Goal: Task Accomplishment & Management: Complete application form

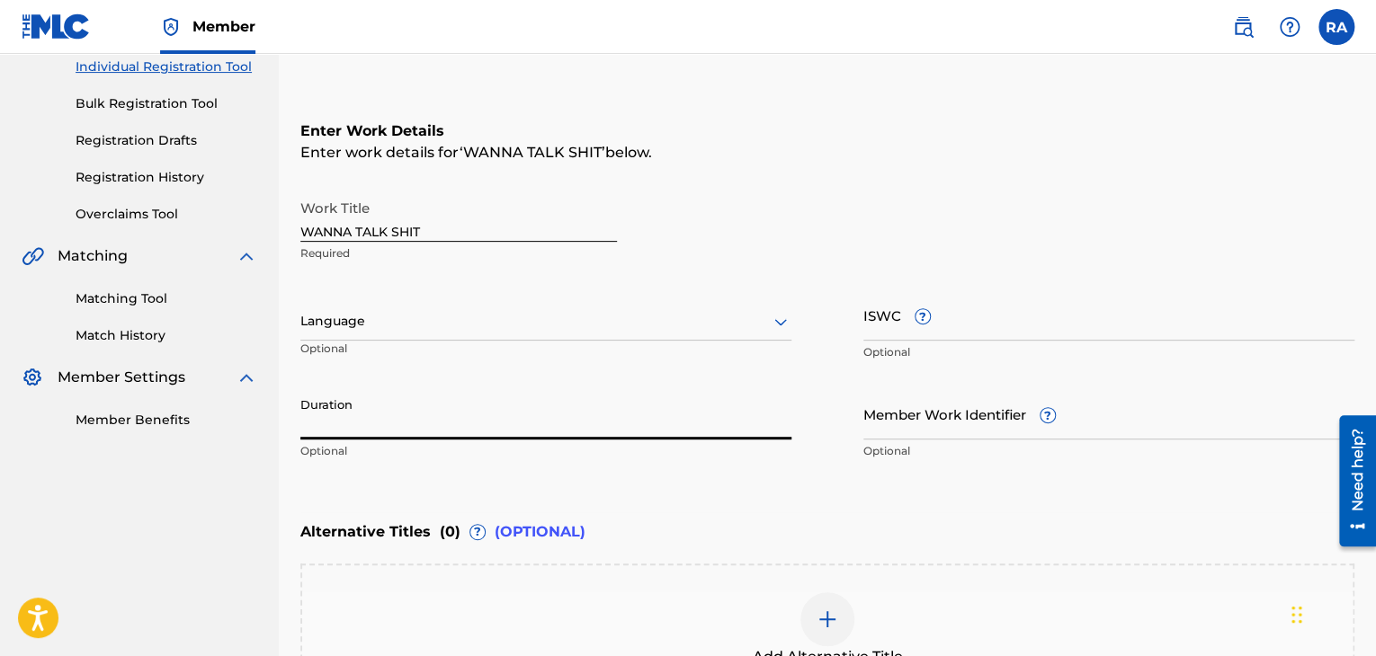
click at [374, 422] on input "Duration" at bounding box center [545, 413] width 491 height 51
type input "03:35"
click at [662, 166] on div "Enter Work Details Enter work details for ‘ WANNA TALK SHIT ’ below. Work Title…" at bounding box center [827, 294] width 1054 height 435
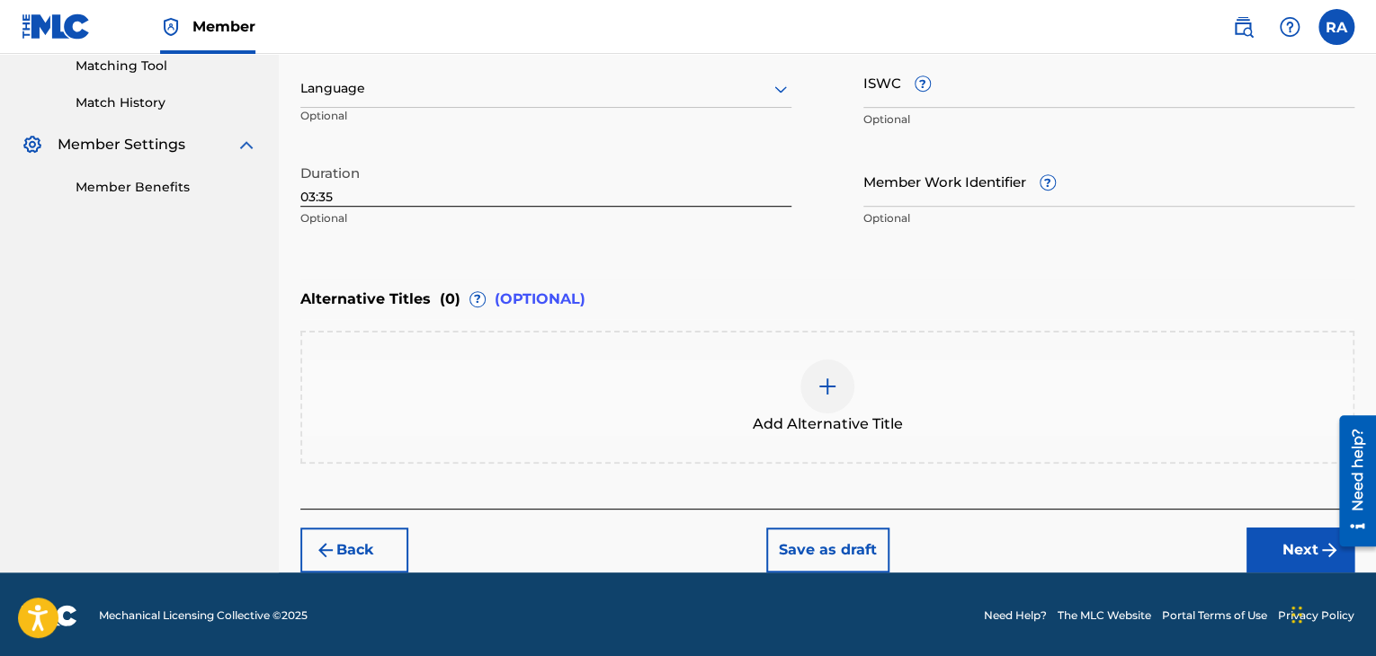
scroll to position [468, 0]
click at [1261, 539] on button "Next" at bounding box center [1300, 549] width 108 height 45
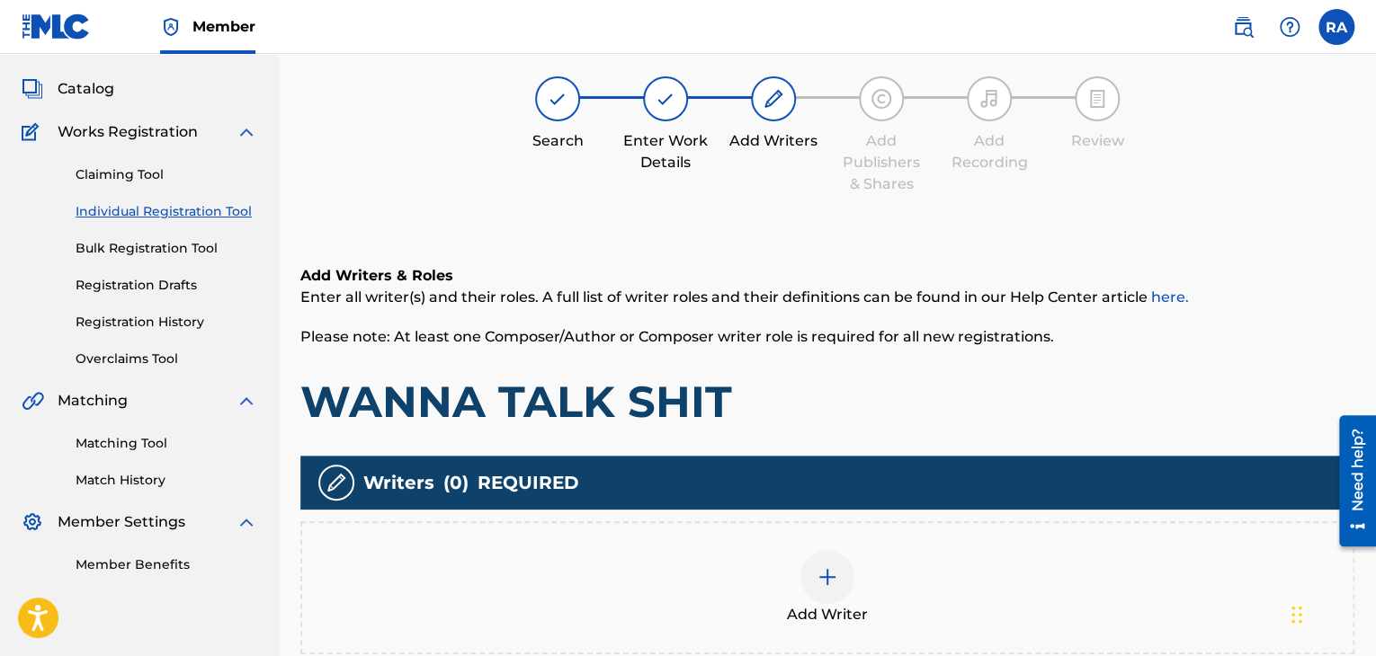
scroll to position [81, 0]
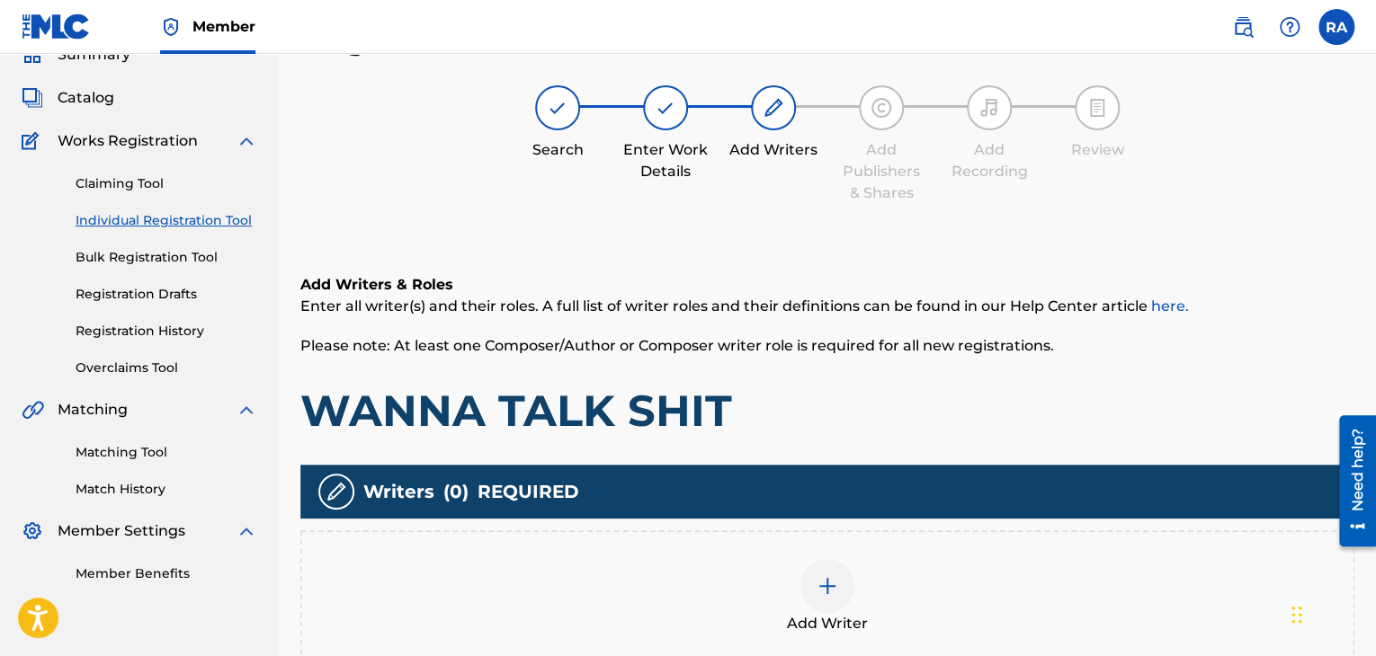
click at [806, 576] on div at bounding box center [827, 586] width 54 height 54
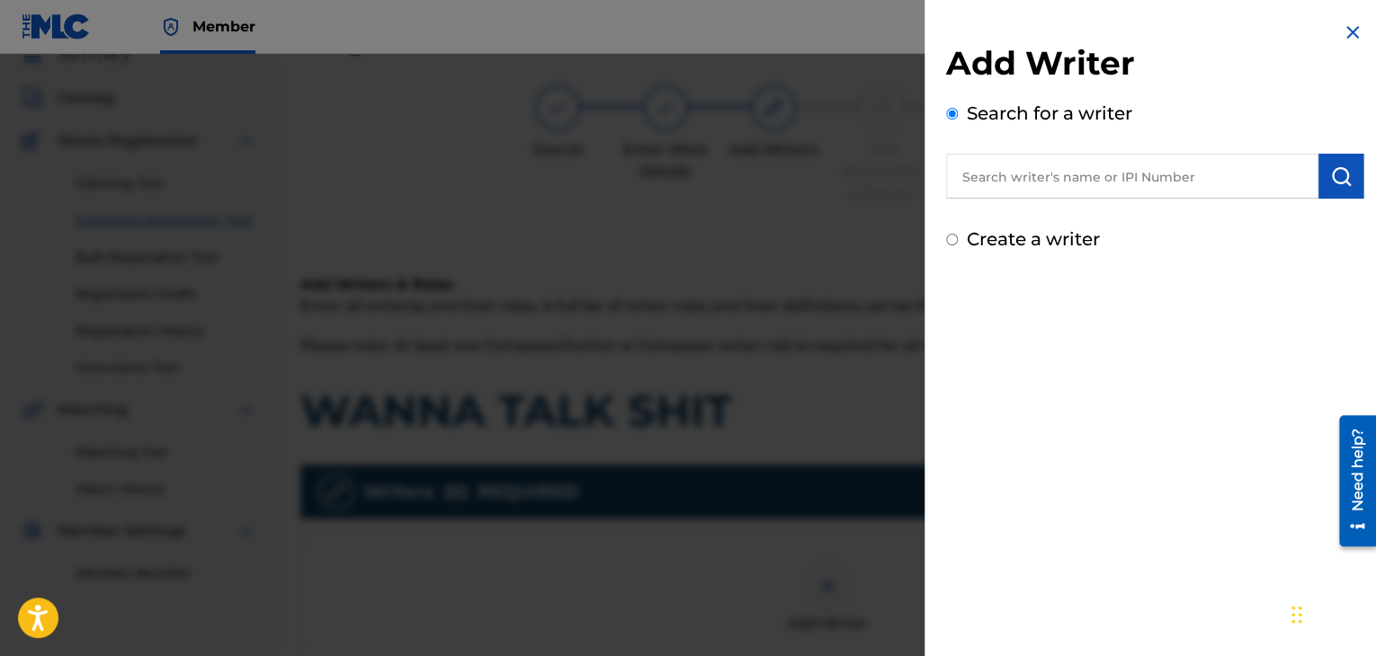
click at [1057, 181] on input "text" at bounding box center [1132, 176] width 372 height 45
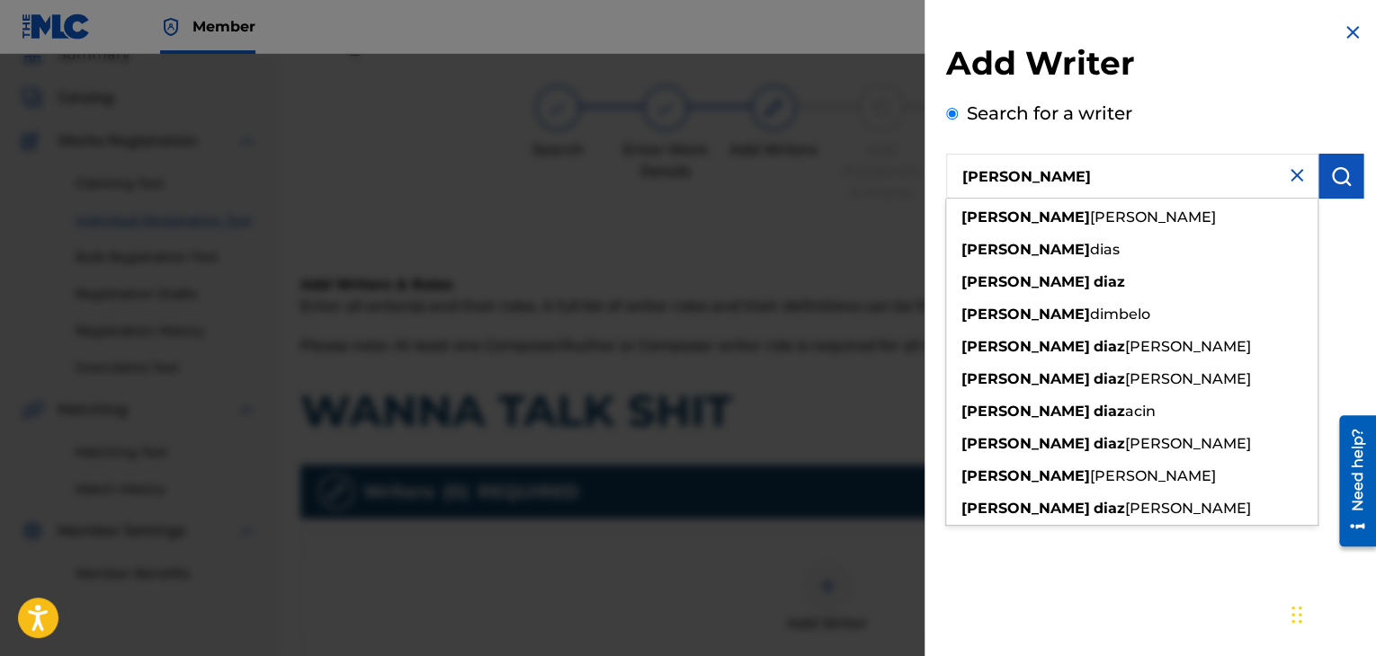
type input "[PERSON_NAME]"
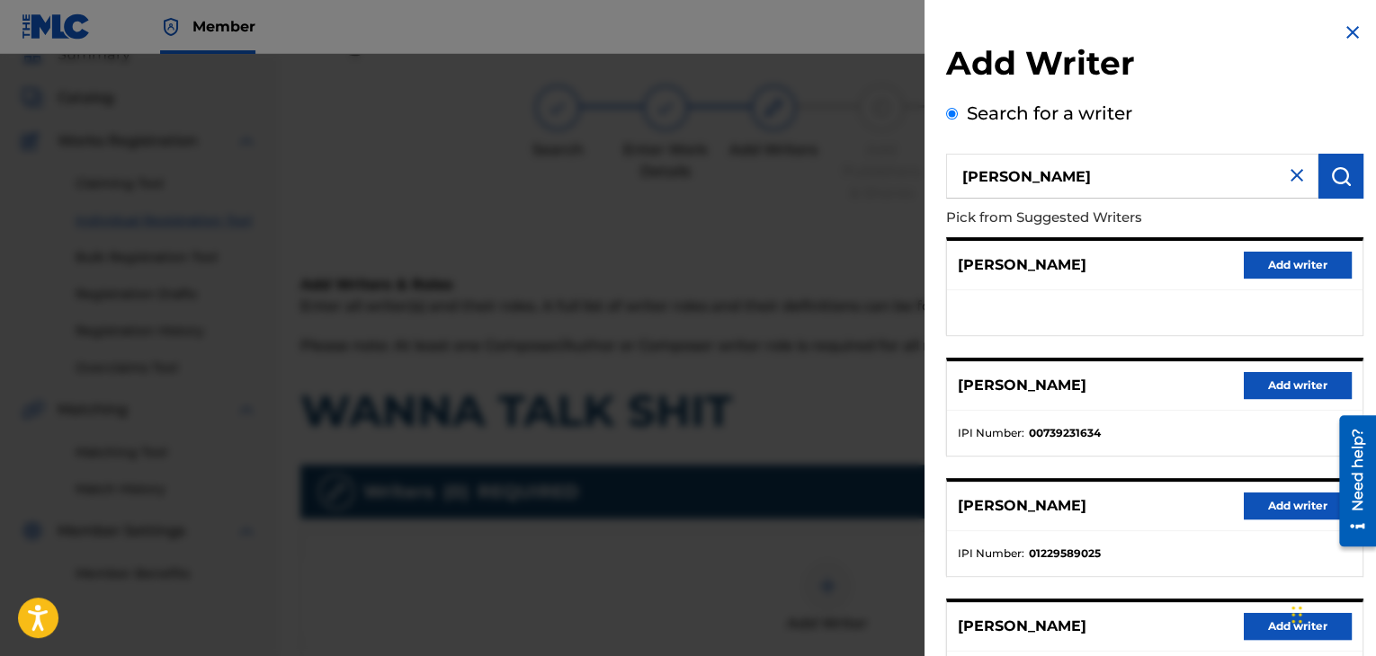
click at [1287, 383] on button "Add writer" at bounding box center [1298, 385] width 108 height 27
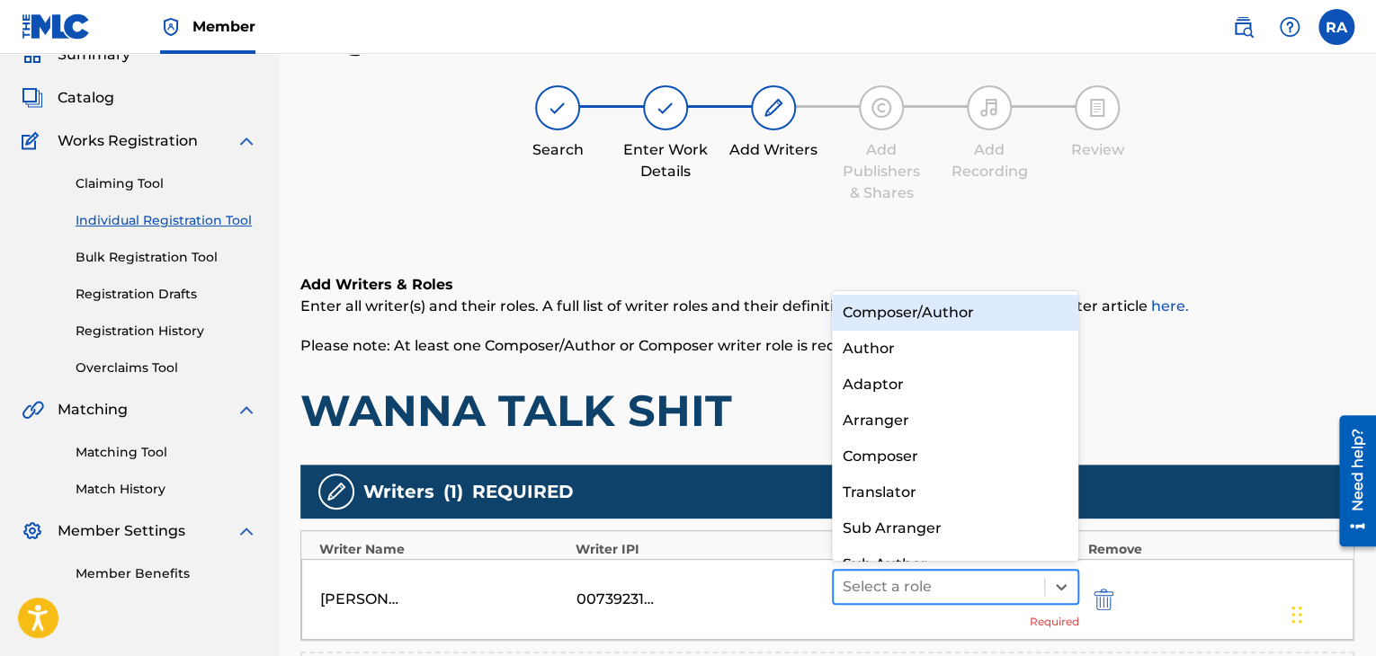
click at [985, 594] on div at bounding box center [938, 587] width 192 height 25
click at [1008, 320] on div "Composer/Author" at bounding box center [955, 313] width 247 height 36
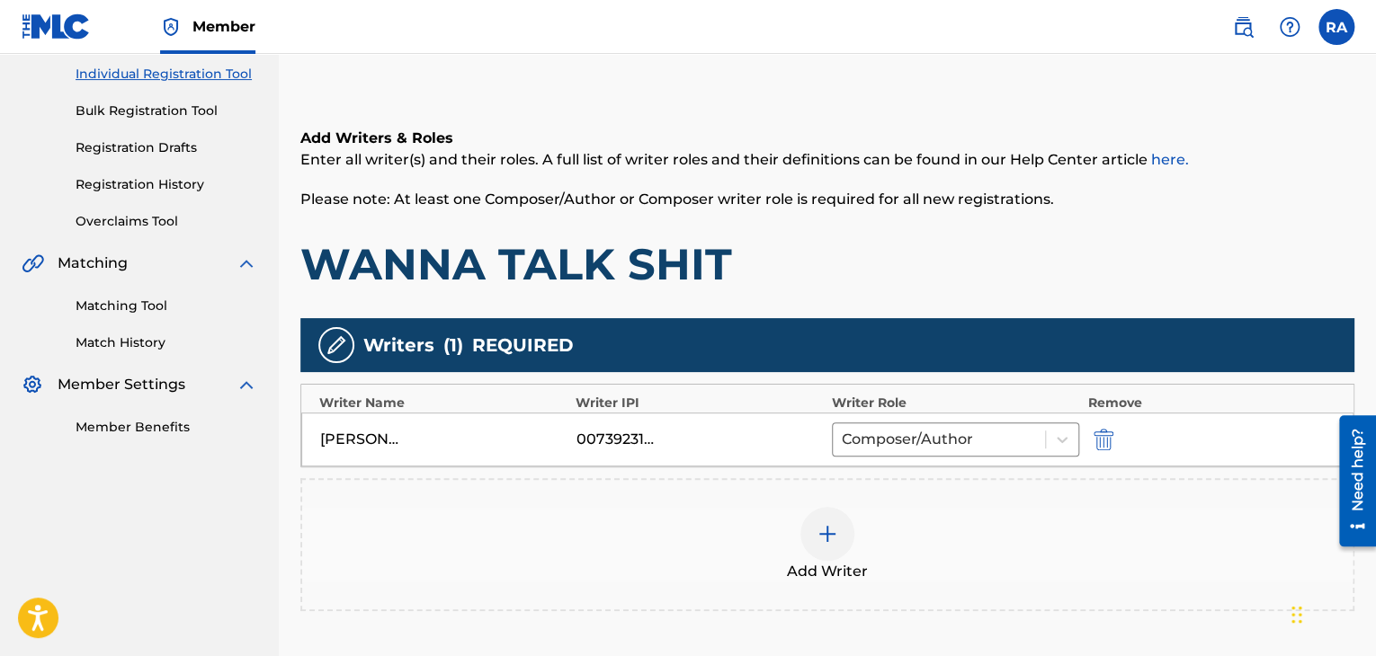
scroll to position [351, 0]
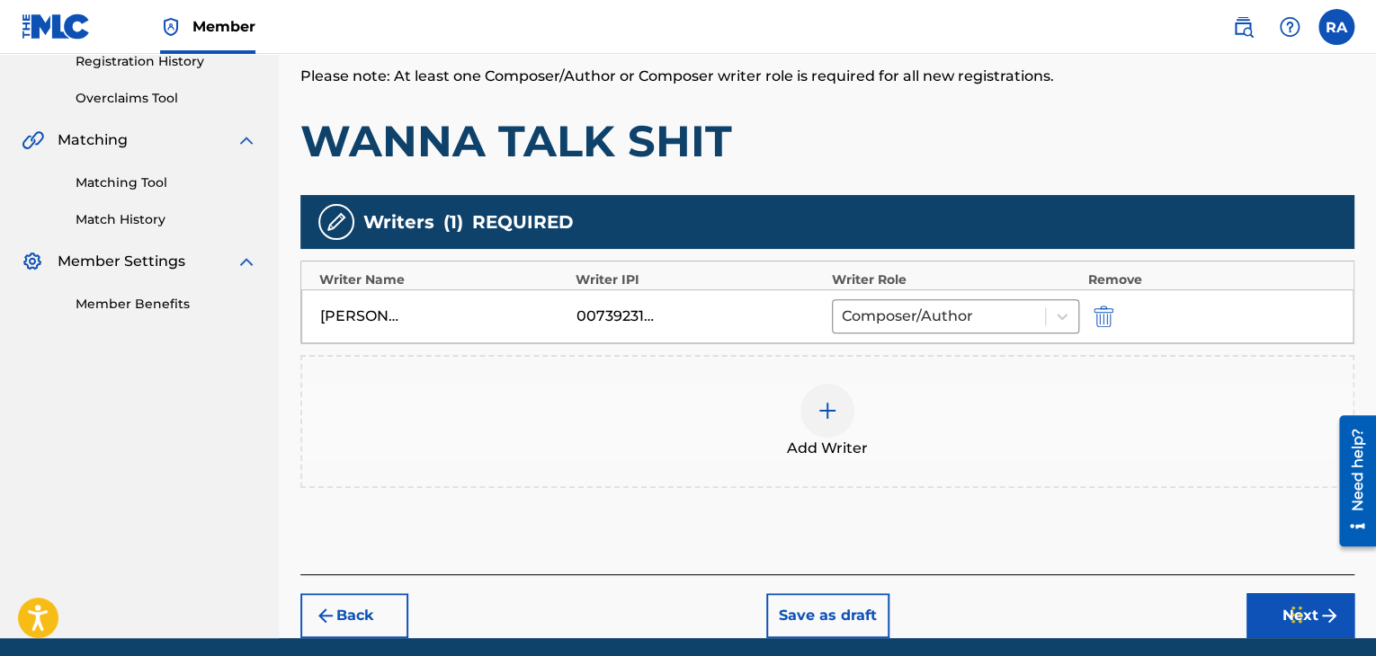
click at [830, 402] on img at bounding box center [827, 411] width 22 height 22
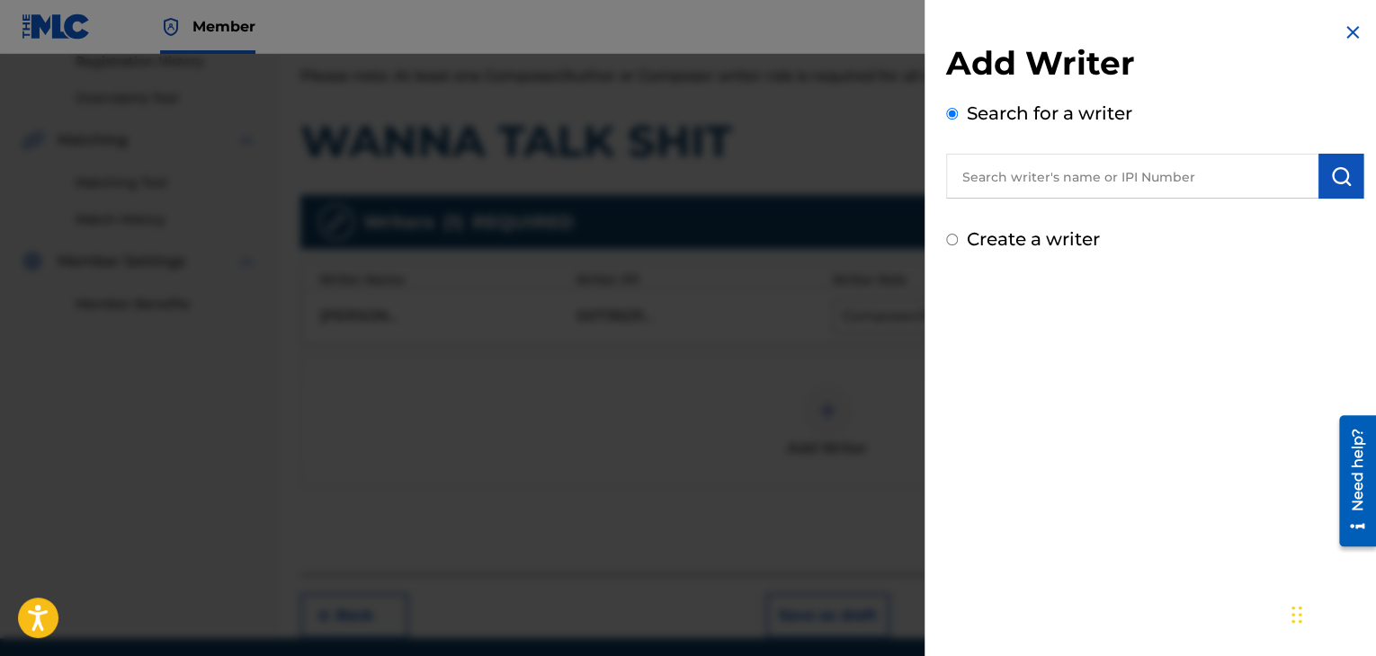
click at [1138, 185] on input "text" at bounding box center [1132, 176] width 372 height 45
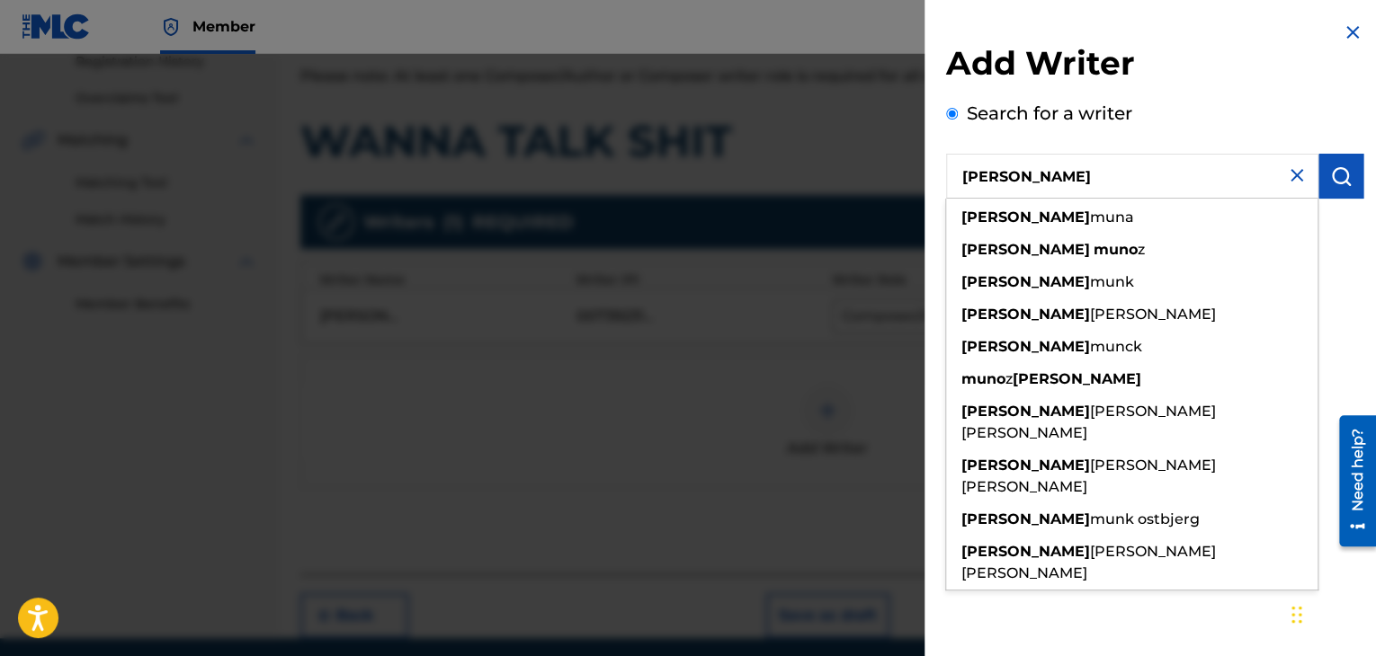
type input "[PERSON_NAME]"
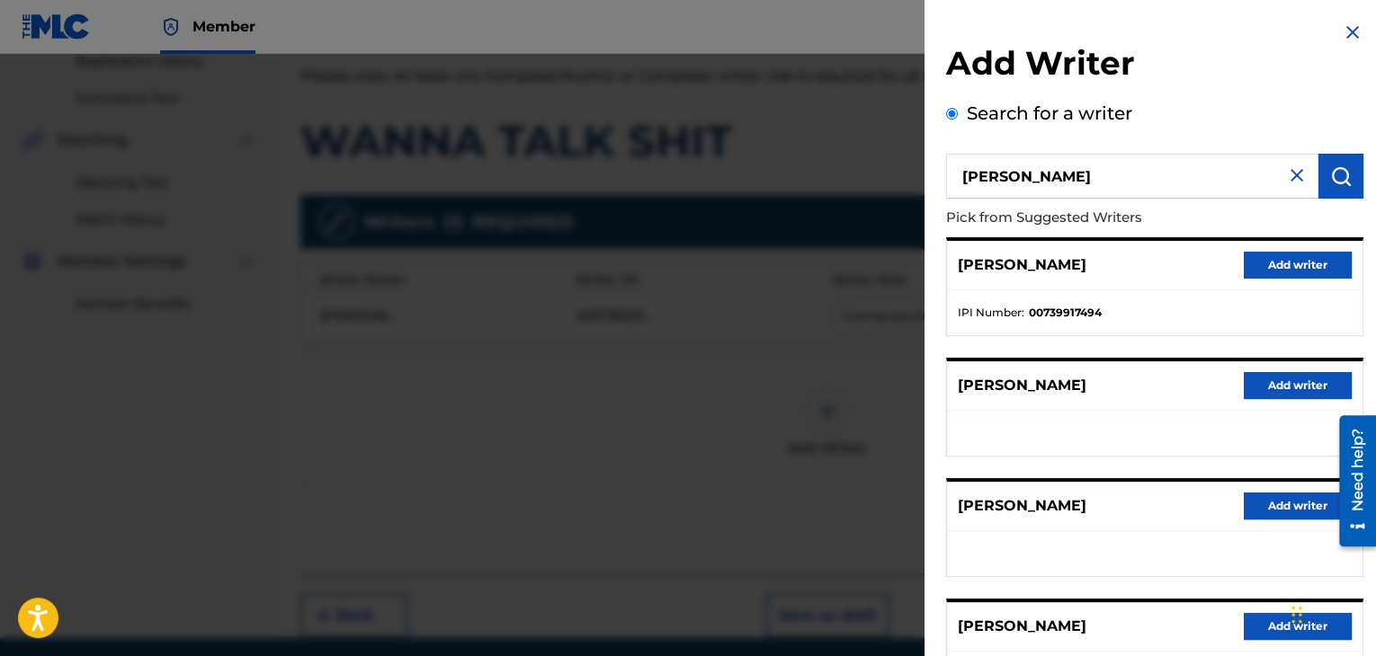
click at [1295, 266] on button "Add writer" at bounding box center [1298, 265] width 108 height 27
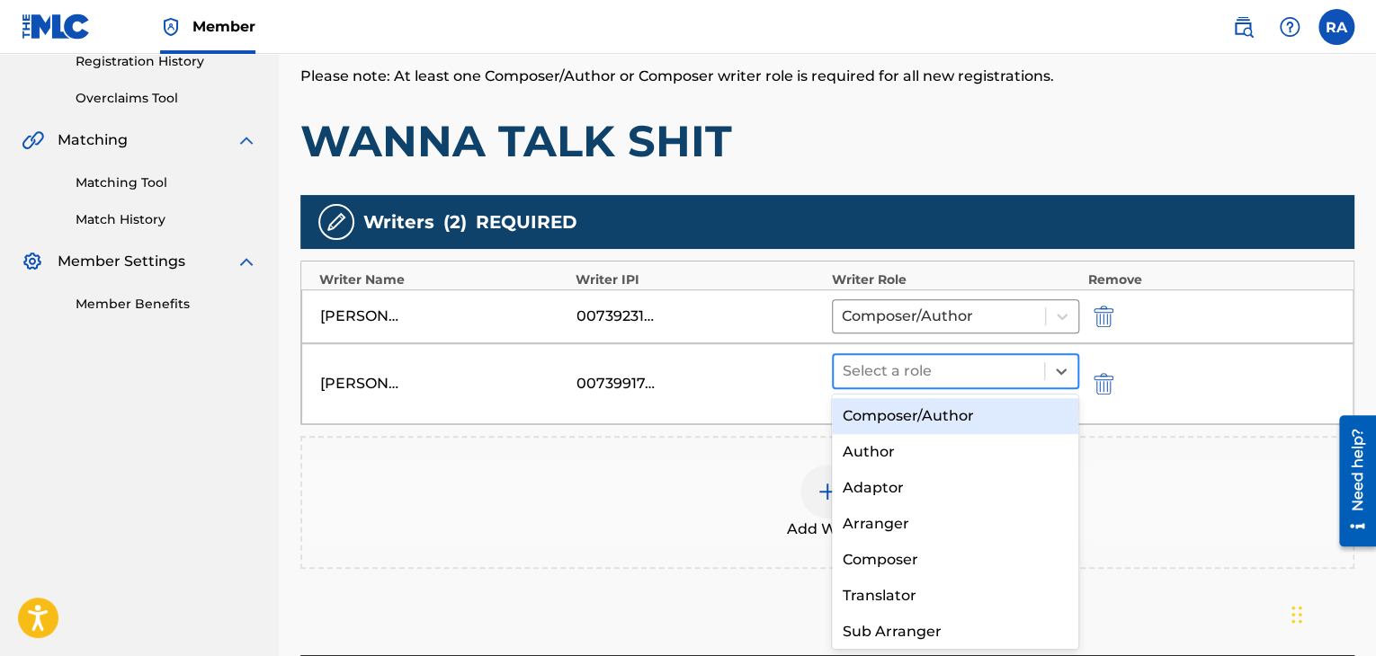
click at [954, 359] on div at bounding box center [938, 371] width 192 height 25
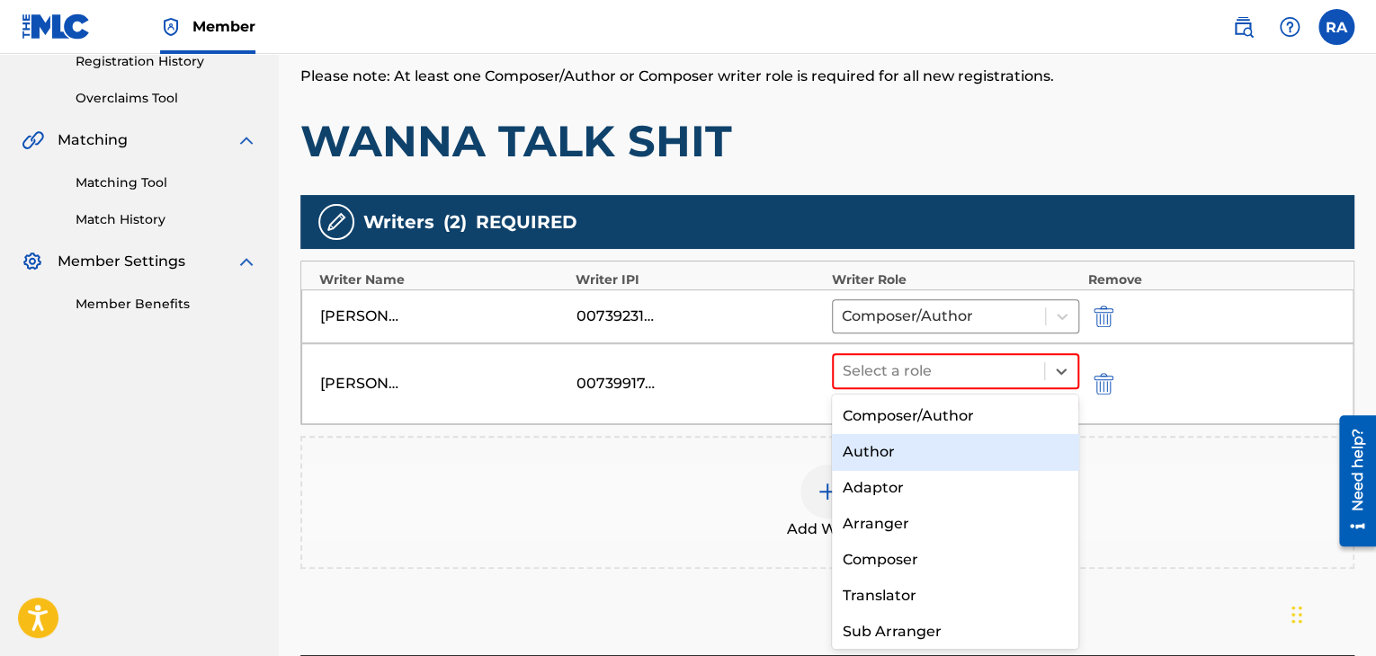
click at [926, 444] on div "Author" at bounding box center [955, 452] width 247 height 36
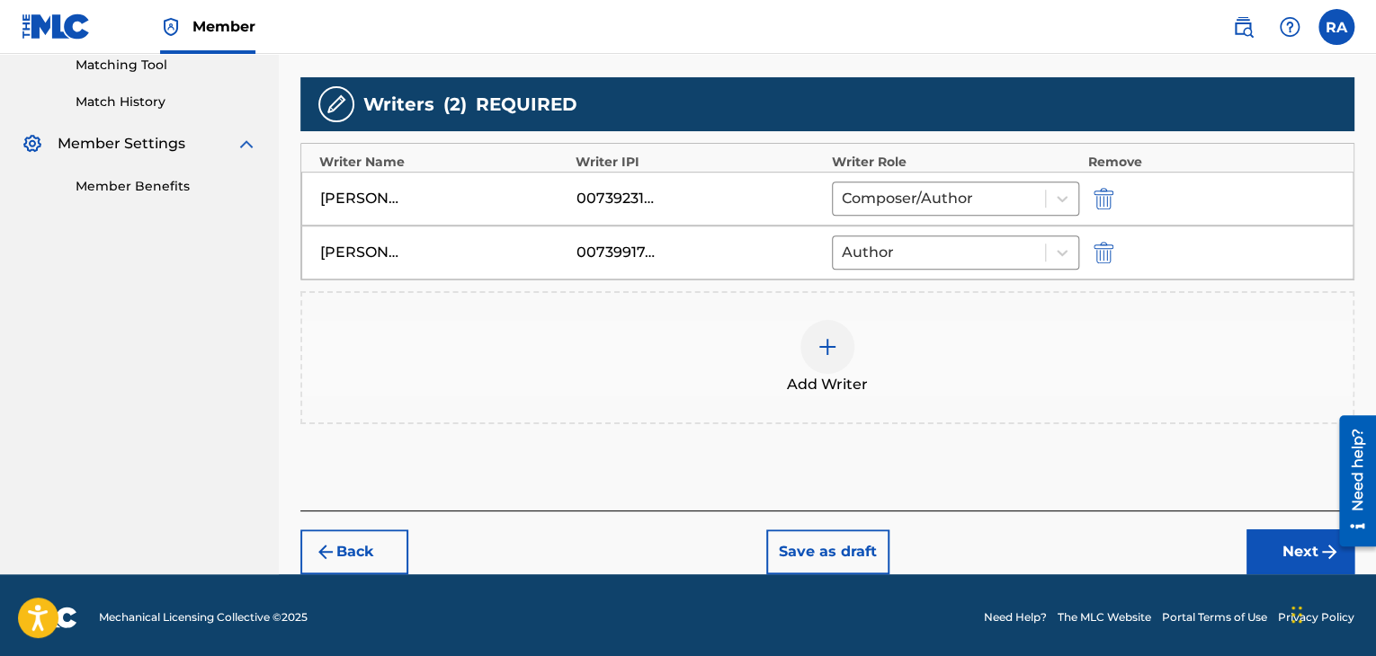
scroll to position [471, 0]
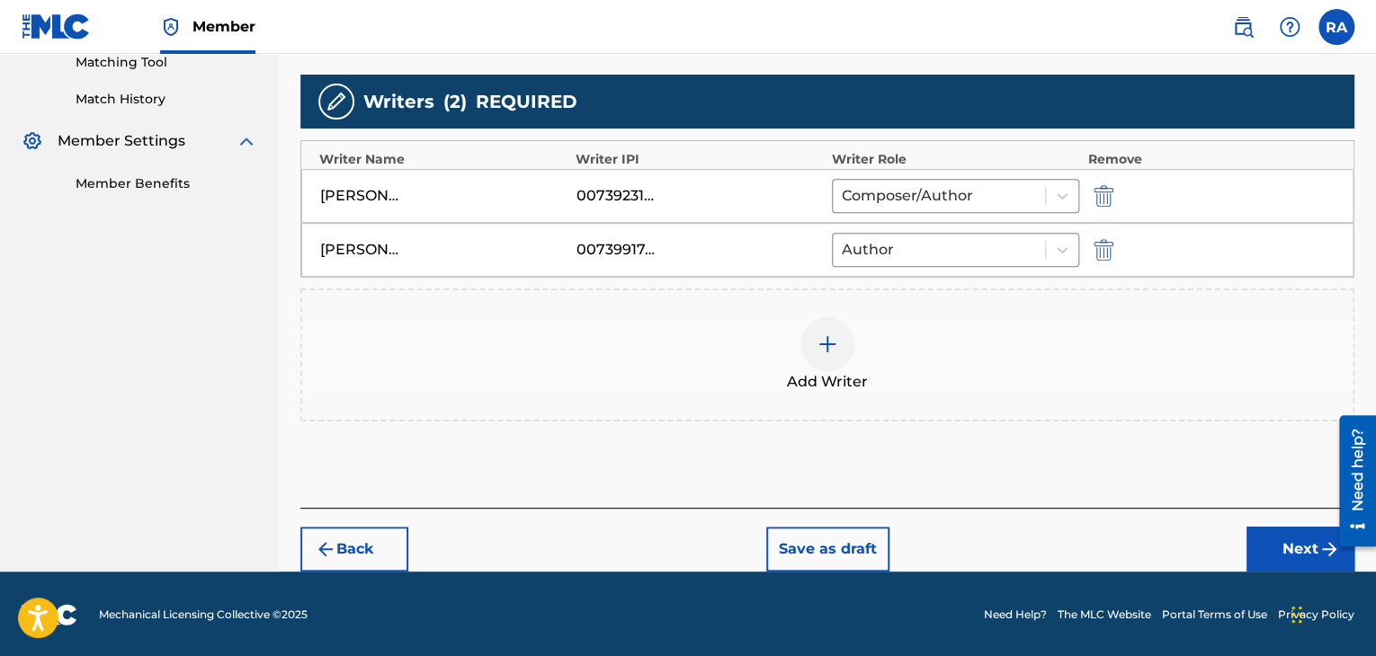
click at [1275, 548] on button "Next" at bounding box center [1300, 549] width 108 height 45
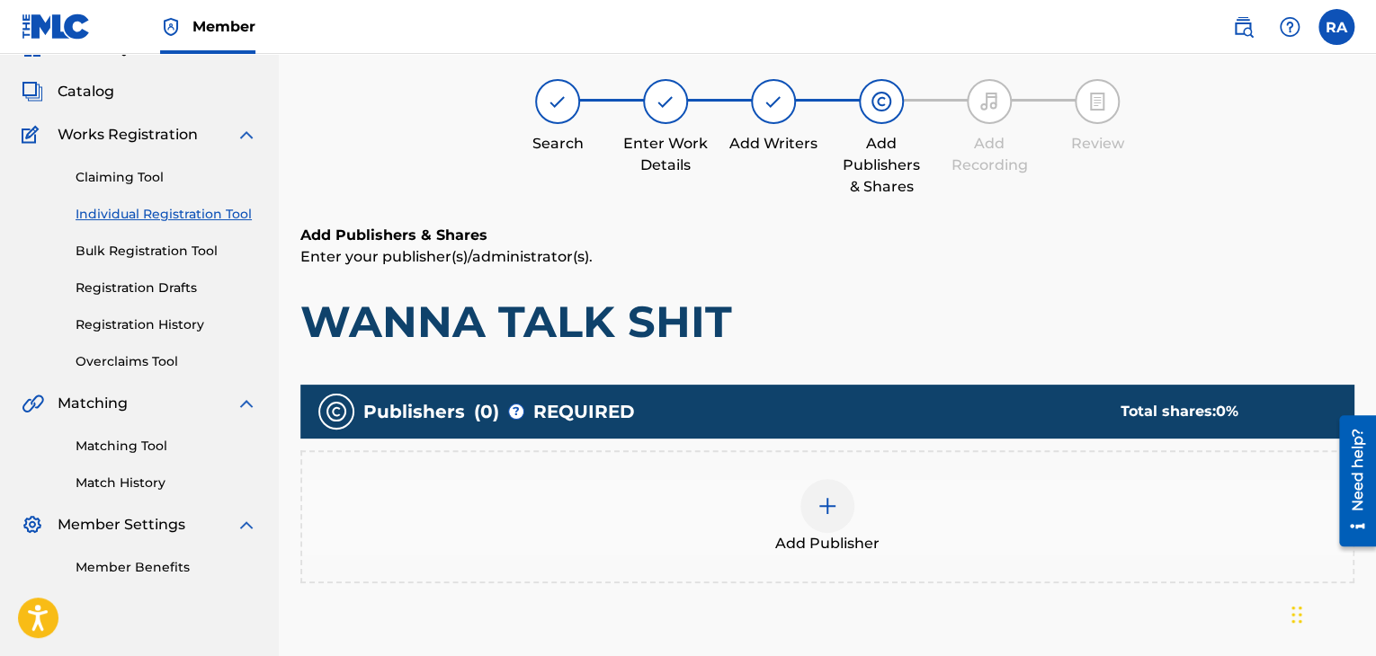
scroll to position [81, 0]
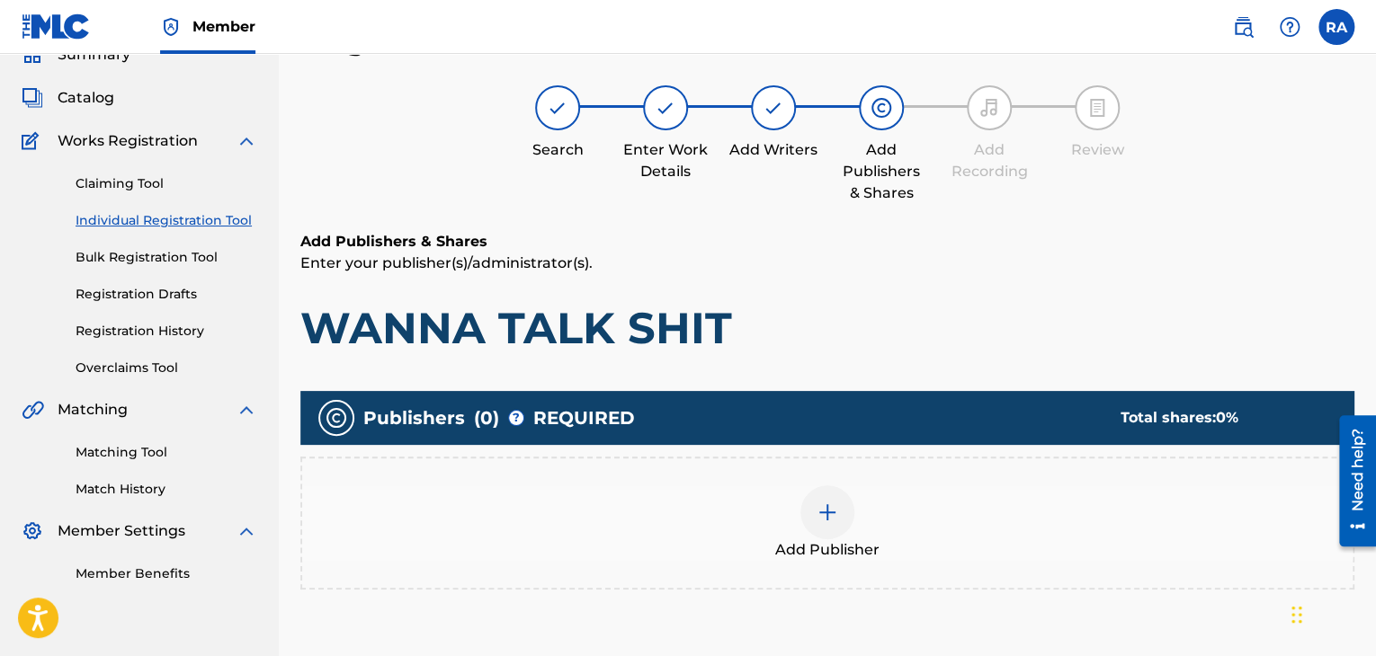
click at [834, 505] on img at bounding box center [827, 513] width 22 height 22
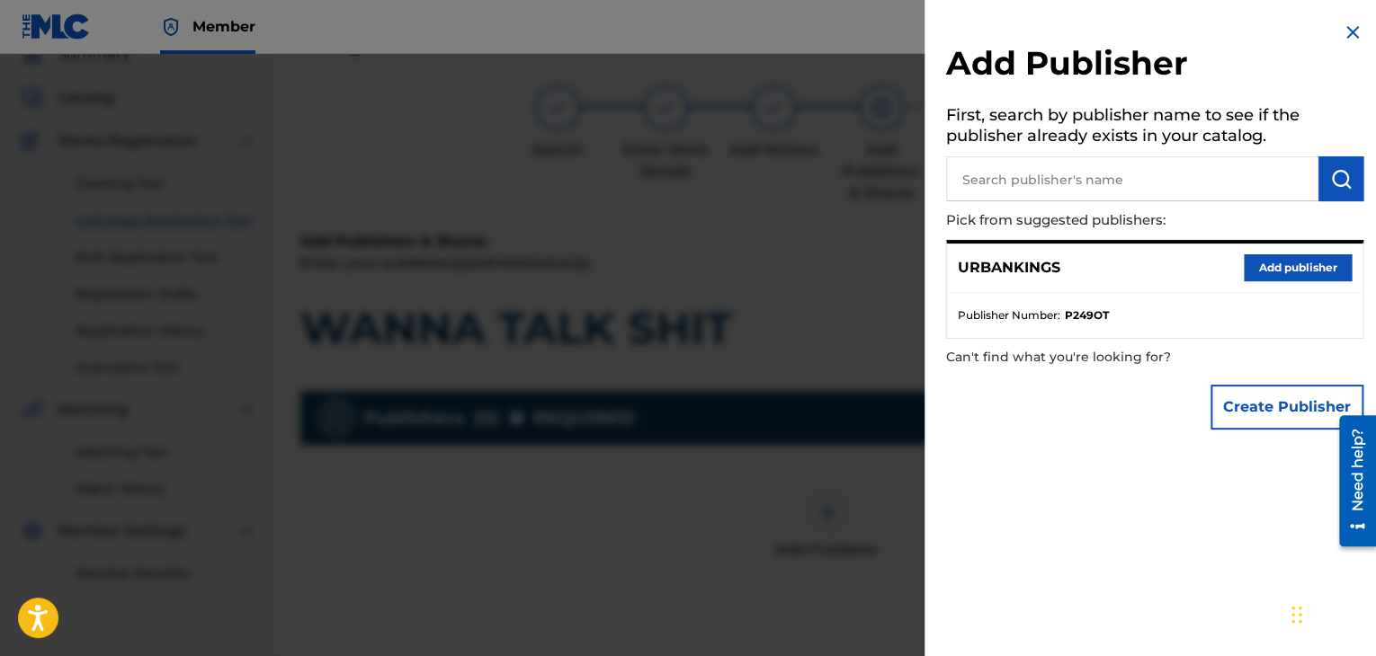
click at [1349, 267] on div "URBANKINGS Add publisher" at bounding box center [1154, 268] width 415 height 49
click at [1312, 268] on button "Add publisher" at bounding box center [1298, 267] width 108 height 27
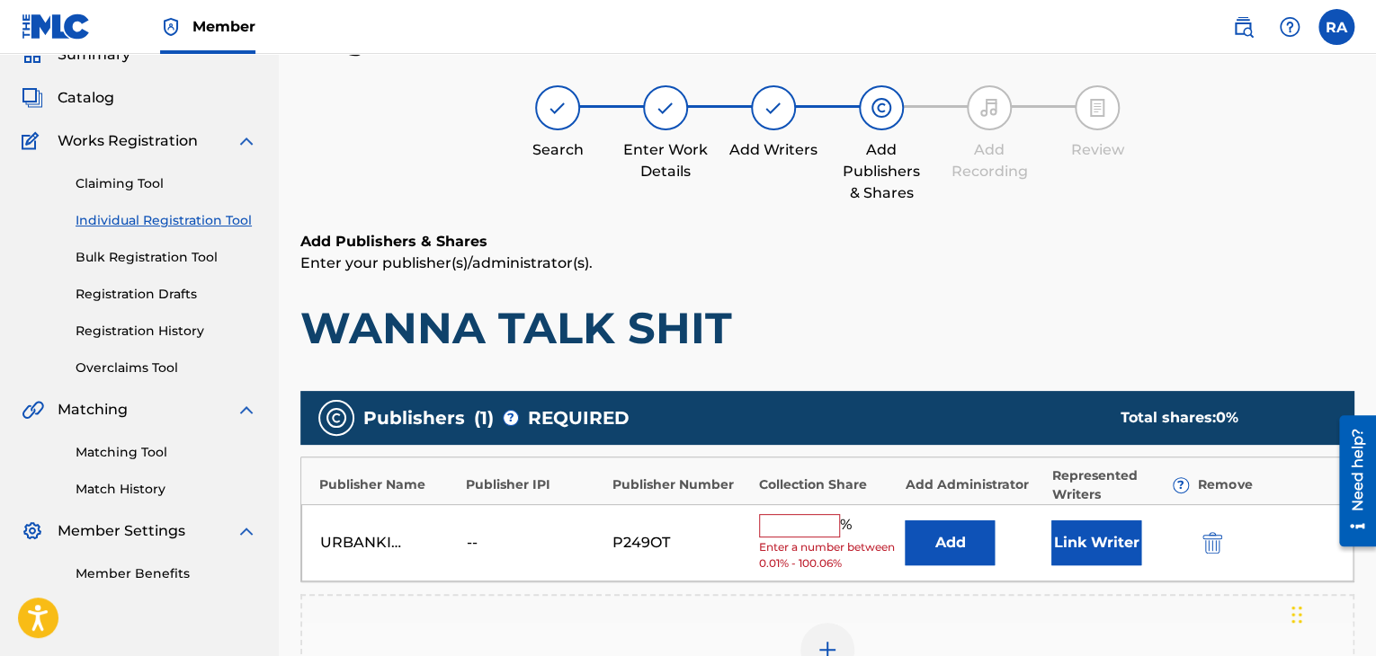
click at [818, 518] on input "text" at bounding box center [799, 525] width 81 height 23
type input "100"
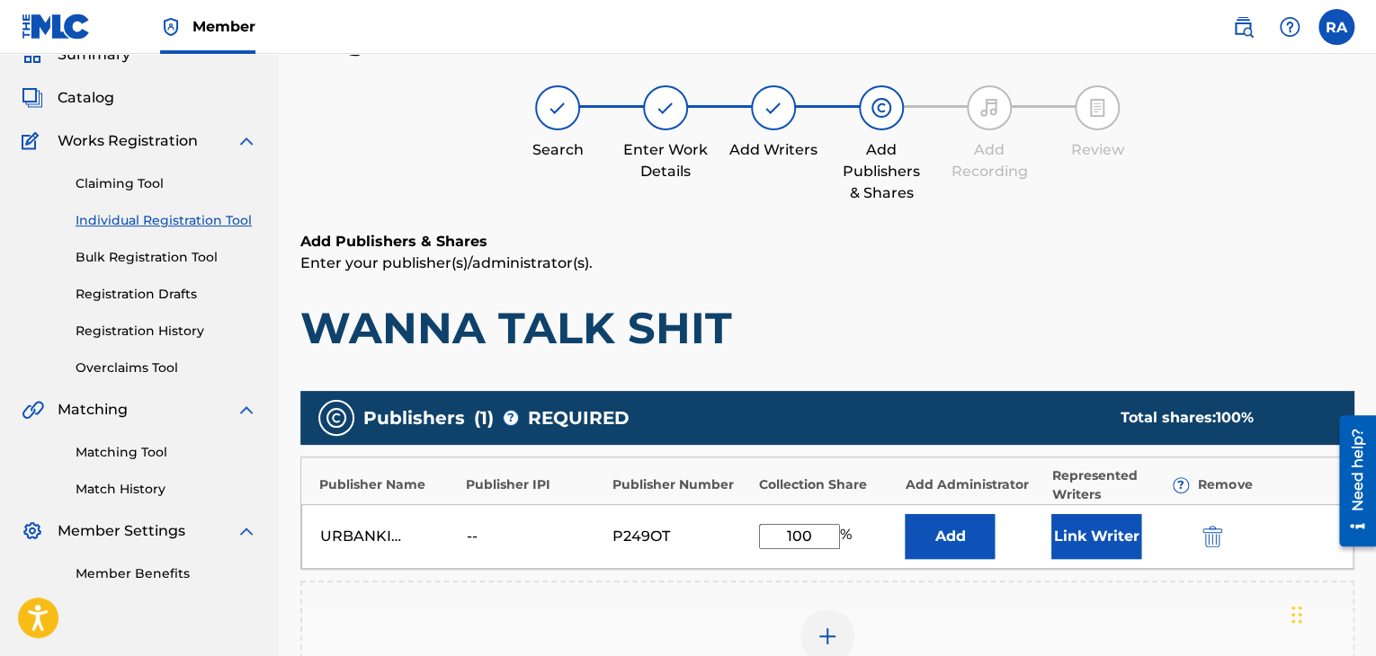
click at [1098, 550] on button "Link Writer" at bounding box center [1096, 536] width 90 height 45
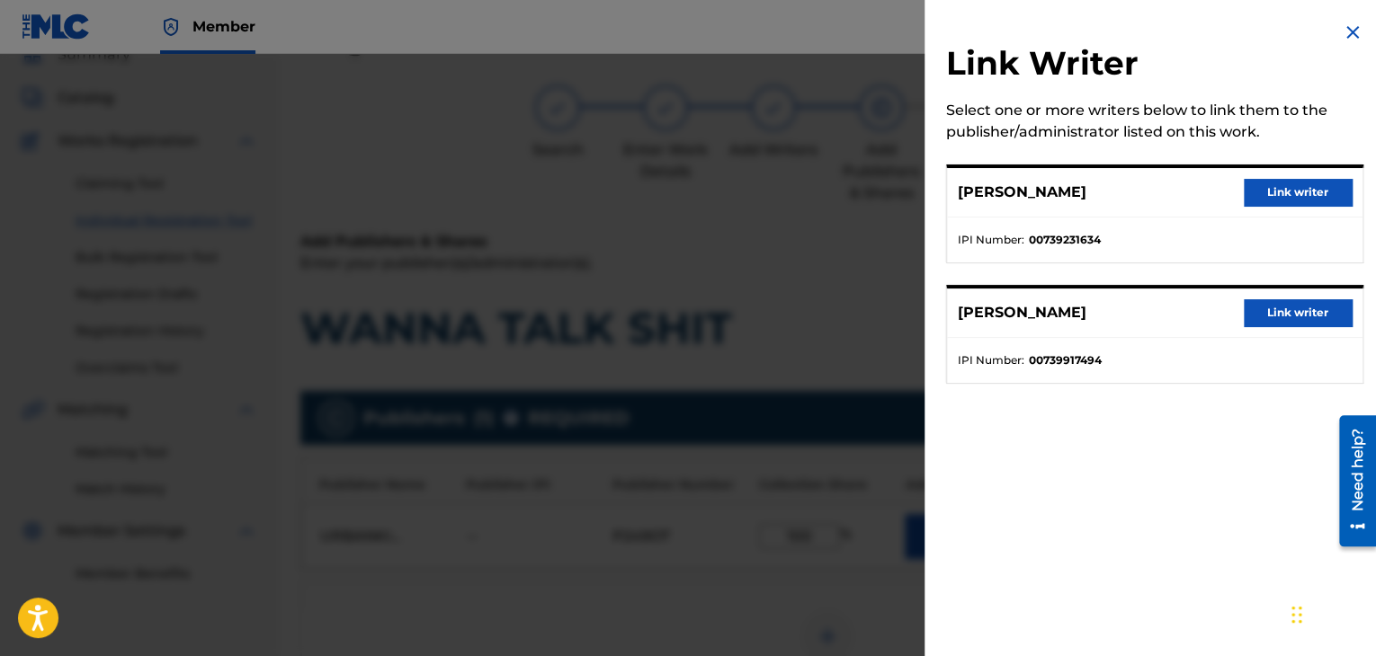
click at [1335, 272] on div "Link Writer Select one or more writers below to link them to the publisher/admi…" at bounding box center [1154, 213] width 460 height 427
click at [1326, 317] on button "Link writer" at bounding box center [1298, 312] width 108 height 27
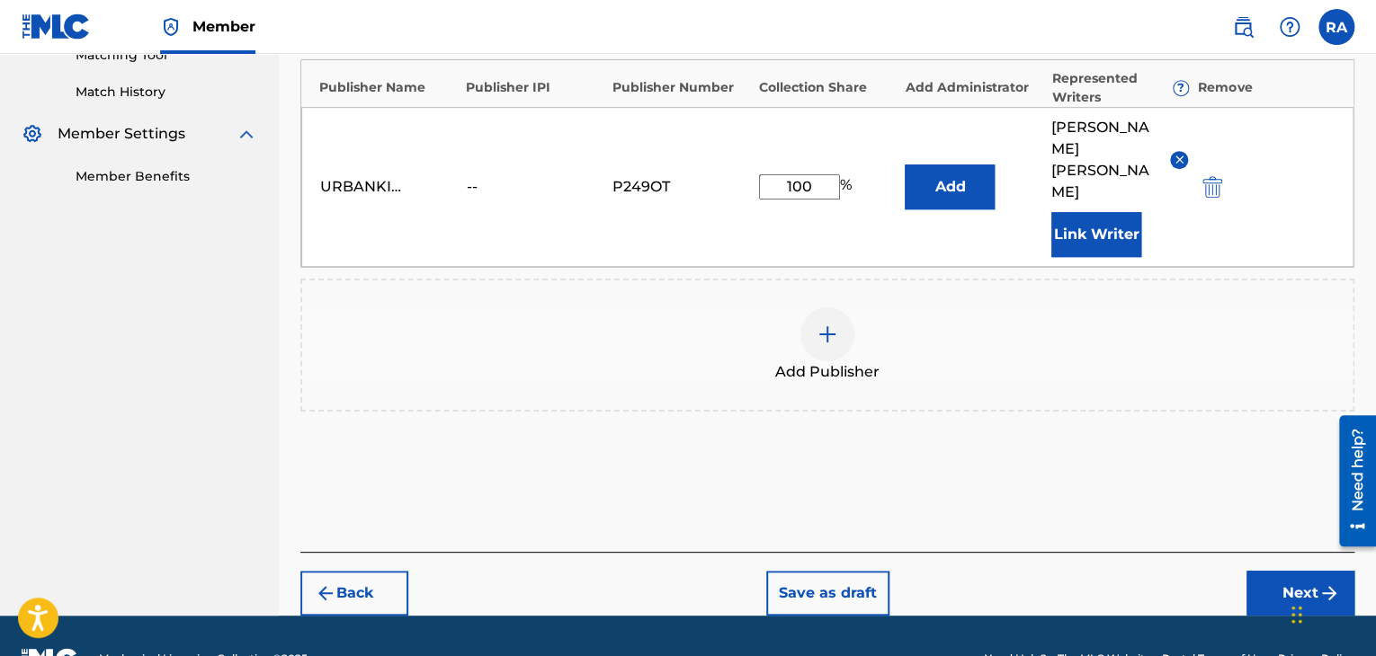
scroll to position [479, 0]
click at [1316, 570] on button "Next" at bounding box center [1300, 592] width 108 height 45
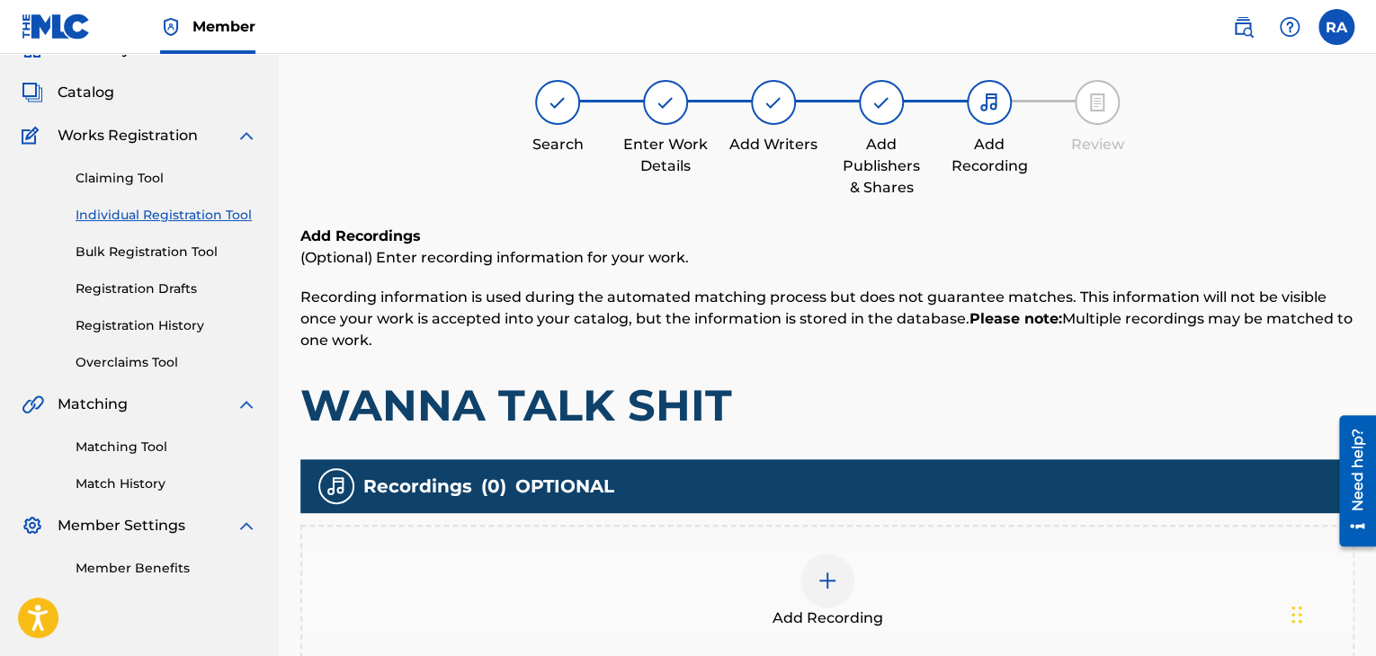
scroll to position [81, 0]
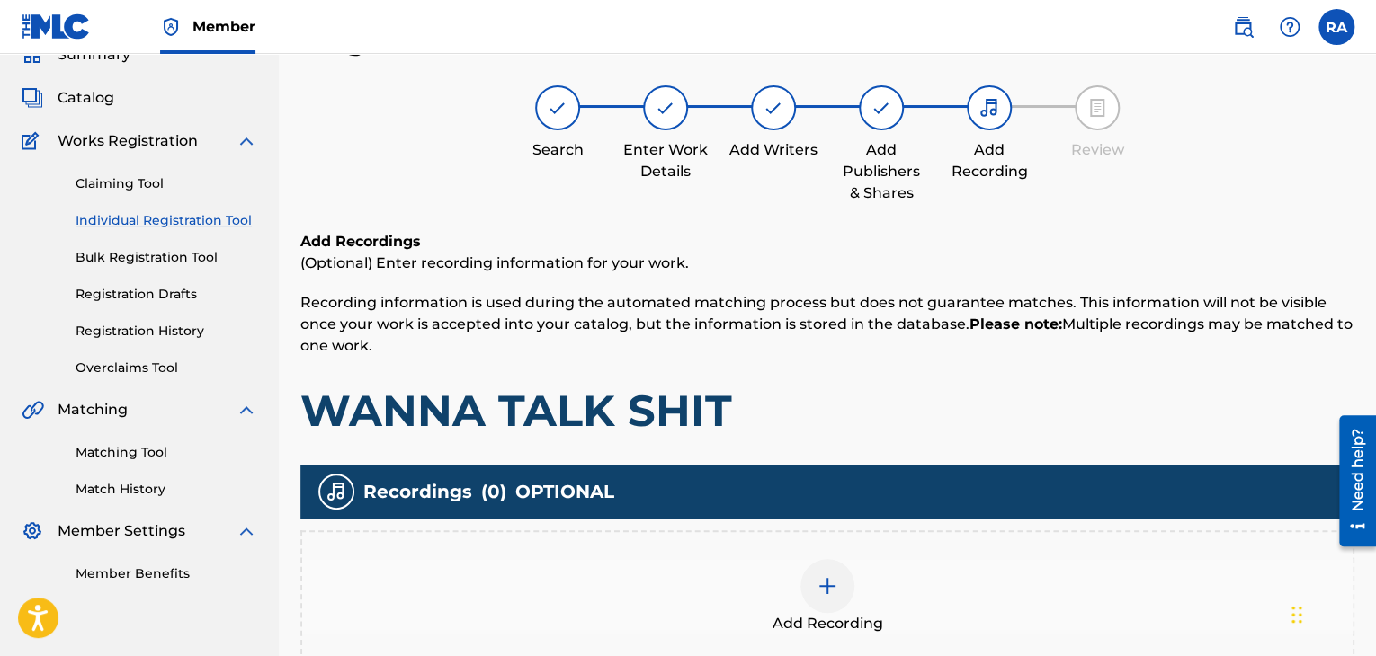
click at [825, 575] on img at bounding box center [827, 586] width 22 height 22
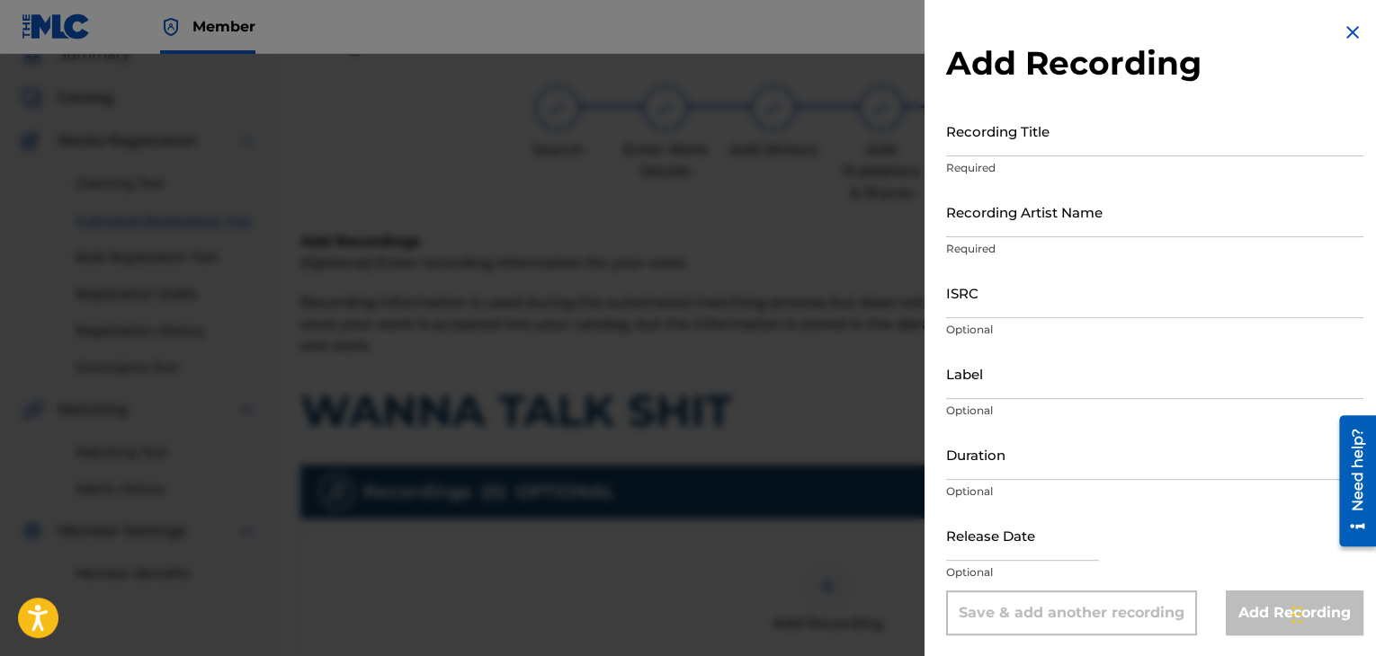
click at [973, 141] on input "Recording Title" at bounding box center [1154, 130] width 417 height 51
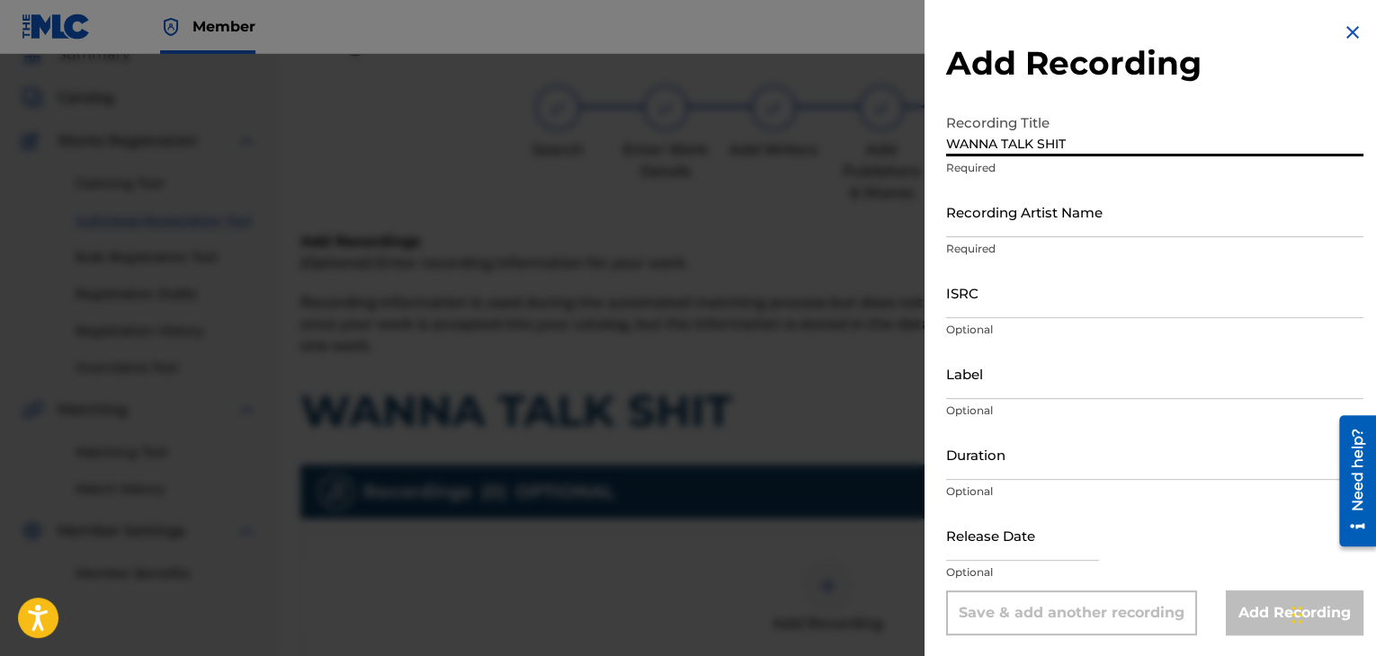
type input "WANNA TALK SHIT"
click at [1063, 230] on input "Recording Artist Name" at bounding box center [1154, 211] width 417 height 51
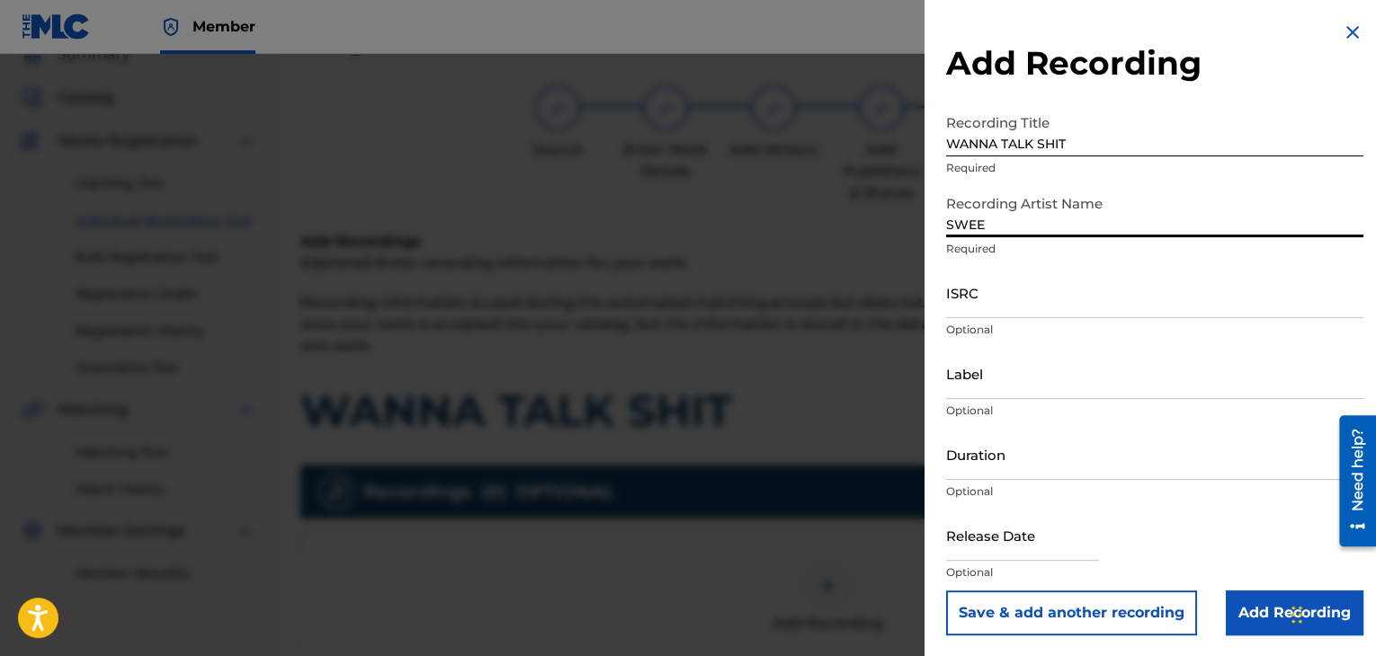
type input "SWEEPY G"
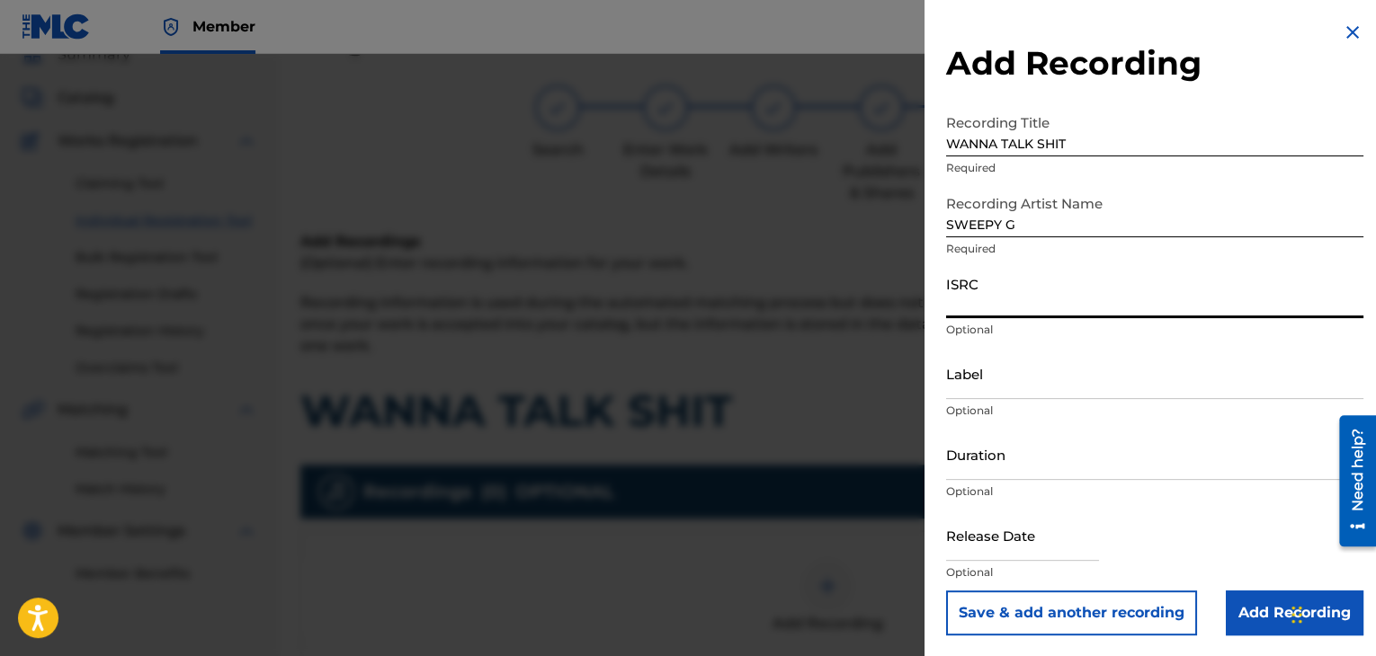
paste input "USPRZ0810025"
type input "USPRZ0810025"
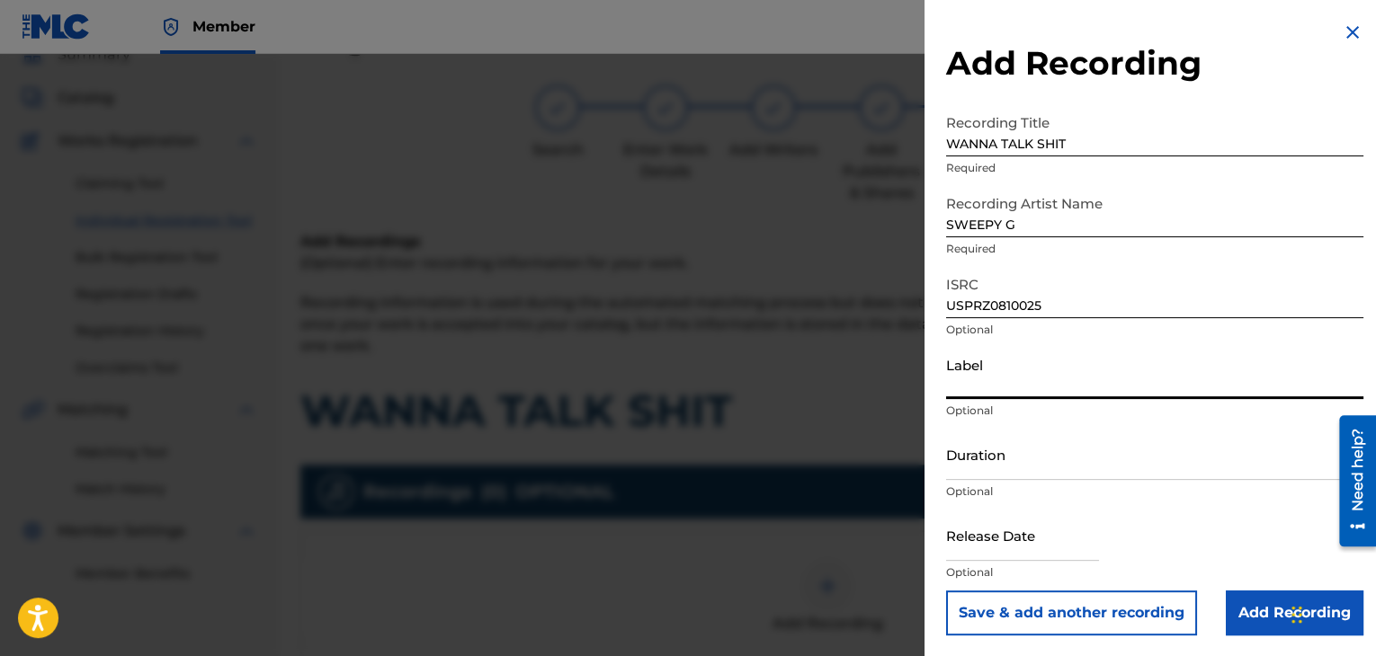
click at [1009, 395] on input "Label" at bounding box center [1154, 373] width 417 height 51
type input "Urban Kings Music Group"
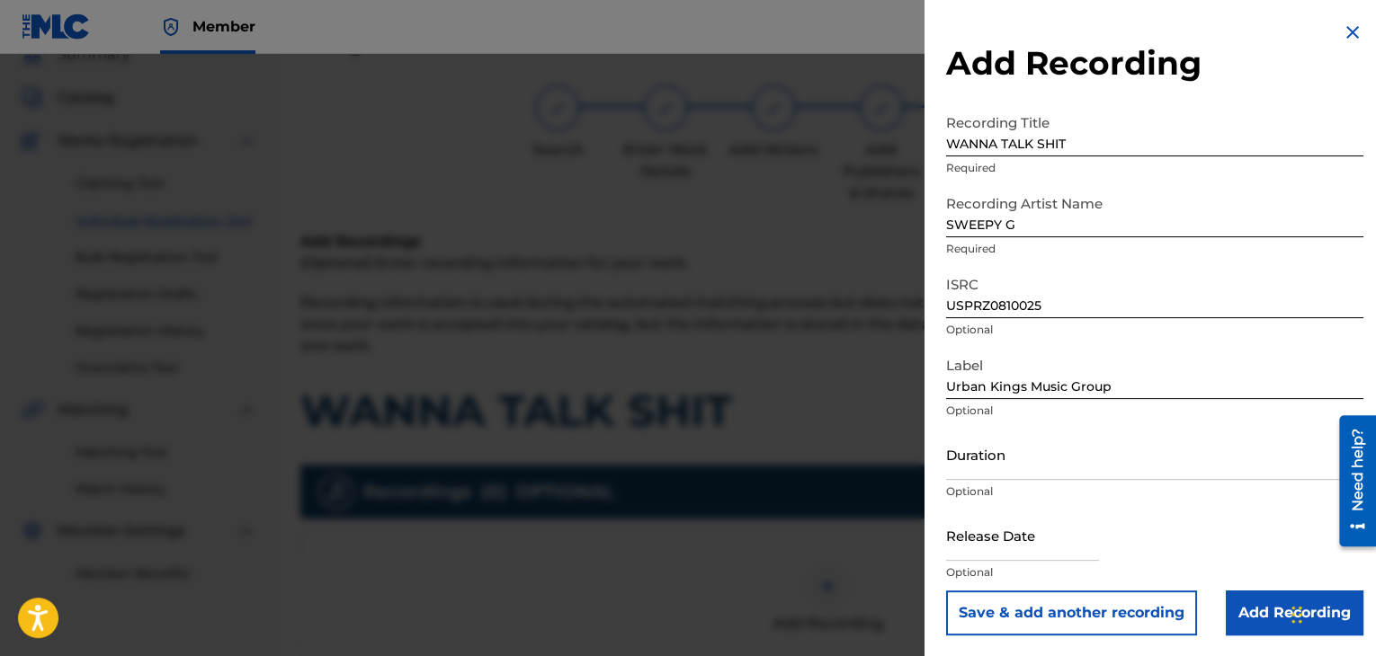
click at [1020, 484] on p "Optional" at bounding box center [1154, 492] width 417 height 16
click at [1025, 464] on input "Duration" at bounding box center [1154, 454] width 417 height 51
type input "03:35"
select select "7"
select select "2025"
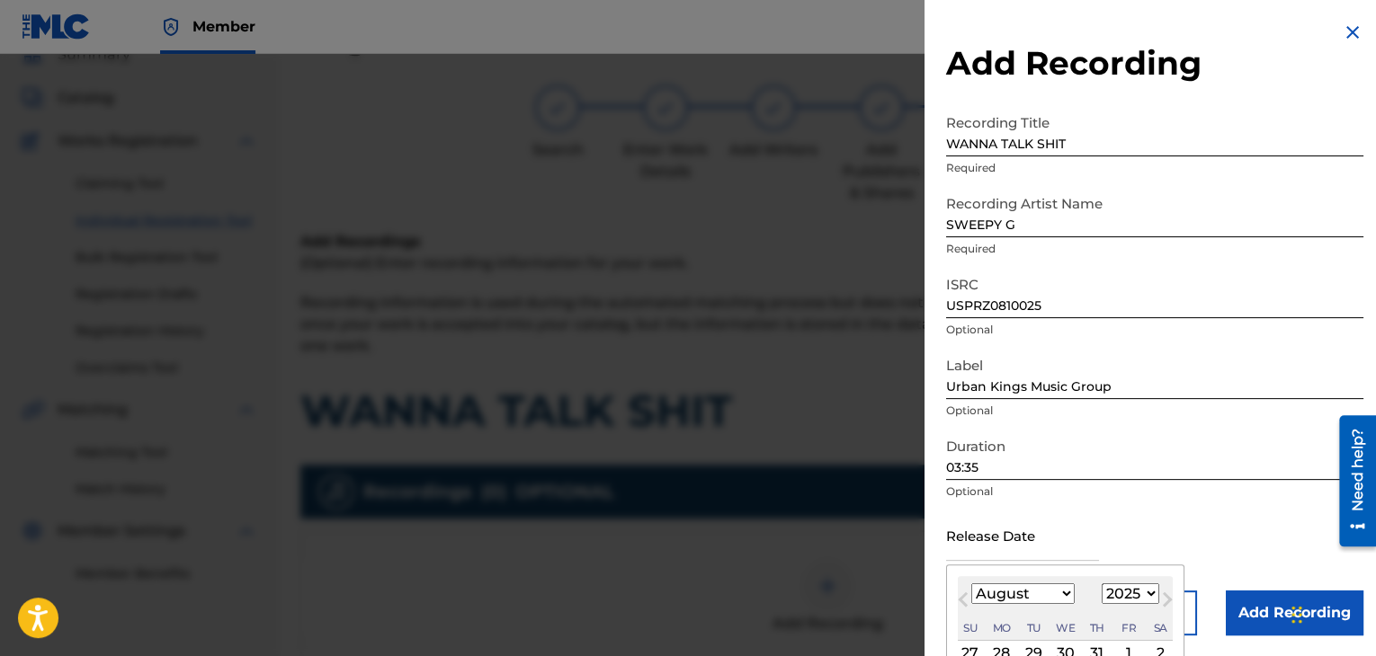
click at [1020, 536] on input "text" at bounding box center [1022, 535] width 153 height 51
click at [1061, 586] on select "January February March April May June July August September October November De…" at bounding box center [1022, 594] width 103 height 21
select select "6"
click at [971, 584] on select "January February March April May June July August September October November De…" at bounding box center [1022, 594] width 103 height 21
click at [1145, 591] on select "1899 1900 1901 1902 1903 1904 1905 1906 1907 1908 1909 1910 1911 1912 1913 1914…" at bounding box center [1130, 594] width 58 height 21
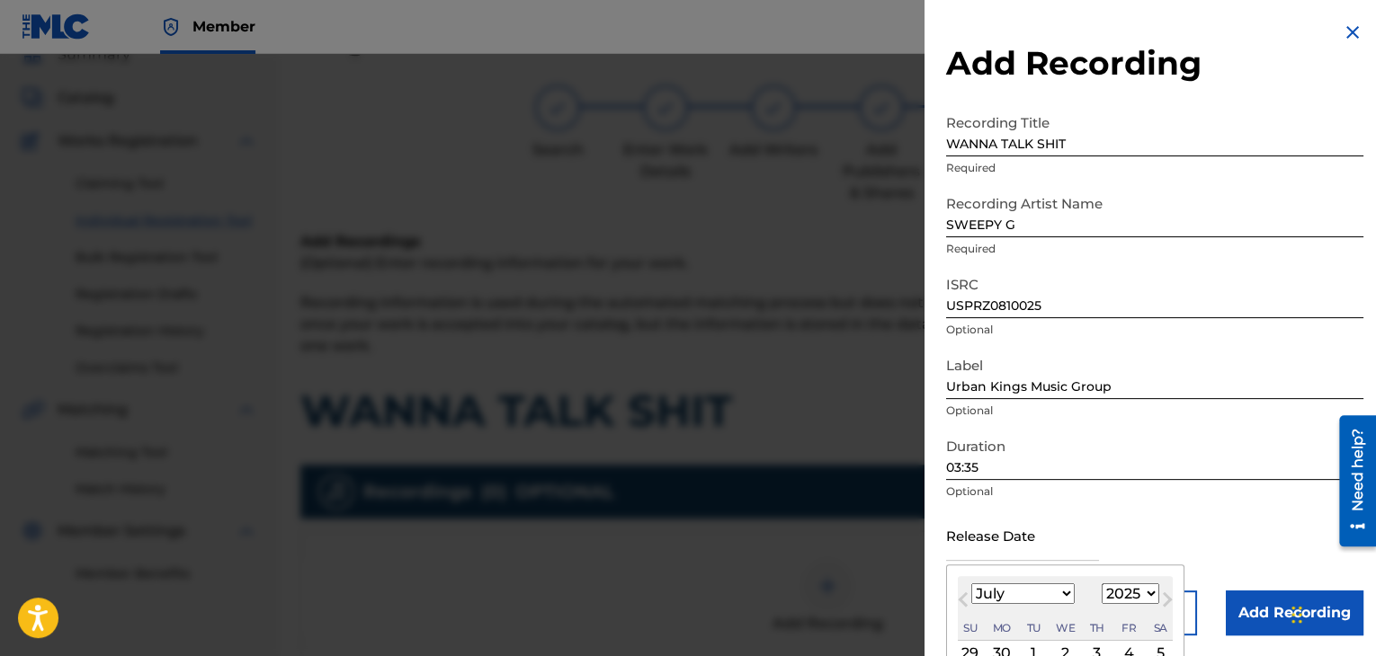
select select "2008"
click at [1101, 584] on select "1899 1900 1901 1902 1903 1904 1905 1906 1907 1908 1909 1910 1911 1912 1913 1914…" at bounding box center [1130, 594] width 58 height 21
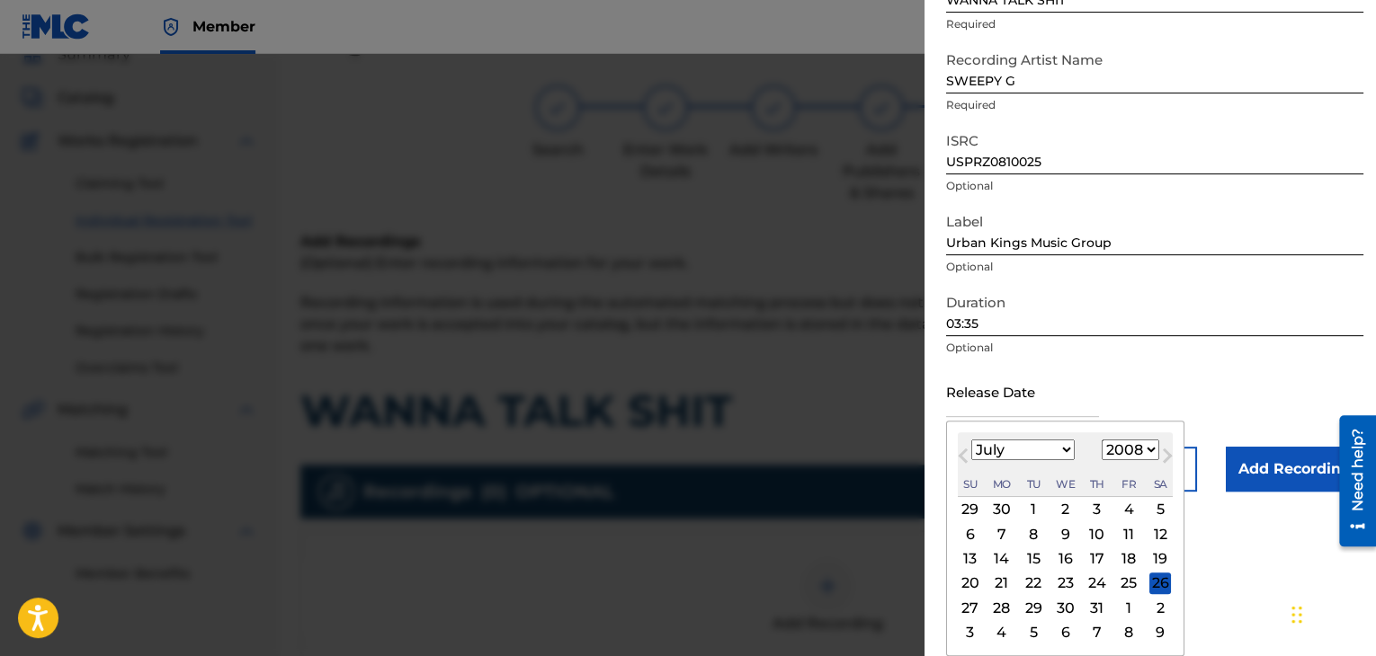
click at [1097, 512] on div "3" at bounding box center [1097, 510] width 22 height 22
type input "[DATE]"
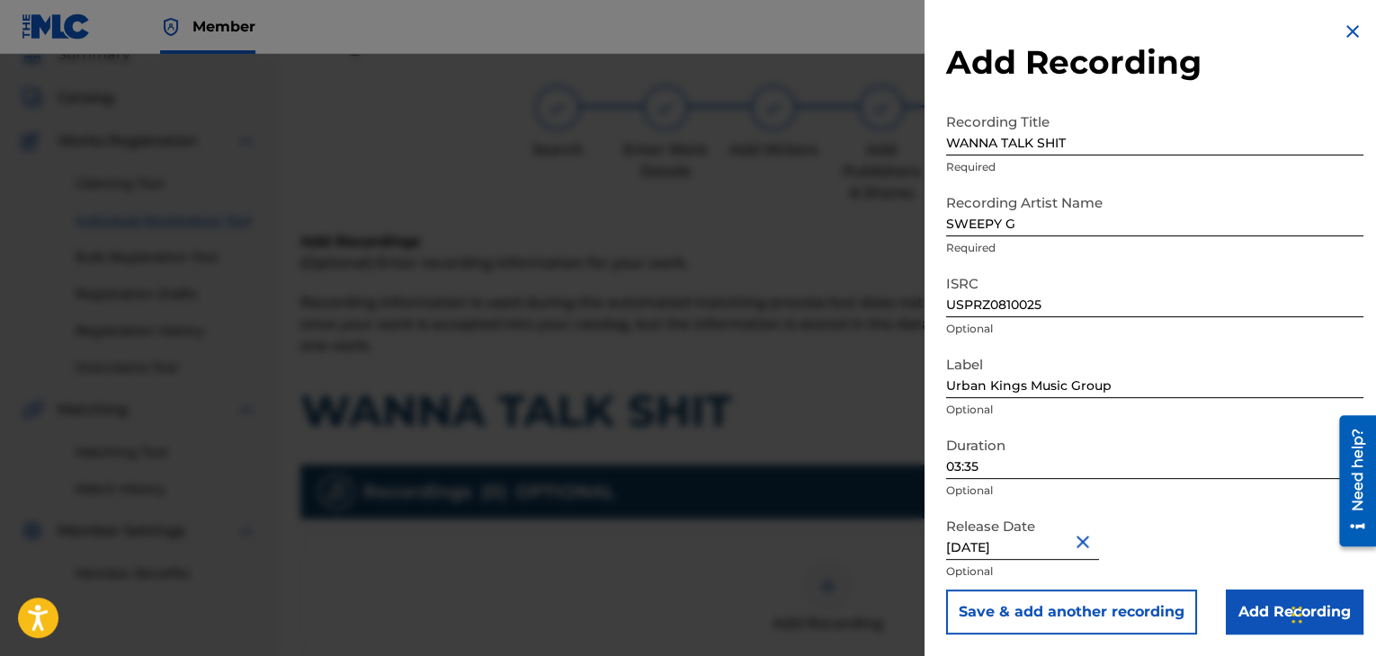
click at [1249, 599] on input "Add Recording" at bounding box center [1295, 612] width 138 height 45
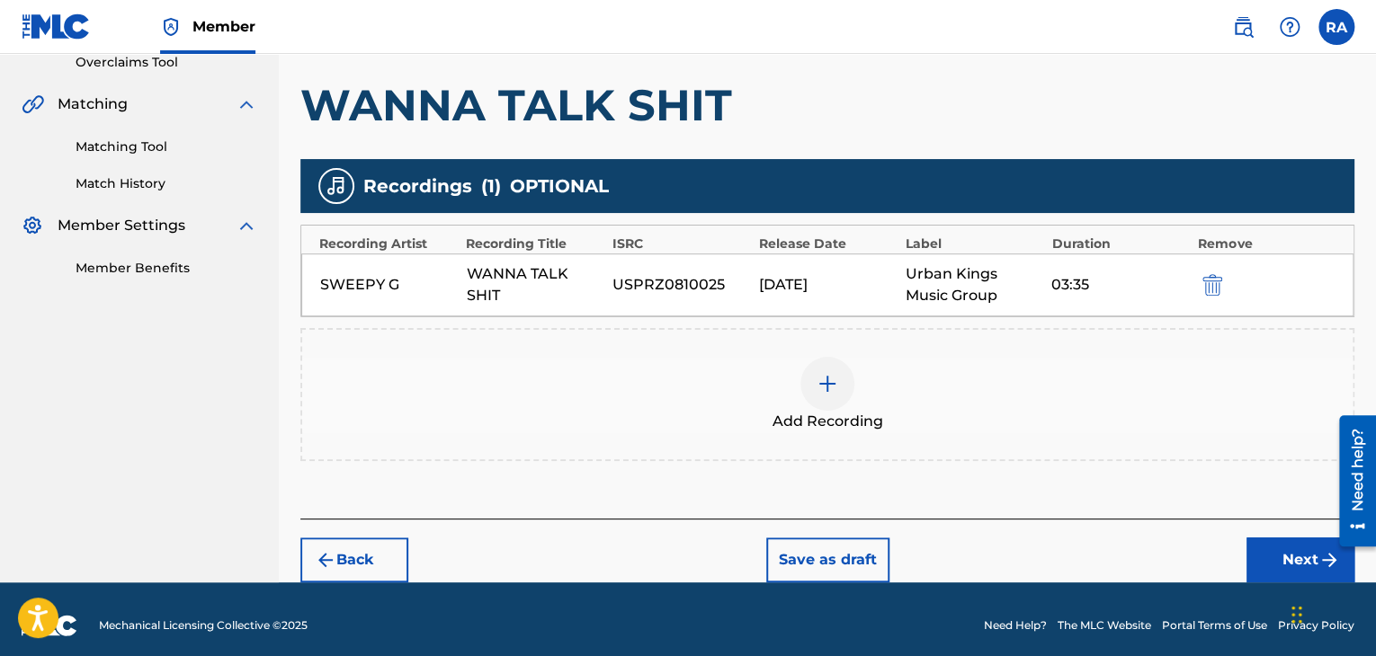
scroll to position [397, 0]
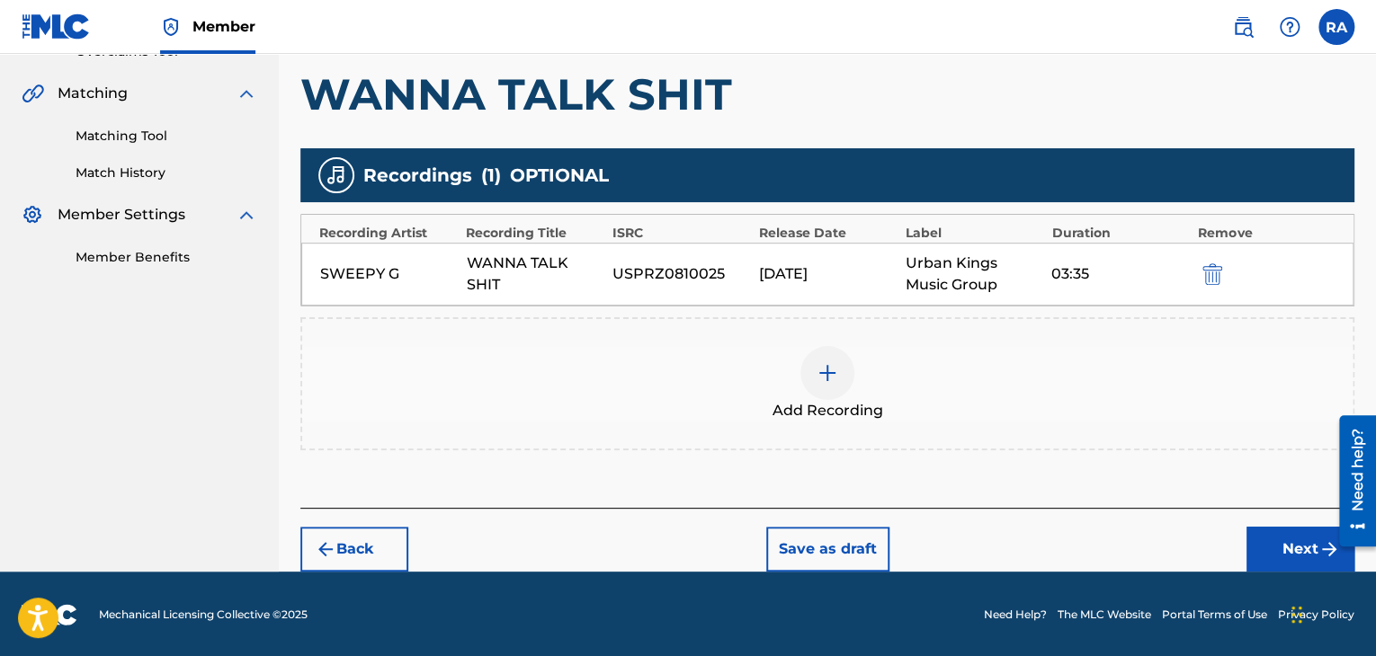
click at [1271, 543] on button "Next" at bounding box center [1300, 549] width 108 height 45
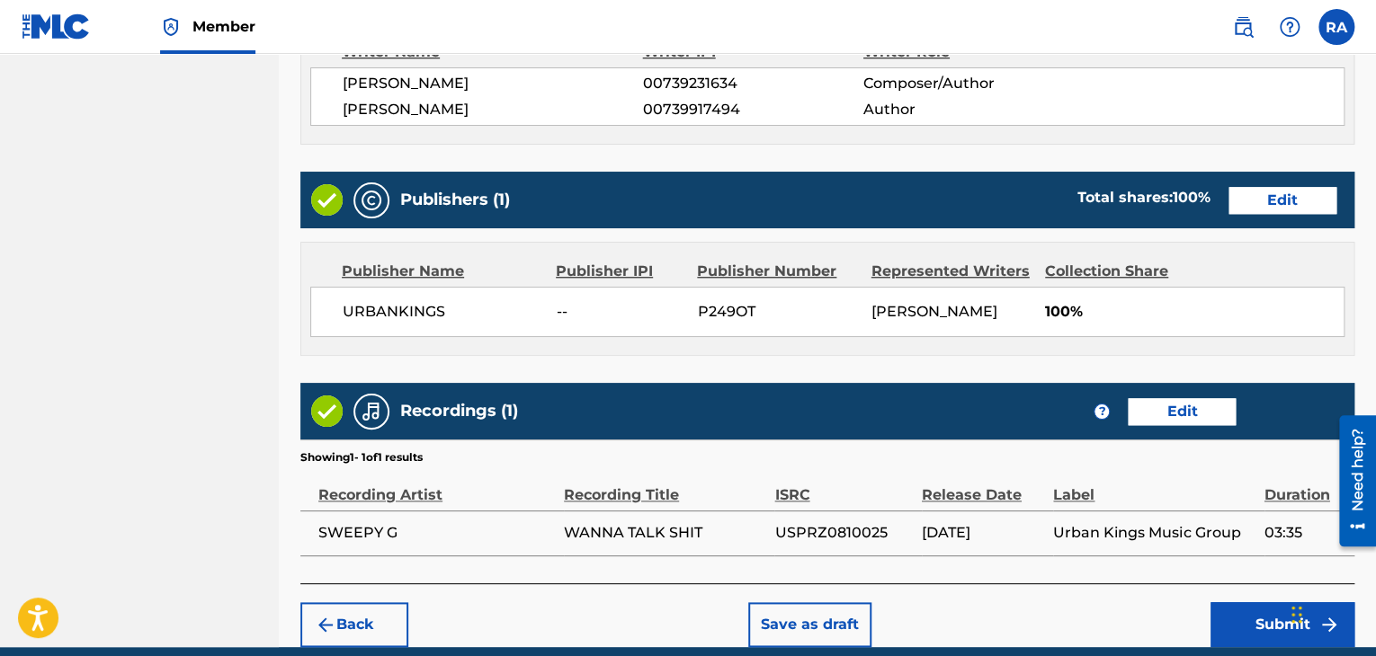
scroll to position [875, 0]
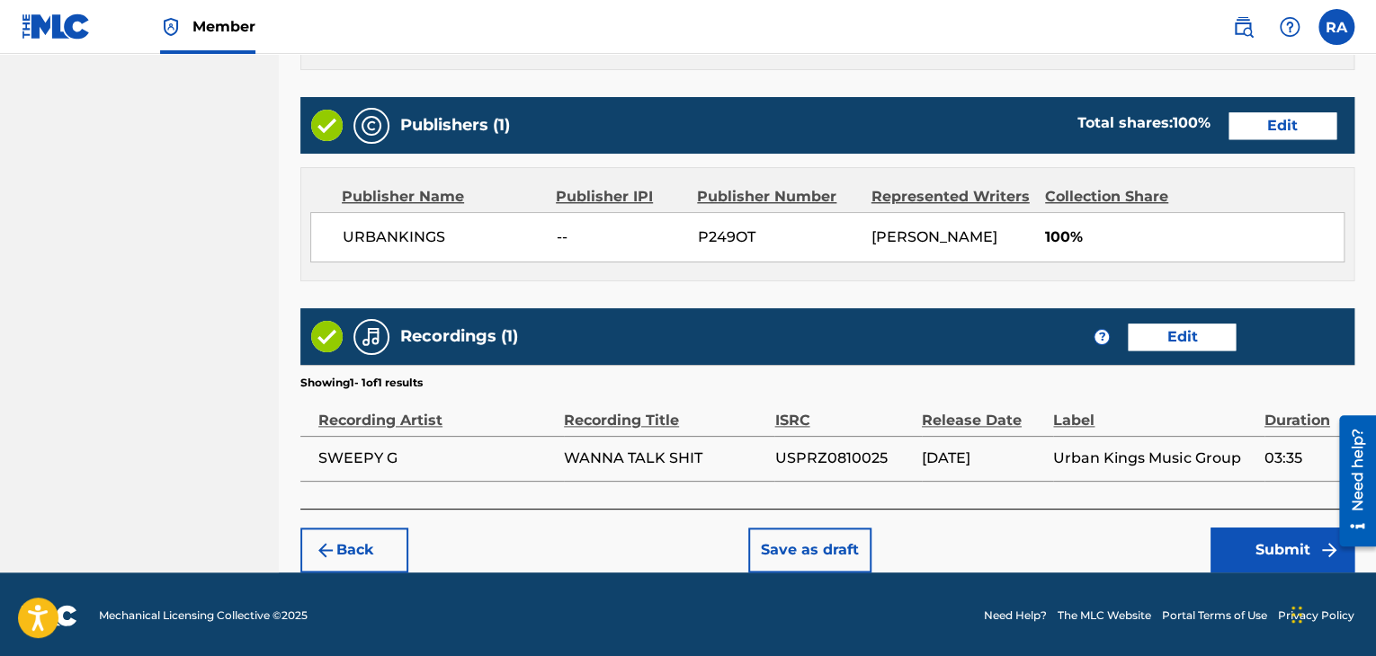
click at [1276, 546] on button "Submit" at bounding box center [1282, 550] width 144 height 45
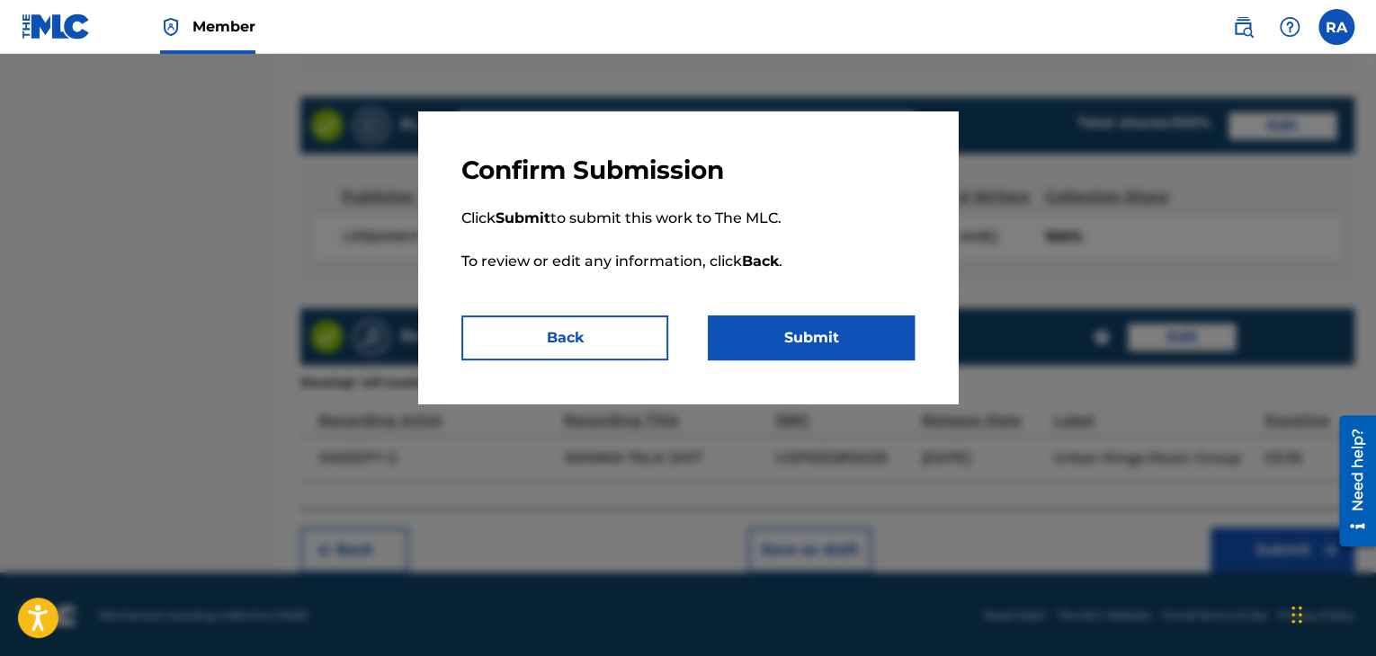
click at [756, 309] on p "Click Submit to submit this work to The MLC. To review or edit any information,…" at bounding box center [687, 250] width 453 height 129
click at [783, 345] on button "Submit" at bounding box center [811, 338] width 207 height 45
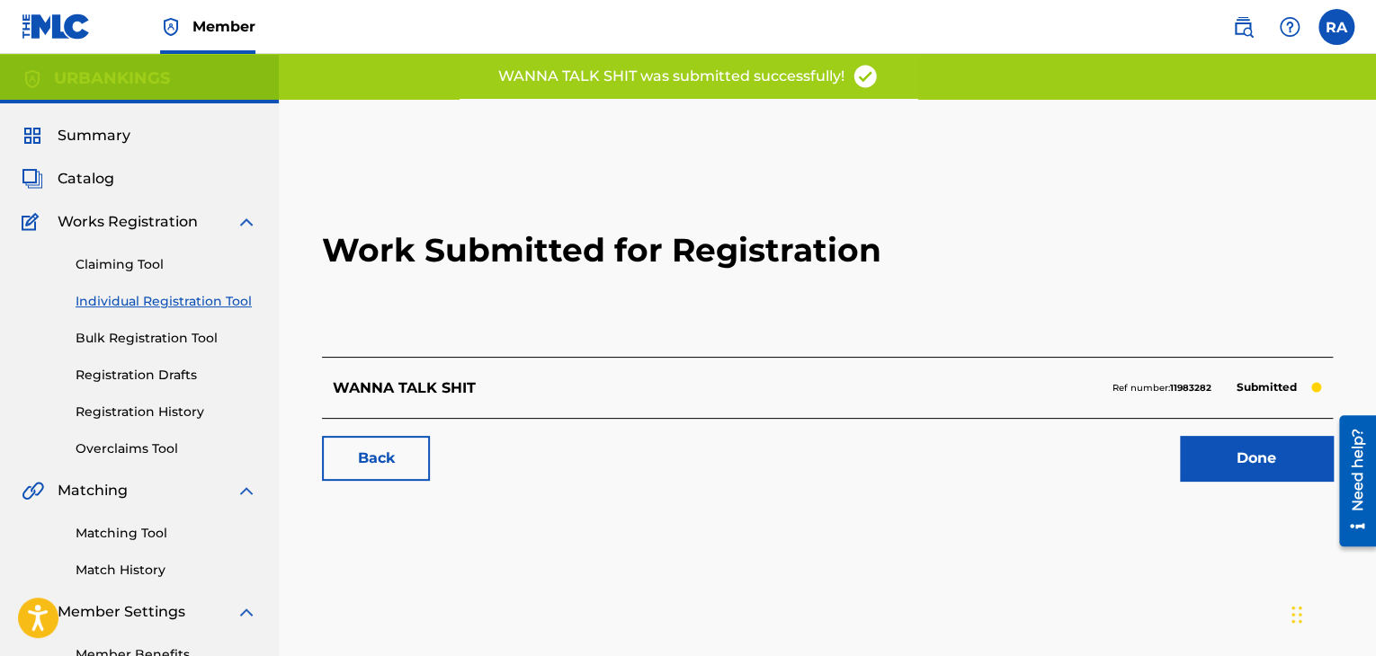
click at [1226, 474] on link "Done" at bounding box center [1256, 458] width 153 height 45
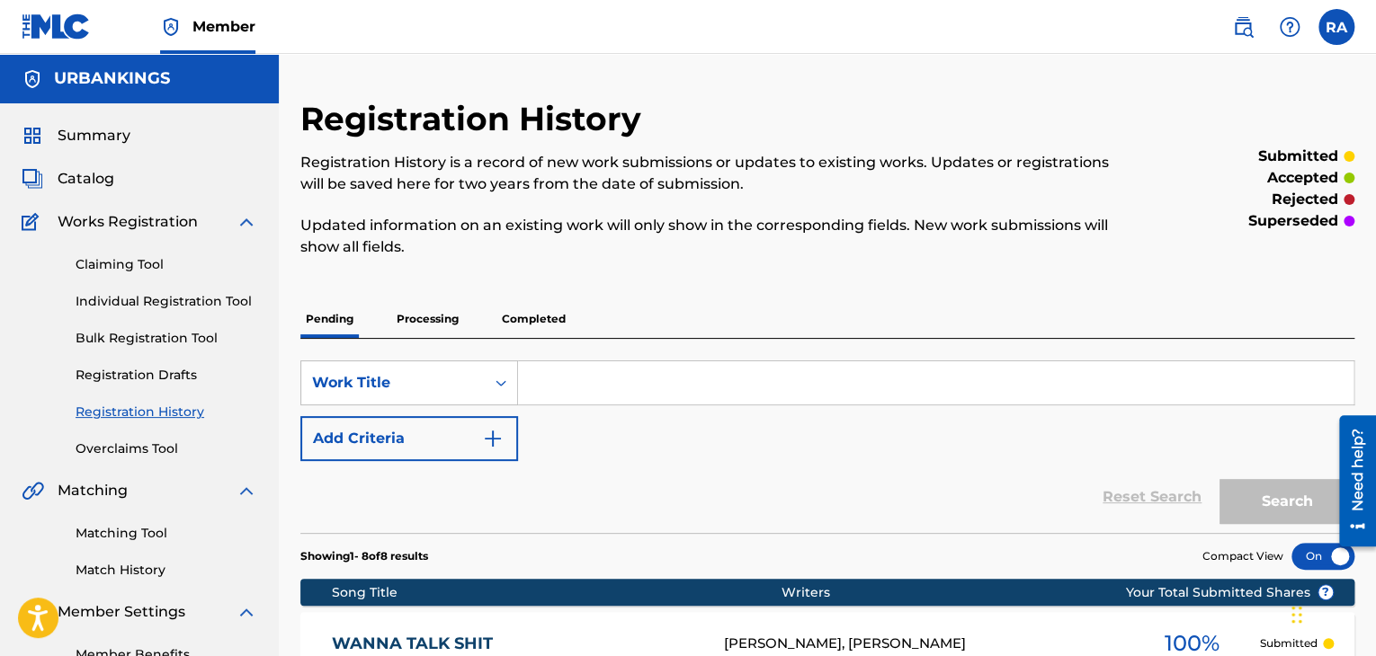
click at [185, 290] on div "Claiming Tool Individual Registration Tool Bulk Registration Tool Registration …" at bounding box center [140, 346] width 236 height 226
click at [203, 292] on link "Individual Registration Tool" at bounding box center [167, 301] width 182 height 19
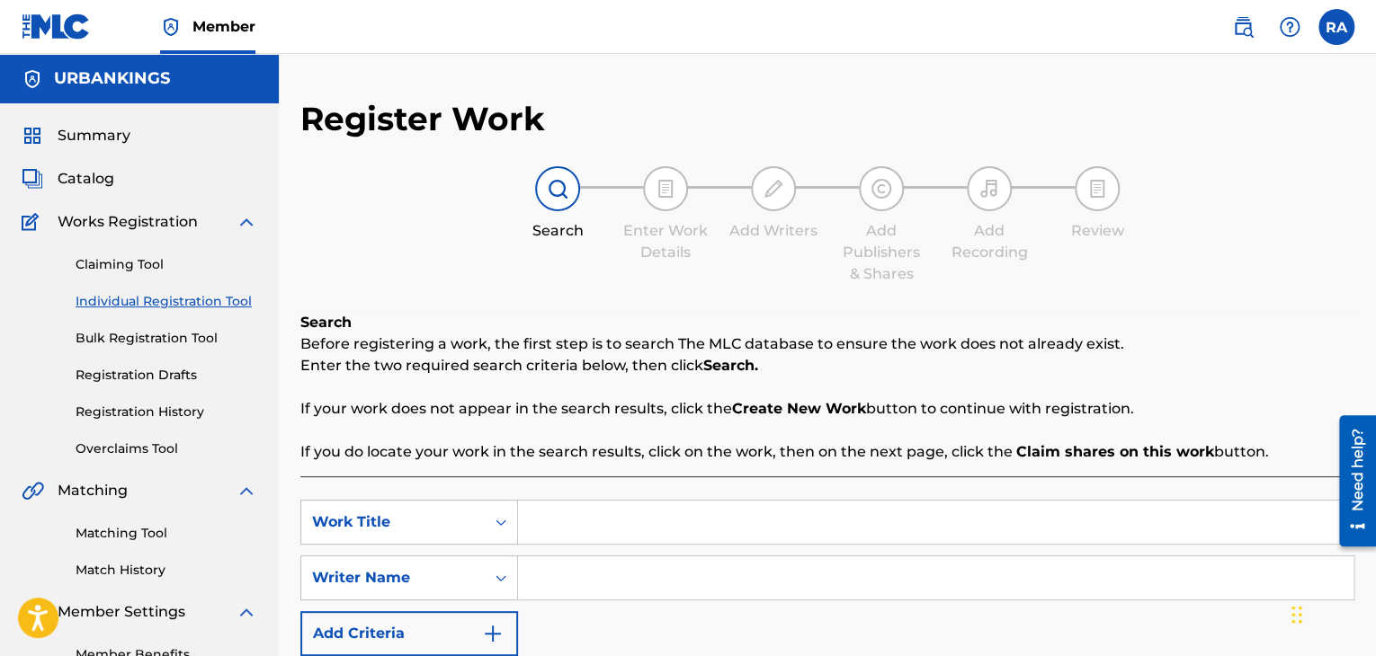
click at [637, 497] on div "SearchWithCriteria98a66132-45bd-4d9c-a1d6-85f607a402b8 Work Title SearchWithCri…" at bounding box center [827, 624] width 1054 height 295
click at [637, 519] on input "Search Form" at bounding box center [935, 522] width 835 height 43
click at [599, 525] on input "FAT NUT SACK" at bounding box center [935, 522] width 835 height 43
type input "FAT NUT SACK"
click at [594, 571] on input "Search Form" at bounding box center [935, 578] width 835 height 43
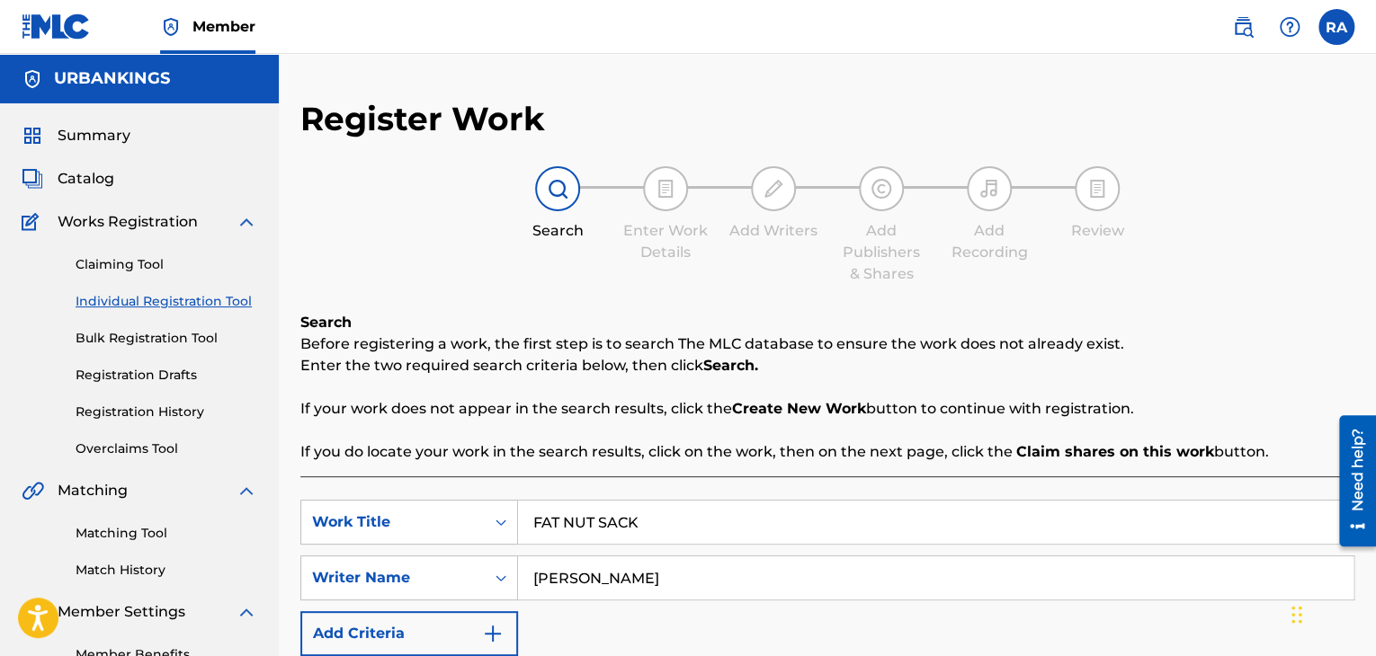
type input "[PERSON_NAME]"
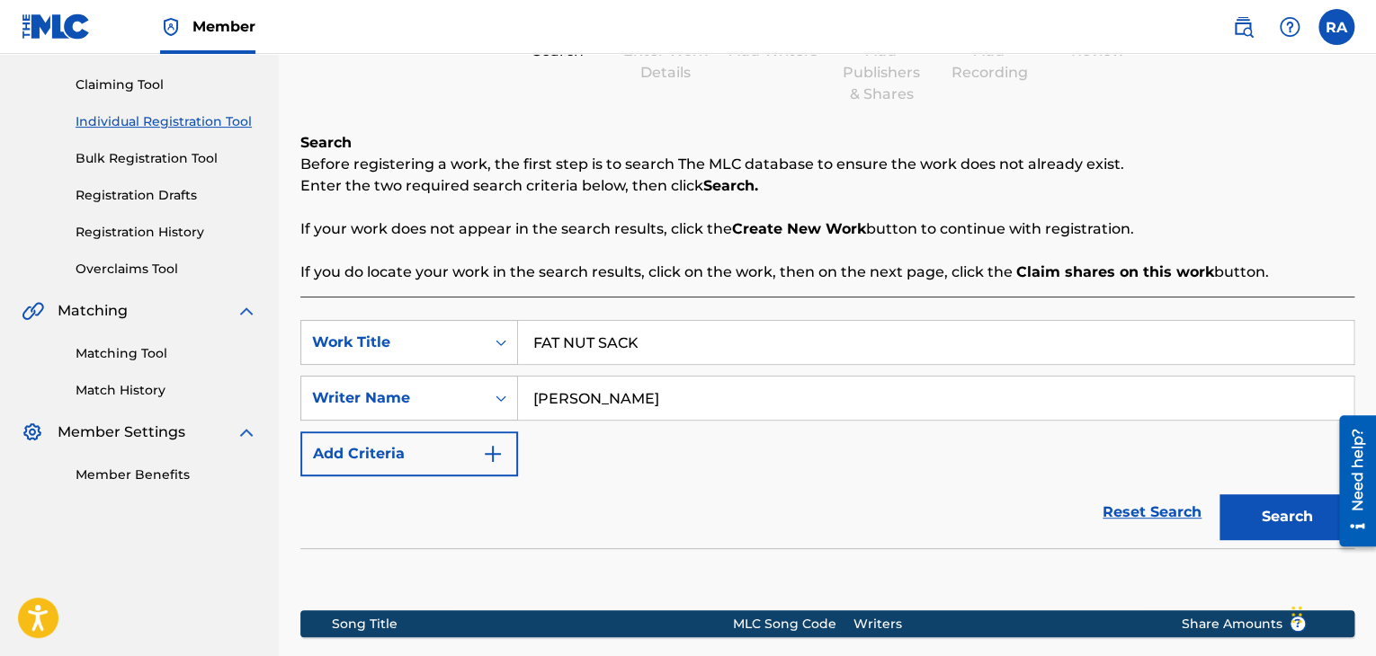
scroll to position [270, 0]
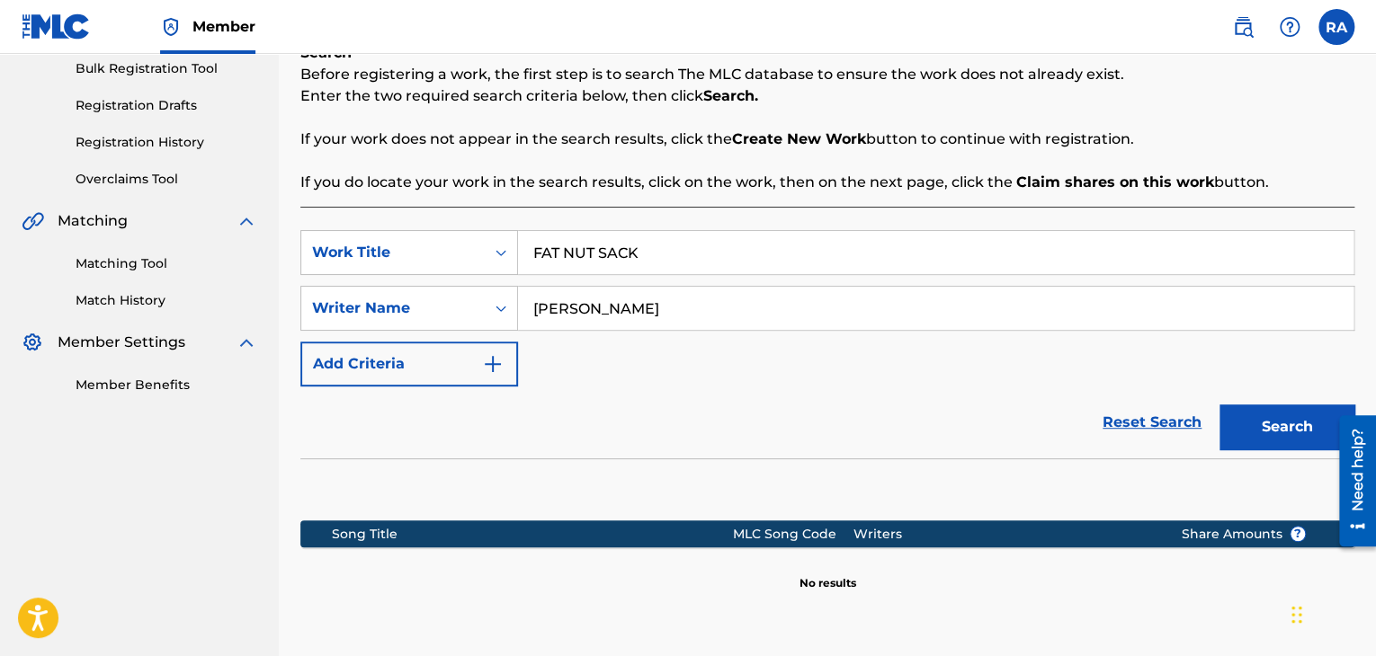
click at [1226, 435] on button "Search" at bounding box center [1286, 427] width 135 height 45
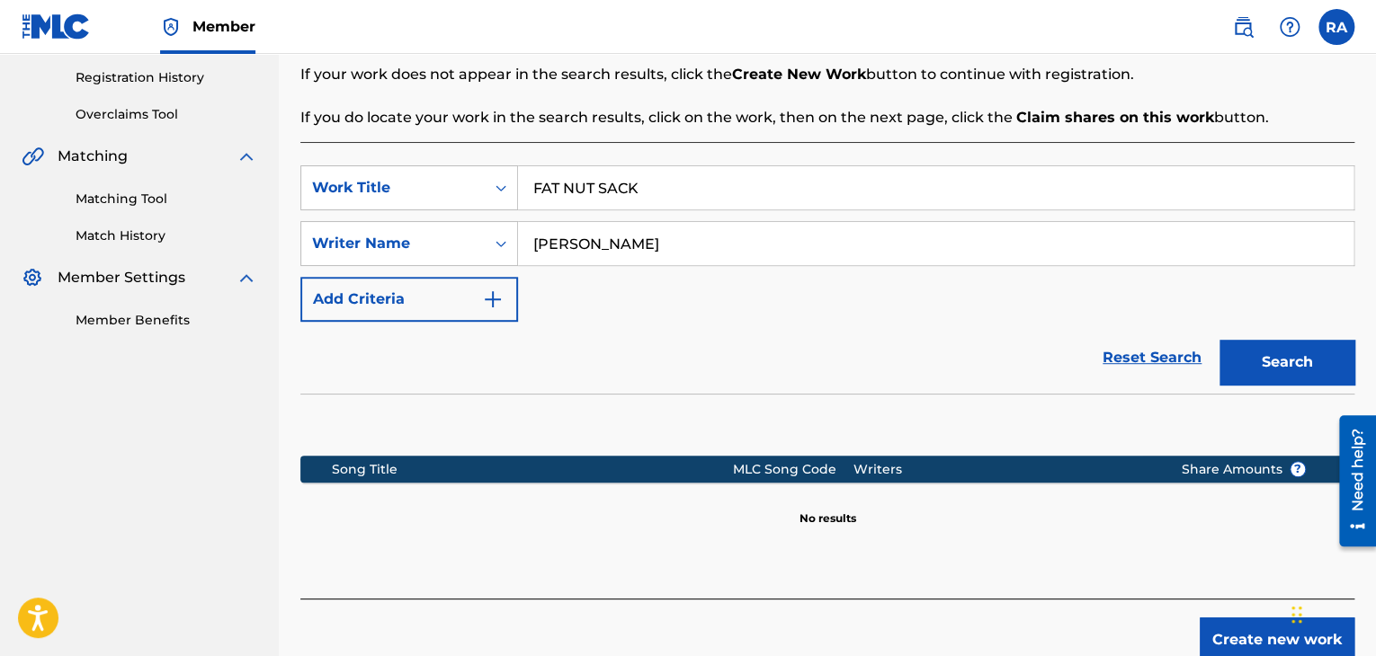
scroll to position [427, 0]
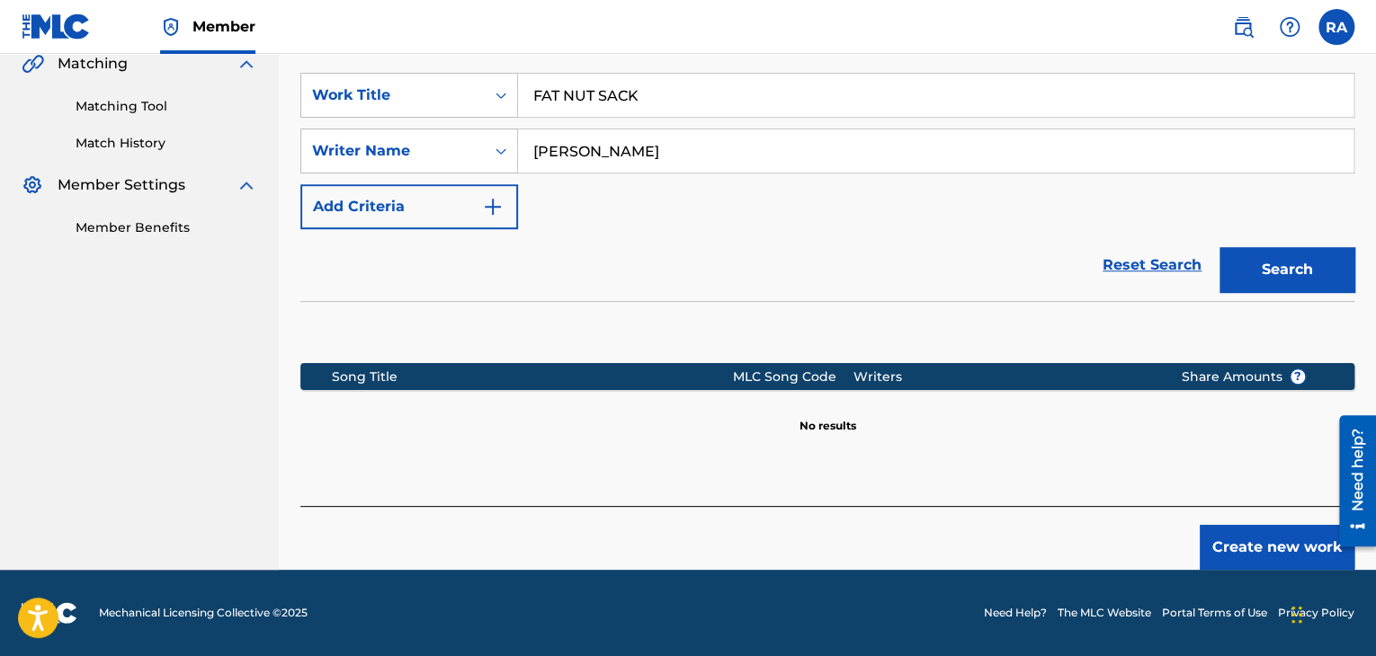
click at [1263, 546] on button "Create new work" at bounding box center [1276, 547] width 155 height 45
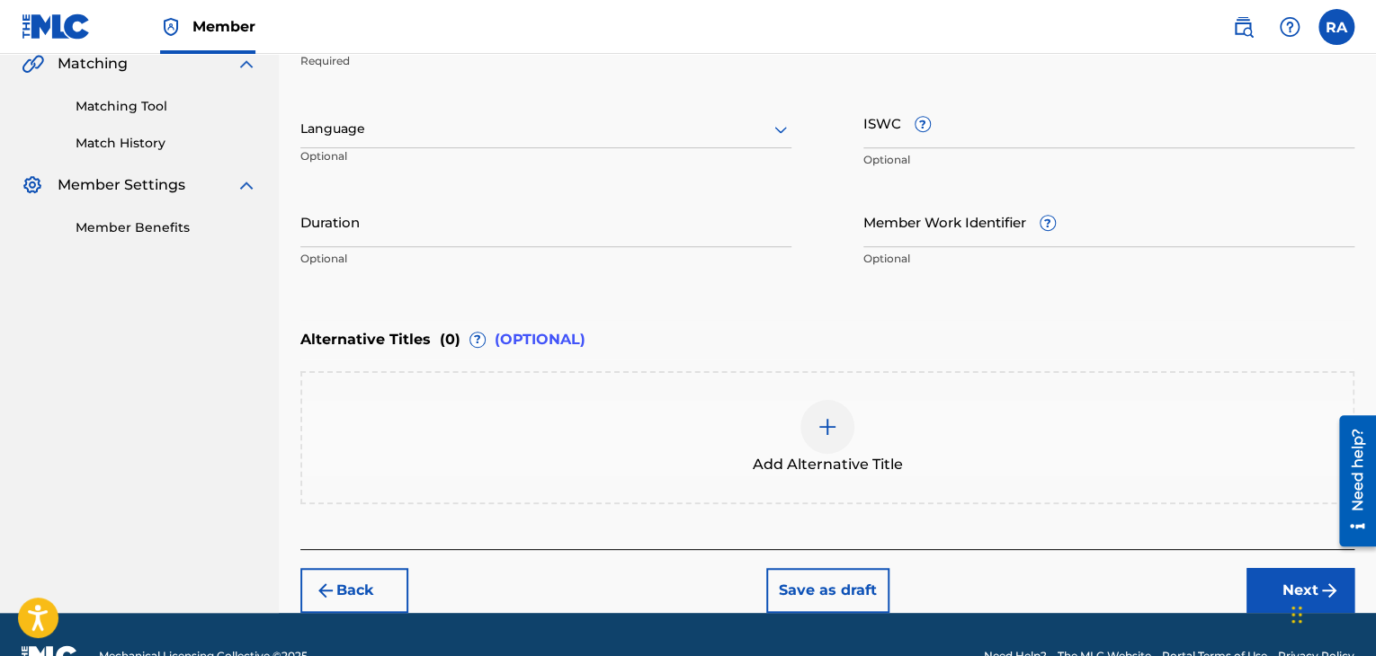
scroll to position [337, 0]
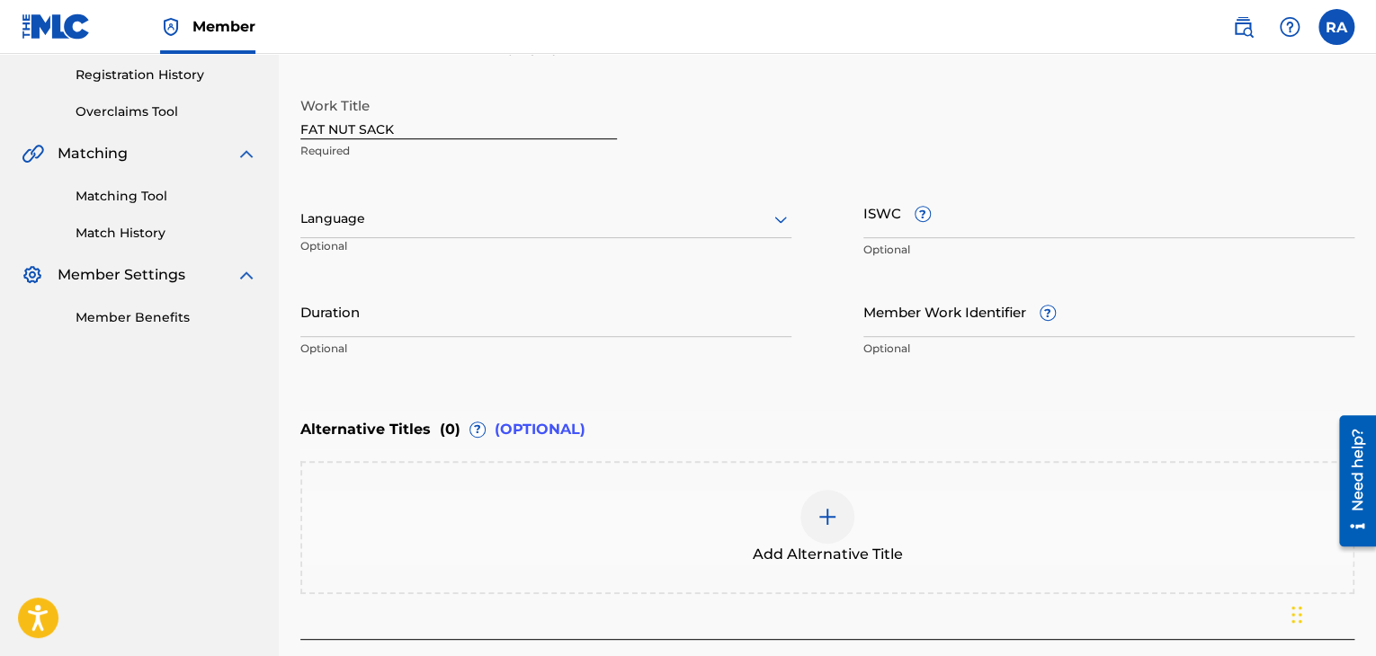
click at [437, 326] on input "Duration" at bounding box center [545, 311] width 491 height 51
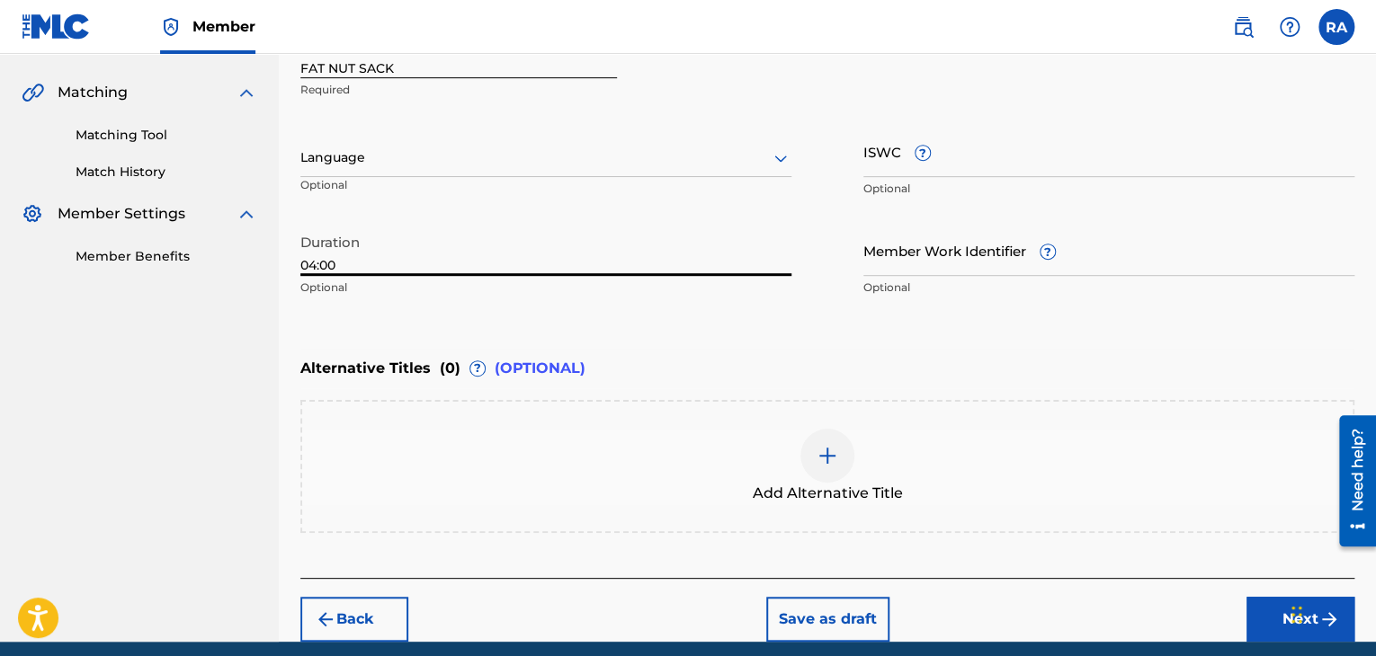
scroll to position [468, 0]
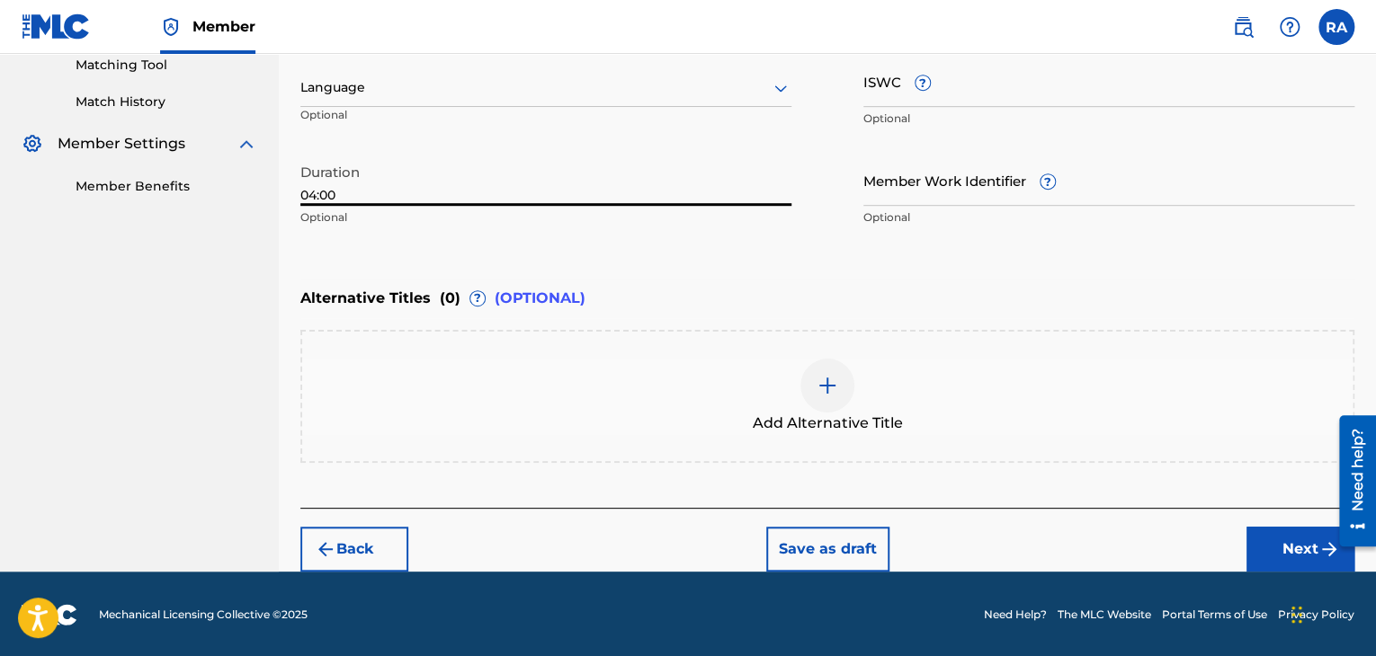
type input "04:00"
click at [1276, 547] on button "Next" at bounding box center [1300, 549] width 108 height 45
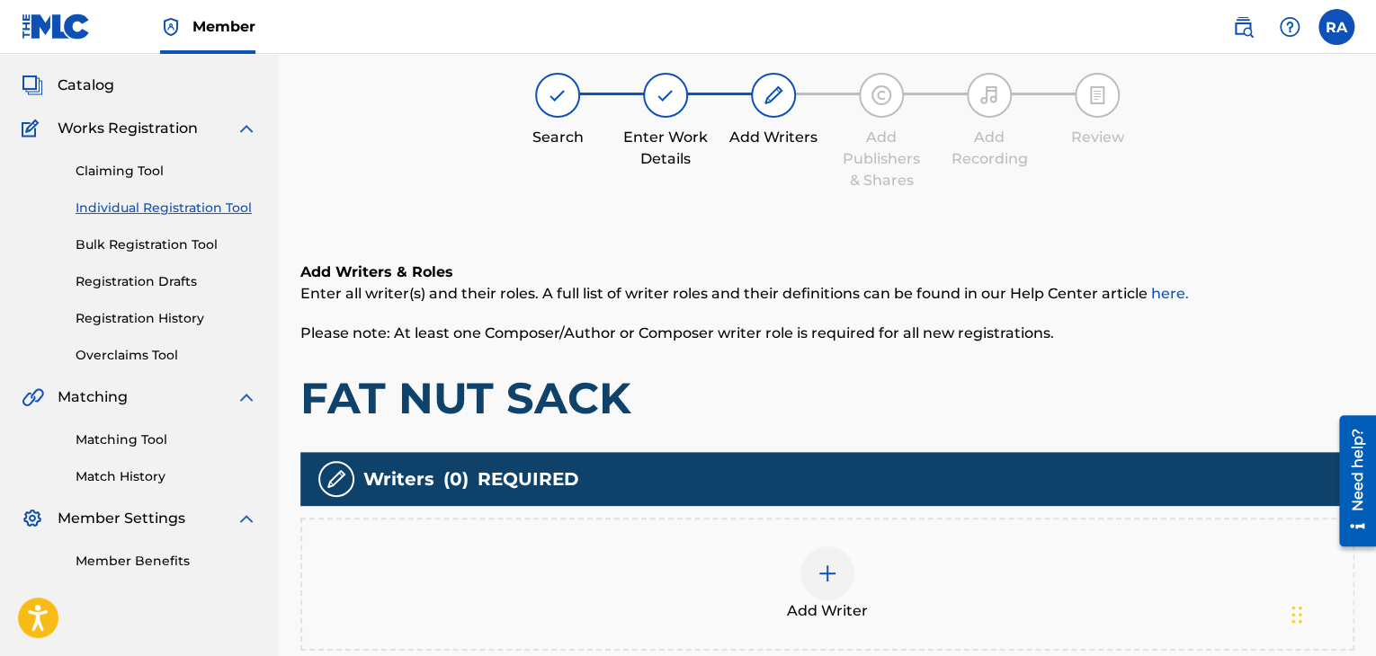
scroll to position [81, 0]
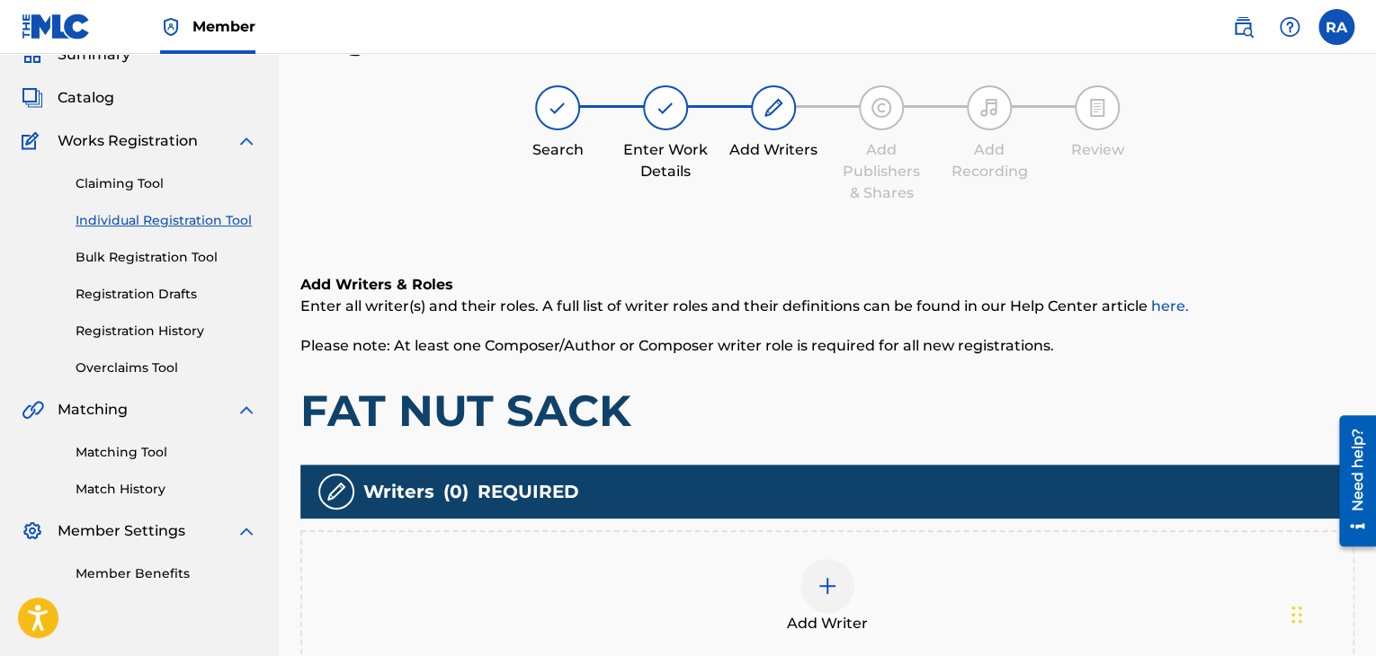
click at [836, 597] on div at bounding box center [827, 586] width 54 height 54
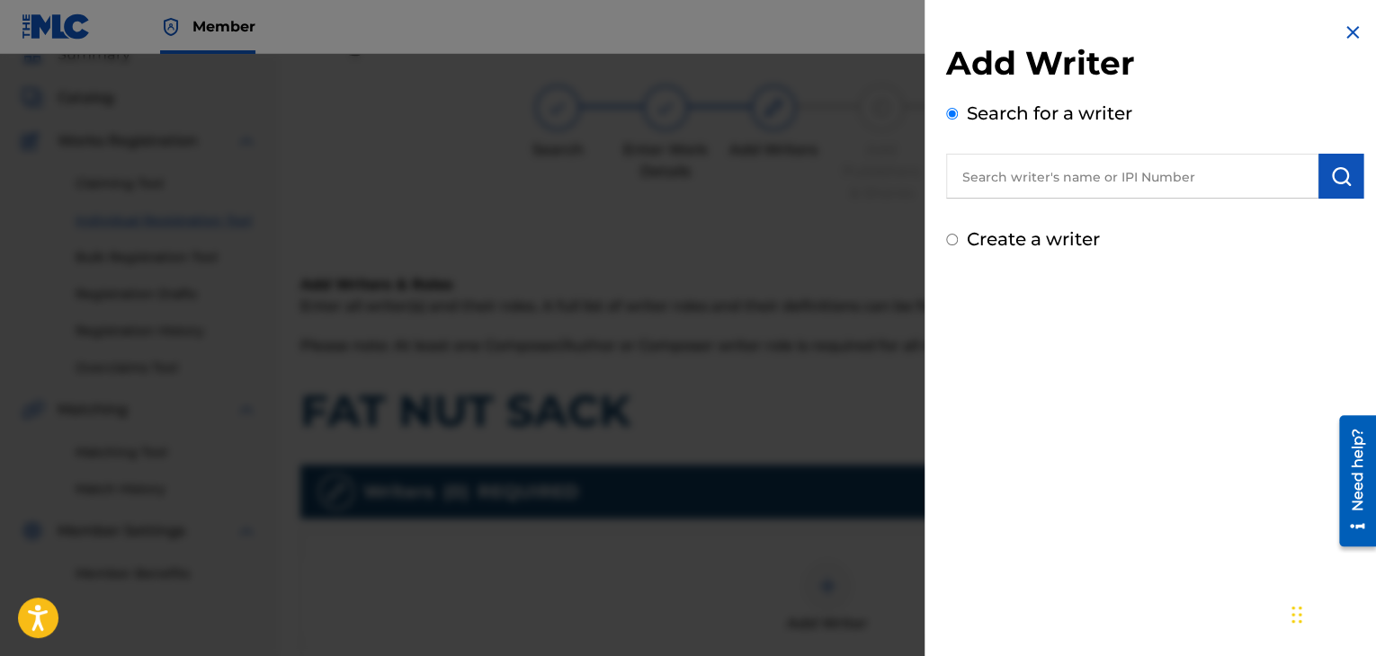
click at [972, 188] on input "text" at bounding box center [1132, 176] width 372 height 45
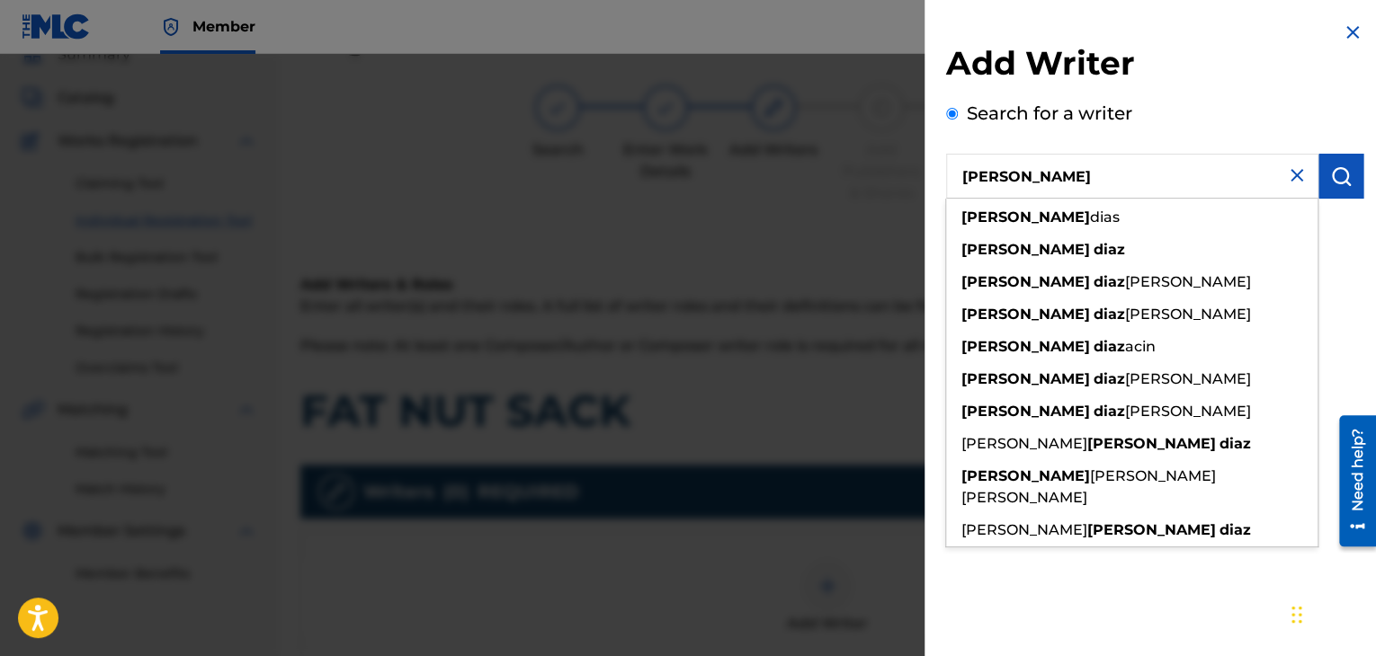
type input "[PERSON_NAME]"
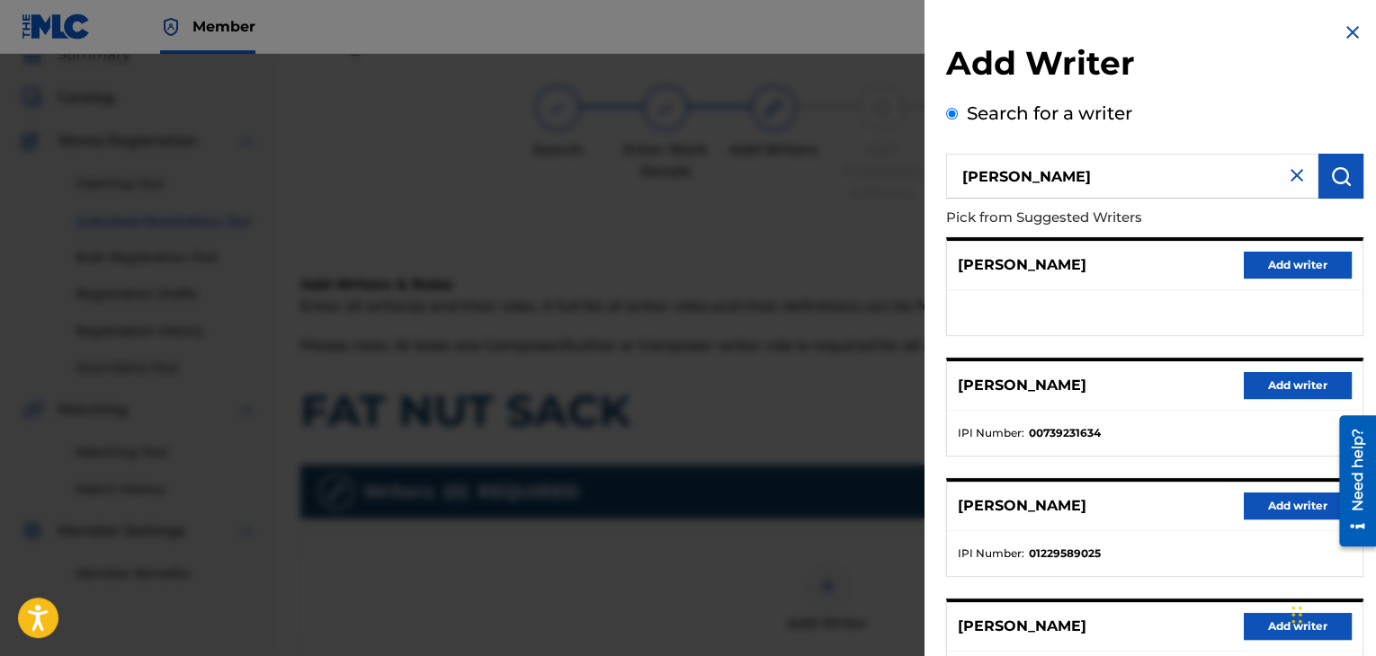
click at [1327, 388] on button "Add writer" at bounding box center [1298, 385] width 108 height 27
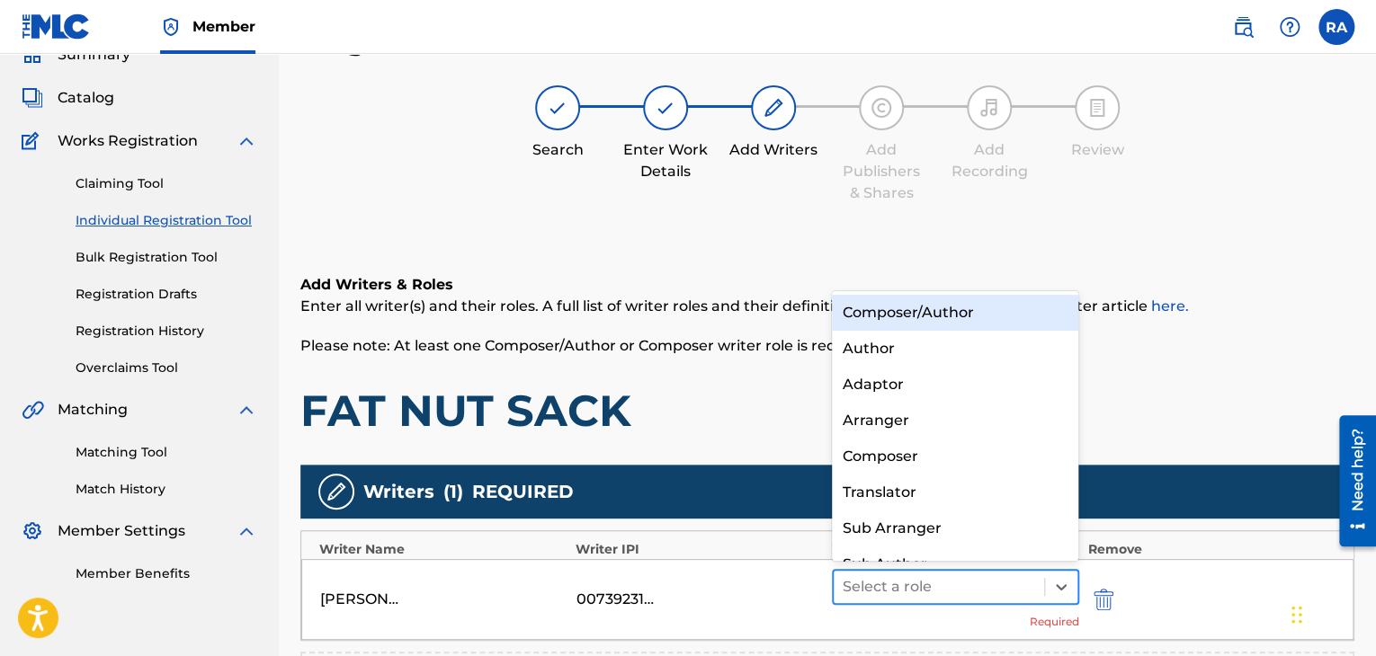
click at [976, 575] on div at bounding box center [938, 587] width 192 height 25
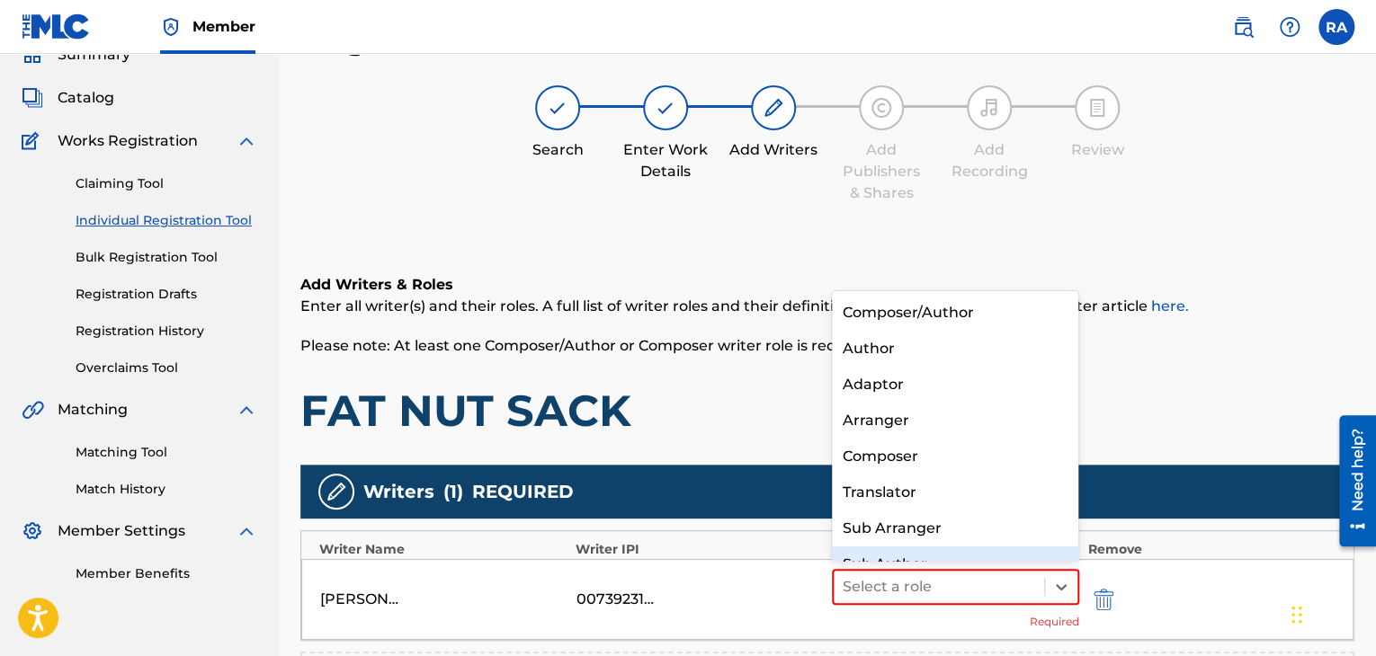
scroll to position [25, 0]
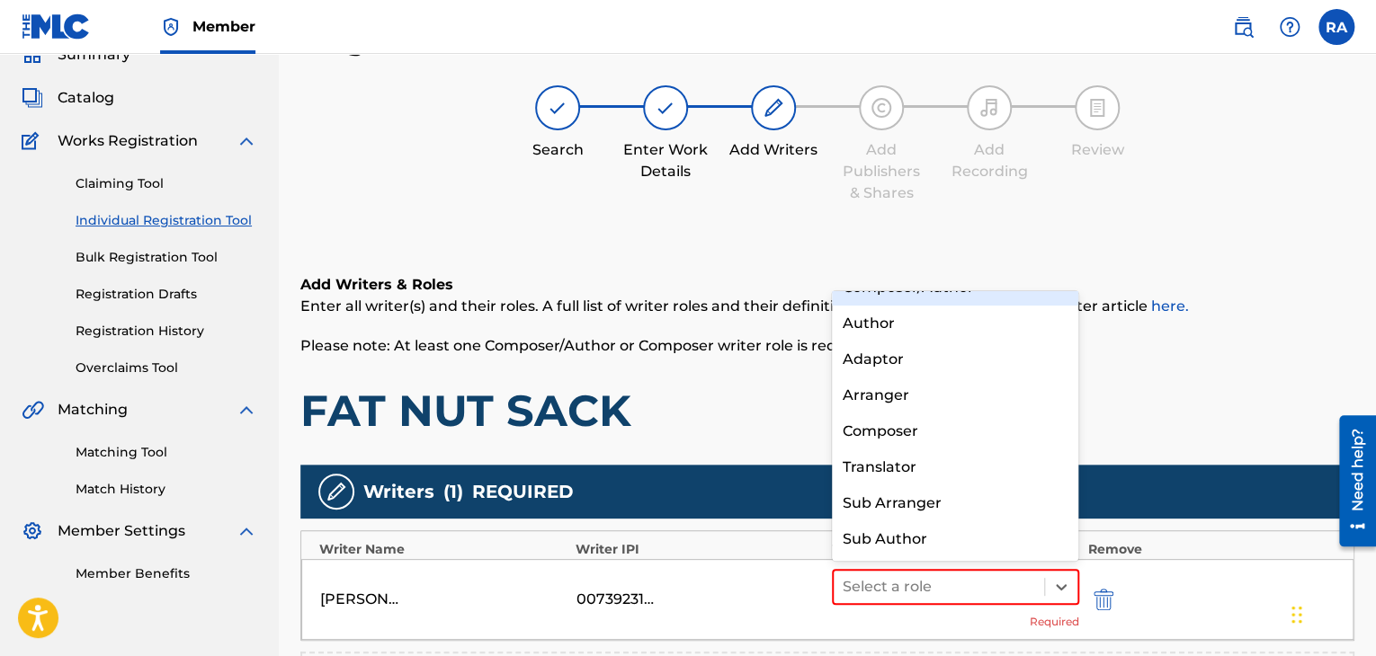
click at [1012, 299] on div "Composer/Author" at bounding box center [955, 288] width 247 height 36
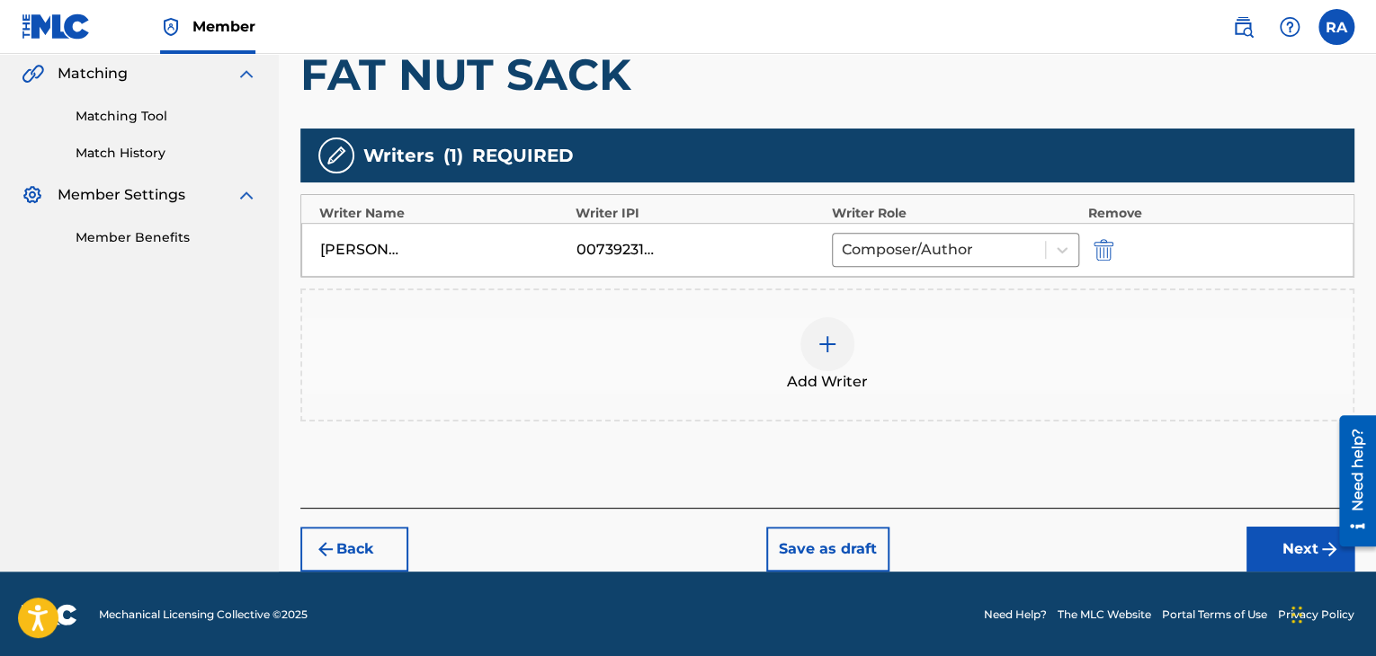
scroll to position [417, 0]
click at [1291, 546] on button "Next" at bounding box center [1300, 549] width 108 height 45
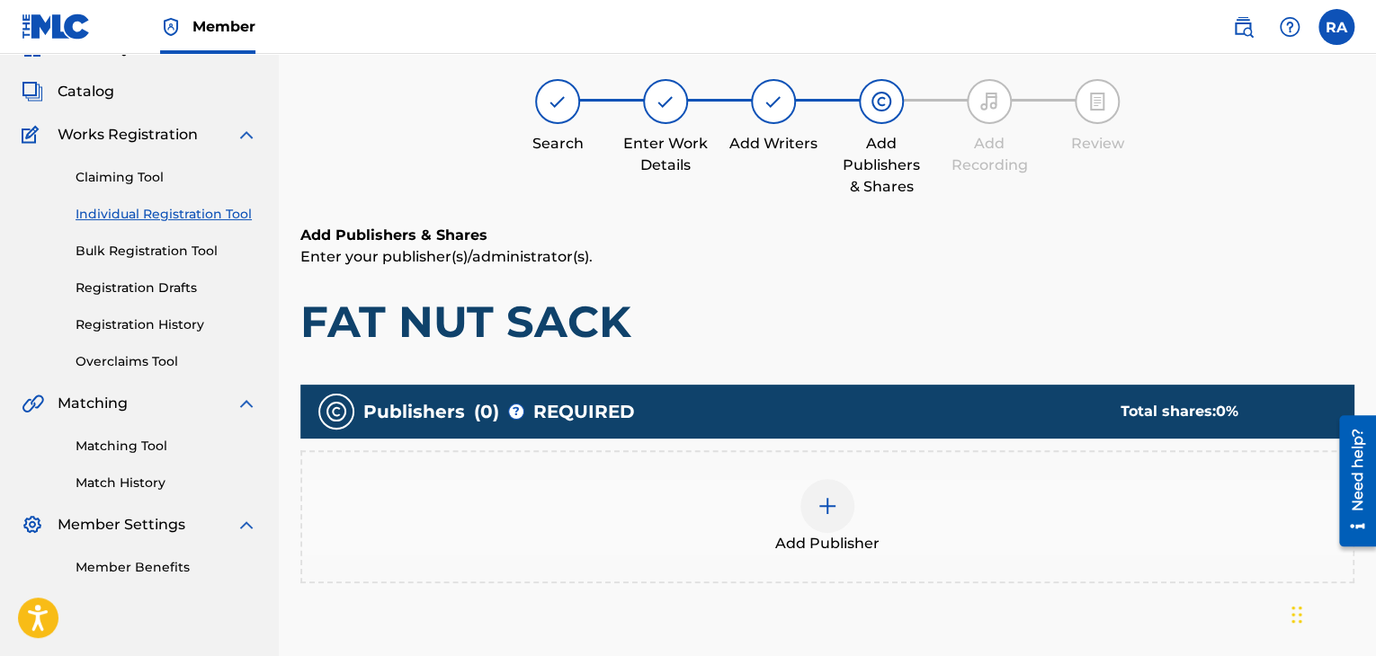
scroll to position [81, 0]
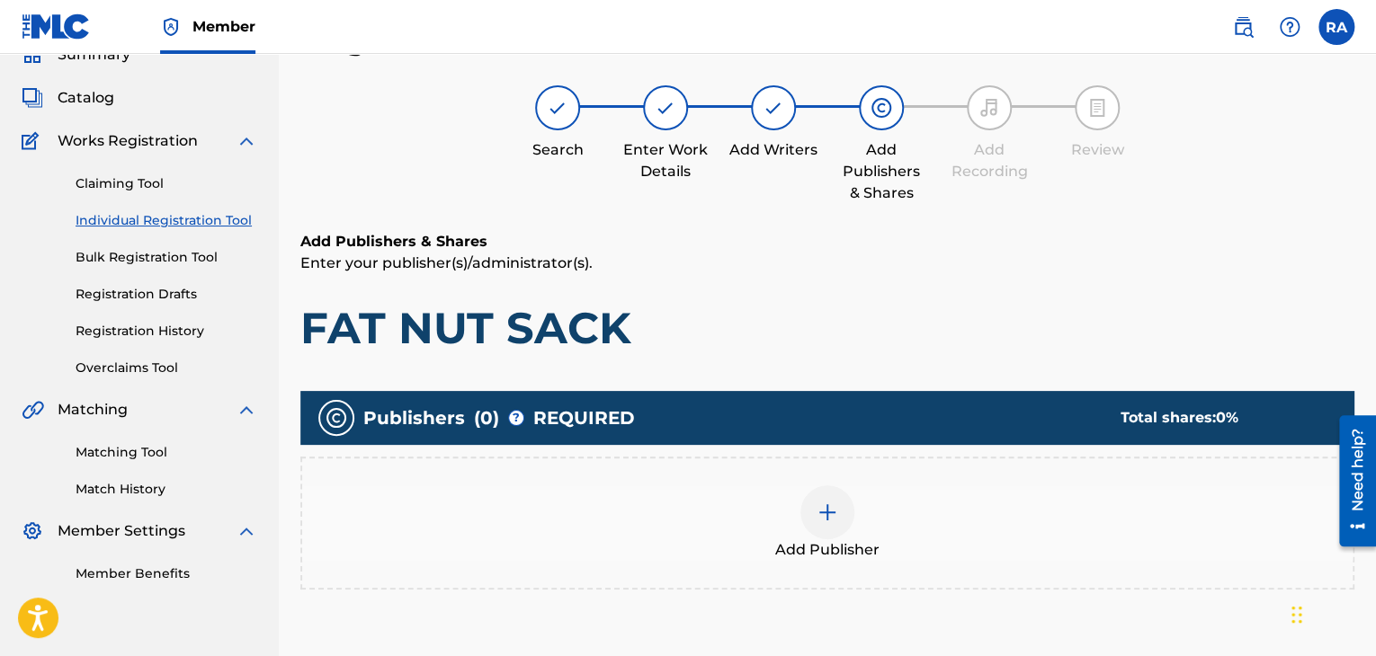
click at [814, 500] on div at bounding box center [827, 513] width 54 height 54
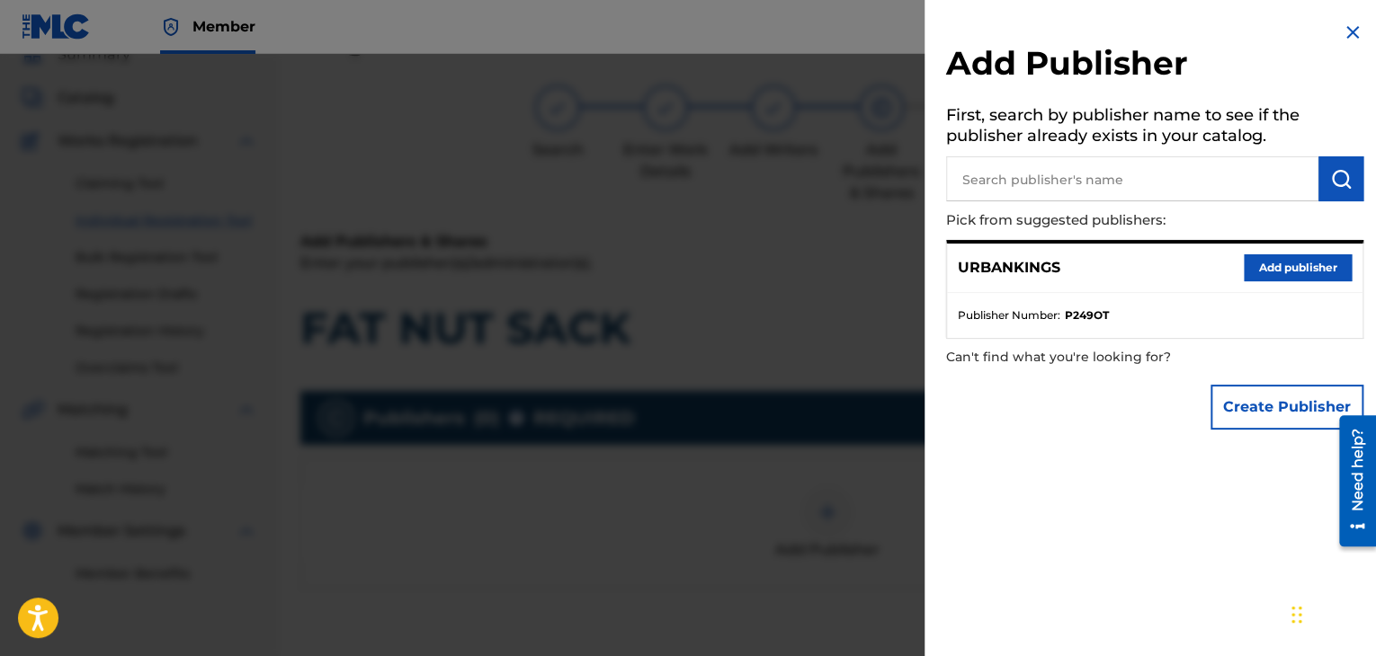
click at [1292, 274] on button "Add publisher" at bounding box center [1298, 267] width 108 height 27
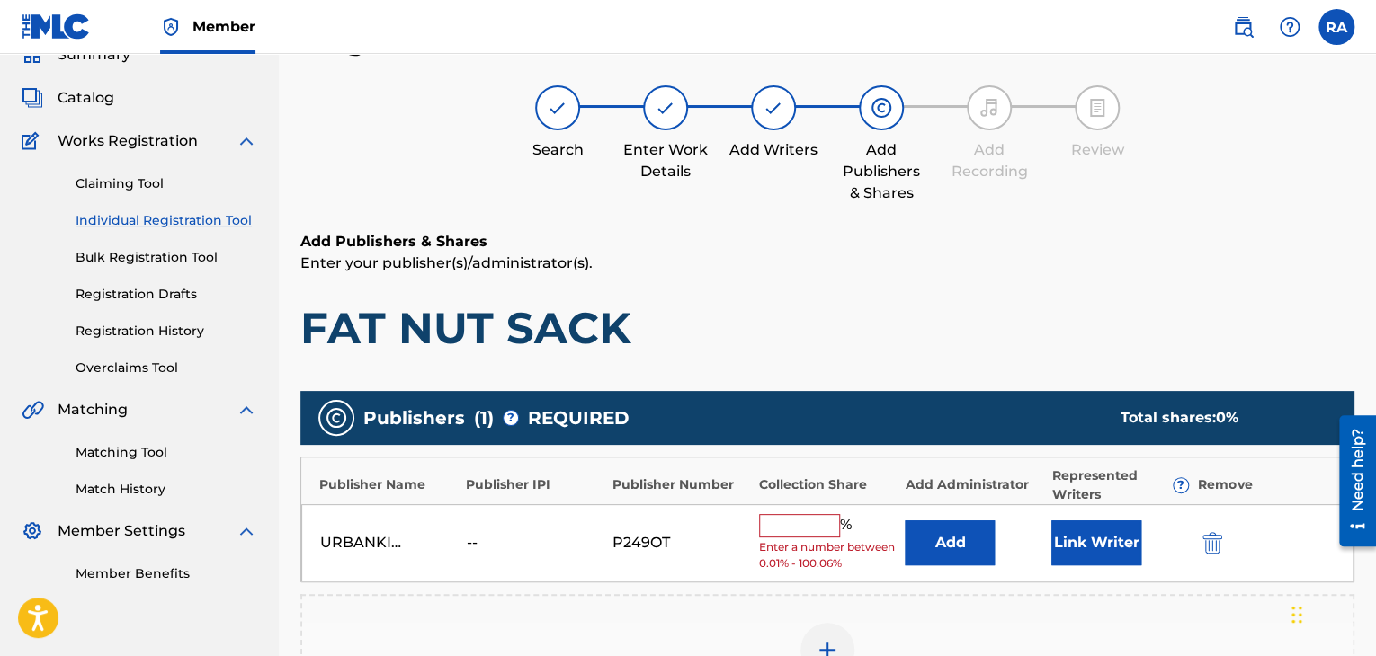
click at [831, 524] on input "text" at bounding box center [799, 525] width 81 height 23
type input "100"
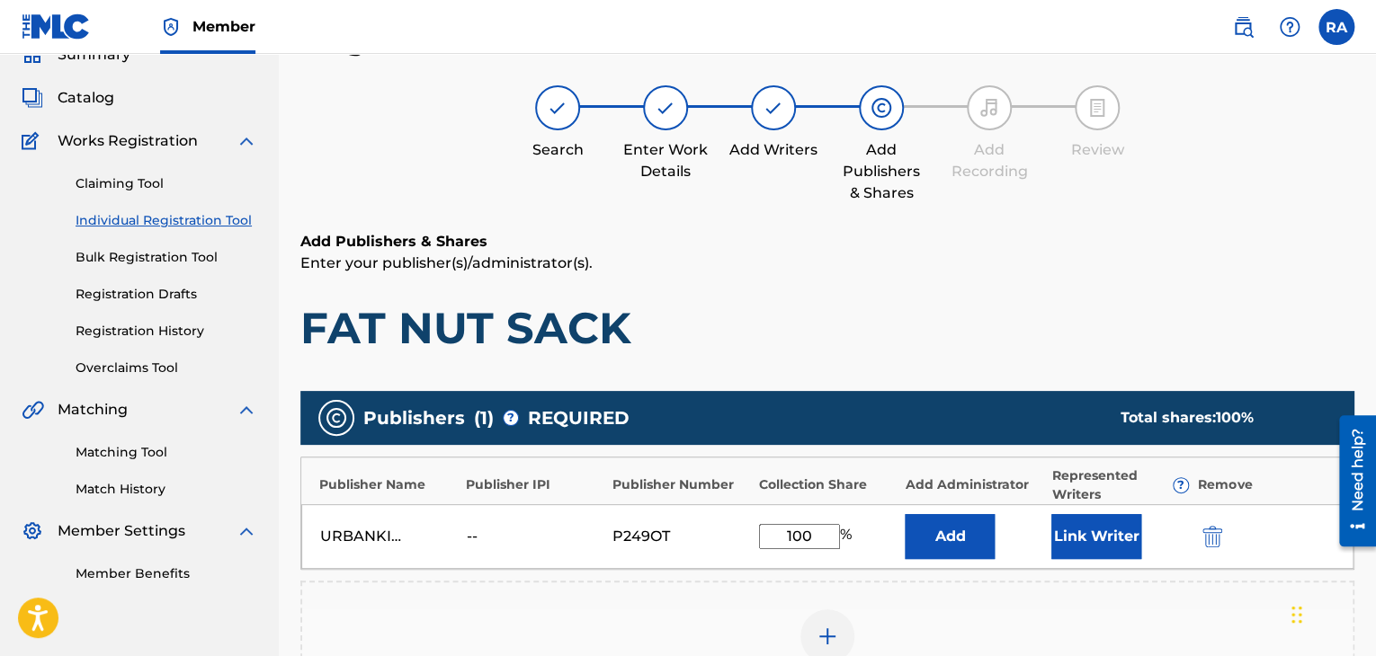
click at [1086, 548] on button "Link Writer" at bounding box center [1096, 536] width 90 height 45
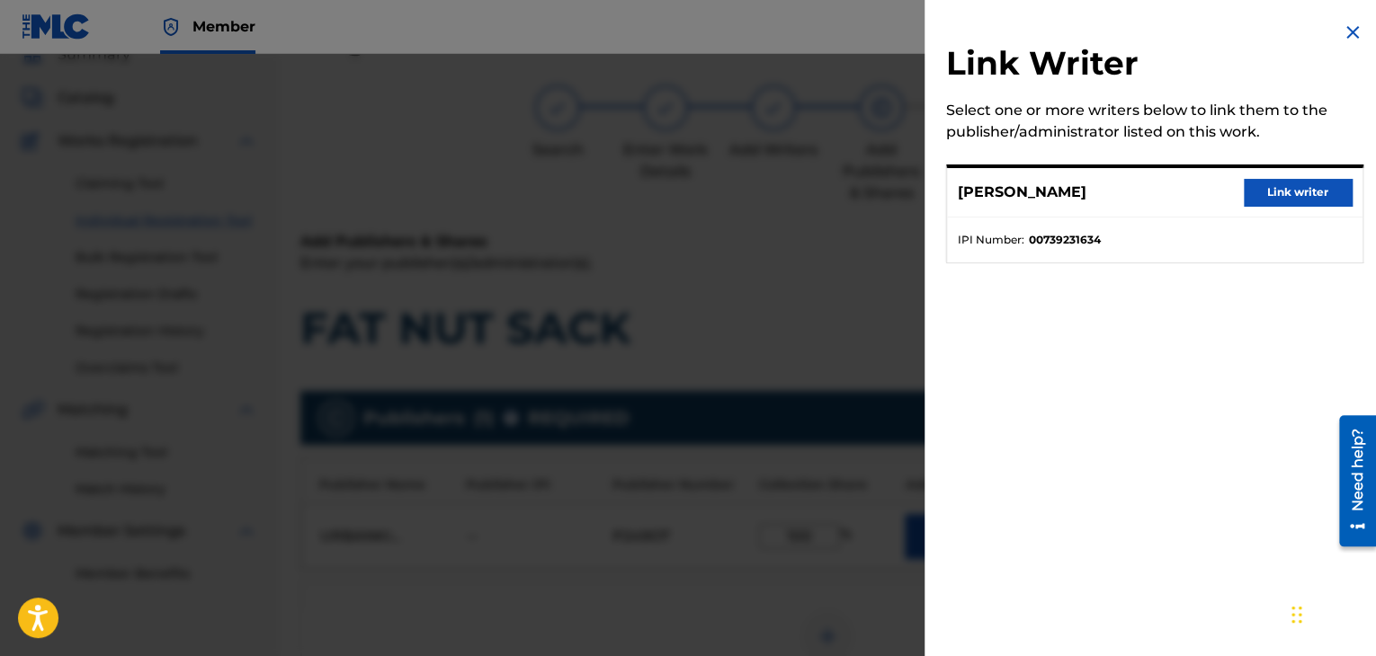
click at [1305, 179] on button "Link writer" at bounding box center [1298, 192] width 108 height 27
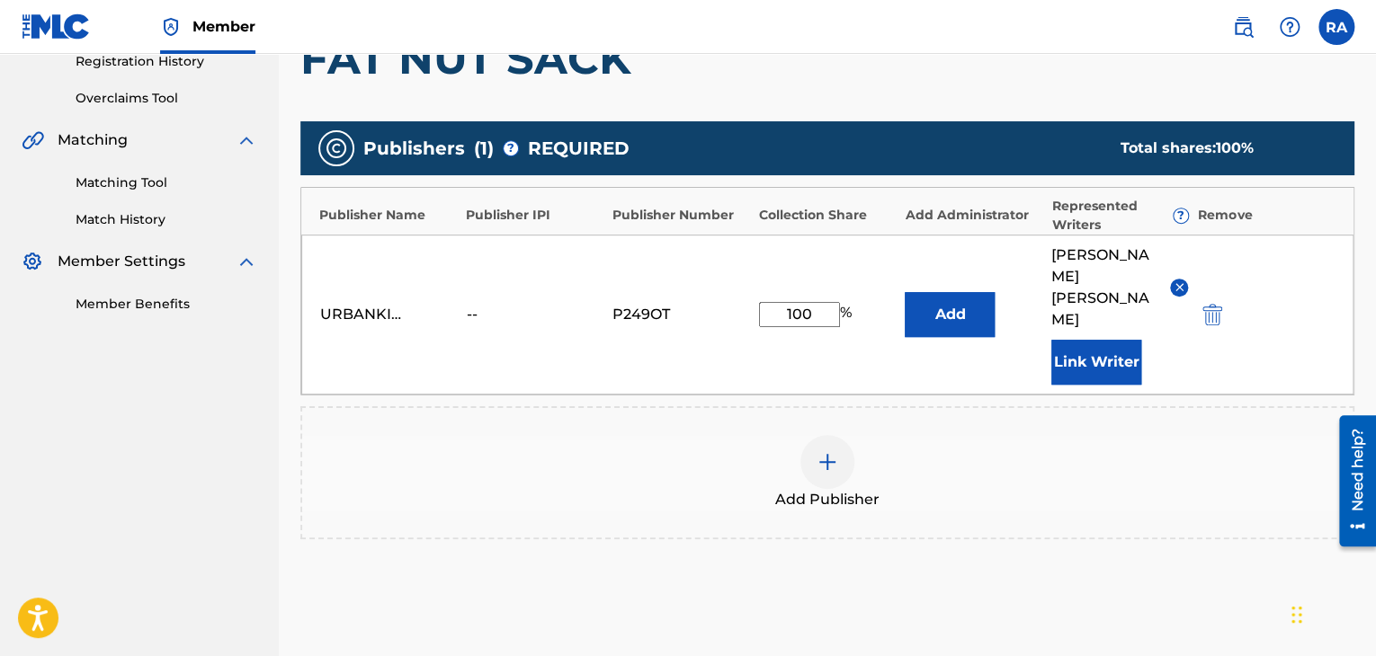
scroll to position [458, 0]
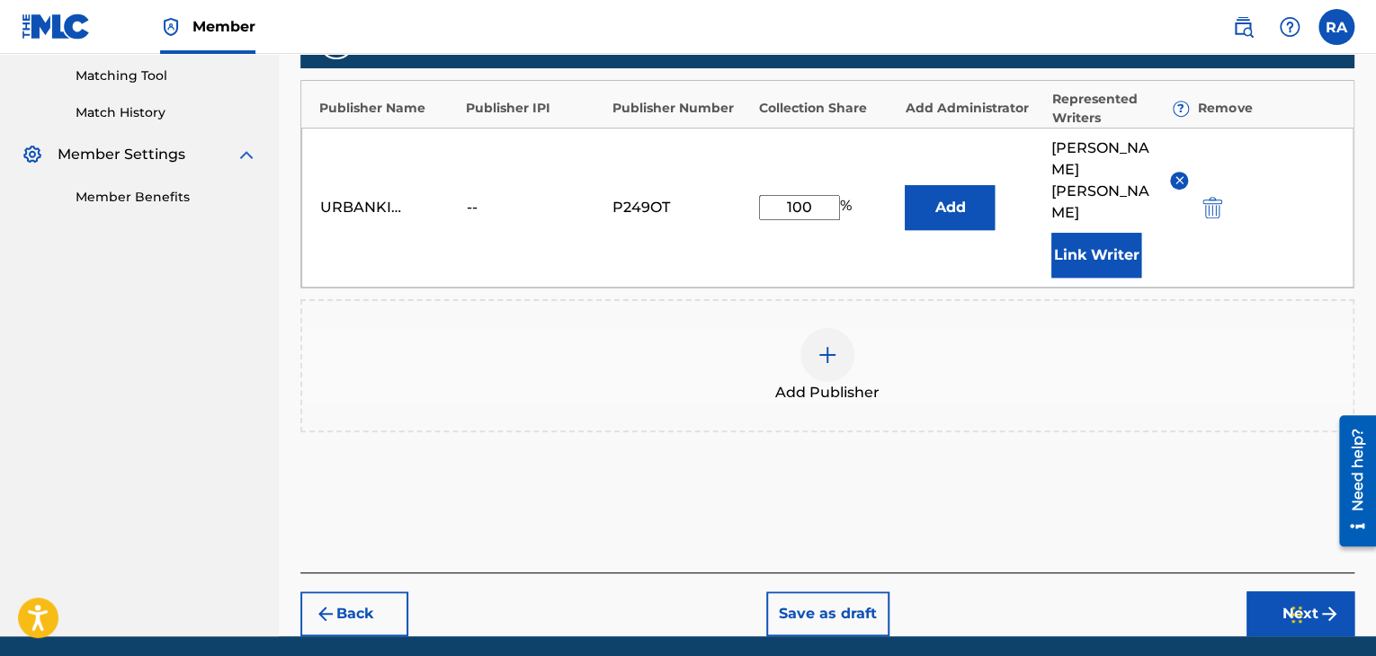
click at [1295, 592] on button "Next" at bounding box center [1300, 614] width 108 height 45
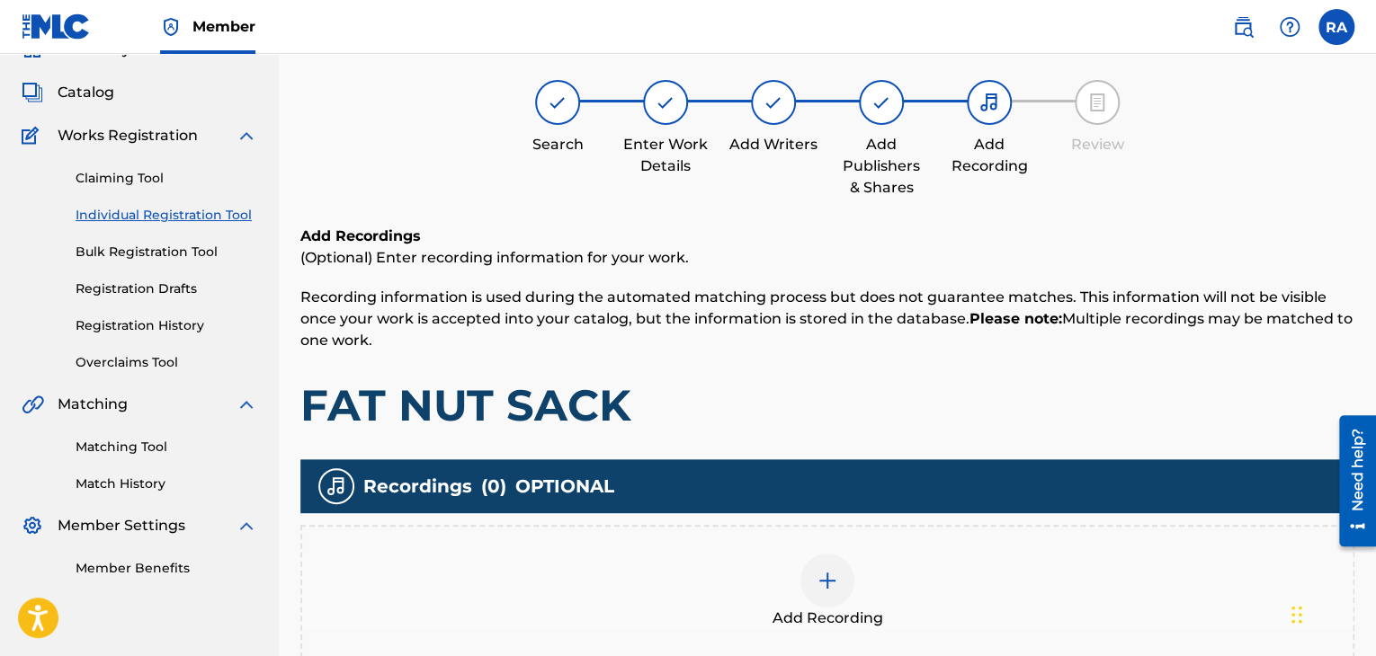
scroll to position [81, 0]
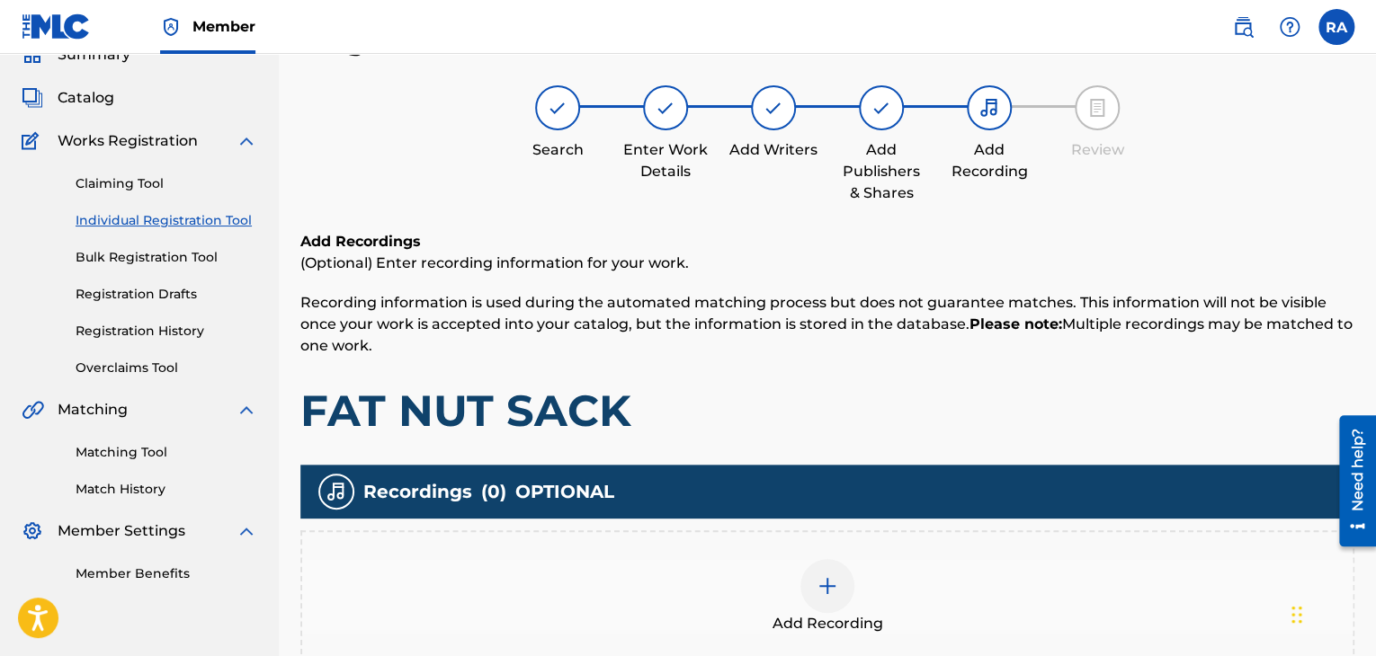
click at [845, 599] on div at bounding box center [827, 586] width 54 height 54
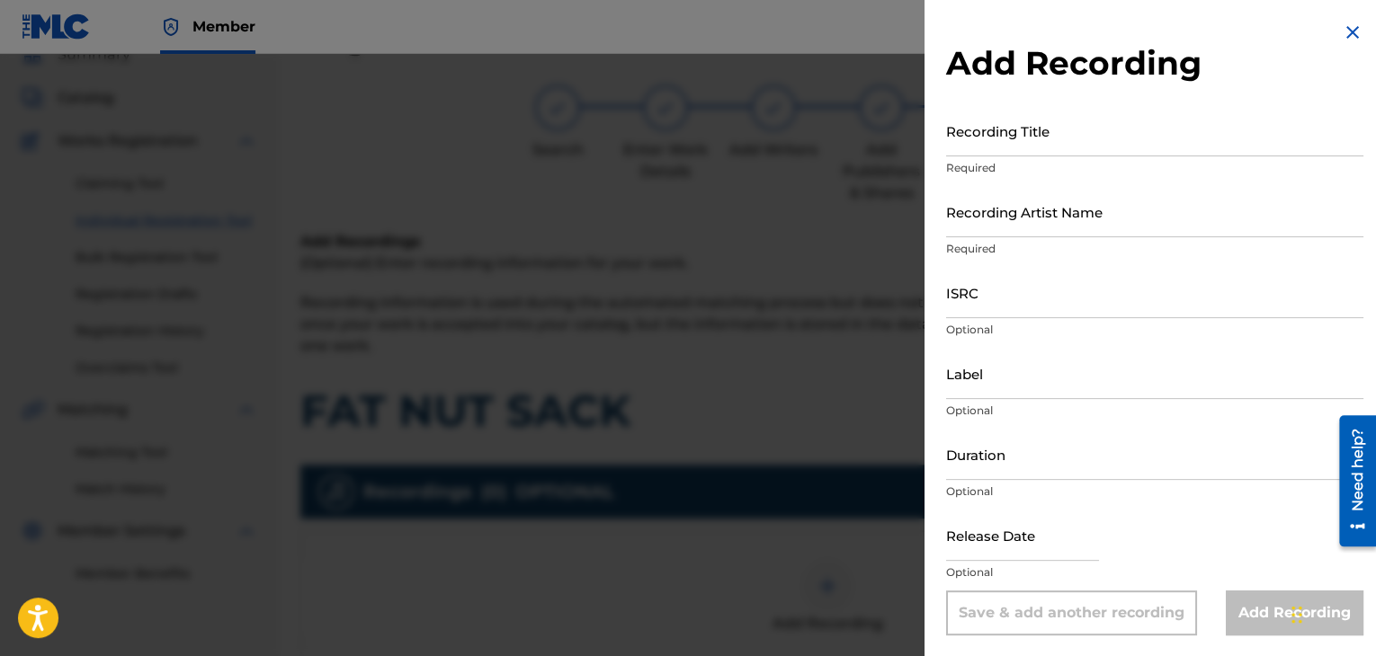
click at [1110, 140] on input "Recording Title" at bounding box center [1154, 130] width 417 height 51
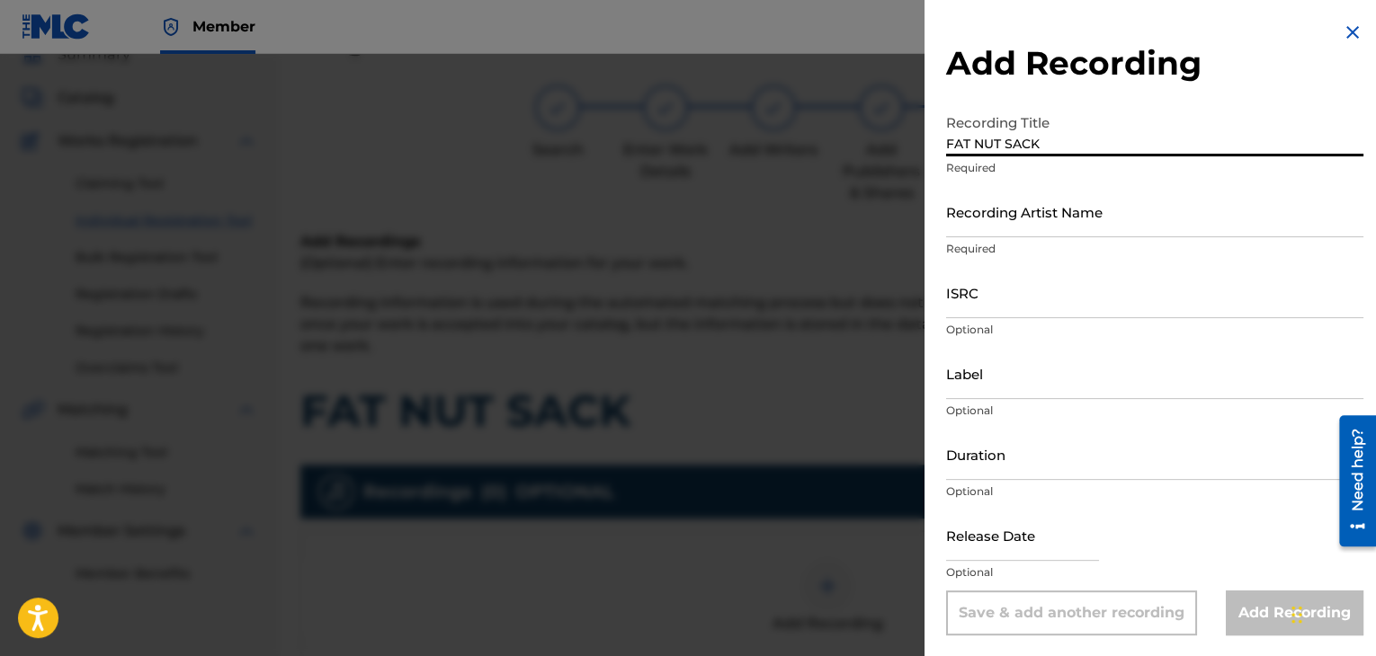
type input "FAT NUT SACK"
click at [1027, 237] on div "Recording Artist Name Required" at bounding box center [1154, 226] width 417 height 81
click at [1028, 212] on input "Recording Artist Name" at bounding box center [1154, 211] width 417 height 51
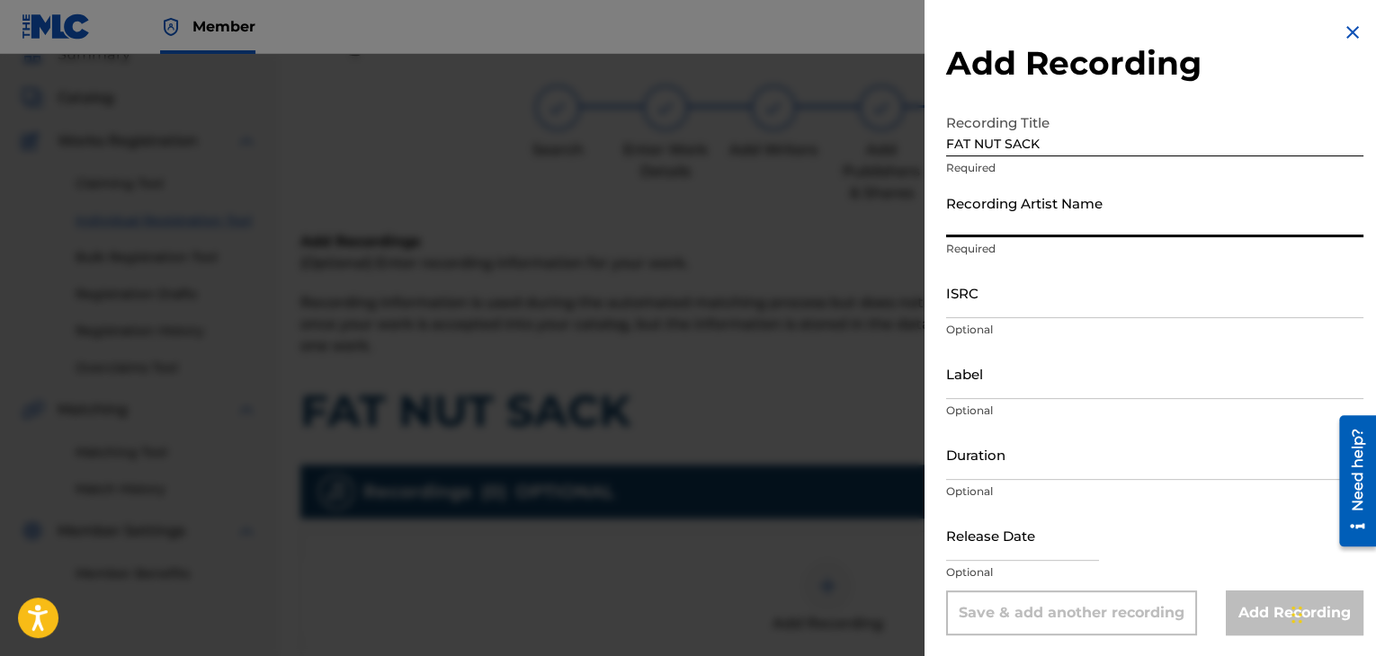
click at [1054, 212] on input "Recording Artist Name" at bounding box center [1154, 211] width 417 height 51
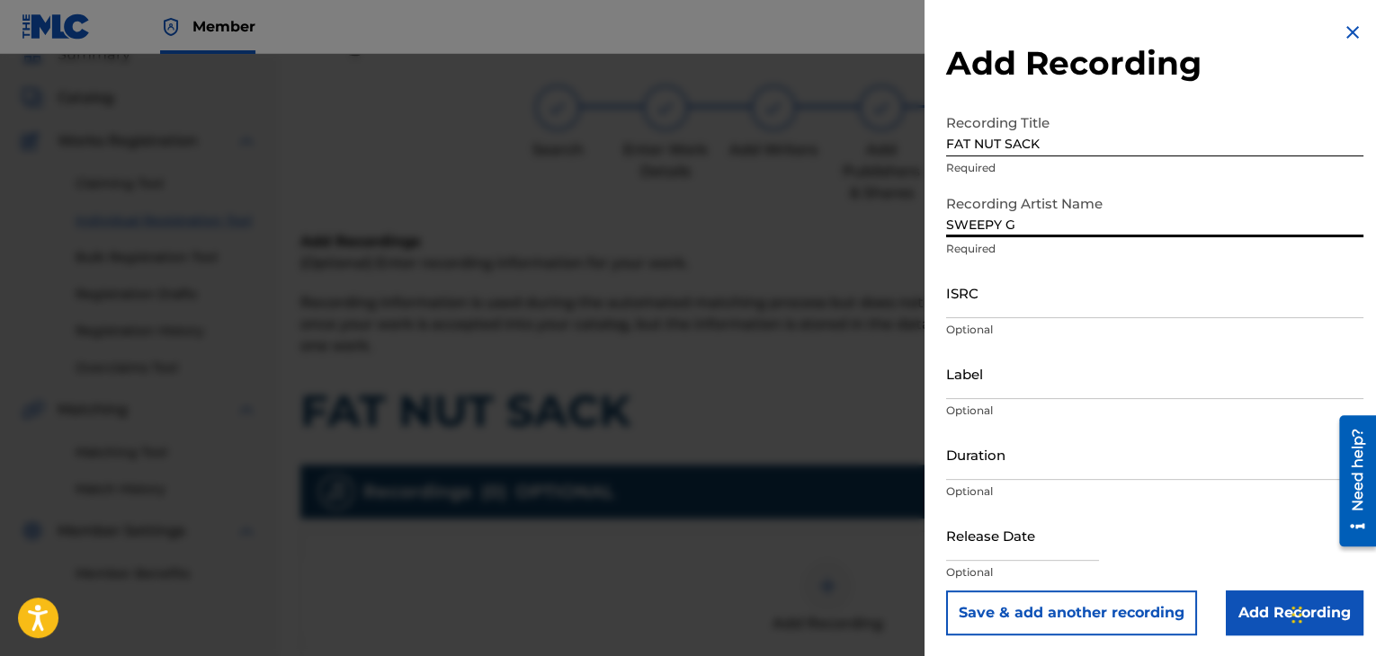
type input "SWEEPY G"
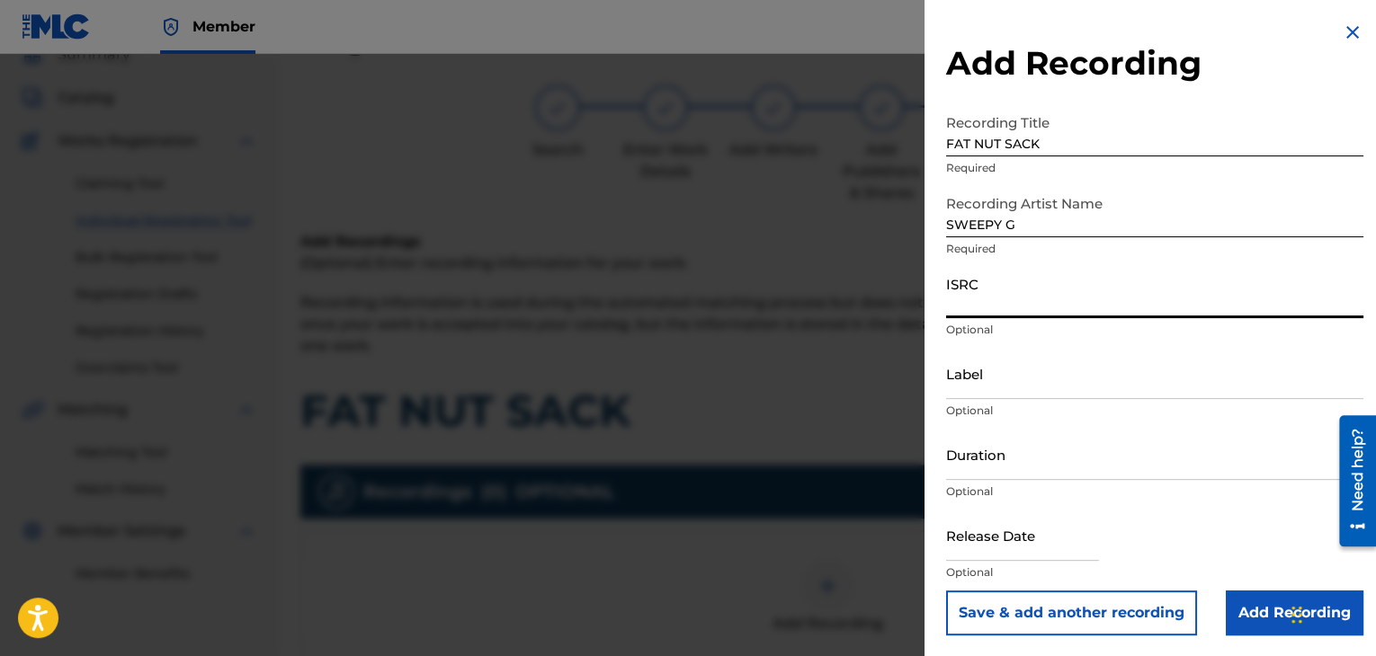
click at [1025, 306] on input "ISRC" at bounding box center [1154, 292] width 417 height 51
paste input "USPRZ0810025"
type input "USPRZ0810026"
click at [985, 376] on input "Label" at bounding box center [1154, 373] width 417 height 51
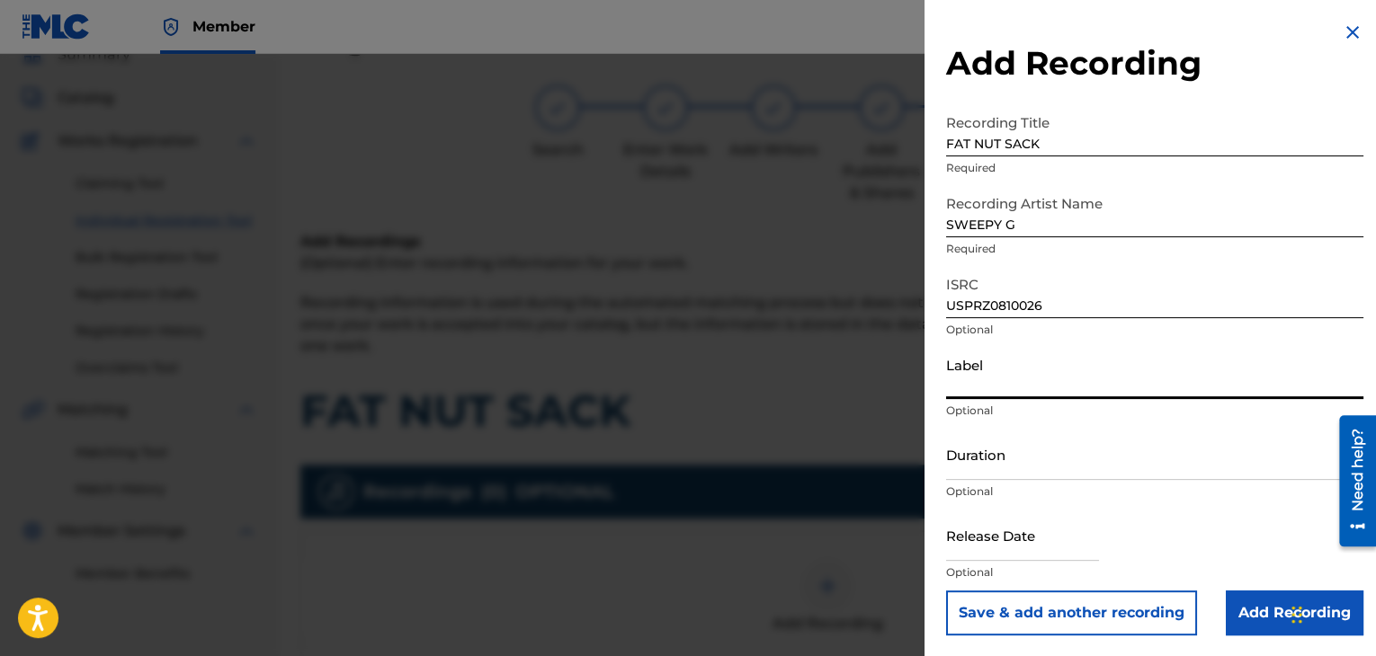
type input "Urban Kings Music Group"
click at [1016, 473] on input "Duration" at bounding box center [1154, 454] width 417 height 51
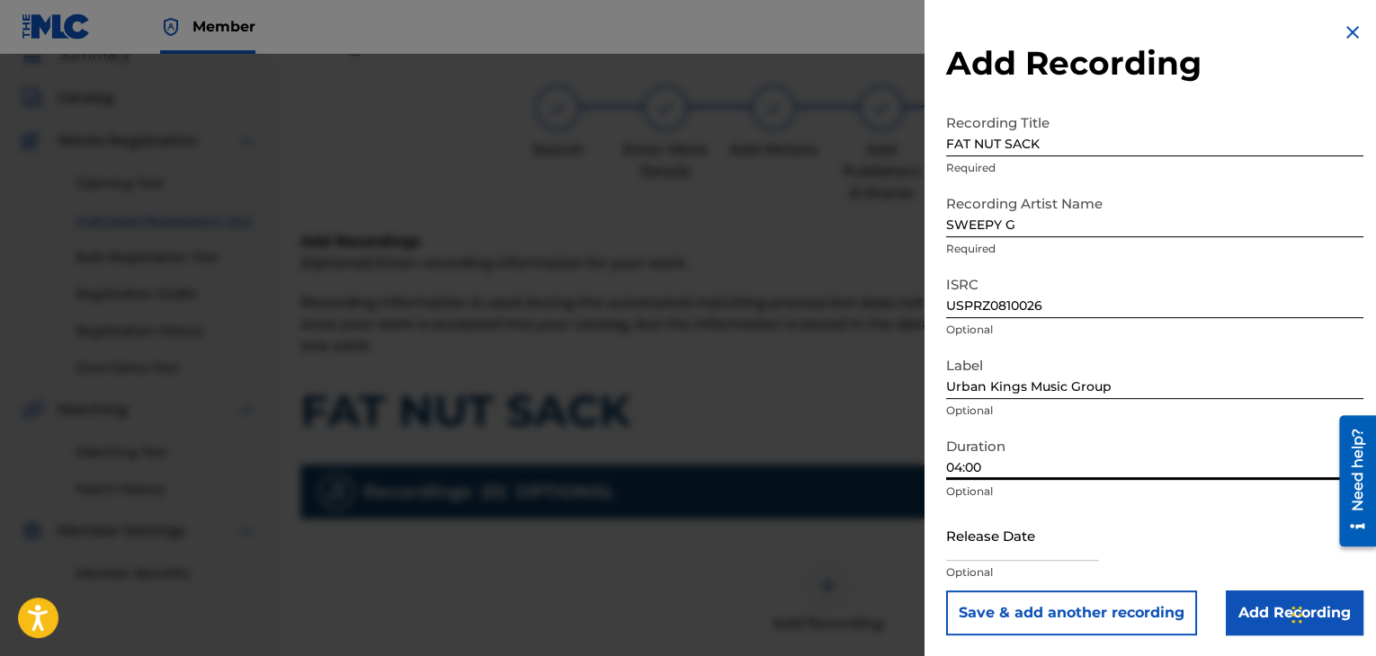
type input "04:00"
select select "7"
select select "2025"
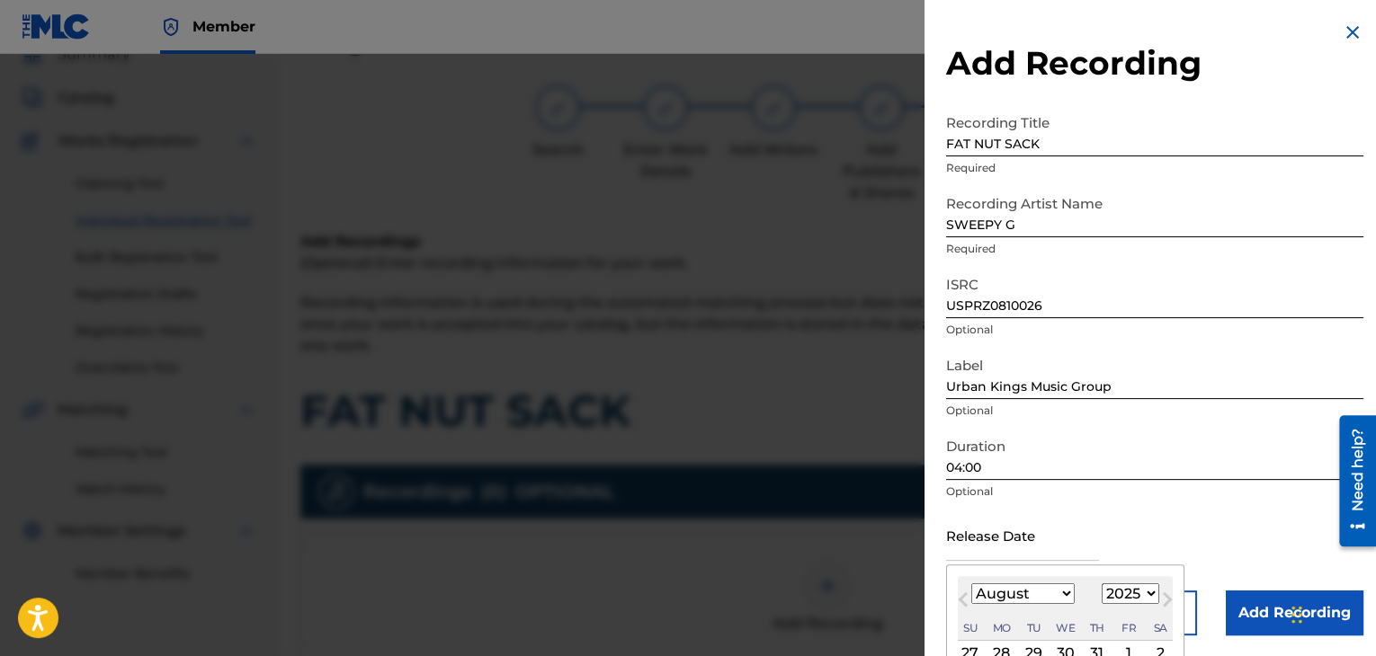
click at [1029, 540] on input "text" at bounding box center [1022, 535] width 153 height 51
click at [1064, 602] on select "January February March April May June July August September October November De…" at bounding box center [1022, 594] width 103 height 21
select select "6"
click at [971, 584] on select "January February March April May June July August September October November De…" at bounding box center [1022, 594] width 103 height 21
click at [1144, 597] on select "1899 1900 1901 1902 1903 1904 1905 1906 1907 1908 1909 1910 1911 1912 1913 1914…" at bounding box center [1130, 594] width 58 height 21
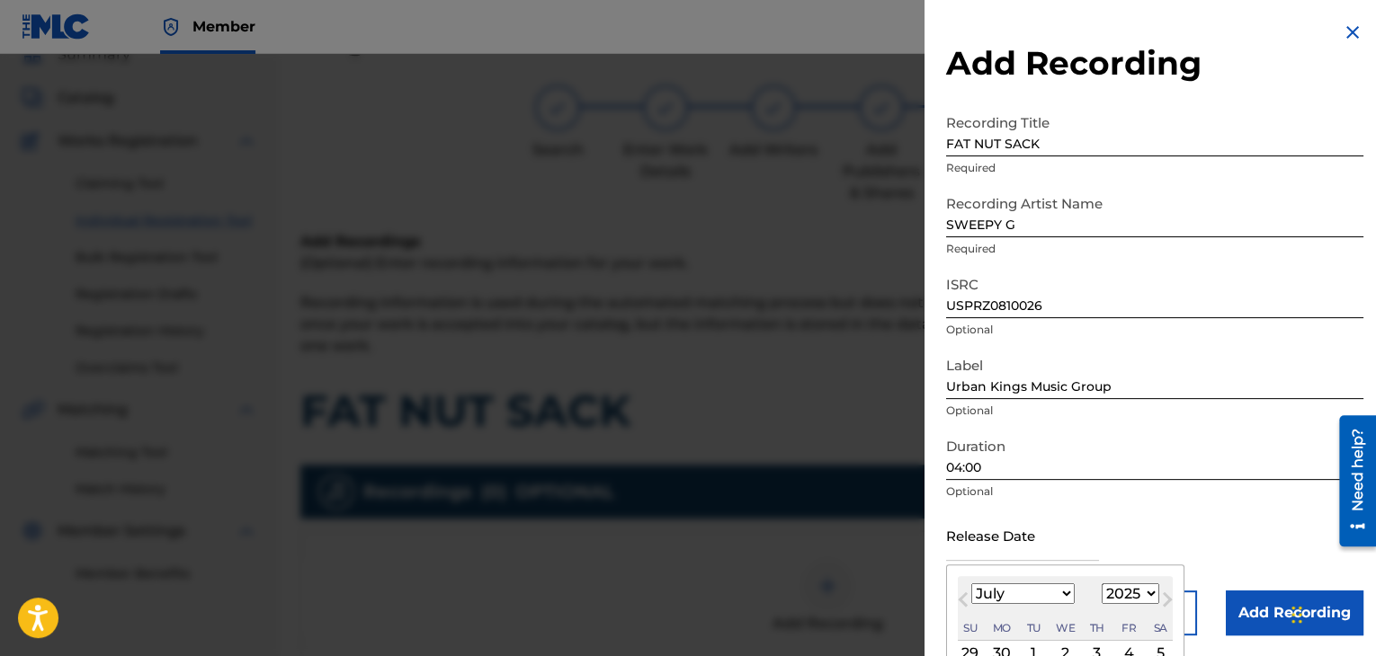
select select "2008"
click at [1101, 584] on select "1899 1900 1901 1902 1903 1904 1905 1906 1907 1908 1909 1910 1911 1912 1913 1914…" at bounding box center [1130, 594] width 58 height 21
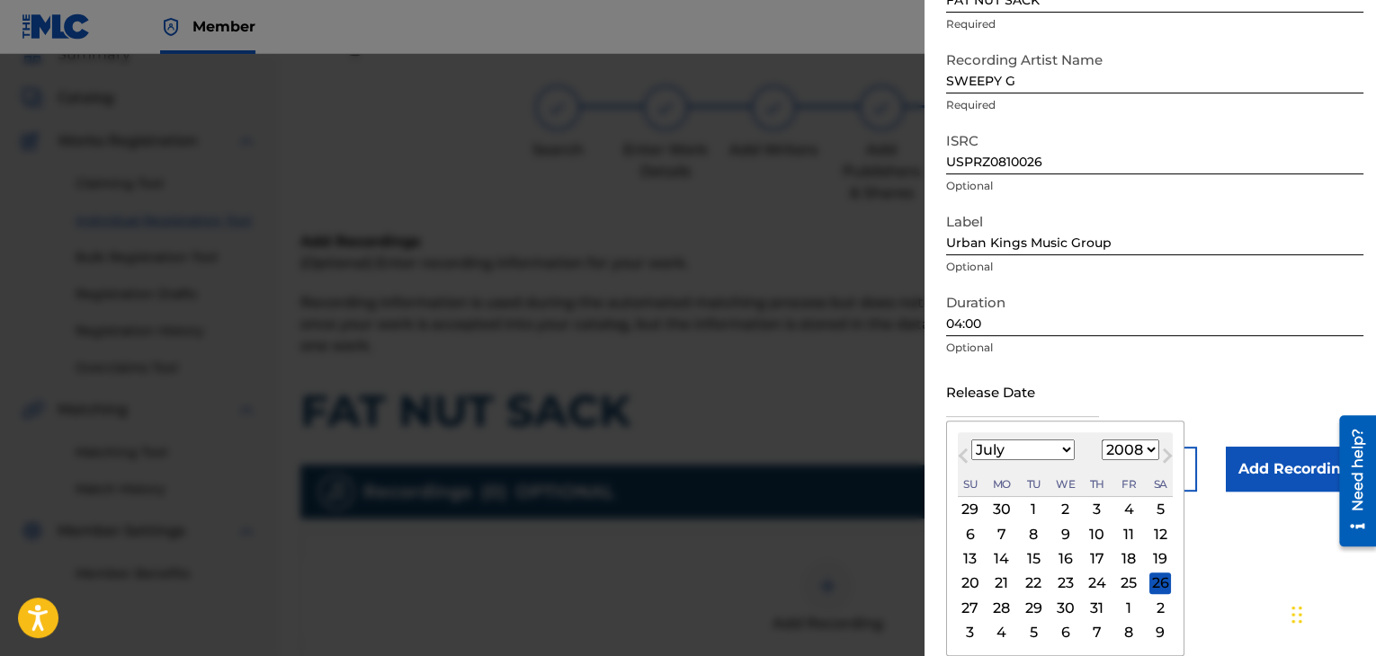
click at [1093, 510] on div "3" at bounding box center [1097, 510] width 22 height 22
type input "[DATE]"
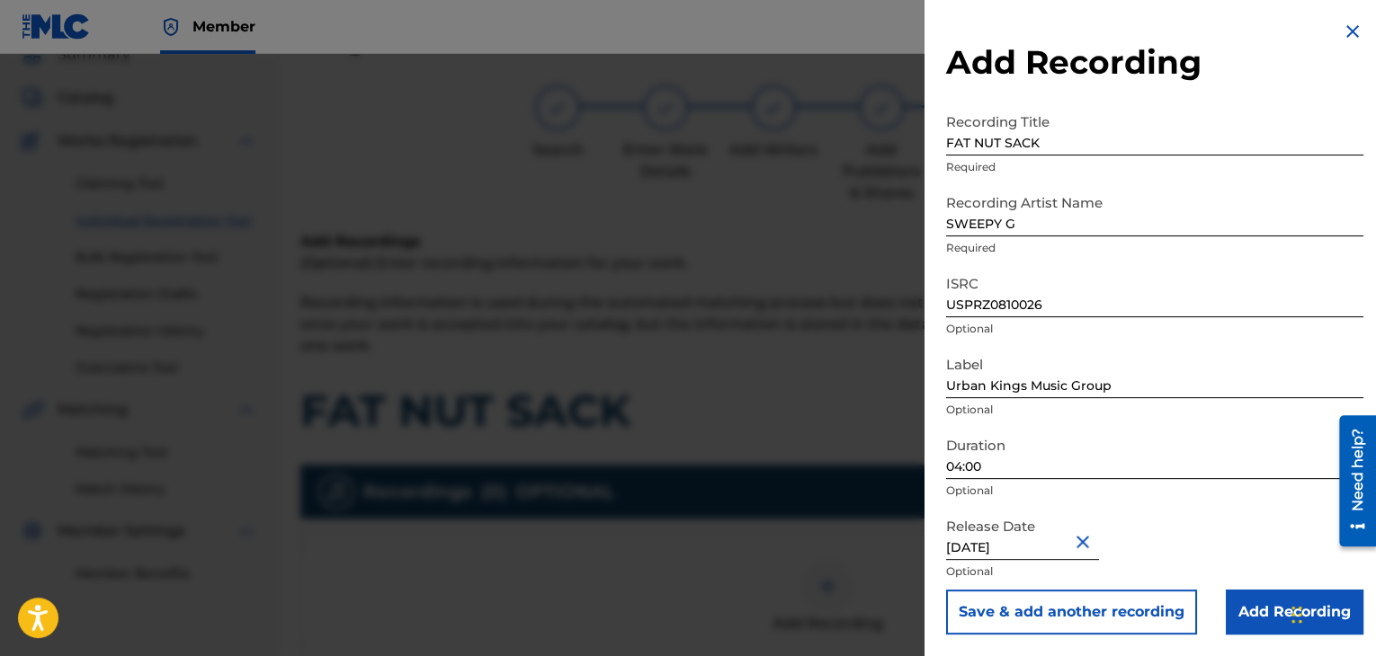
click at [1254, 615] on input "Add Recording" at bounding box center [1295, 612] width 138 height 45
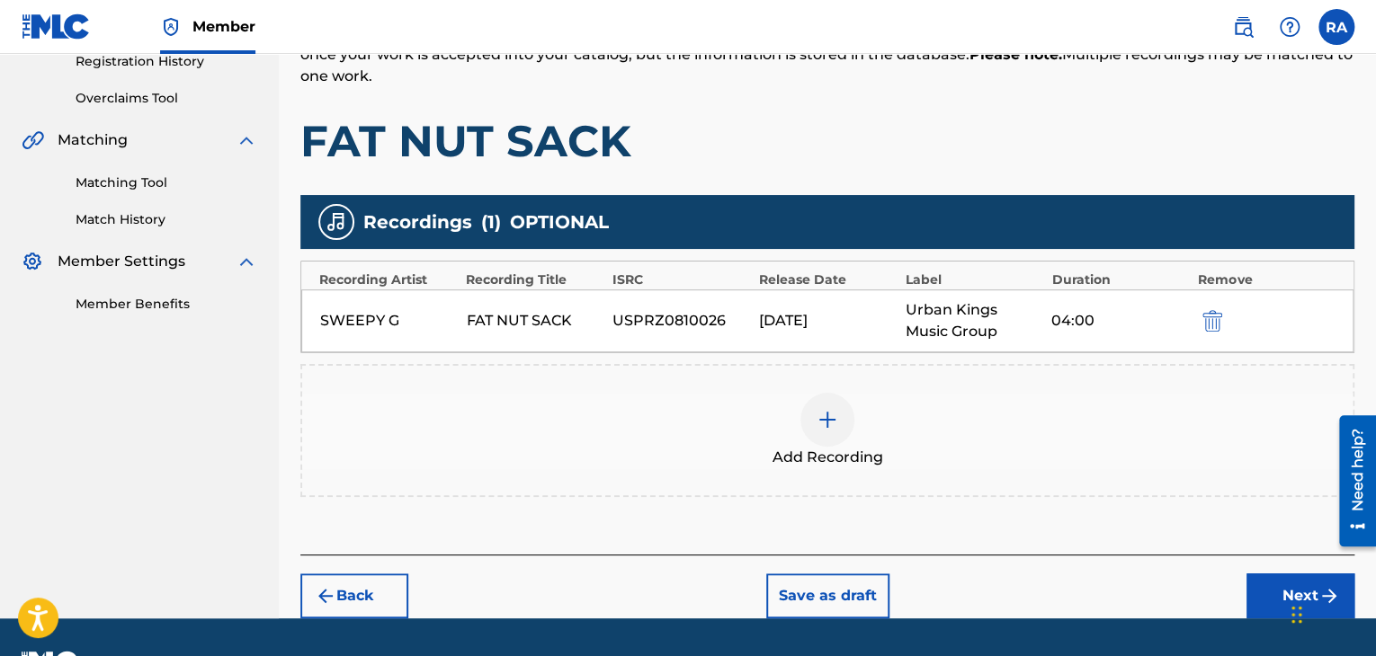
scroll to position [397, 0]
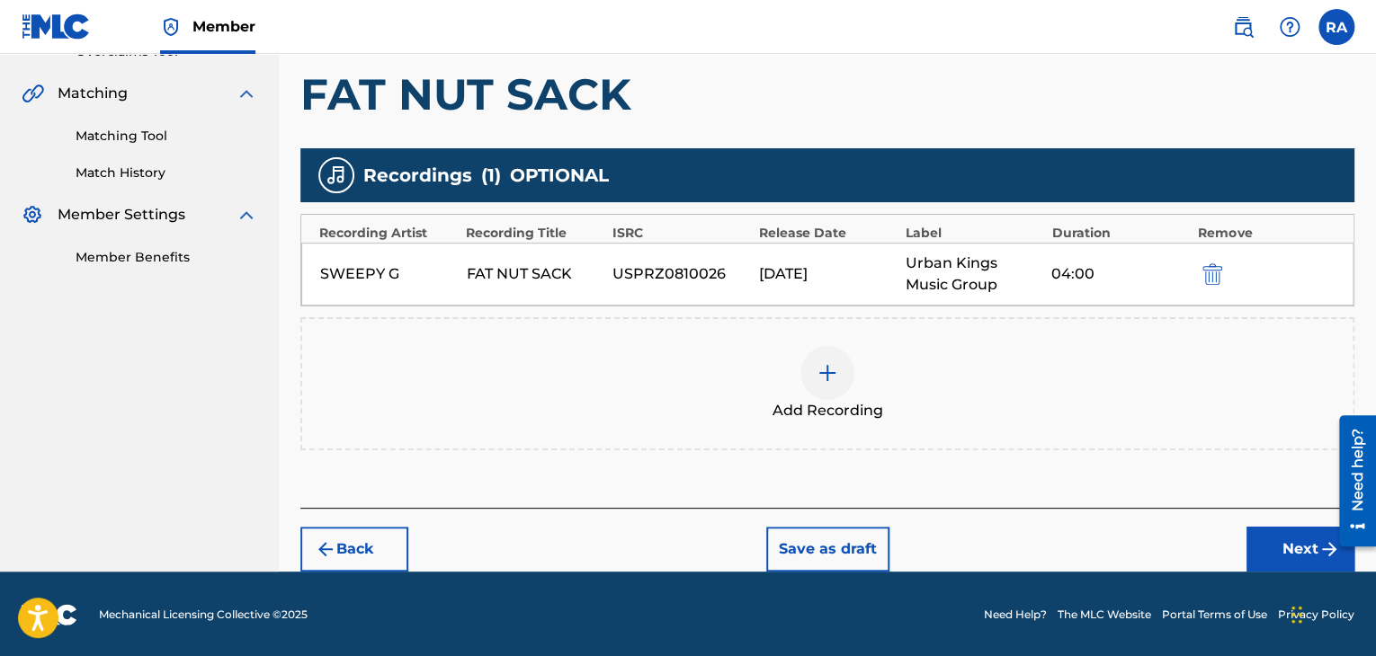
click at [1285, 539] on button "Next" at bounding box center [1300, 549] width 108 height 45
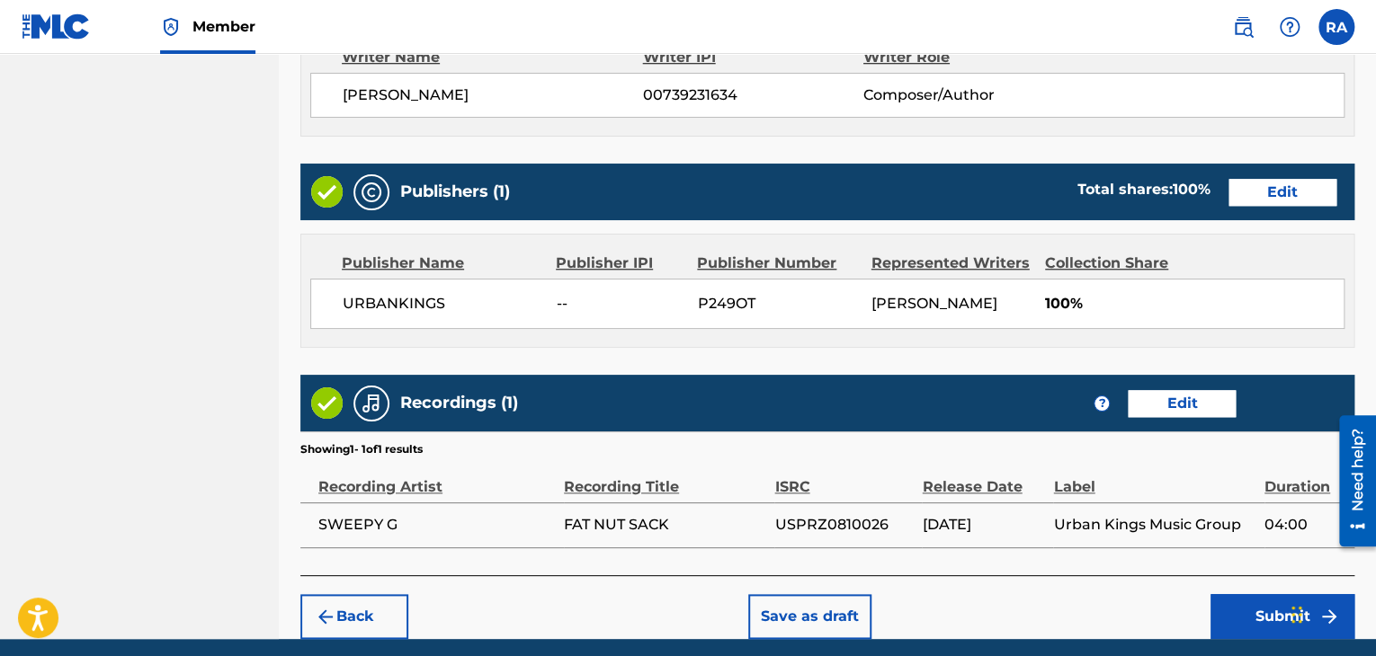
scroll to position [862, 0]
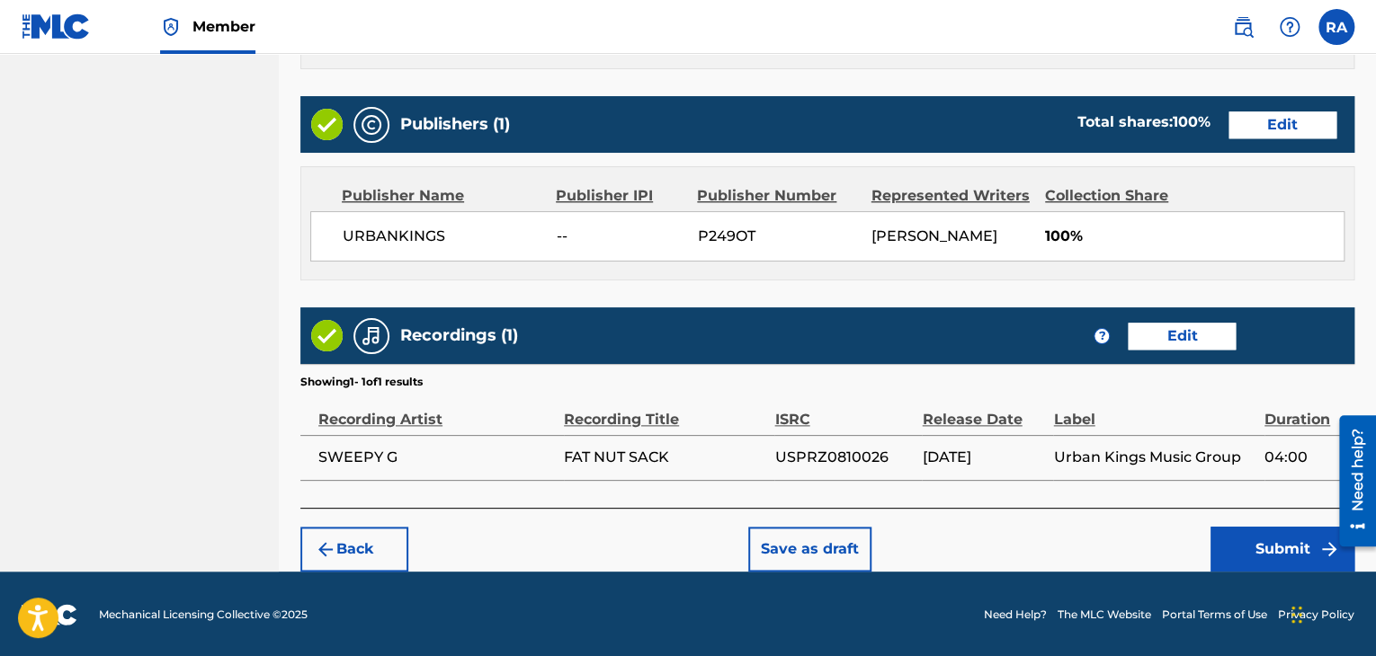
click at [1288, 563] on button "Submit" at bounding box center [1282, 549] width 144 height 45
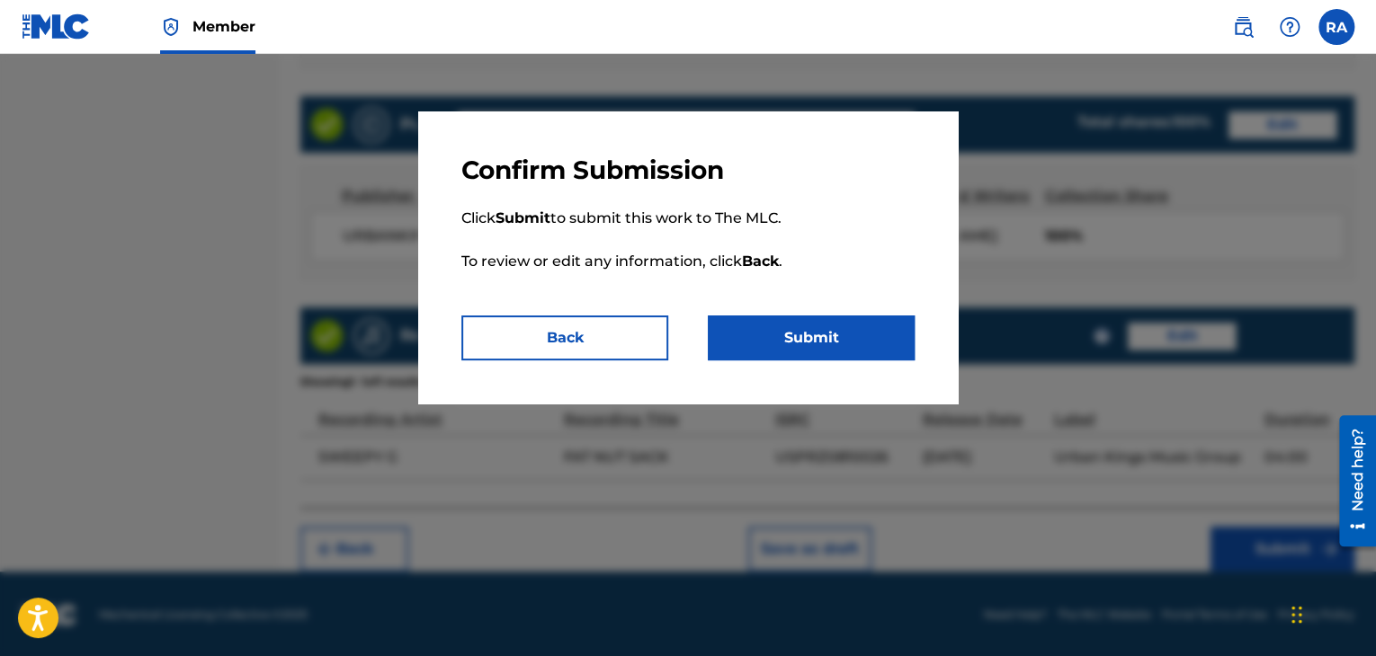
click at [807, 335] on button "Submit" at bounding box center [811, 338] width 207 height 45
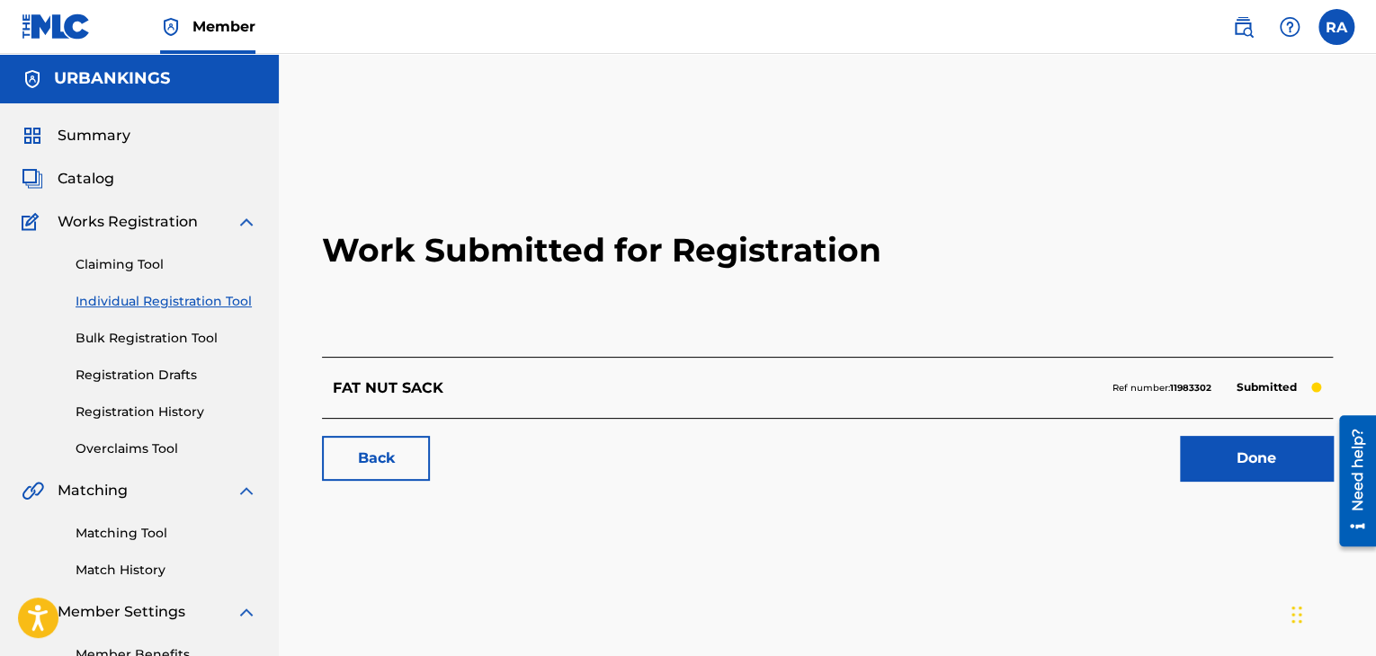
click at [1252, 457] on link "Done" at bounding box center [1256, 458] width 153 height 45
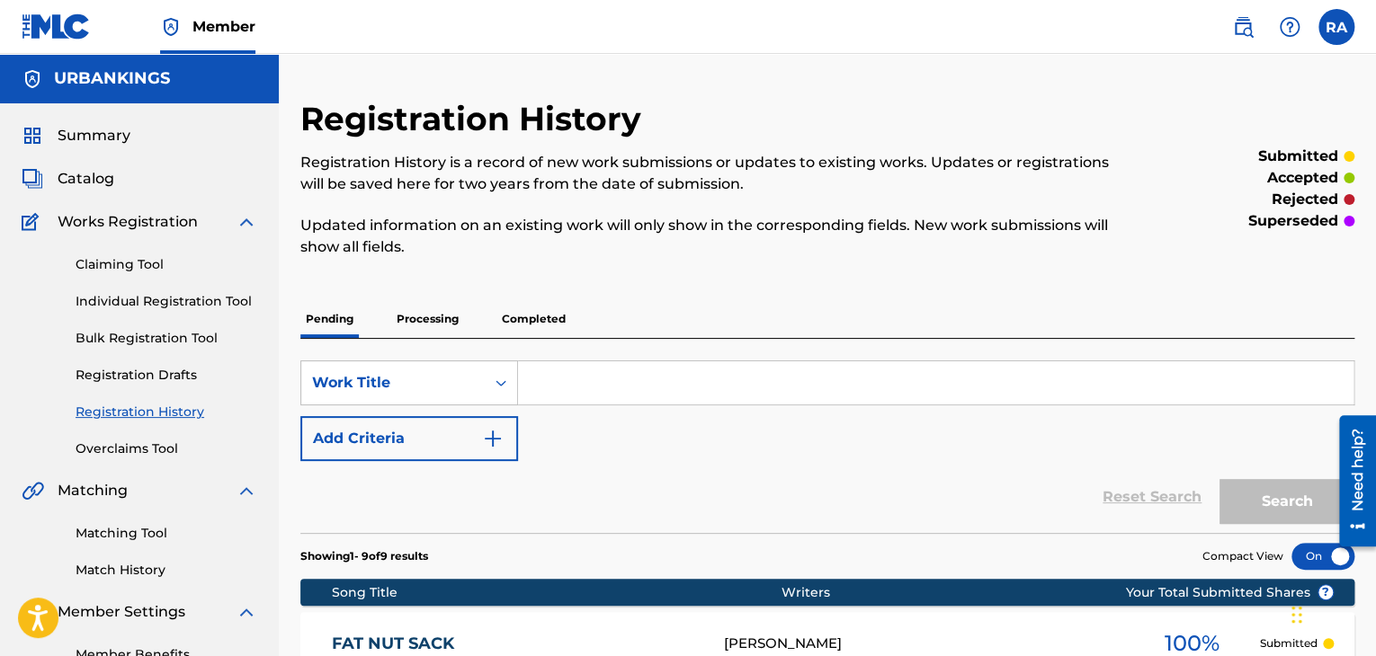
click at [161, 302] on link "Individual Registration Tool" at bounding box center [167, 301] width 182 height 19
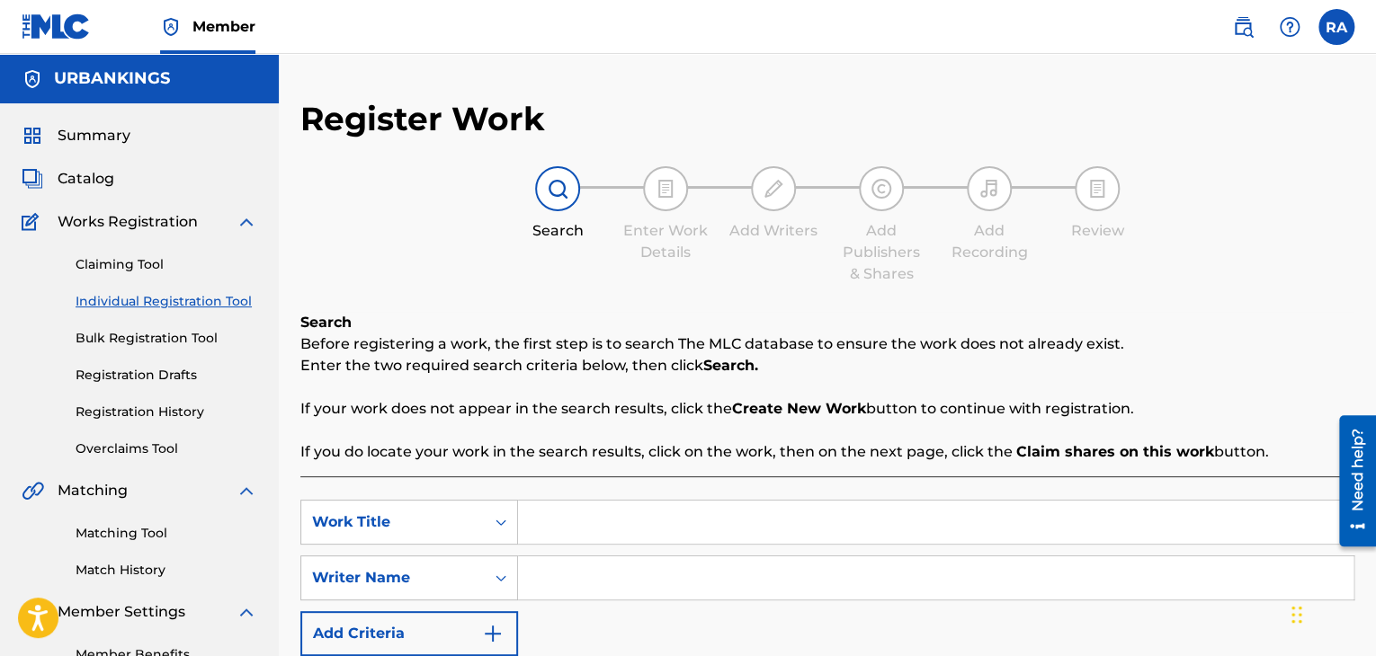
click at [605, 526] on input "Search Form" at bounding box center [935, 522] width 835 height 43
type input "BBBBIATCH"
click at [723, 584] on input "Search Form" at bounding box center [935, 578] width 835 height 43
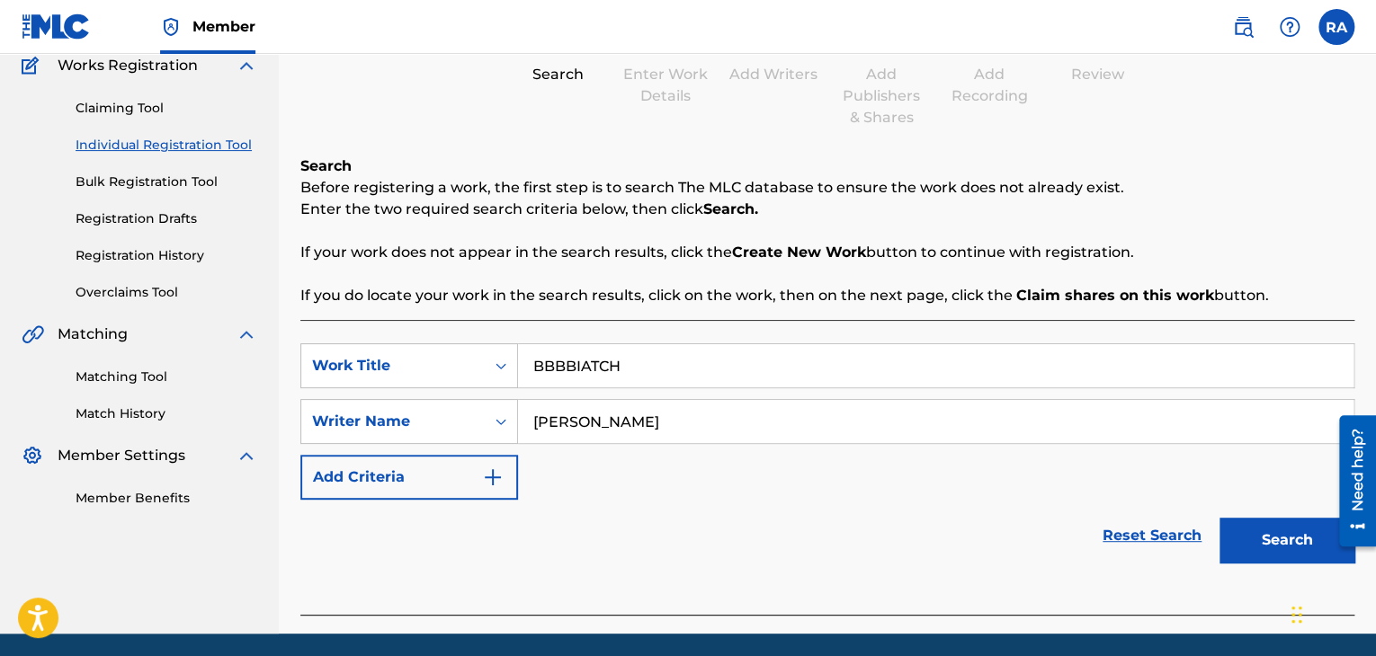
scroll to position [219, 0]
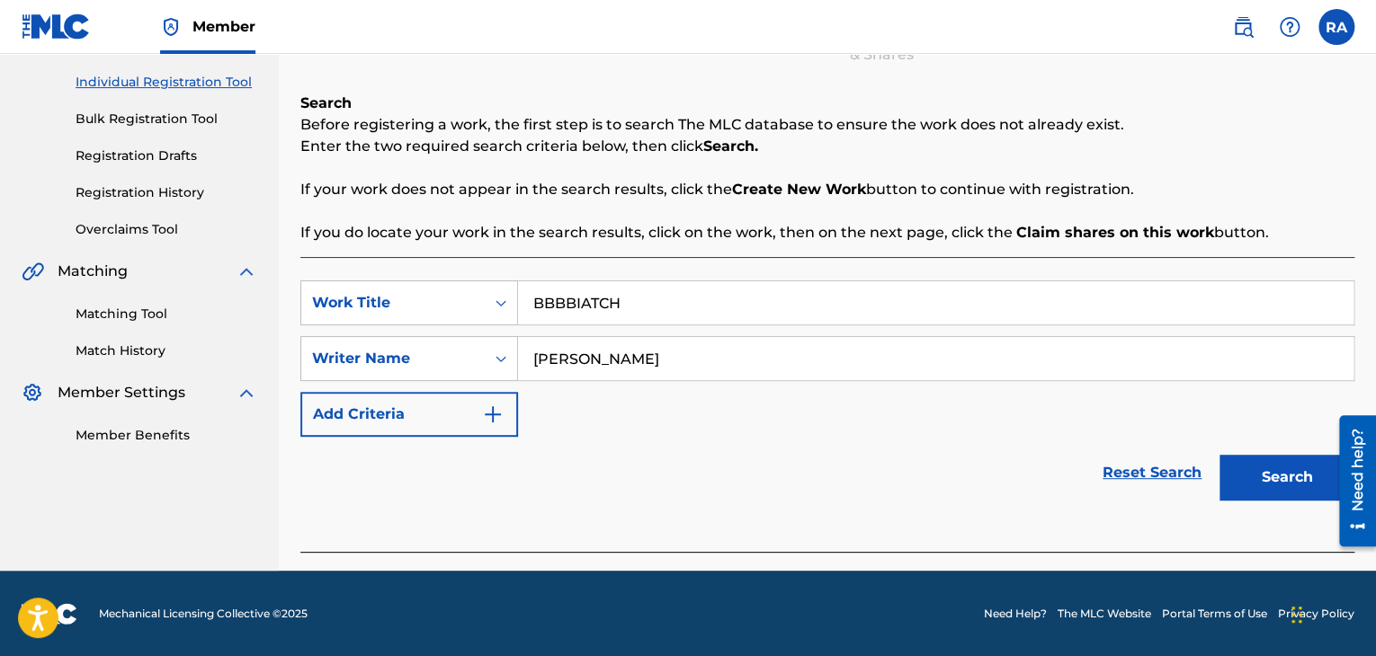
type input "[PERSON_NAME]"
click at [1234, 474] on button "Search" at bounding box center [1286, 477] width 135 height 45
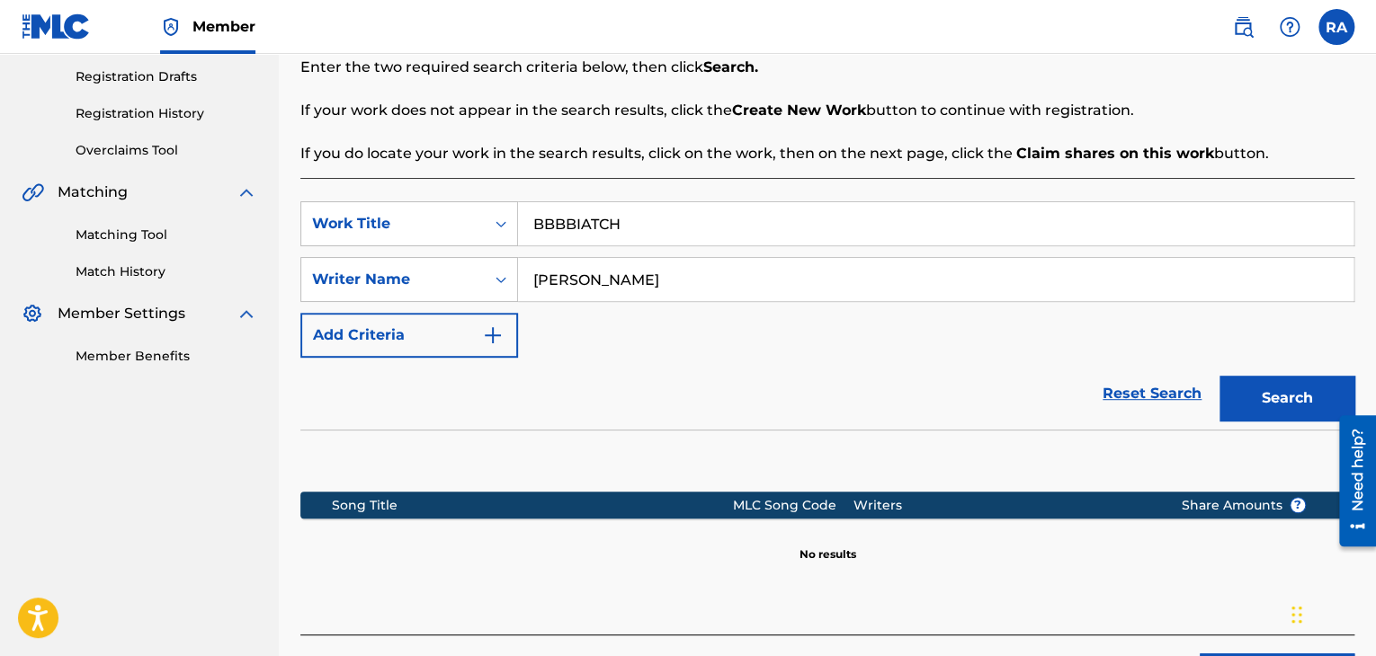
scroll to position [427, 0]
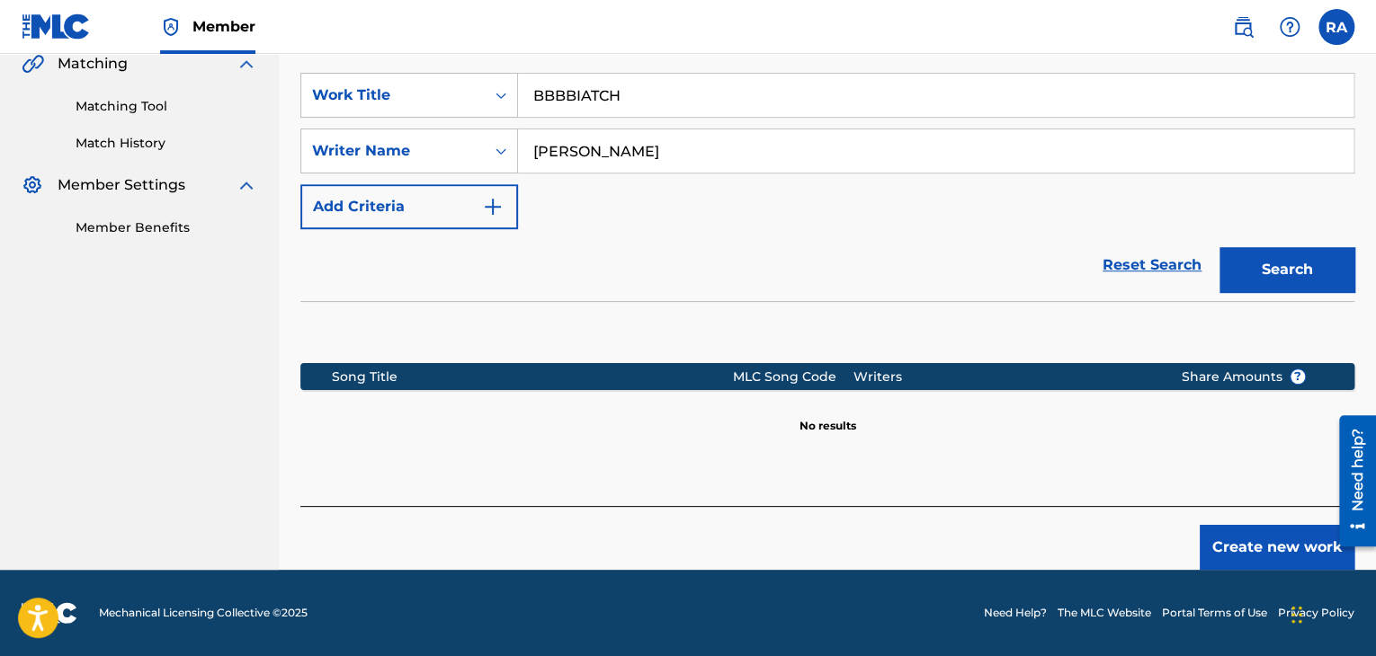
click at [1234, 544] on button "Create new work" at bounding box center [1276, 547] width 155 height 45
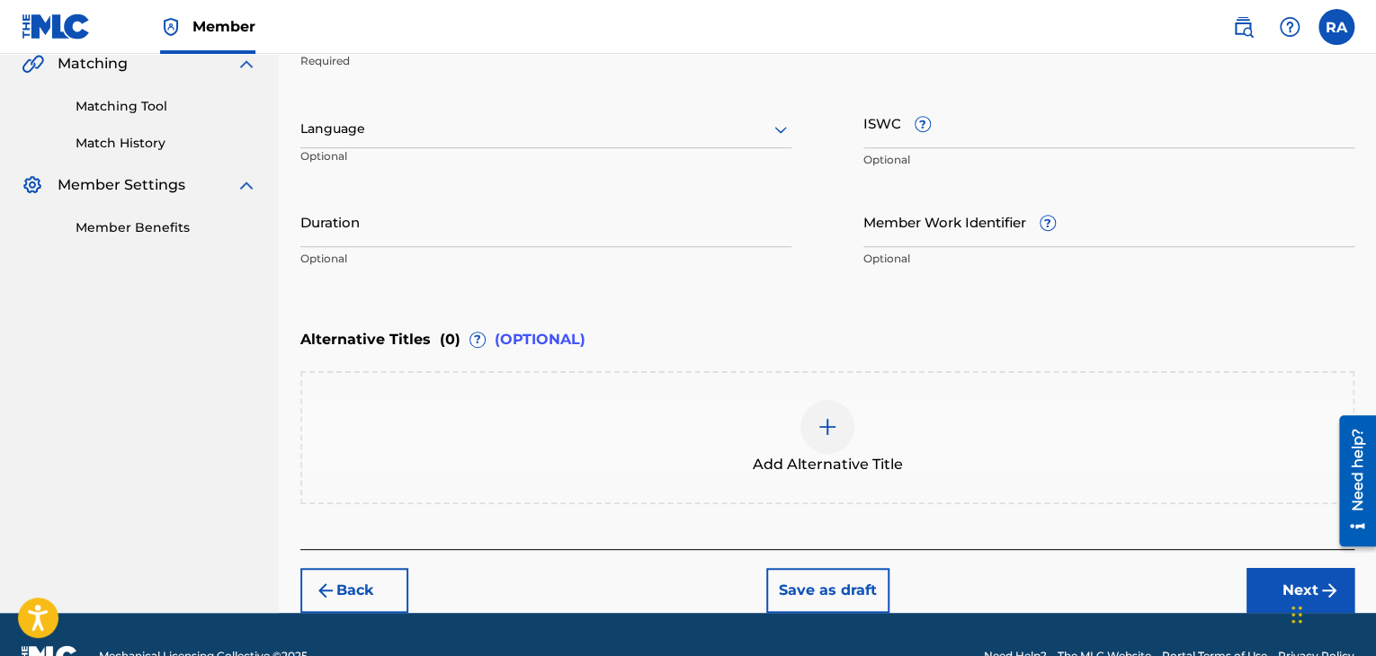
click at [488, 218] on input "Duration" at bounding box center [545, 221] width 491 height 51
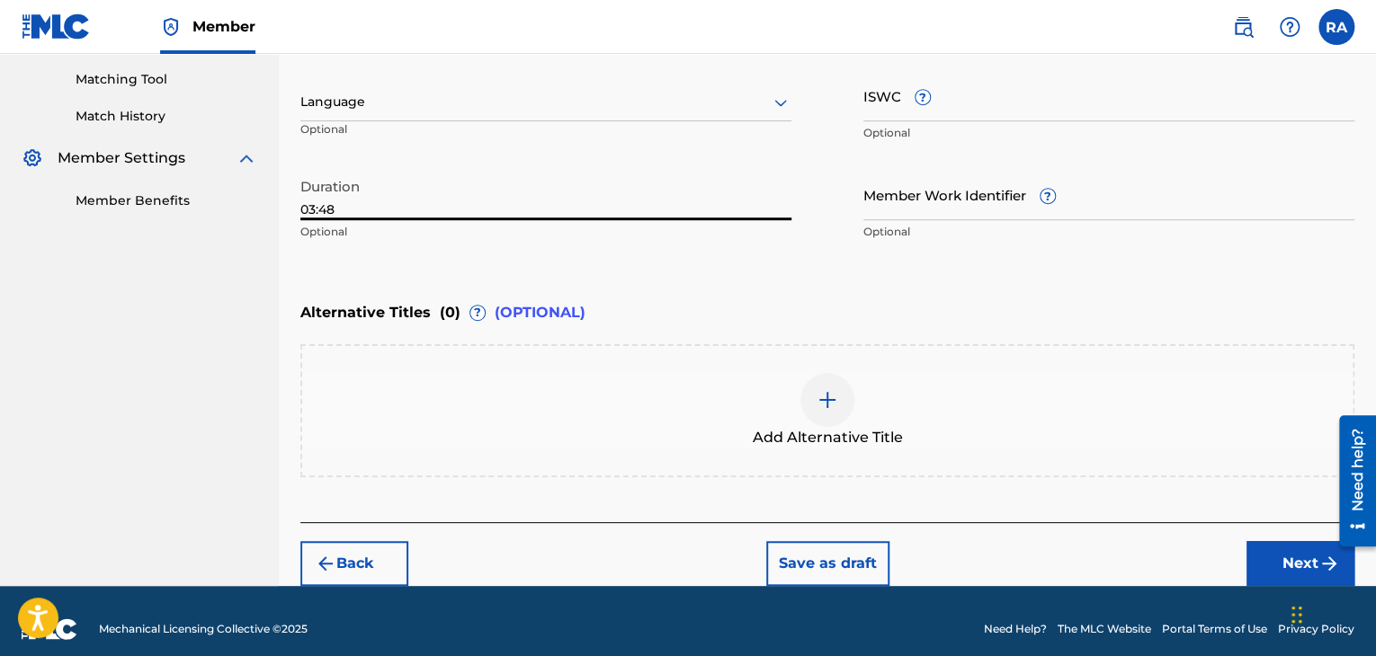
scroll to position [468, 0]
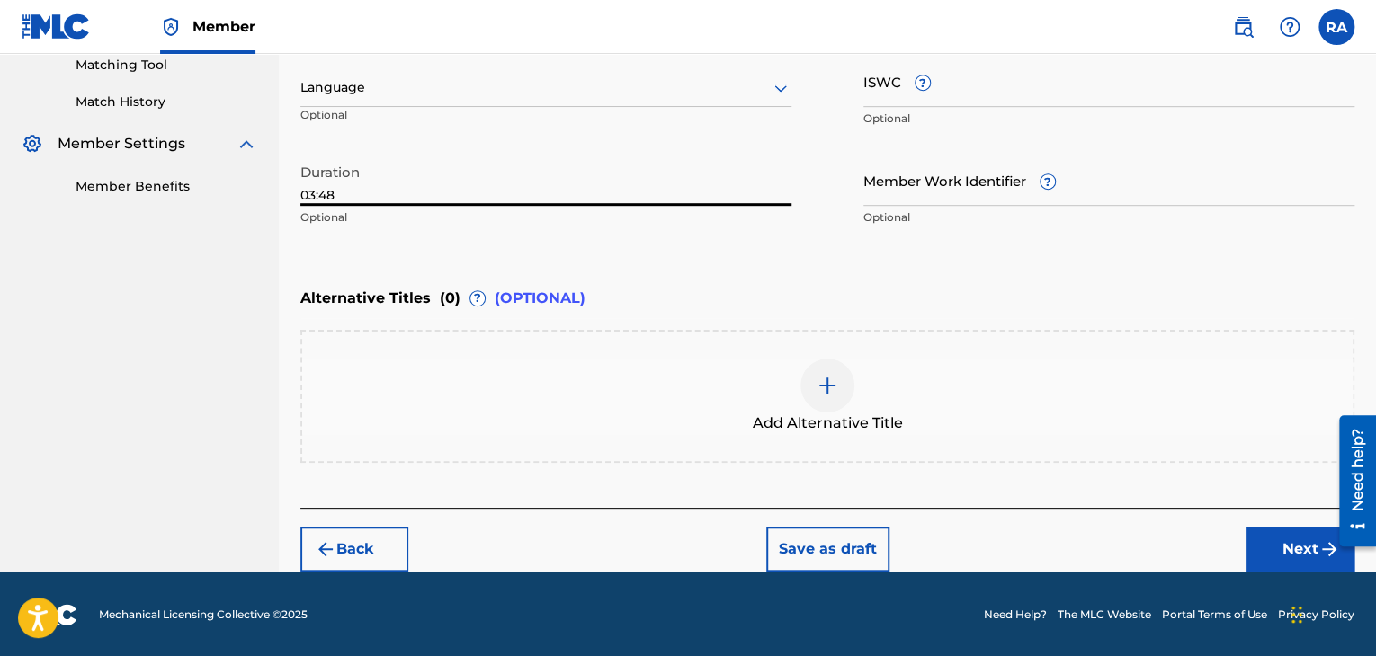
type input "03:48"
click at [1312, 553] on button "Next" at bounding box center [1300, 549] width 108 height 45
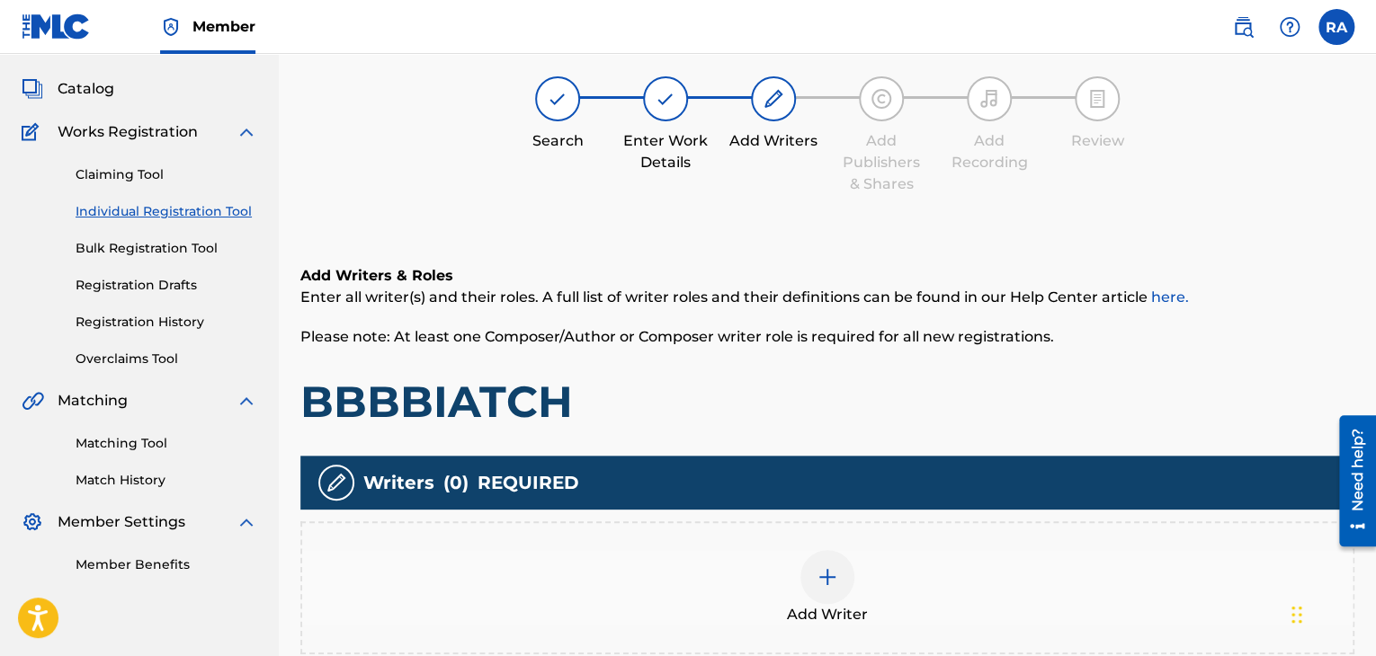
scroll to position [81, 0]
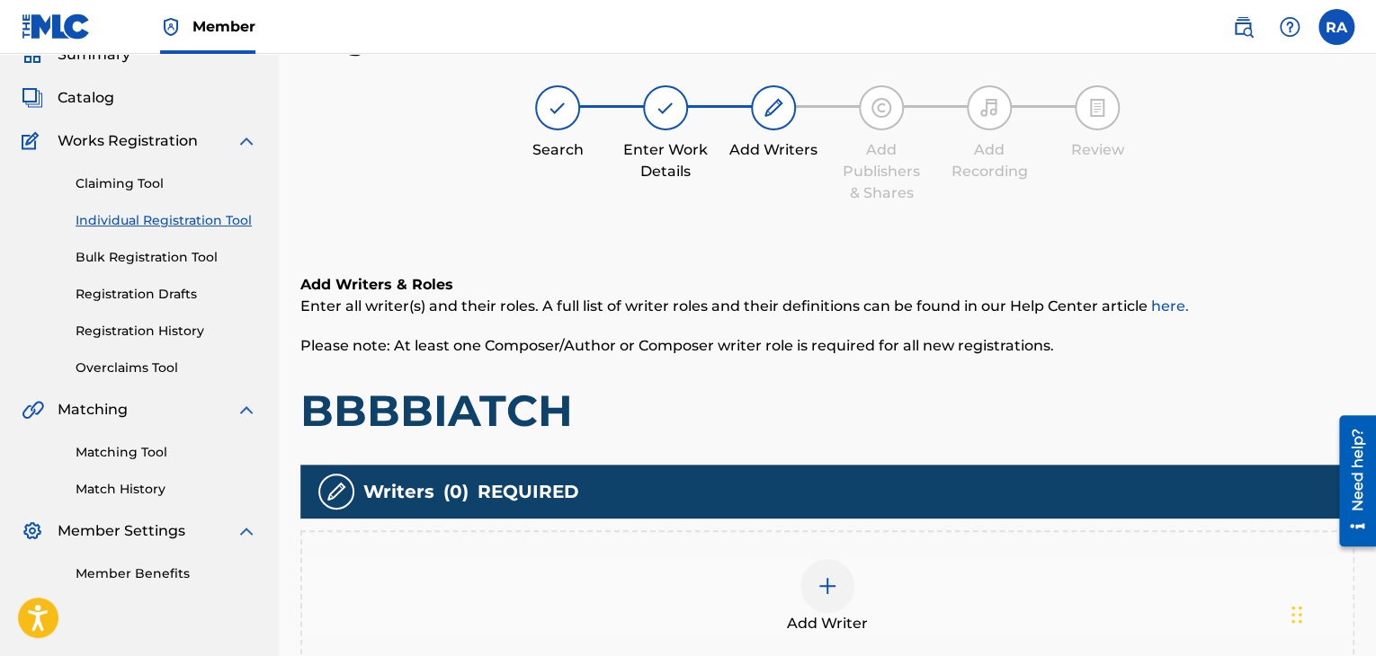
click at [822, 601] on div at bounding box center [827, 586] width 54 height 54
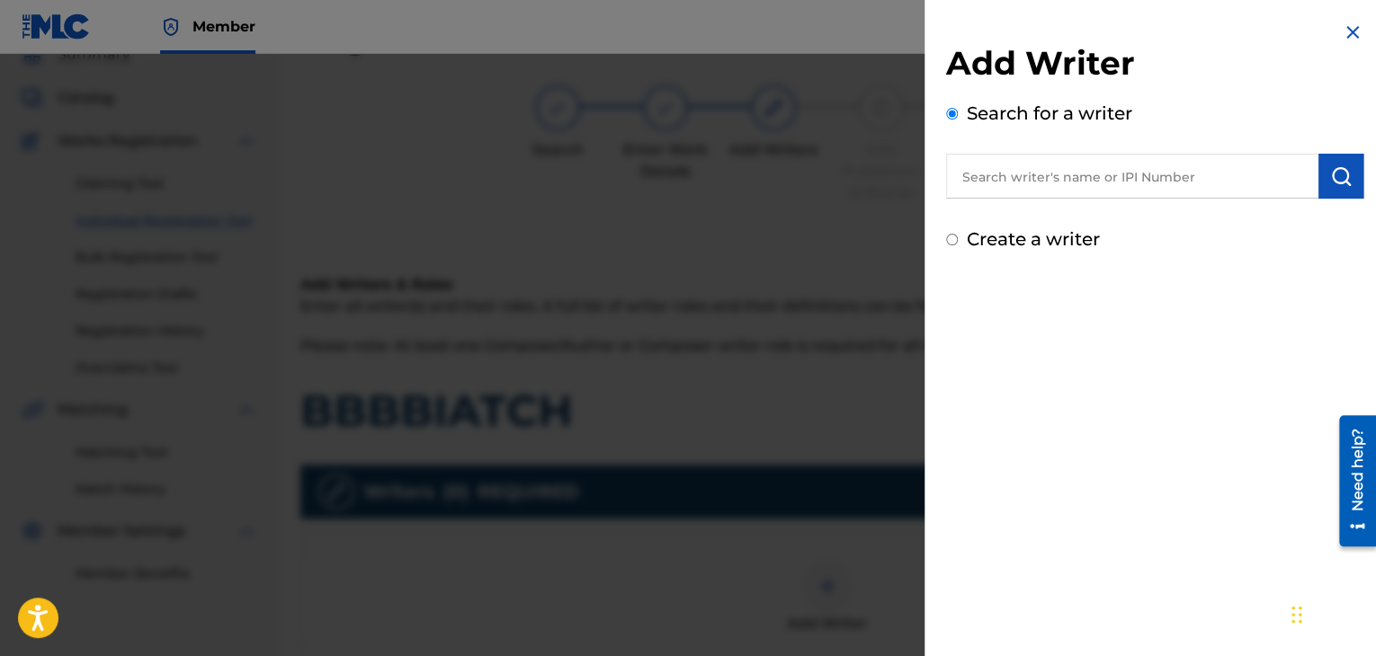
click at [1043, 188] on input "text" at bounding box center [1132, 176] width 372 height 45
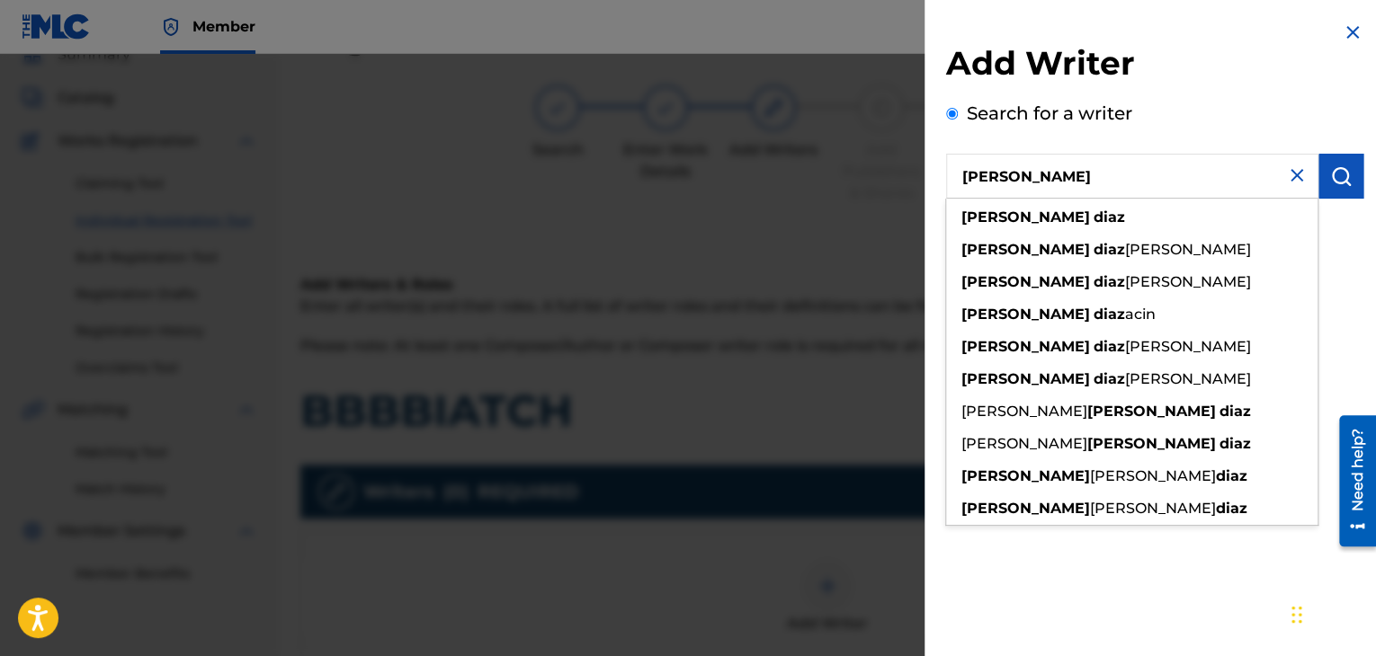
type input "[PERSON_NAME]"
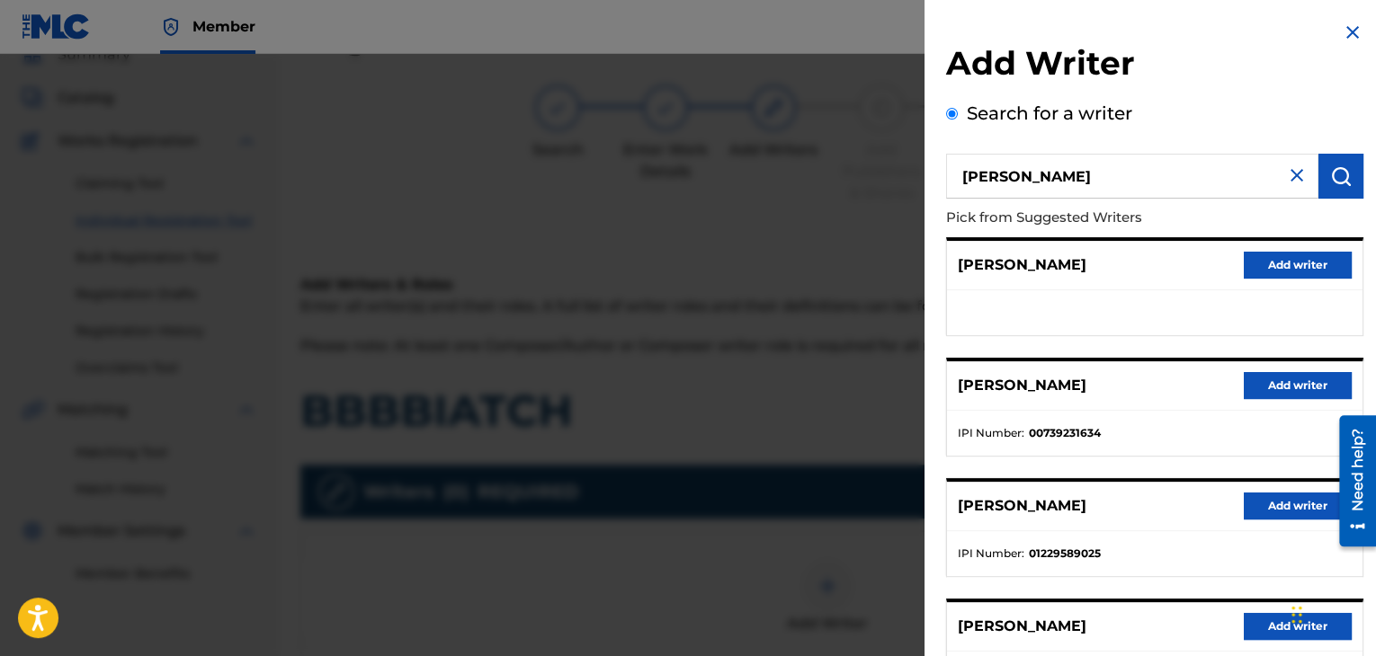
click at [1256, 391] on button "Add writer" at bounding box center [1298, 385] width 108 height 27
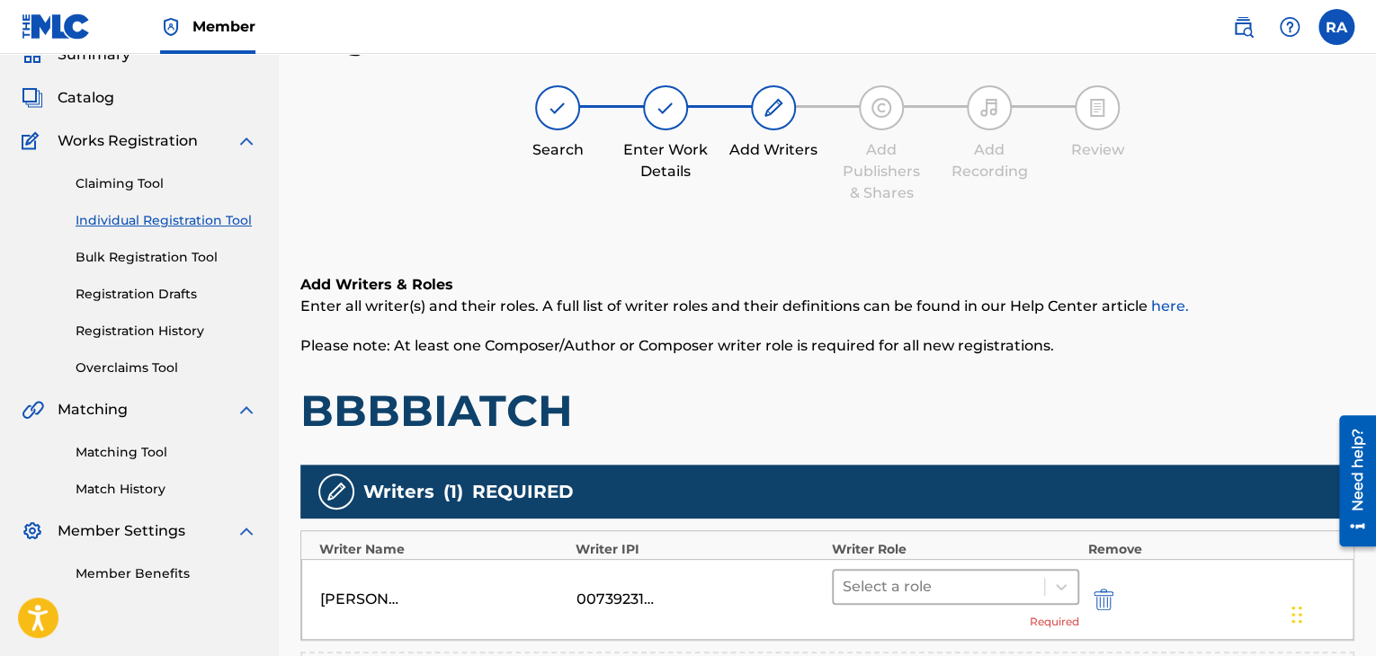
click at [935, 593] on div at bounding box center [938, 587] width 192 height 25
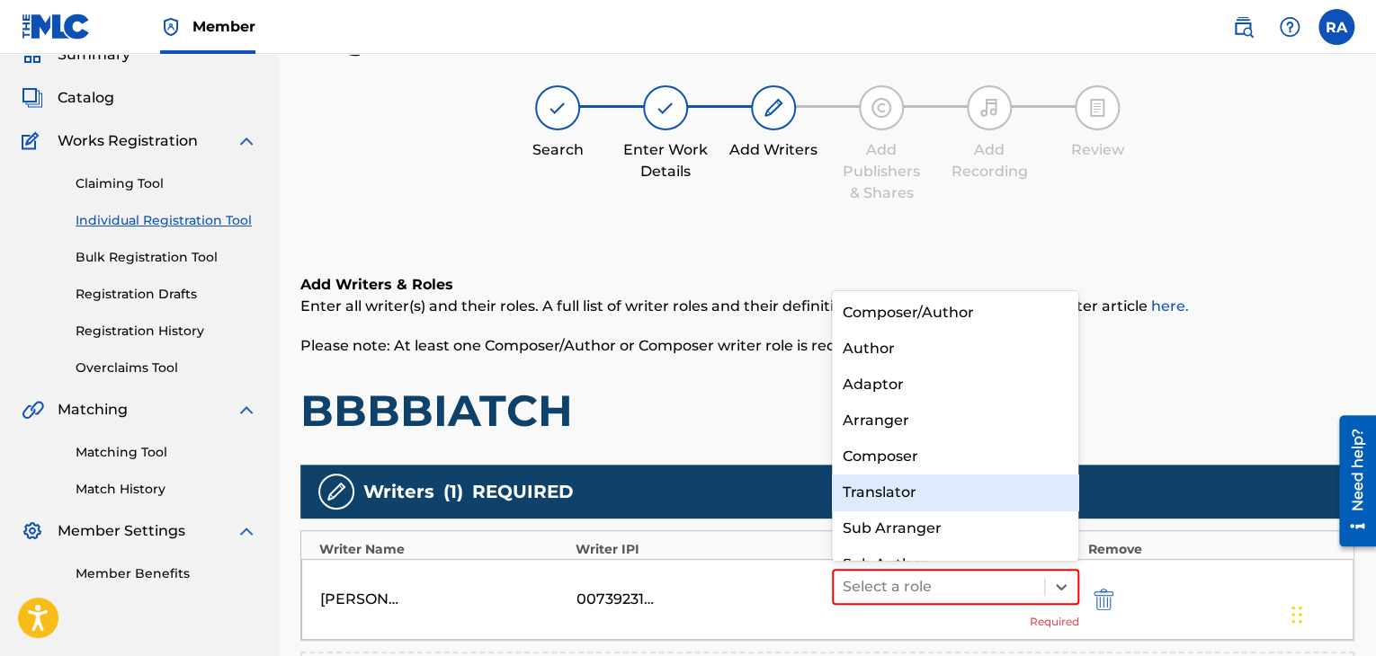
scroll to position [25, 0]
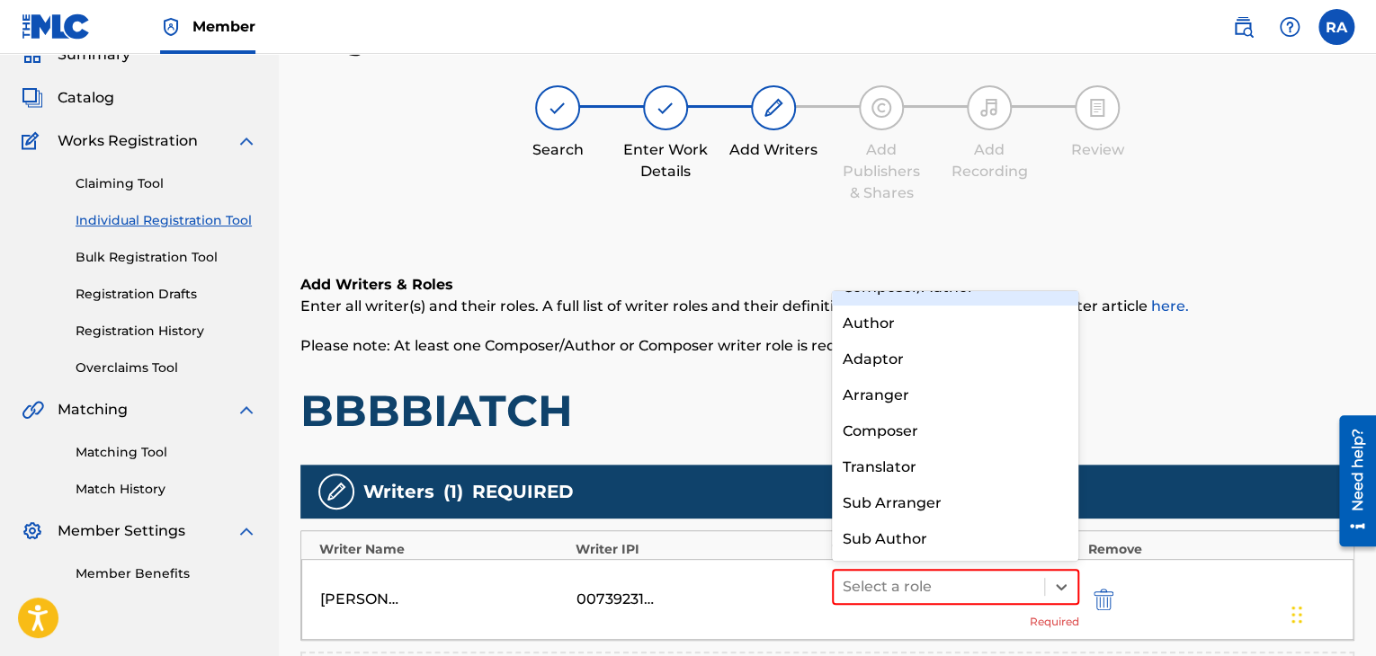
click at [897, 296] on div "Composer/Author" at bounding box center [955, 288] width 247 height 36
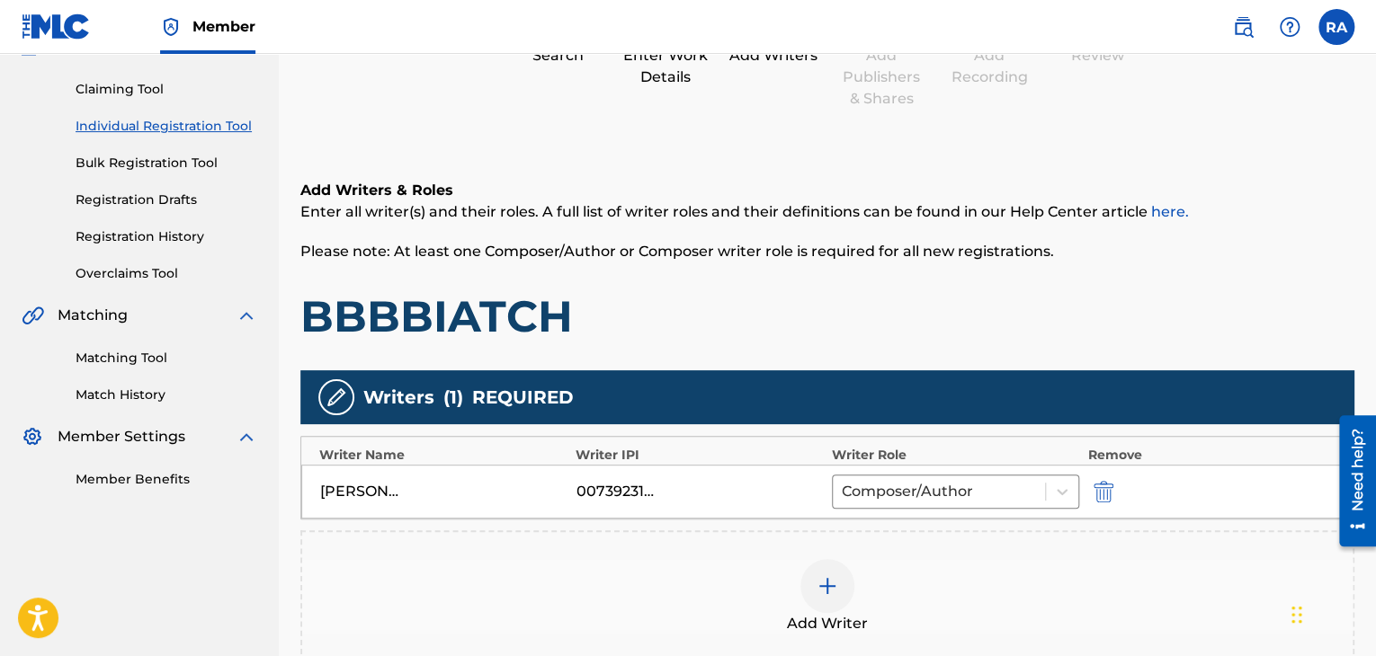
scroll to position [351, 0]
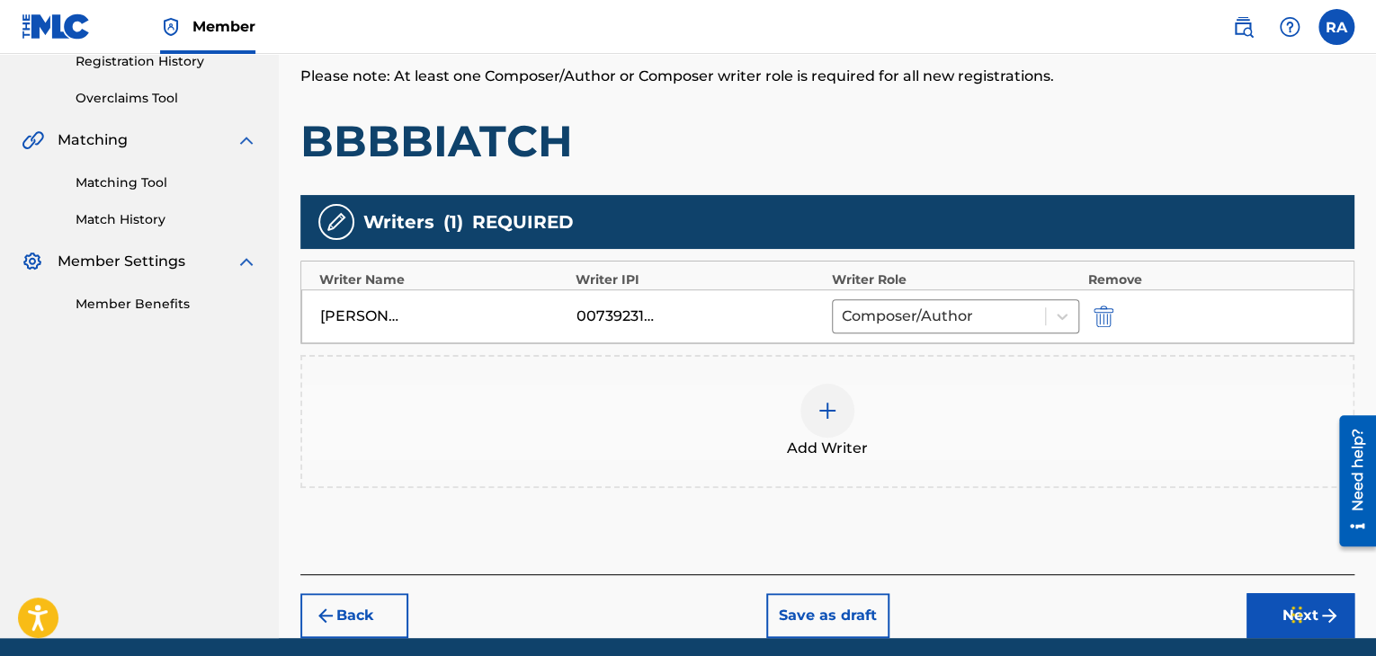
click at [1255, 608] on button "Next" at bounding box center [1300, 615] width 108 height 45
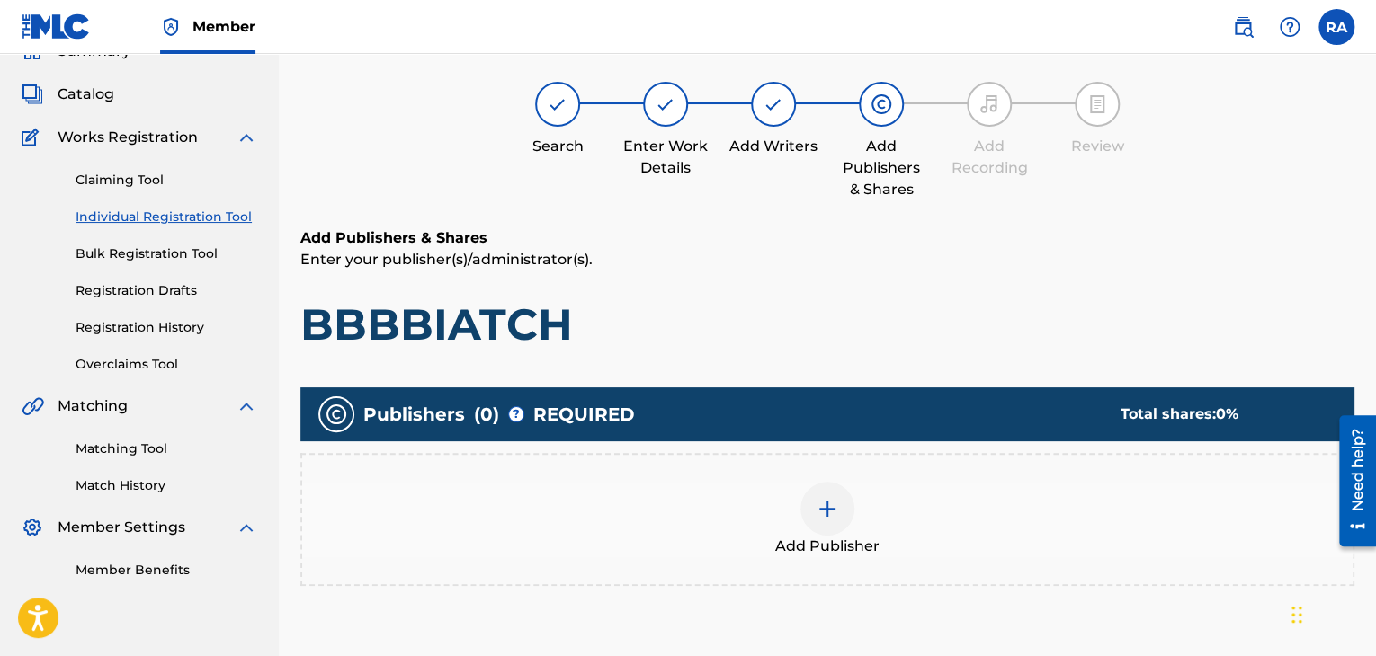
scroll to position [81, 0]
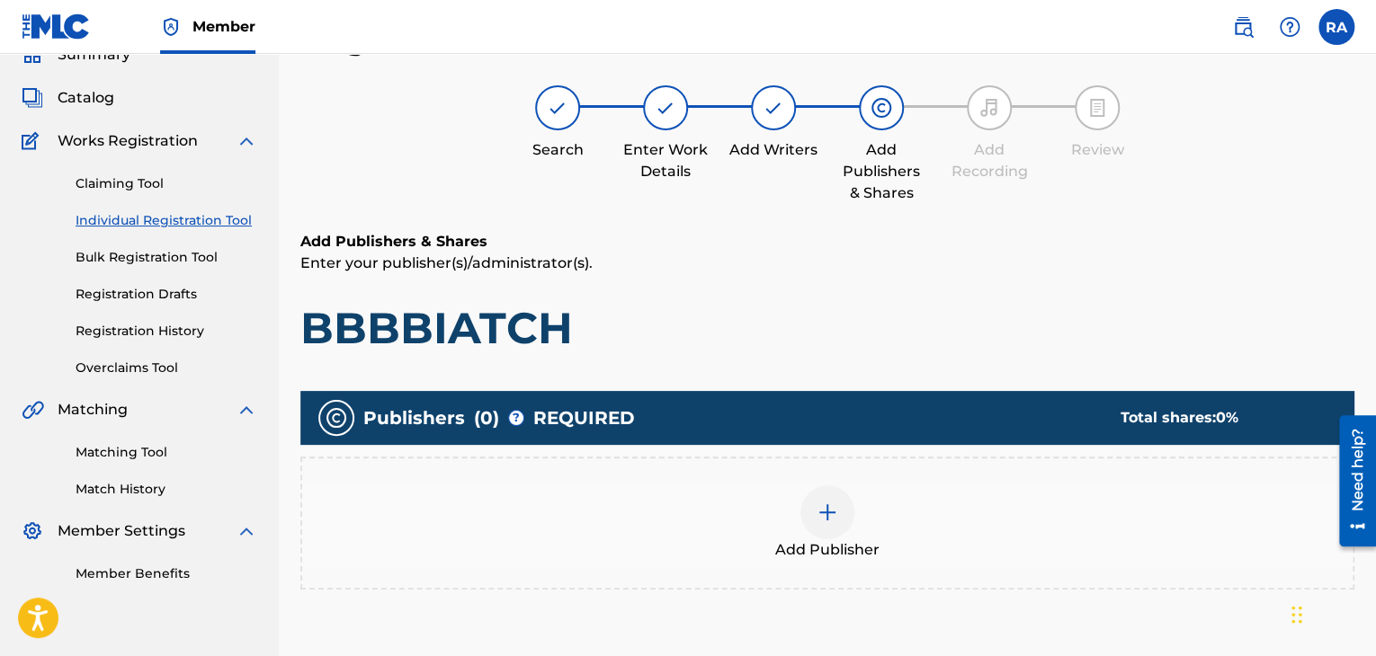
click at [817, 498] on div at bounding box center [827, 513] width 54 height 54
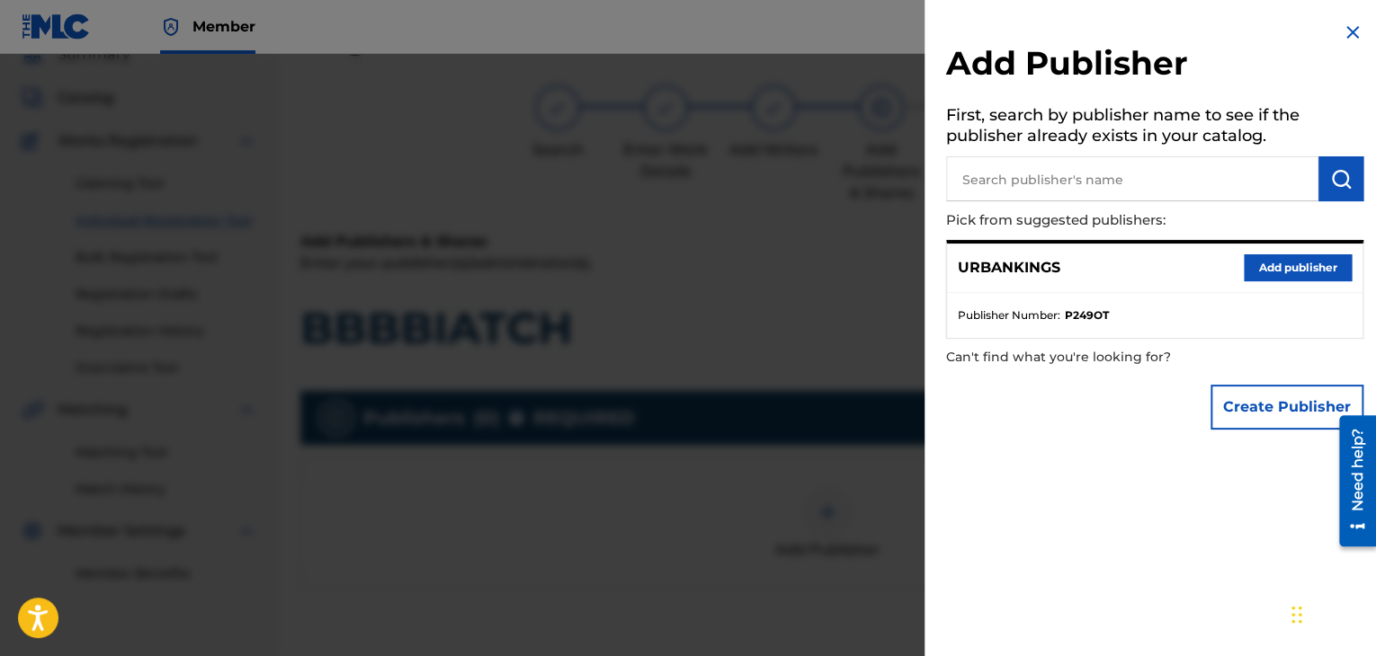
click at [1270, 265] on button "Add publisher" at bounding box center [1298, 267] width 108 height 27
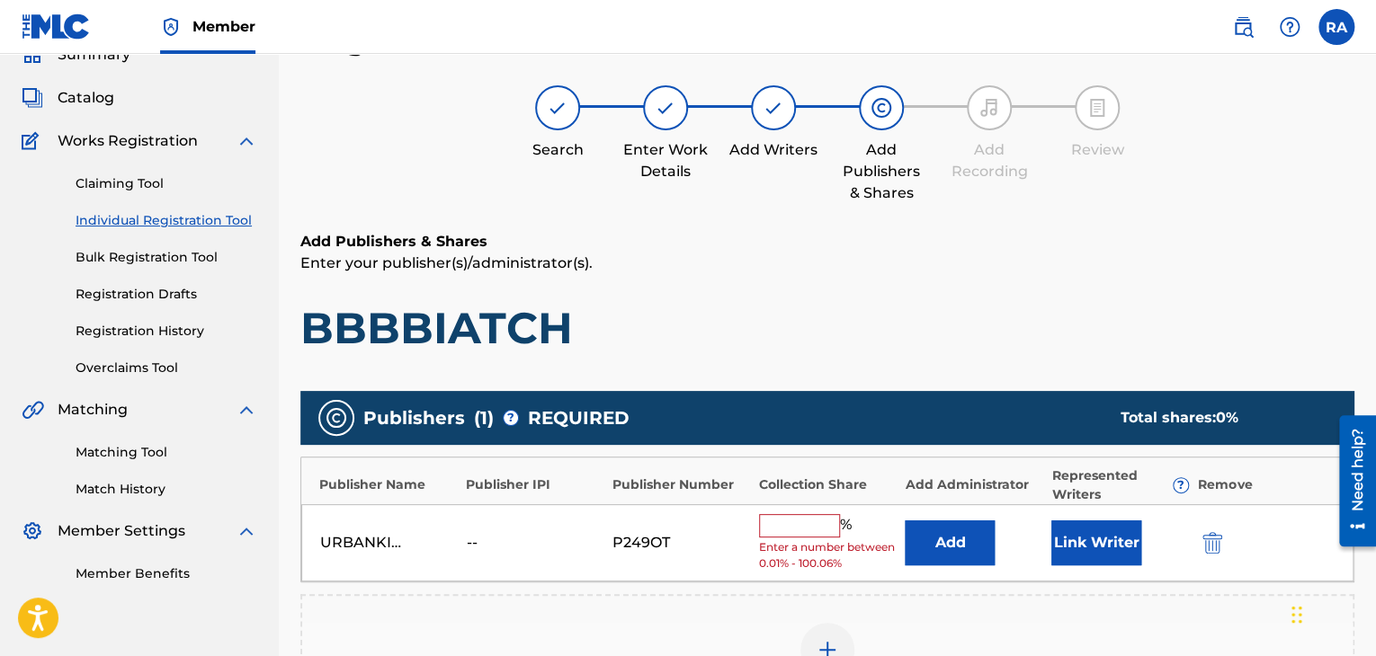
click at [771, 542] on span "Enter a number between 0.01% - 100.06%" at bounding box center [828, 555] width 138 height 32
click at [774, 522] on input "text" at bounding box center [799, 525] width 81 height 23
type input "100"
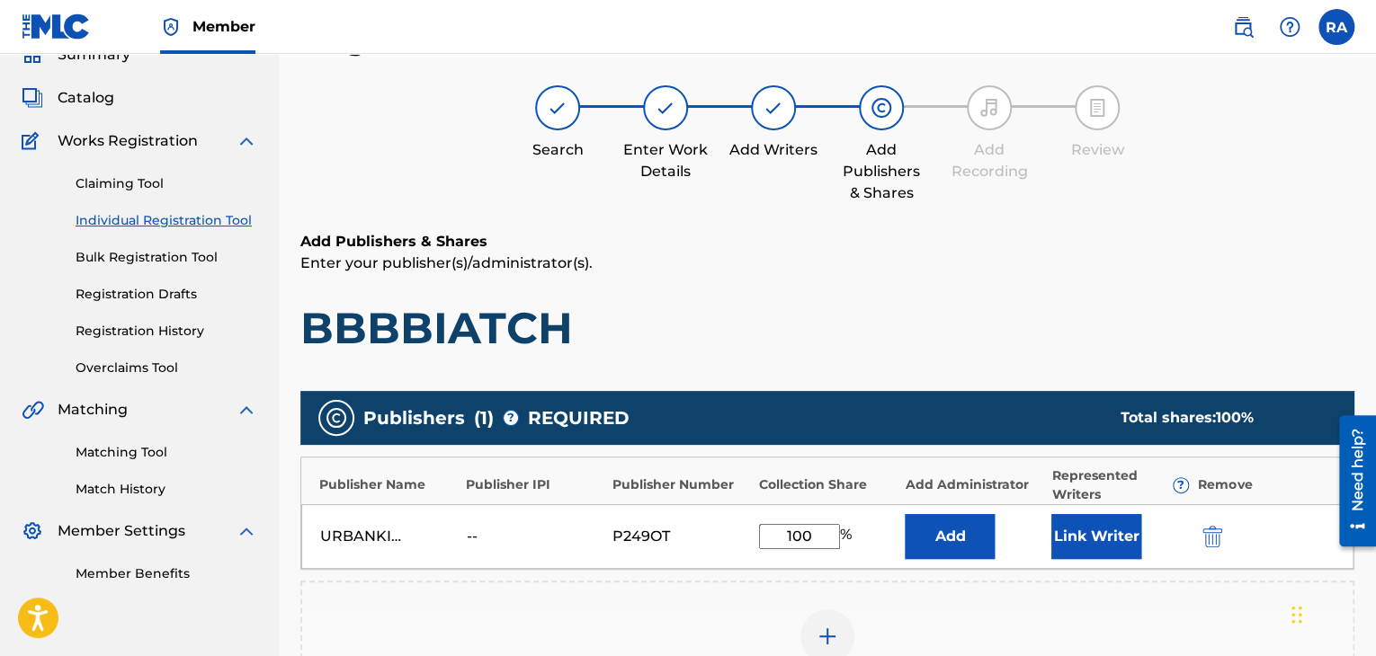
click at [1074, 526] on button "Link Writer" at bounding box center [1096, 536] width 90 height 45
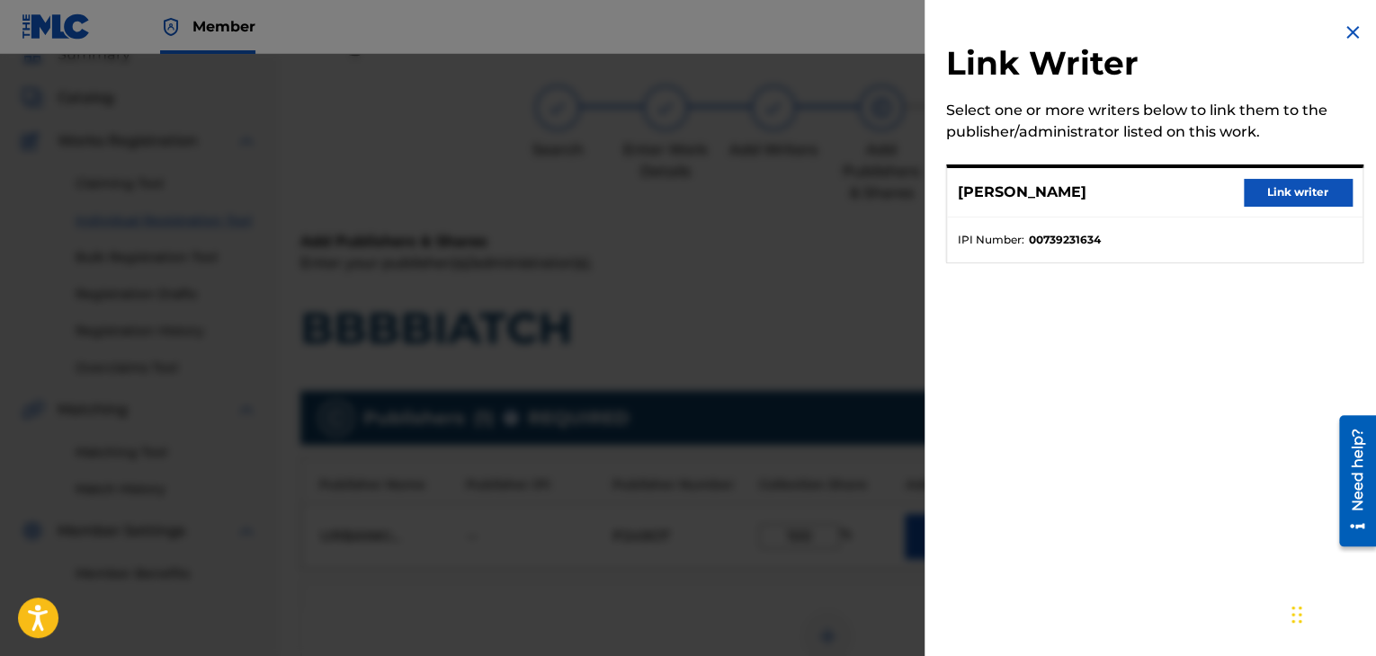
click at [1258, 196] on button "Link writer" at bounding box center [1298, 192] width 108 height 27
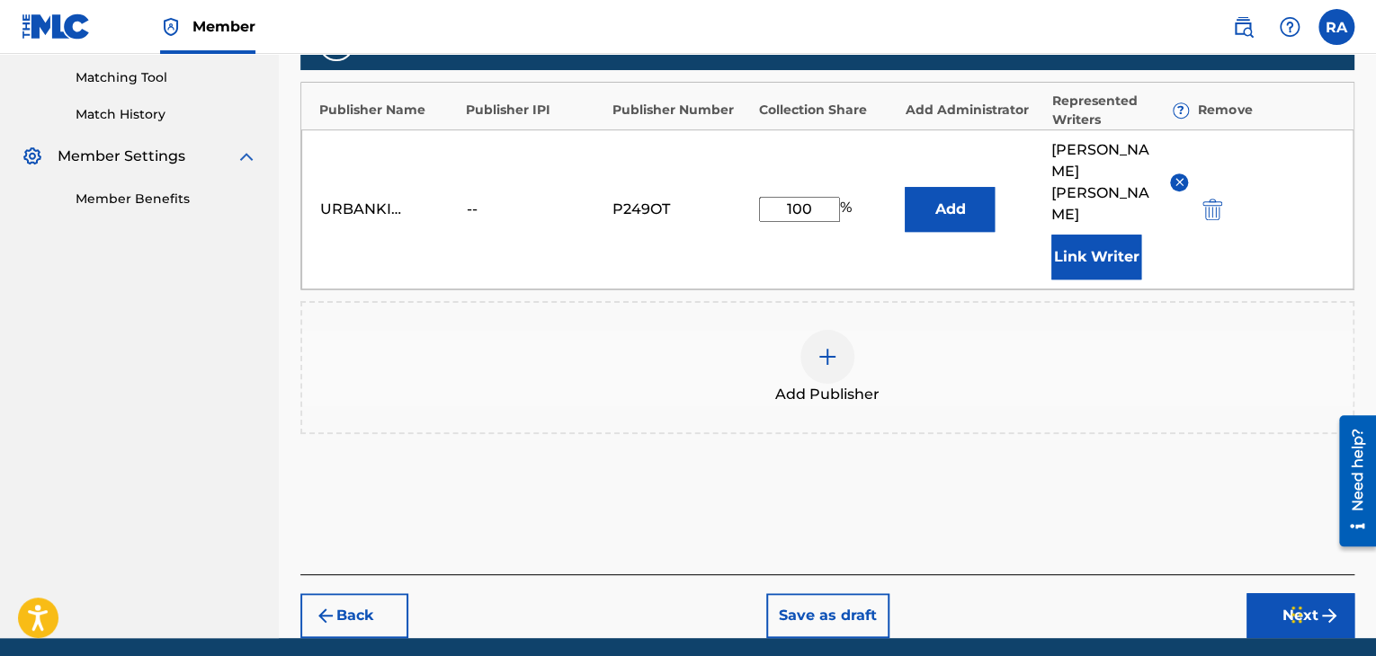
scroll to position [458, 0]
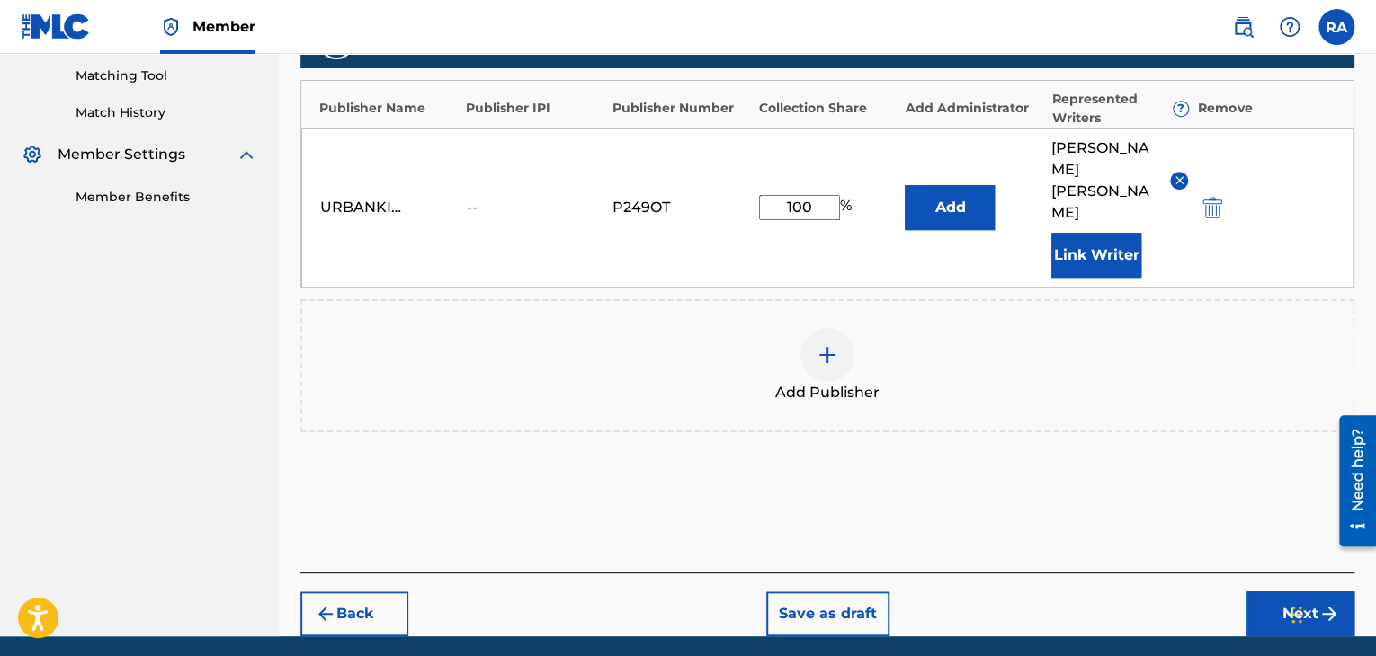
click at [1305, 592] on button "Next" at bounding box center [1300, 614] width 108 height 45
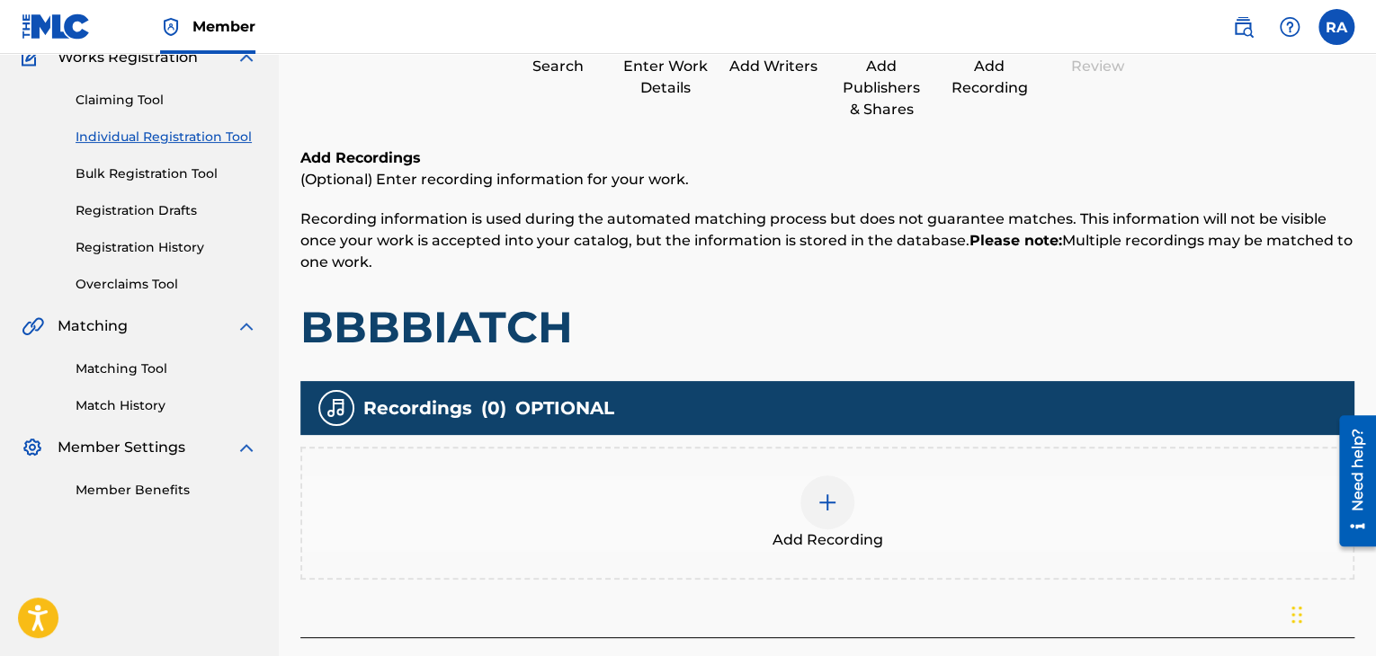
scroll to position [205, 0]
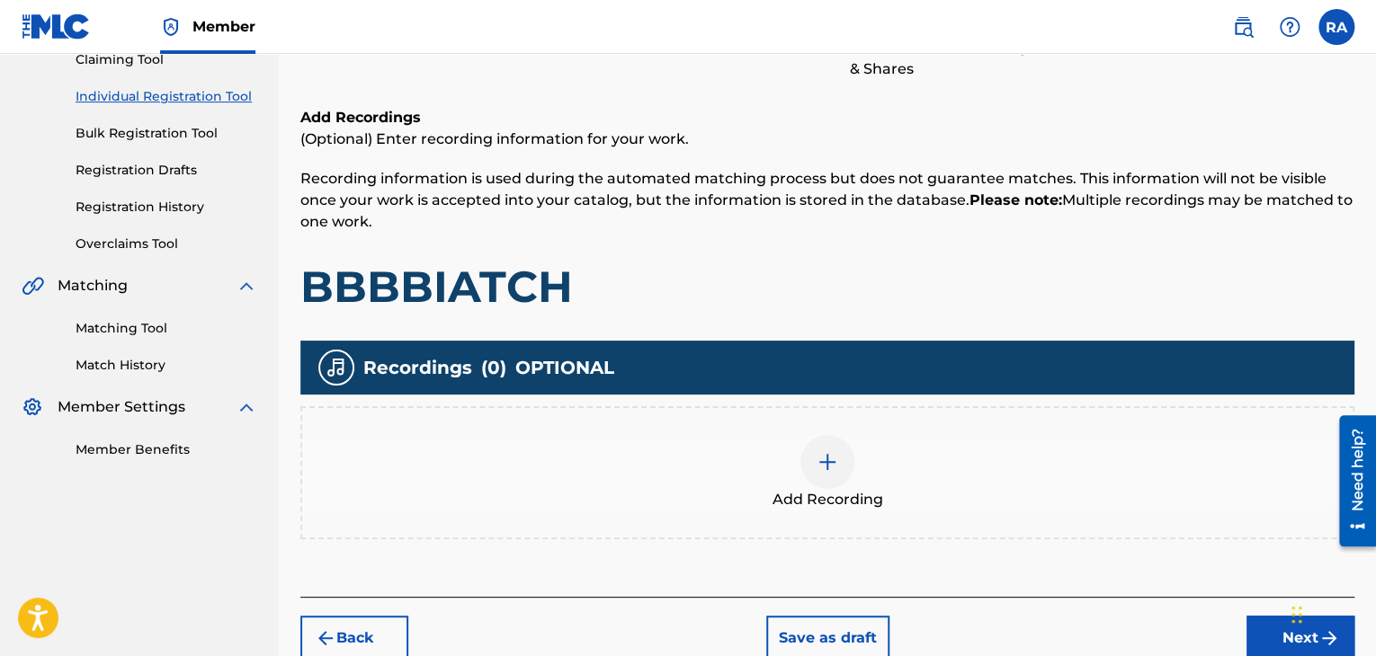
click at [828, 468] on img at bounding box center [827, 462] width 22 height 22
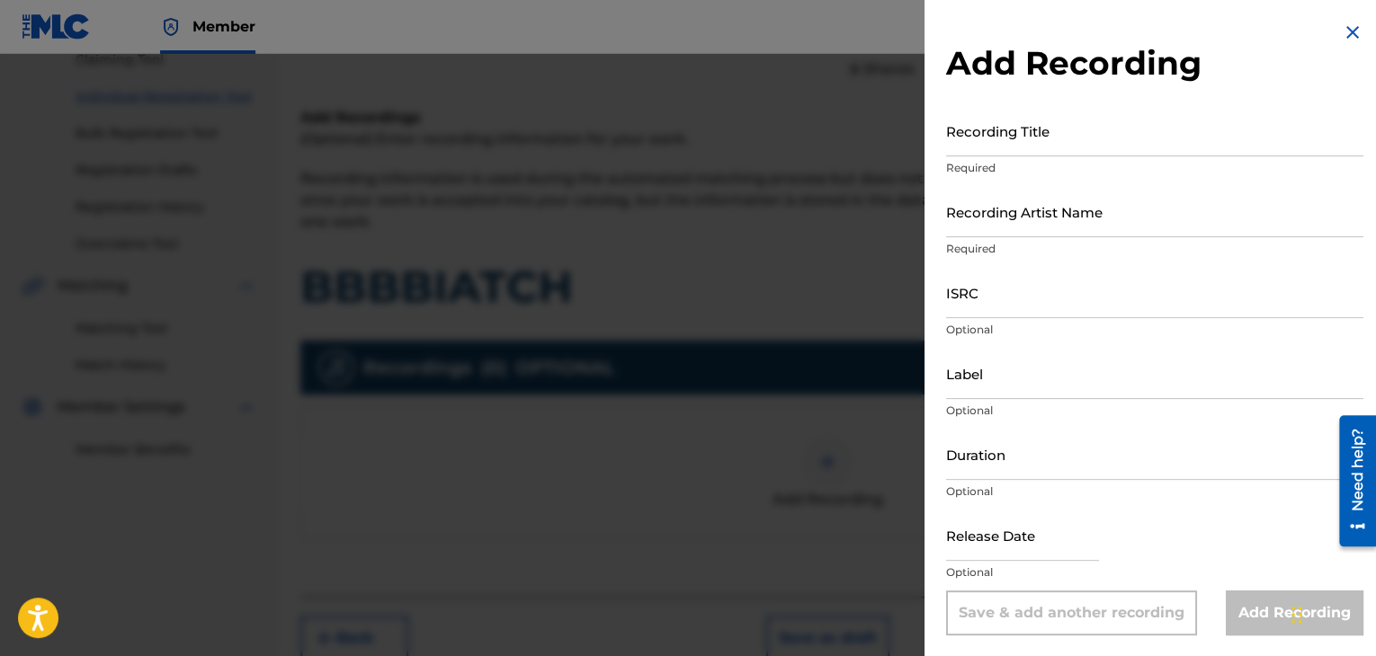
click at [1068, 138] on input "Recording Title" at bounding box center [1154, 130] width 417 height 51
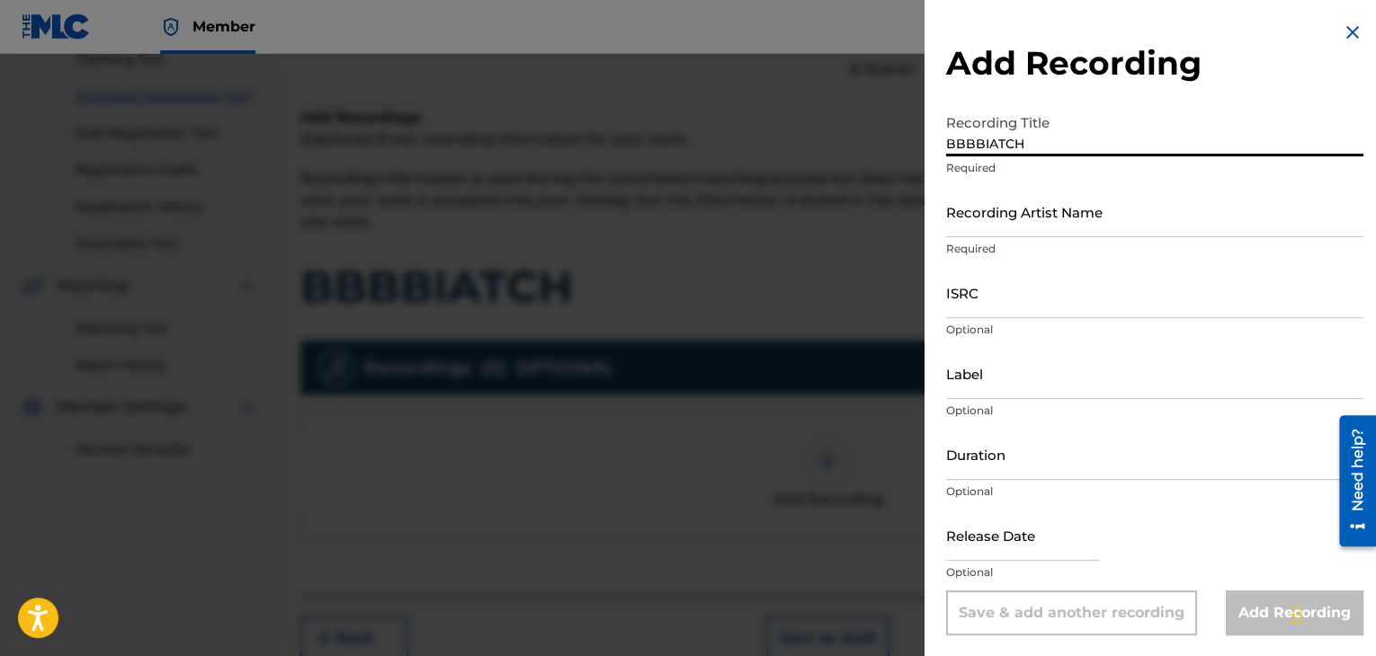
type input "BBBBIATCH"
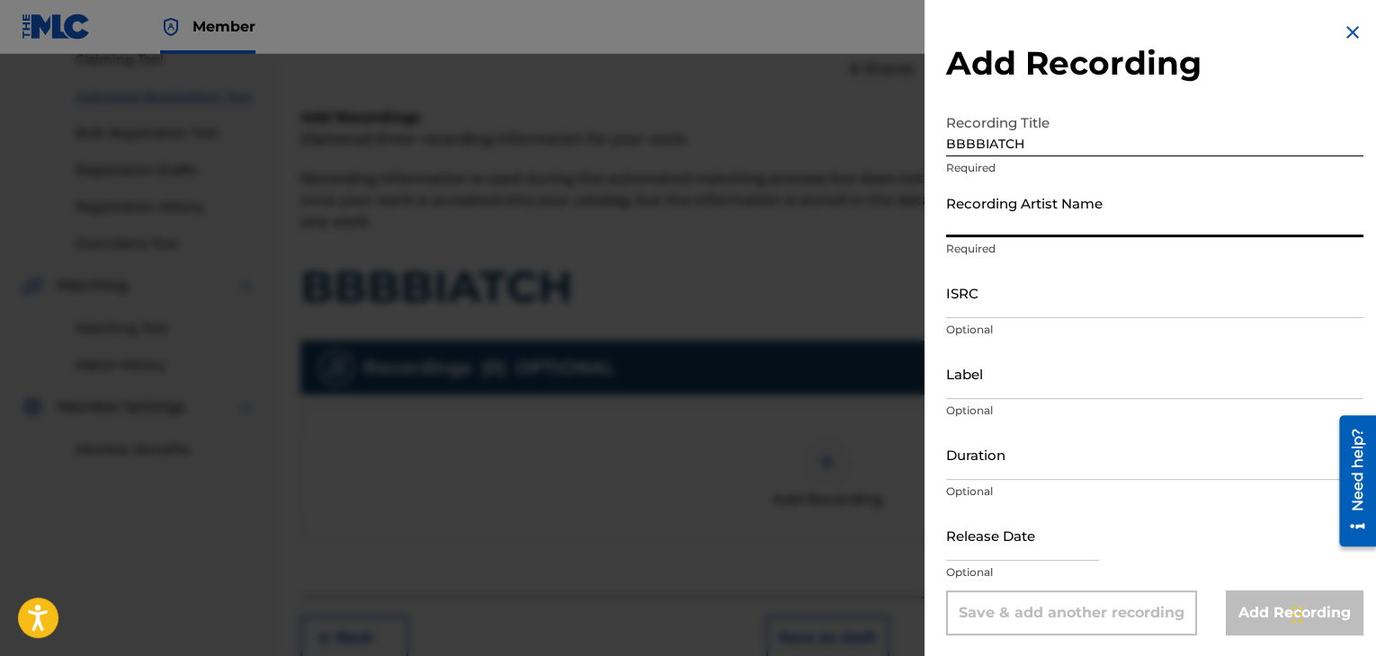
click at [967, 235] on input "Recording Artist Name" at bounding box center [1154, 211] width 417 height 51
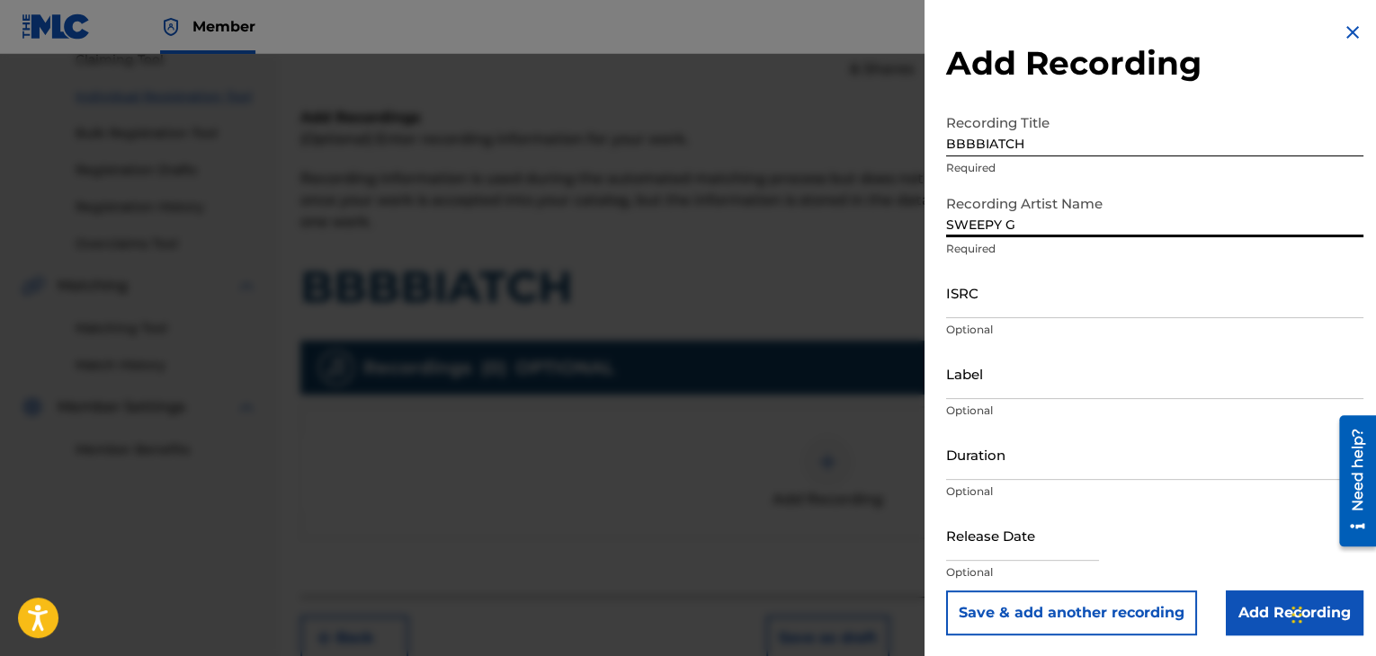
type input "SWEEPY G"
click at [976, 334] on p "Optional" at bounding box center [1154, 330] width 417 height 16
click at [957, 307] on input "ISRC" at bounding box center [1154, 292] width 417 height 51
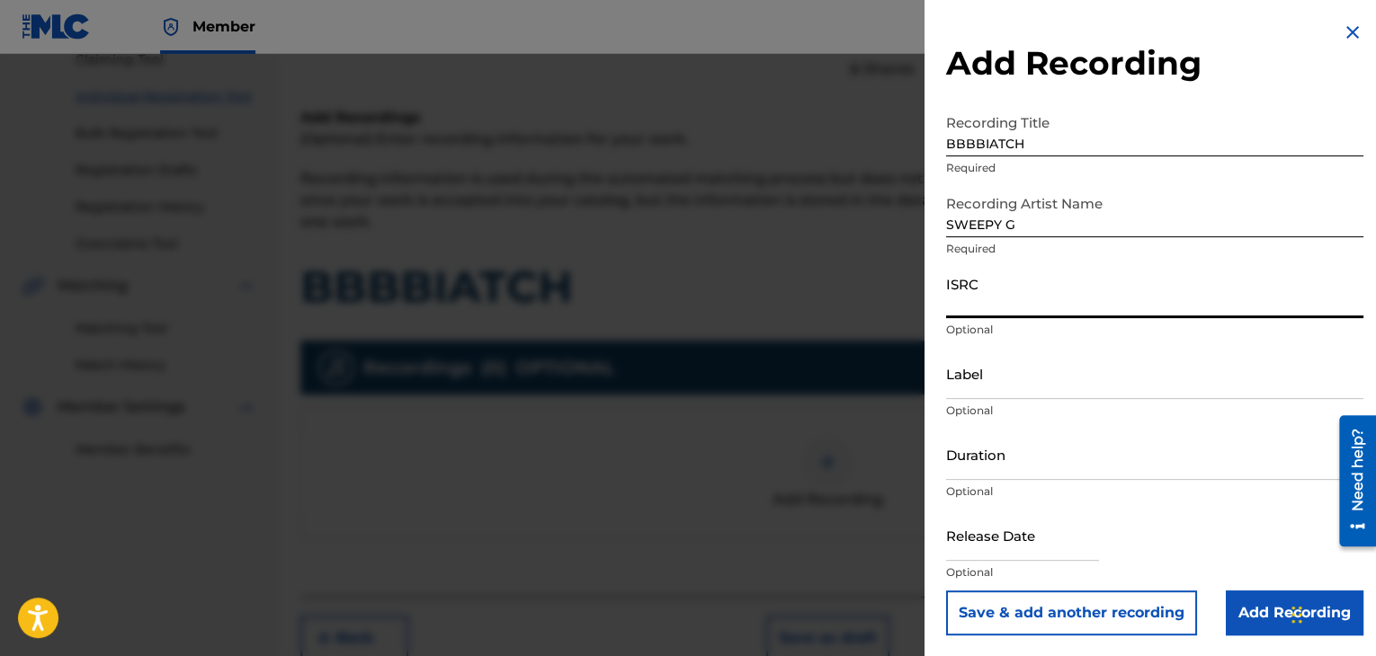
paste input "USPRZ0810025"
type input "USPRZ0810027"
click at [1029, 379] on input "Label" at bounding box center [1154, 373] width 417 height 51
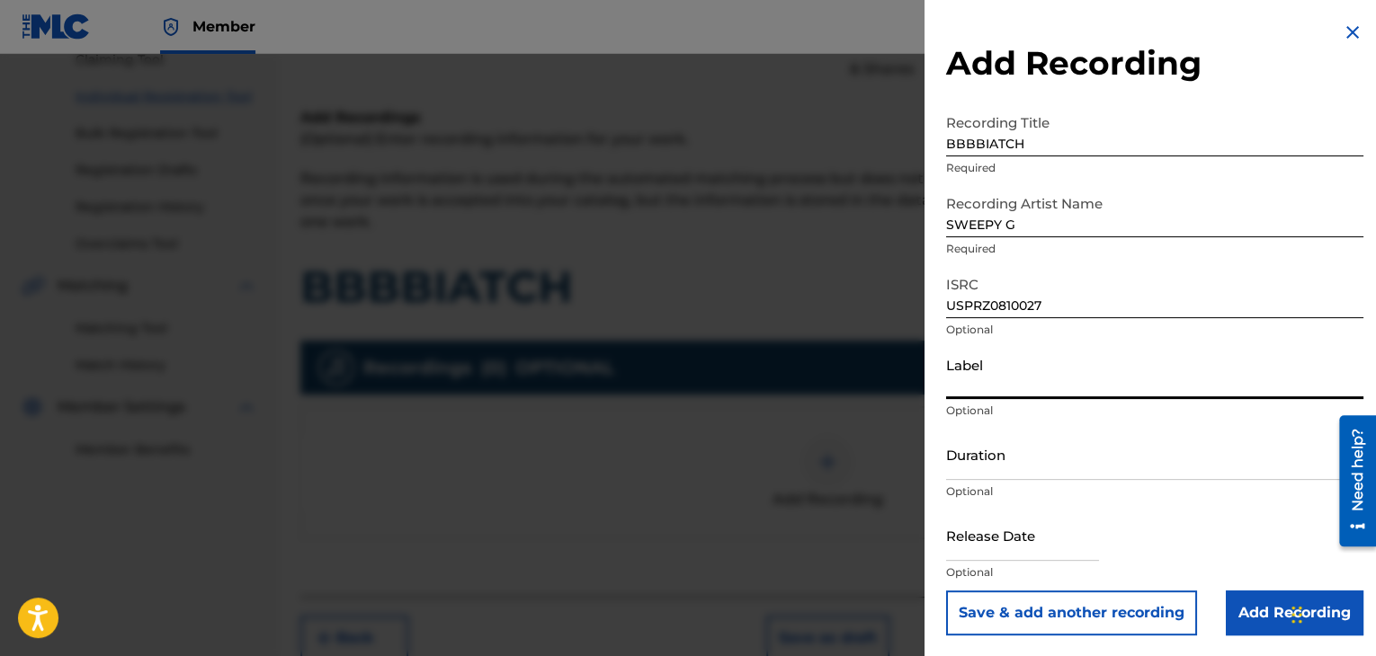
type input "Urban Kings Music Group"
click at [991, 463] on input "Duration" at bounding box center [1154, 454] width 417 height 51
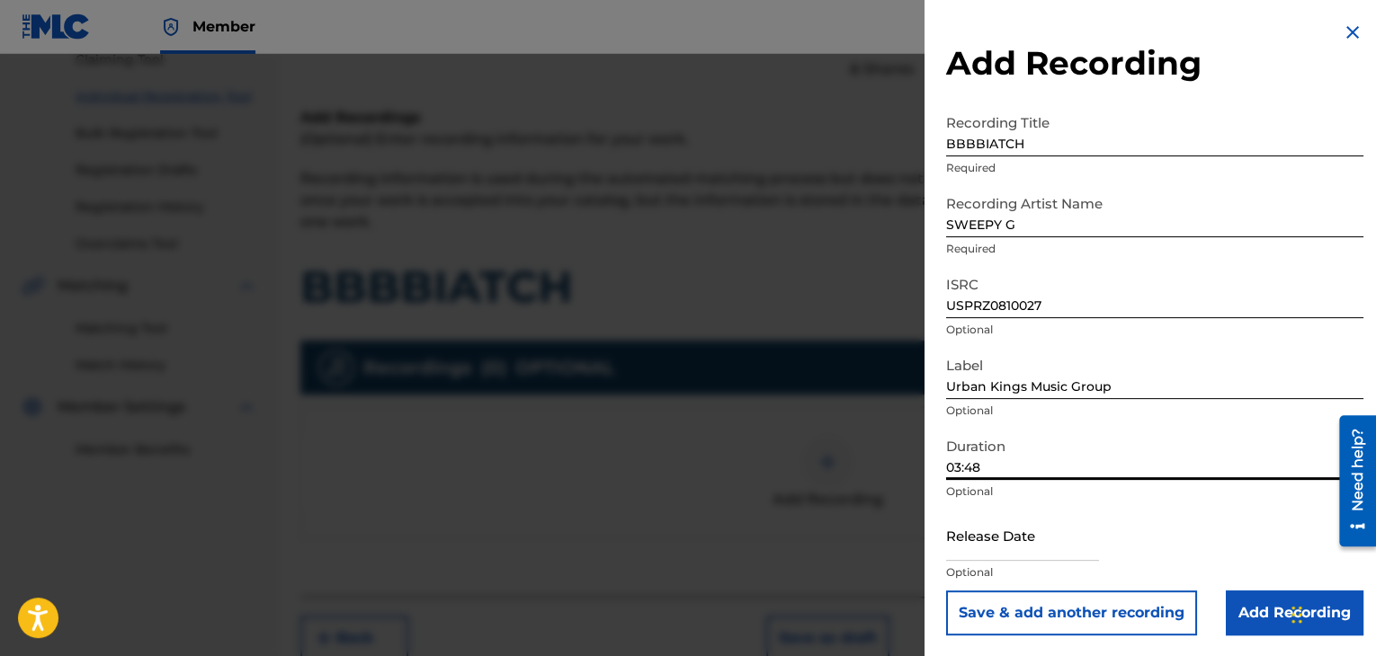
type input "03:48"
click at [967, 539] on input "text" at bounding box center [1022, 535] width 153 height 51
select select "7"
select select "2025"
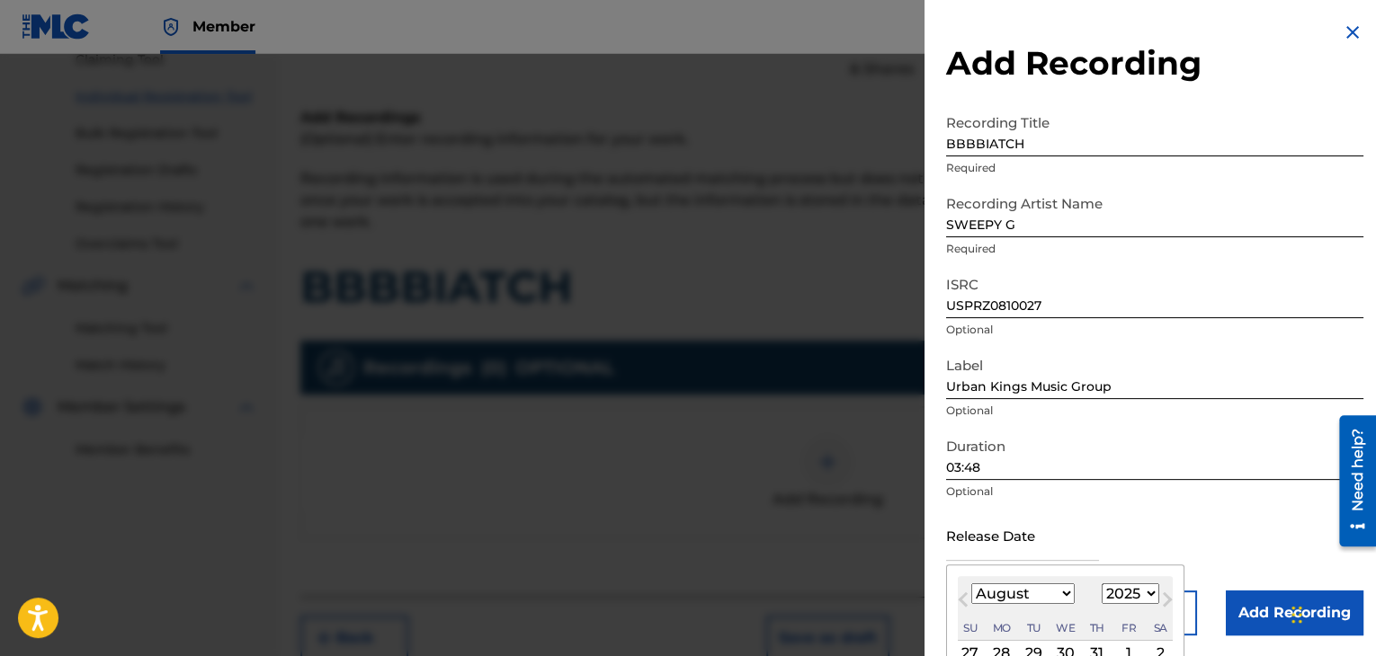
click at [1093, 629] on div "August [DATE] February March April May June July August September October Novem…" at bounding box center [1065, 608] width 215 height 65
select select "6"
click at [971, 584] on select "January February March April May June July August September October November De…" at bounding box center [1022, 594] width 103 height 21
click at [1144, 588] on select "1899 1900 1901 1902 1903 1904 1905 1906 1907 1908 1909 1910 1911 1912 1913 1914…" at bounding box center [1130, 594] width 58 height 21
select select "2008"
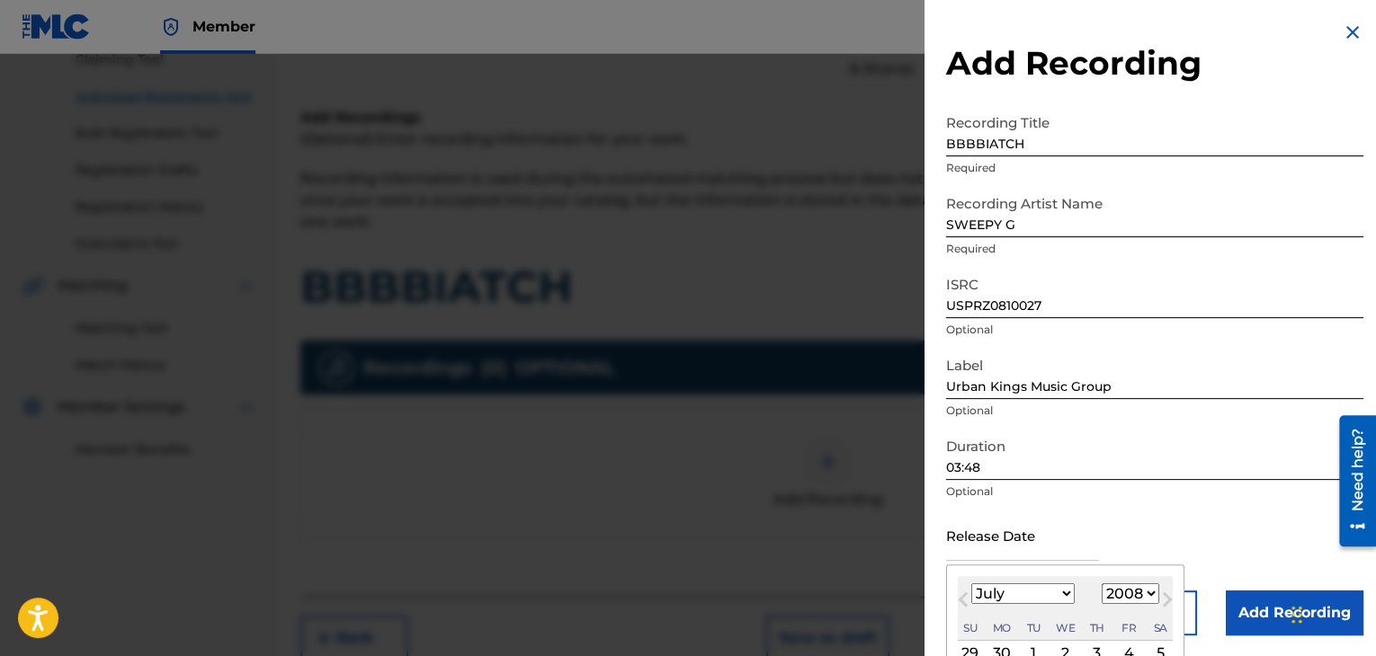
click at [1101, 584] on select "1899 1900 1901 1902 1903 1904 1905 1906 1907 1908 1909 1910 1911 1912 1913 1914…" at bounding box center [1130, 594] width 58 height 21
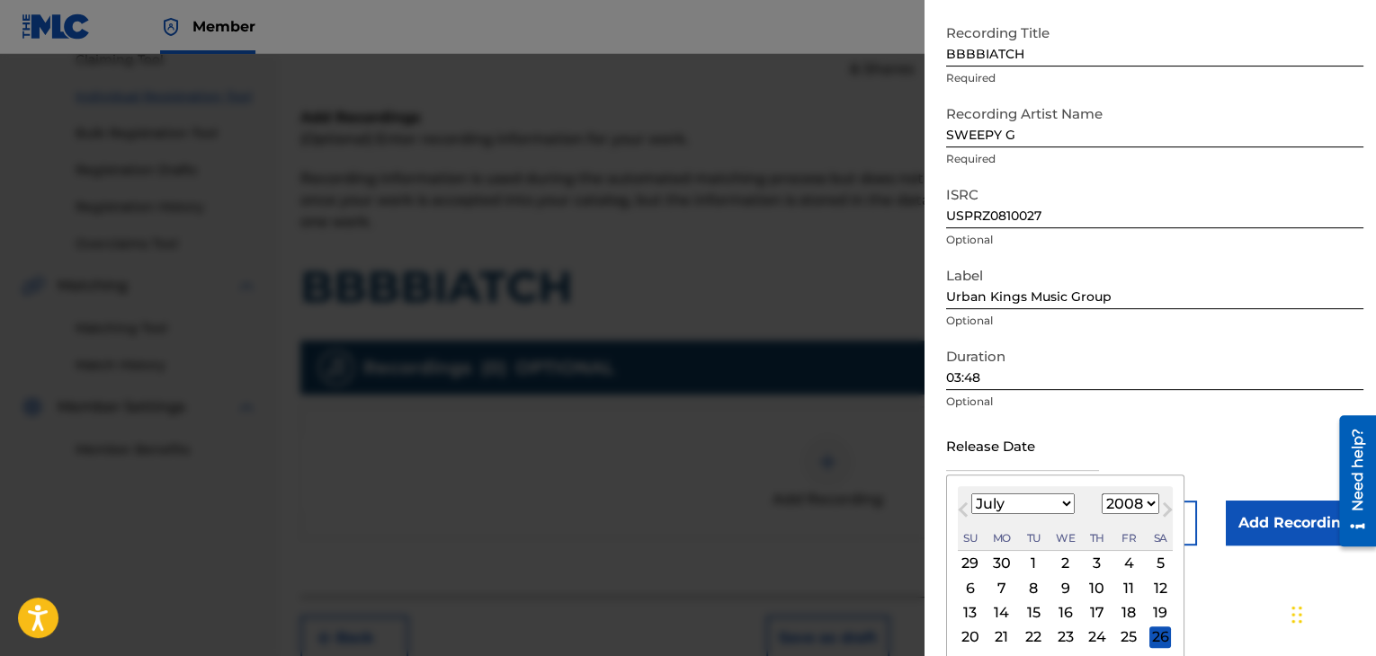
click at [1090, 555] on div "3" at bounding box center [1097, 564] width 22 height 22
type input "[DATE]"
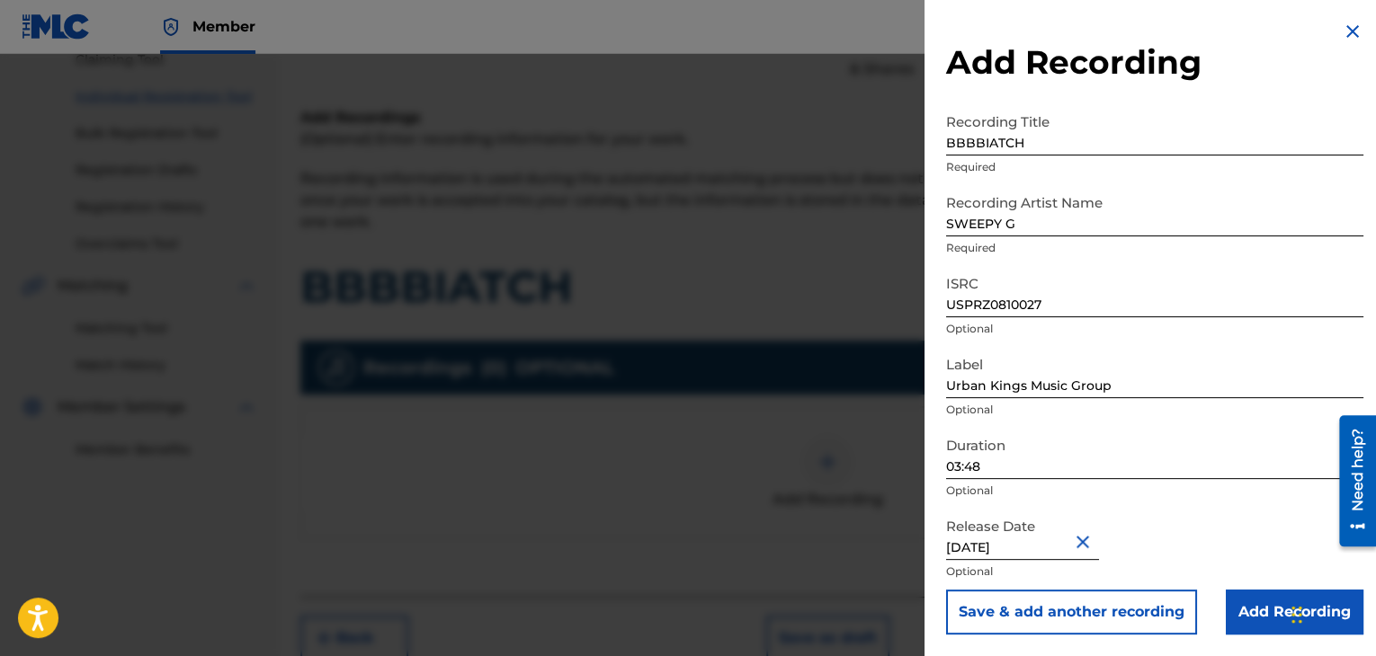
scroll to position [1, 0]
click at [1230, 623] on input "Add Recording" at bounding box center [1295, 612] width 138 height 45
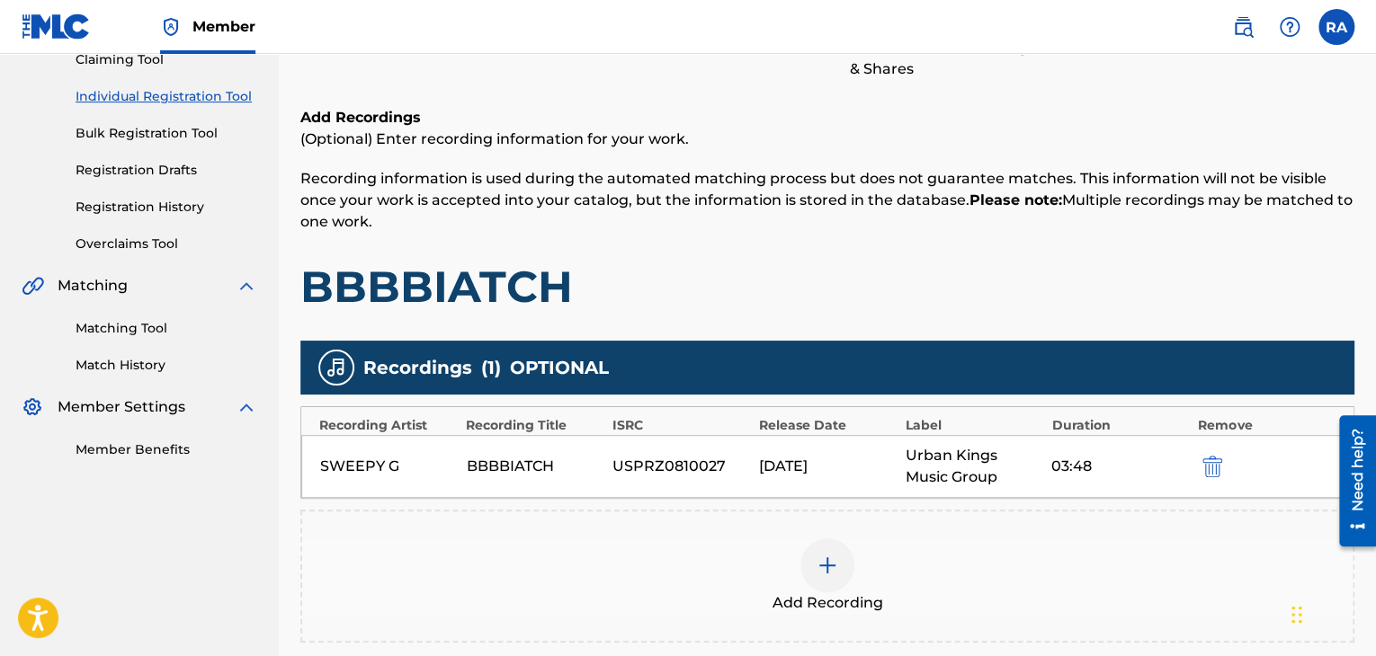
scroll to position [397, 0]
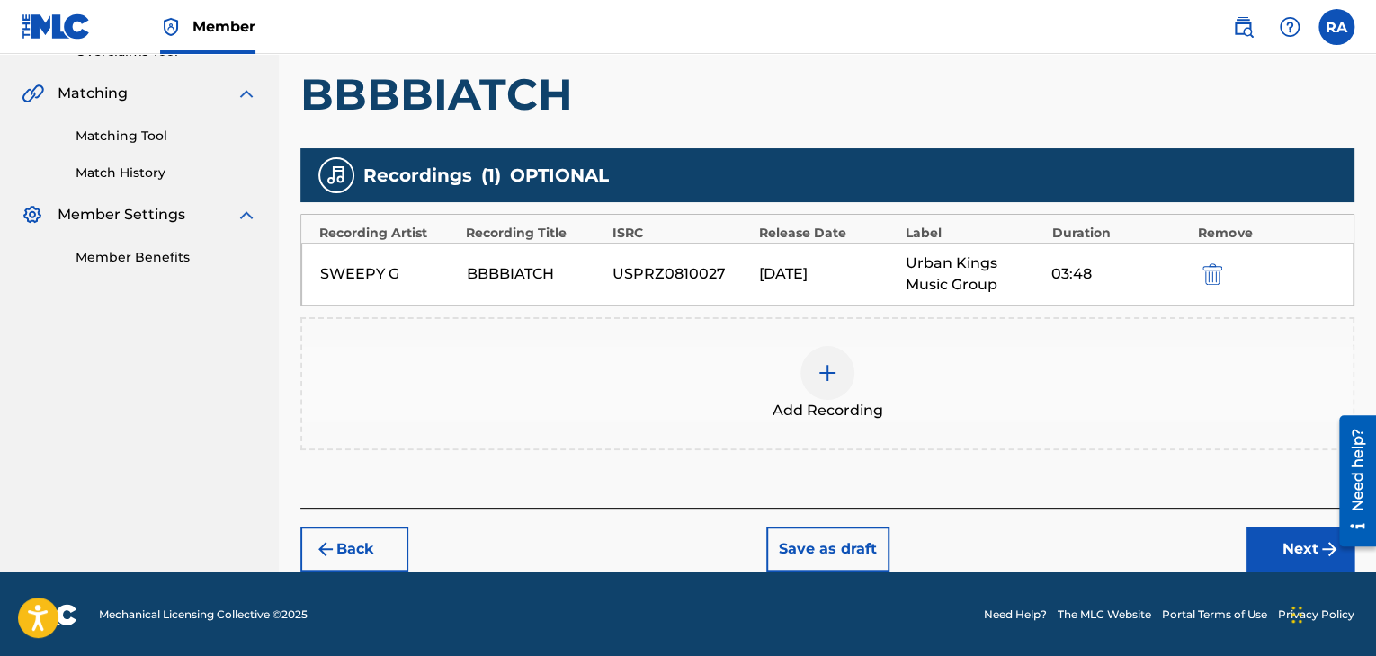
click at [1252, 533] on button "Next" at bounding box center [1300, 549] width 108 height 45
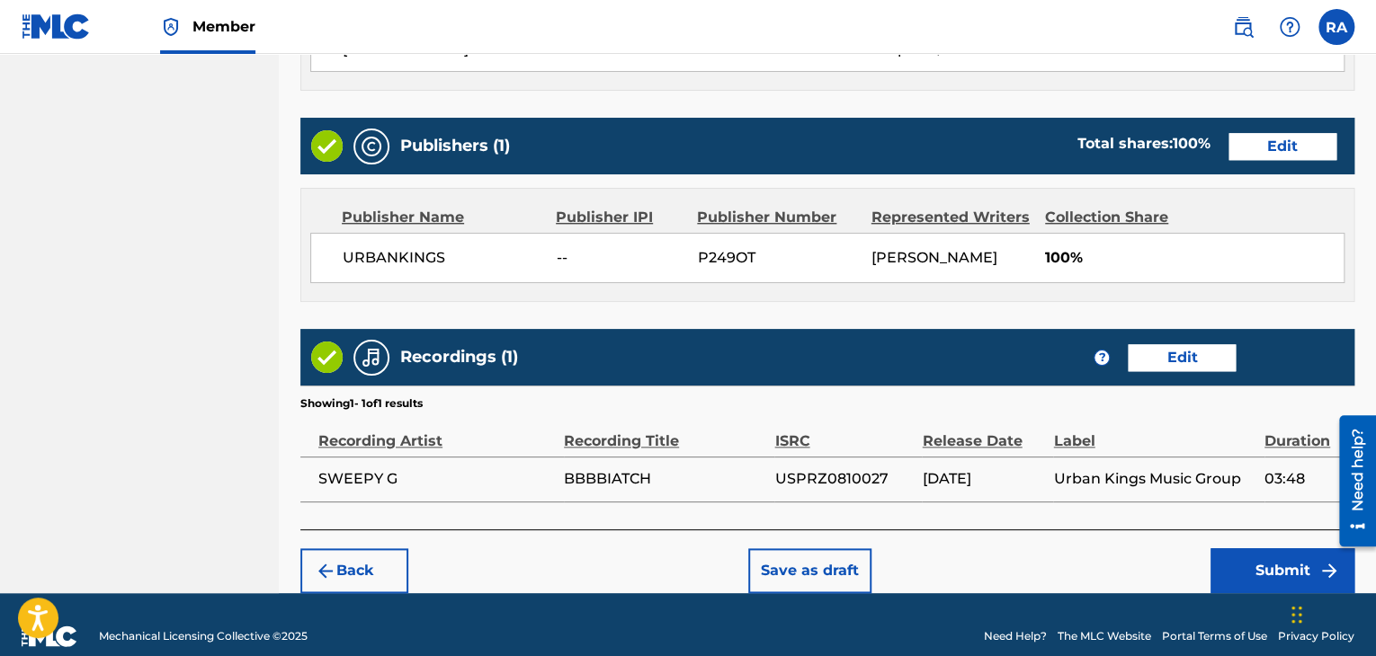
scroll to position [862, 0]
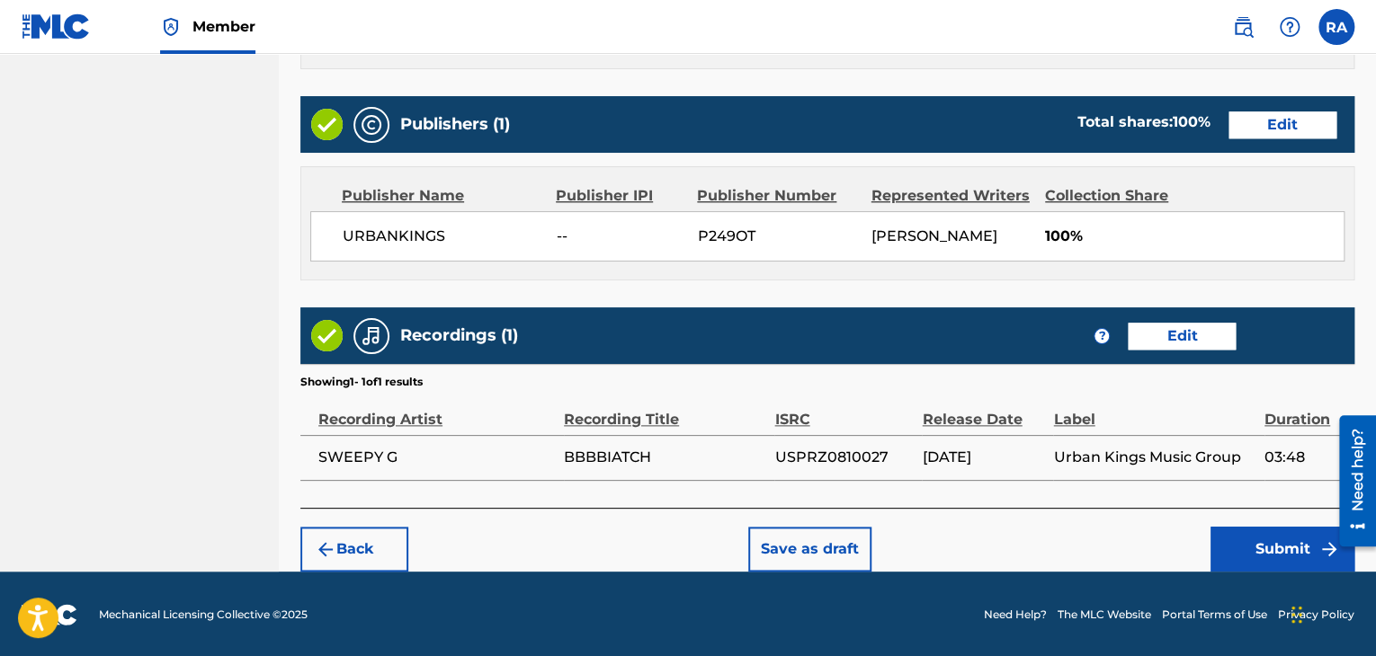
click at [1237, 553] on button "Submit" at bounding box center [1282, 549] width 144 height 45
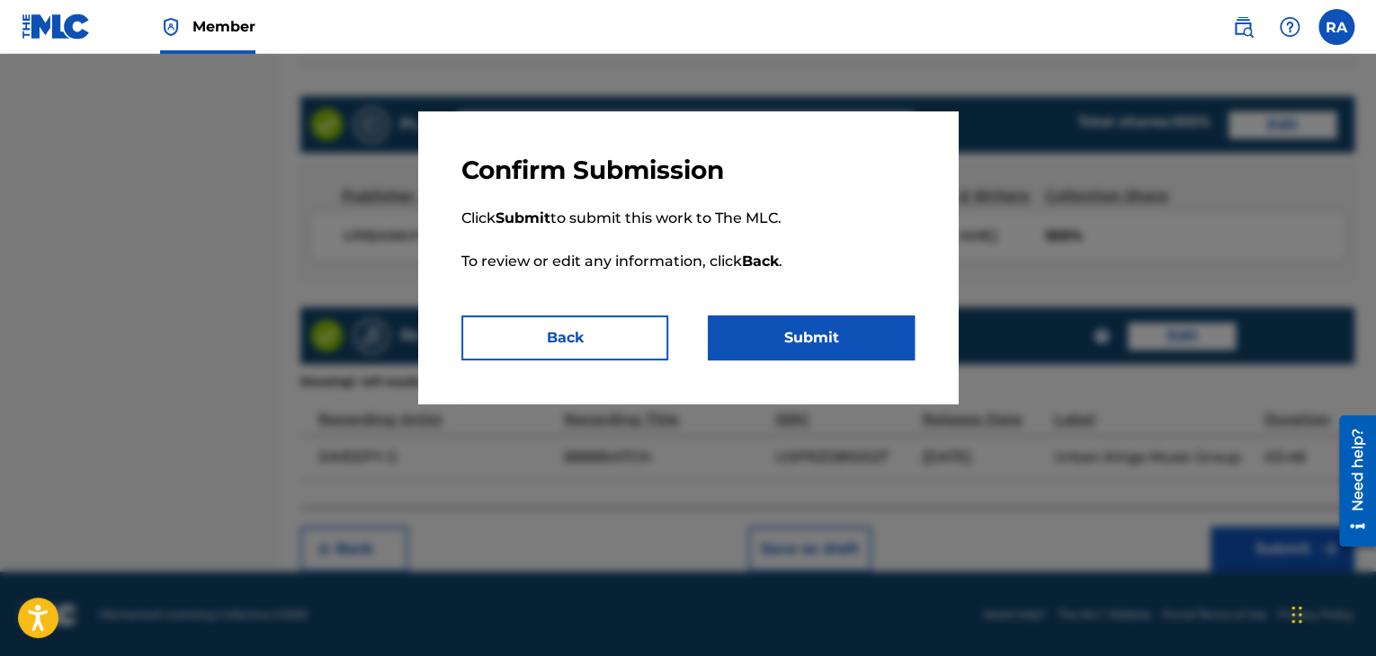
click at [848, 335] on button "Submit" at bounding box center [811, 338] width 207 height 45
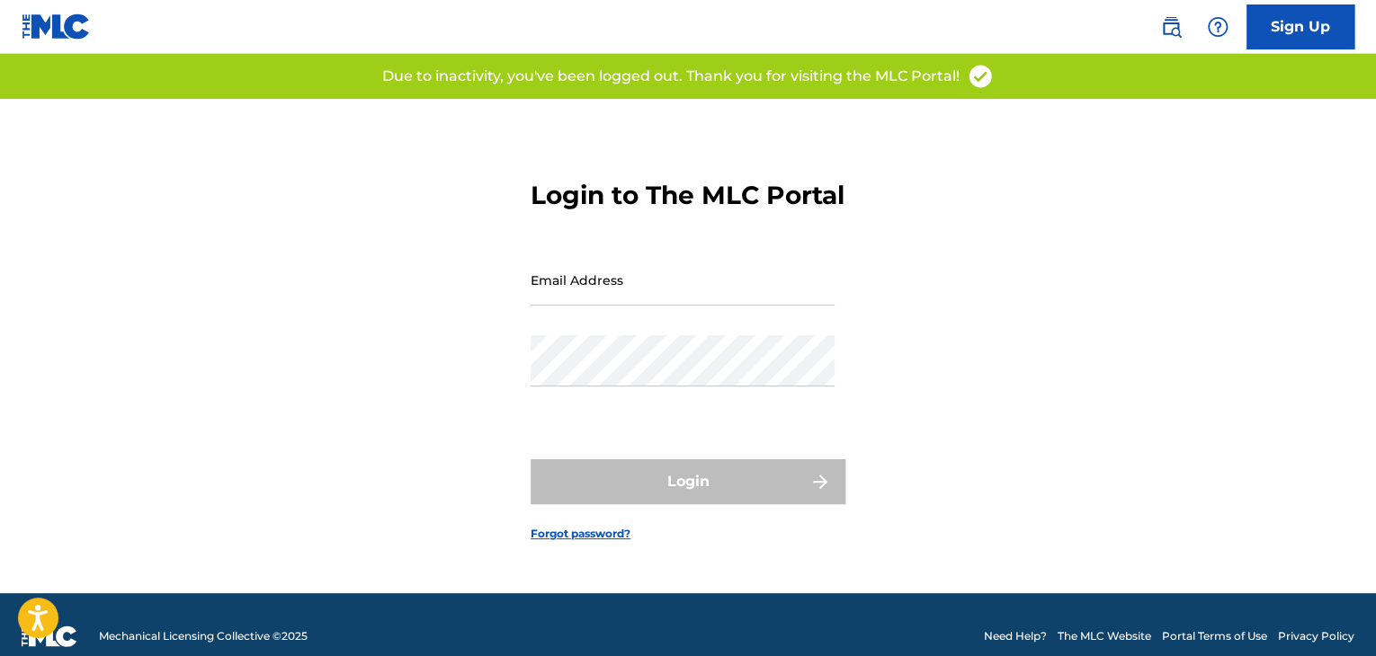
drag, startPoint x: 0, startPoint y: 0, endPoint x: 630, endPoint y: 308, distance: 701.3
click at [630, 306] on input "Email Address" at bounding box center [682, 279] width 304 height 51
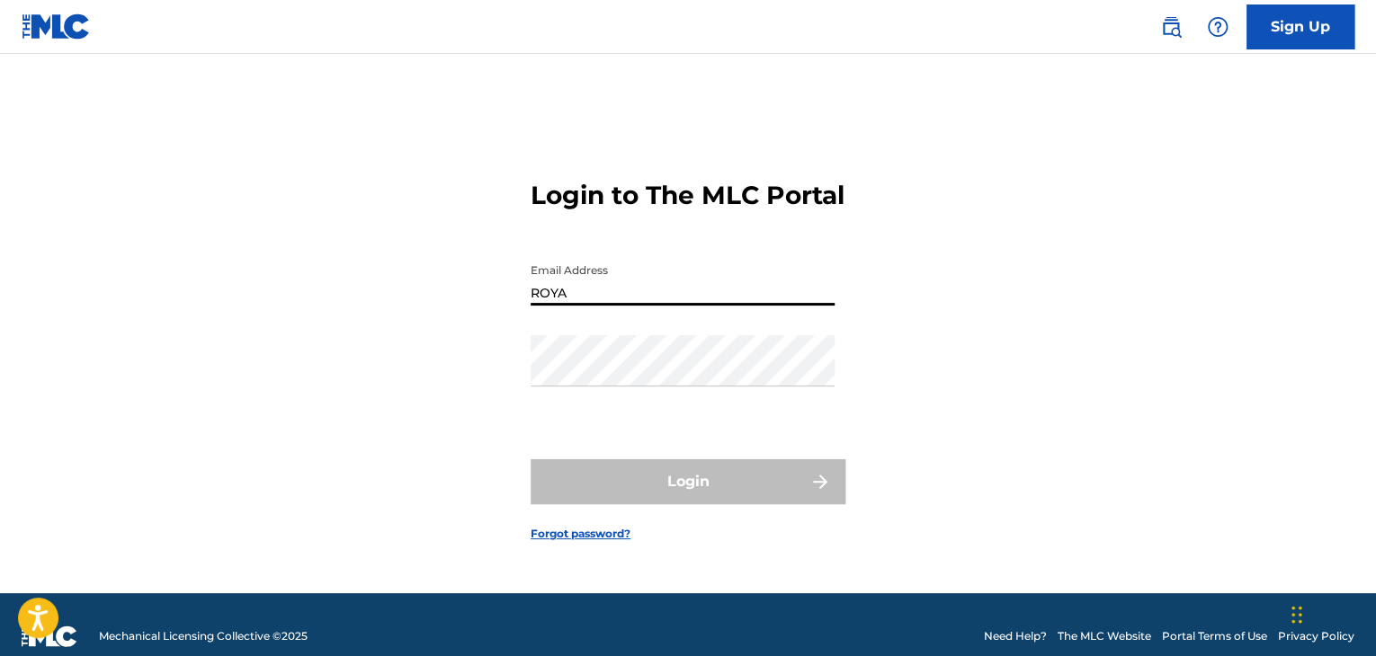
type input "[EMAIL_ADDRESS][DOMAIN_NAME]"
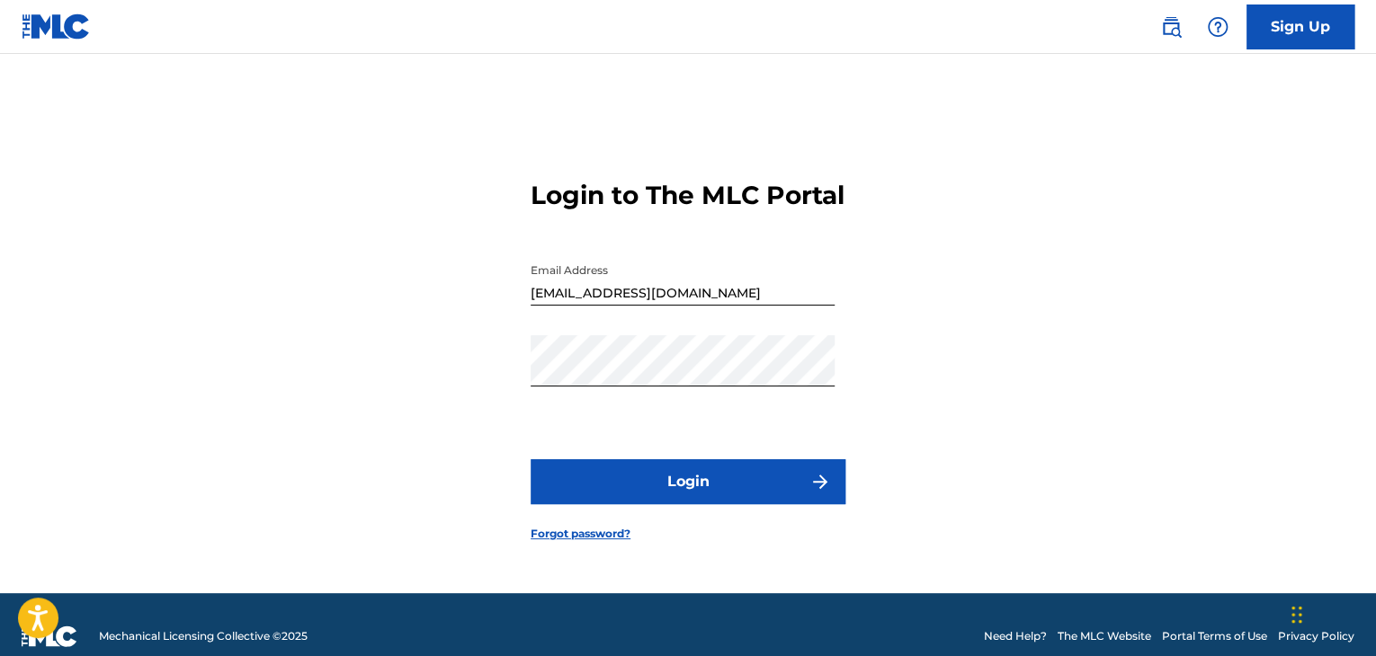
click at [744, 493] on button "Login" at bounding box center [687, 481] width 315 height 45
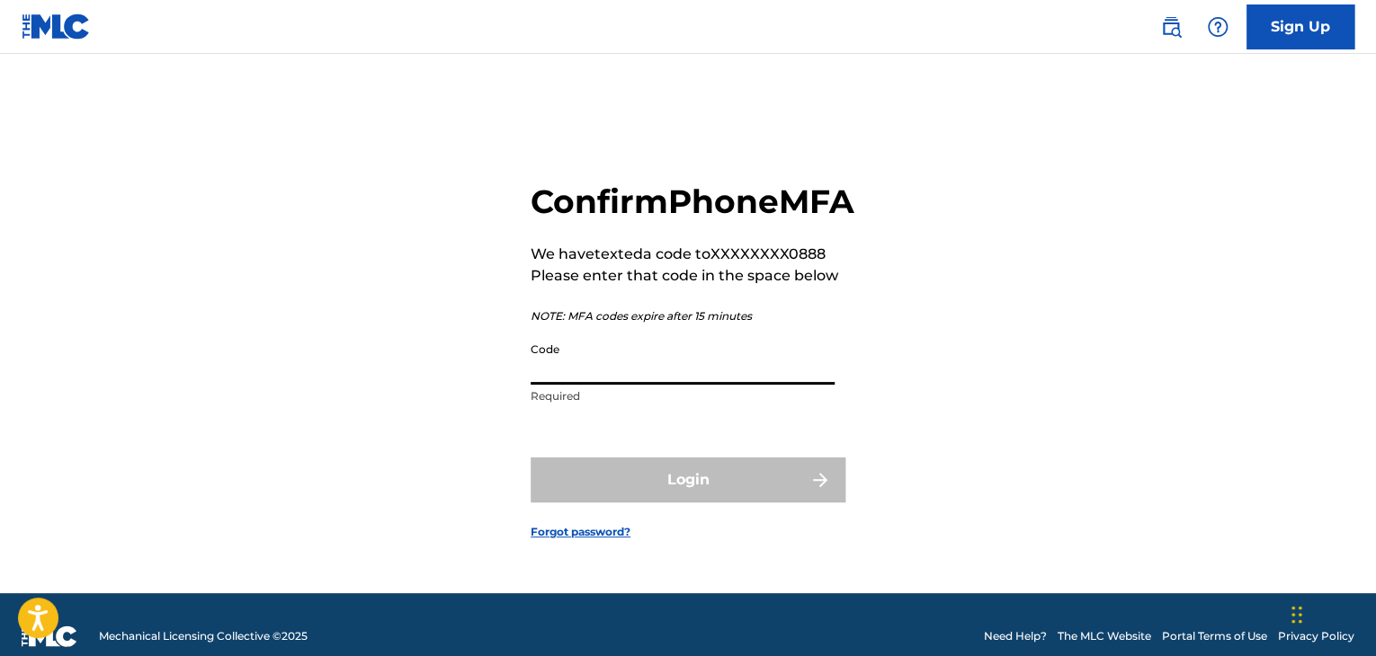
click at [698, 385] on input "Code" at bounding box center [682, 359] width 304 height 51
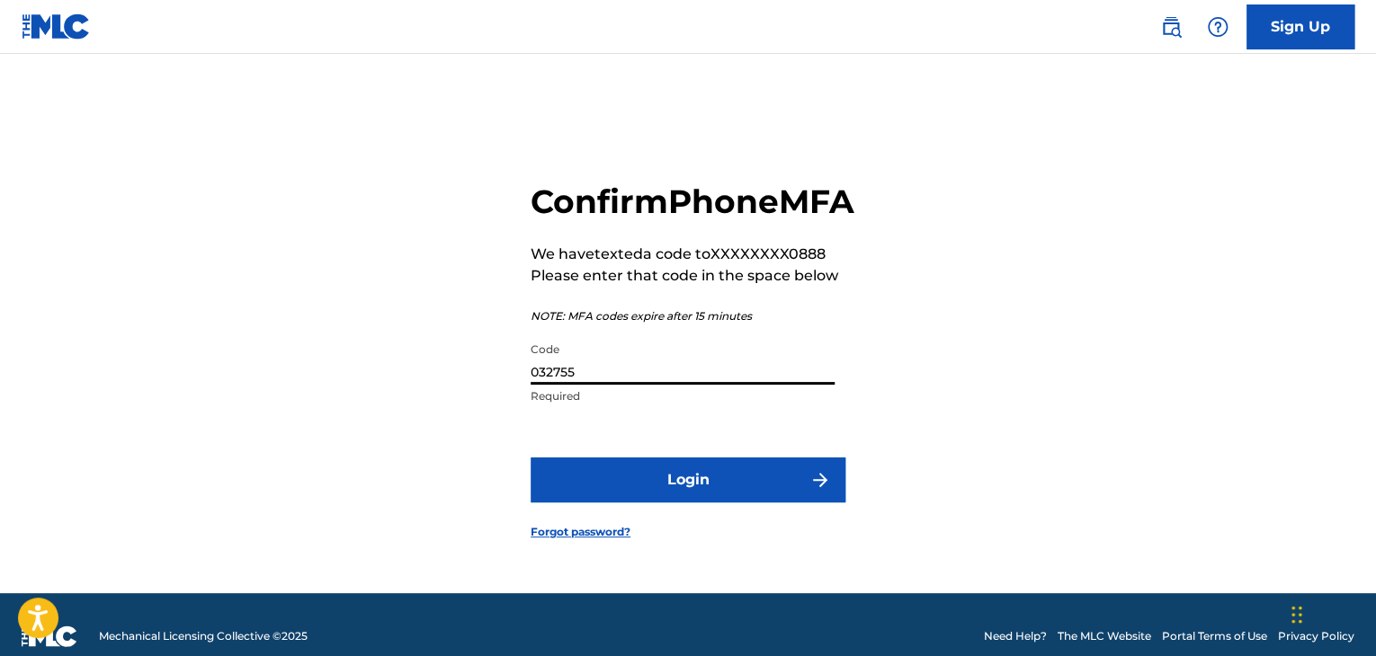
type input "032755"
click at [781, 491] on button "Login" at bounding box center [687, 480] width 315 height 45
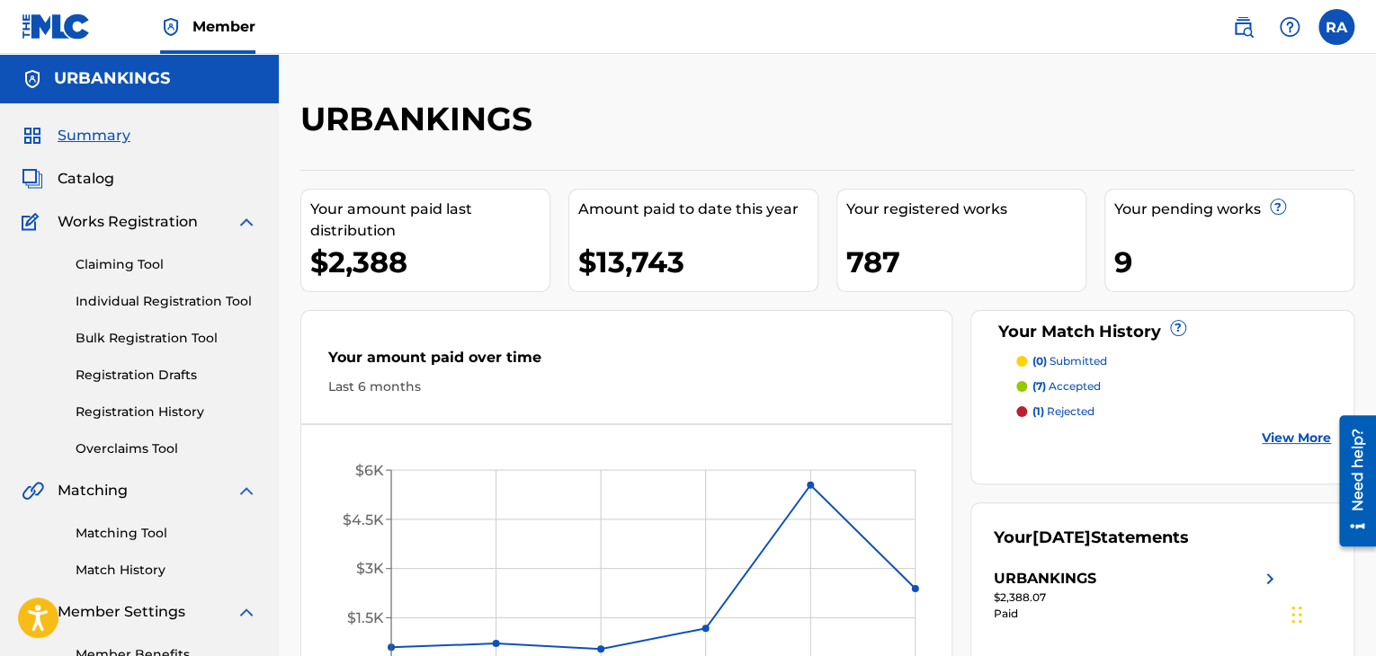
click at [151, 403] on link "Registration History" at bounding box center [167, 412] width 182 height 19
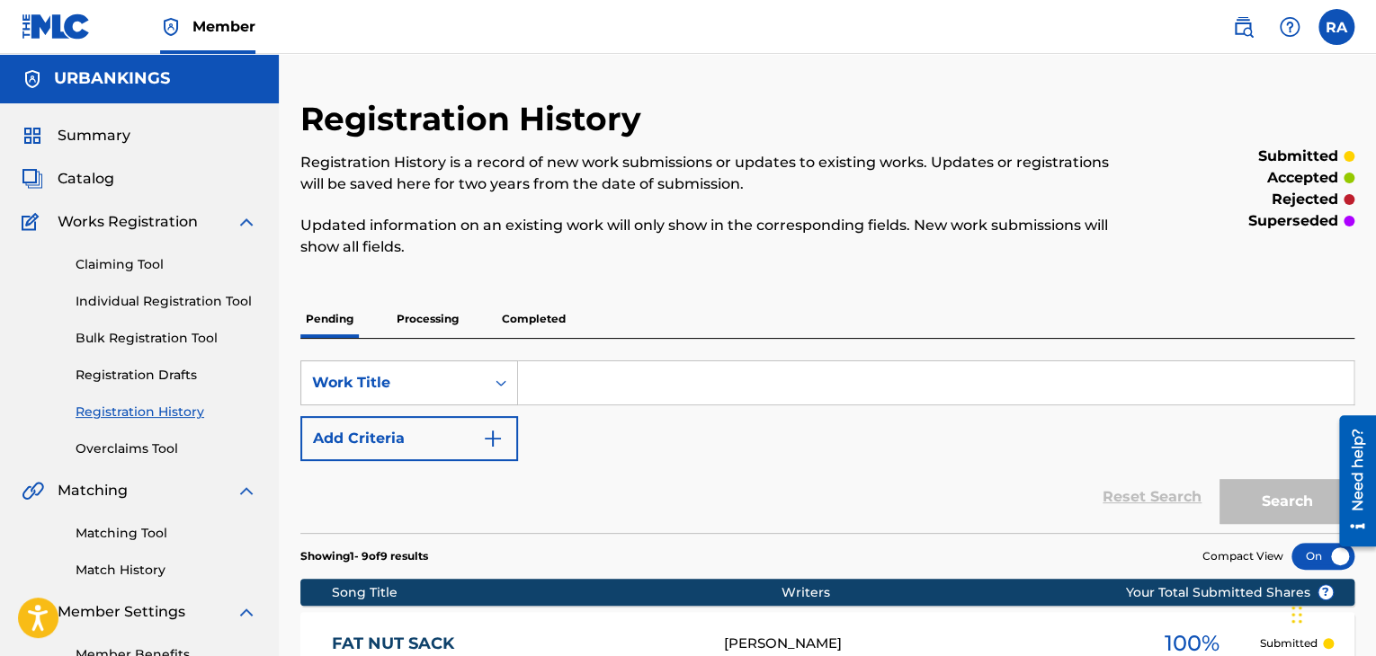
click at [131, 305] on link "Individual Registration Tool" at bounding box center [167, 301] width 182 height 19
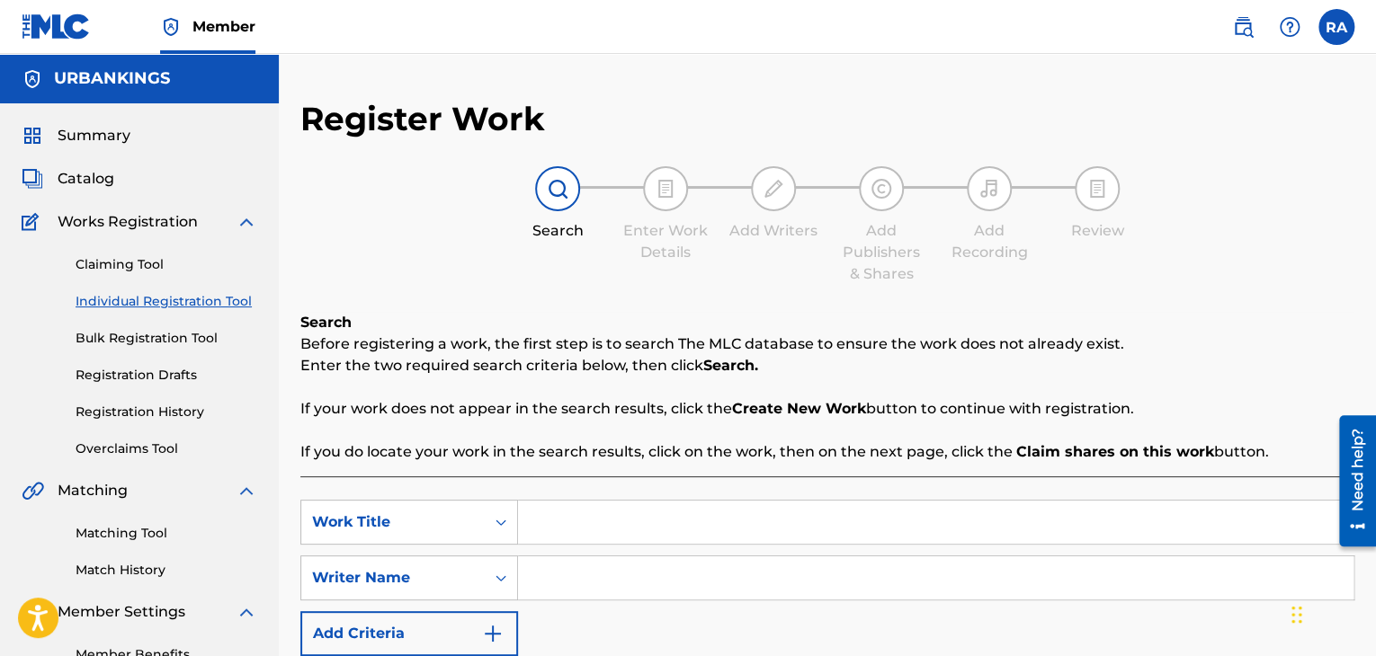
click at [614, 526] on input "Search Form" at bounding box center [935, 522] width 835 height 43
type input "BBBBIATCH"
click at [615, 584] on input "Search Form" at bounding box center [935, 578] width 835 height 43
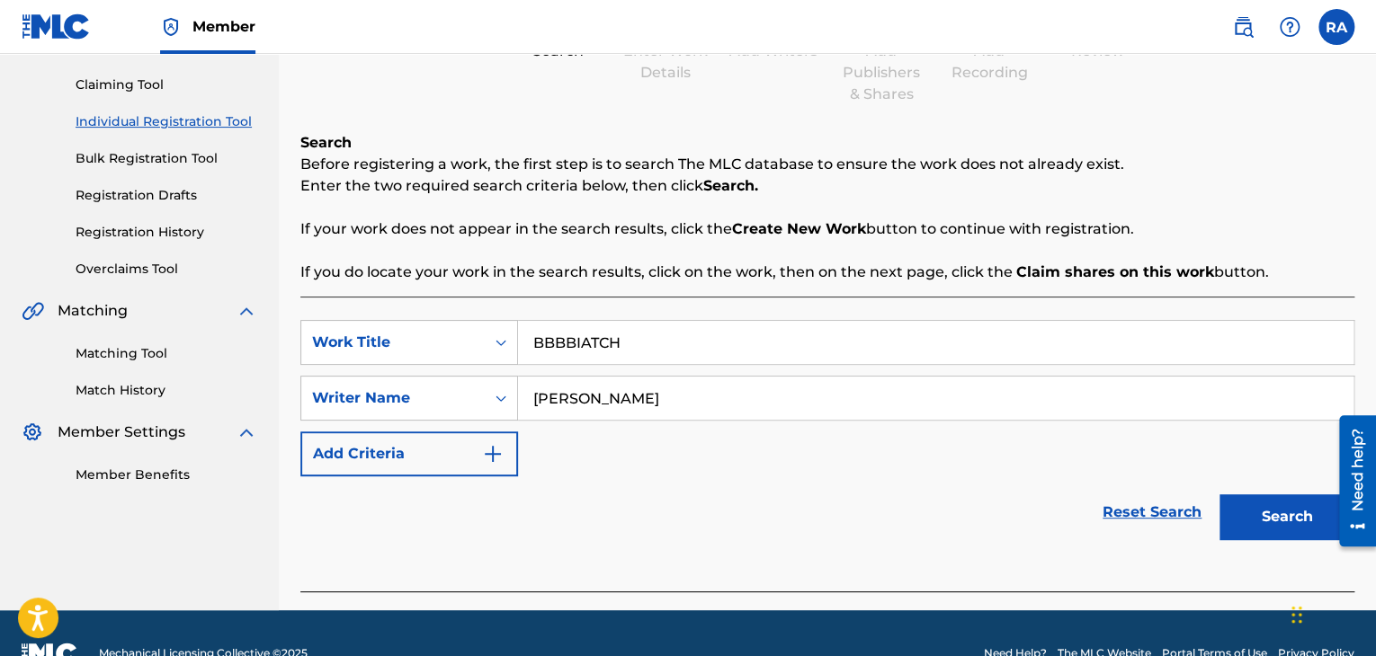
type input "[PERSON_NAME]"
click at [1289, 522] on button "Search" at bounding box center [1286, 517] width 135 height 45
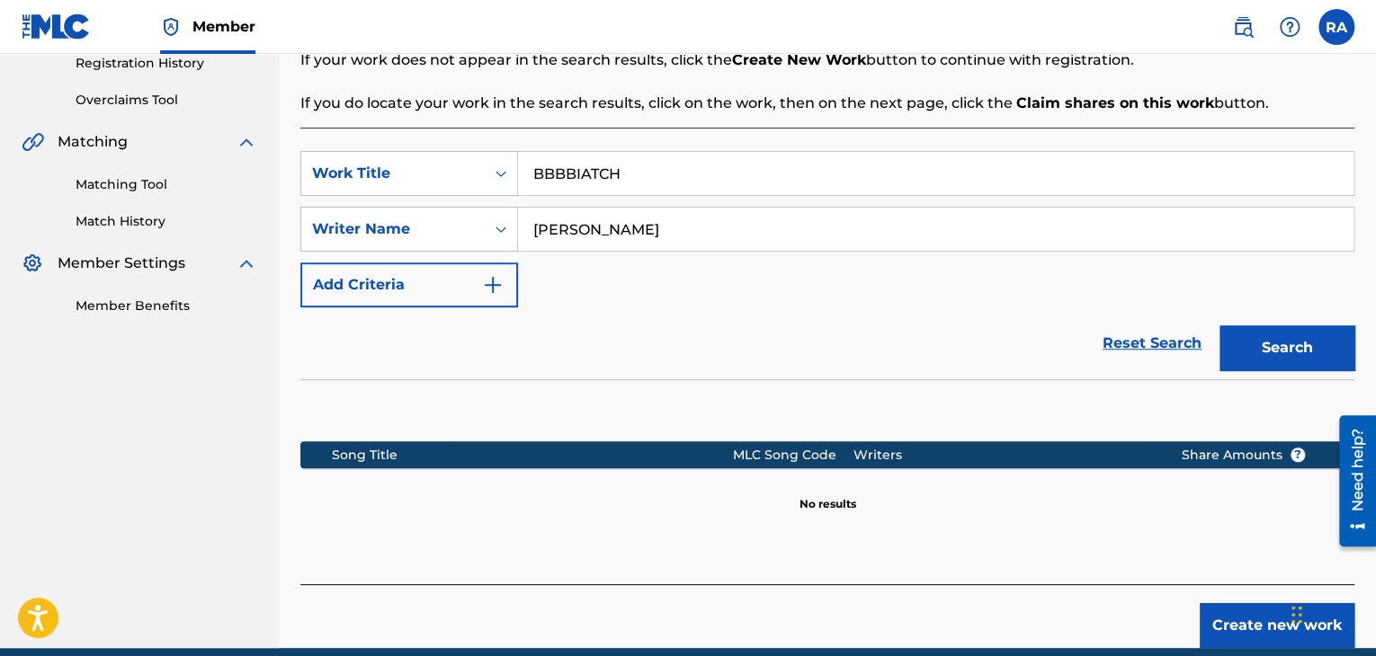
scroll to position [427, 0]
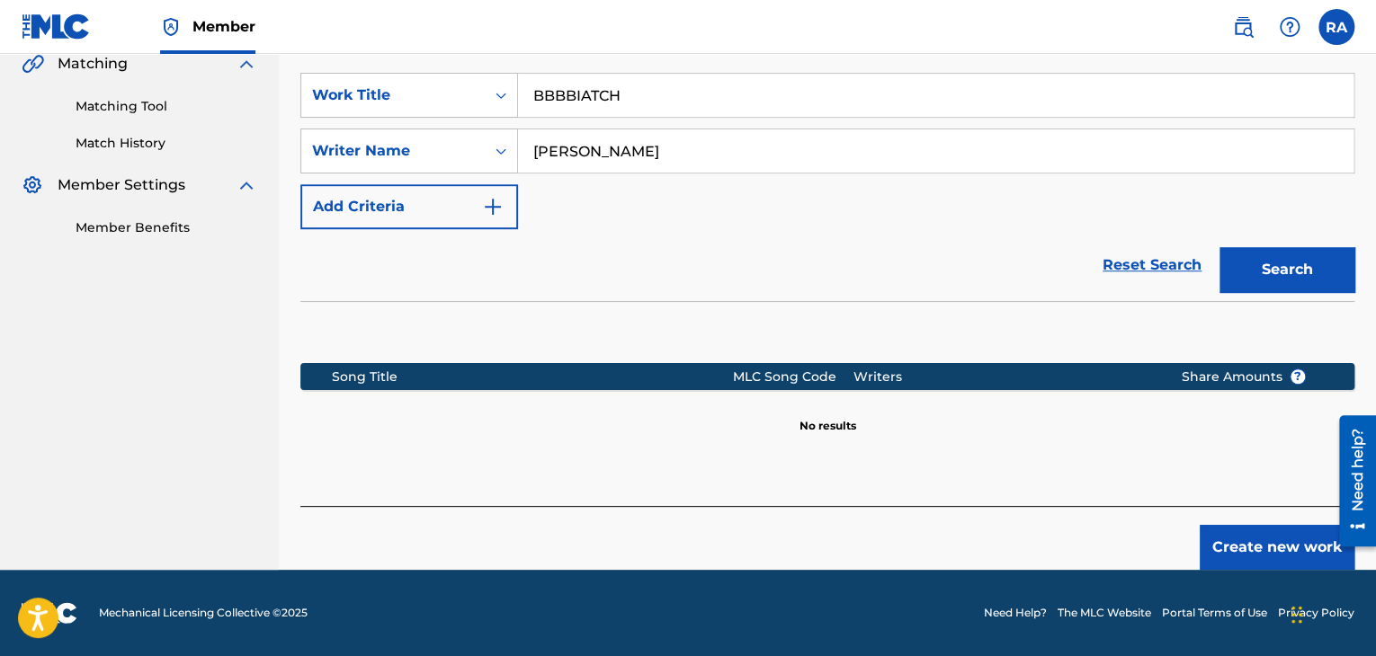
click at [1271, 526] on button "Create new work" at bounding box center [1276, 547] width 155 height 45
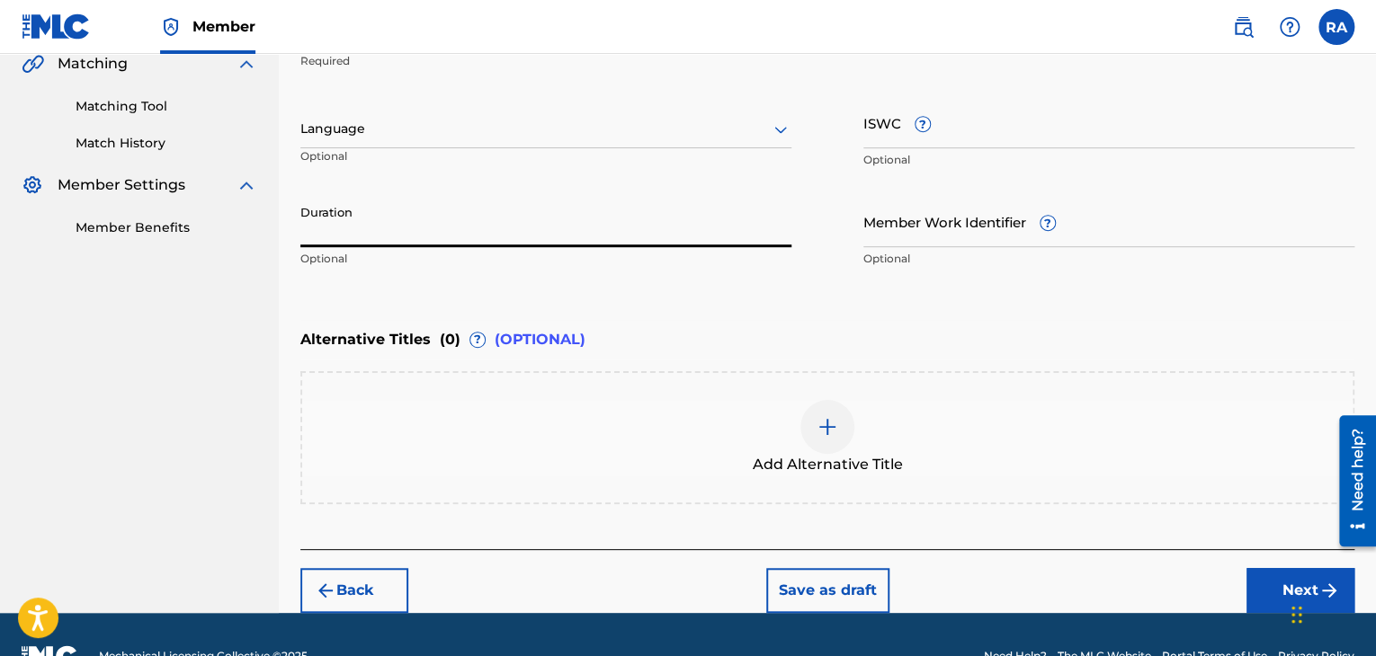
click at [442, 222] on input "Duration" at bounding box center [545, 221] width 491 height 51
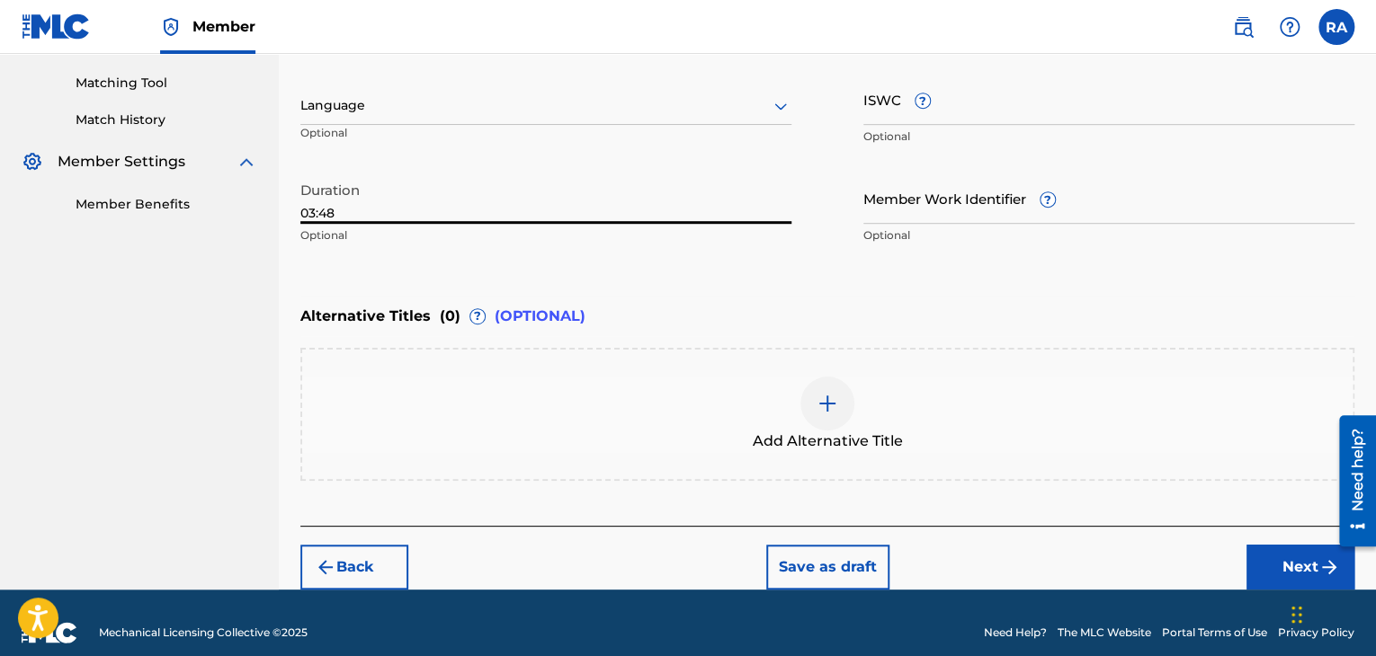
scroll to position [468, 0]
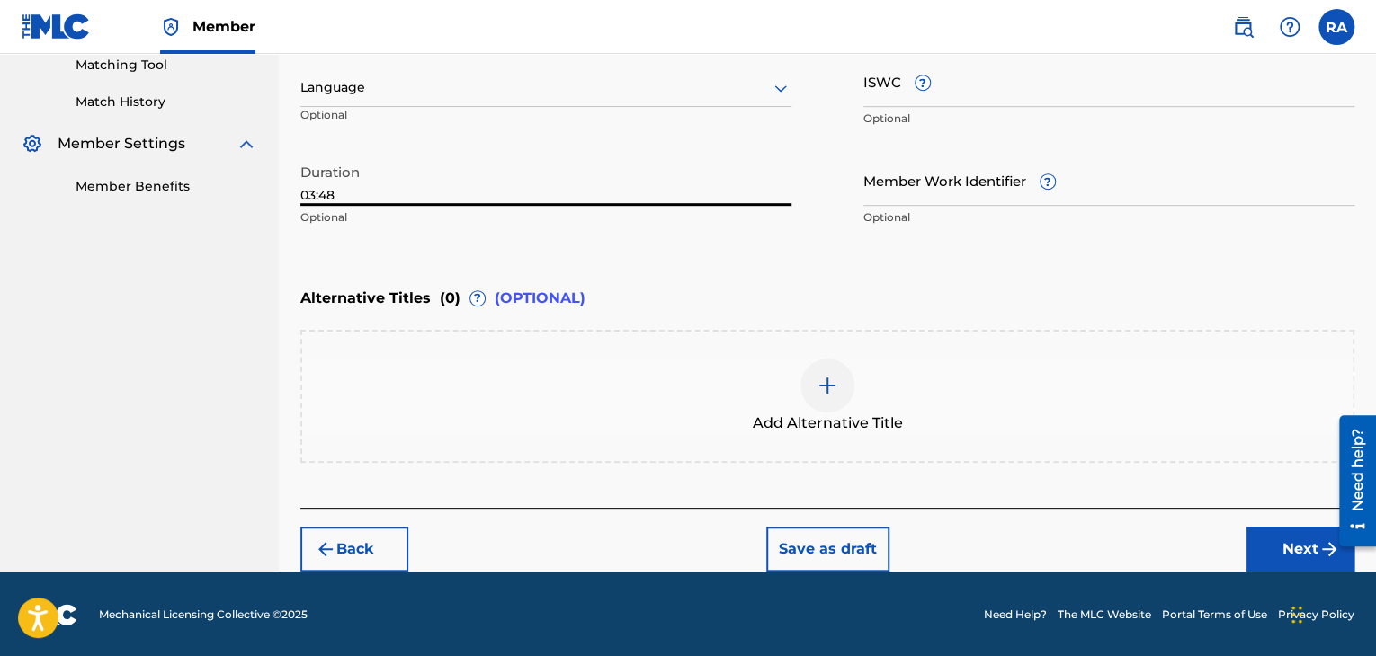
type input "03:48"
click at [1257, 528] on button "Next" at bounding box center [1300, 549] width 108 height 45
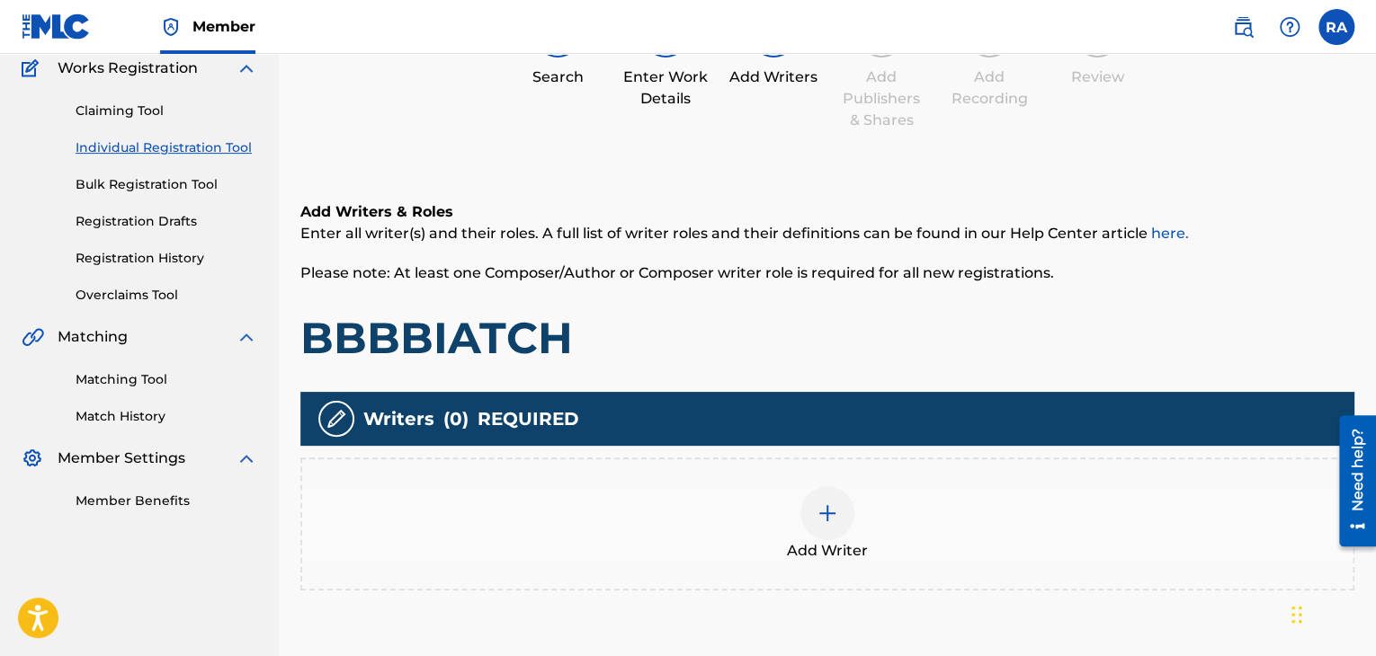
scroll to position [261, 0]
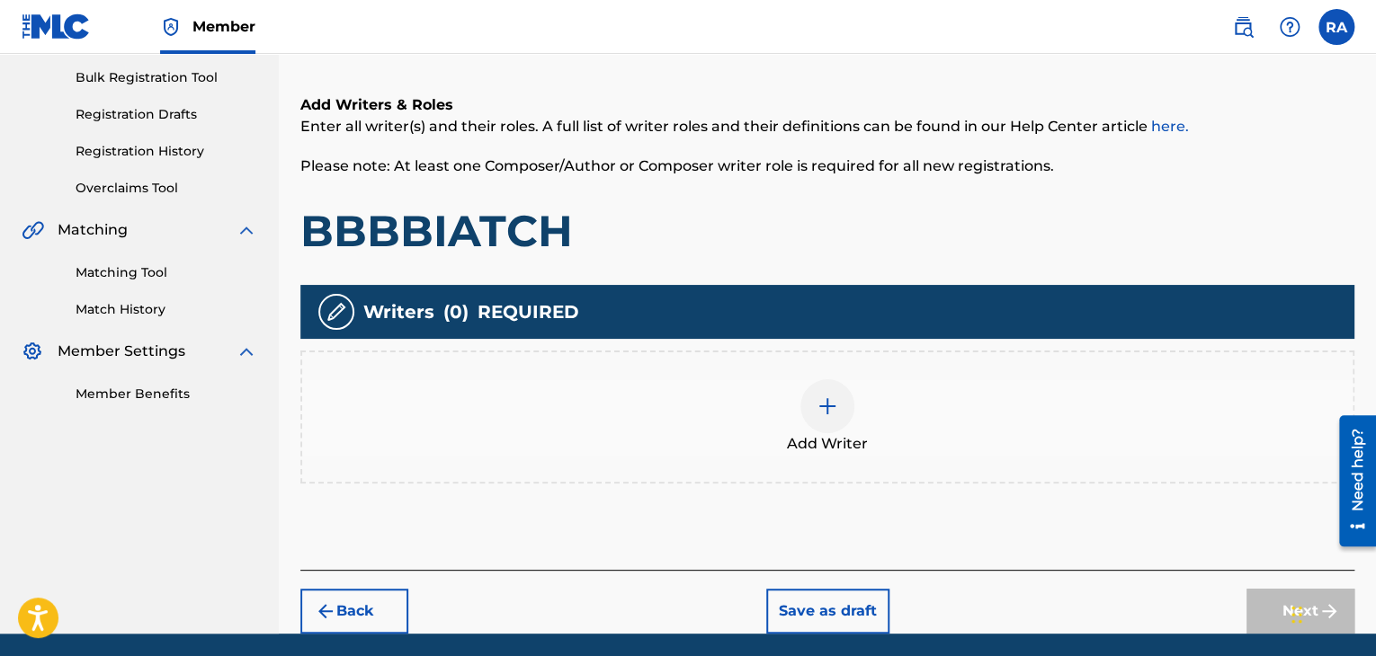
click at [809, 408] on div at bounding box center [827, 406] width 54 height 54
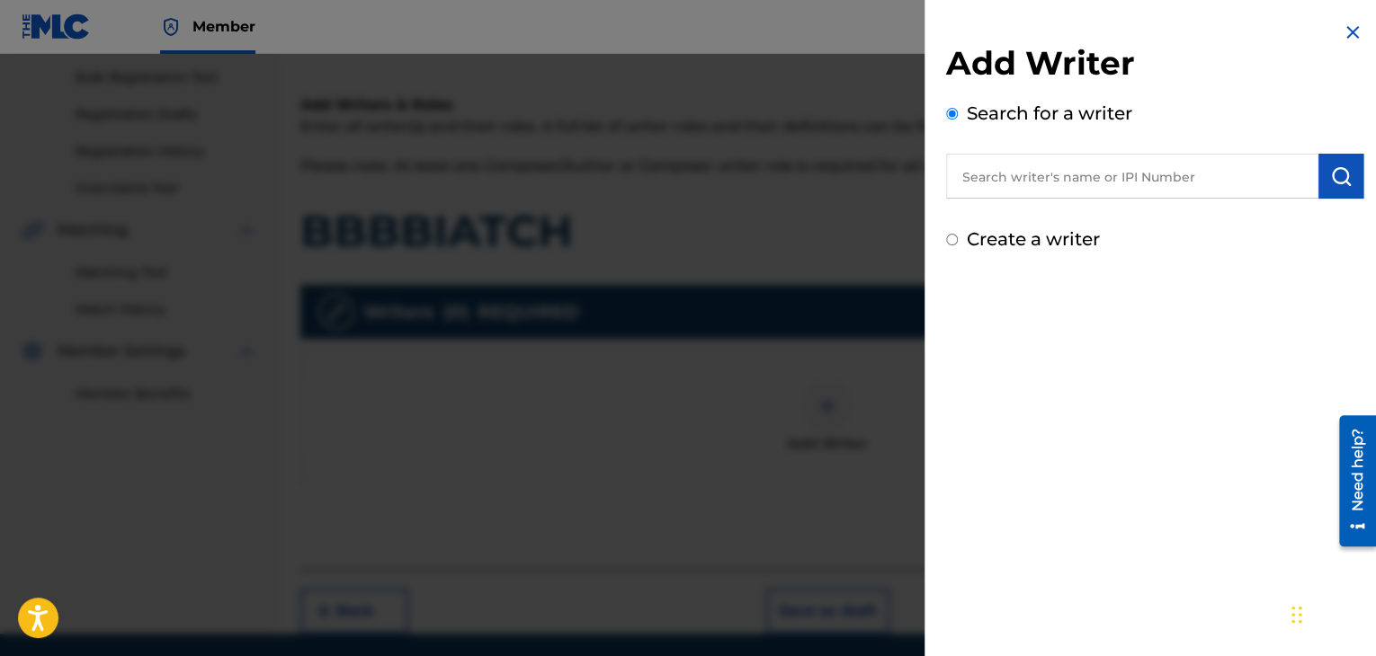
click at [1060, 184] on input "text" at bounding box center [1132, 176] width 372 height 45
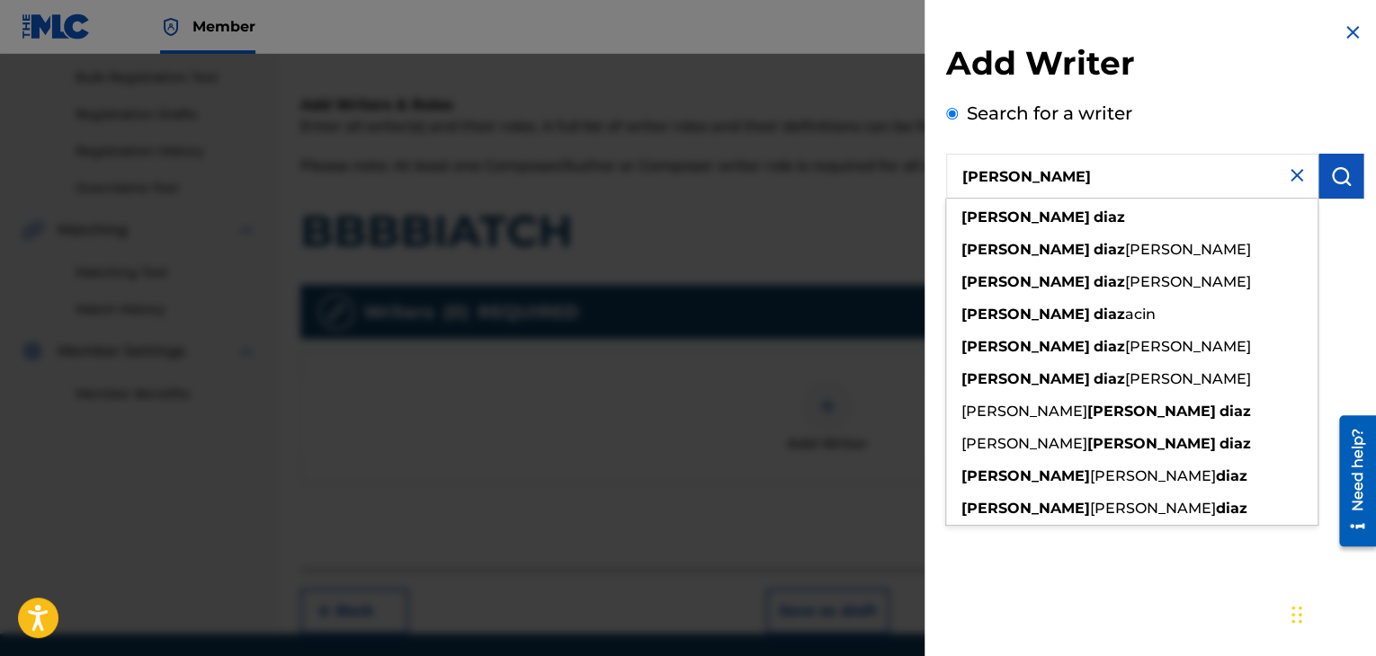
type input "[PERSON_NAME]"
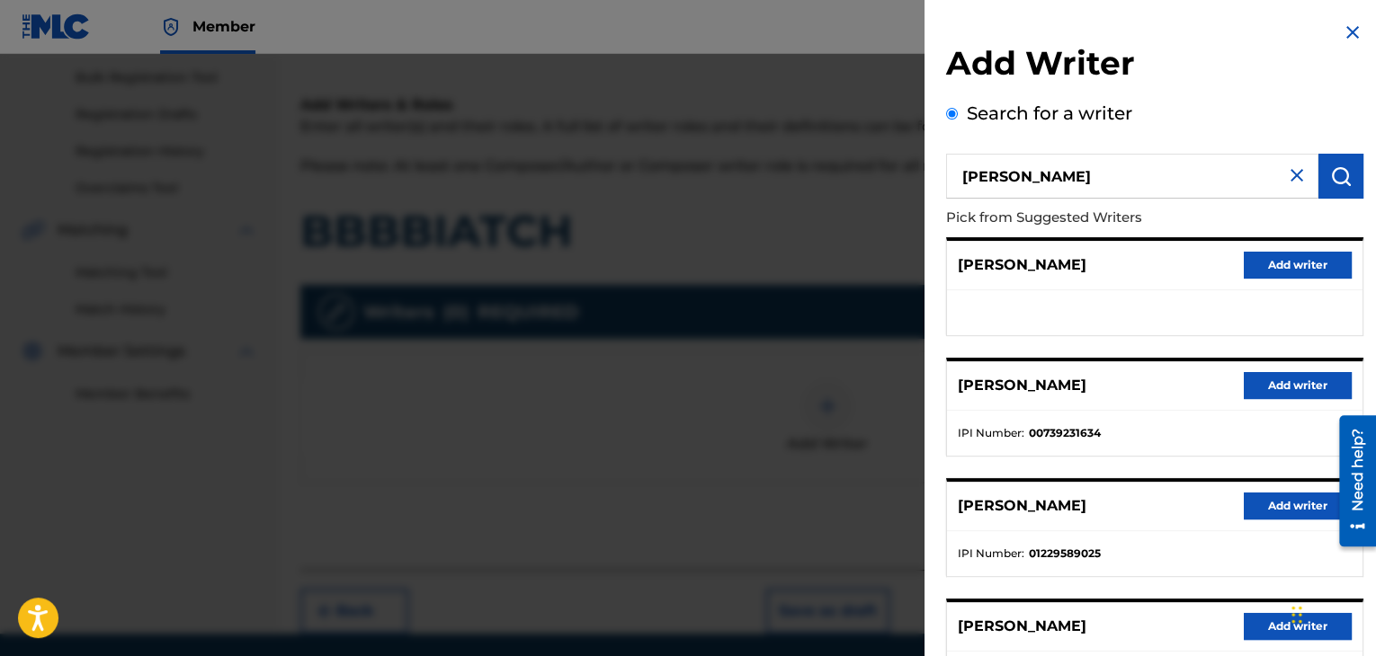
click at [1306, 390] on button "Add writer" at bounding box center [1298, 385] width 108 height 27
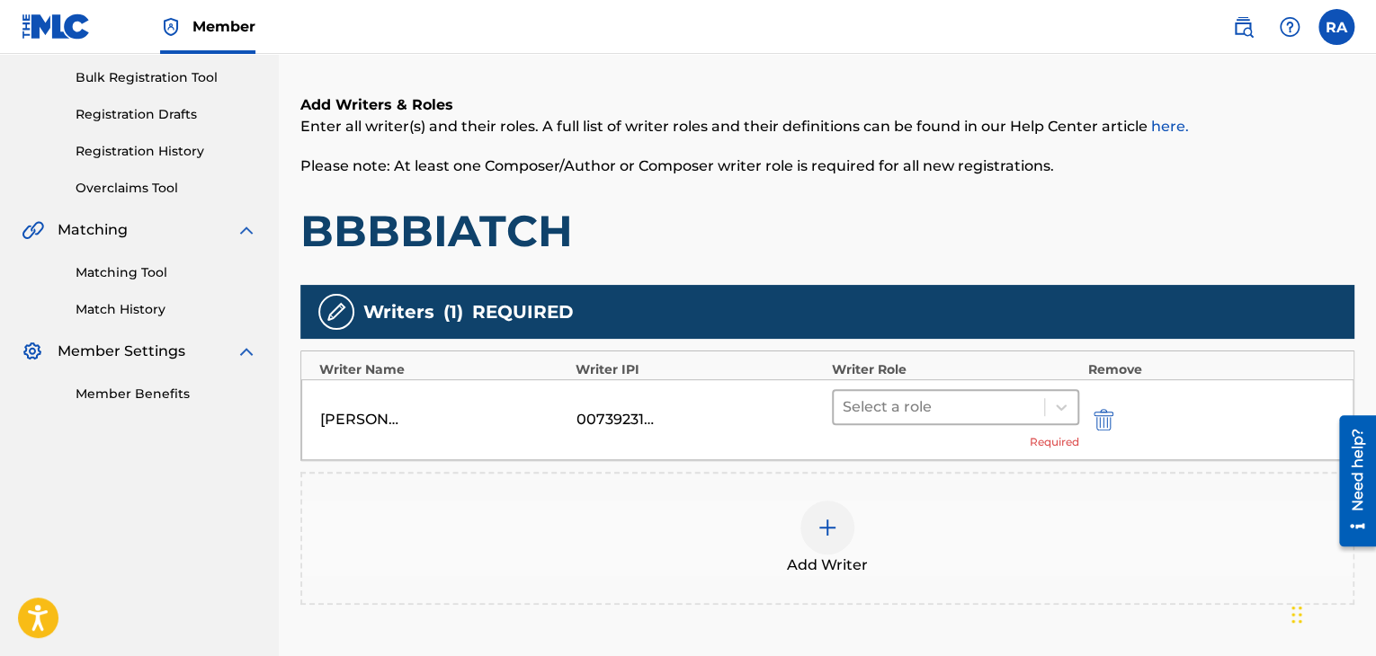
click at [956, 400] on div at bounding box center [938, 407] width 192 height 25
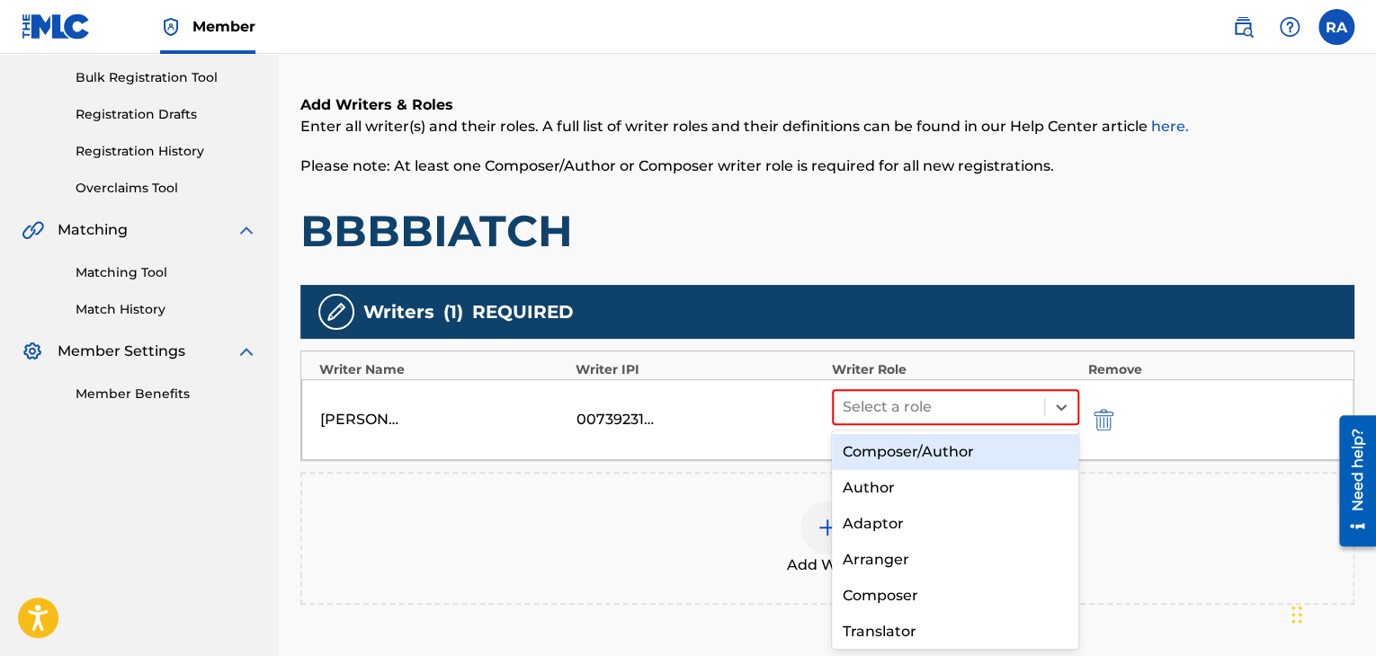
click at [924, 461] on div "Composer/Author" at bounding box center [955, 452] width 247 height 36
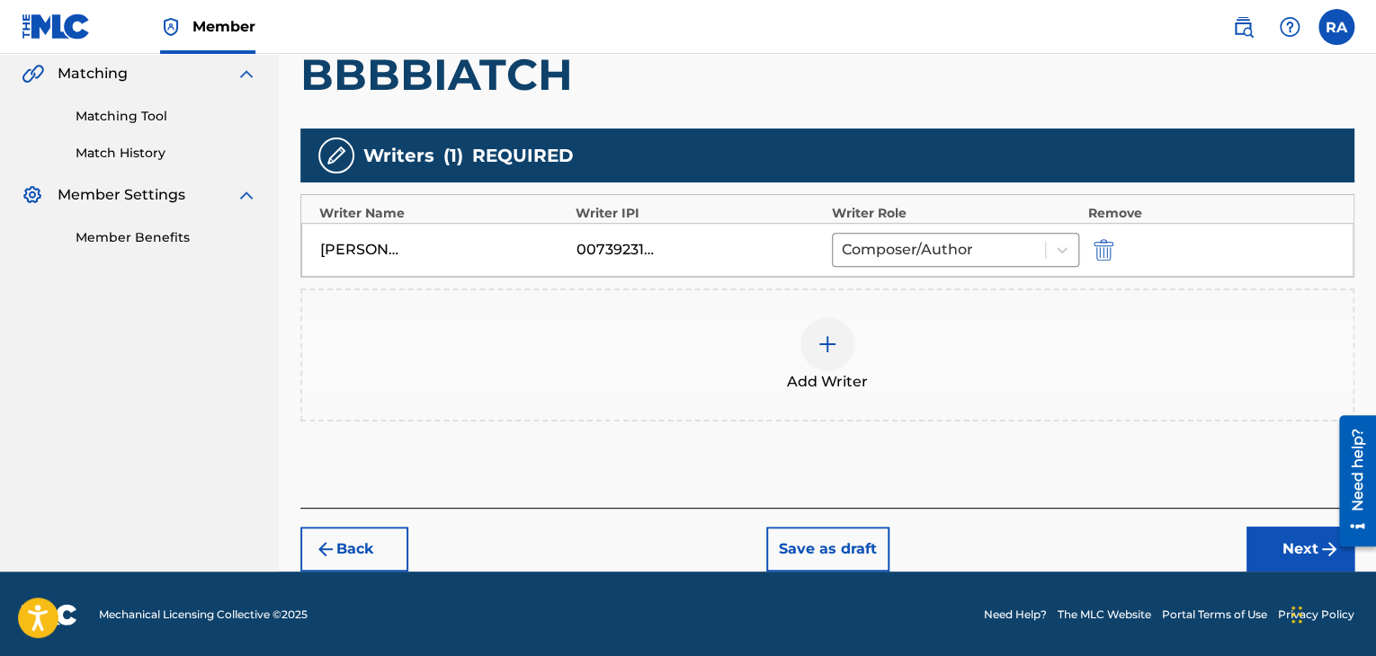
click at [1272, 535] on button "Next" at bounding box center [1300, 549] width 108 height 45
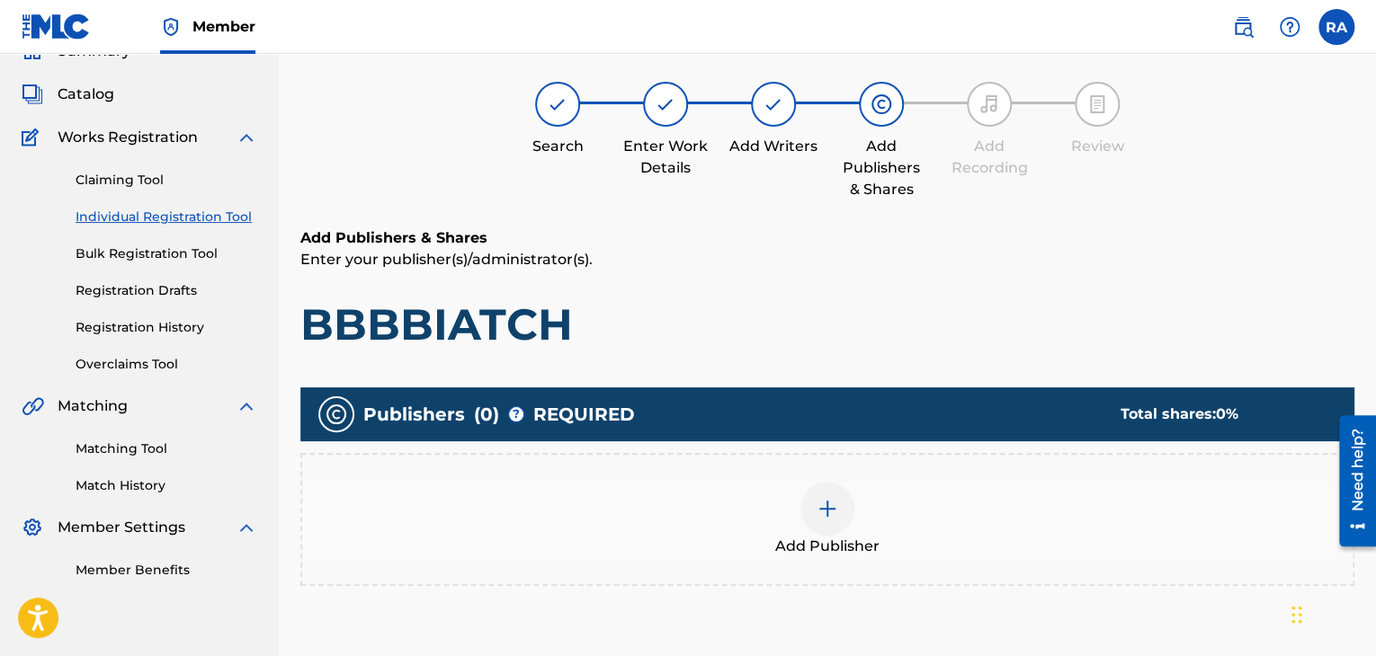
scroll to position [81, 0]
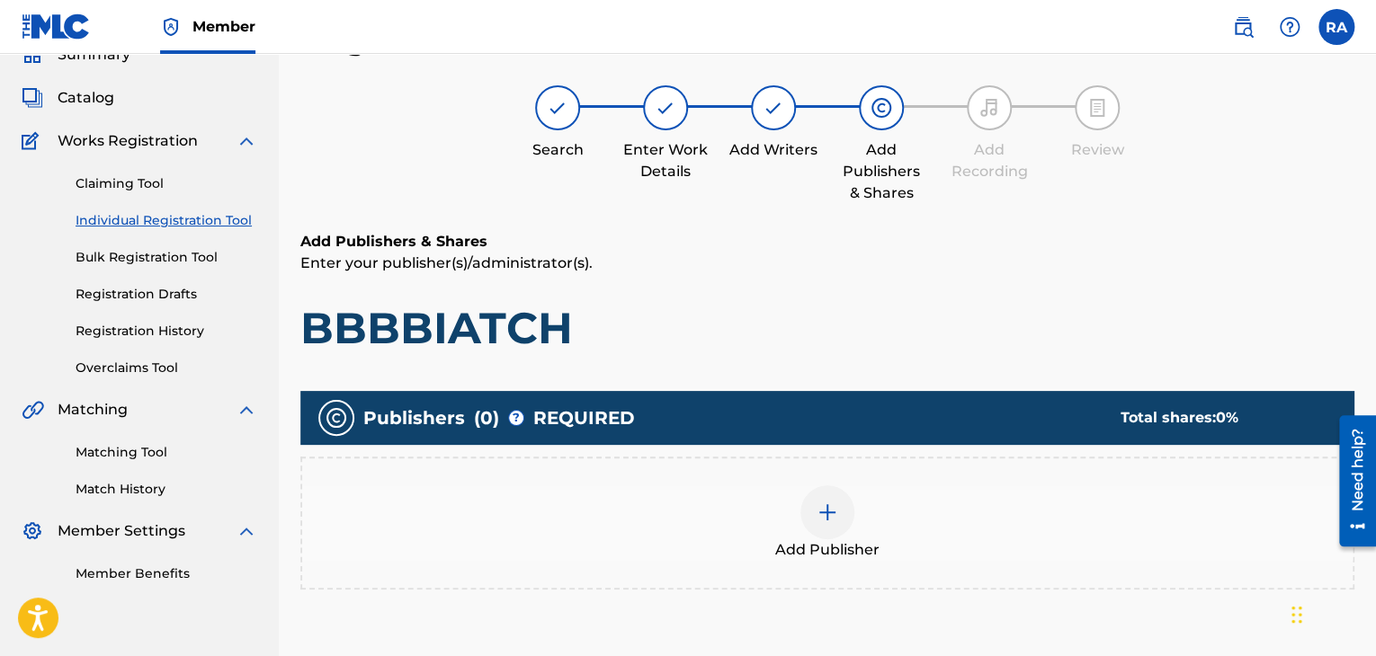
click at [858, 518] on div "Add Publisher" at bounding box center [827, 524] width 1050 height 76
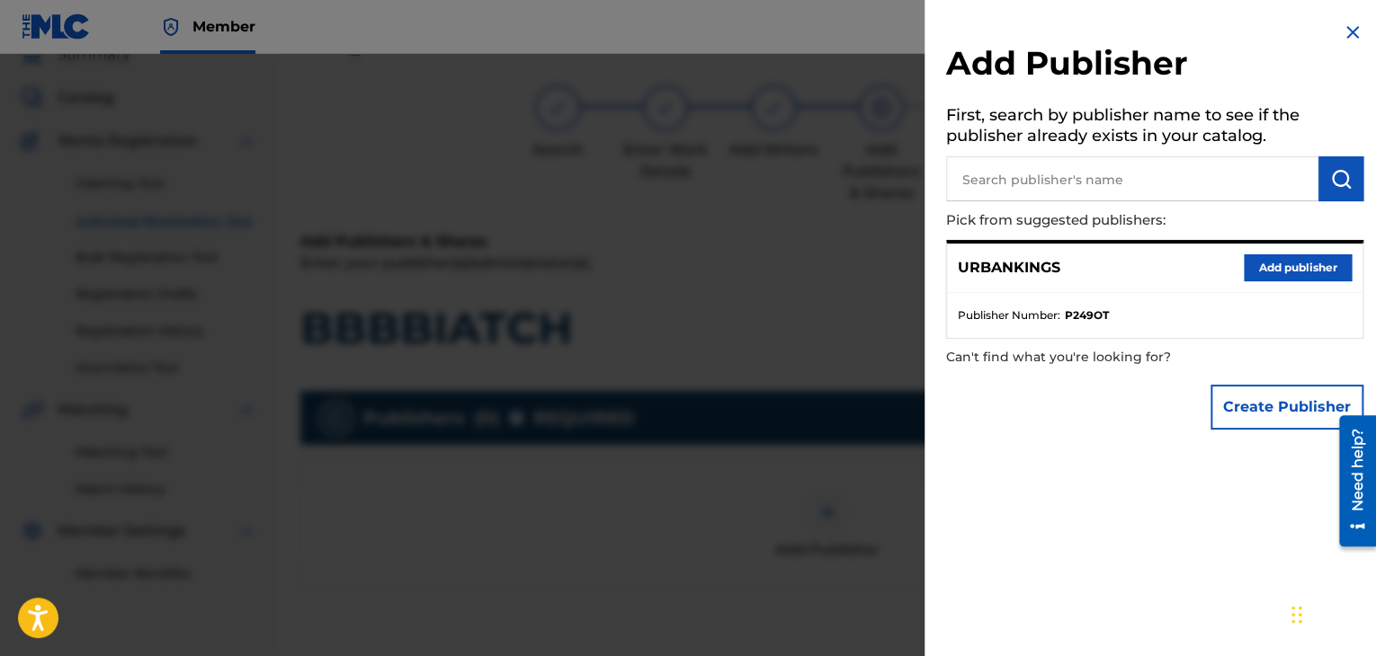
click at [1275, 269] on button "Add publisher" at bounding box center [1298, 267] width 108 height 27
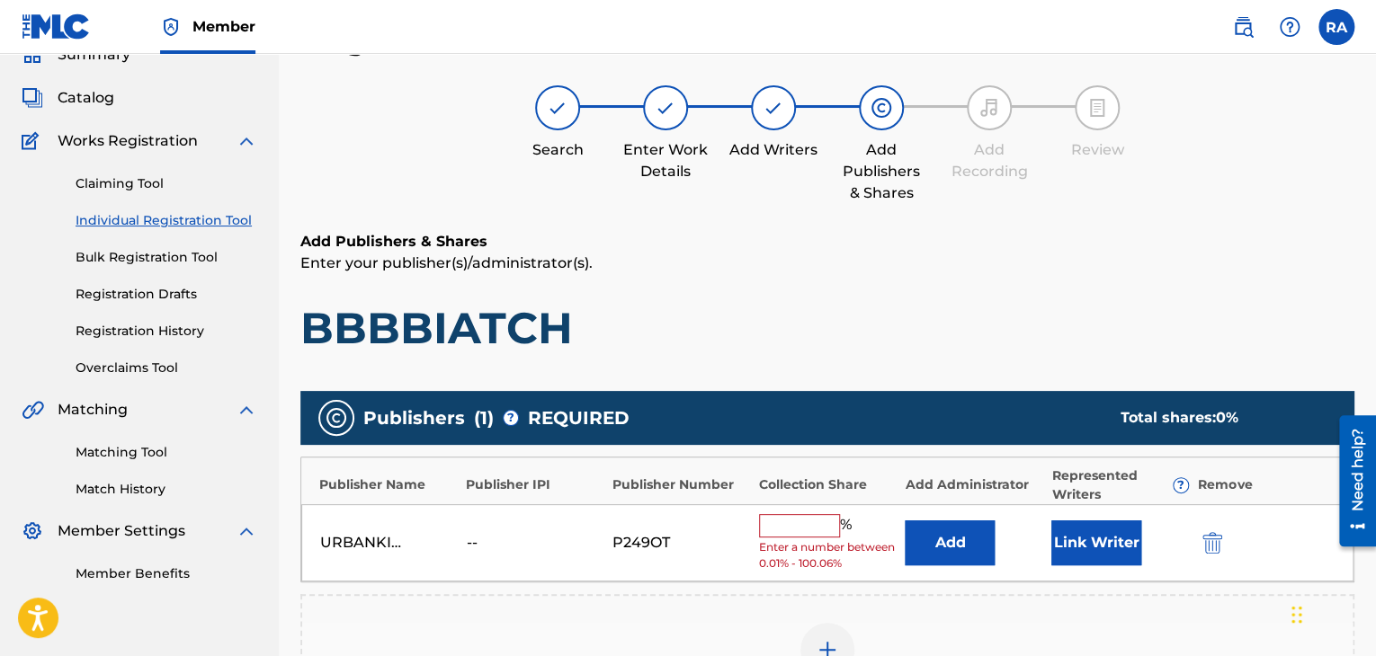
click at [792, 522] on input "text" at bounding box center [799, 525] width 81 height 23
type input "100"
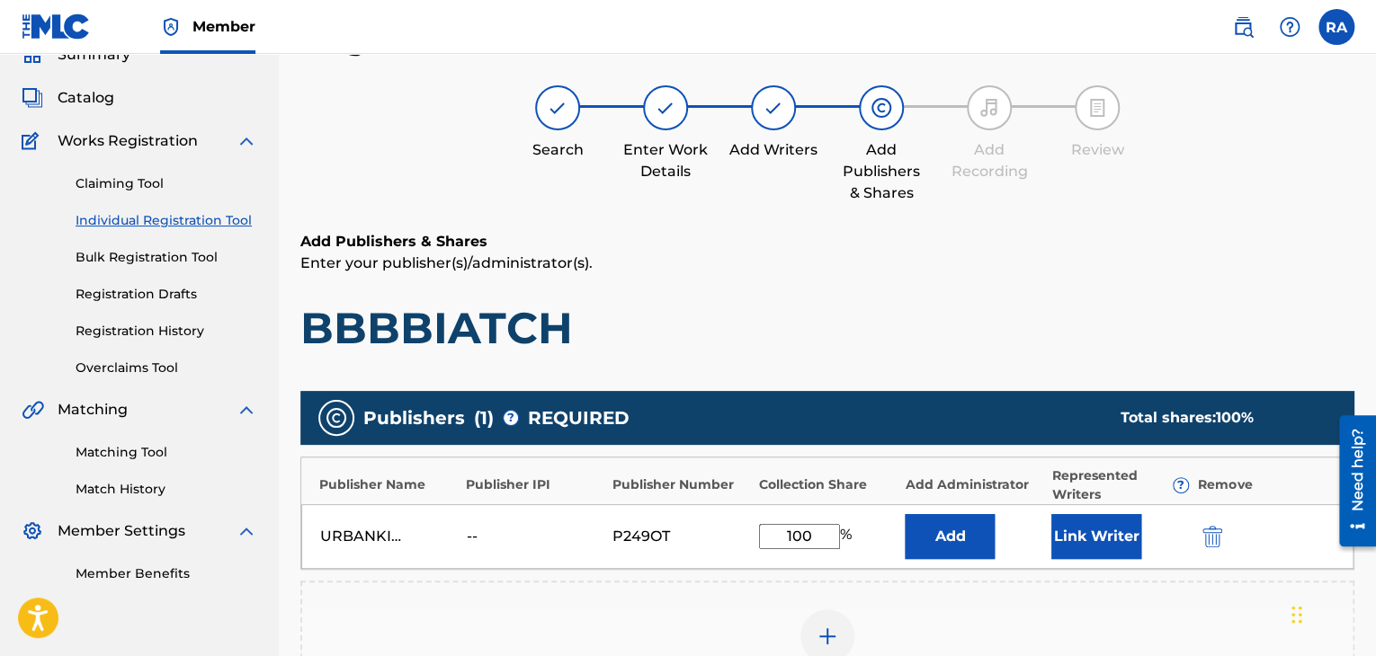
click at [1069, 544] on button "Link Writer" at bounding box center [1096, 536] width 90 height 45
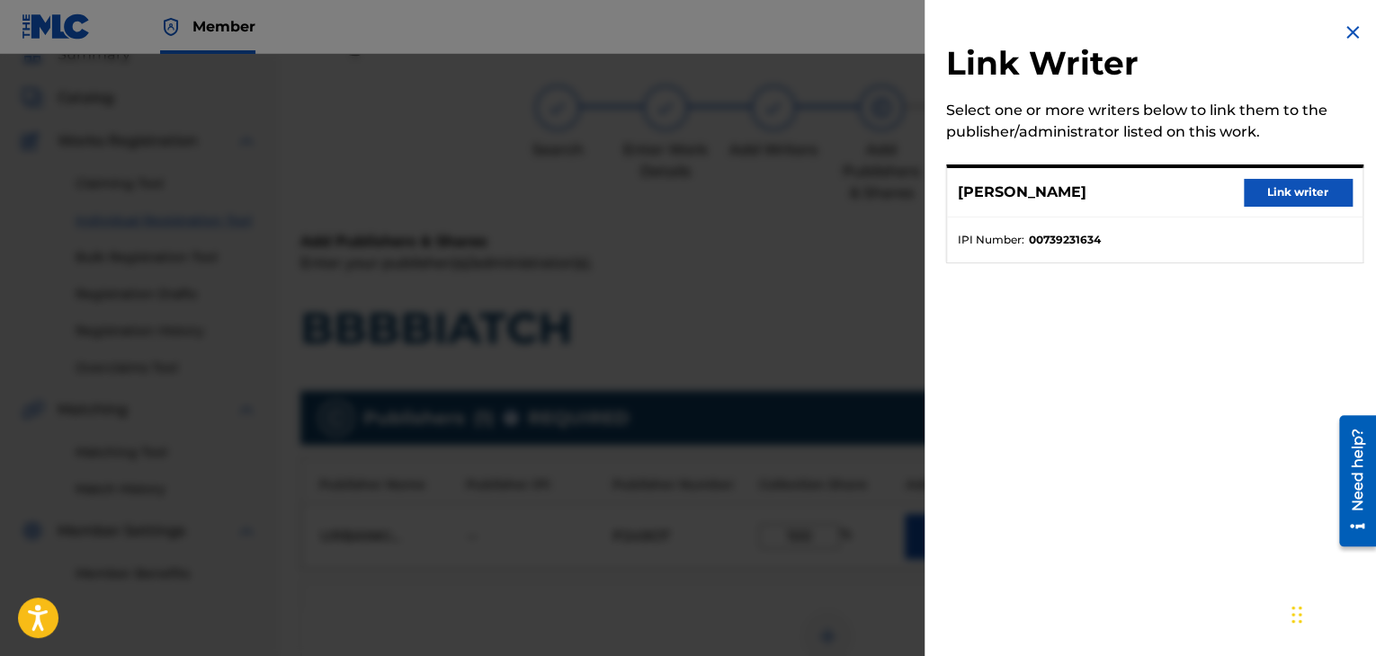
click at [1280, 202] on button "Link writer" at bounding box center [1298, 192] width 108 height 27
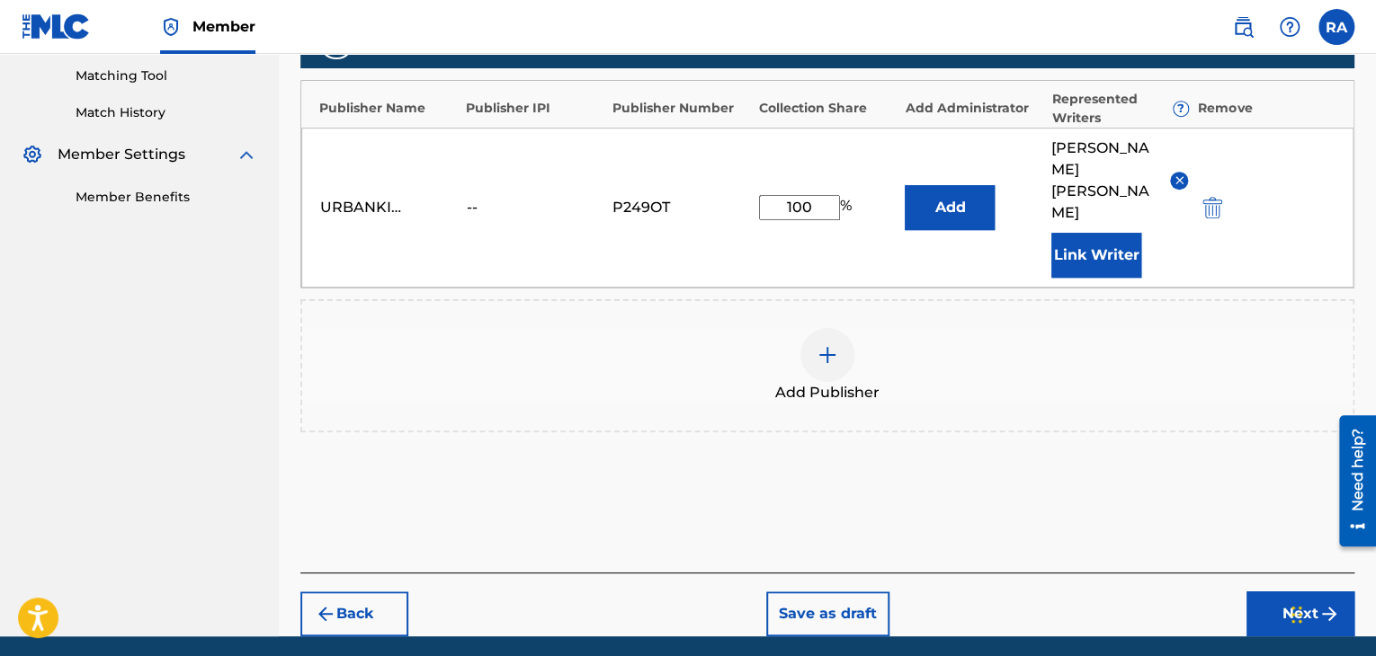
click at [1254, 592] on button "Next" at bounding box center [1300, 614] width 108 height 45
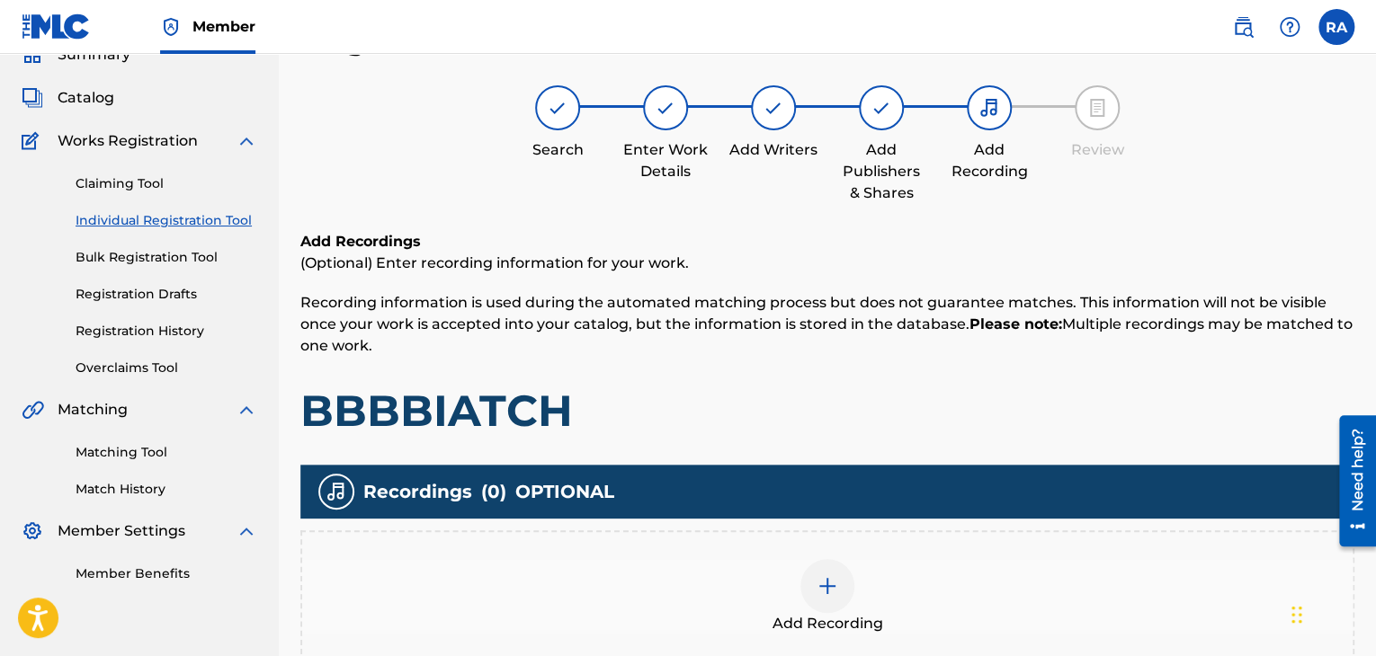
click at [822, 587] on img at bounding box center [827, 586] width 22 height 22
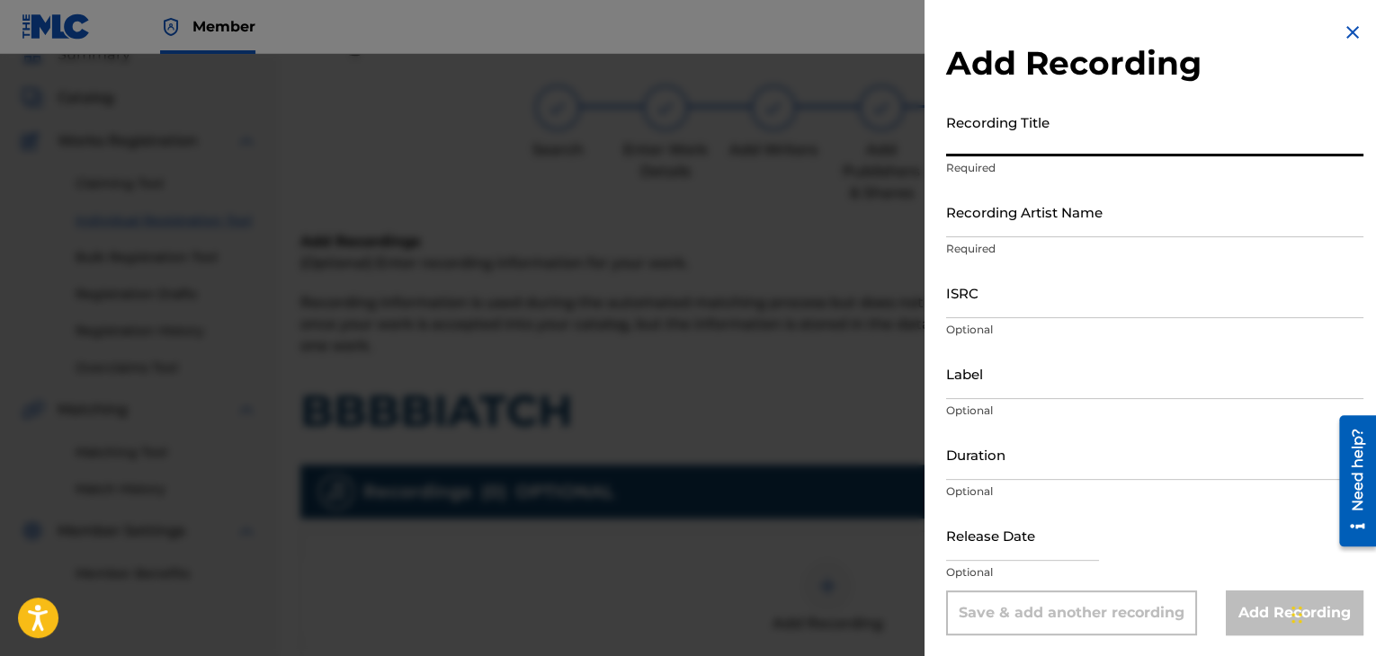
click at [1091, 120] on input "Recording Title" at bounding box center [1154, 130] width 417 height 51
type input "BBBBIATCH"
click at [1036, 226] on input "Recording Artist Name" at bounding box center [1154, 211] width 417 height 51
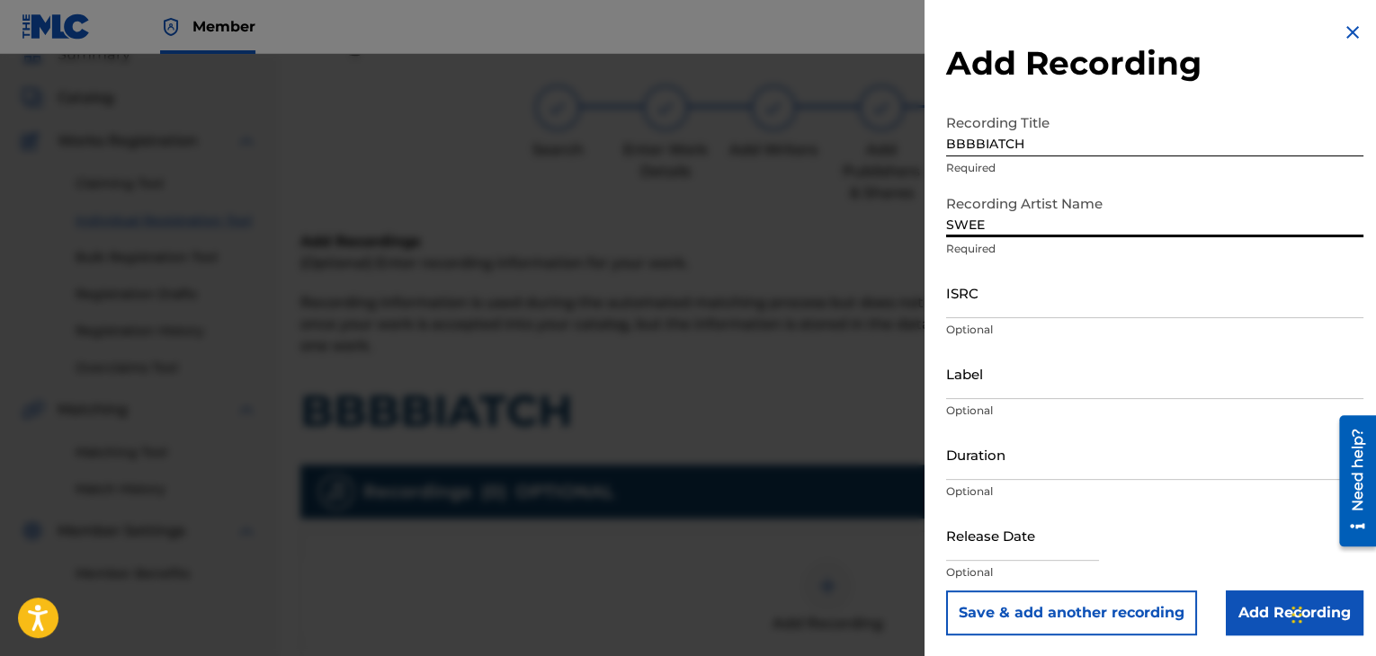
type input "SWEEPY G"
click at [1002, 284] on input "ISRC" at bounding box center [1154, 292] width 417 height 51
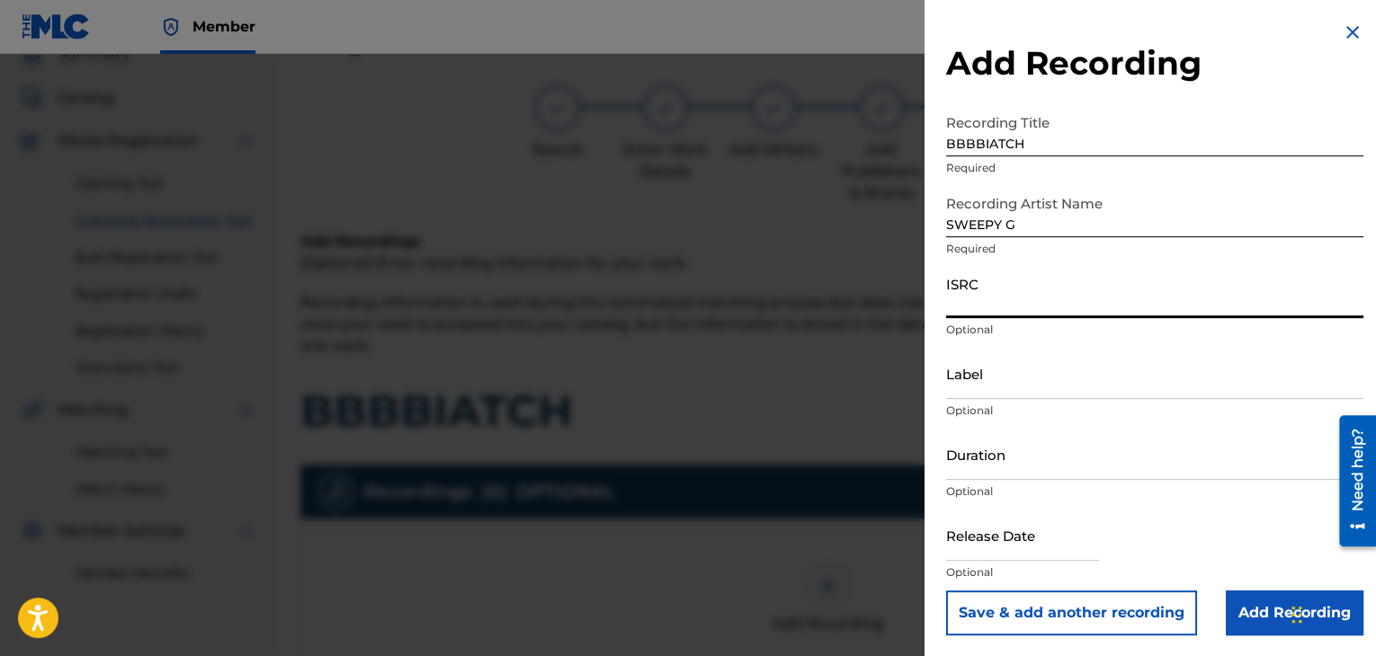
paste input "USPRZ0810025"
type input "USPRZ0810027"
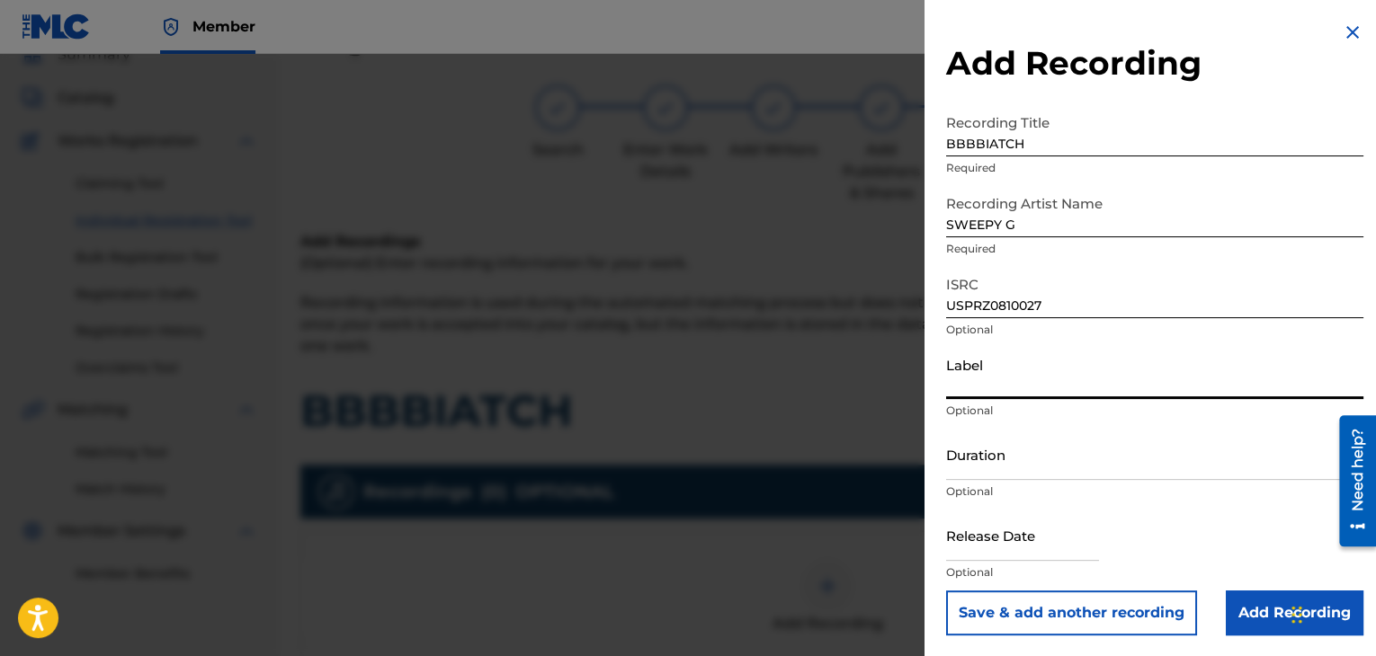
click at [1038, 365] on input "Label" at bounding box center [1154, 373] width 417 height 51
type input "Urban Kings Music Group"
click at [1043, 465] on input "Duration" at bounding box center [1154, 454] width 417 height 51
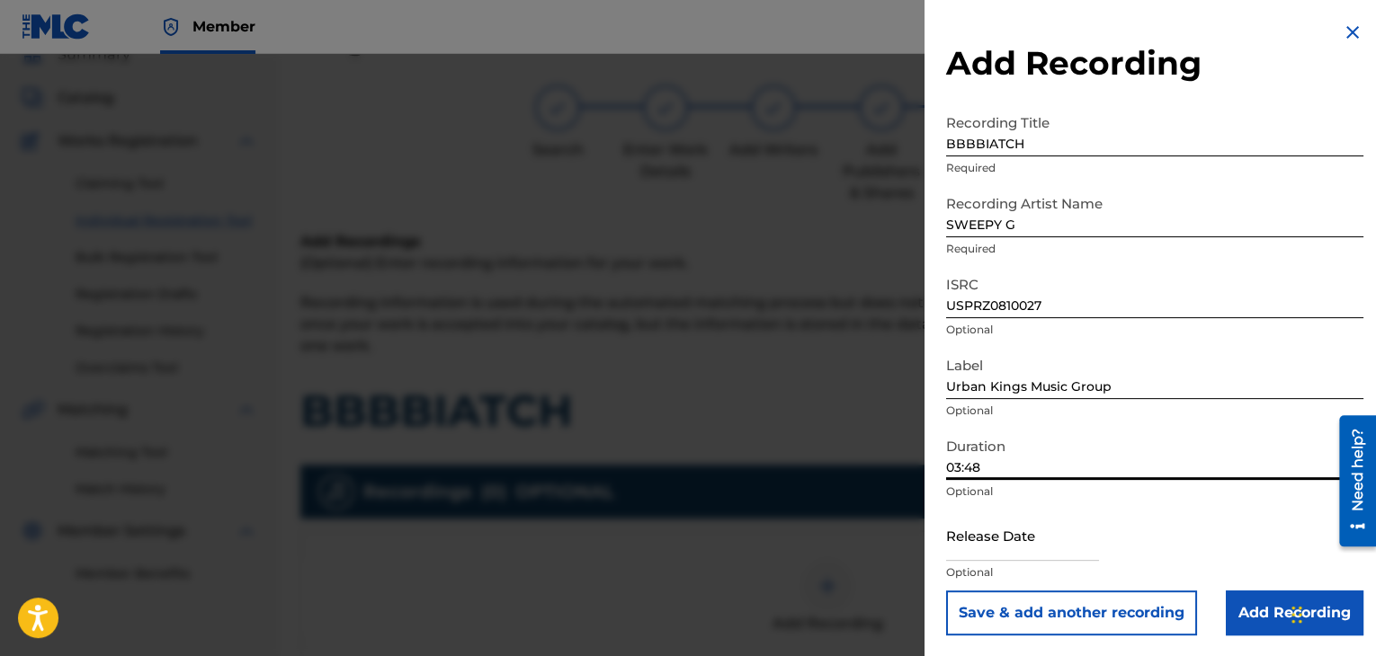
type input "03:48"
click at [1088, 554] on input "text" at bounding box center [1022, 535] width 153 height 51
select select "7"
select select "2025"
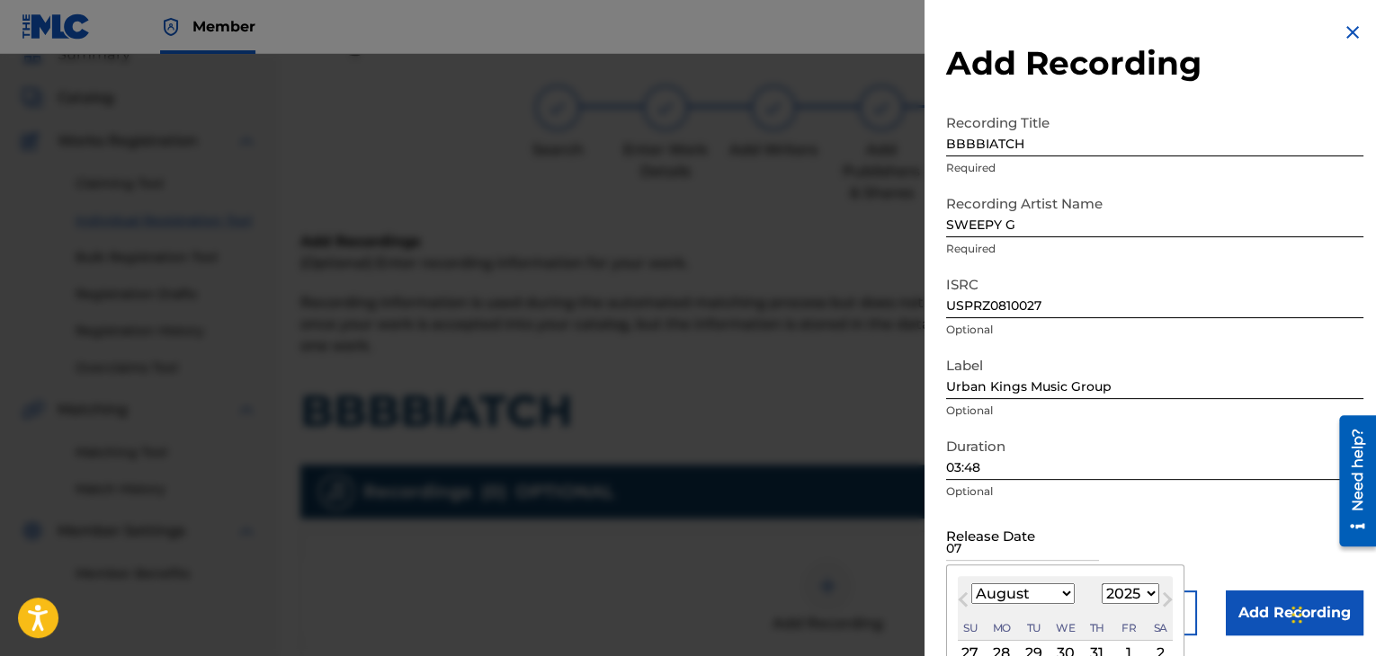
type input "07"
click at [1061, 590] on select "January February March April May June July August September October November De…" at bounding box center [1022, 594] width 103 height 21
select select "6"
click at [971, 584] on select "January February March April May June July August September October November De…" at bounding box center [1022, 594] width 103 height 21
click at [1129, 591] on select "1899 1900 1901 1902 1903 1904 1905 1906 1907 1908 1909 1910 1911 1912 1913 1914…" at bounding box center [1130, 594] width 58 height 21
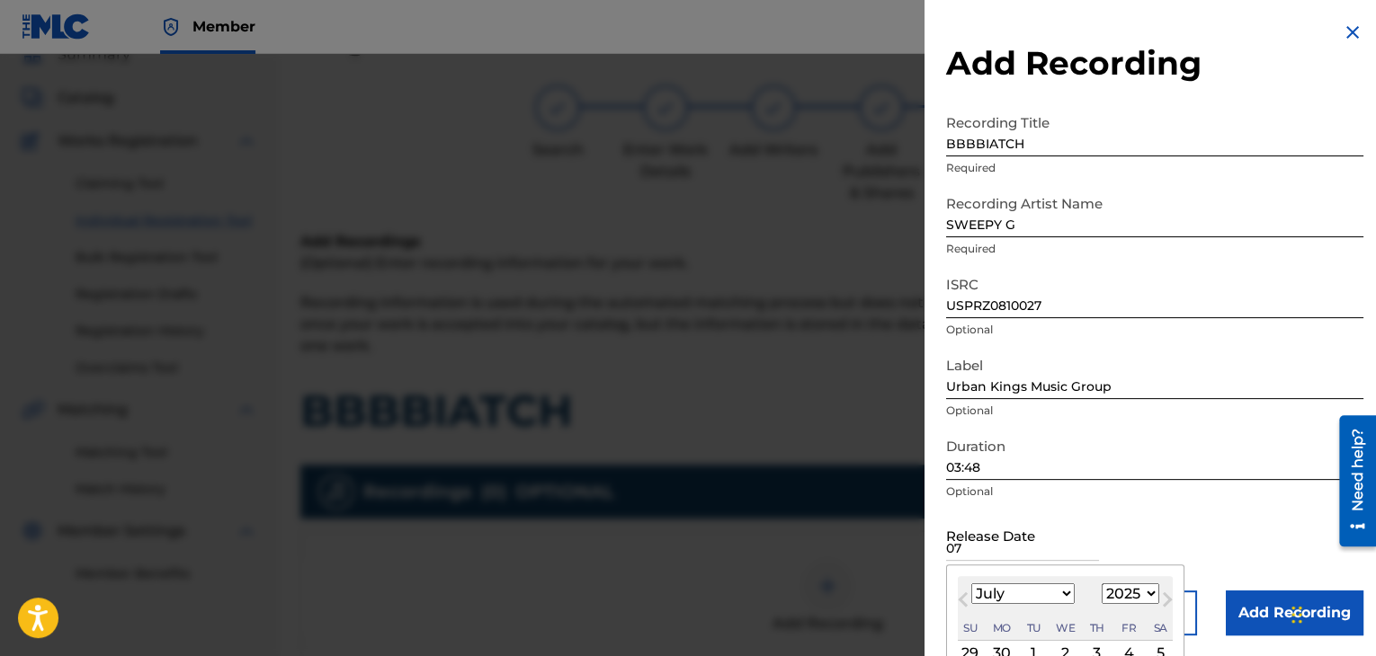
select select "2008"
click at [1101, 584] on select "1899 1900 1901 1902 1903 1904 1905 1906 1907 1908 1909 1910 1911 1912 1913 1914…" at bounding box center [1130, 594] width 58 height 21
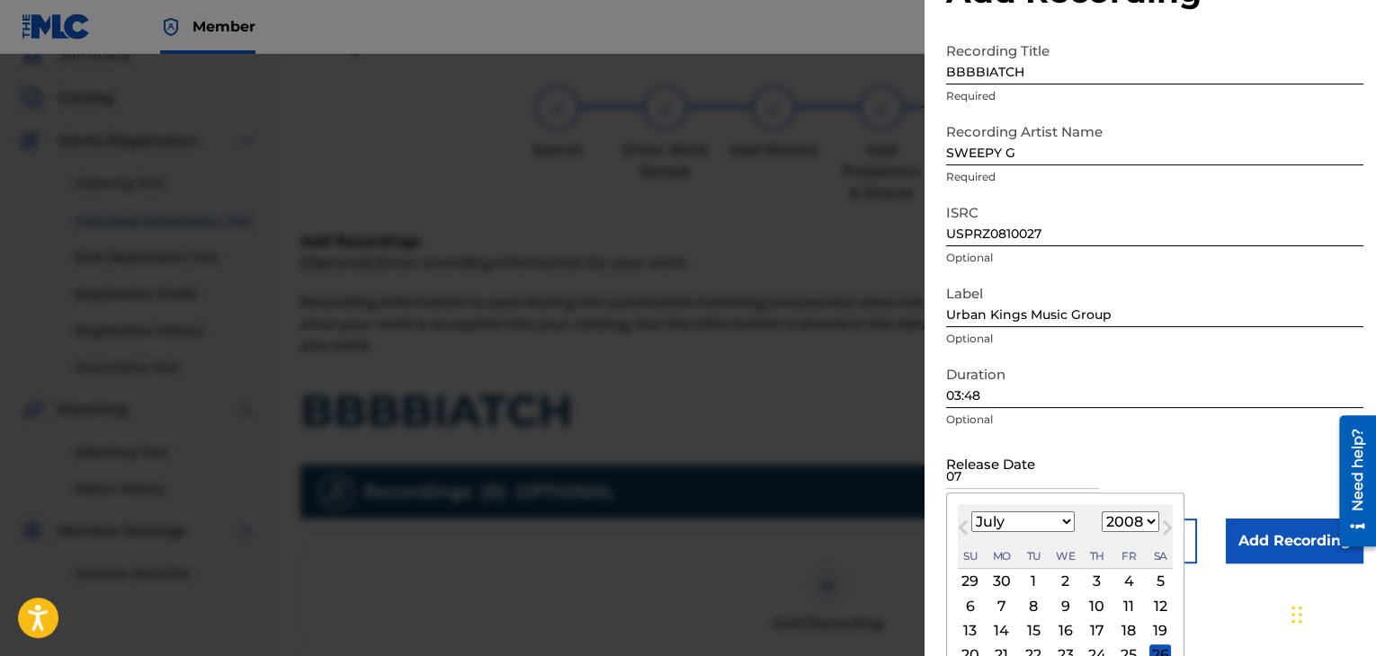
scroll to position [144, 0]
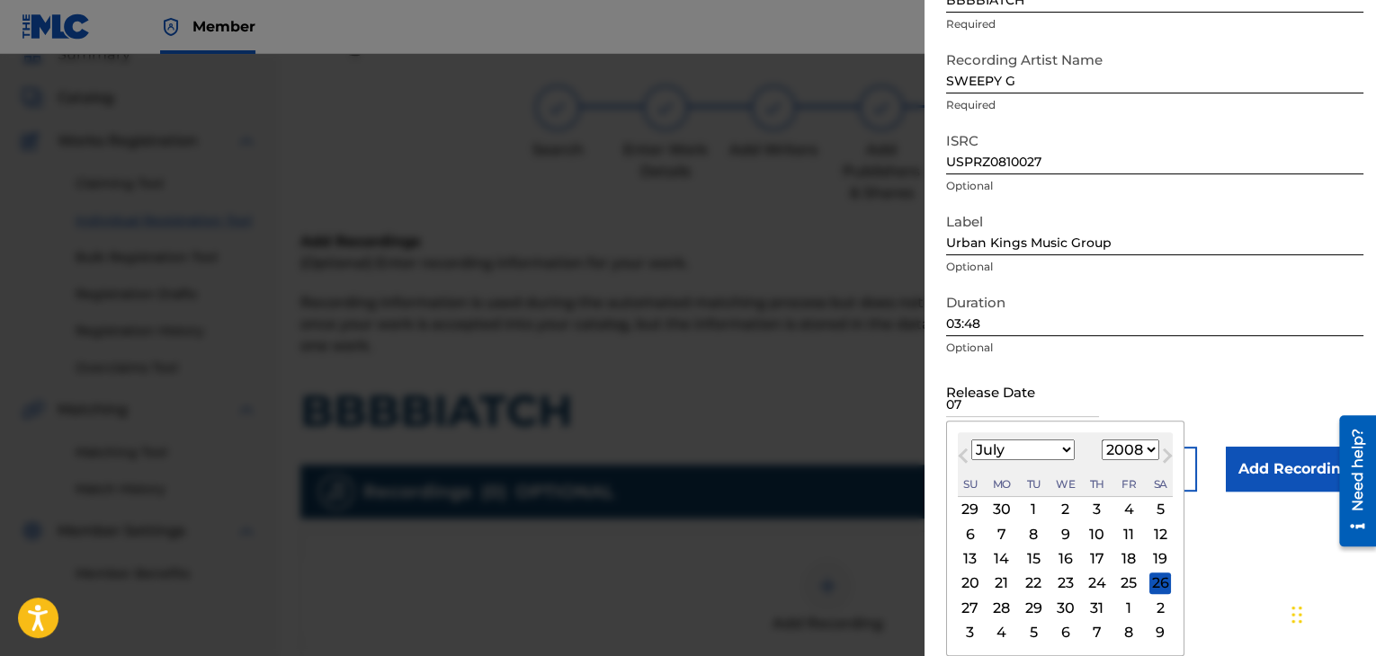
click at [1090, 512] on div "3" at bounding box center [1097, 510] width 22 height 22
type input "[DATE]"
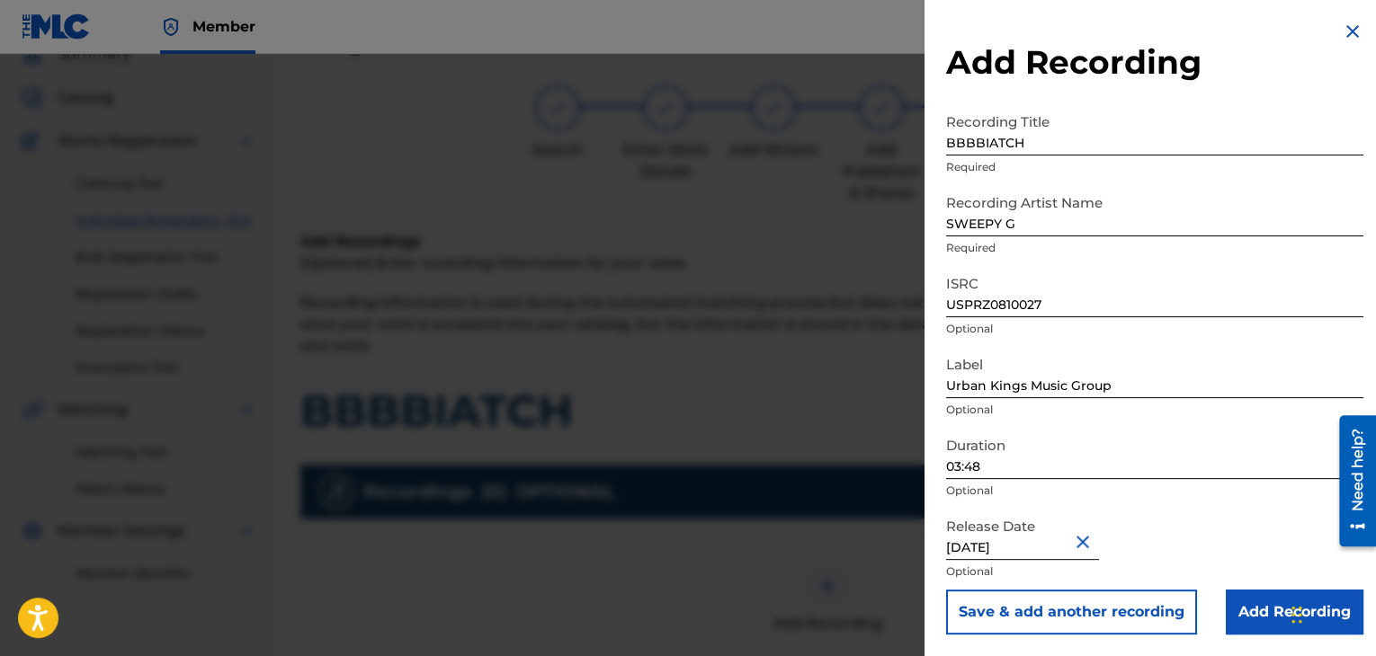
click at [1257, 616] on input "Add Recording" at bounding box center [1295, 612] width 138 height 45
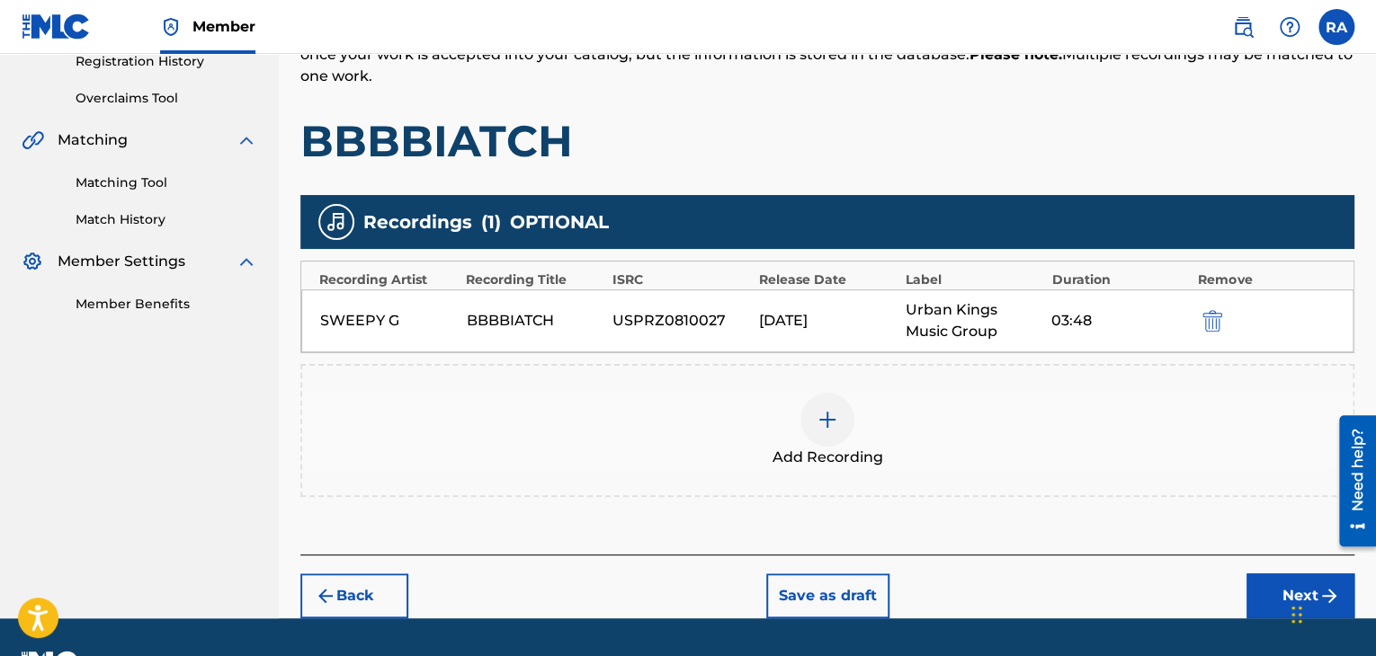
scroll to position [397, 0]
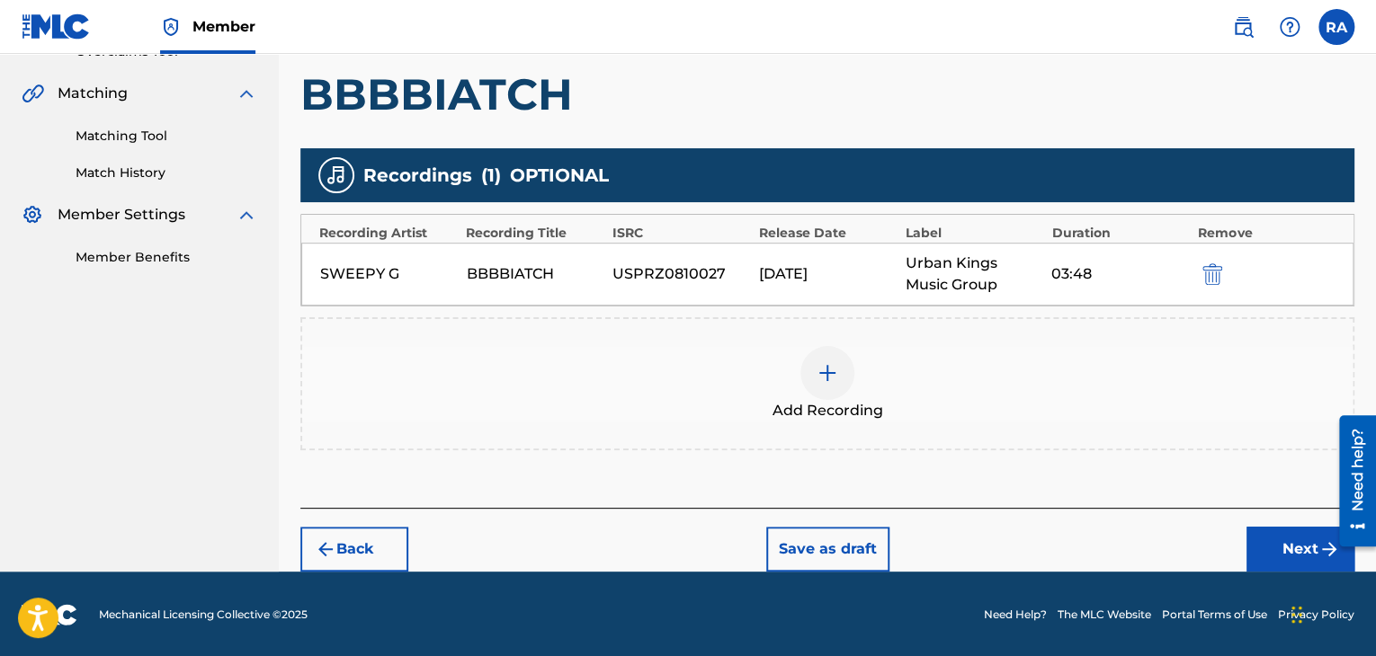
click at [1261, 542] on button "Next" at bounding box center [1300, 549] width 108 height 45
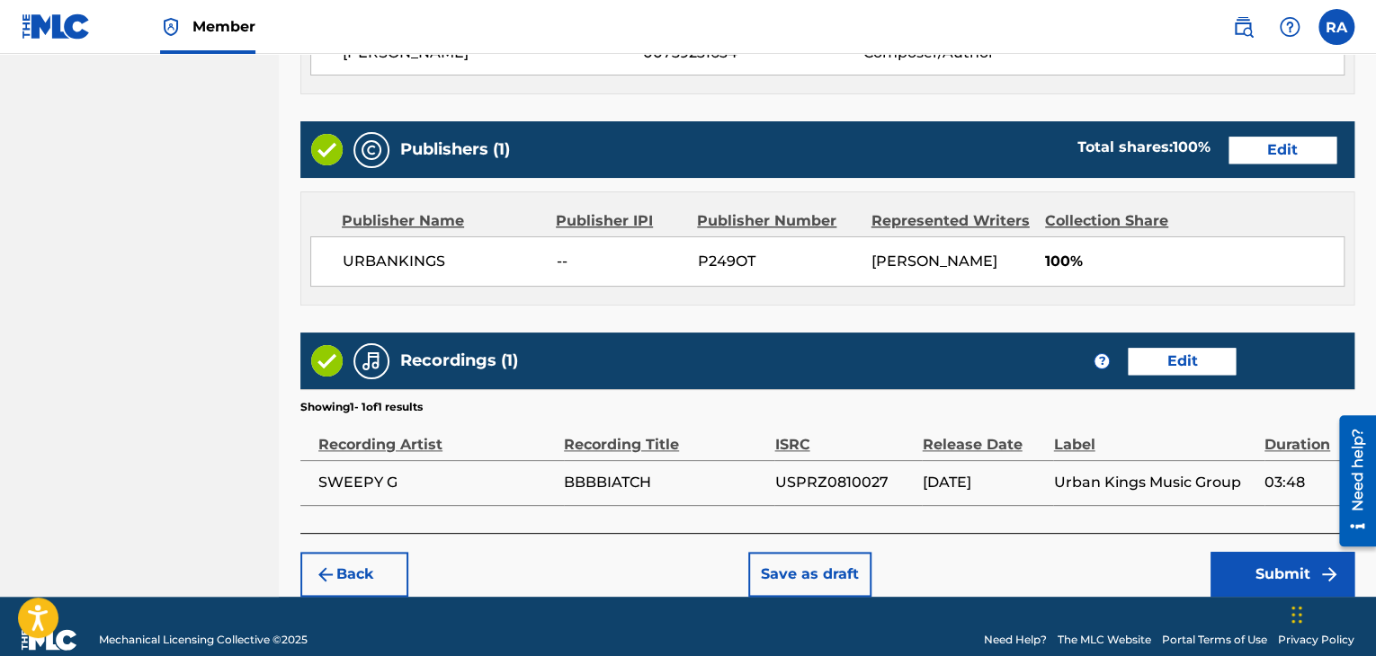
scroll to position [862, 0]
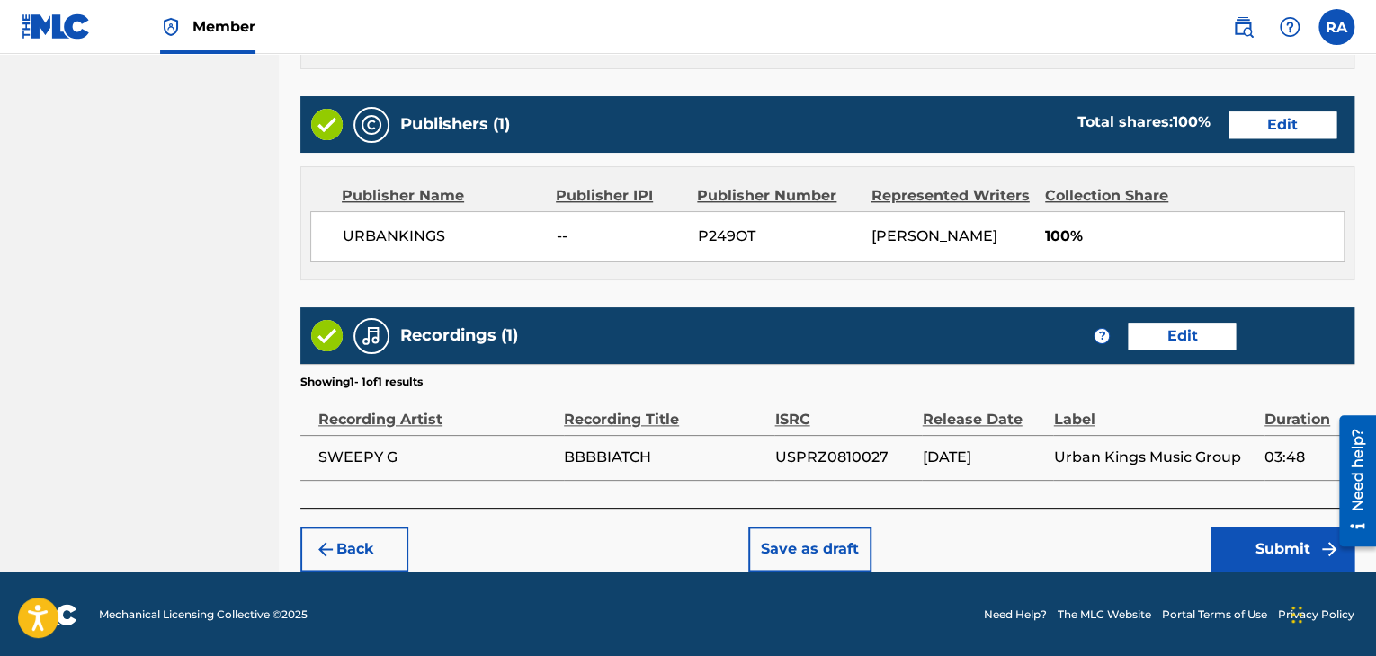
click at [1244, 541] on button "Submit" at bounding box center [1282, 549] width 144 height 45
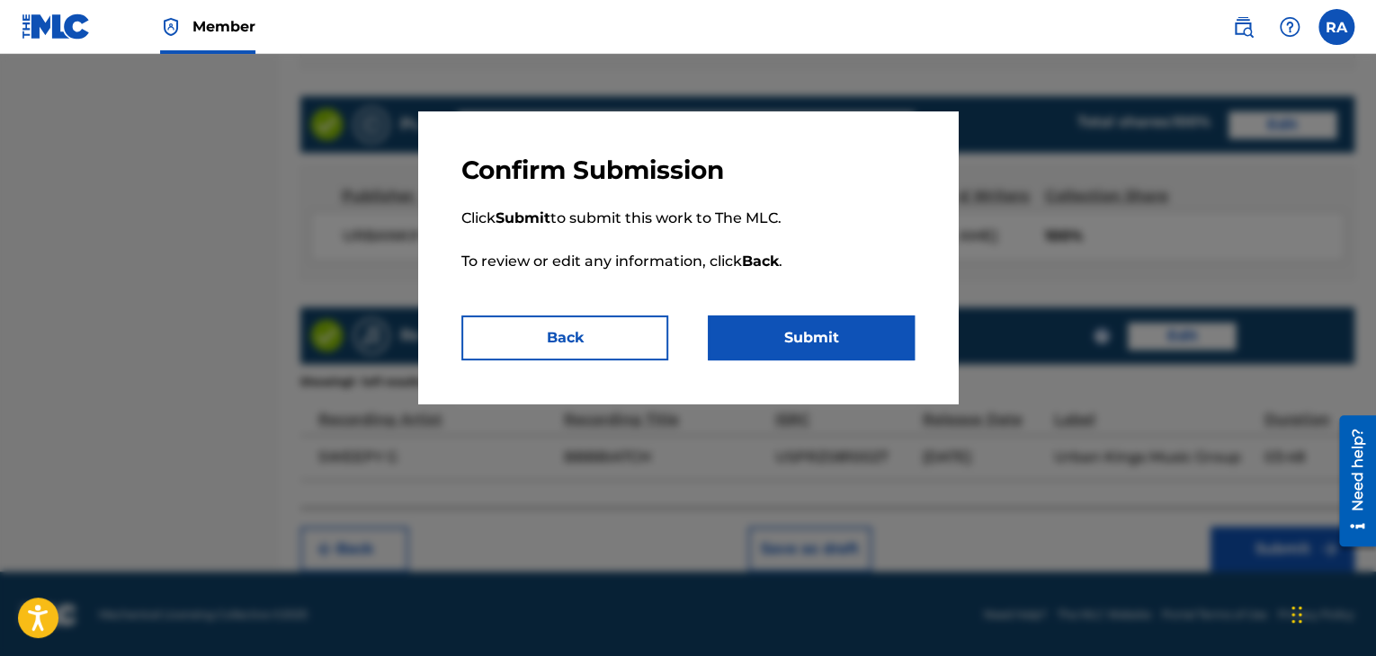
click at [824, 354] on button "Submit" at bounding box center [811, 338] width 207 height 45
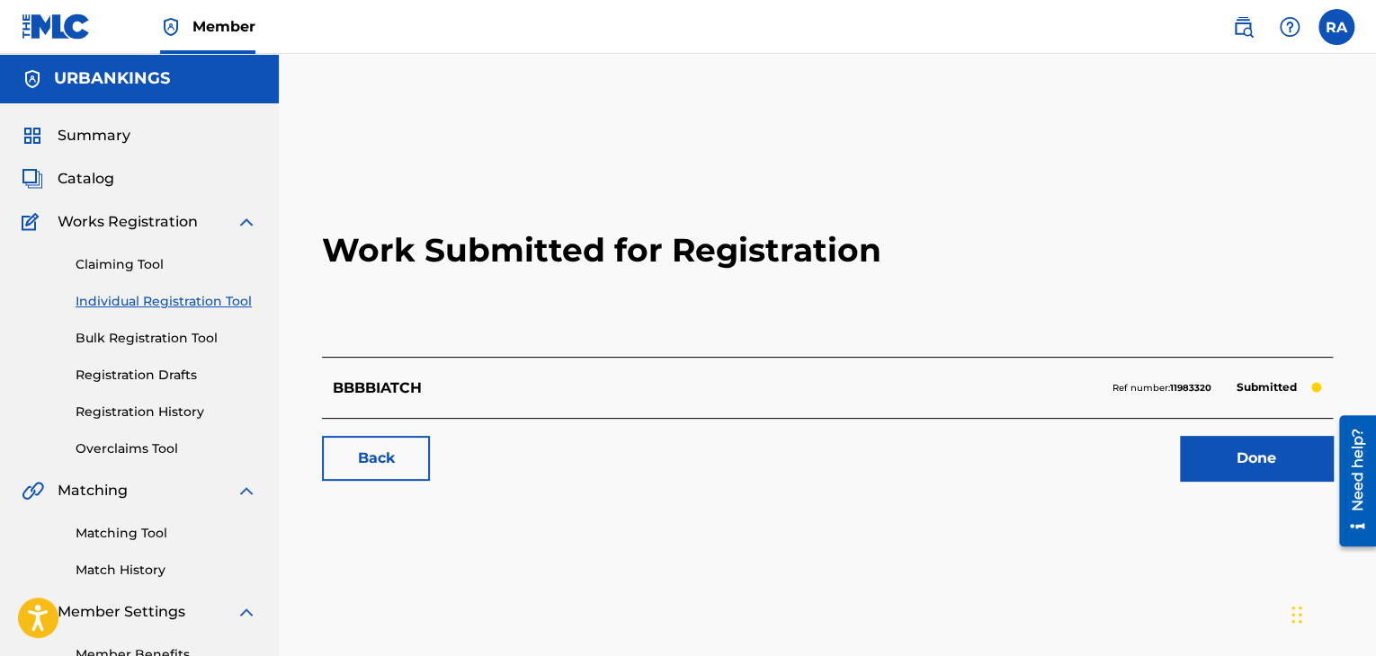
click at [1208, 441] on link "Done" at bounding box center [1256, 458] width 153 height 45
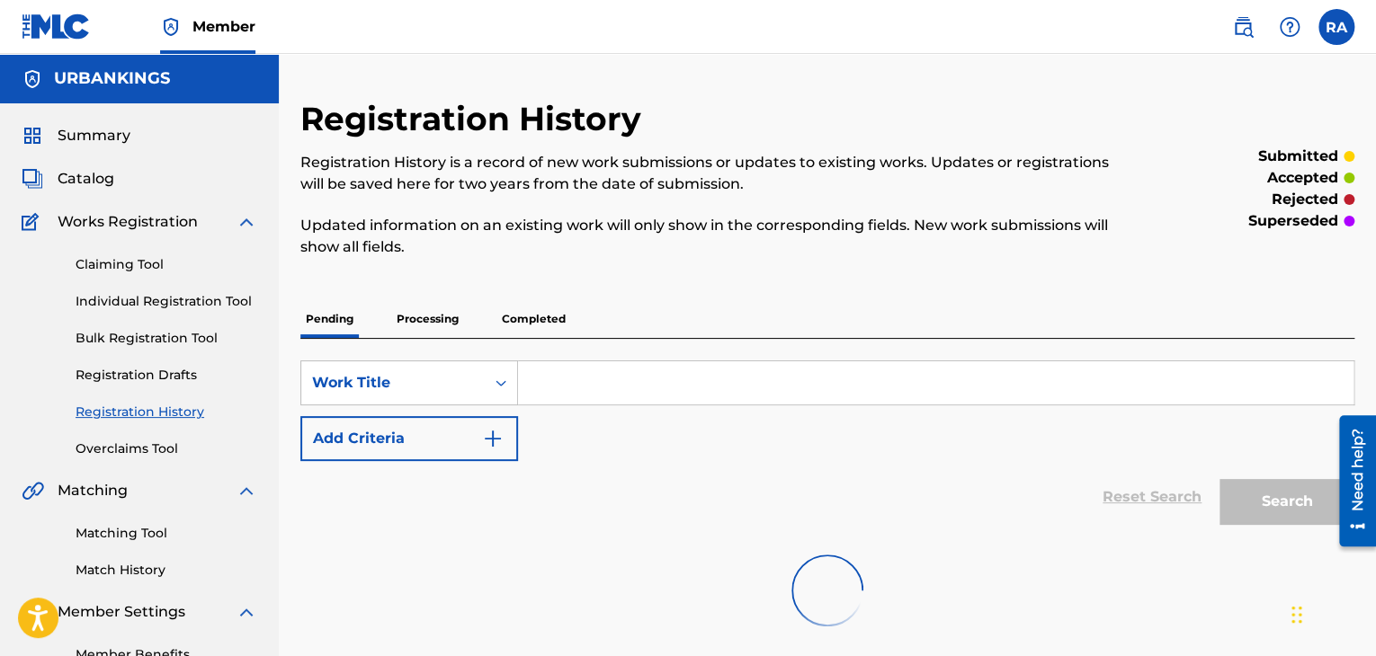
click at [553, 376] on input "Search Form" at bounding box center [935, 382] width 835 height 43
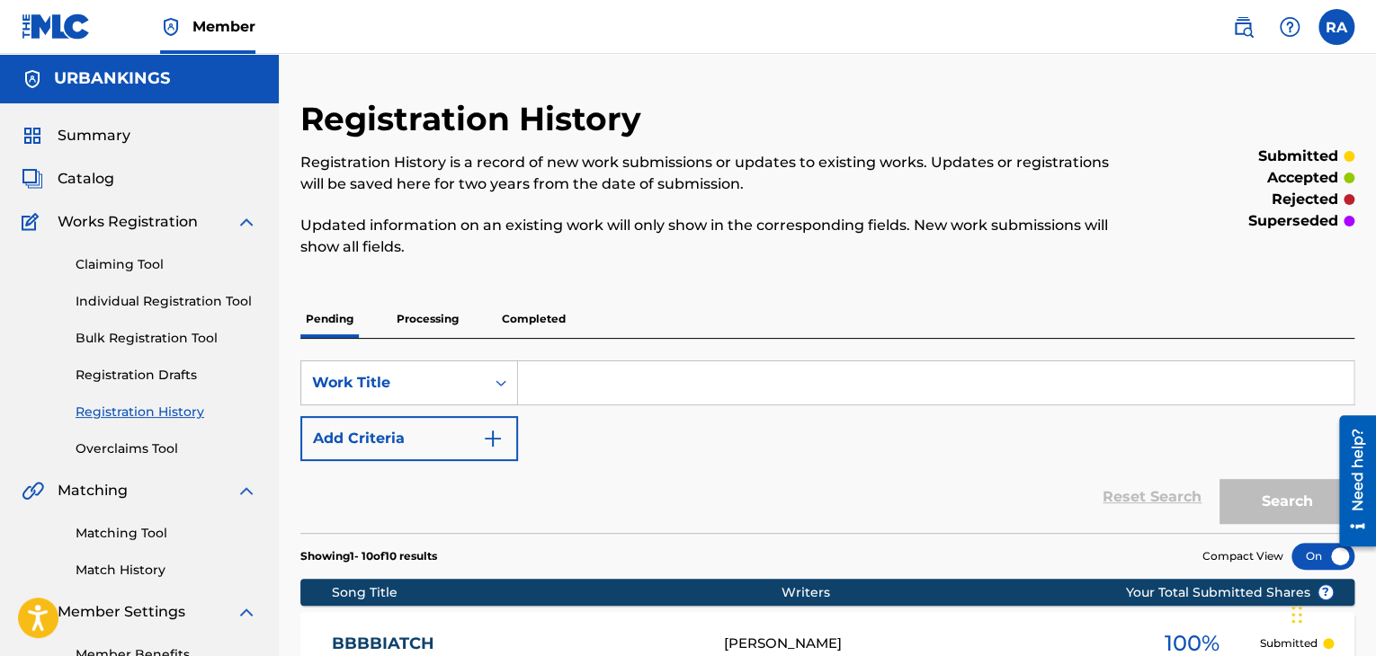
click at [181, 292] on div "Claiming Tool Individual Registration Tool Bulk Registration Tool Registration …" at bounding box center [140, 346] width 236 height 226
click at [180, 301] on link "Individual Registration Tool" at bounding box center [167, 301] width 182 height 19
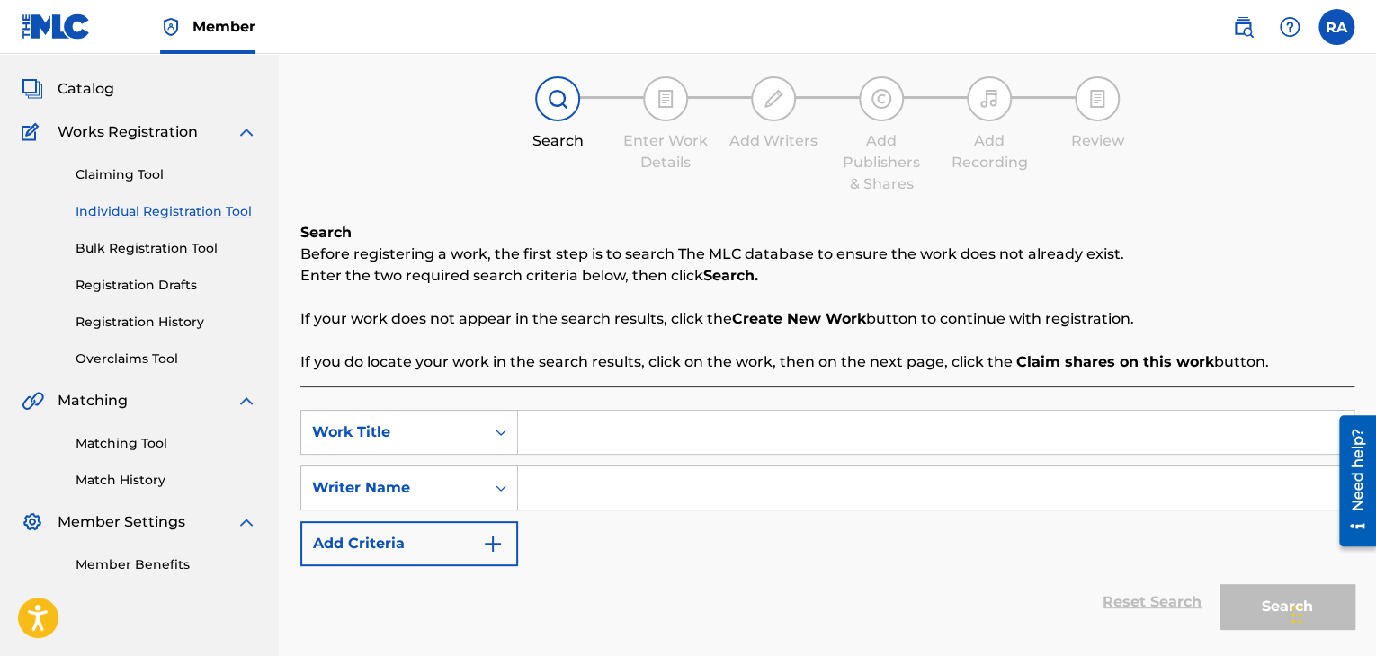
scroll to position [219, 0]
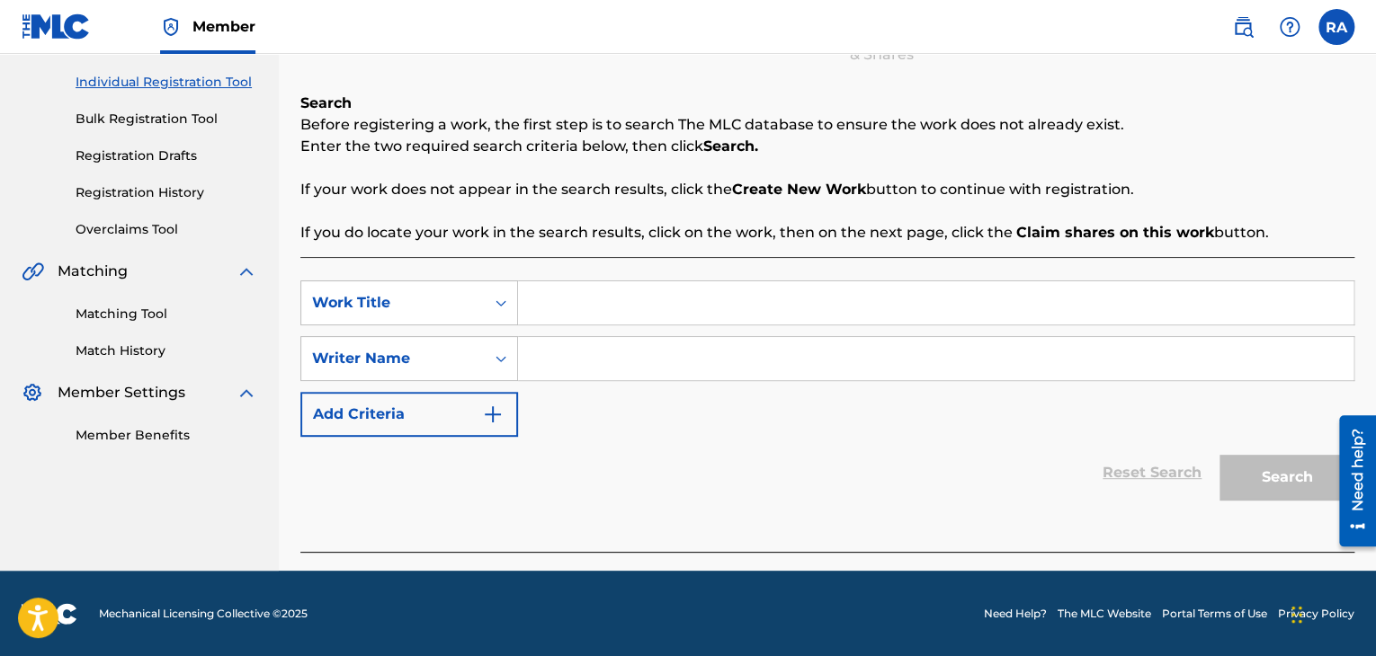
click at [625, 289] on input "Search Form" at bounding box center [935, 302] width 835 height 43
type input "BLAZE"
click at [624, 351] on input "Search Form" at bounding box center [935, 358] width 835 height 43
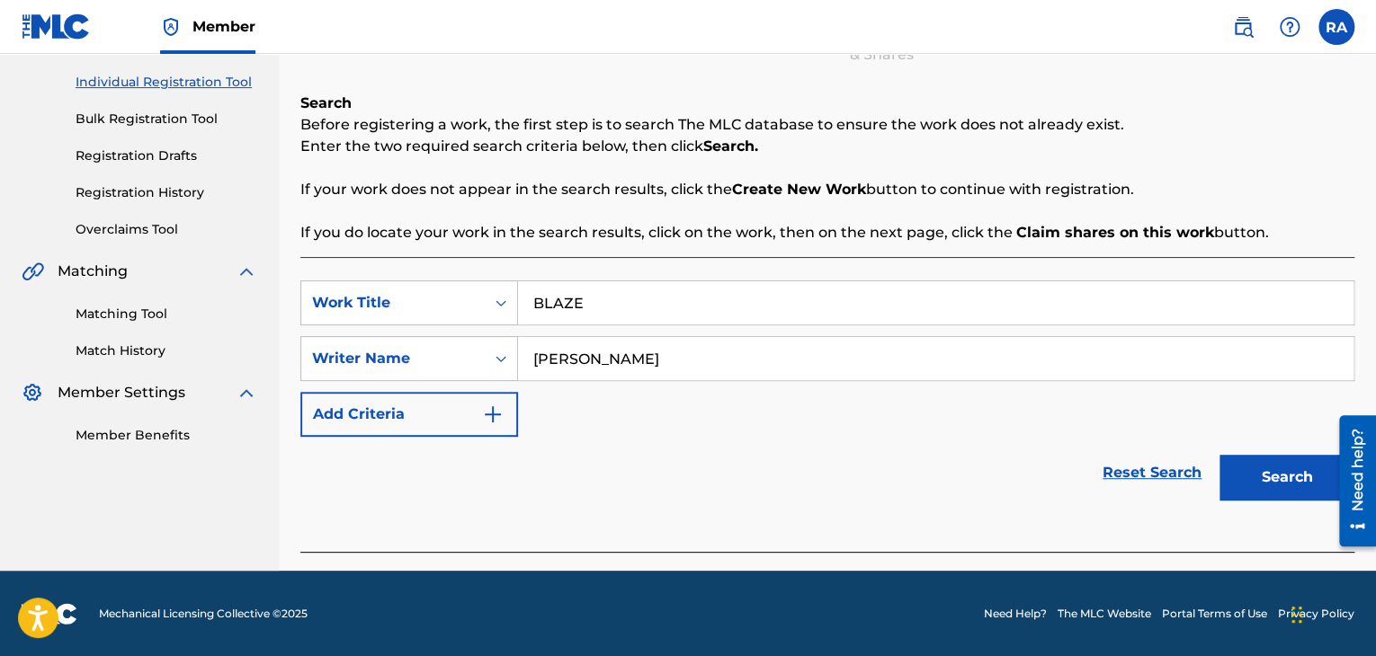
type input "[PERSON_NAME]"
click at [1273, 473] on button "Search" at bounding box center [1286, 477] width 135 height 45
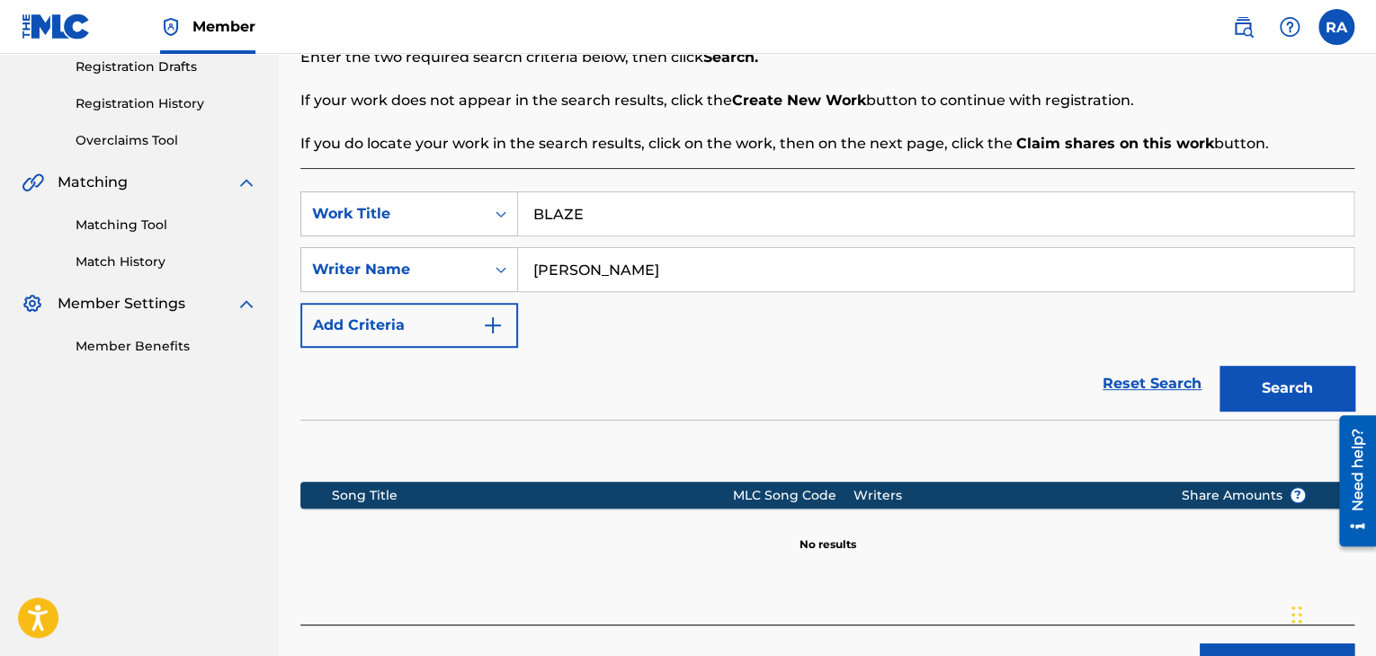
scroll to position [427, 0]
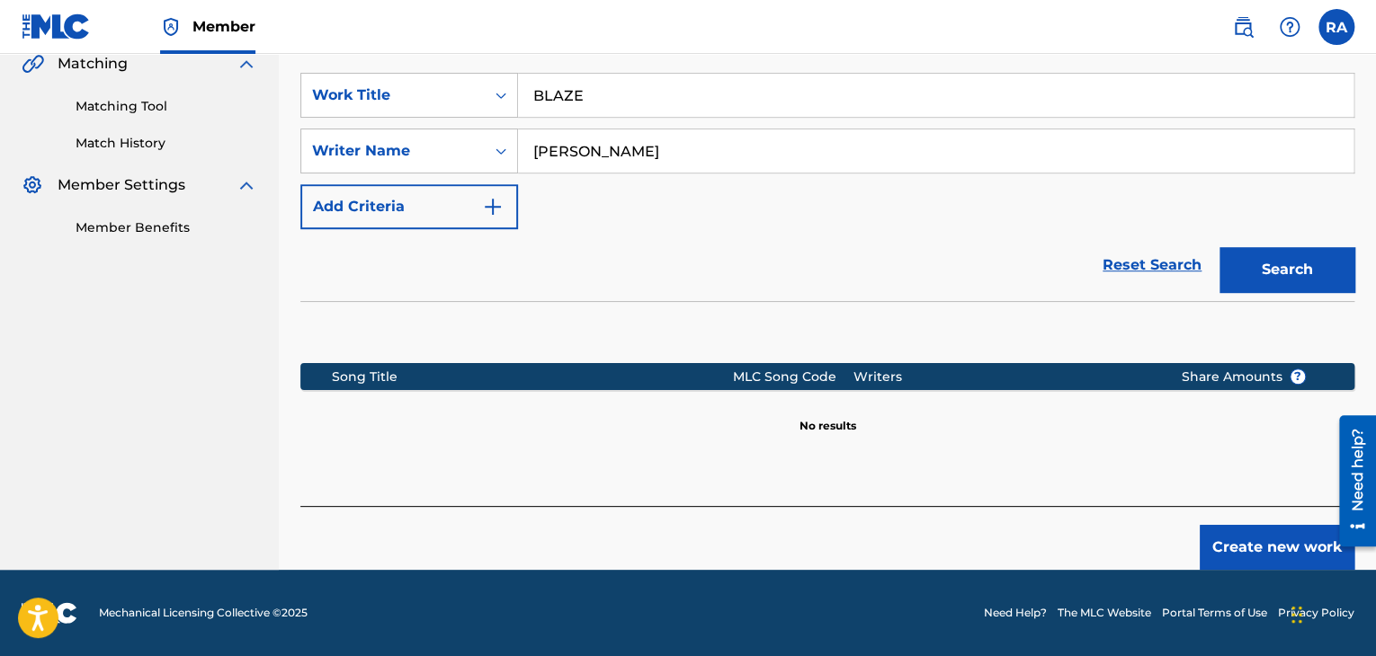
click at [1284, 556] on button "Create new work" at bounding box center [1276, 547] width 155 height 45
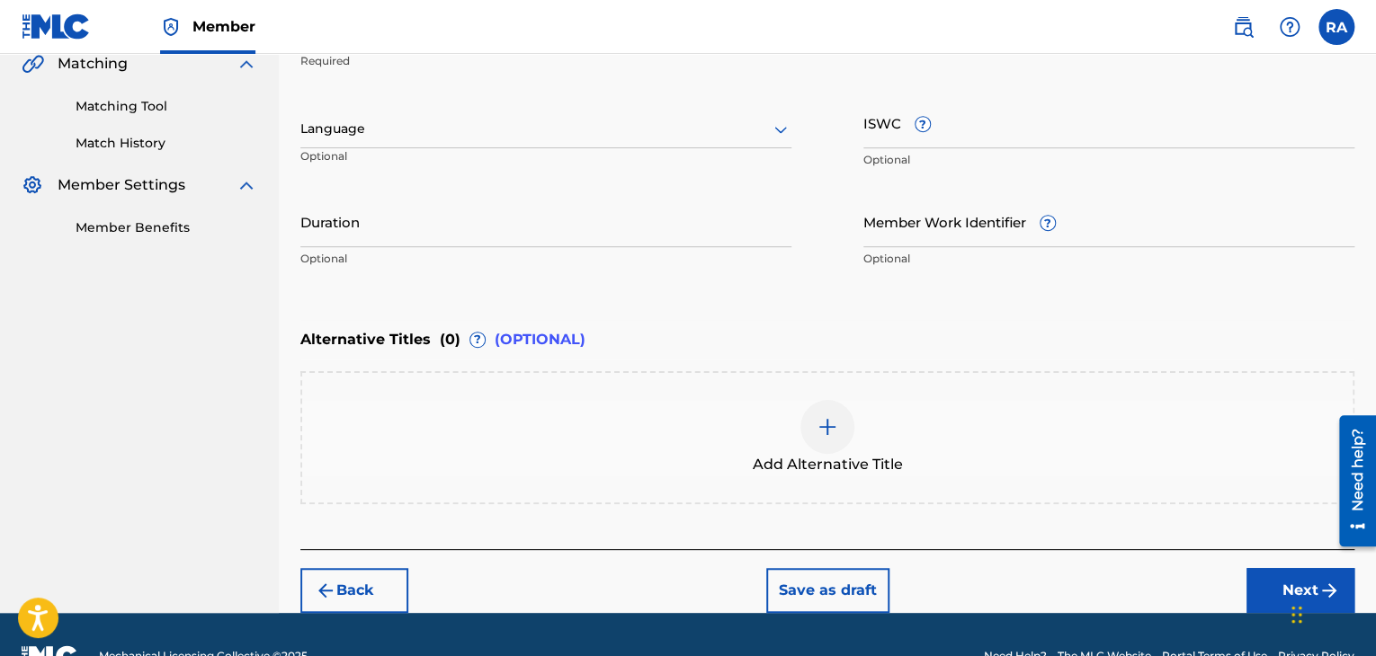
click at [531, 236] on input "Duration" at bounding box center [545, 221] width 491 height 51
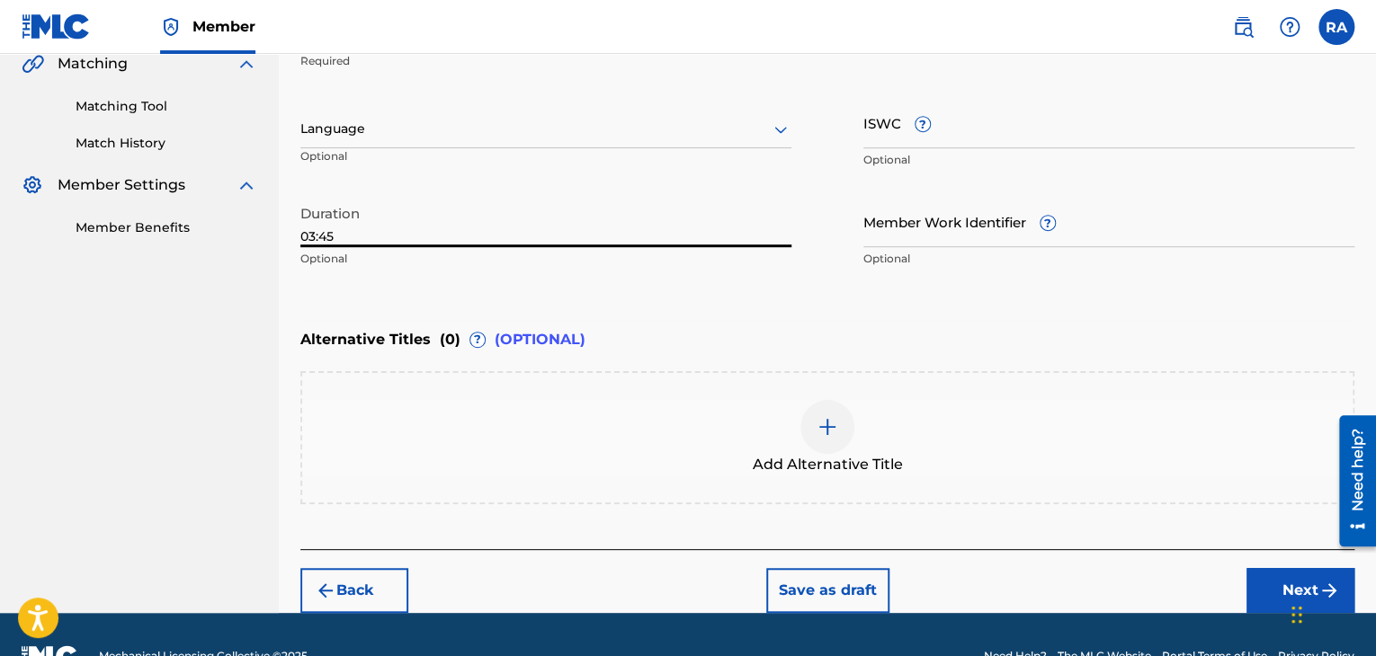
type input "03:45"
click at [1268, 580] on button "Next" at bounding box center [1300, 590] width 108 height 45
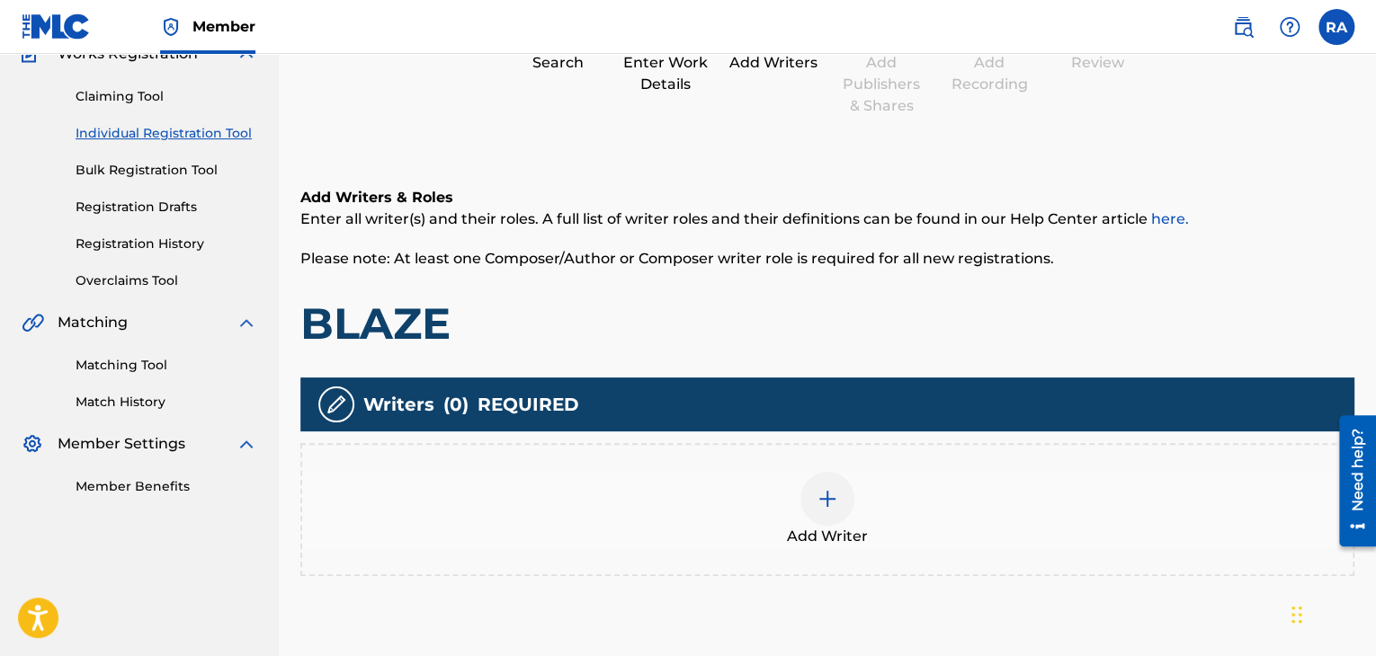
scroll to position [81, 0]
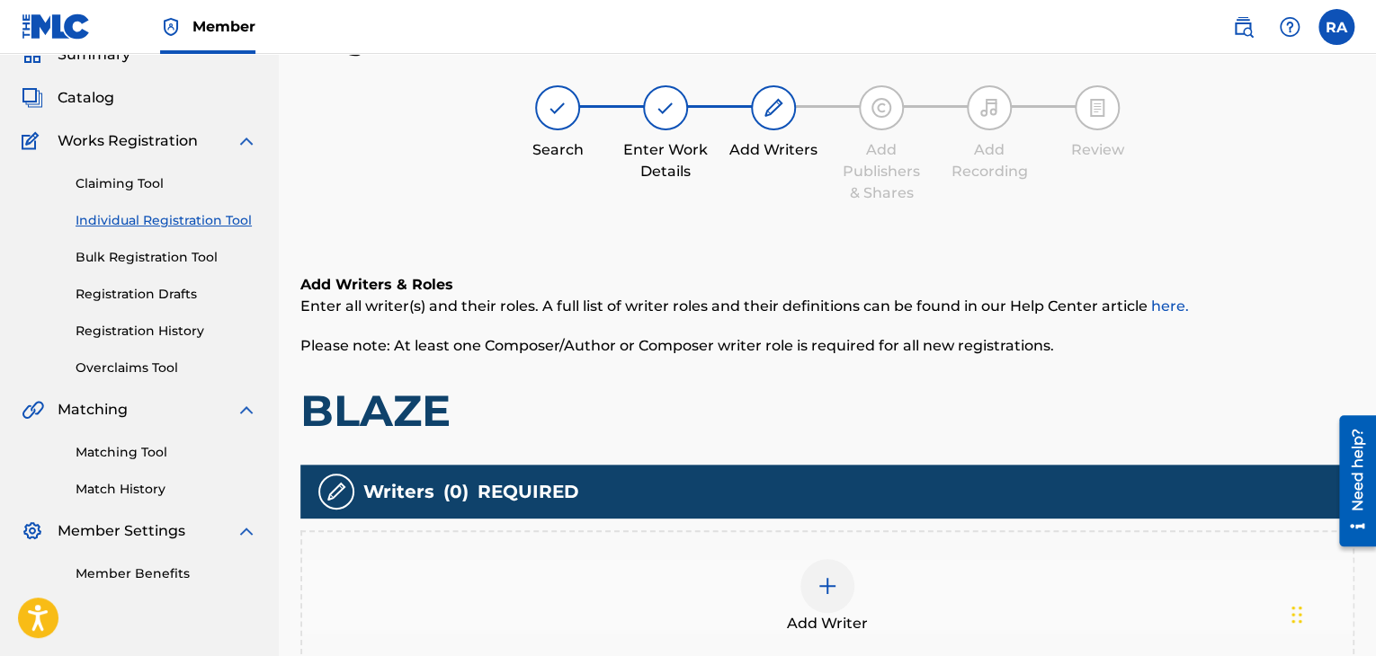
click at [815, 575] on div at bounding box center [827, 586] width 54 height 54
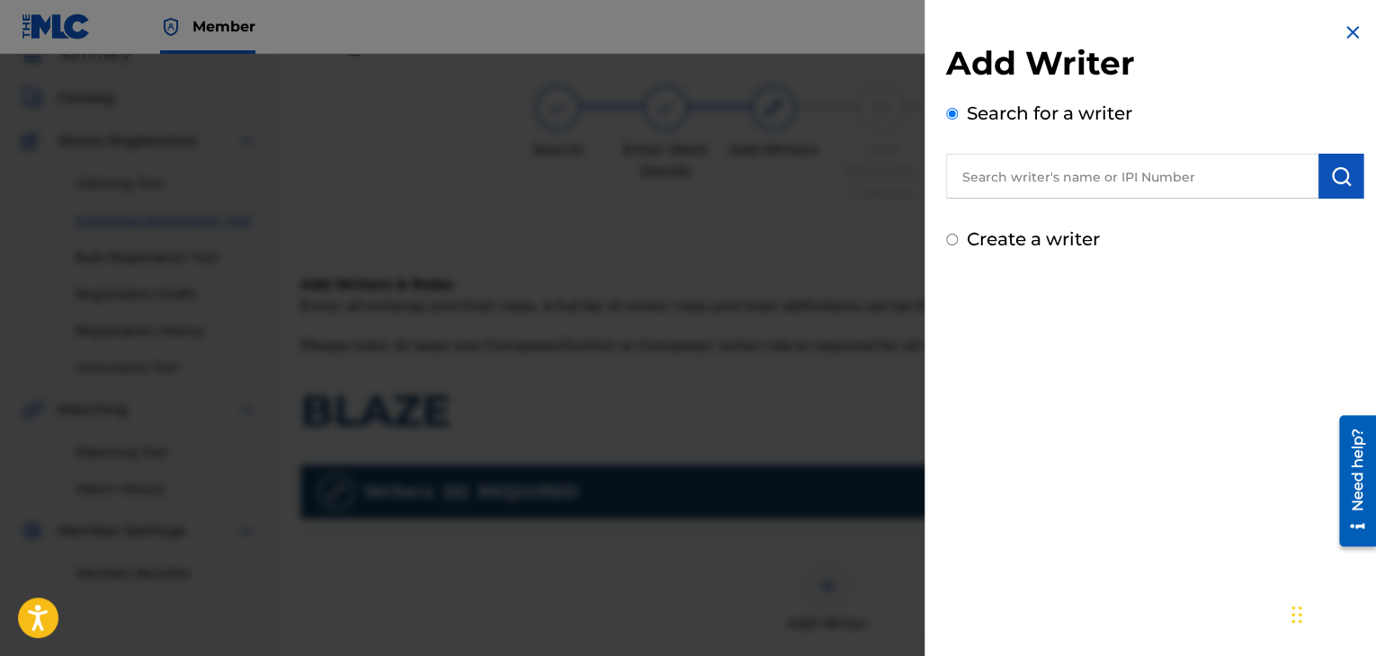
click at [1186, 163] on input "text" at bounding box center [1132, 176] width 372 height 45
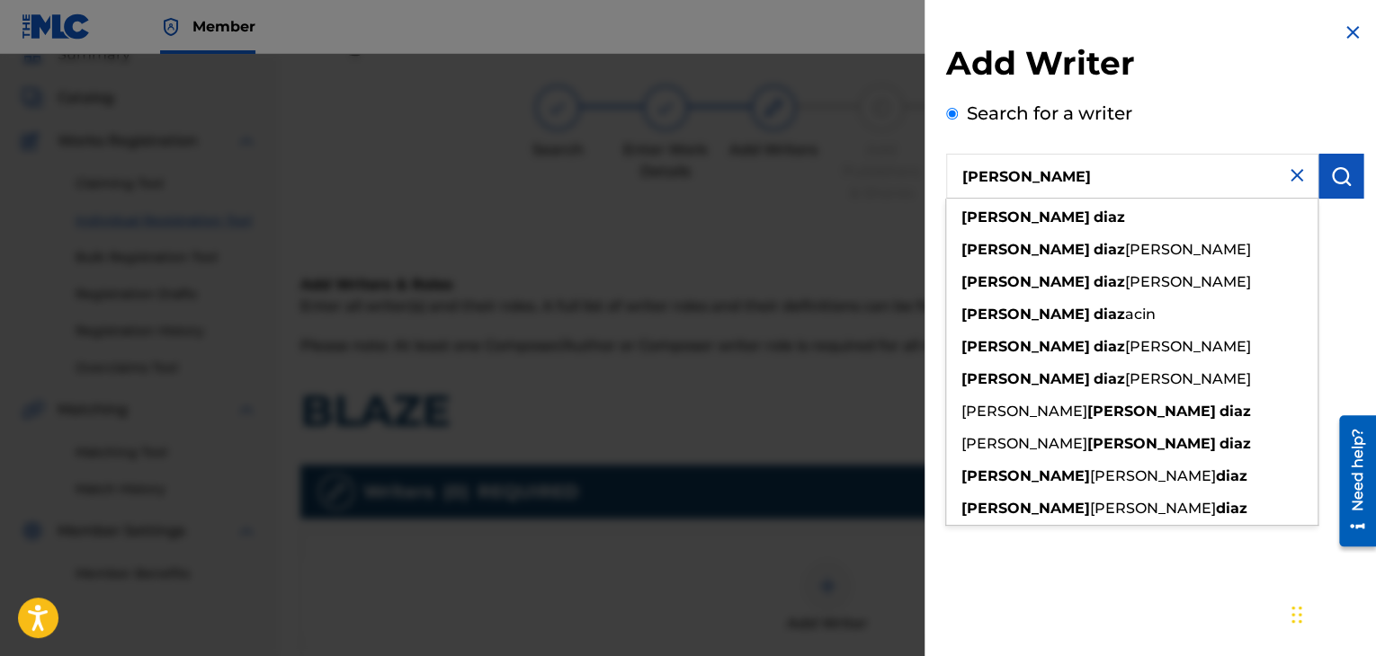
type input "[PERSON_NAME]"
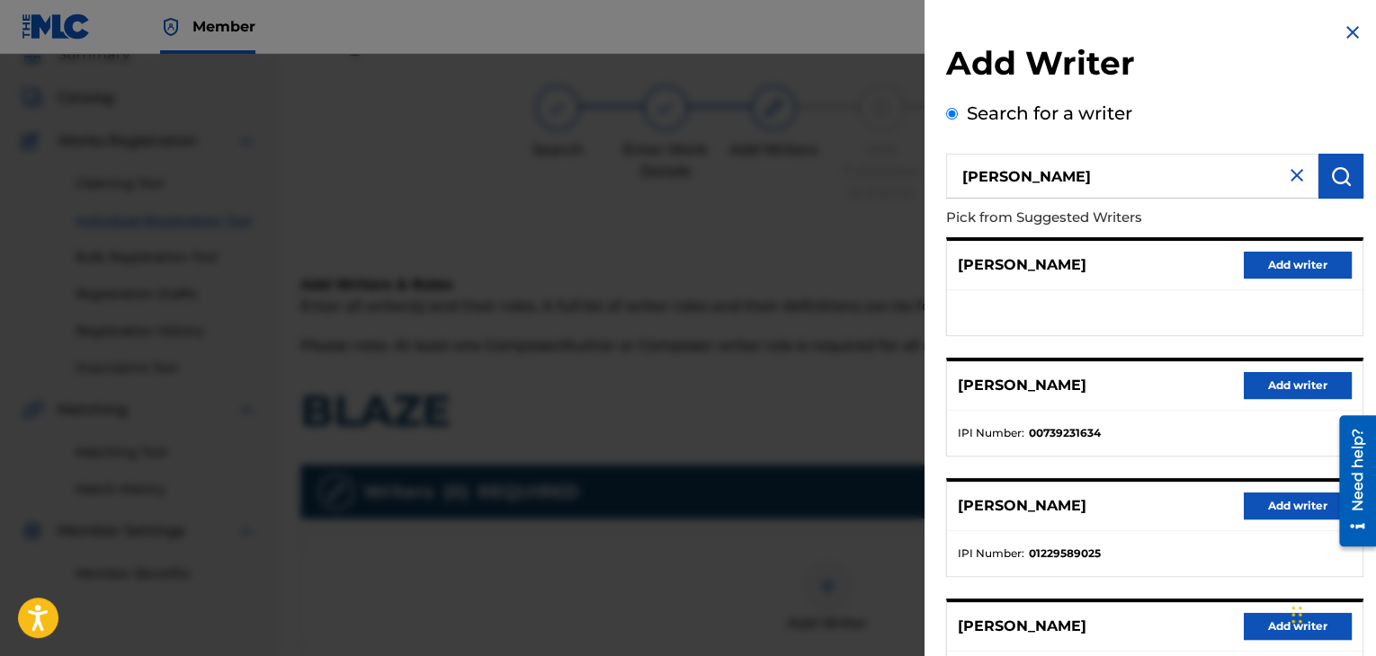
click at [1315, 384] on button "Add writer" at bounding box center [1298, 385] width 108 height 27
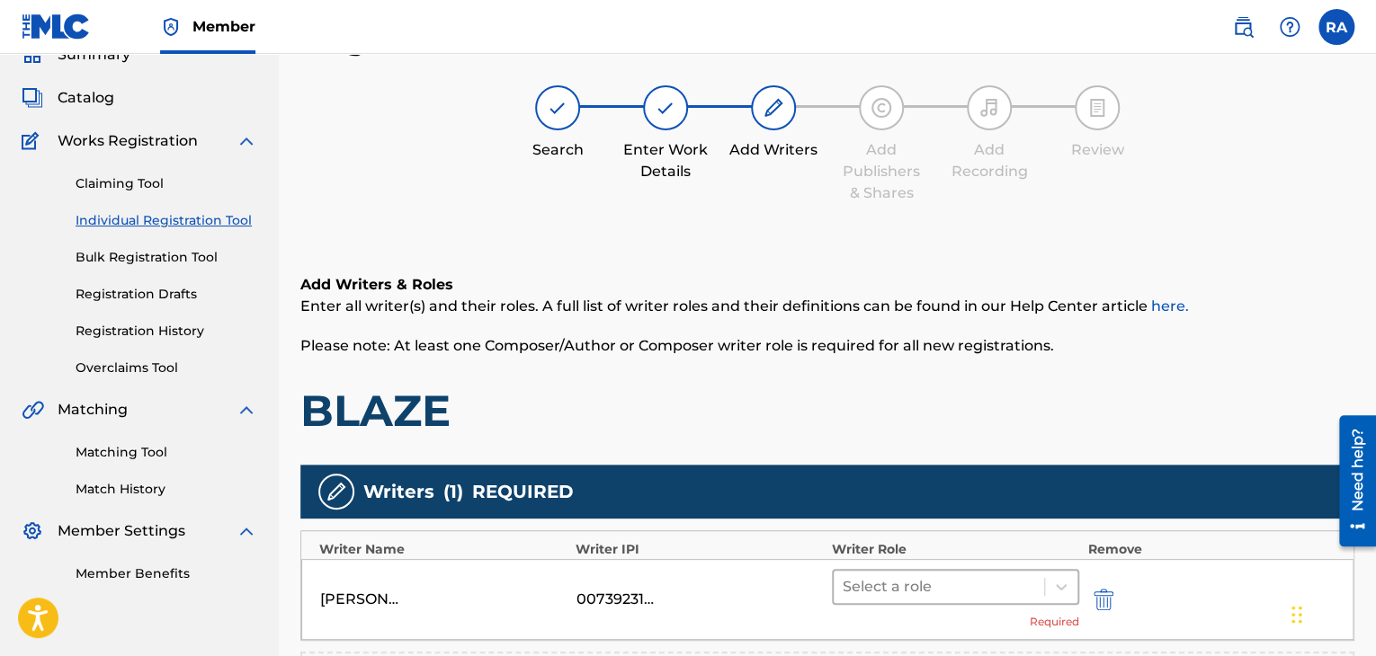
click at [930, 575] on div at bounding box center [938, 587] width 192 height 25
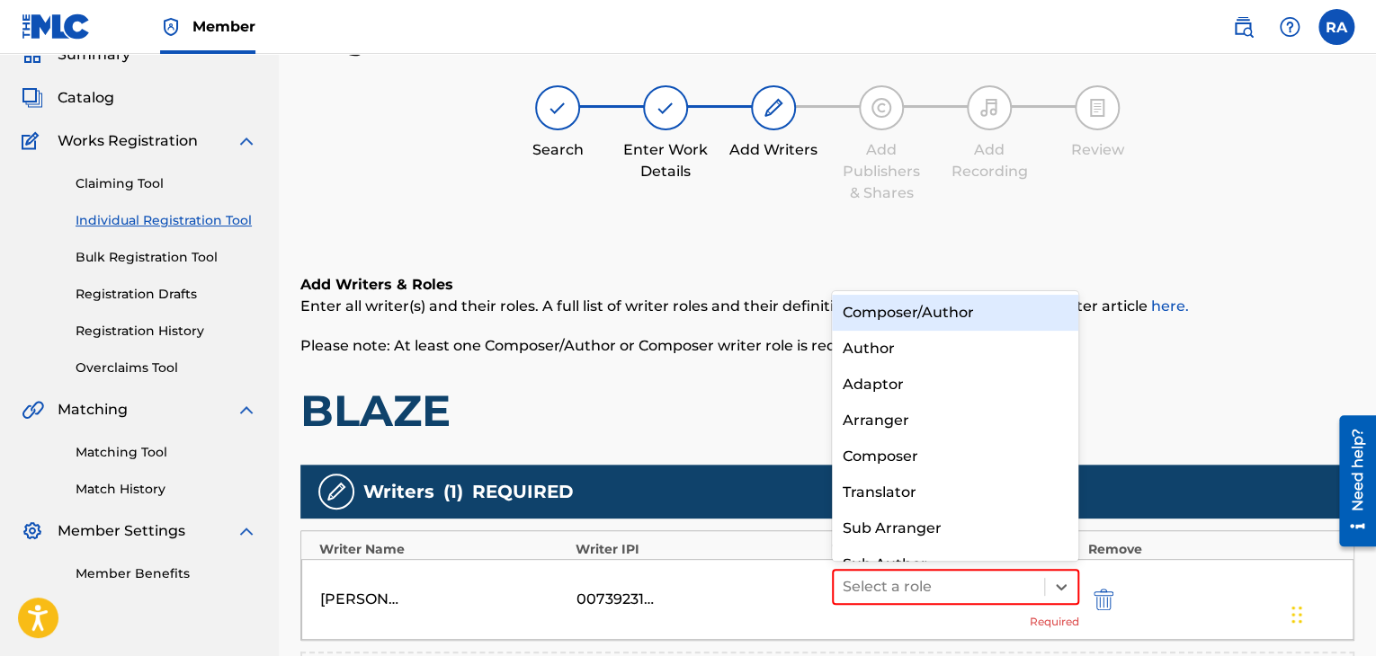
click at [903, 309] on div "Composer/Author" at bounding box center [955, 313] width 247 height 36
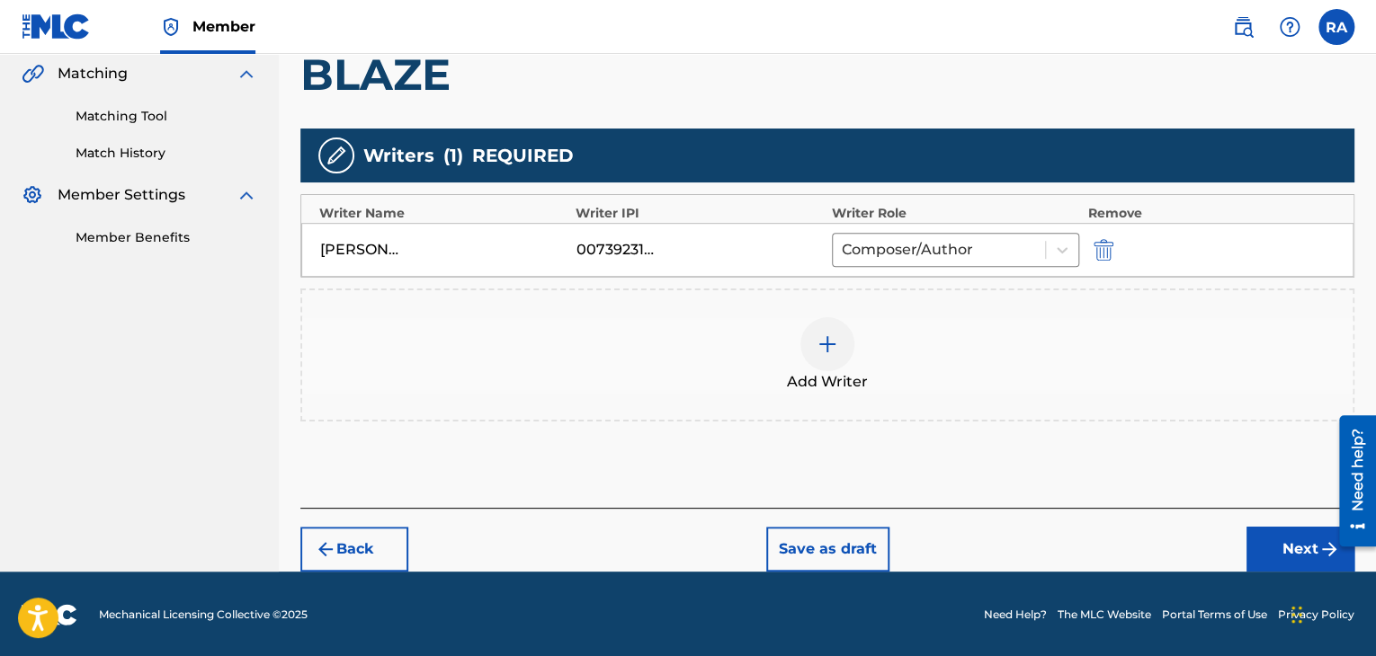
click at [1295, 567] on button "Next" at bounding box center [1300, 549] width 108 height 45
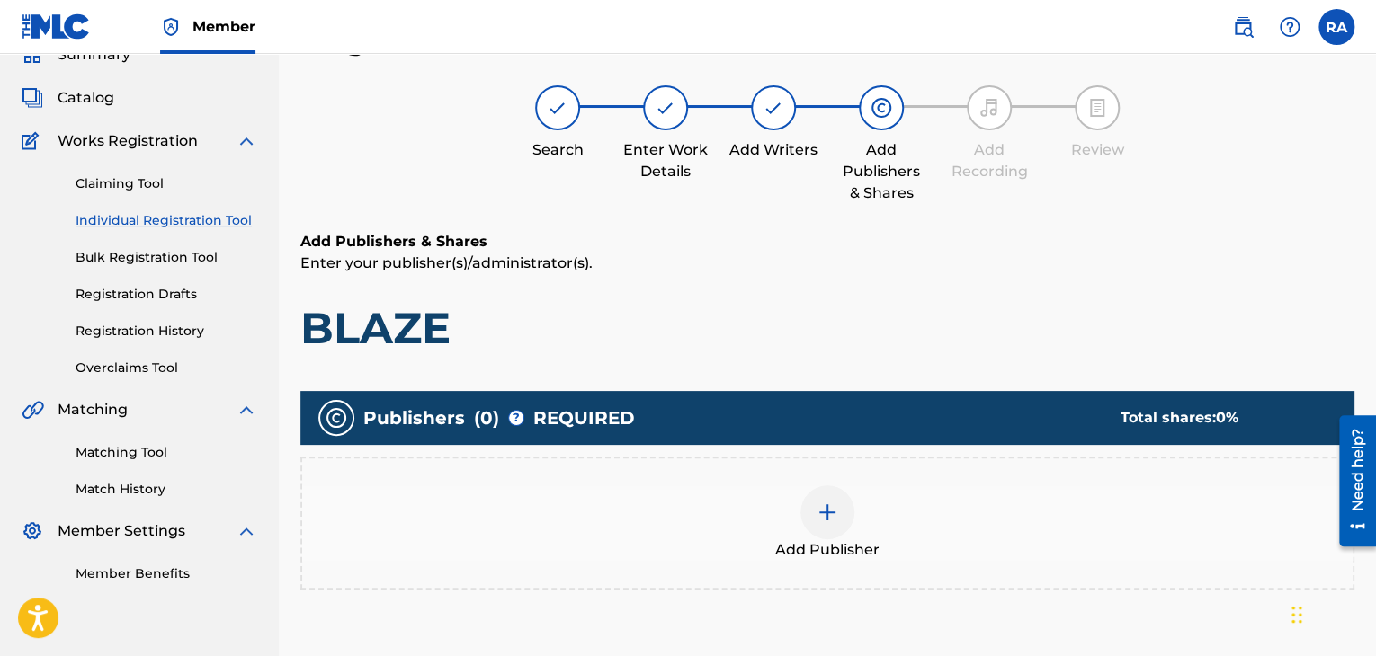
click at [823, 524] on div at bounding box center [827, 513] width 54 height 54
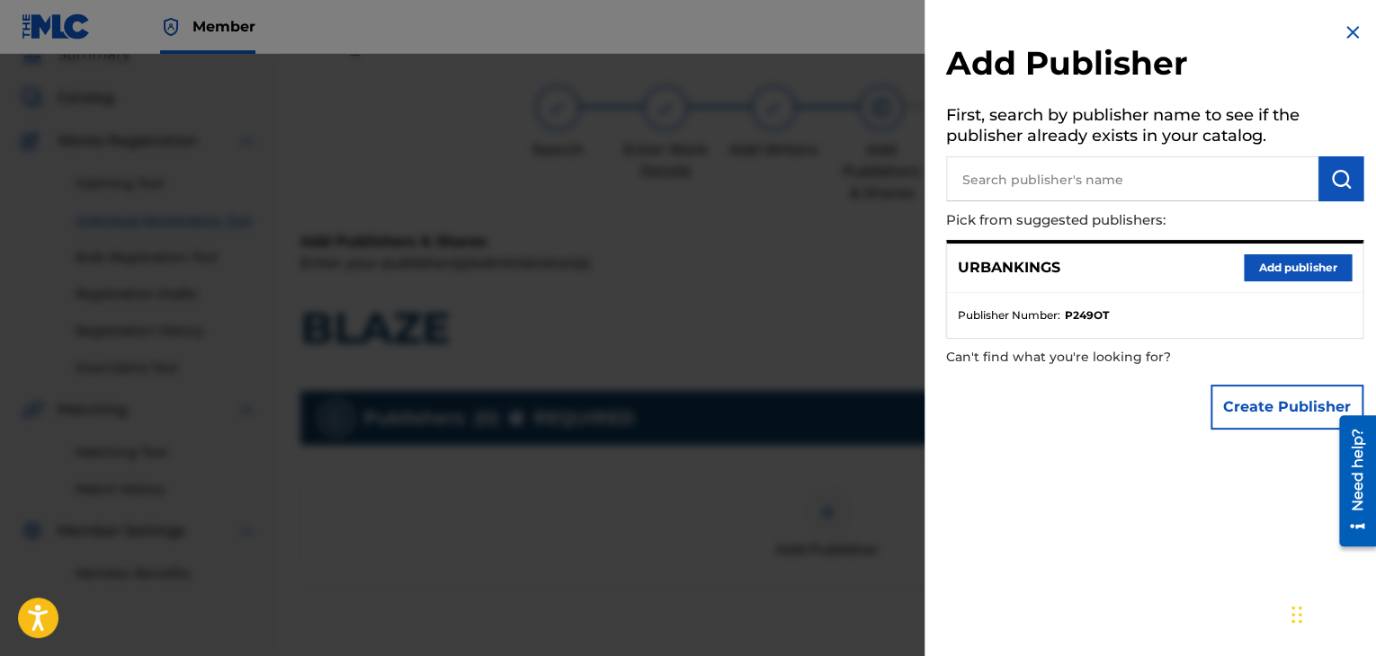
click at [1309, 269] on button "Add publisher" at bounding box center [1298, 267] width 108 height 27
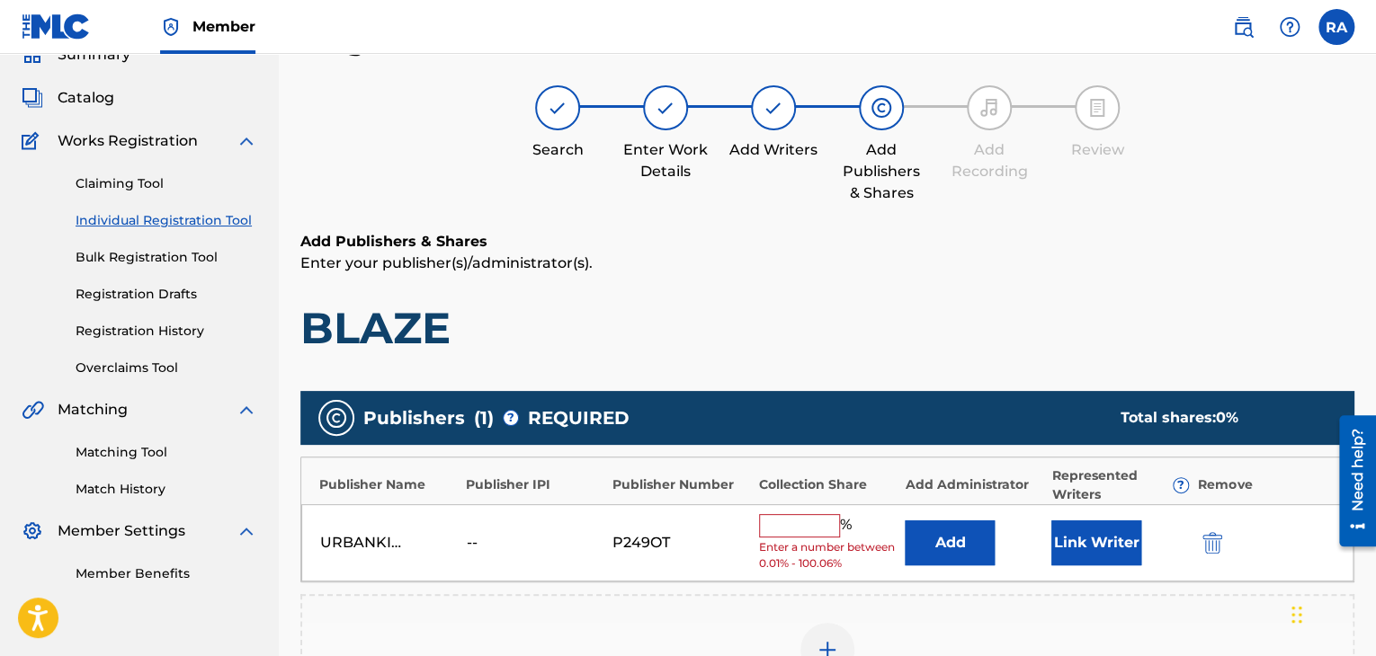
drag, startPoint x: 789, startPoint y: 525, endPoint x: 791, endPoint y: 513, distance: 11.8
click at [789, 525] on input "text" at bounding box center [799, 525] width 81 height 23
type input "100"
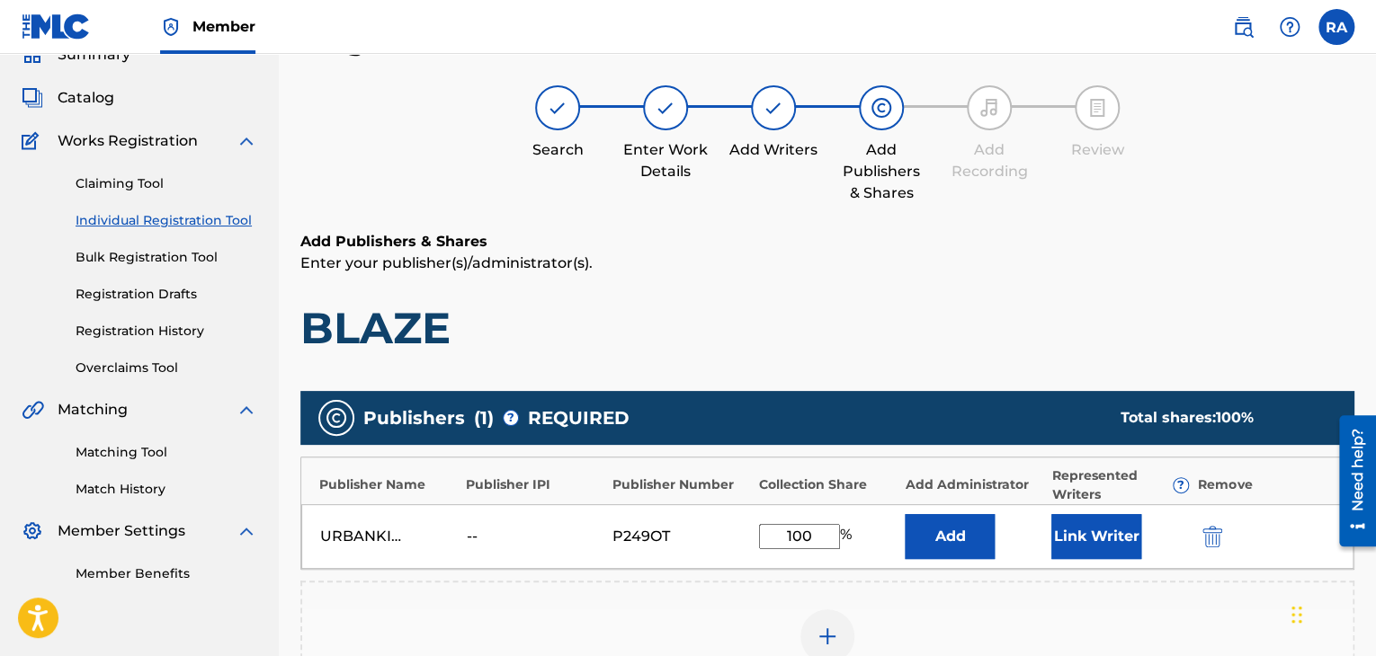
click at [1087, 532] on button "Link Writer" at bounding box center [1096, 536] width 90 height 45
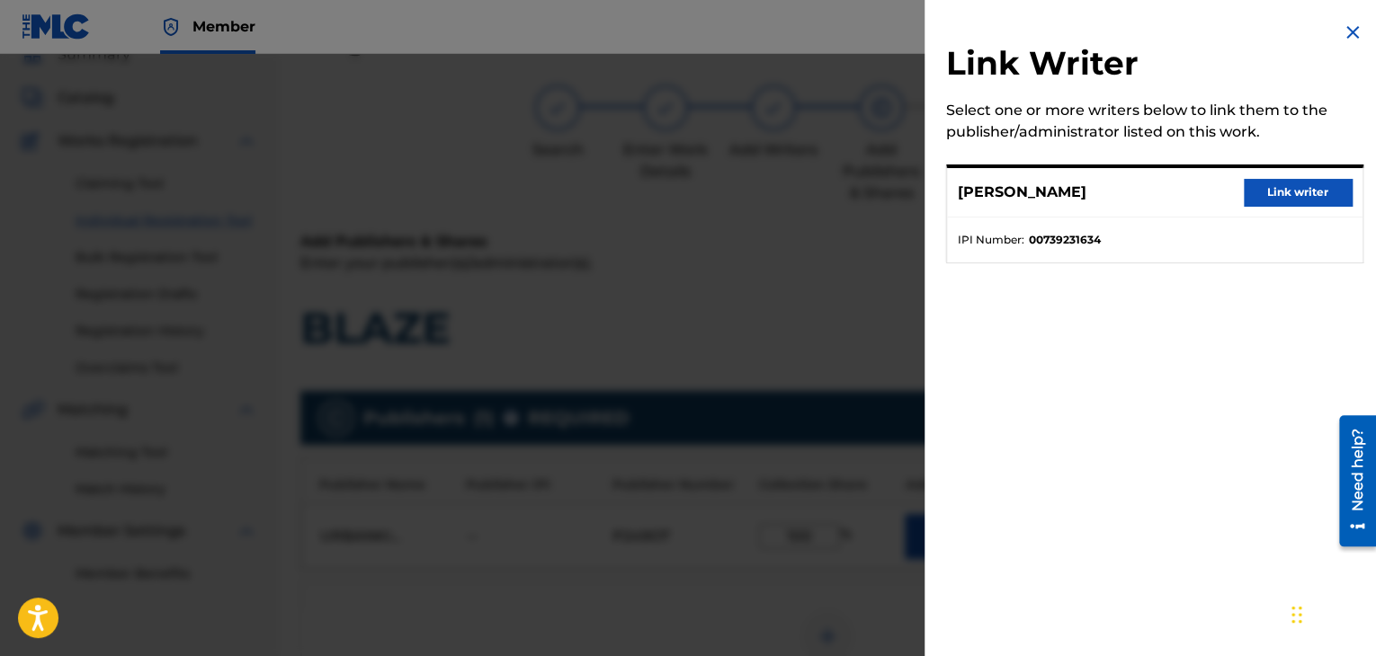
click at [1303, 183] on button "Link writer" at bounding box center [1298, 192] width 108 height 27
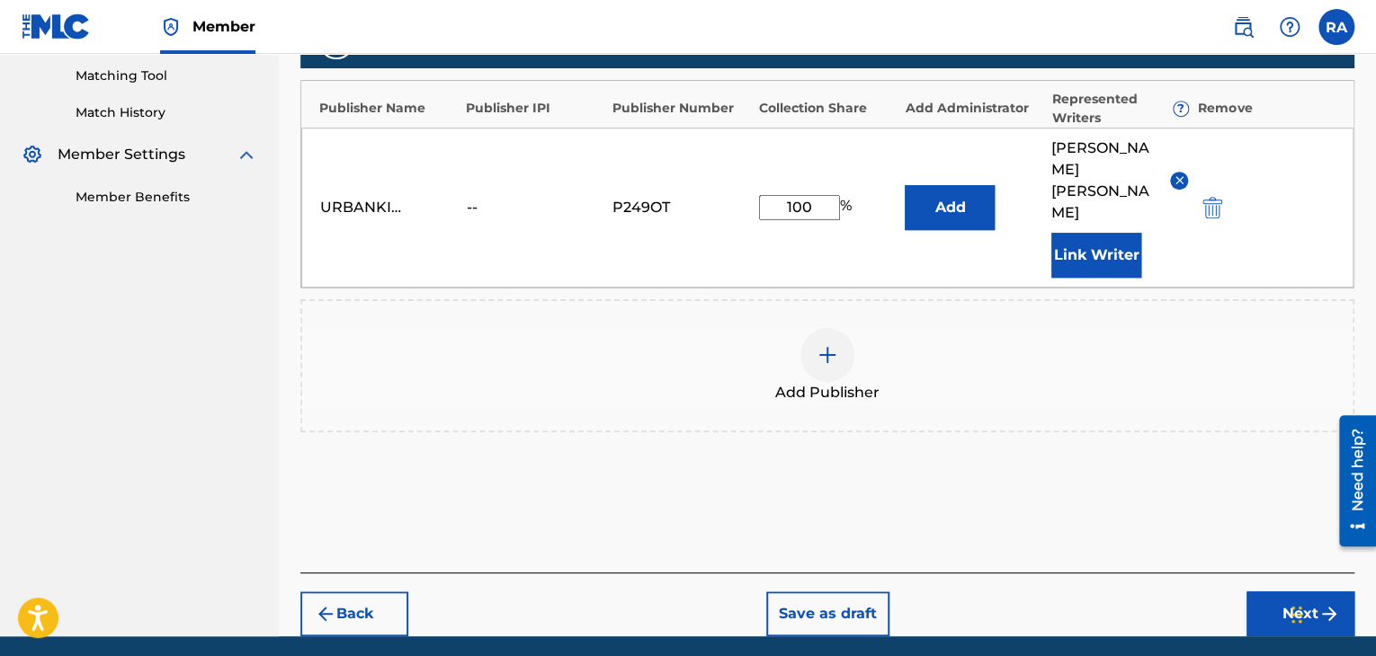
click at [1302, 592] on button "Next" at bounding box center [1300, 614] width 108 height 45
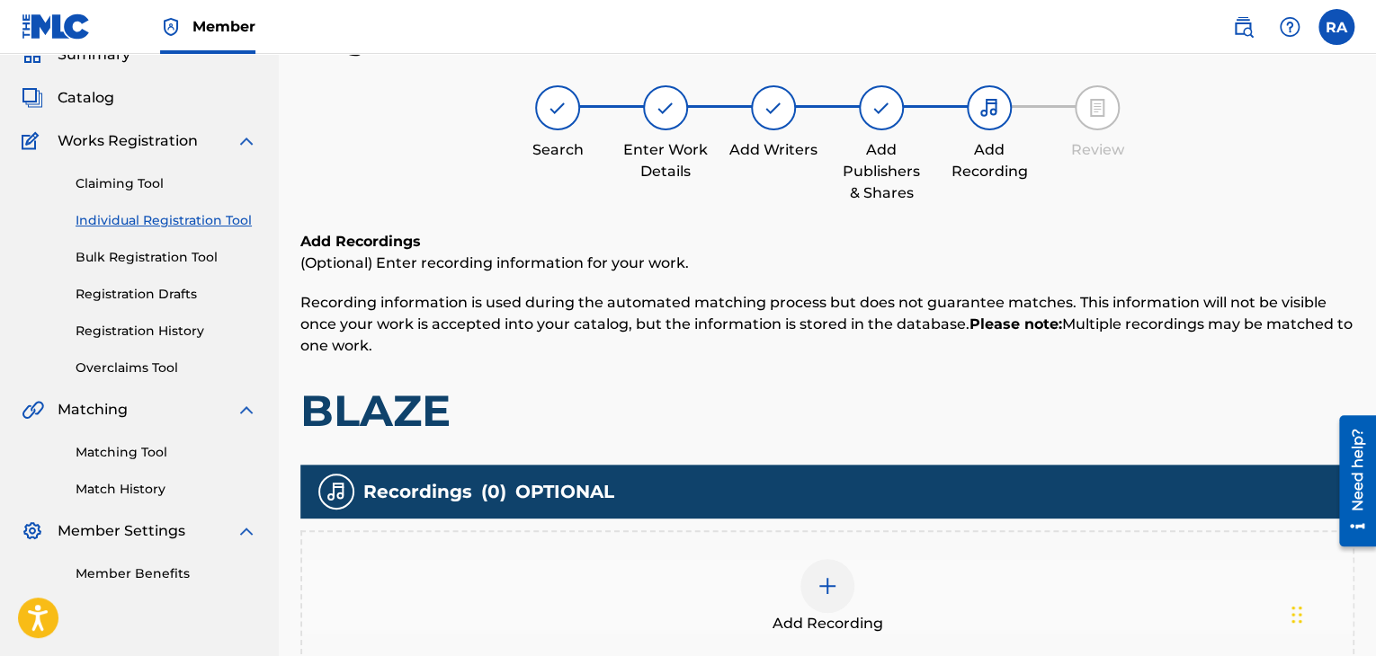
click at [847, 600] on div at bounding box center [827, 586] width 54 height 54
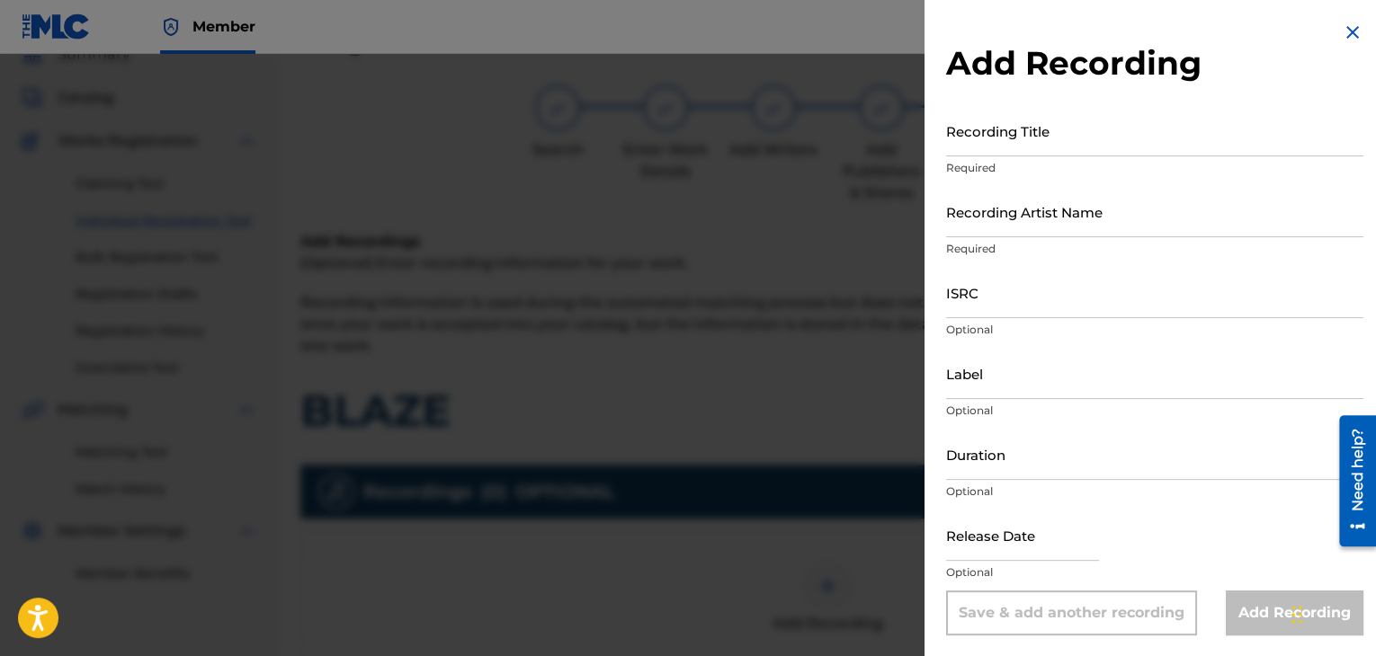
click at [960, 151] on input "Recording Title" at bounding box center [1154, 130] width 417 height 51
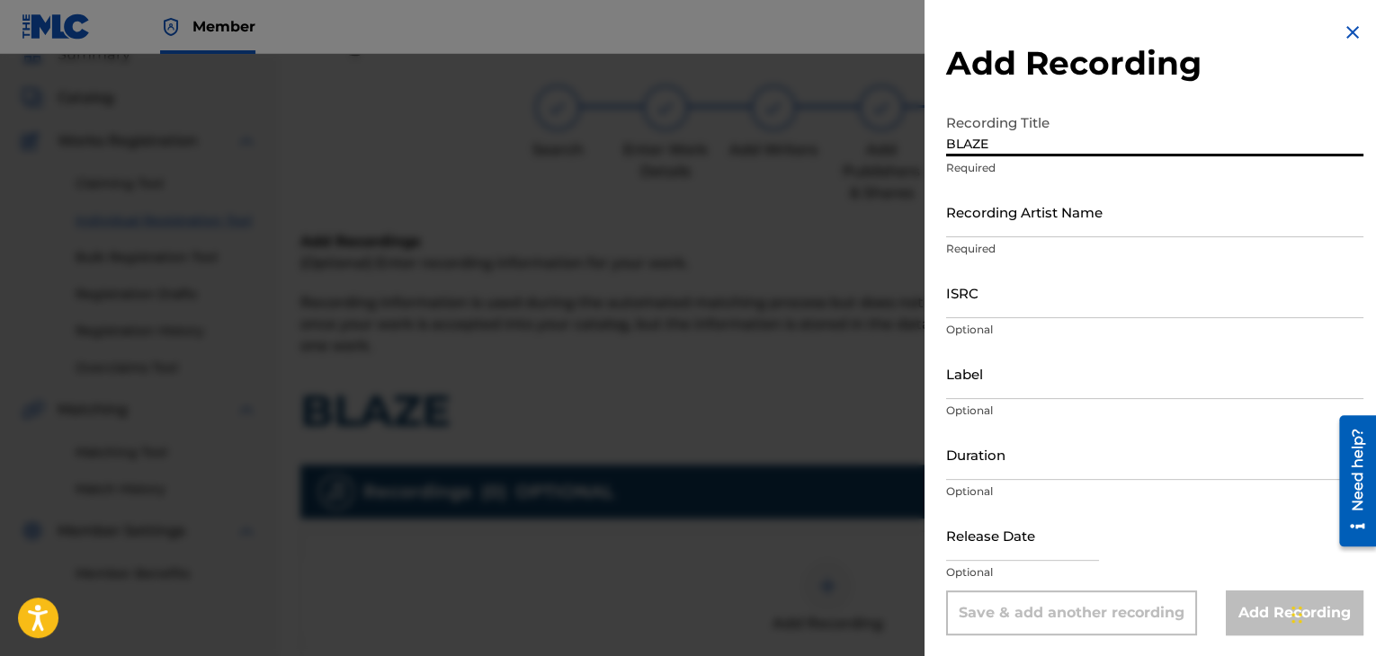
type input "BLAZE"
click at [1000, 231] on input "Recording Artist Name" at bounding box center [1154, 211] width 417 height 51
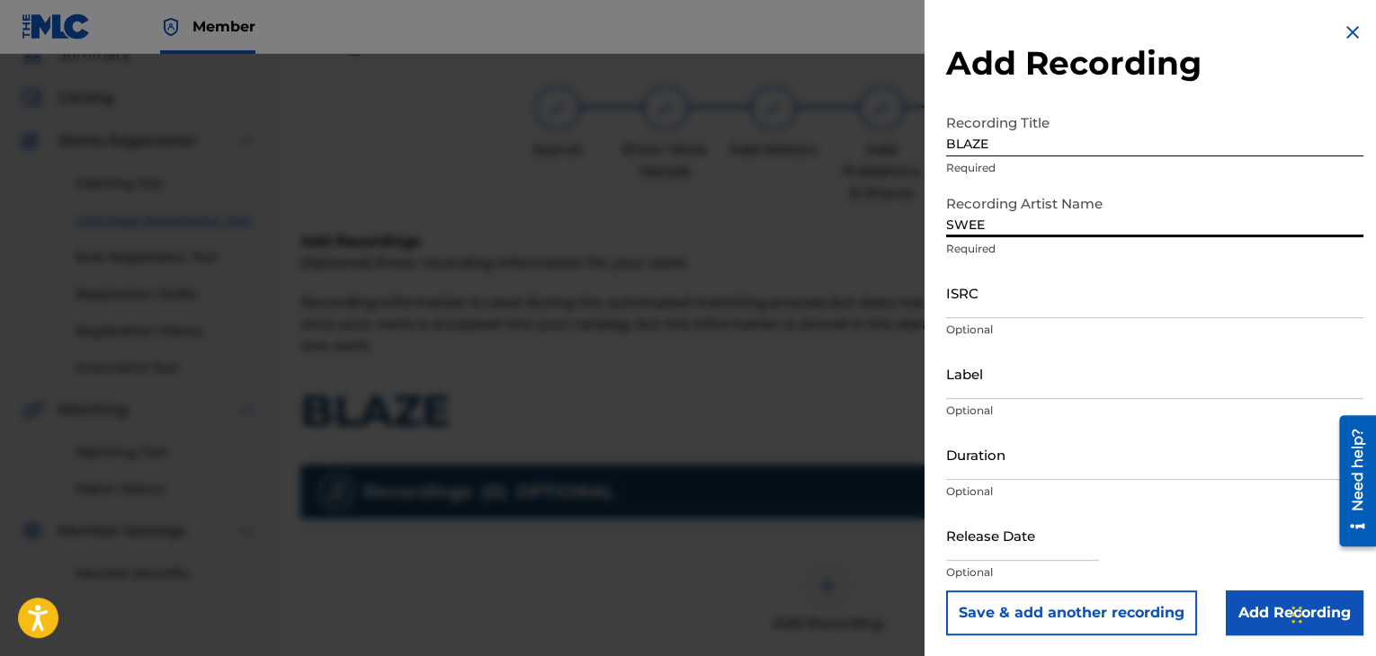
type input "SWEEPY G"
click at [1010, 290] on input "ISRC" at bounding box center [1154, 292] width 417 height 51
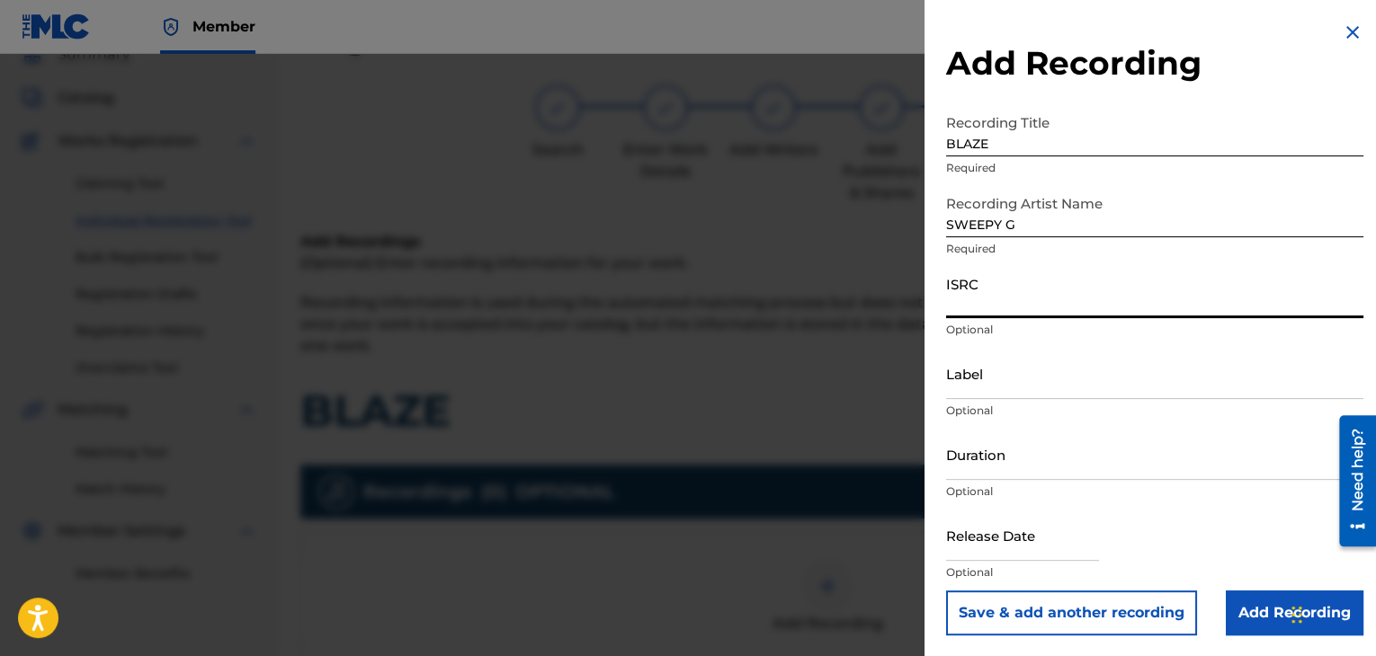
paste input "USPRZ0810028"
type input "USPRZ0810028"
click at [986, 386] on input "Label" at bounding box center [1154, 373] width 417 height 51
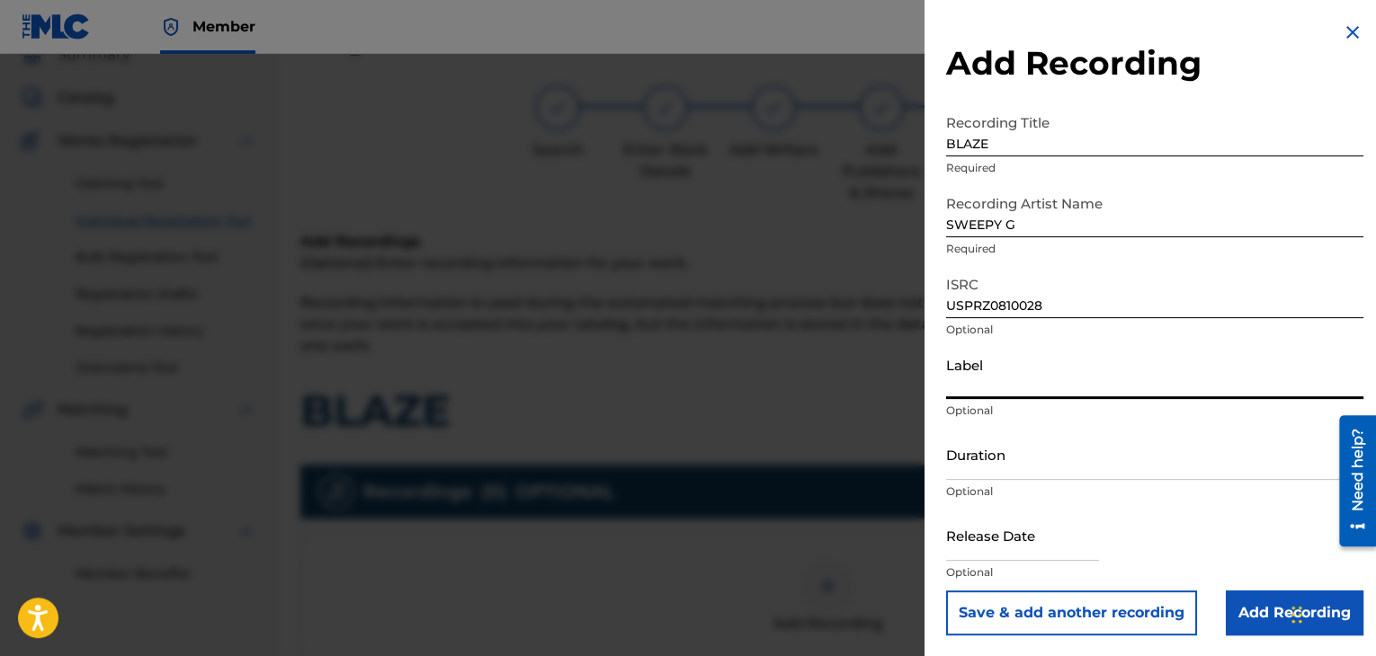
type input "Urban Kings Music Group"
click at [1061, 473] on input "Duration" at bounding box center [1154, 454] width 417 height 51
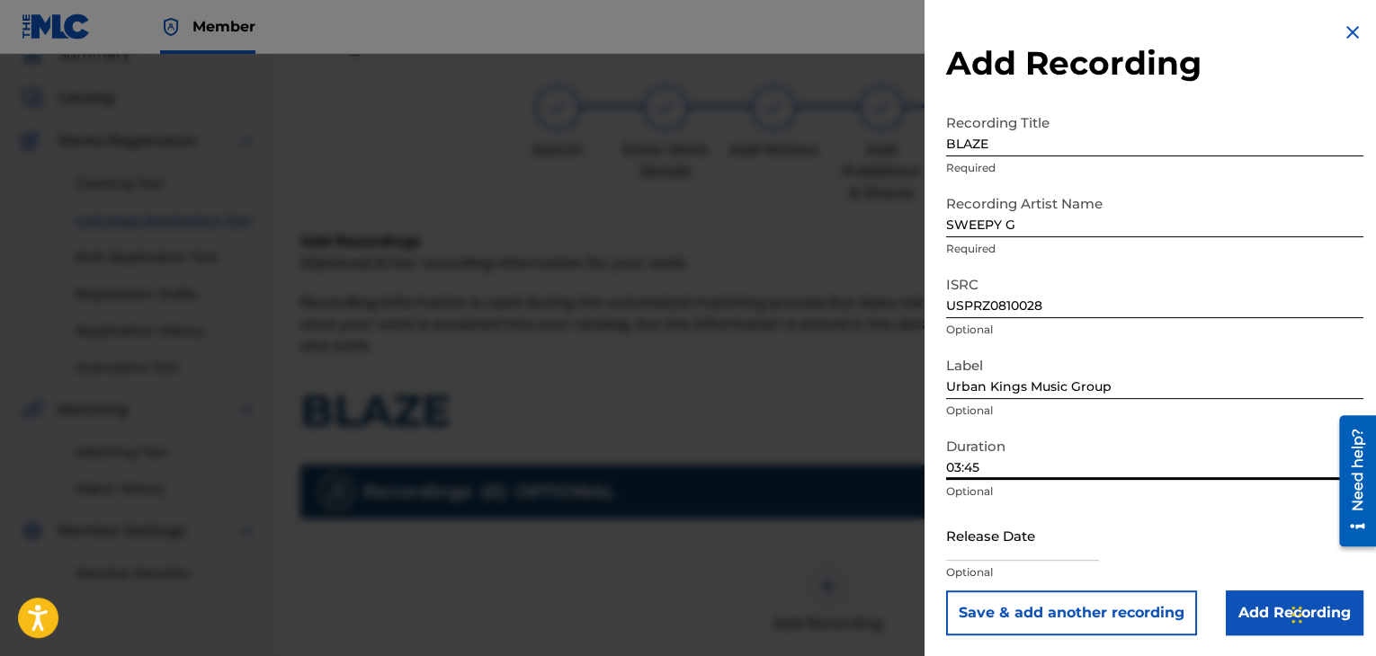
type input "03:45"
click at [1000, 554] on input "text" at bounding box center [1022, 535] width 153 height 51
select select "7"
select select "2025"
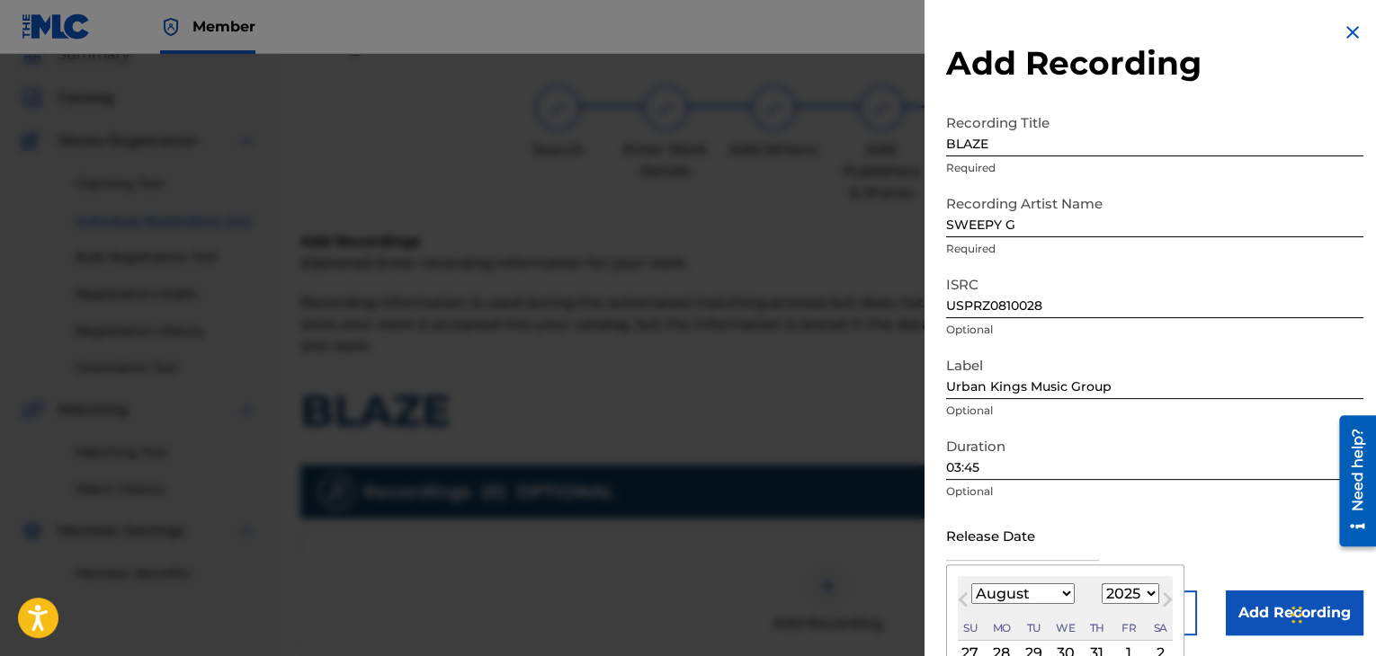
click at [1061, 591] on select "January February March April May June July August September October November De…" at bounding box center [1022, 594] width 103 height 21
select select "6"
click at [971, 584] on select "January February March April May June July August September October November De…" at bounding box center [1022, 594] width 103 height 21
click at [1128, 591] on select "1899 1900 1901 1902 1903 1904 1905 1906 1907 1908 1909 1910 1911 1912 1913 1914…" at bounding box center [1130, 594] width 58 height 21
select select "2008"
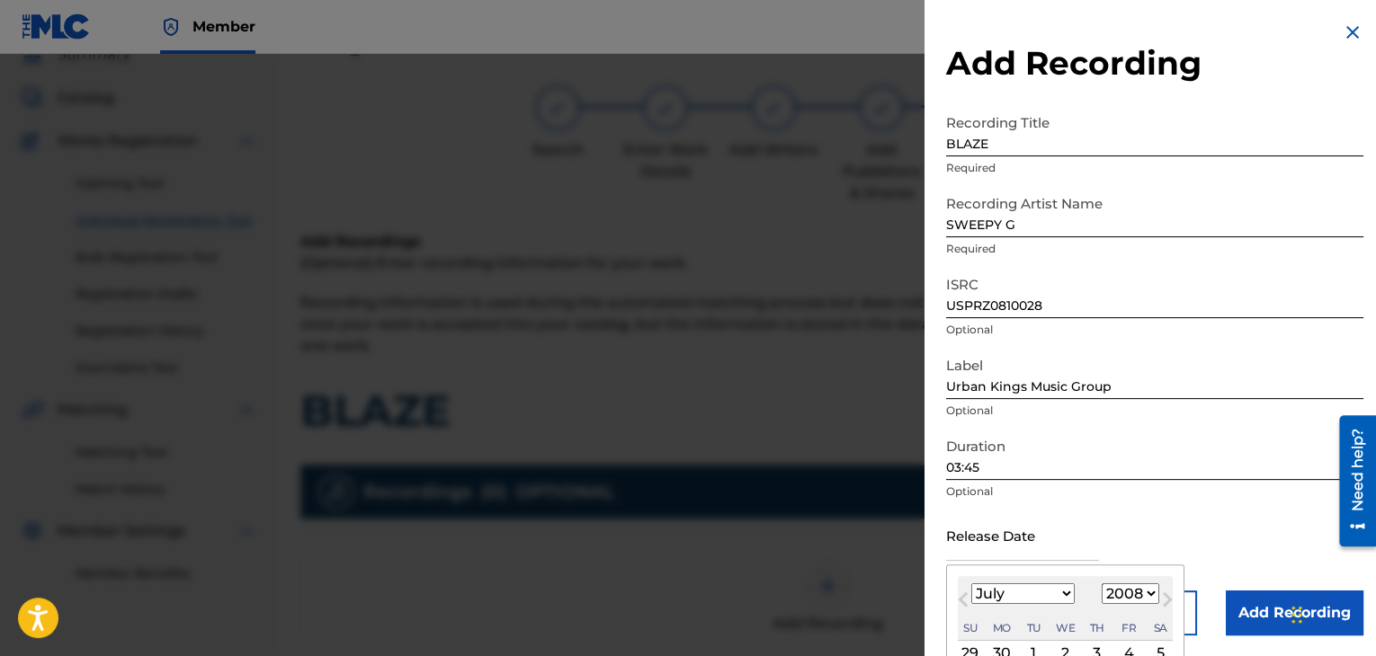
click at [1101, 584] on select "1899 1900 1901 1902 1903 1904 1905 1906 1907 1908 1909 1910 1911 1912 1913 1914…" at bounding box center [1130, 594] width 58 height 21
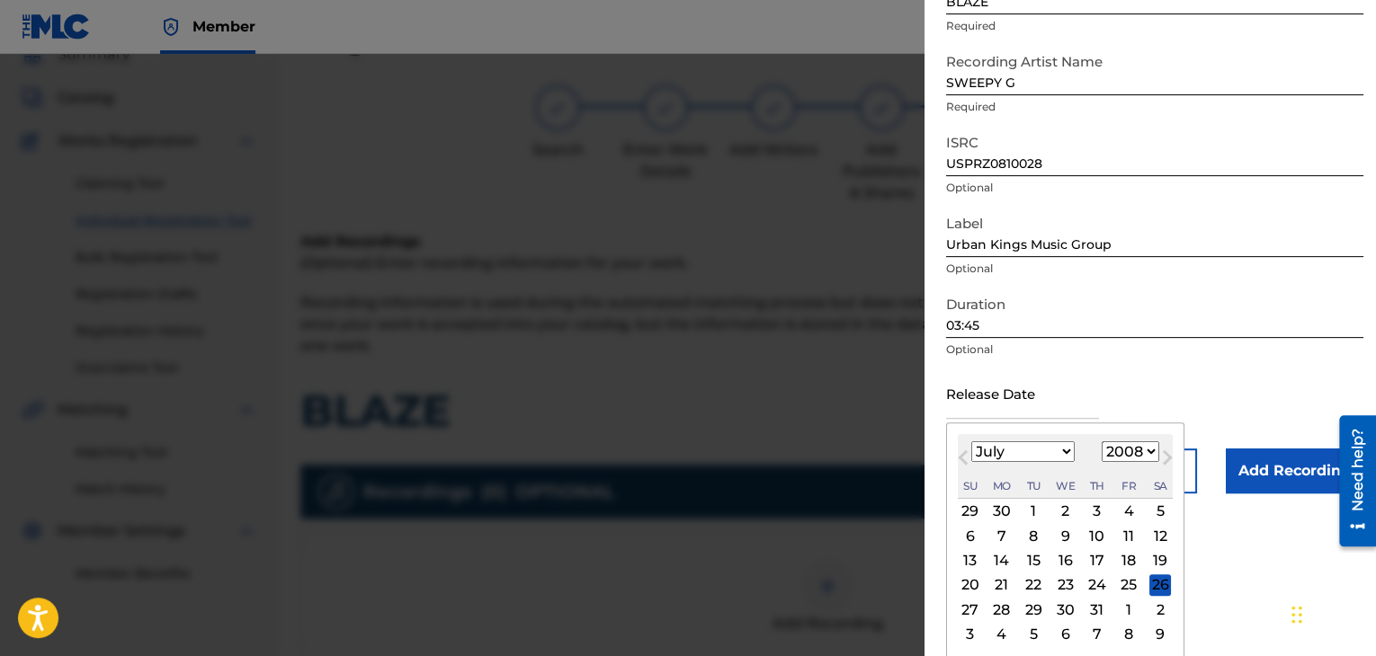
scroll to position [144, 0]
click at [1094, 512] on div "3" at bounding box center [1097, 510] width 22 height 22
type input "[DATE]"
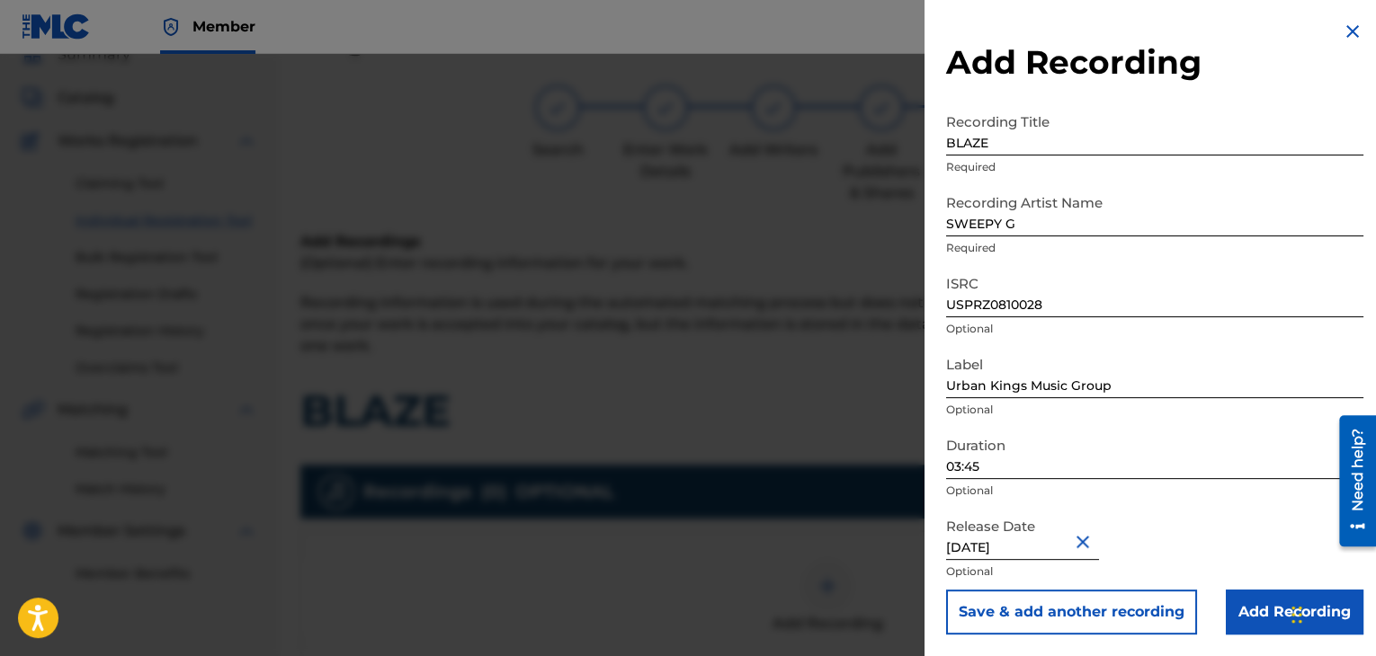
click at [1254, 617] on input "Add Recording" at bounding box center [1295, 612] width 138 height 45
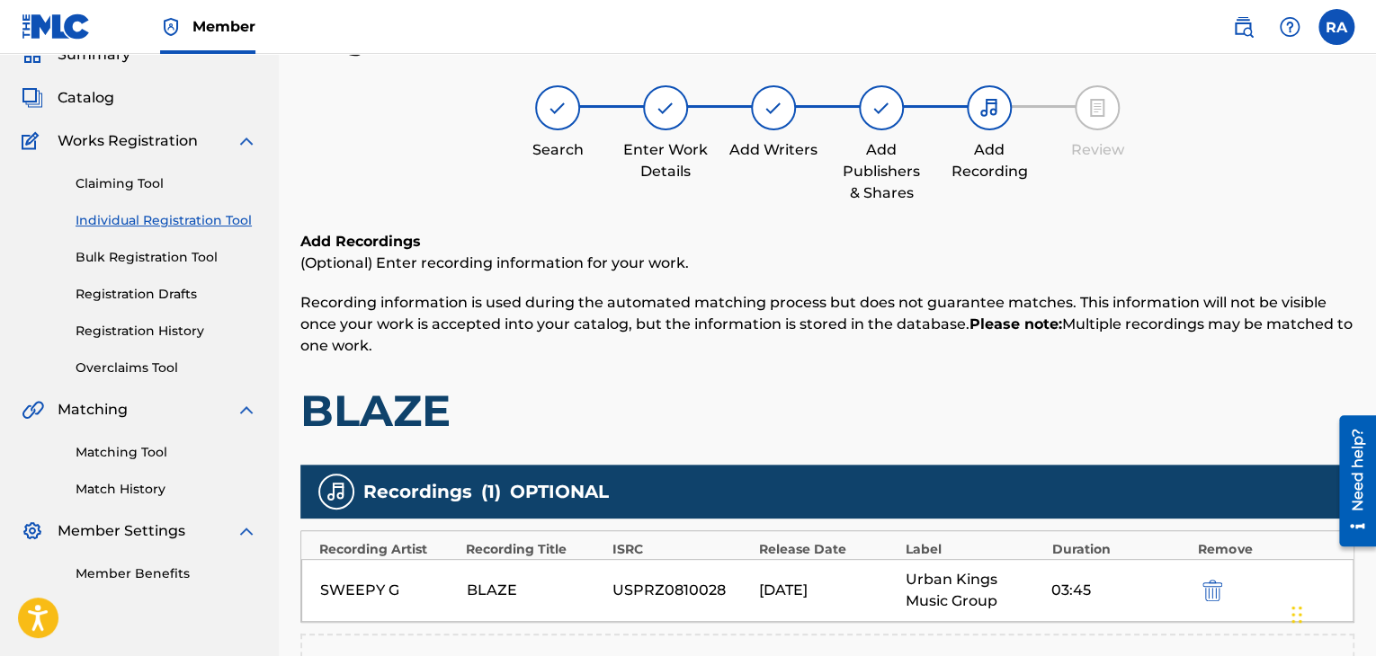
scroll to position [397, 0]
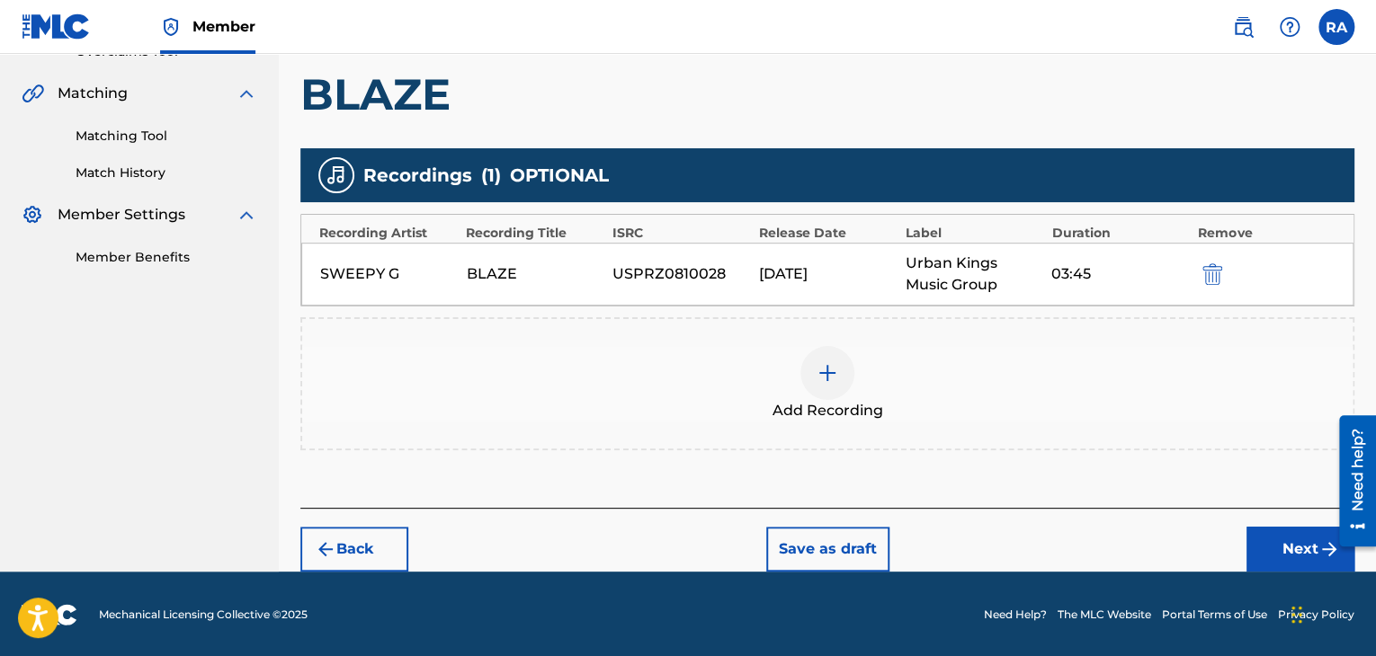
click at [1250, 534] on button "Next" at bounding box center [1300, 549] width 108 height 45
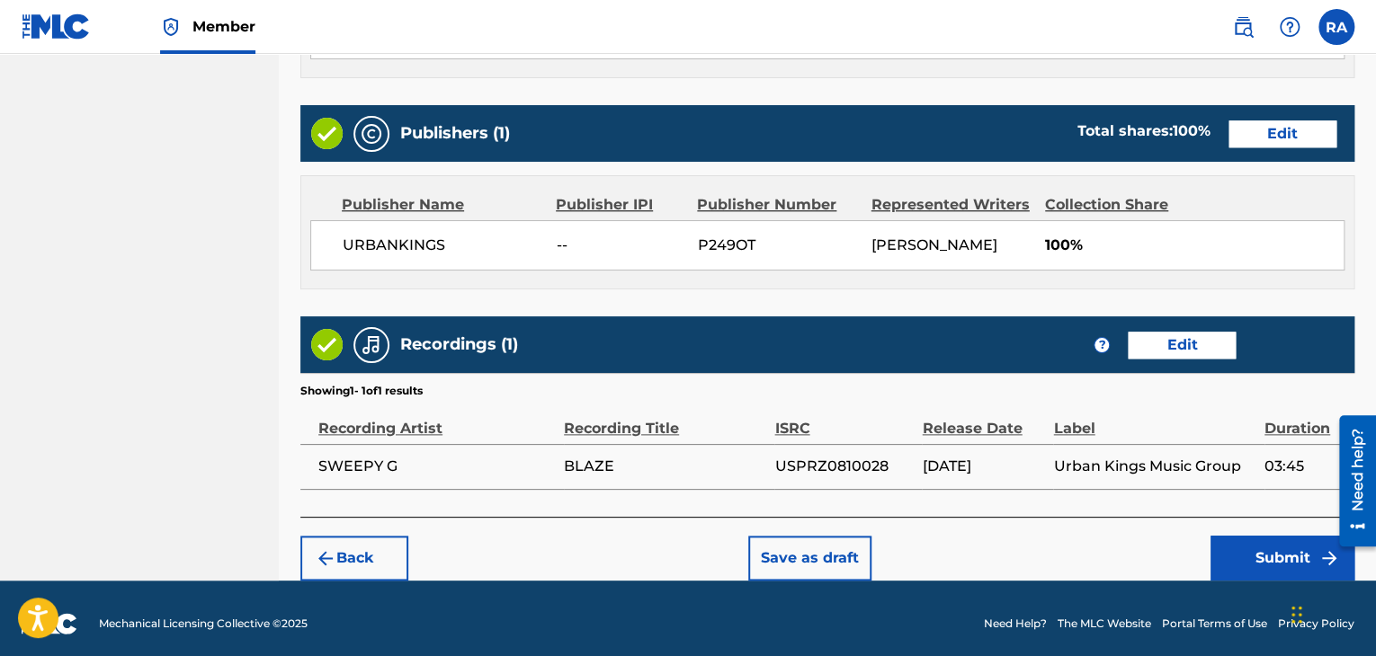
scroll to position [862, 0]
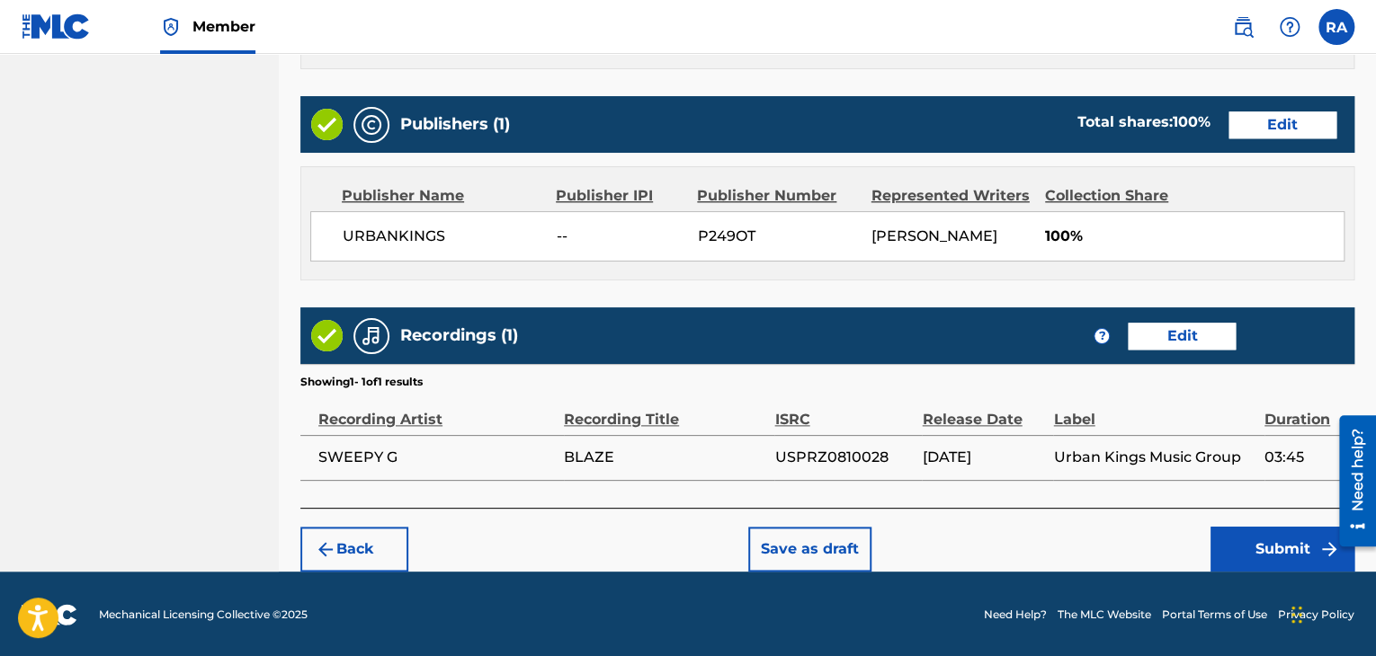
click at [1291, 560] on button "Submit" at bounding box center [1282, 549] width 144 height 45
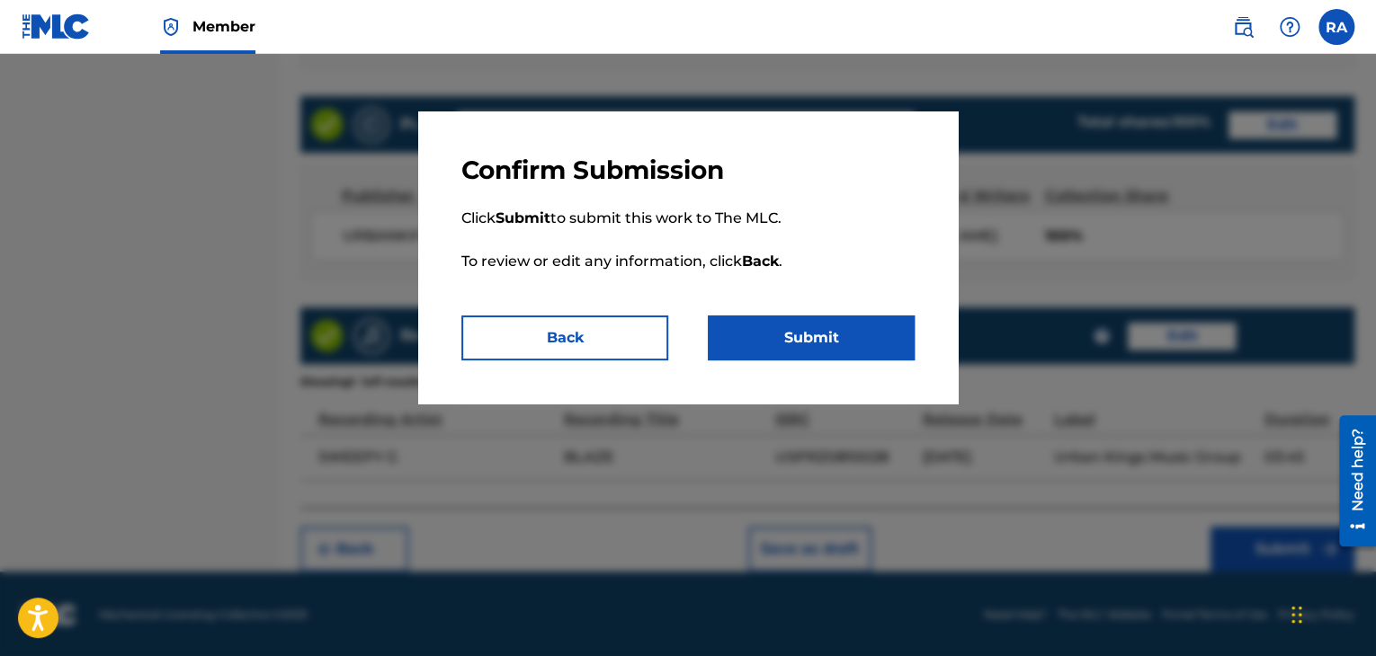
click at [781, 330] on button "Submit" at bounding box center [811, 338] width 207 height 45
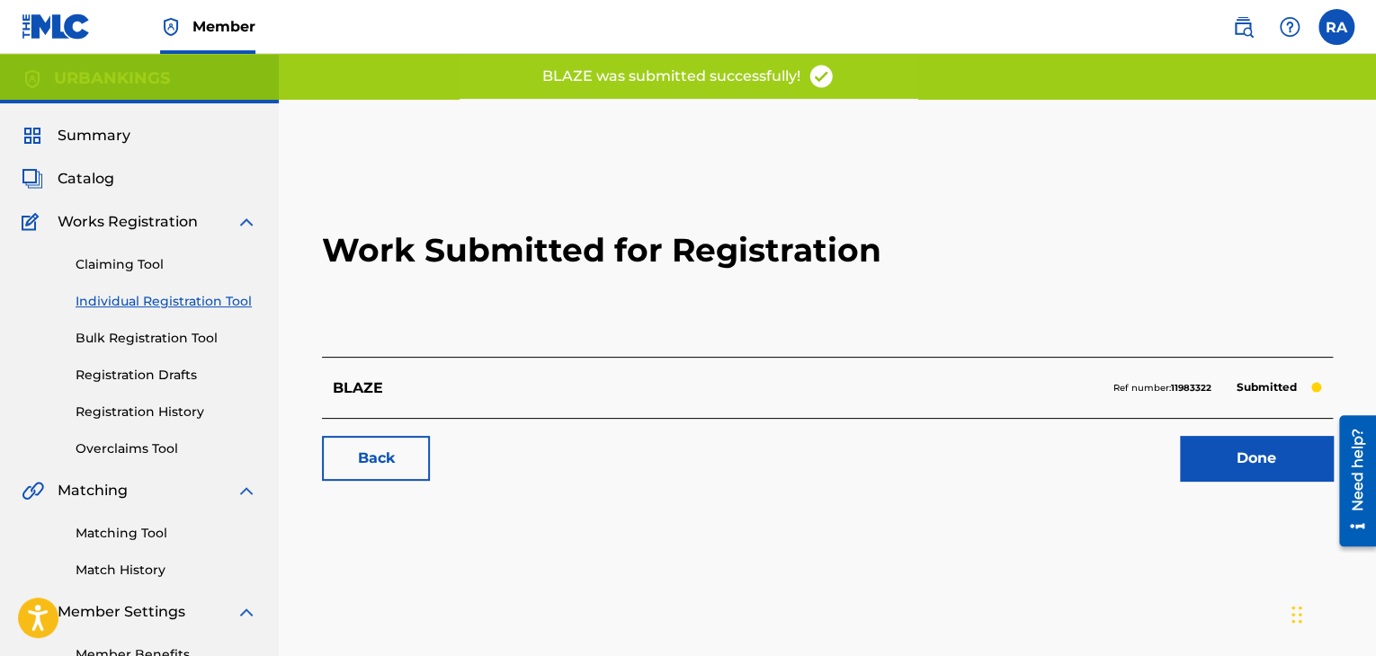
click at [1266, 460] on link "Done" at bounding box center [1256, 458] width 153 height 45
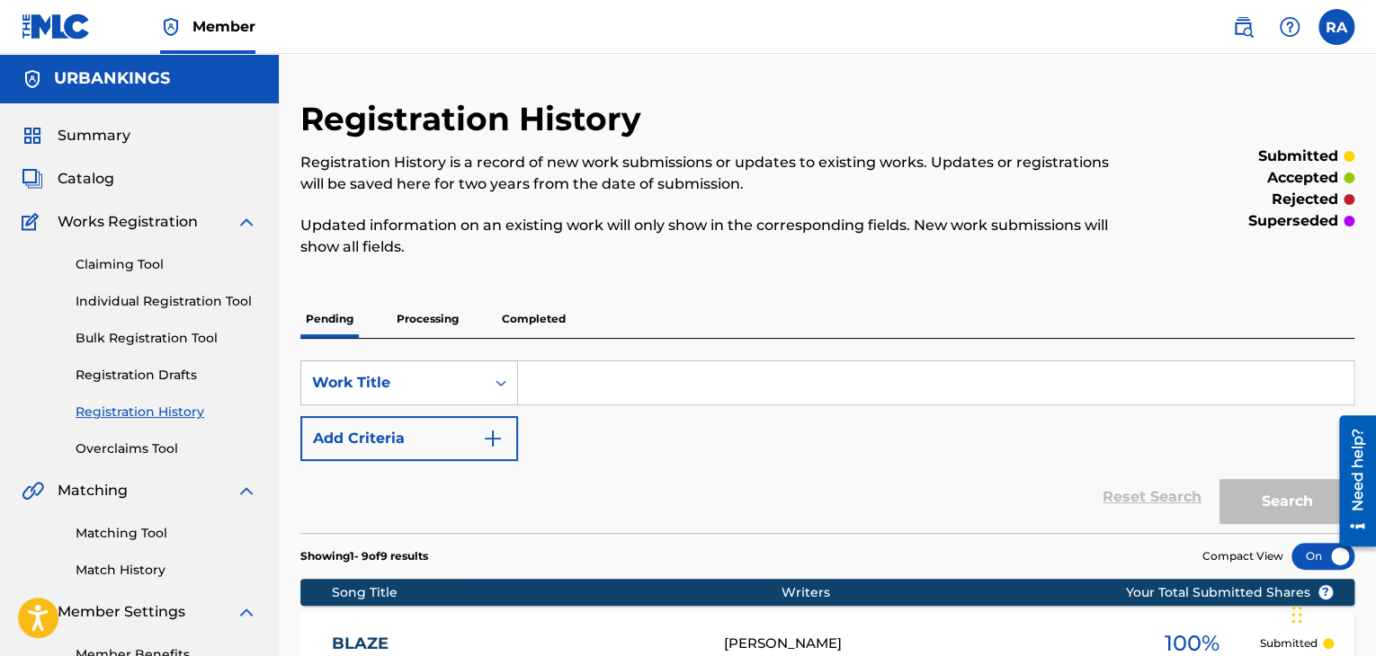
click at [148, 296] on link "Individual Registration Tool" at bounding box center [167, 301] width 182 height 19
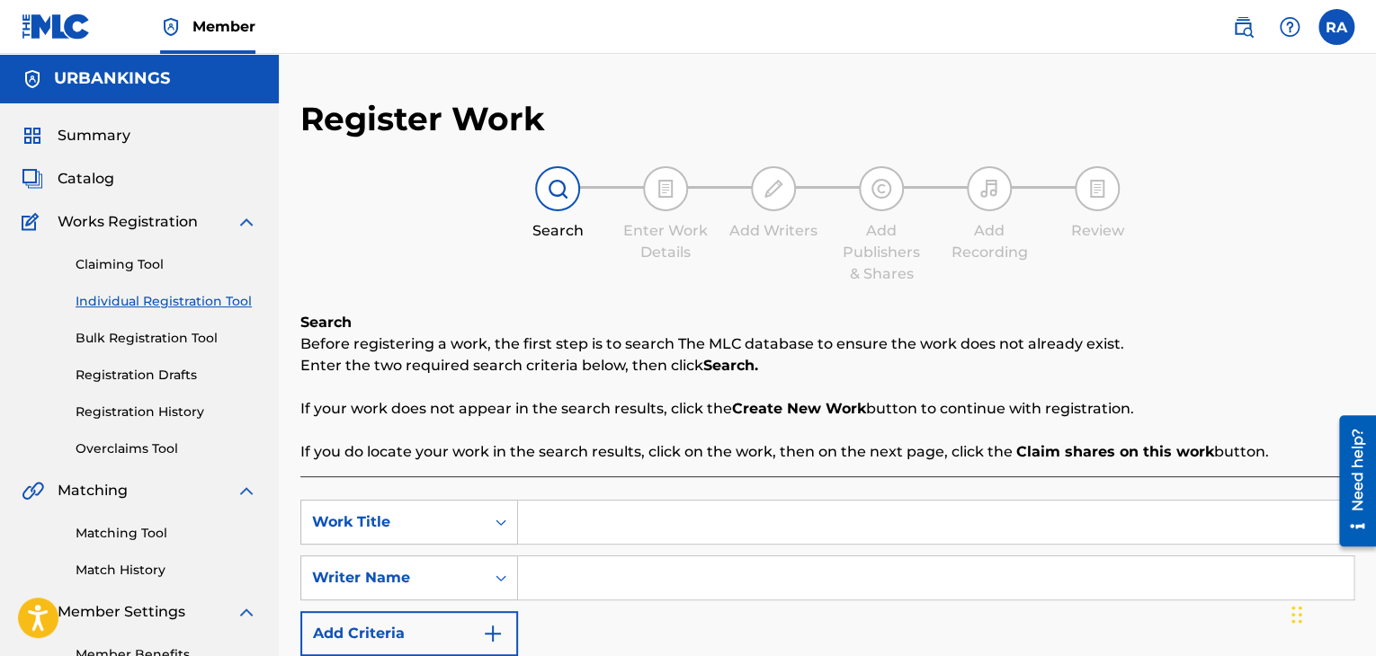
click at [527, 509] on input "Search Form" at bounding box center [935, 522] width 835 height 43
type input "JUST TO LET YOU KNOW"
click at [563, 582] on input "Search Form" at bounding box center [935, 578] width 835 height 43
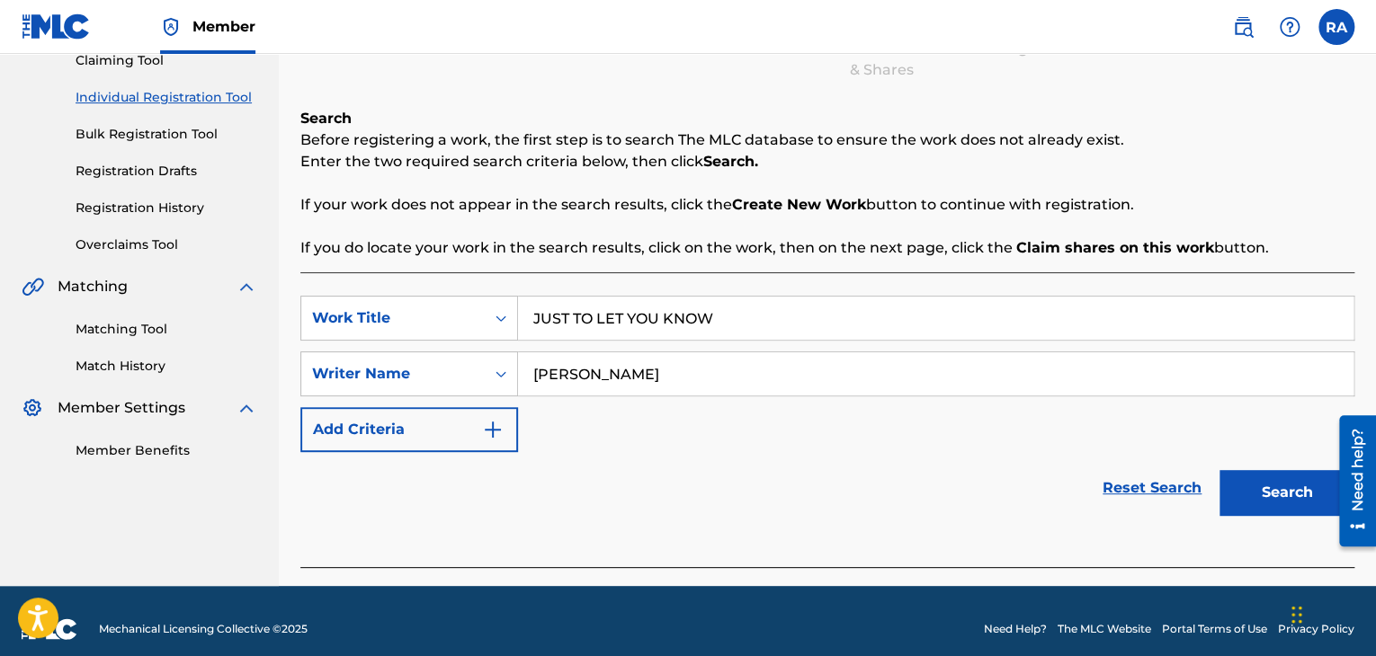
scroll to position [219, 0]
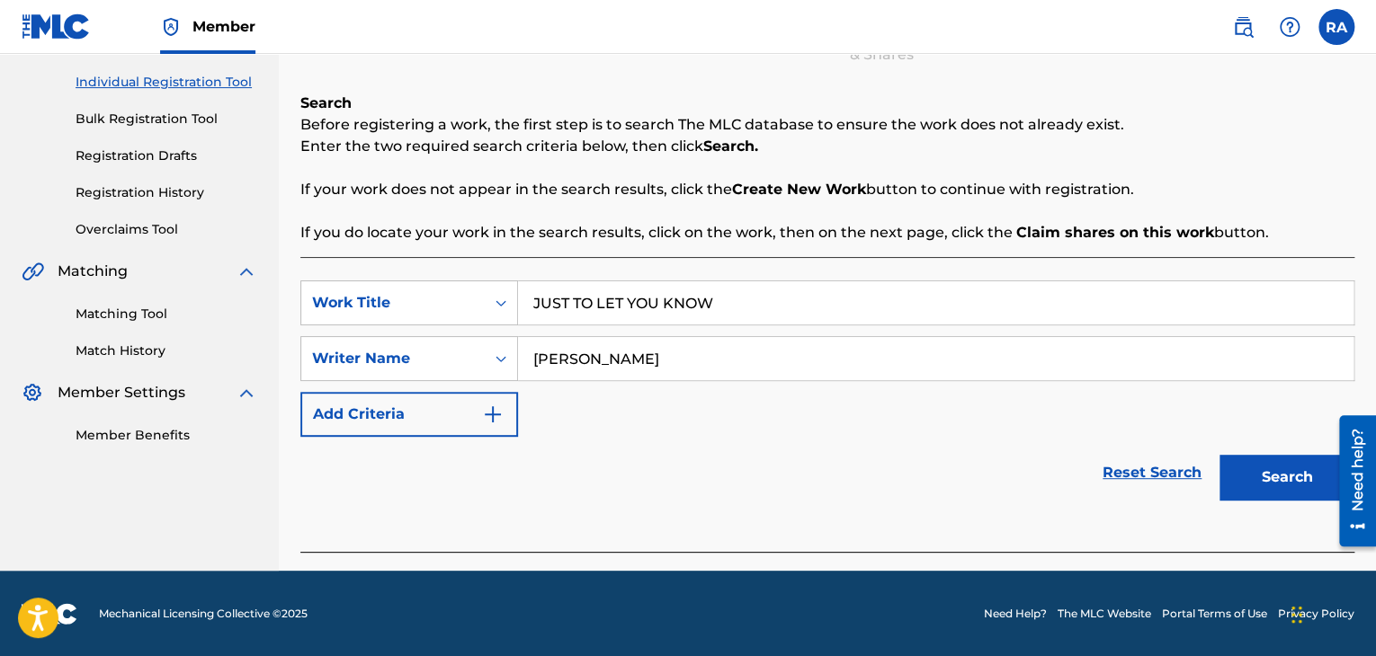
type input "[PERSON_NAME]"
click at [1271, 452] on div "Search" at bounding box center [1282, 473] width 144 height 72
click at [1277, 473] on button "Search" at bounding box center [1286, 477] width 135 height 45
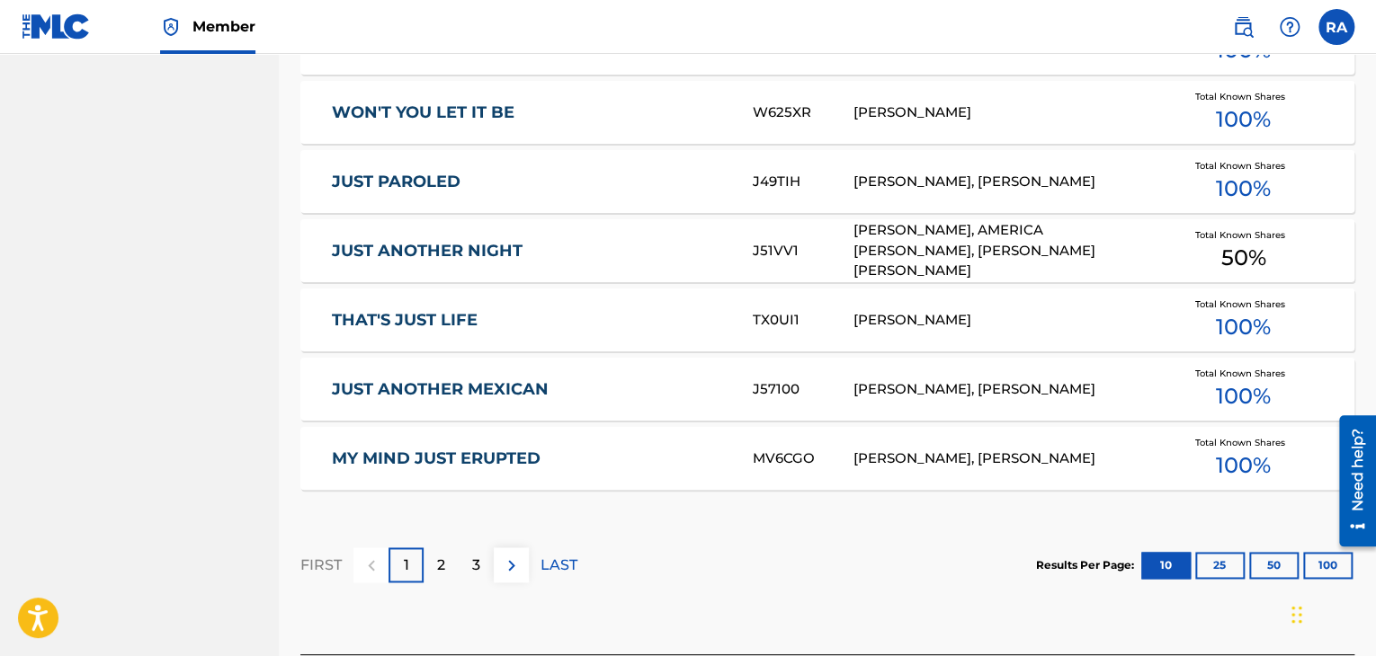
scroll to position [1144, 0]
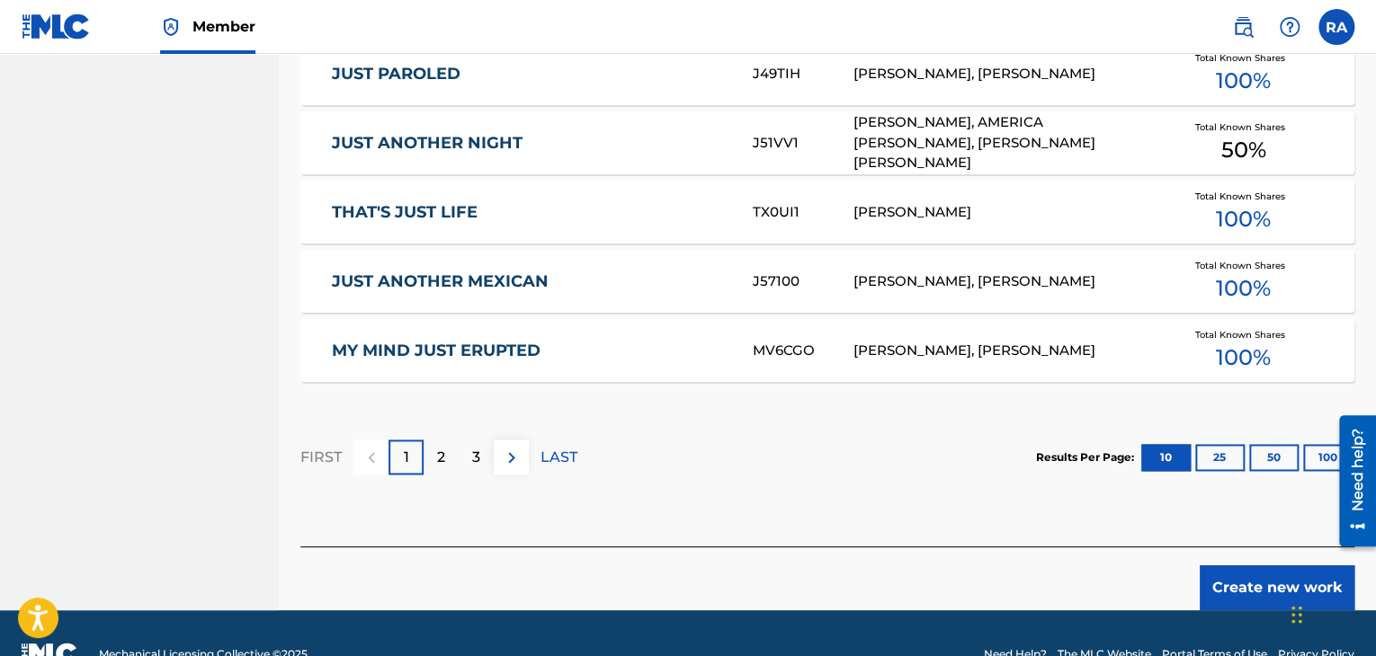
click at [1208, 613] on footer "Mechanical Licensing Collective © 2025 Need Help? The MLC Website Portal Terms …" at bounding box center [688, 654] width 1376 height 86
click at [1226, 587] on button "Create new work" at bounding box center [1276, 588] width 155 height 45
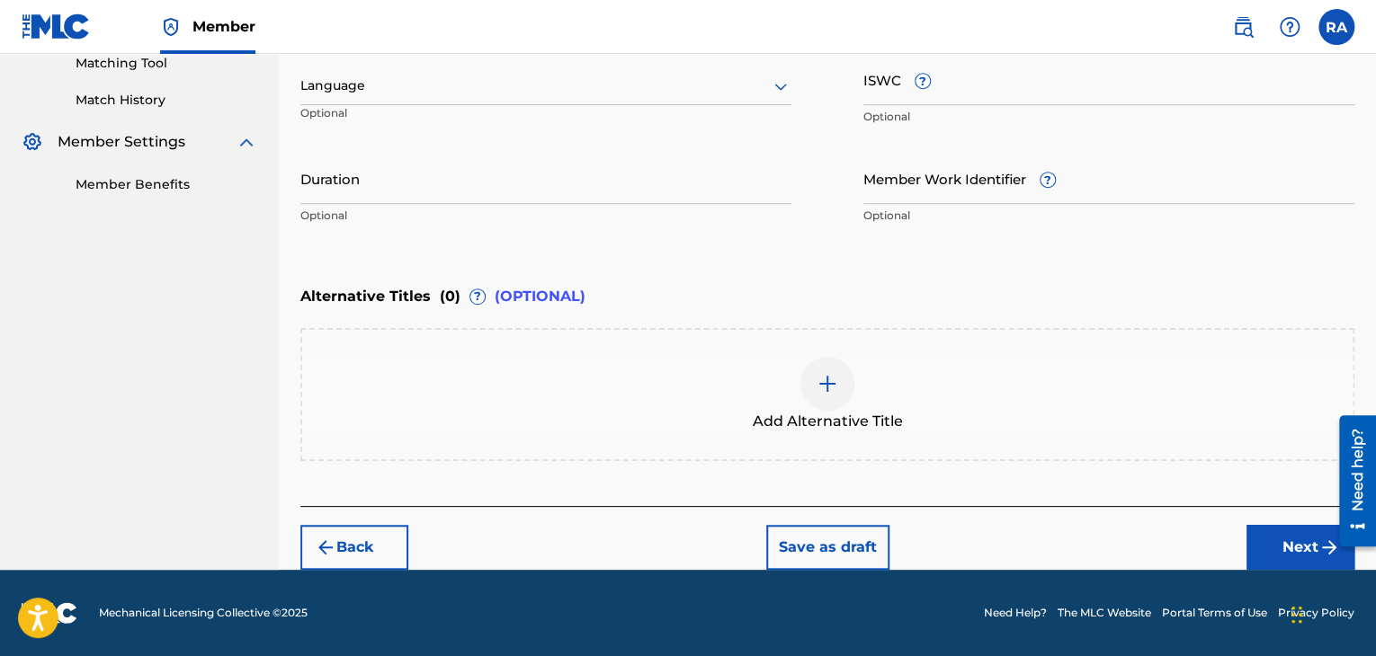
scroll to position [468, 0]
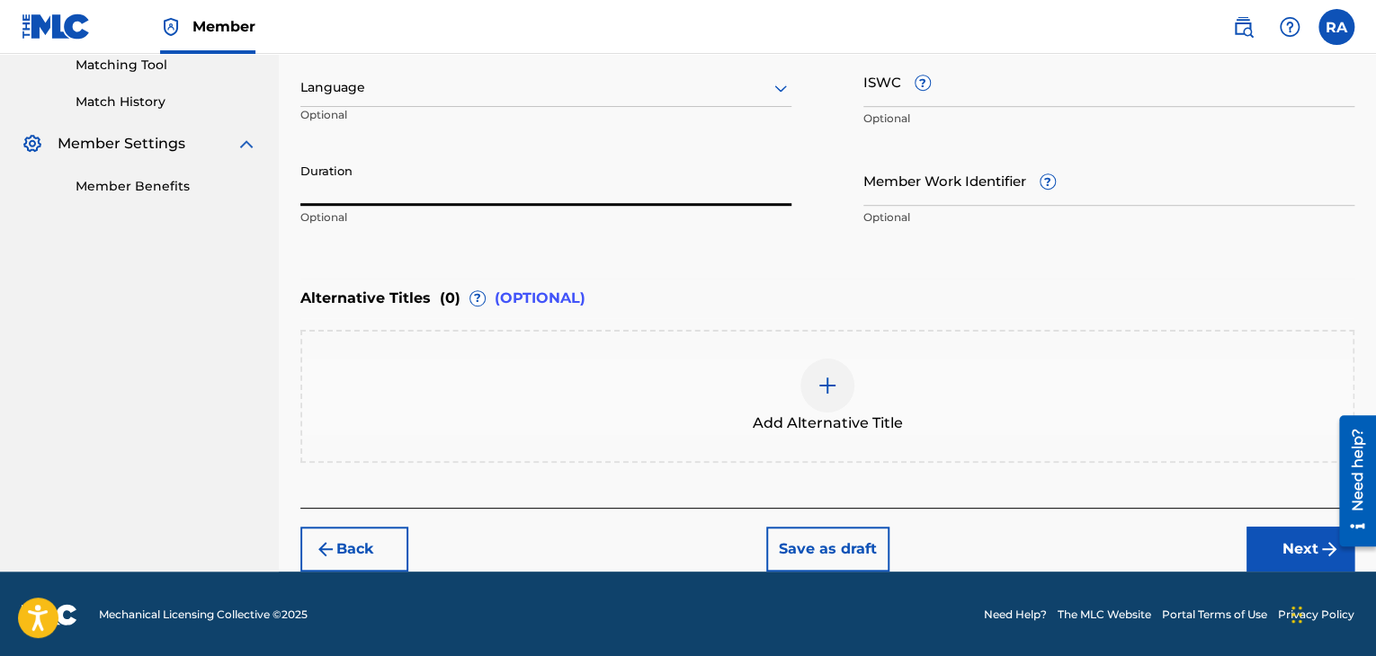
click at [392, 184] on input "Duration" at bounding box center [545, 180] width 491 height 51
type input "03:49"
click at [1277, 541] on button "Next" at bounding box center [1300, 549] width 108 height 45
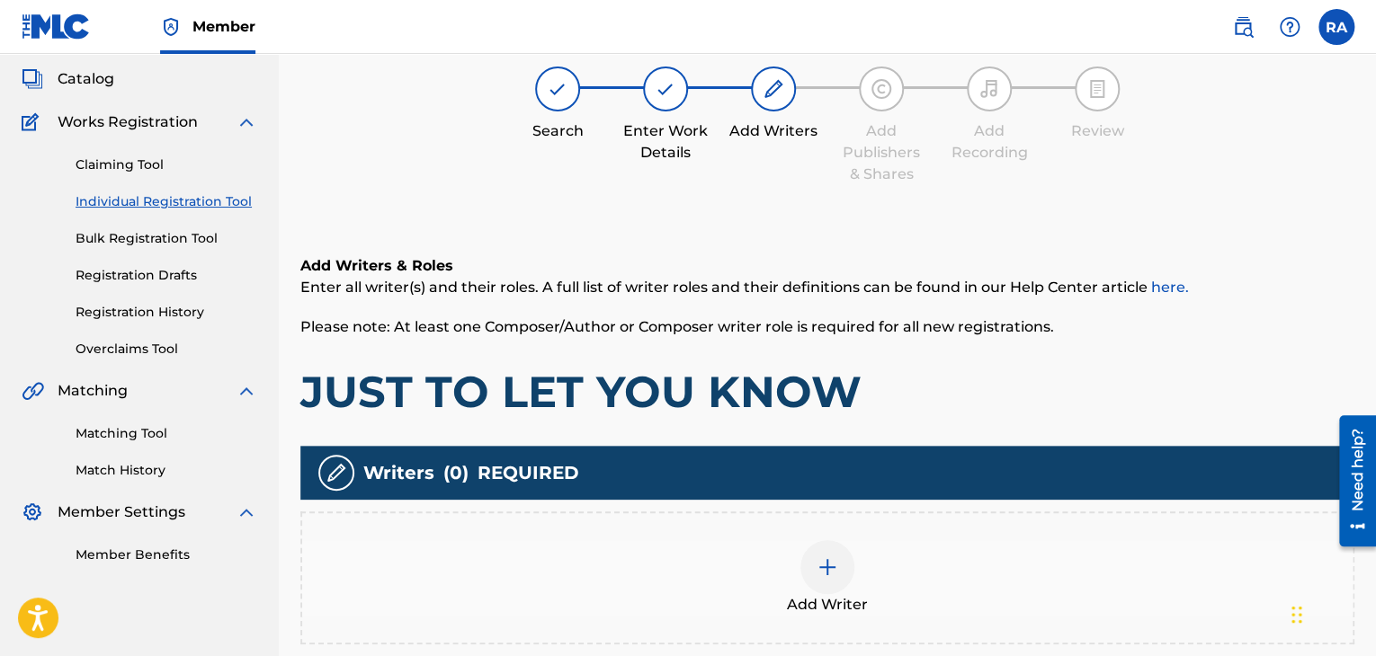
scroll to position [81, 0]
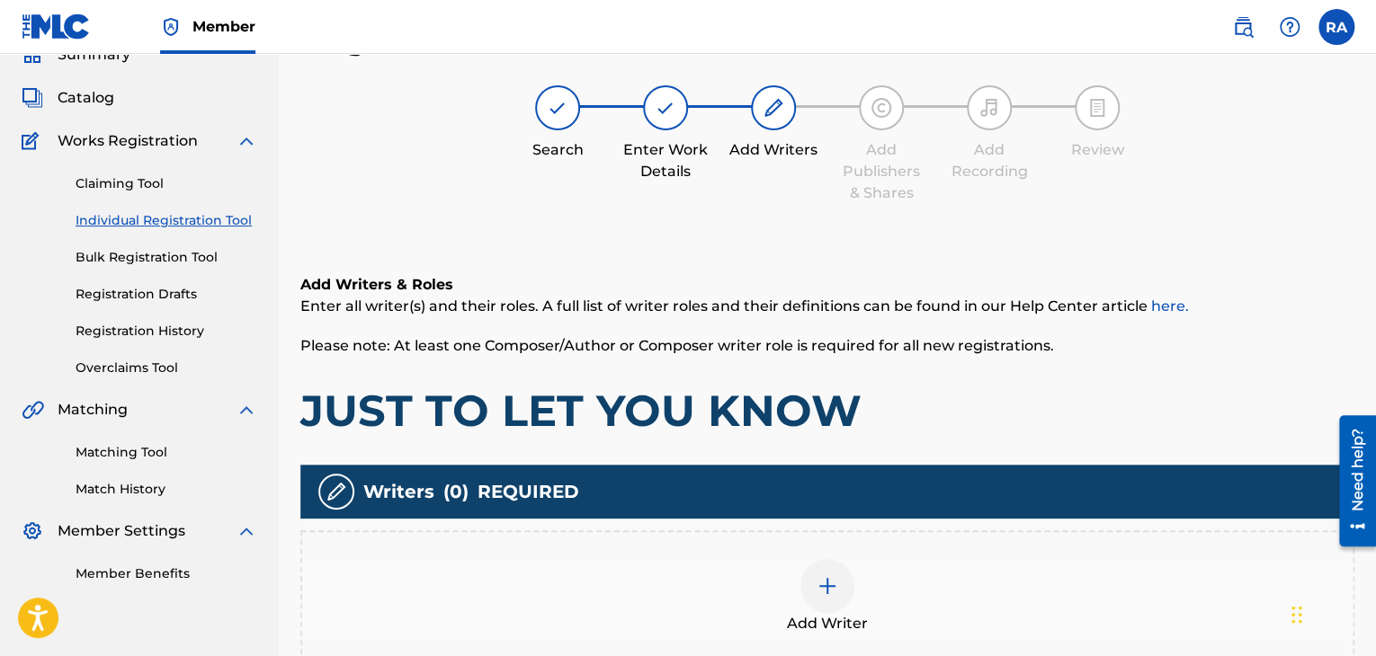
click at [832, 584] on img at bounding box center [827, 586] width 22 height 22
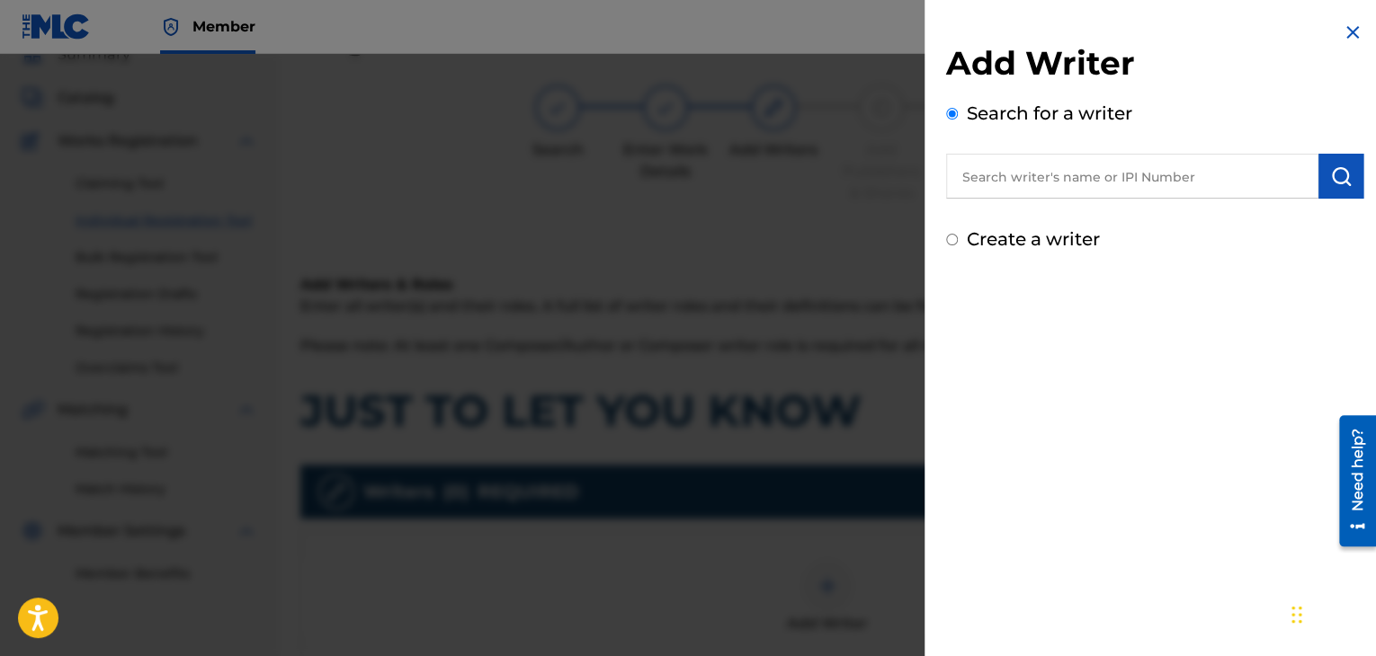
click at [1025, 186] on input "text" at bounding box center [1132, 176] width 372 height 45
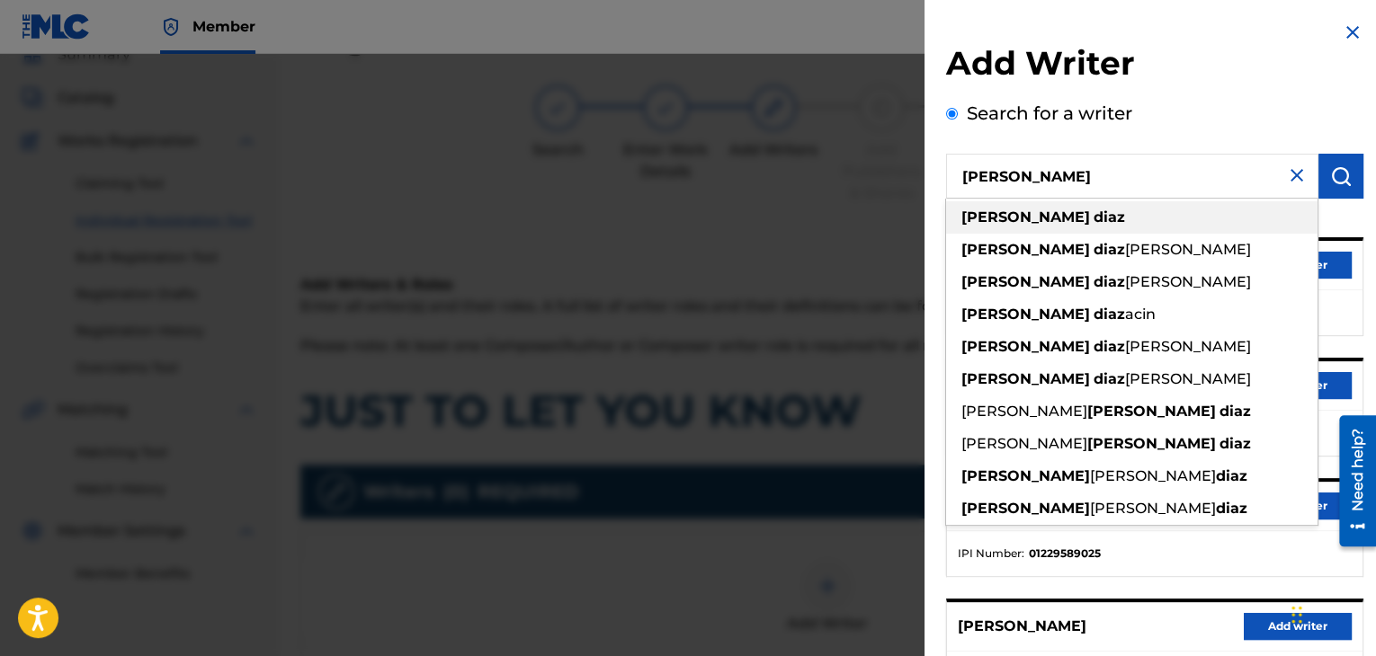
click at [1083, 226] on div "jaime diaz" at bounding box center [1131, 217] width 371 height 32
type input "jaime diaz"
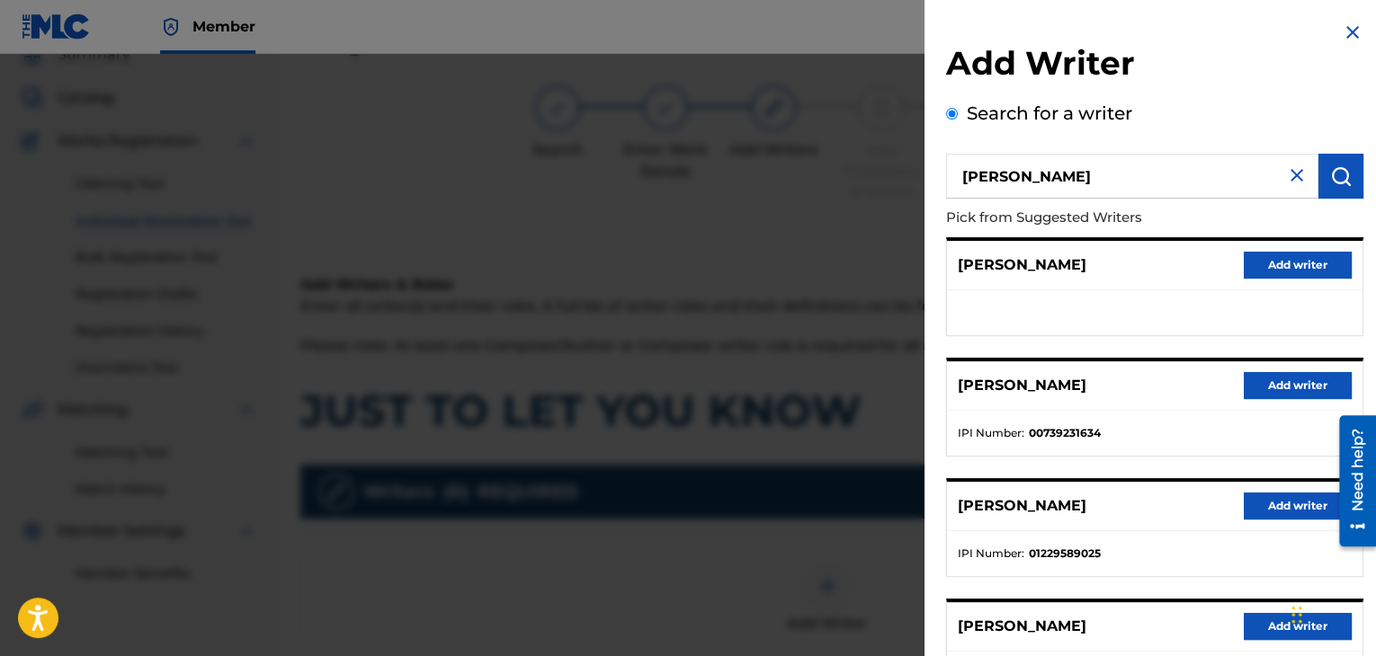
click at [1256, 386] on button "Add writer" at bounding box center [1298, 385] width 108 height 27
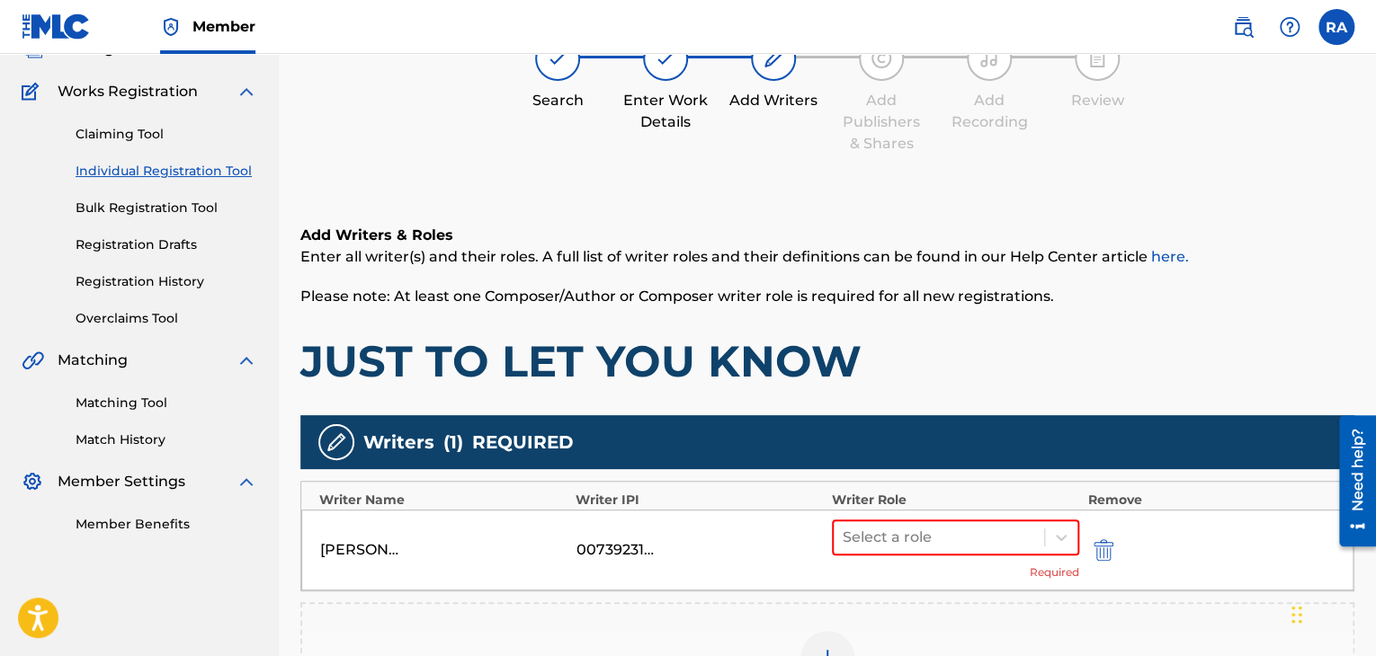
scroll to position [171, 0]
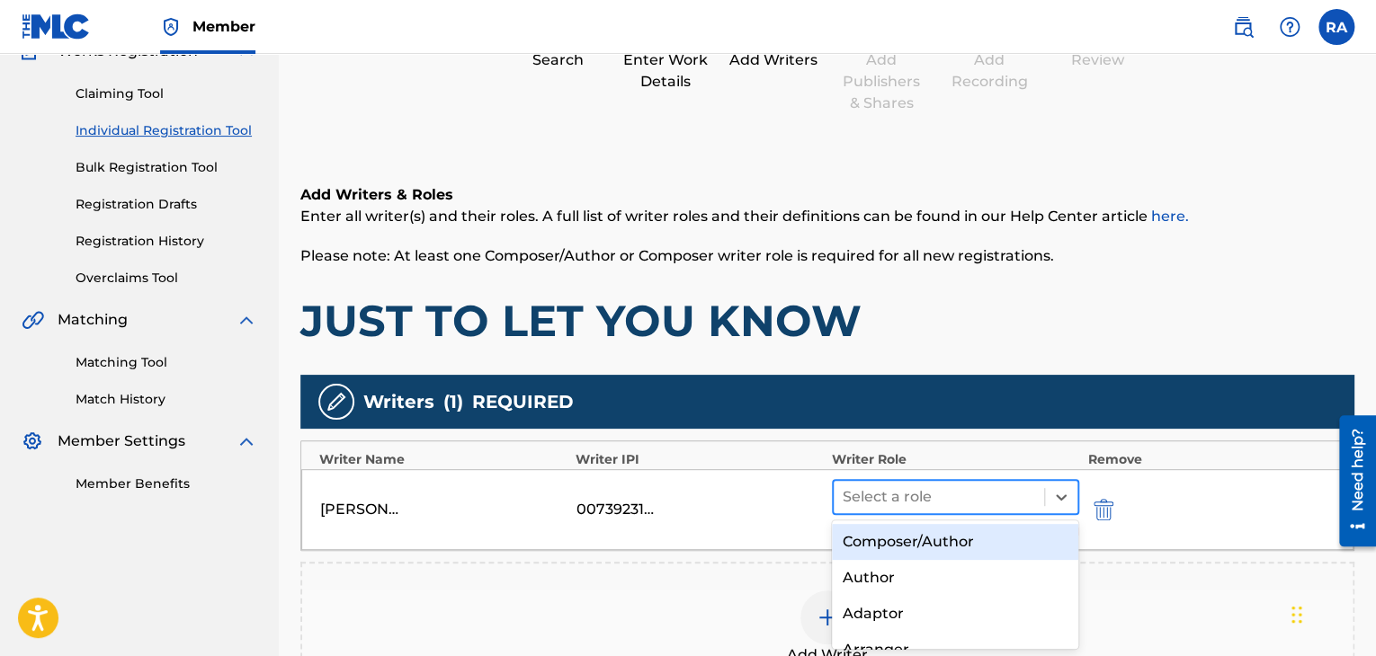
click at [920, 504] on div at bounding box center [938, 497] width 192 height 25
click at [924, 533] on div "Composer/Author" at bounding box center [955, 542] width 247 height 36
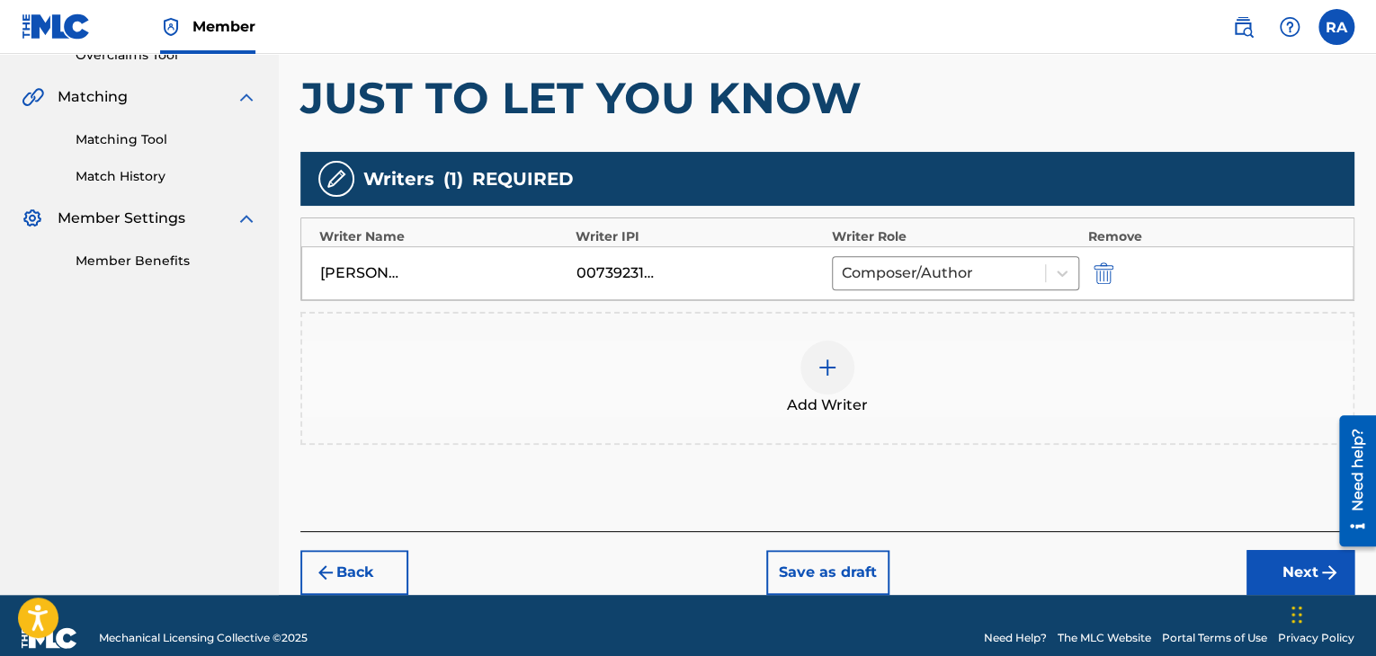
scroll to position [417, 0]
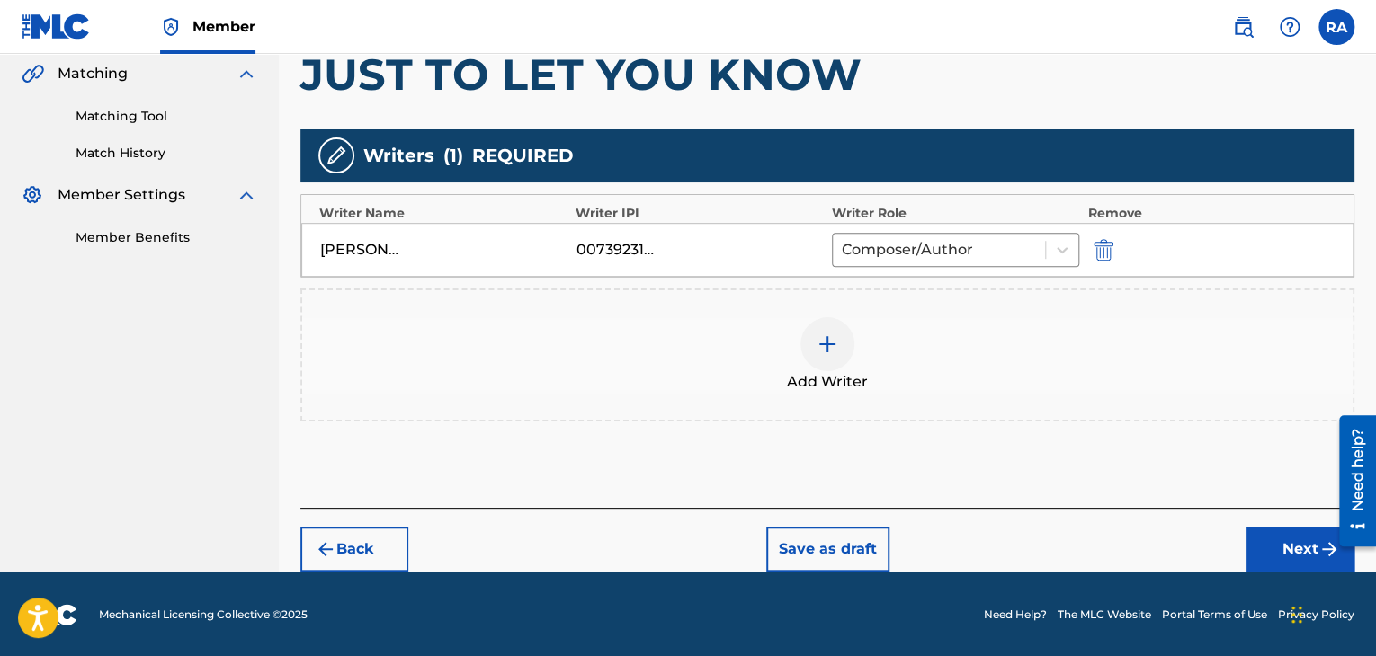
click at [1295, 557] on button "Next" at bounding box center [1300, 549] width 108 height 45
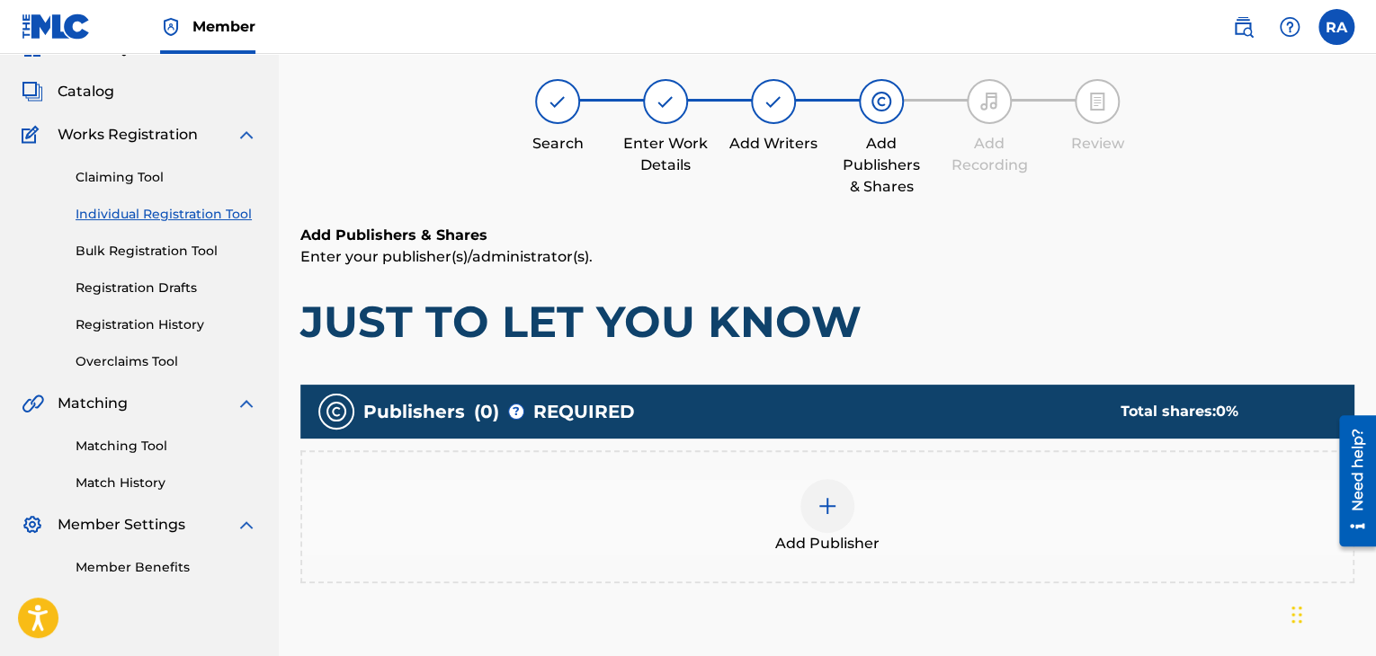
scroll to position [81, 0]
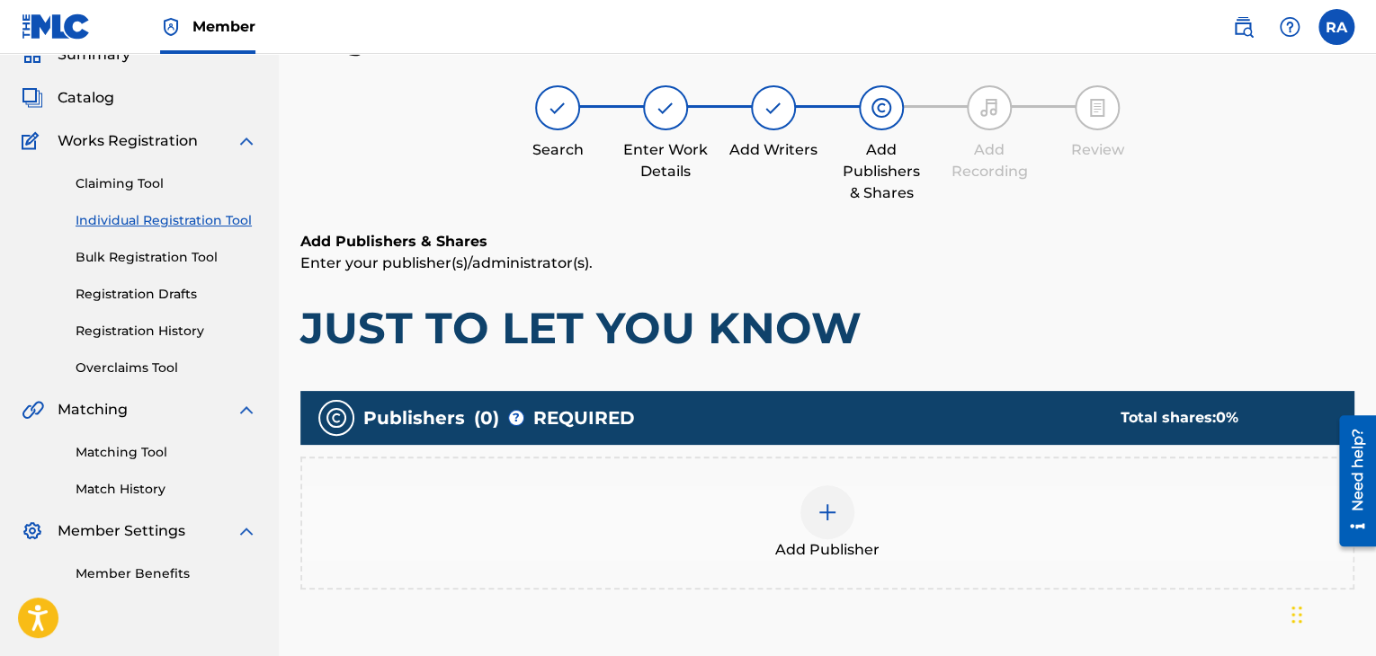
click at [824, 507] on img at bounding box center [827, 513] width 22 height 22
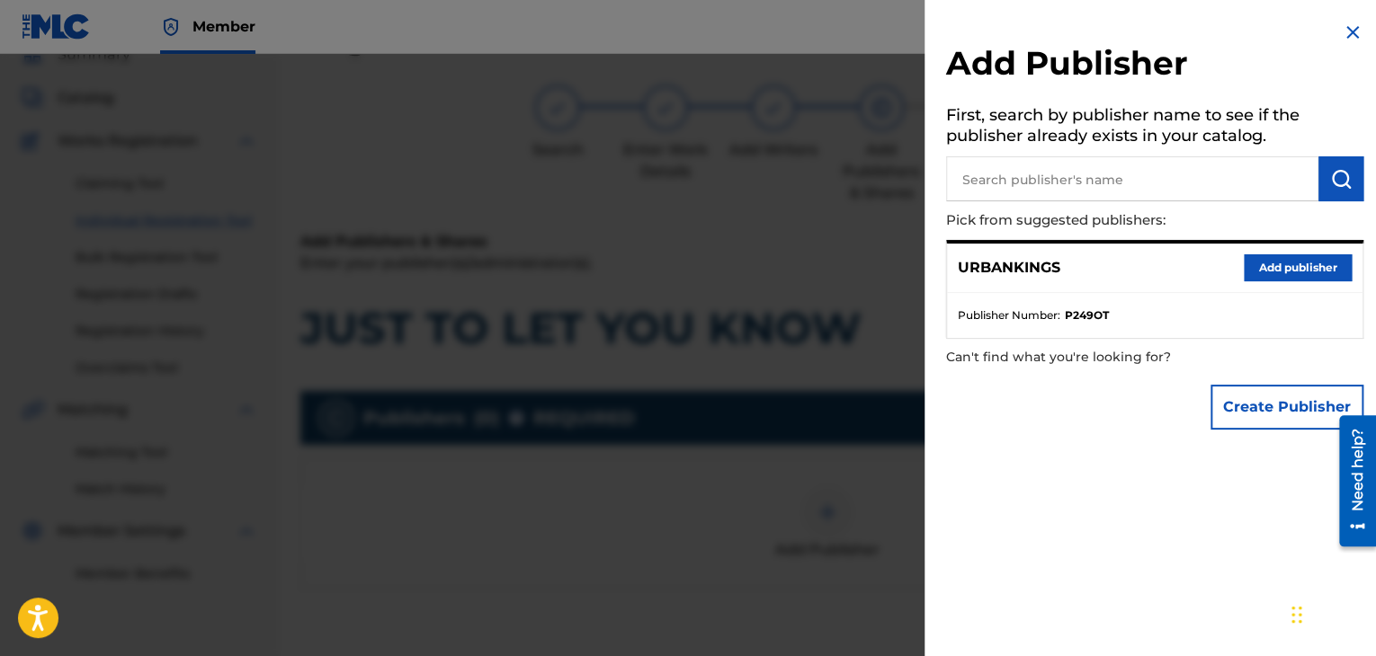
click at [1277, 280] on button "Add publisher" at bounding box center [1298, 267] width 108 height 27
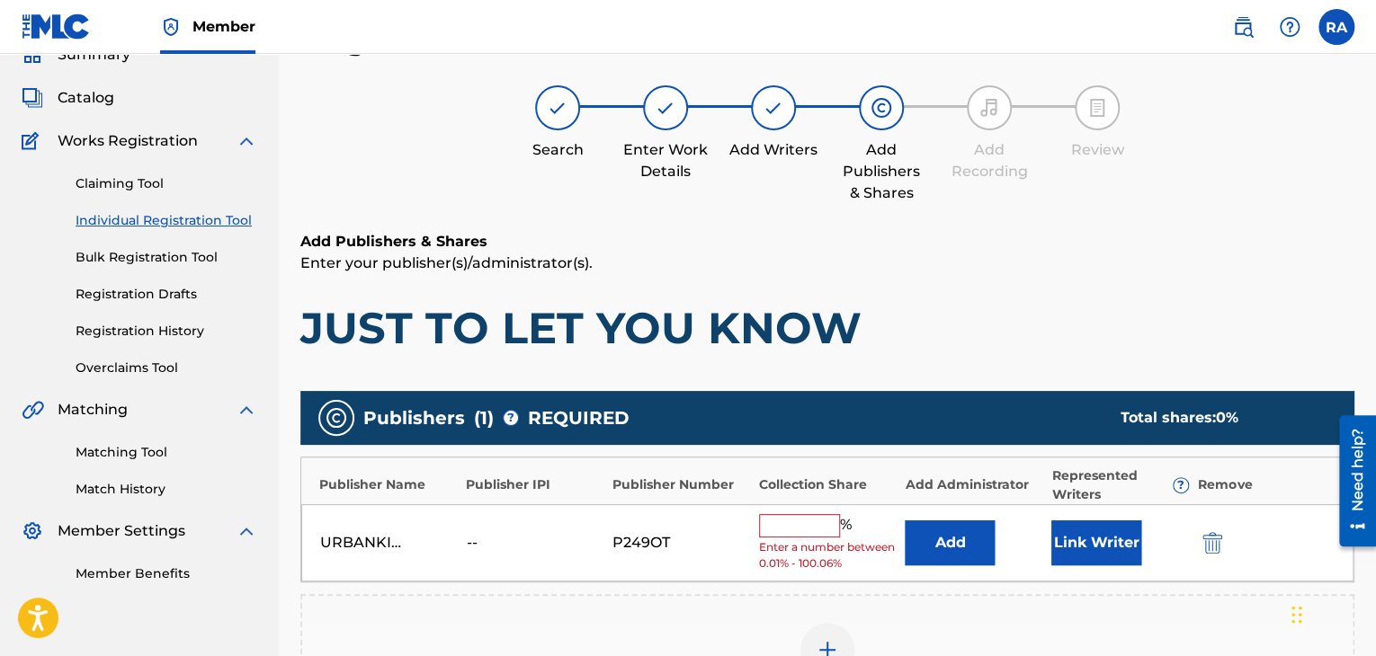
click at [788, 515] on input "text" at bounding box center [799, 525] width 81 height 23
type input "100"
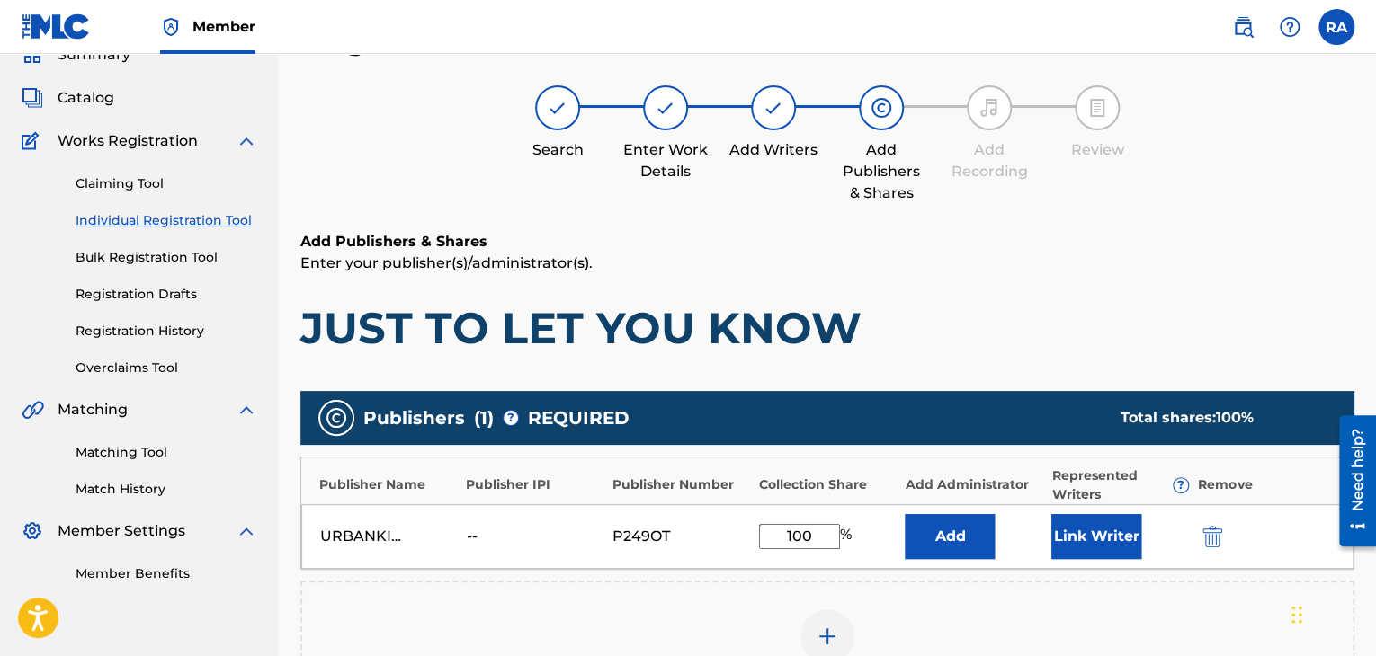
click at [1112, 543] on button "Link Writer" at bounding box center [1096, 536] width 90 height 45
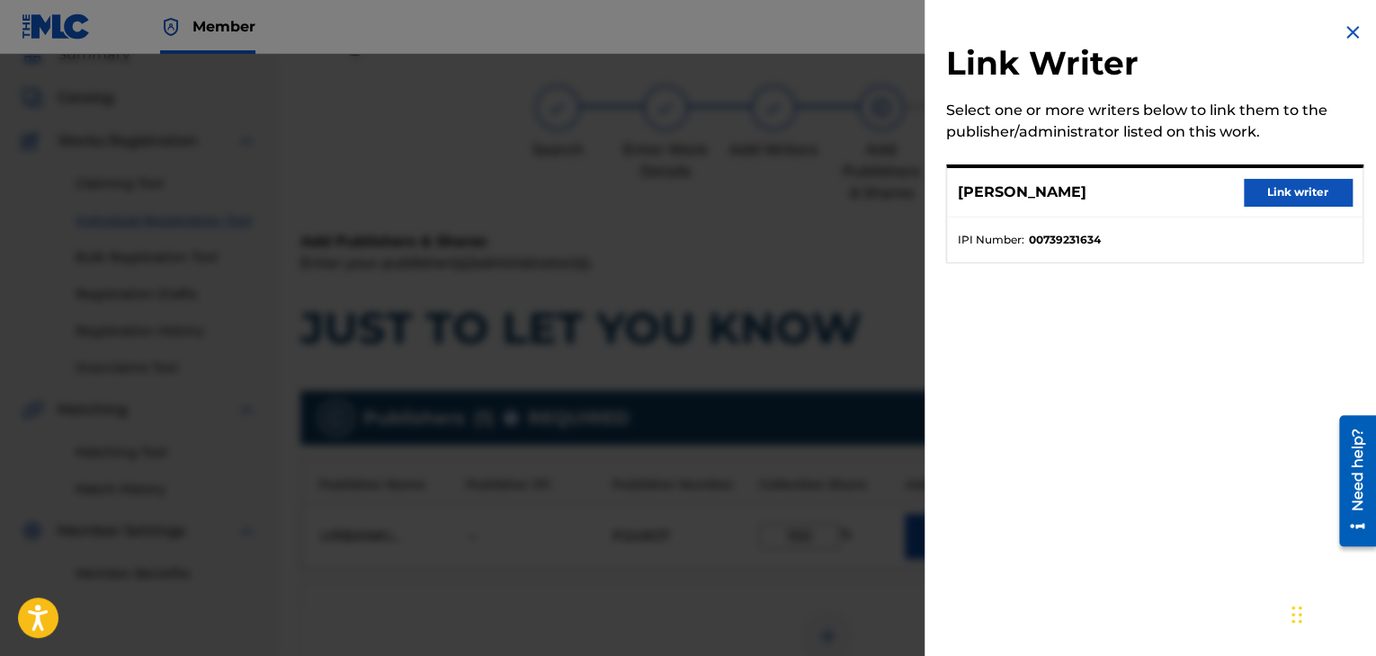
click at [1274, 200] on button "Link writer" at bounding box center [1298, 192] width 108 height 27
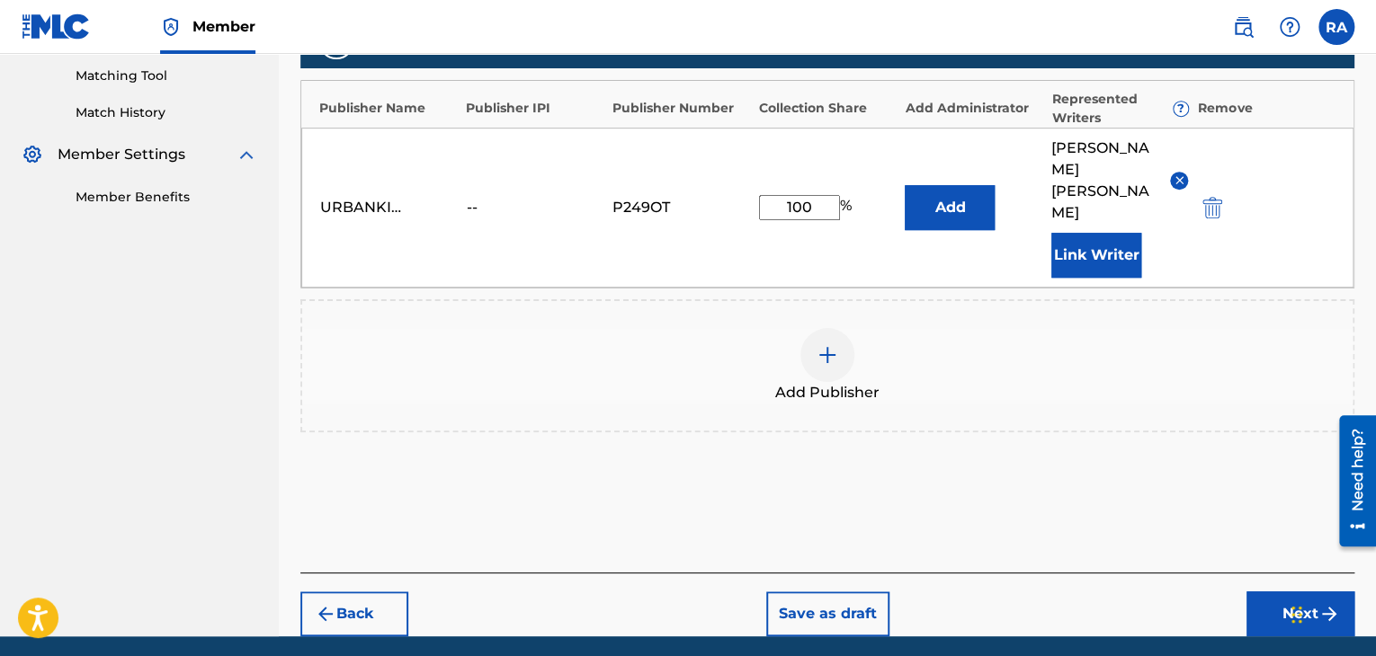
click at [1301, 592] on button "Next" at bounding box center [1300, 614] width 108 height 45
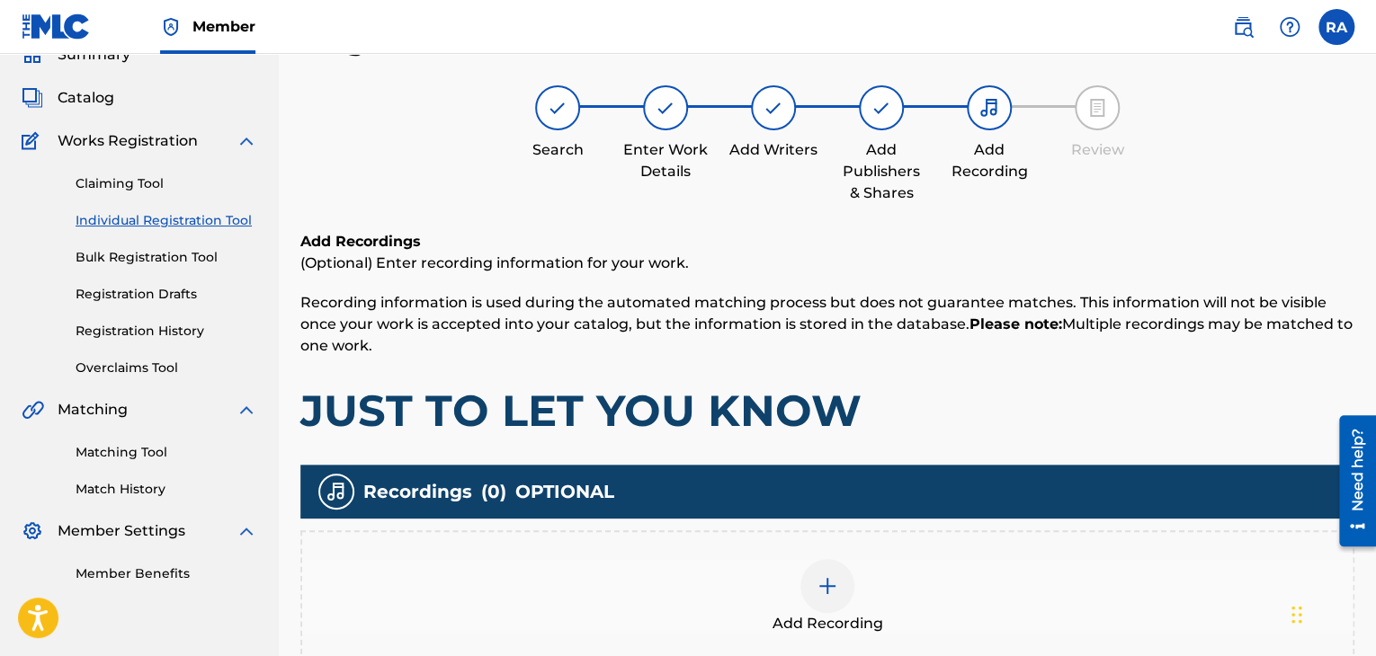
click at [819, 585] on img at bounding box center [827, 586] width 22 height 22
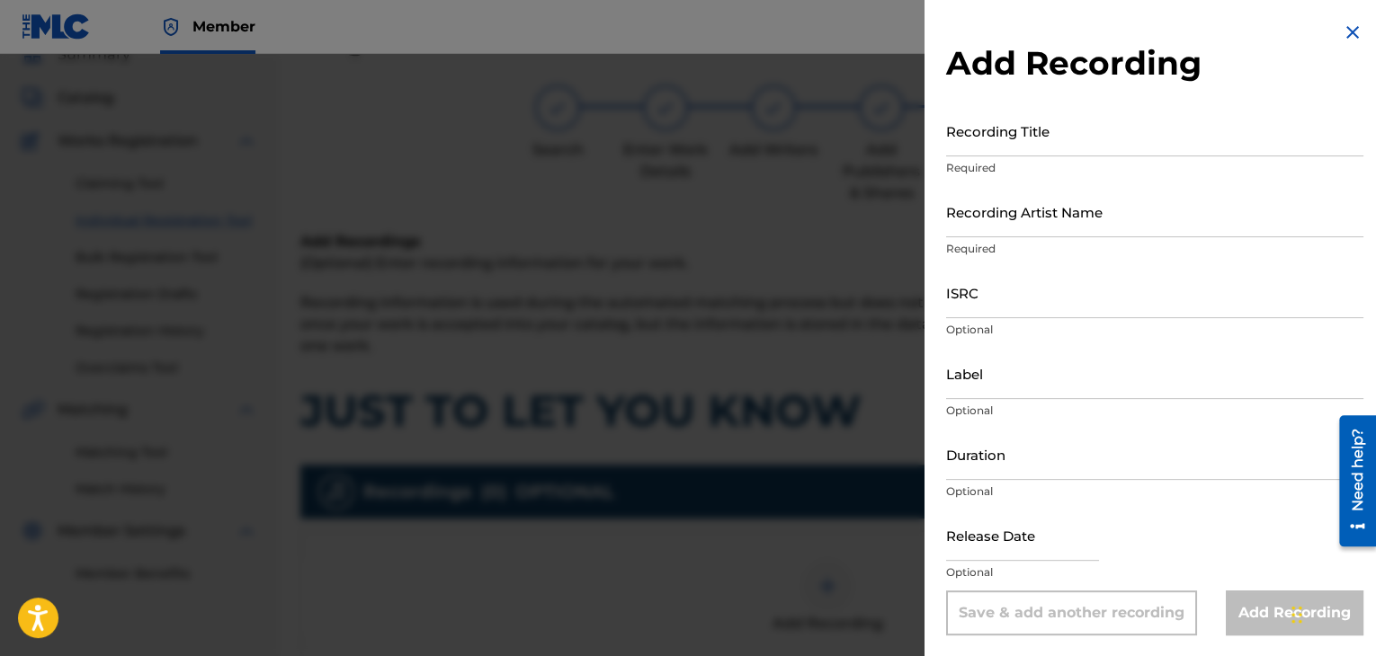
click at [968, 156] on input "Recording Title" at bounding box center [1154, 130] width 417 height 51
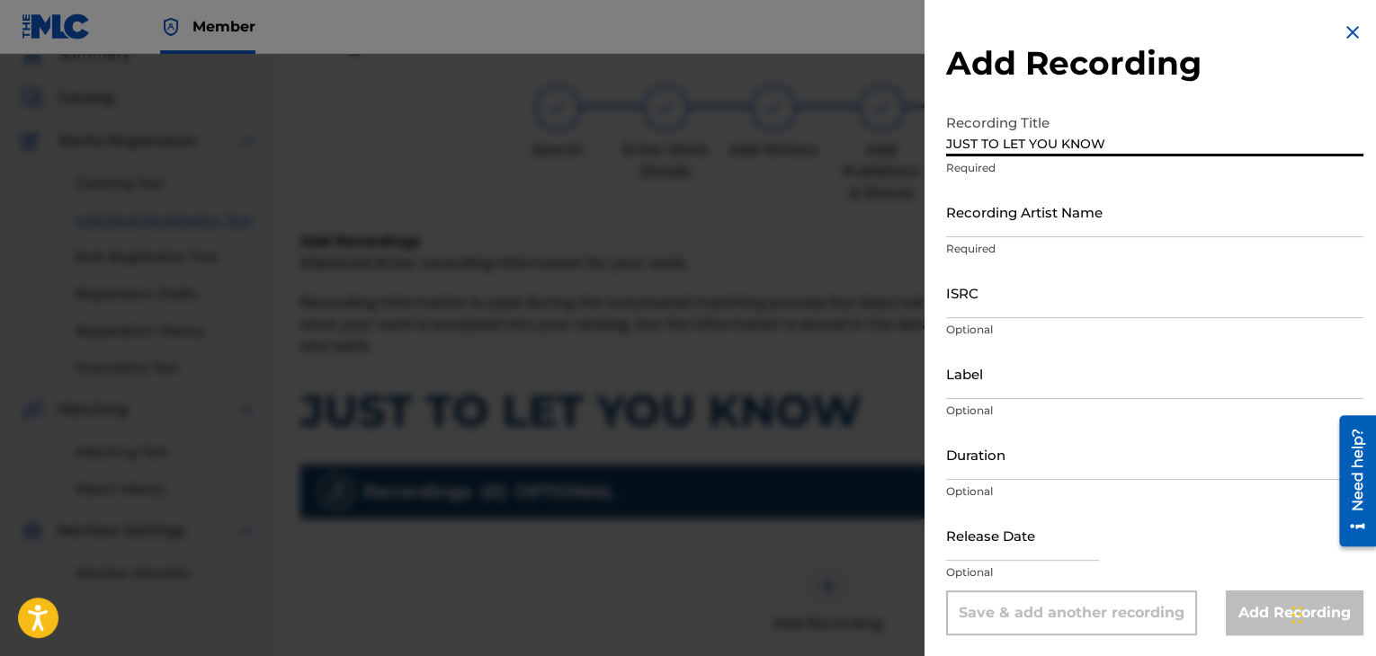
type input "JUST TO LET YOU KNOW"
click at [1065, 216] on input "Recording Artist Name" at bounding box center [1154, 211] width 417 height 51
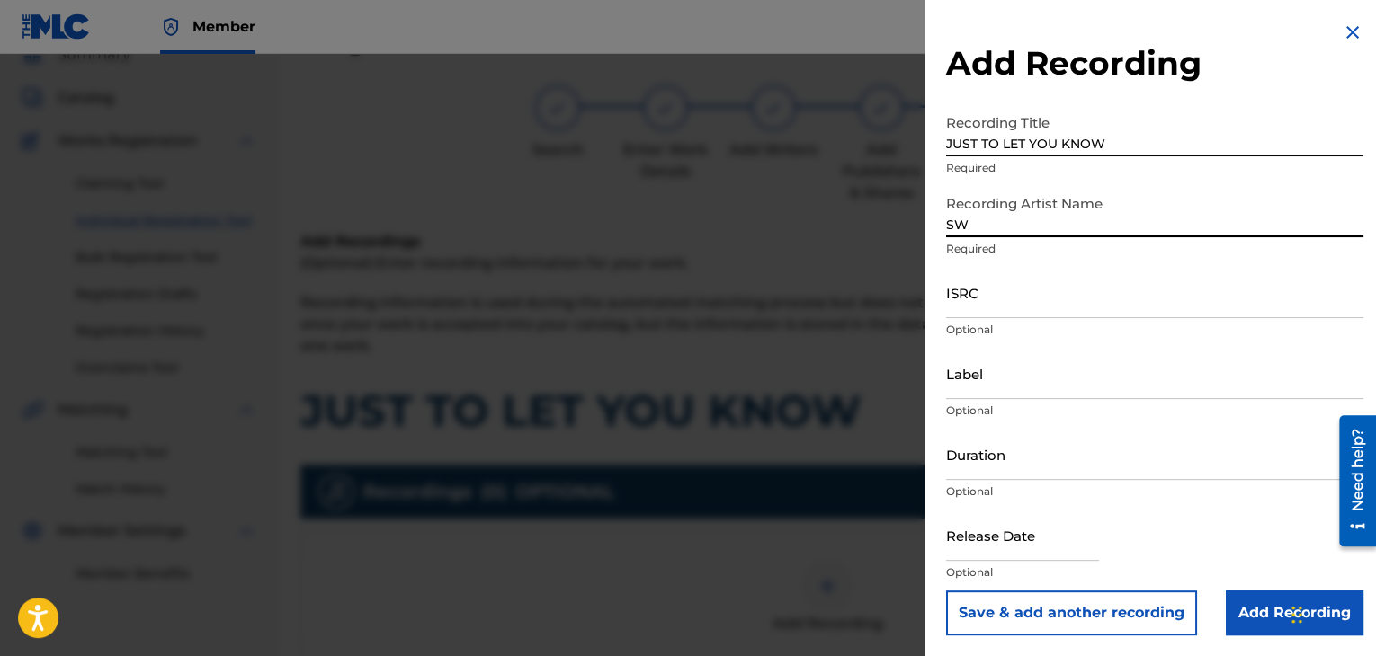
type input "SWEEPY G"
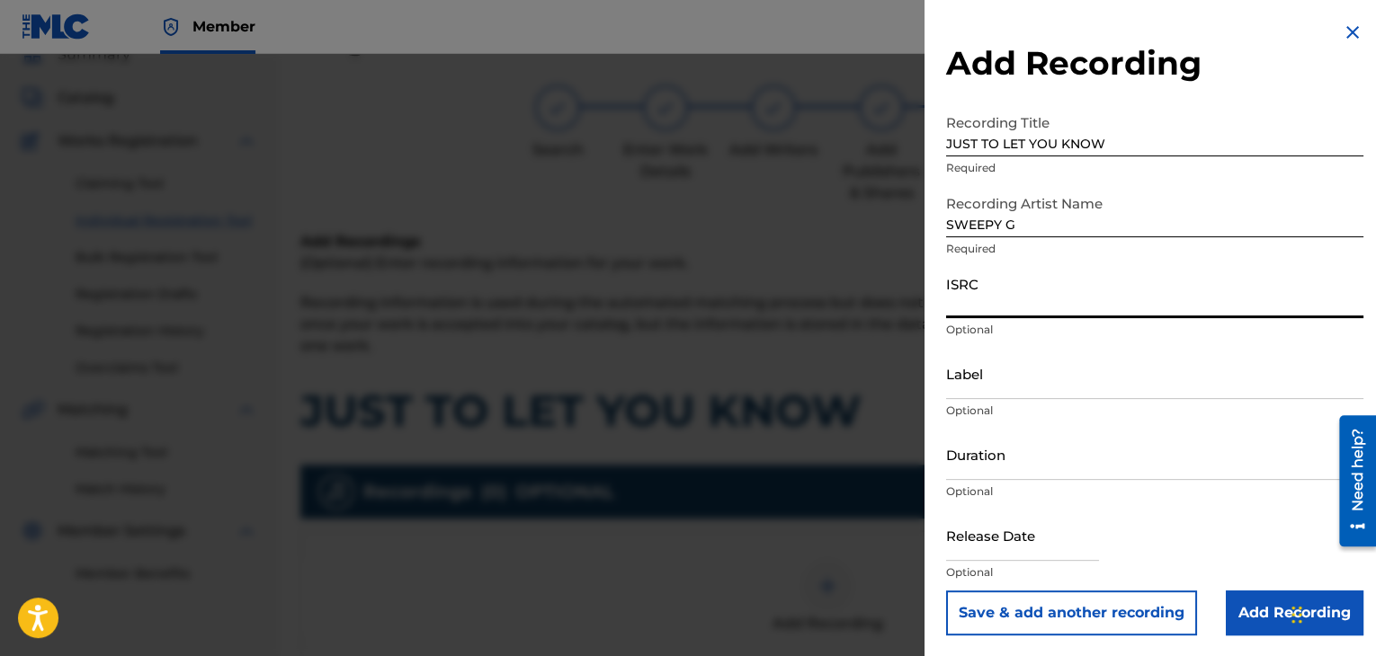
paste input "USPRZ0810029"
type input "USPRZ0810029"
click at [957, 389] on input "Label" at bounding box center [1154, 373] width 417 height 51
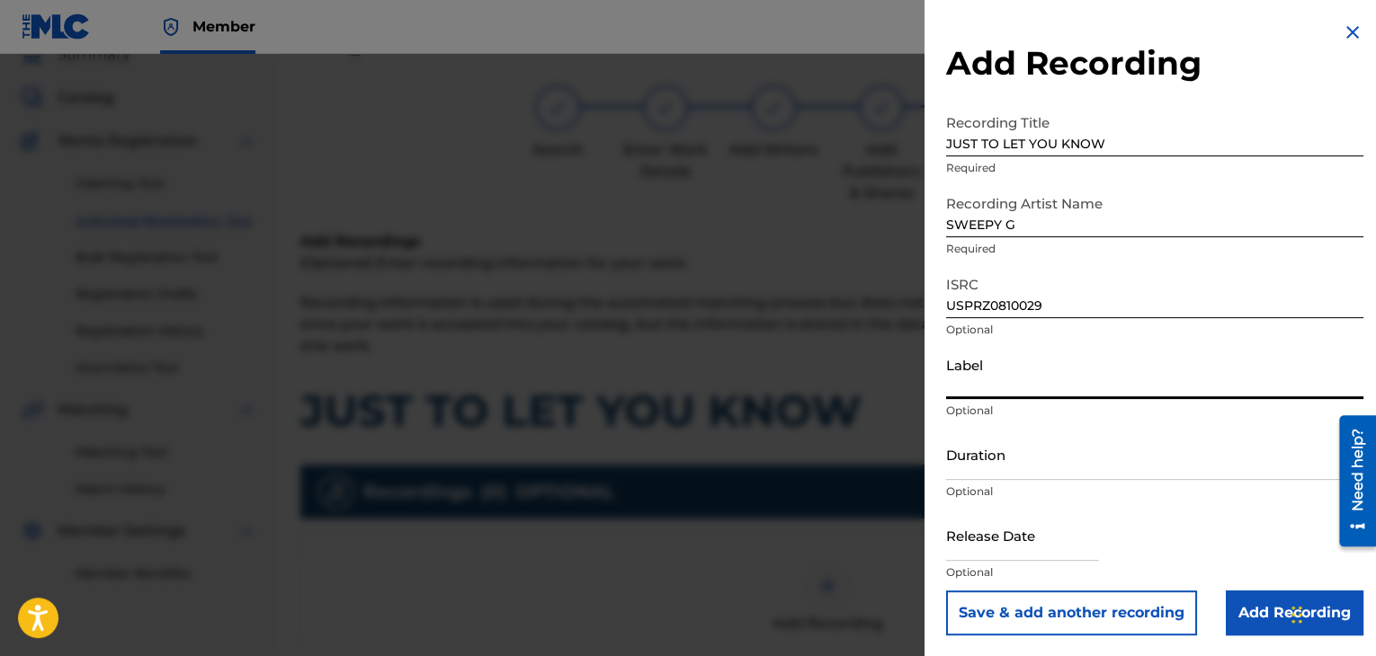
type input "Urban Kings Music Group"
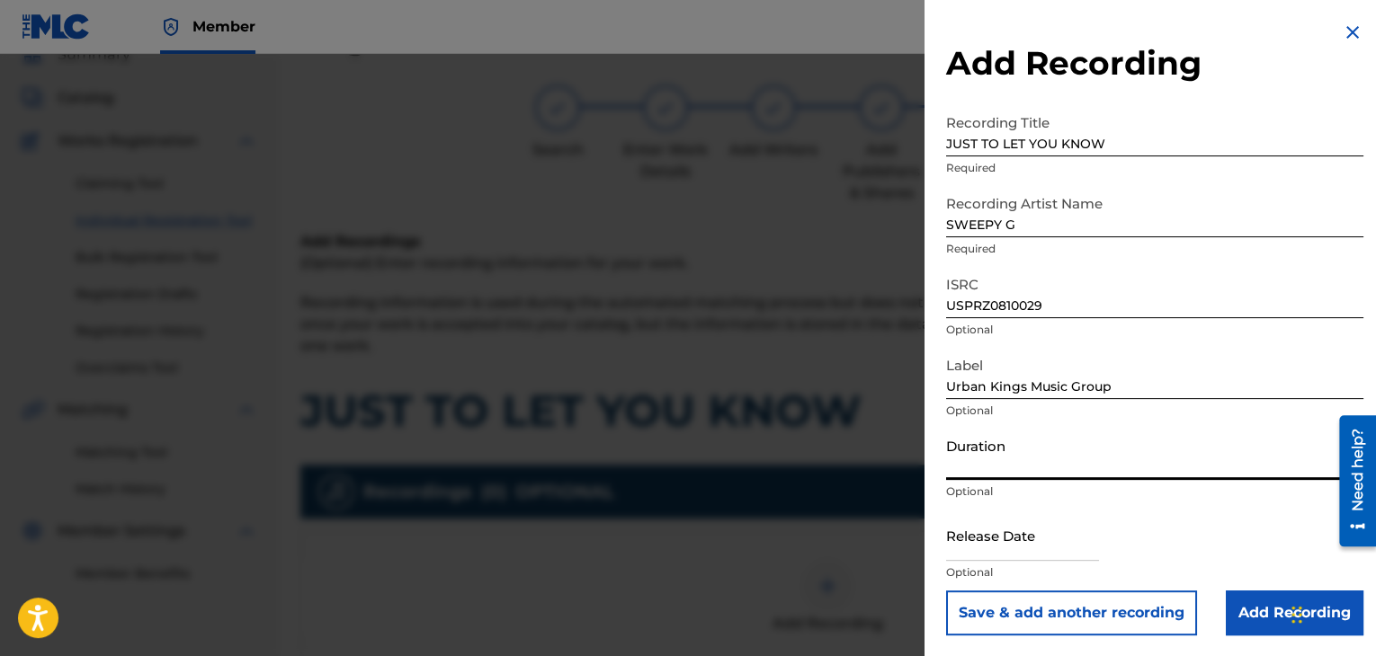
click at [1061, 457] on input "Duration" at bounding box center [1154, 454] width 417 height 51
type input "03:49"
select select "7"
select select "2025"
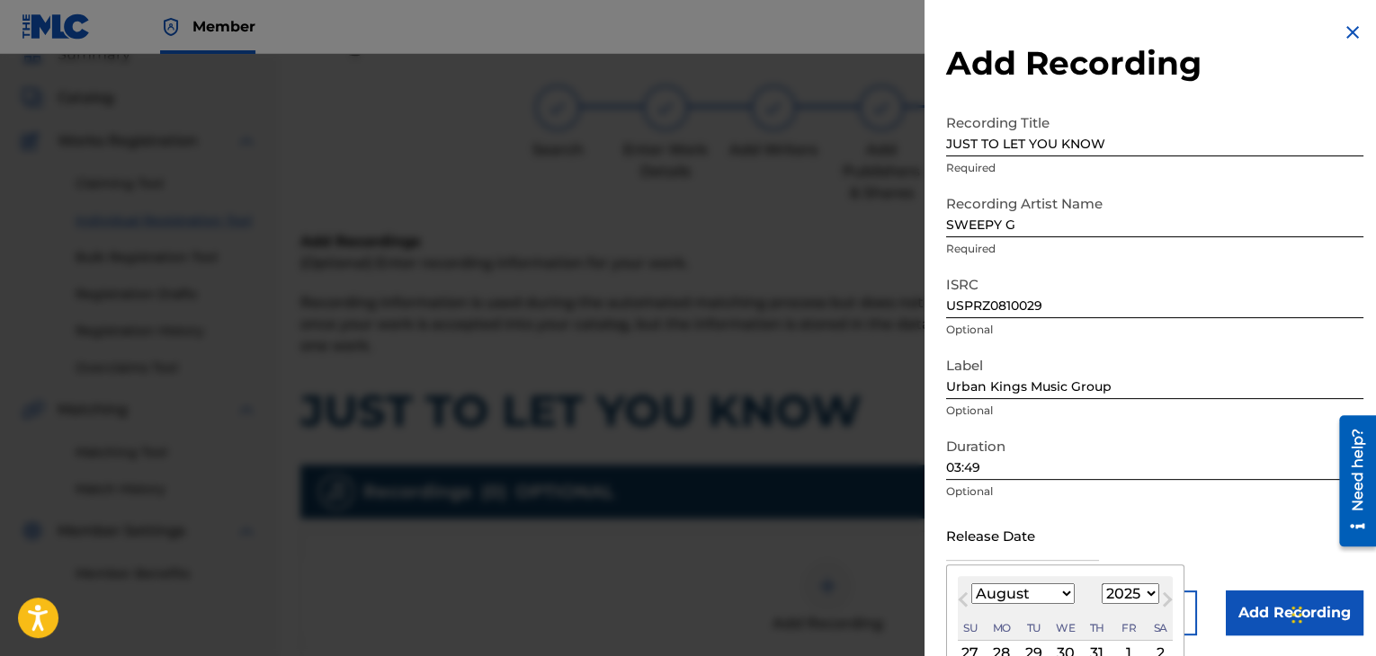
click at [1009, 534] on input "text" at bounding box center [1022, 535] width 153 height 51
click at [1054, 598] on select "January February March April May June July August September October November De…" at bounding box center [1022, 594] width 103 height 21
select select "6"
click at [971, 584] on select "January February March April May June July August September October November De…" at bounding box center [1022, 594] width 103 height 21
click at [1115, 597] on select "1899 1900 1901 1902 1903 1904 1905 1906 1907 1908 1909 1910 1911 1912 1913 1914…" at bounding box center [1130, 594] width 58 height 21
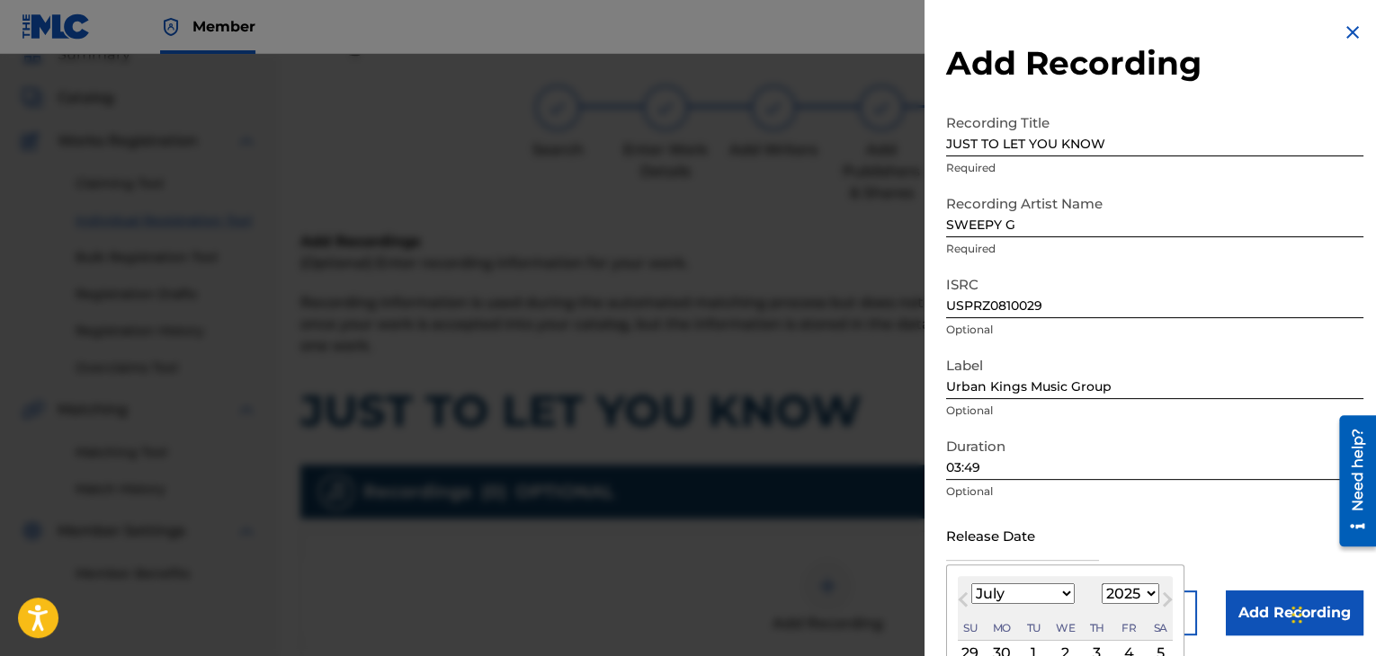
select select "2008"
click at [1101, 584] on select "1899 1900 1901 1902 1903 1904 1905 1906 1907 1908 1909 1910 1911 1912 1913 1914…" at bounding box center [1130, 594] width 58 height 21
click at [1097, 648] on div "3" at bounding box center [1097, 654] width 22 height 22
type input "[DATE]"
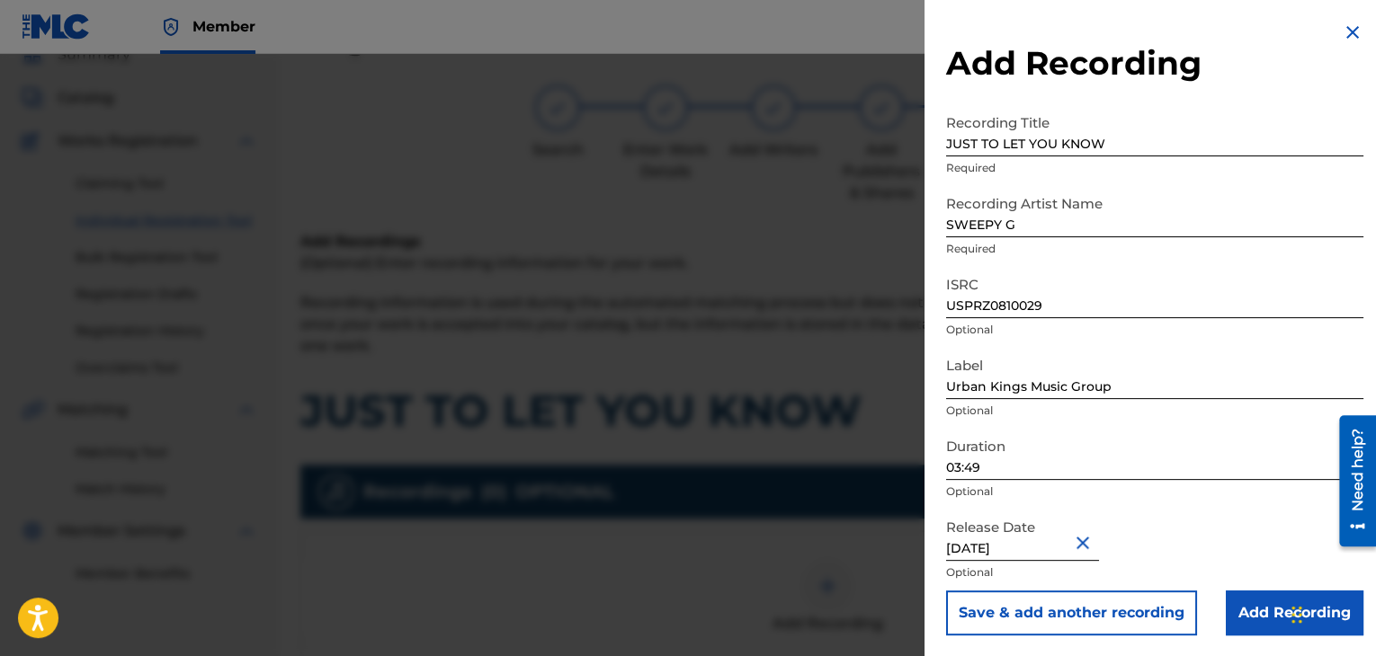
click at [1252, 620] on input "Add Recording" at bounding box center [1295, 613] width 138 height 45
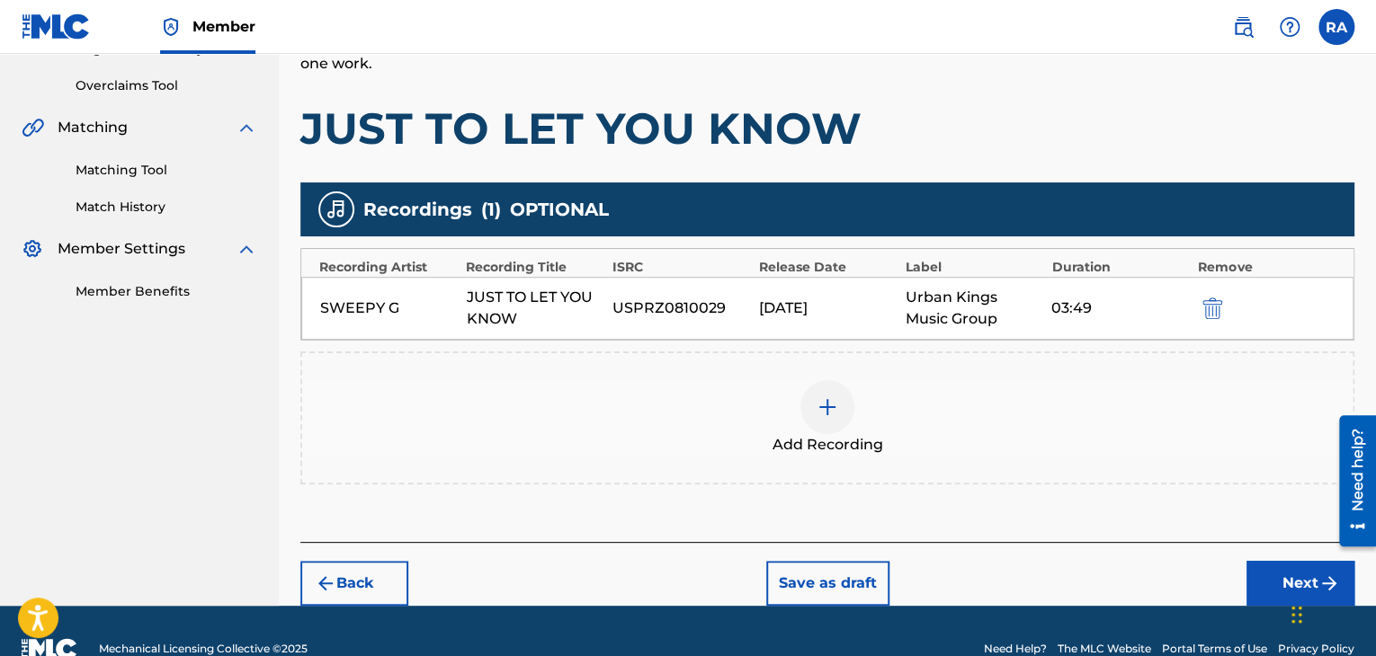
scroll to position [397, 0]
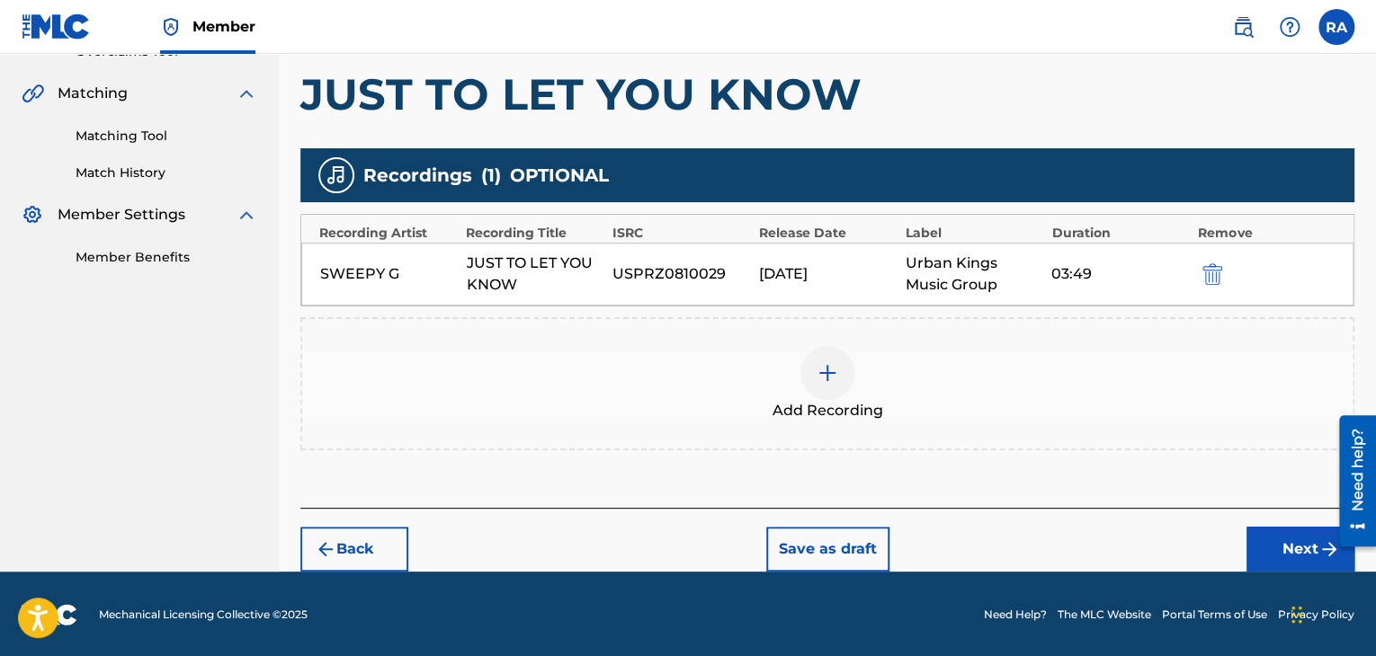
click at [1273, 535] on button "Next" at bounding box center [1300, 549] width 108 height 45
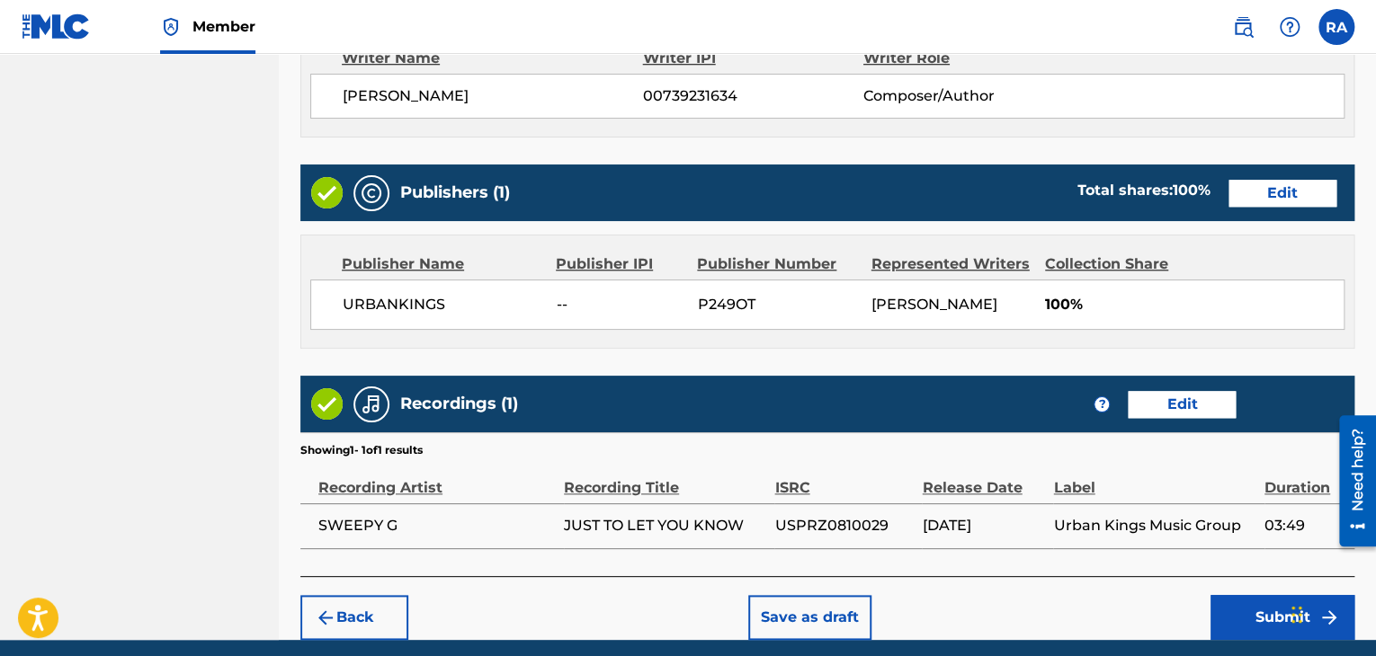
scroll to position [862, 0]
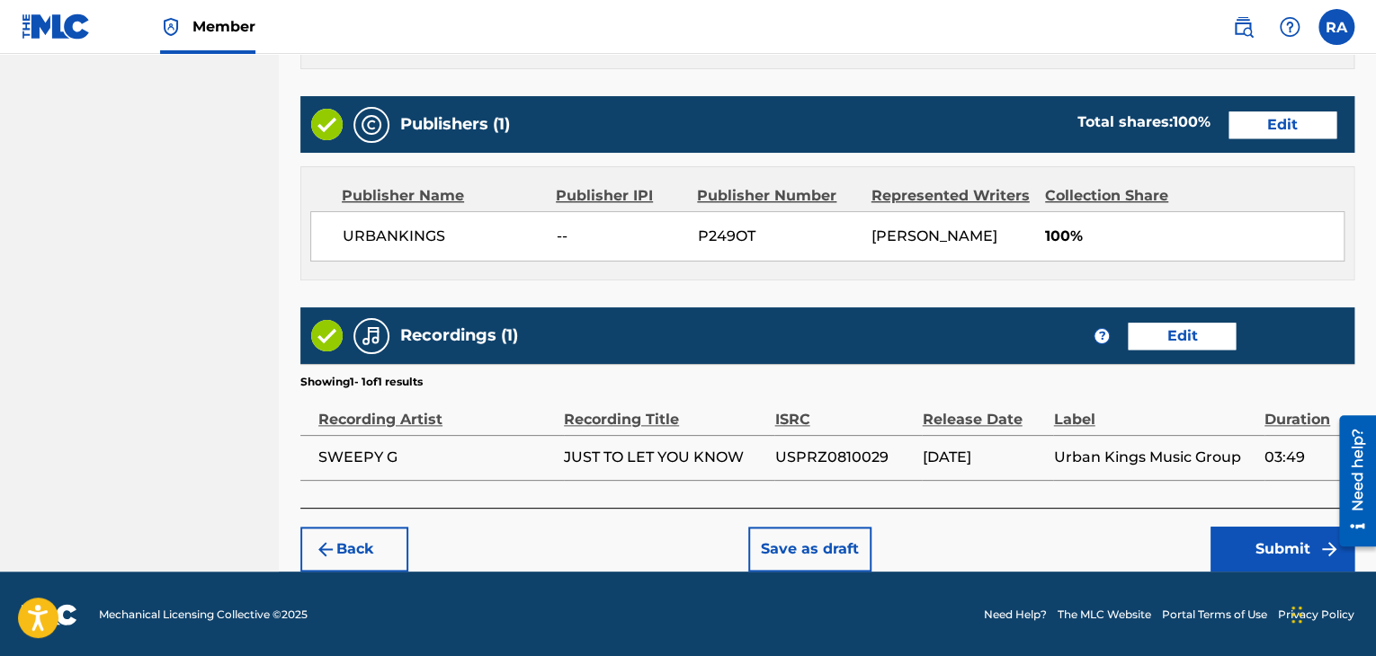
click at [1275, 555] on button "Submit" at bounding box center [1282, 549] width 144 height 45
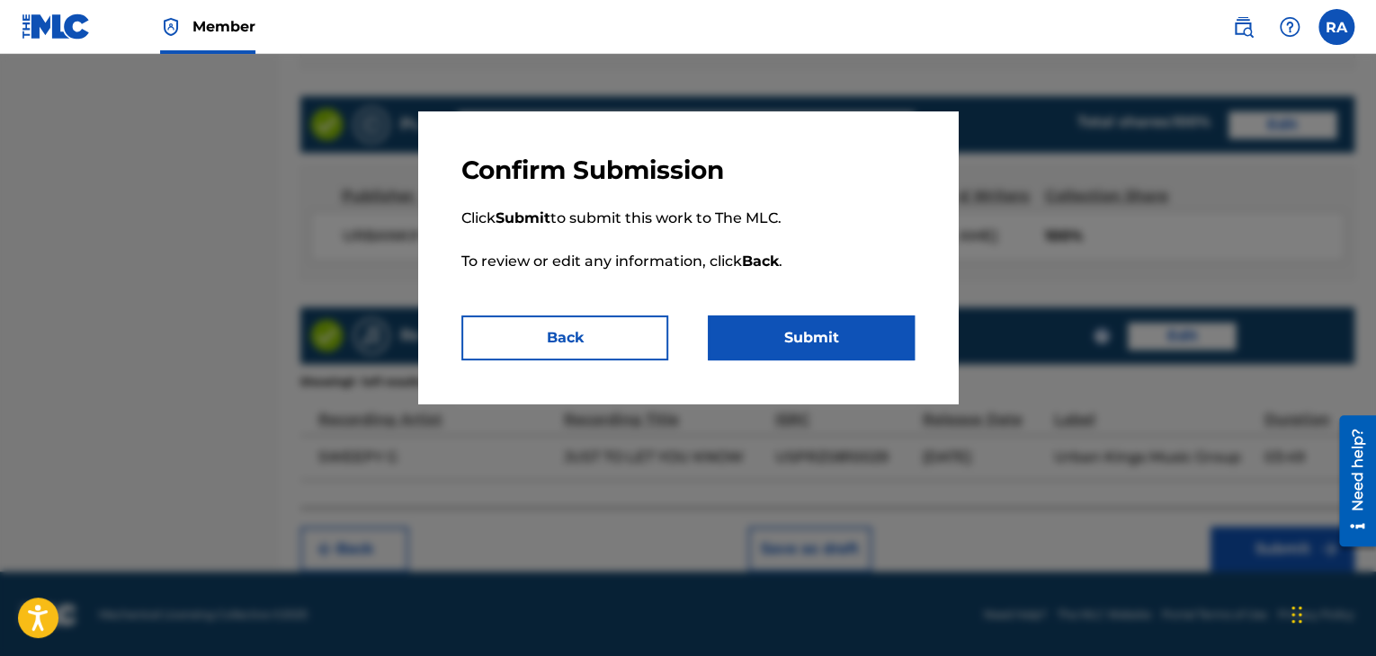
click at [782, 337] on button "Submit" at bounding box center [811, 338] width 207 height 45
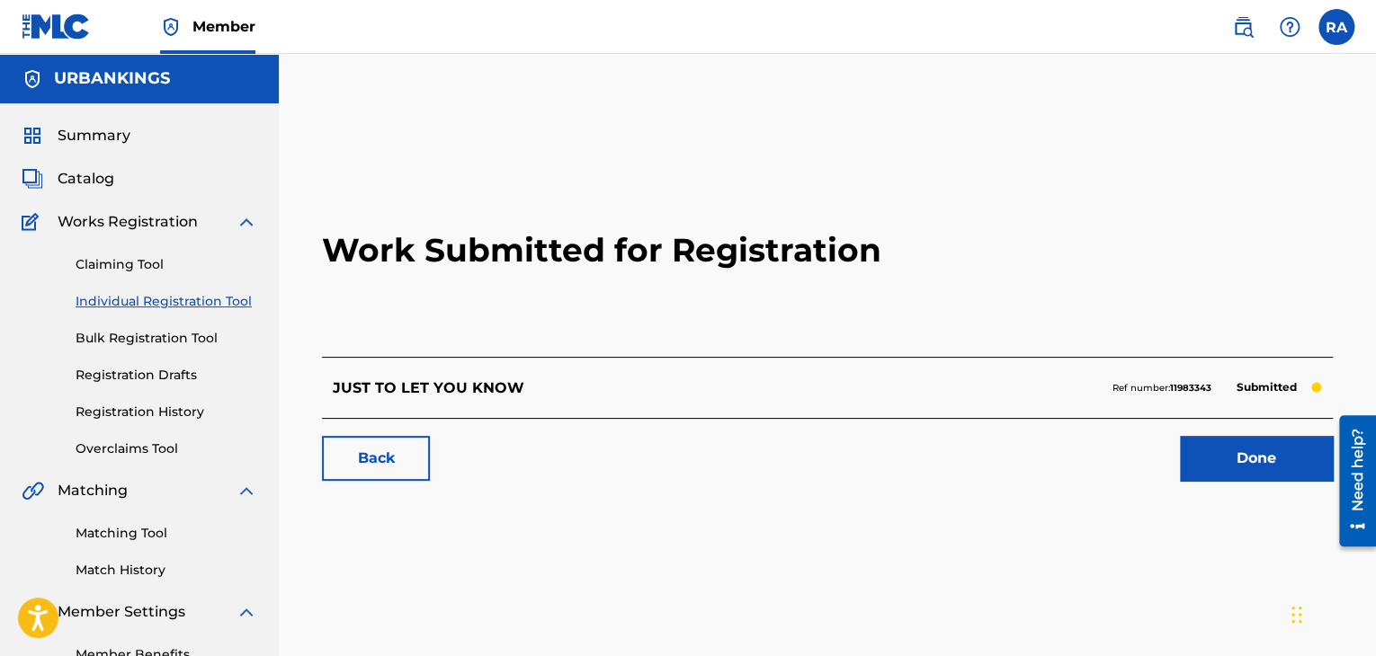
click at [1253, 465] on link "Done" at bounding box center [1256, 458] width 153 height 45
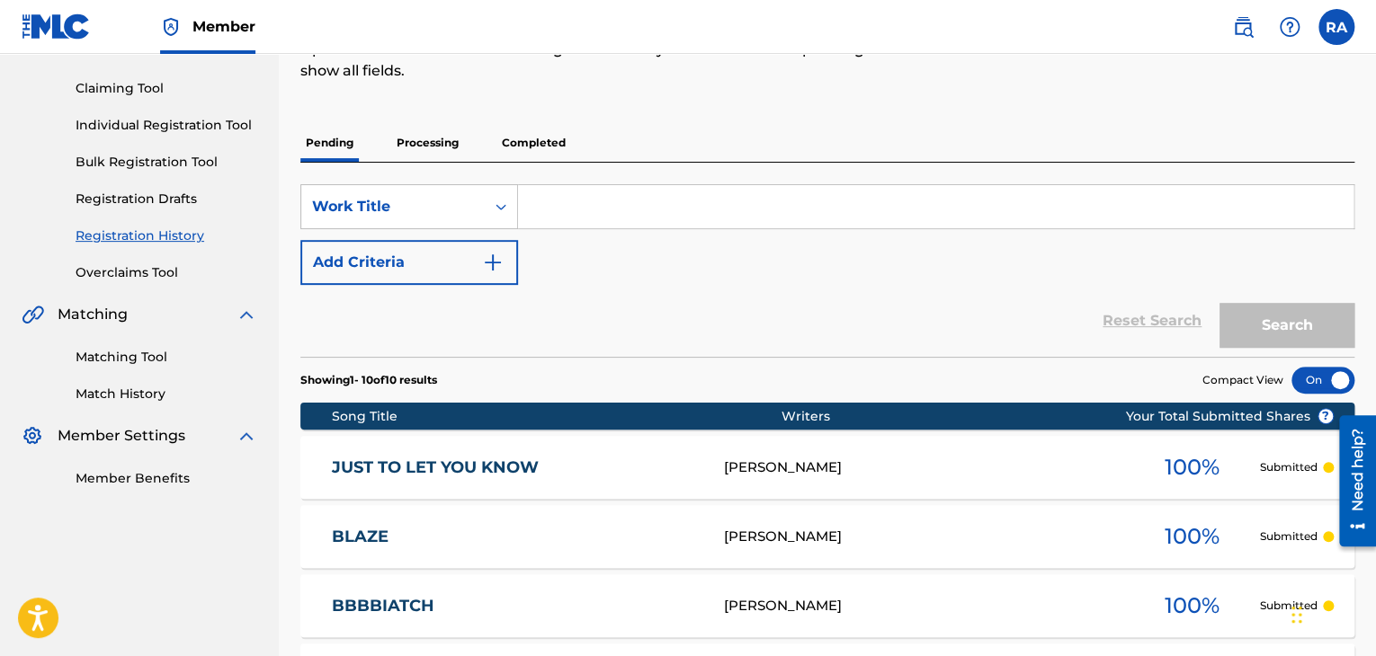
scroll to position [180, 0]
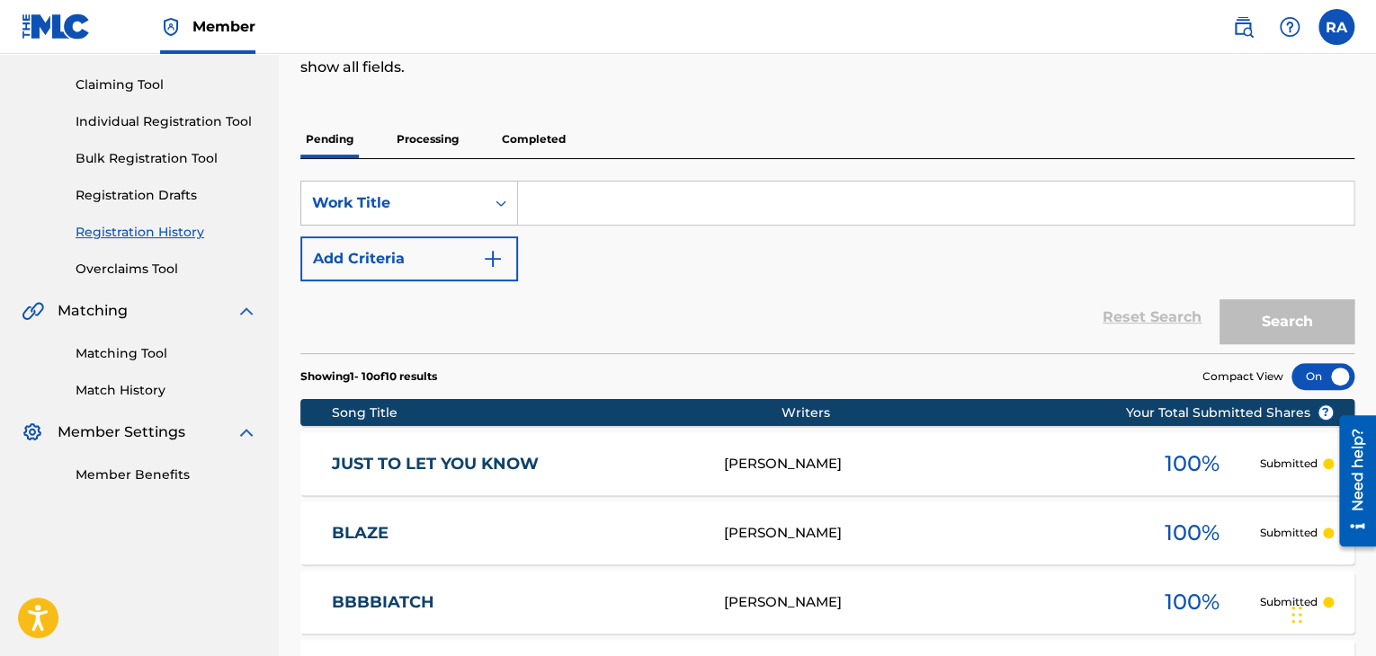
click at [139, 119] on link "Individual Registration Tool" at bounding box center [167, 121] width 182 height 19
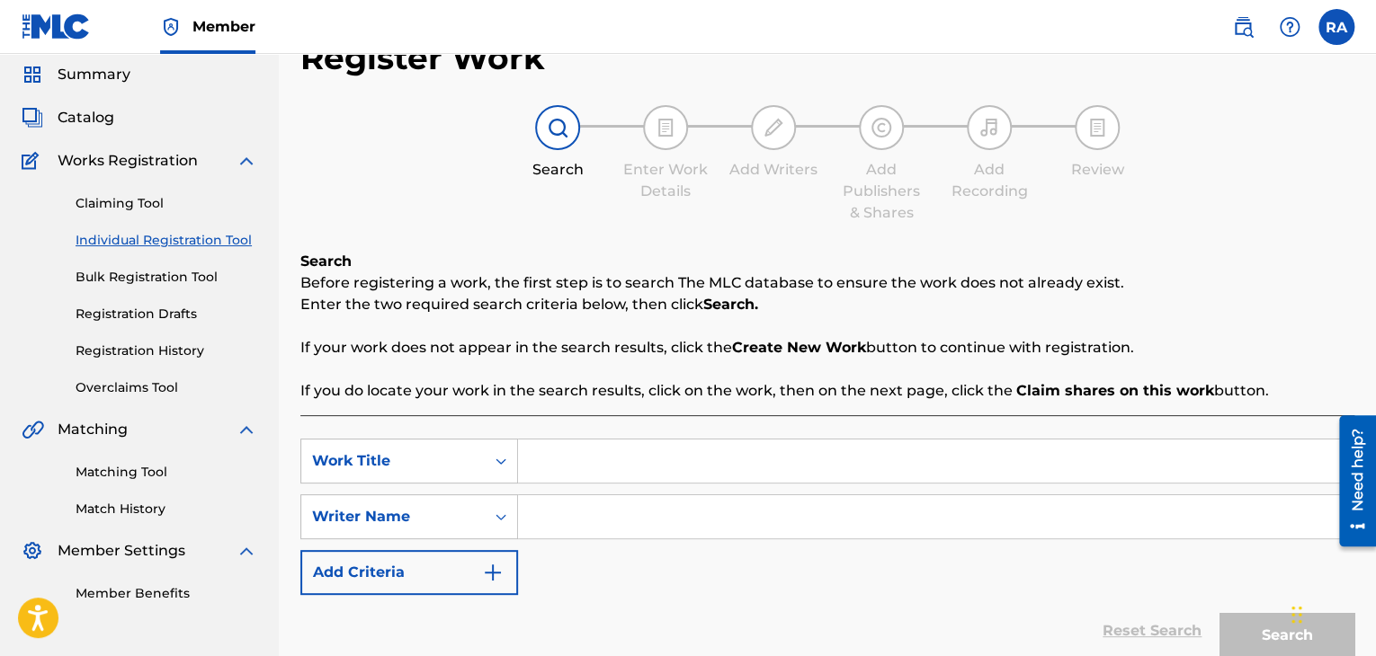
scroll to position [90, 0]
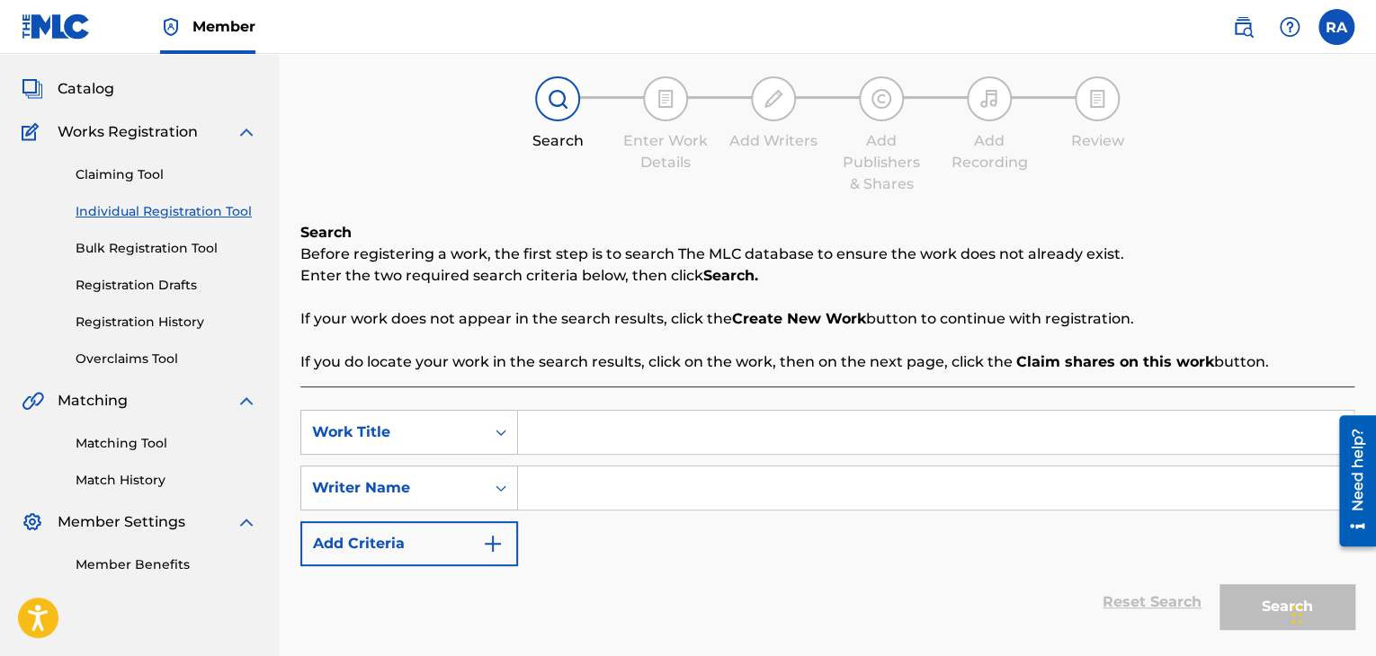
click at [541, 417] on input "Search Form" at bounding box center [935, 432] width 835 height 43
type input "s"
type input "STRUGLING"
click at [615, 458] on div "SearchWithCriteria1aec23d8-04e3-41e1-a232-0bea40a269ec Work Title STRUGLING Sea…" at bounding box center [827, 488] width 1054 height 156
click at [609, 510] on div "Search Form" at bounding box center [936, 488] width 836 height 45
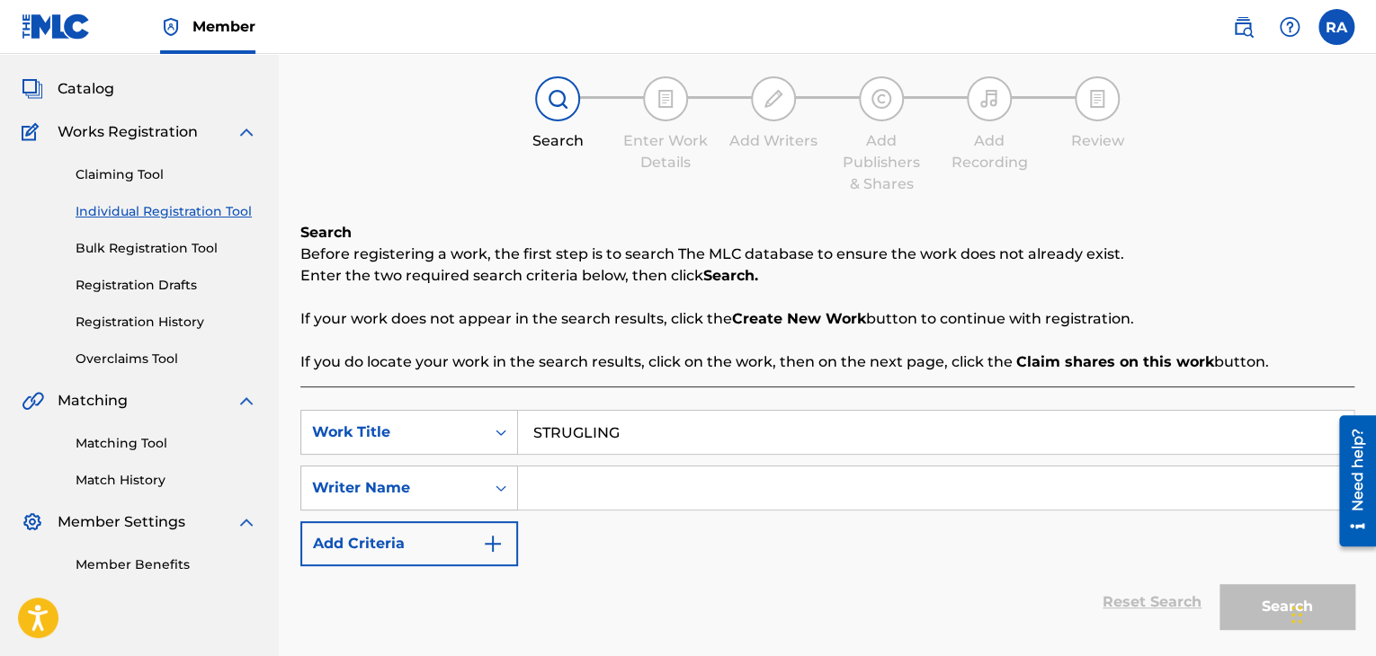
click at [613, 494] on input "Search Form" at bounding box center [935, 488] width 835 height 43
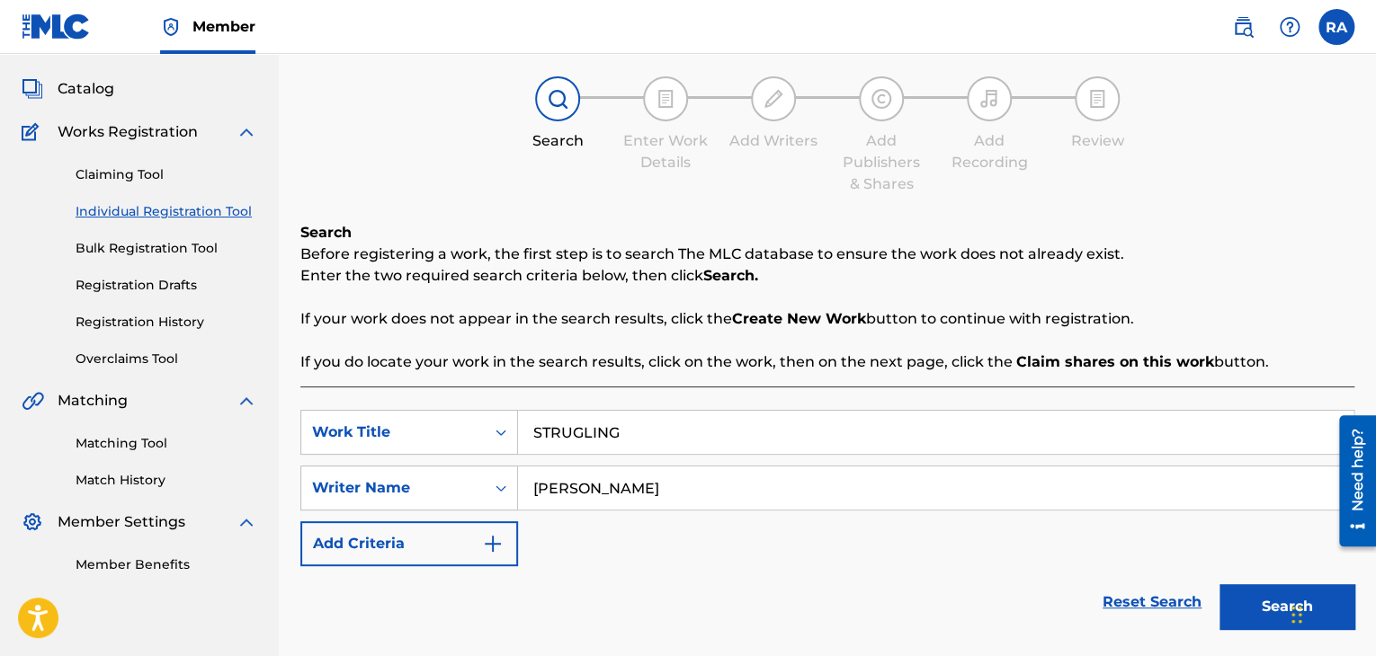
type input "[PERSON_NAME]"
click at [1219, 584] on button "Search" at bounding box center [1286, 606] width 135 height 45
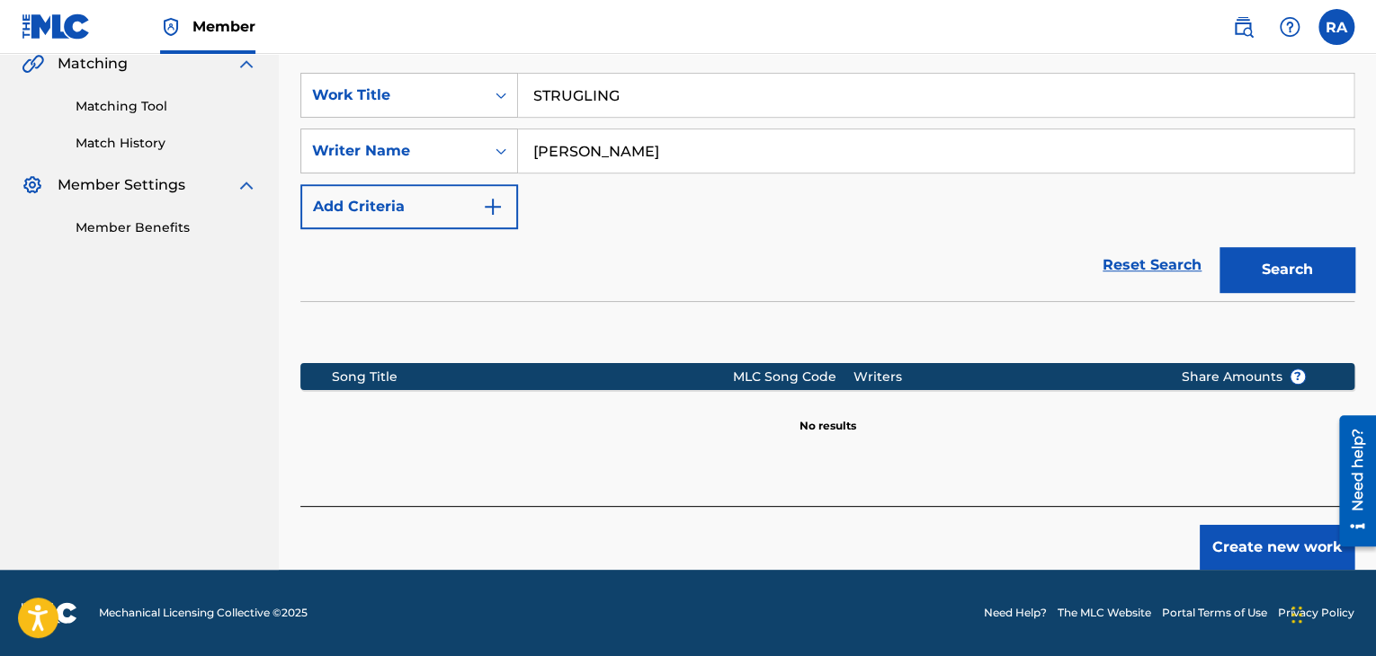
click at [1264, 268] on button "Search" at bounding box center [1286, 269] width 135 height 45
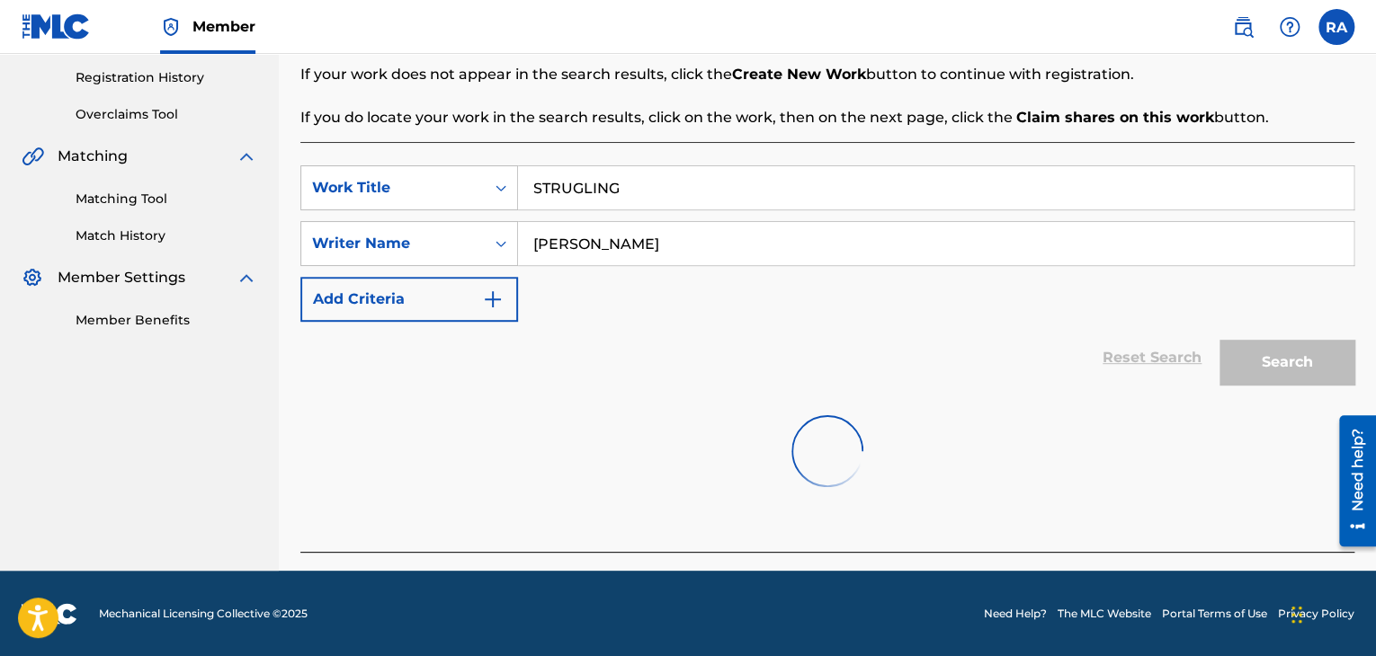
scroll to position [427, 0]
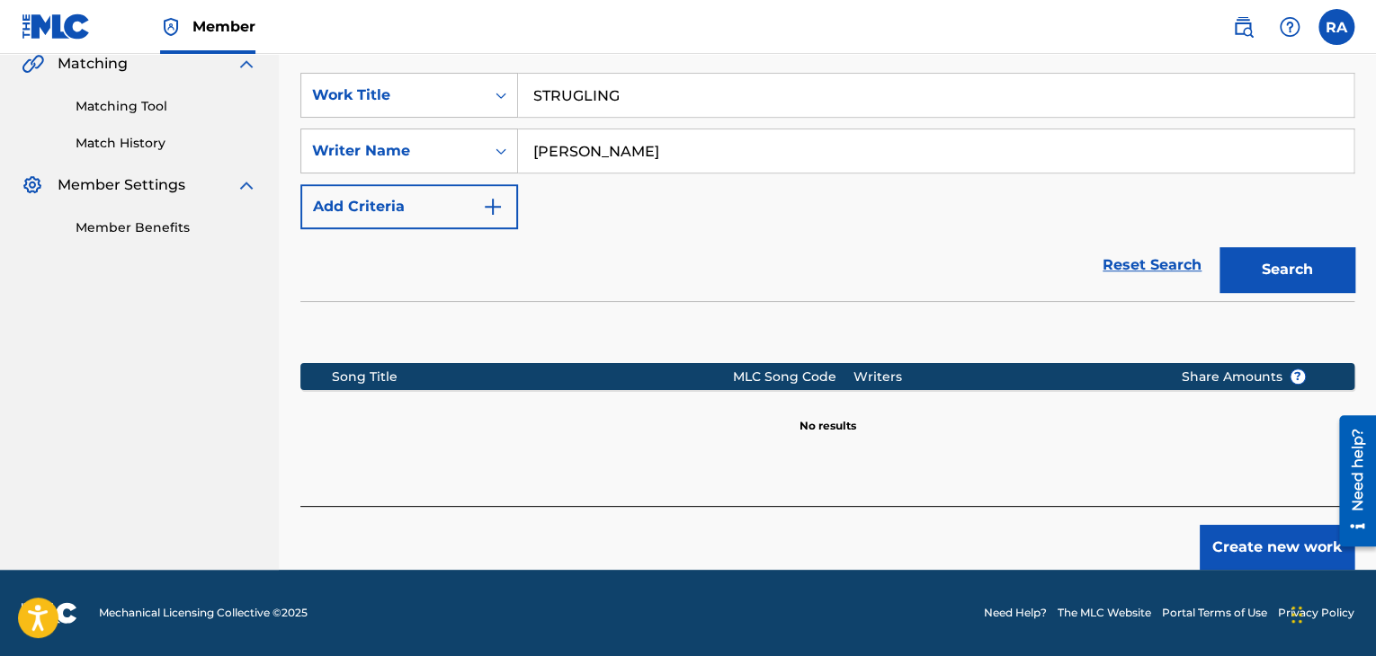
click at [1265, 546] on button "Create new work" at bounding box center [1276, 547] width 155 height 45
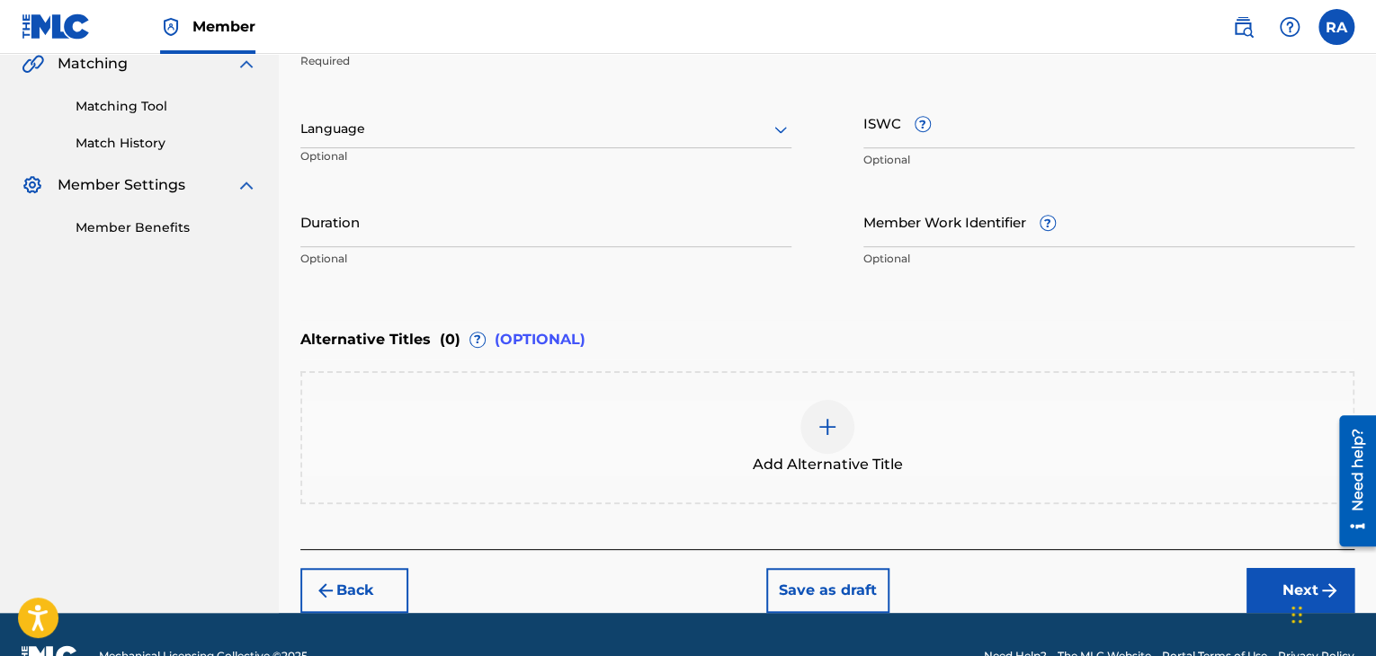
click at [359, 218] on input "Duration" at bounding box center [545, 221] width 491 height 51
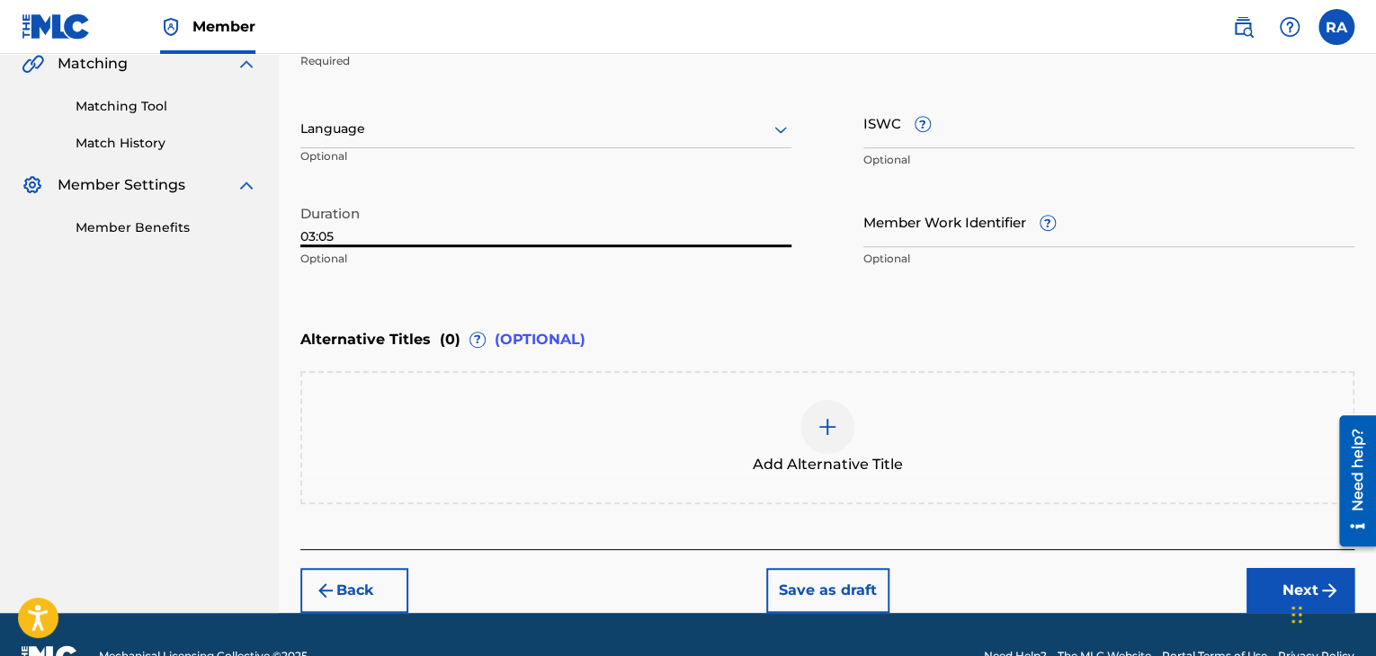
type input "03:05"
click at [1277, 591] on button "Next" at bounding box center [1300, 590] width 108 height 45
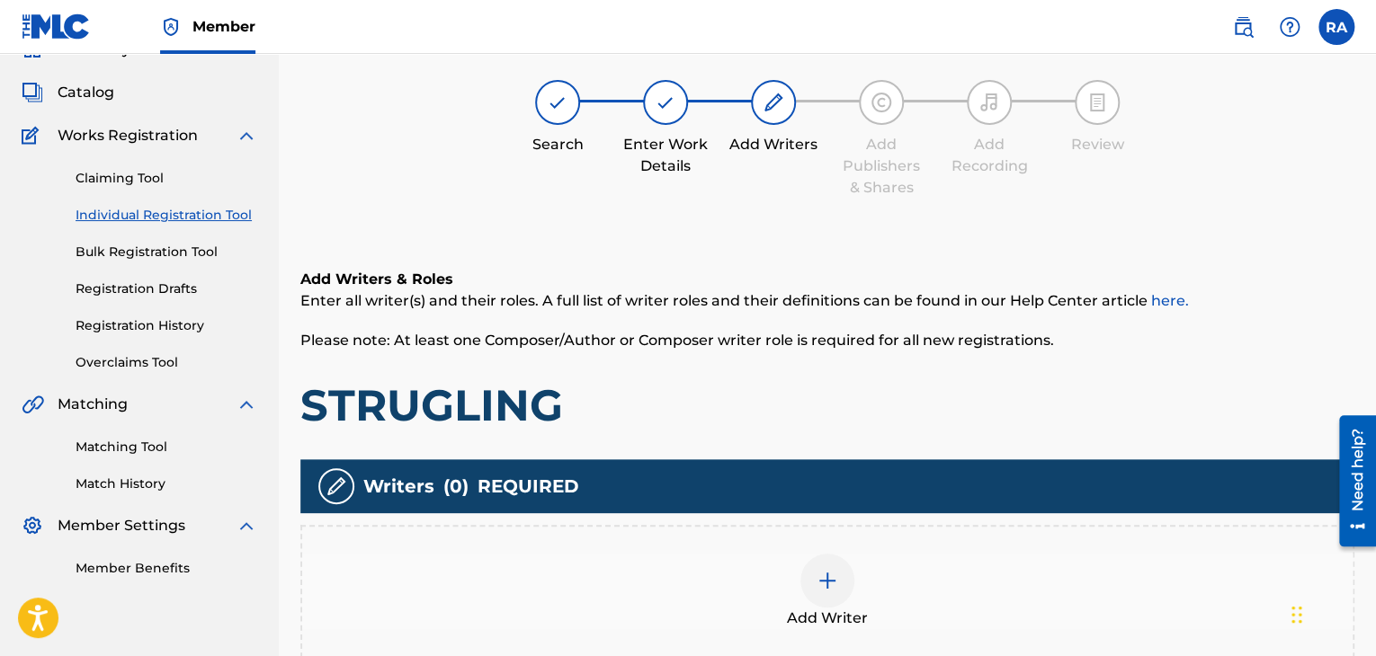
scroll to position [81, 0]
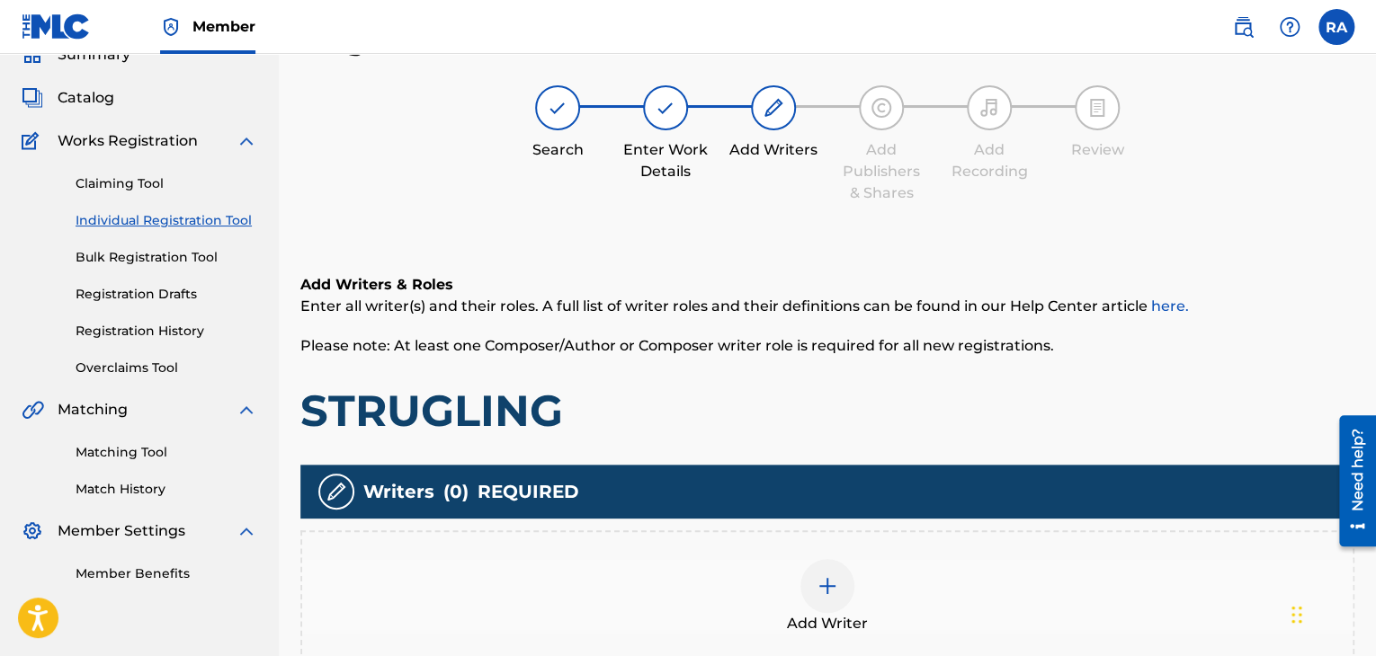
click at [832, 584] on img at bounding box center [827, 586] width 22 height 22
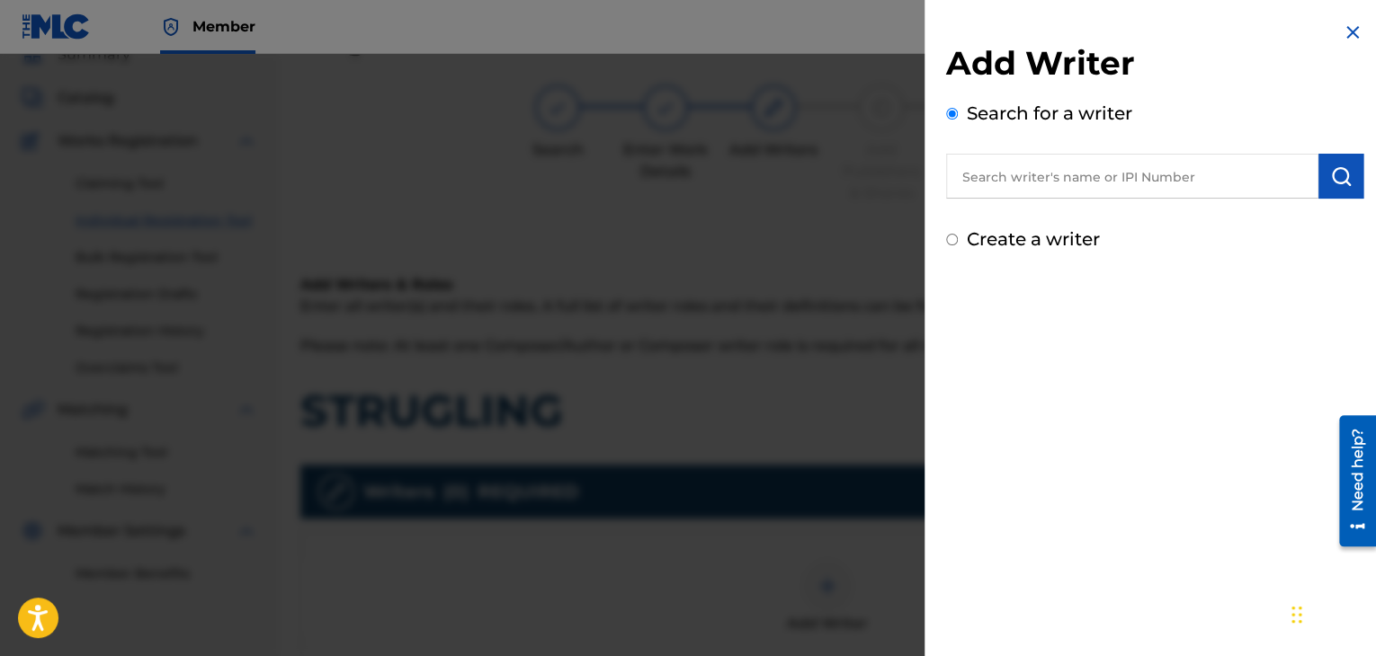
click at [971, 170] on input "text" at bounding box center [1132, 176] width 372 height 45
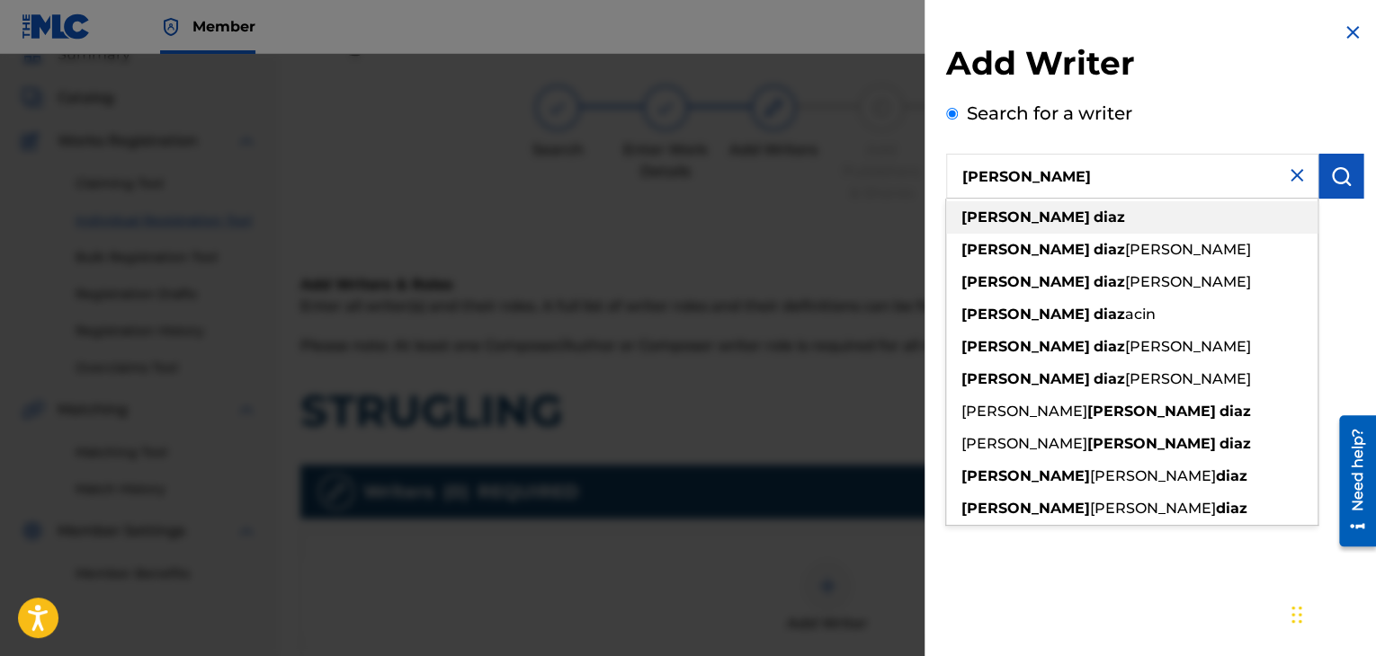
click at [1060, 213] on div "jaime diaz" at bounding box center [1131, 217] width 371 height 32
type input "jaime diaz"
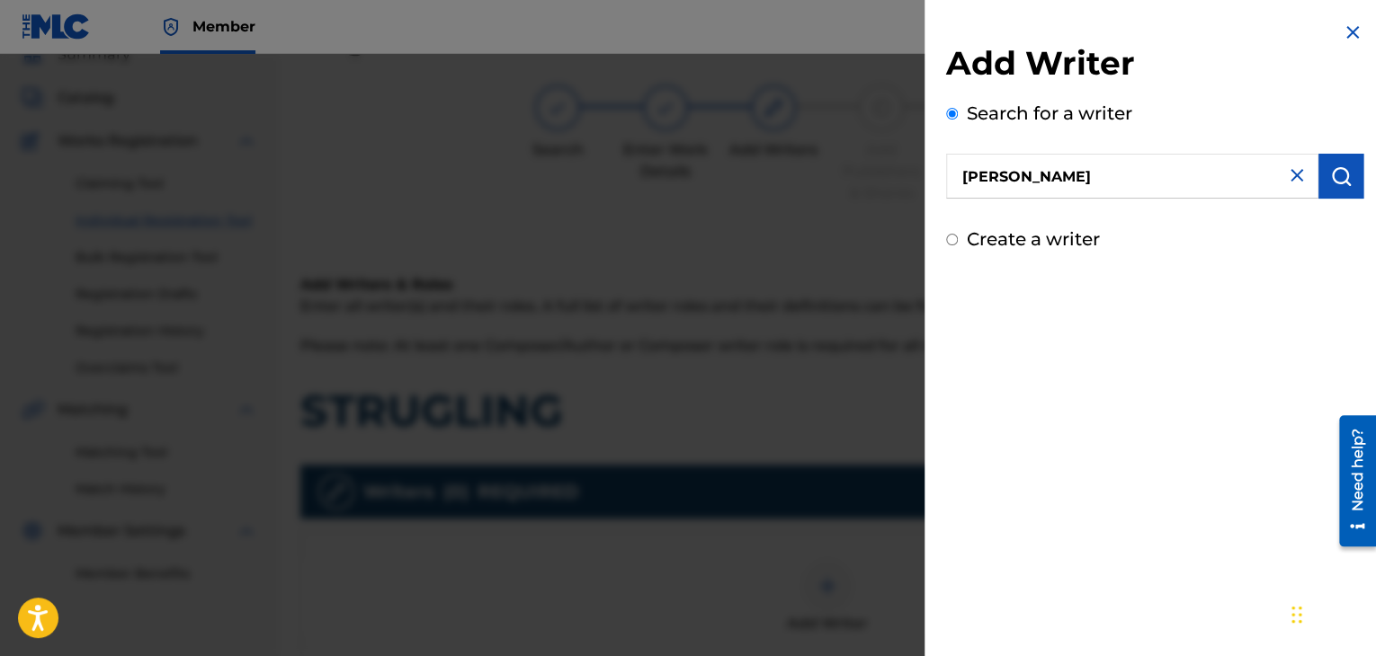
click at [1188, 185] on input "jaime diaz" at bounding box center [1132, 176] width 372 height 45
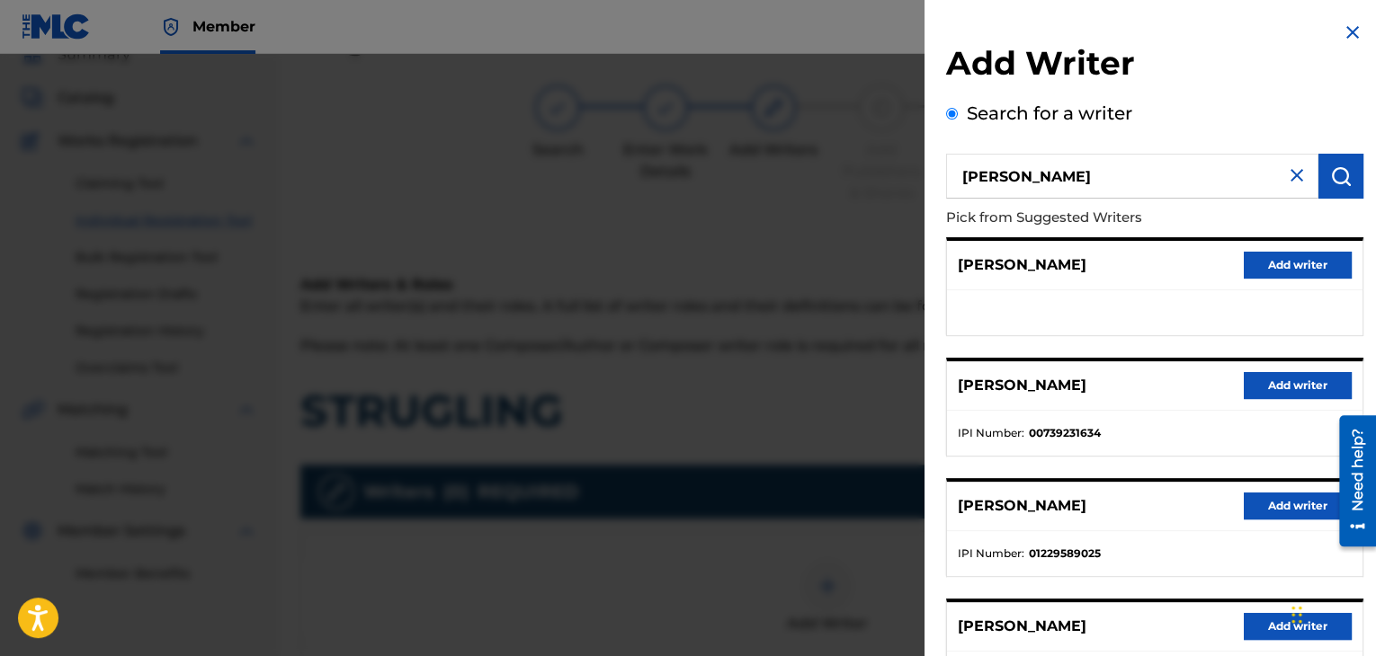
click at [1262, 379] on button "Add writer" at bounding box center [1298, 385] width 108 height 27
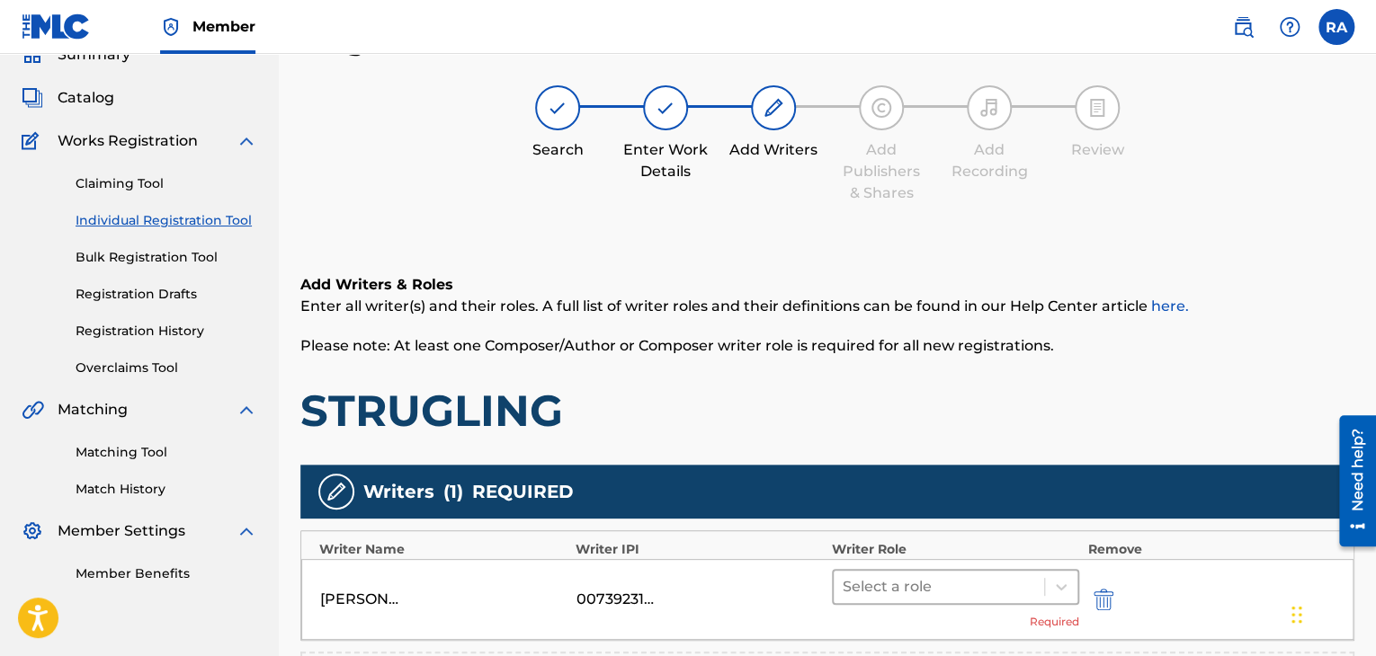
click at [942, 584] on div at bounding box center [938, 587] width 192 height 25
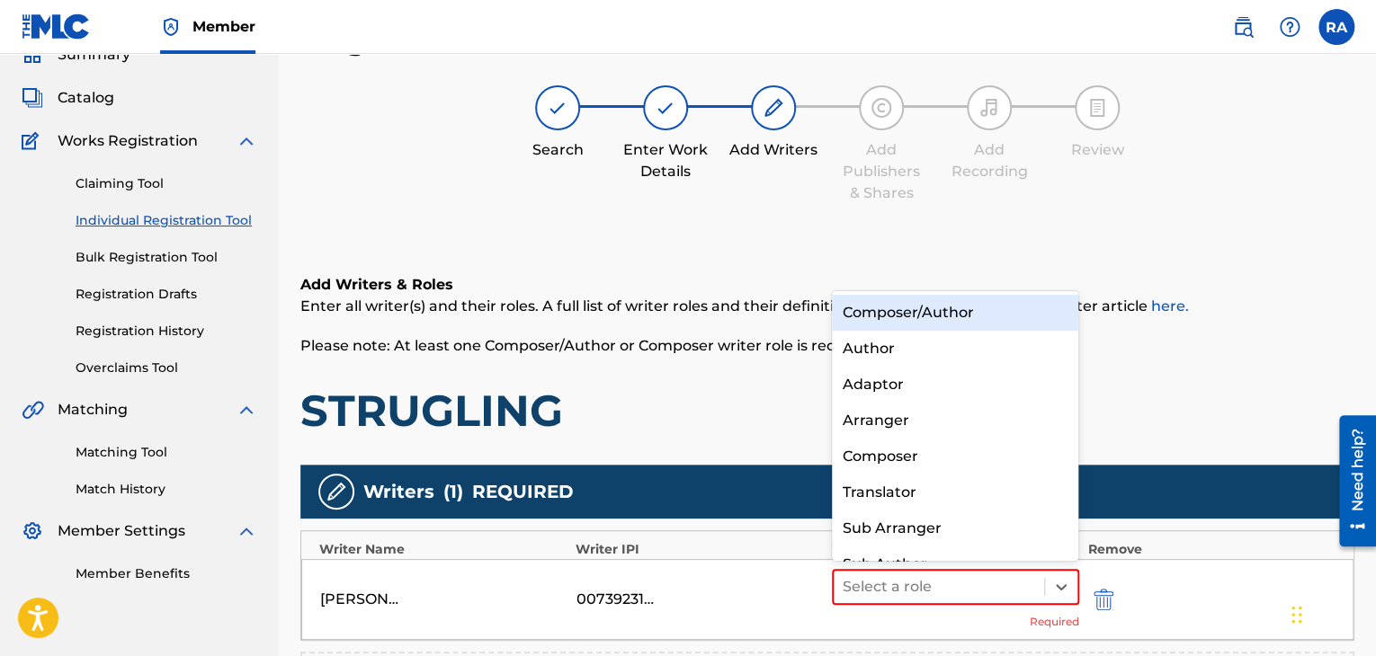
click at [947, 299] on div "Composer/Author" at bounding box center [955, 313] width 247 height 36
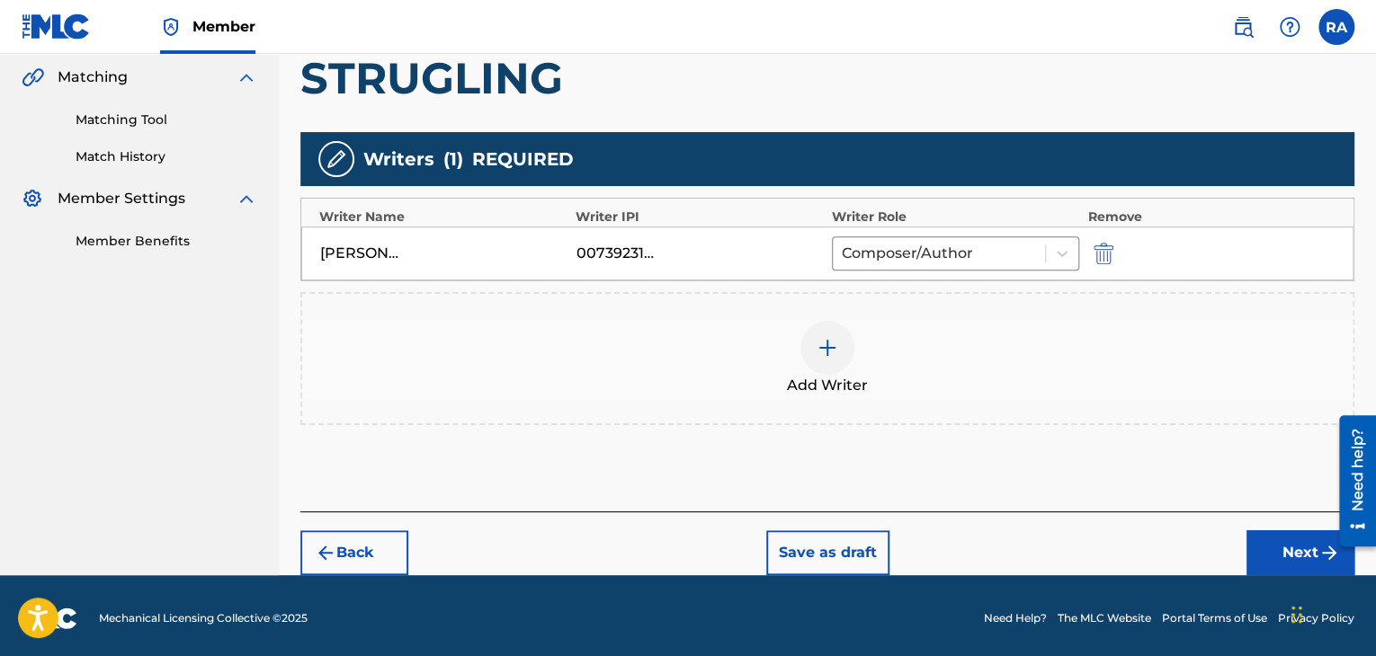
scroll to position [417, 0]
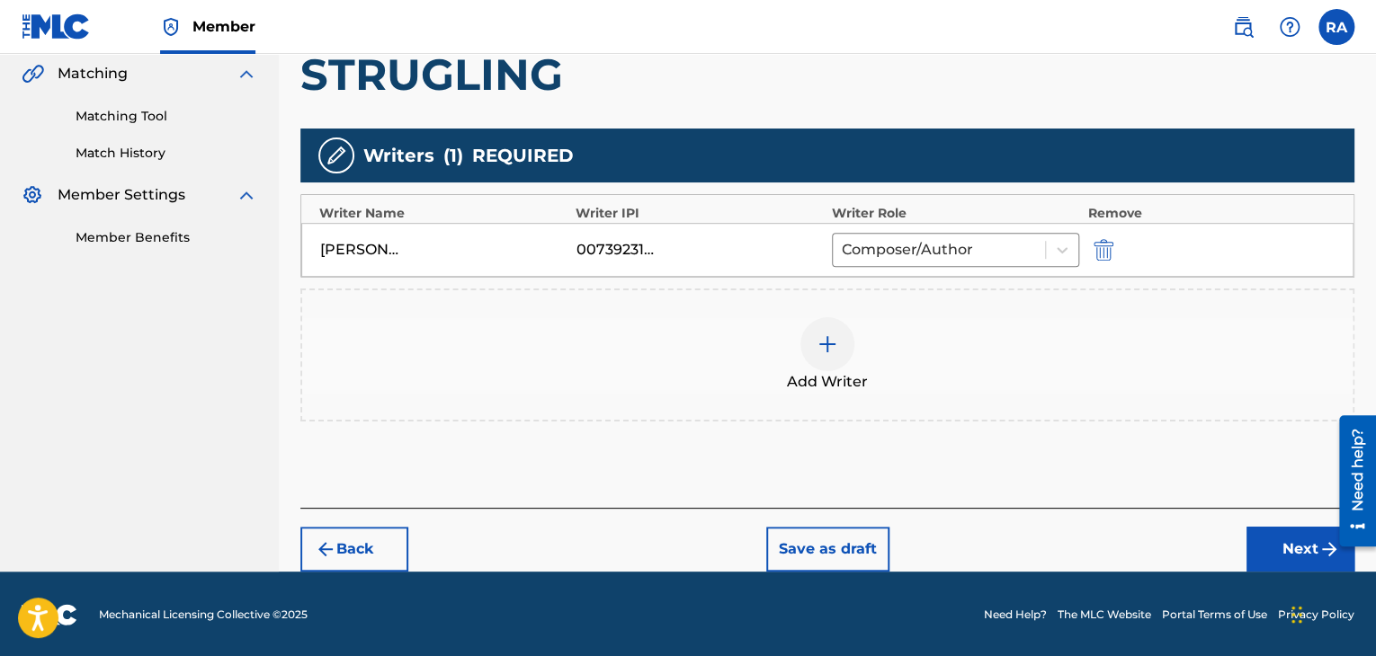
click at [1278, 537] on button "Next" at bounding box center [1300, 549] width 108 height 45
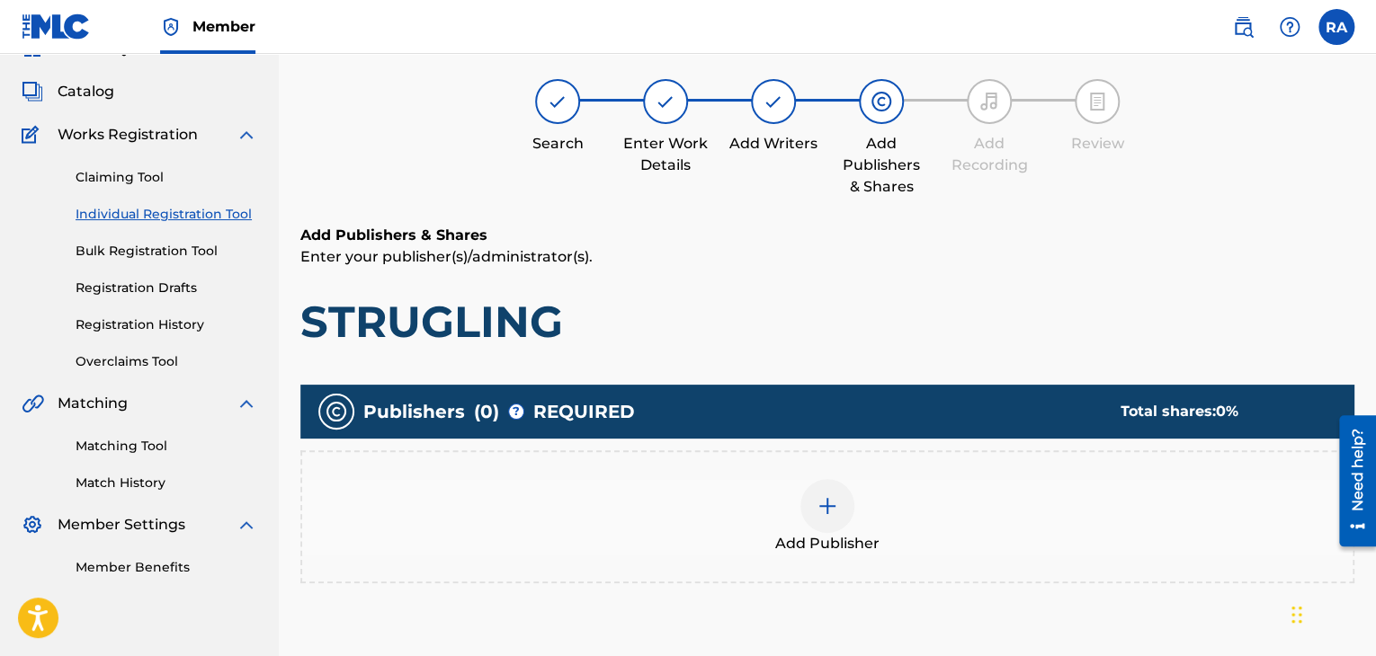
scroll to position [81, 0]
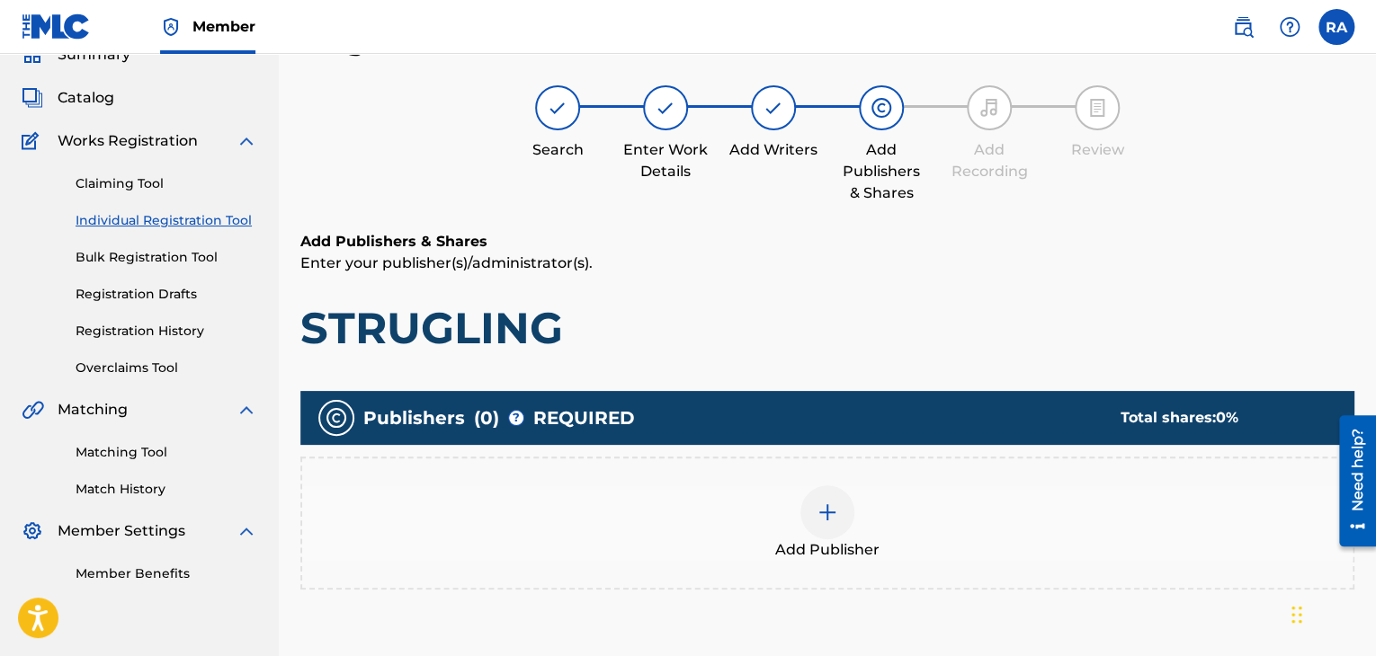
click at [810, 509] on div at bounding box center [827, 513] width 54 height 54
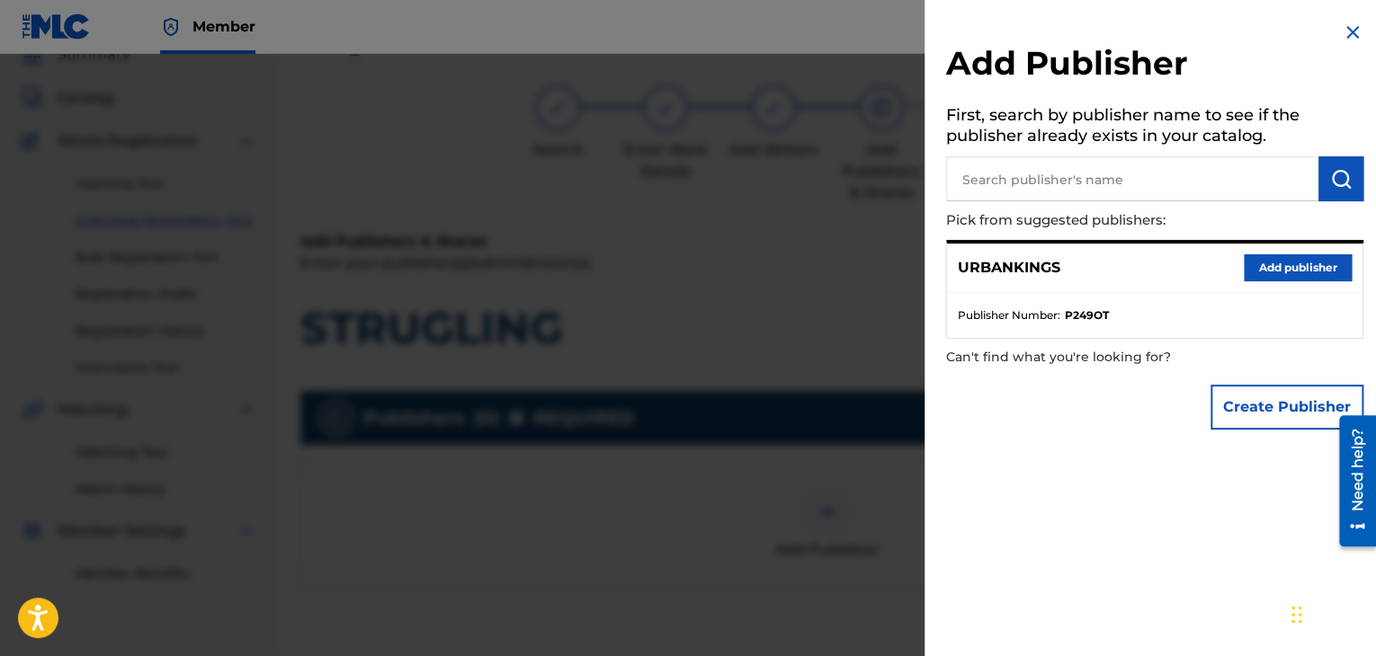
click at [1264, 266] on button "Add publisher" at bounding box center [1298, 267] width 108 height 27
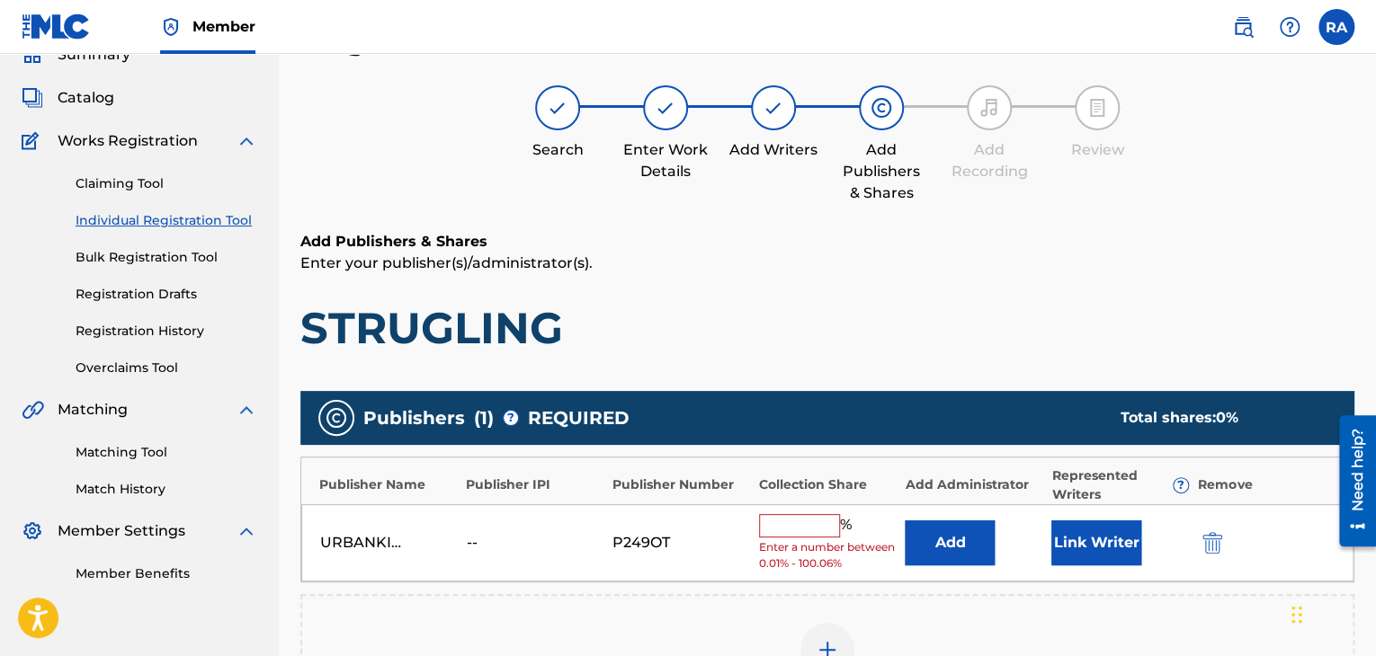
click at [809, 512] on div "URBANKINGS -- P249OT % Enter a number between 0.01% - 100.06% Add Link Writer" at bounding box center [827, 543] width 1052 height 78
click at [807, 515] on input "text" at bounding box center [799, 525] width 81 height 23
type input "100"
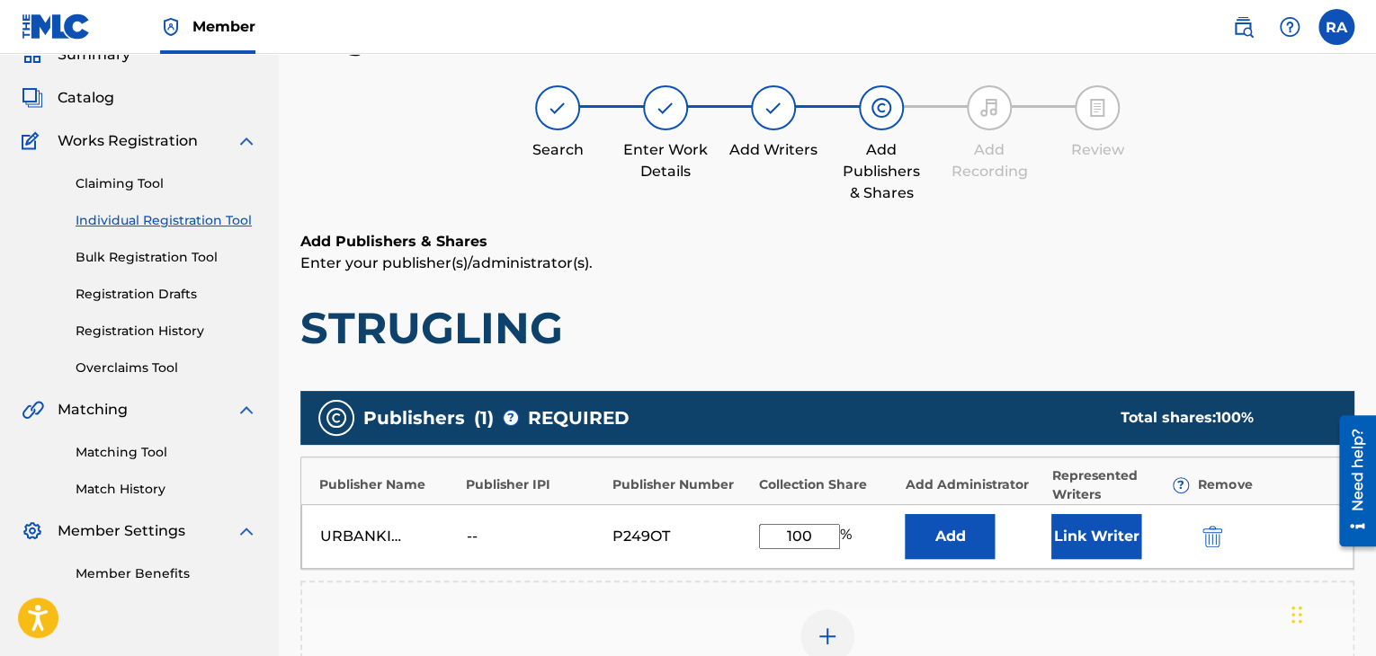
click at [1068, 536] on button "Link Writer" at bounding box center [1096, 536] width 90 height 45
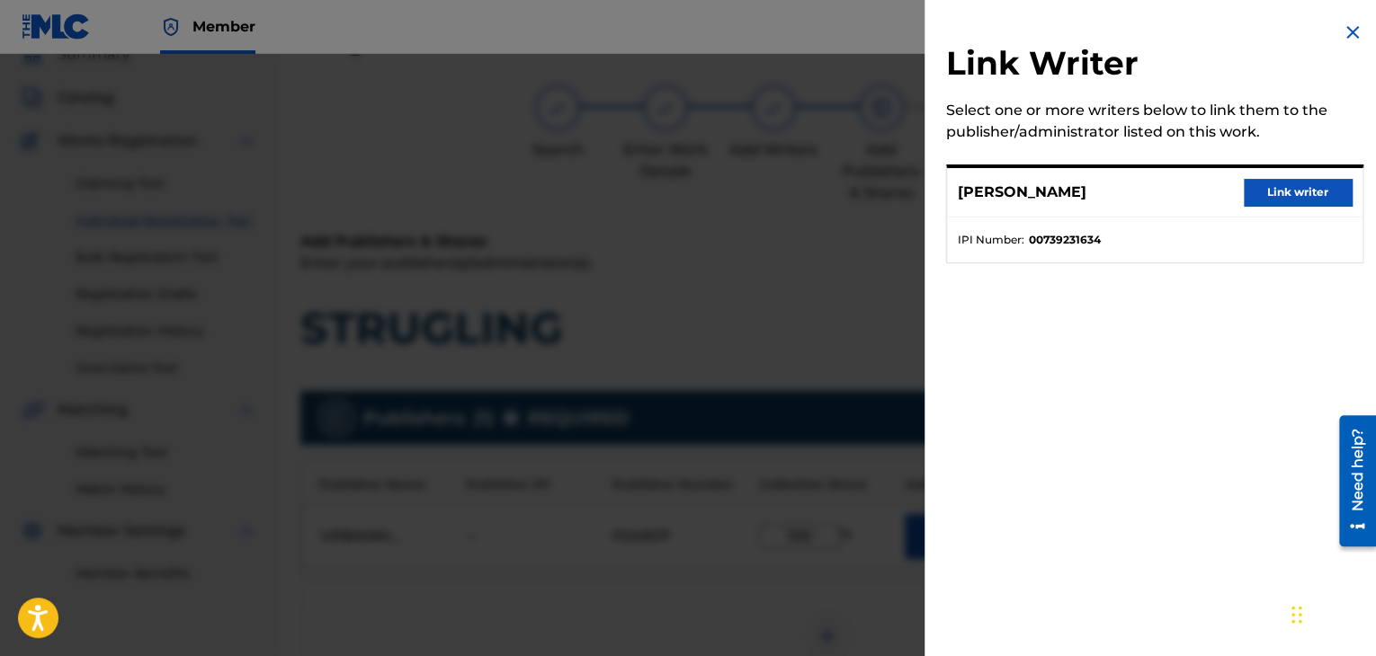
click at [1255, 204] on button "Link writer" at bounding box center [1298, 192] width 108 height 27
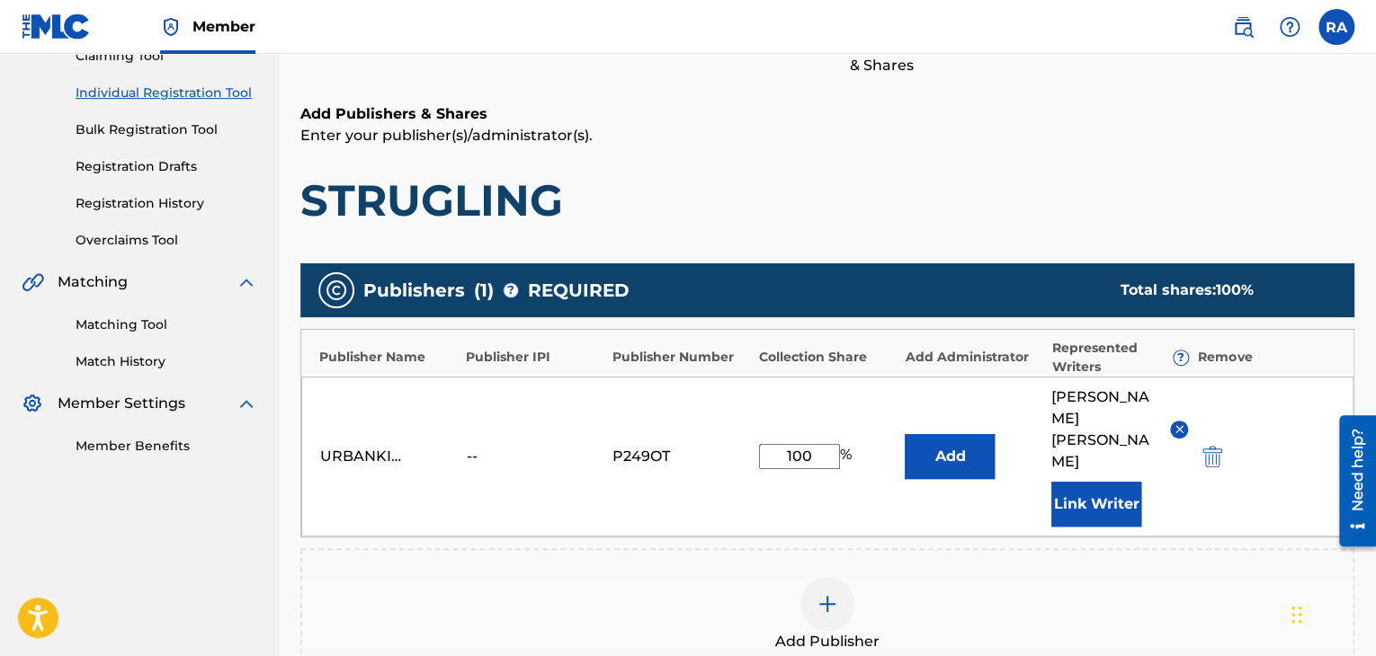
scroll to position [441, 0]
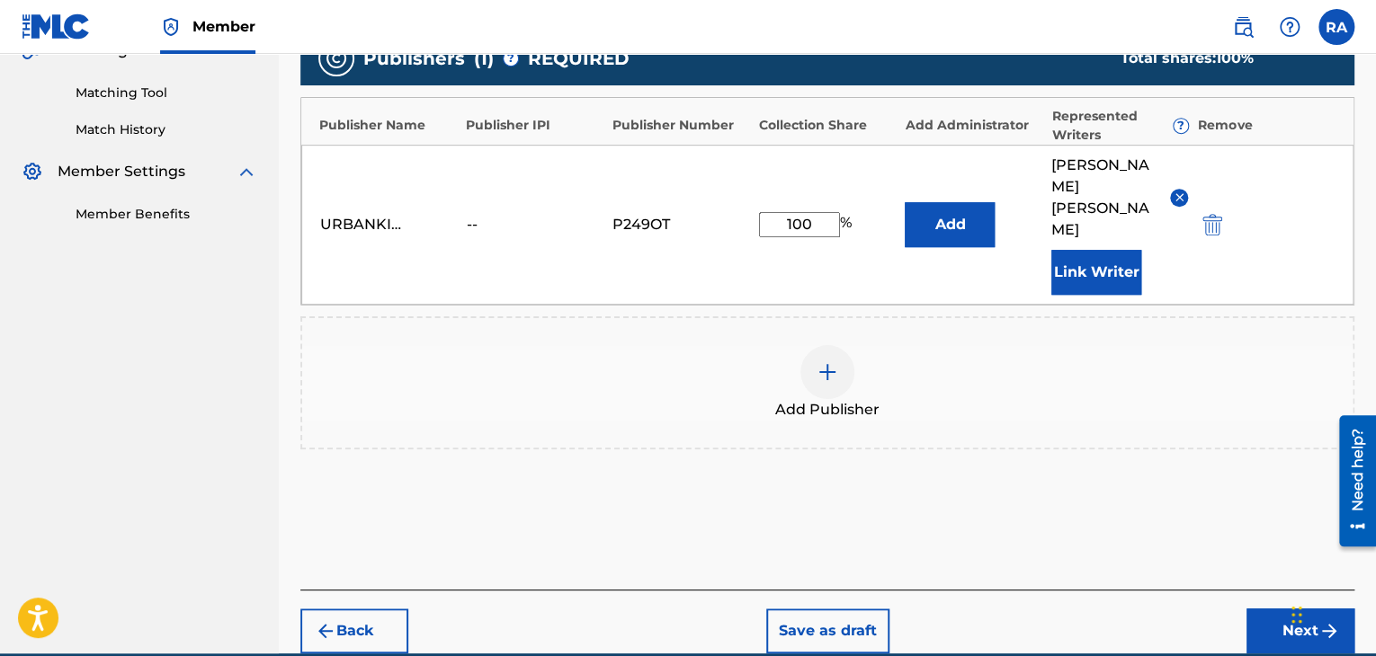
click at [1254, 609] on button "Next" at bounding box center [1300, 631] width 108 height 45
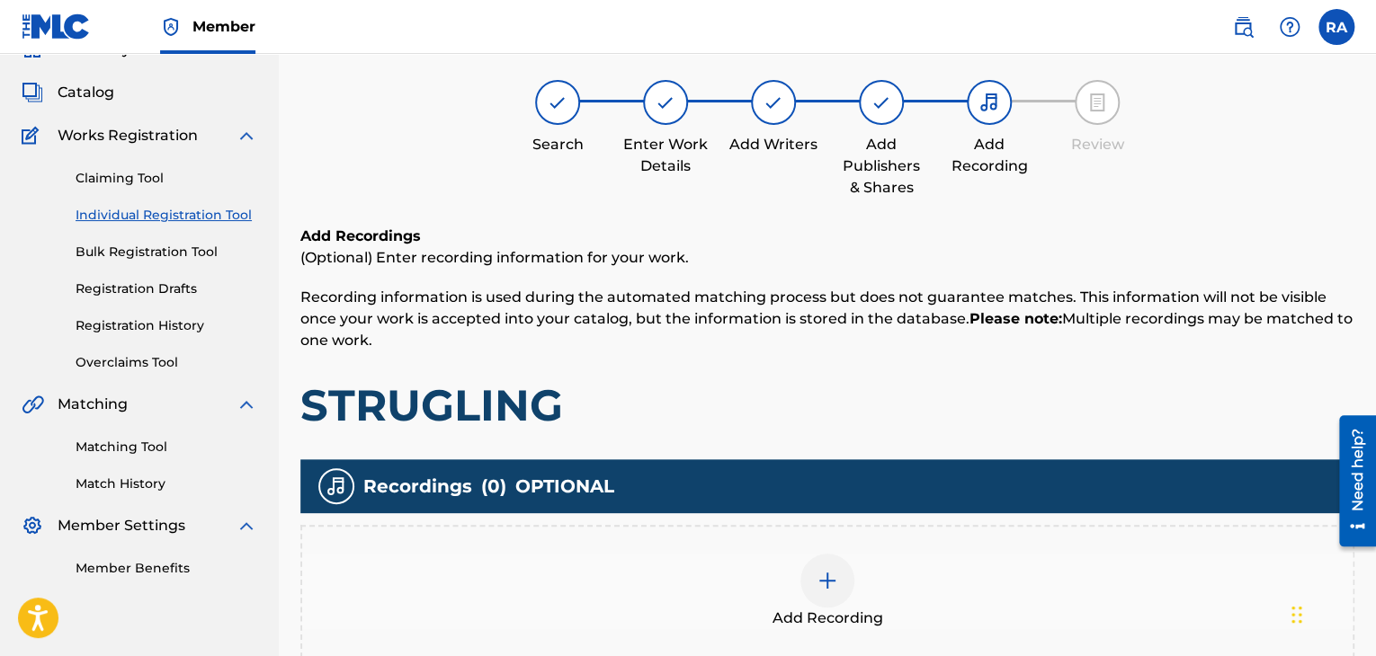
scroll to position [81, 0]
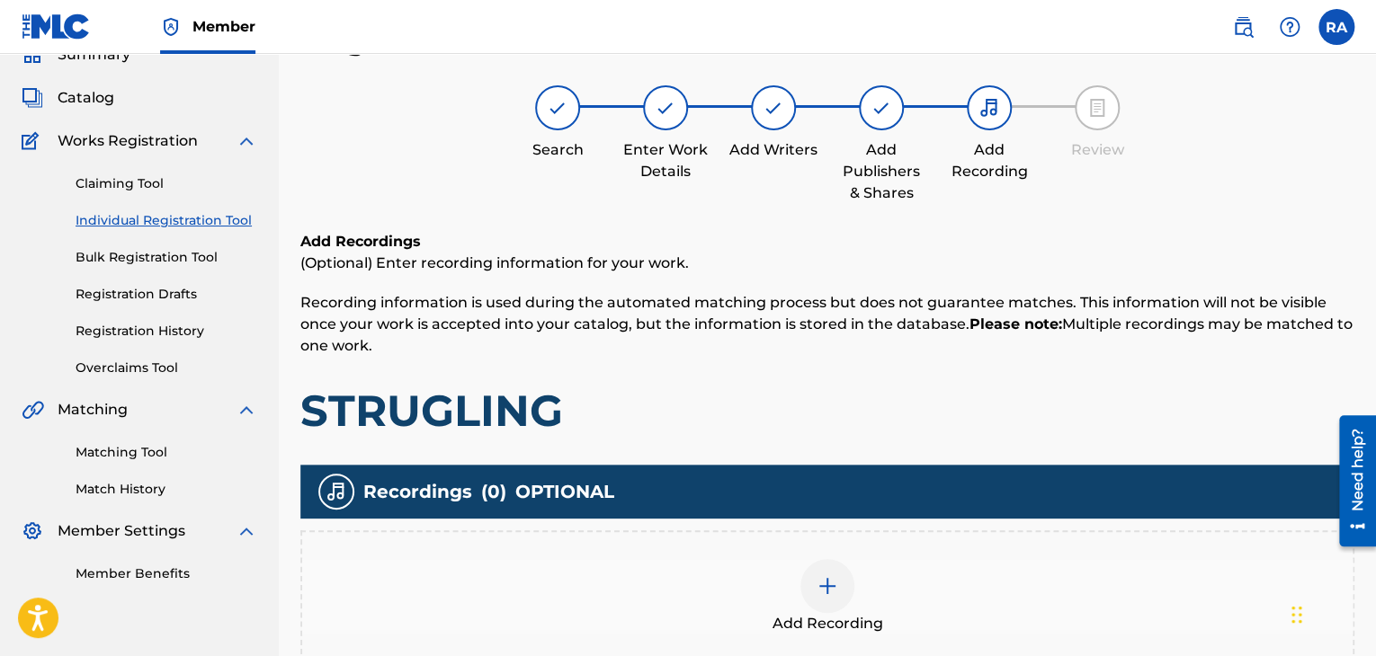
click at [841, 584] on div at bounding box center [827, 586] width 54 height 54
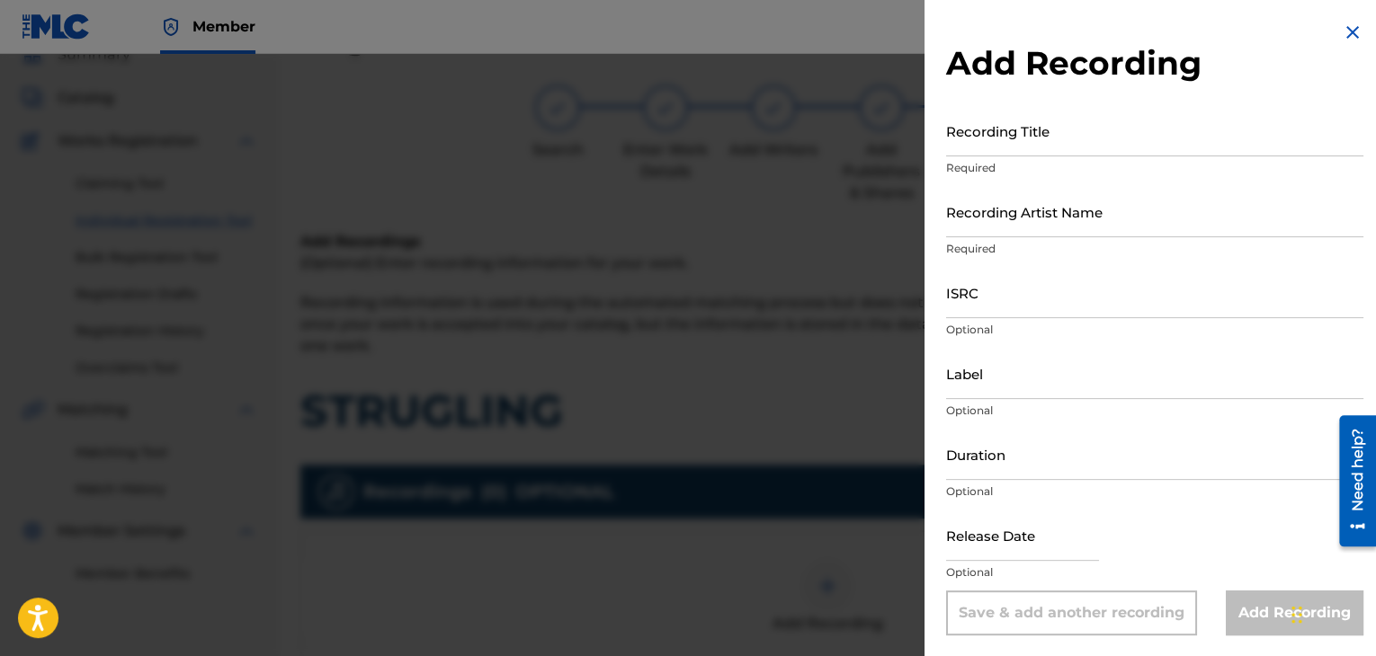
click at [1092, 133] on input "Recording Title" at bounding box center [1154, 130] width 417 height 51
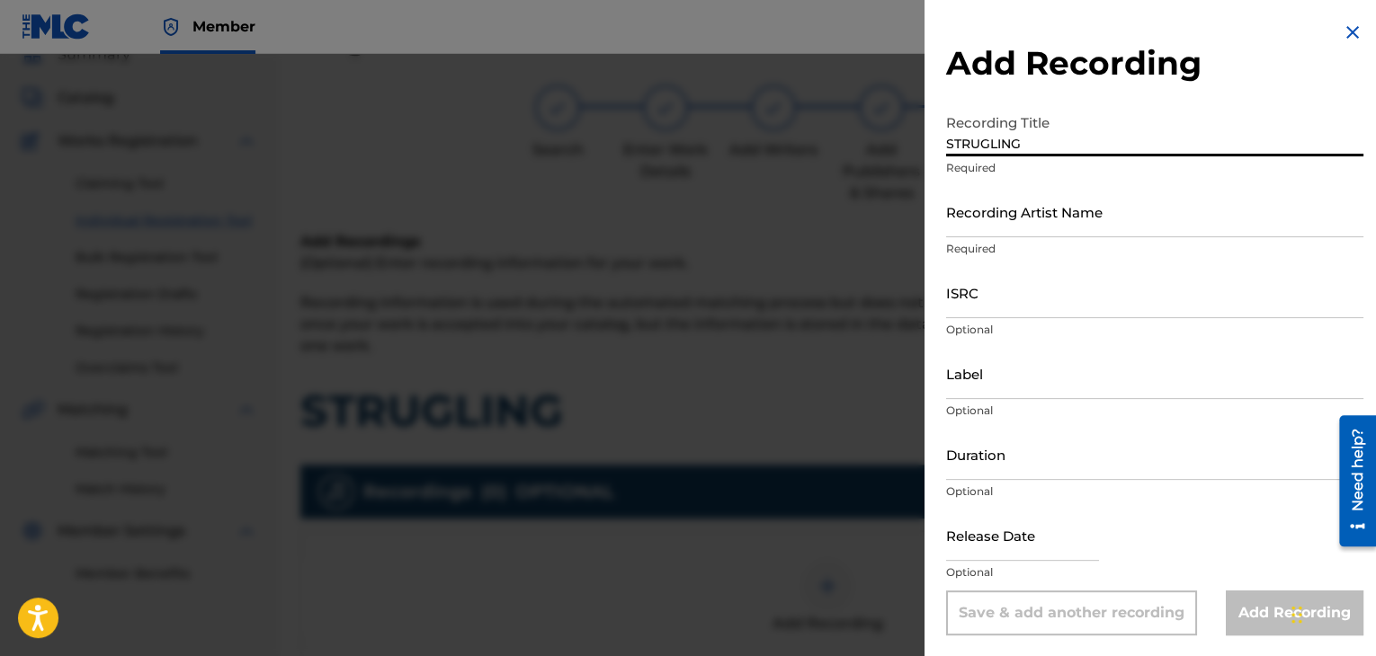
type input "STRUGLING"
click at [1088, 238] on div "Recording Artist Name Required" at bounding box center [1154, 226] width 417 height 81
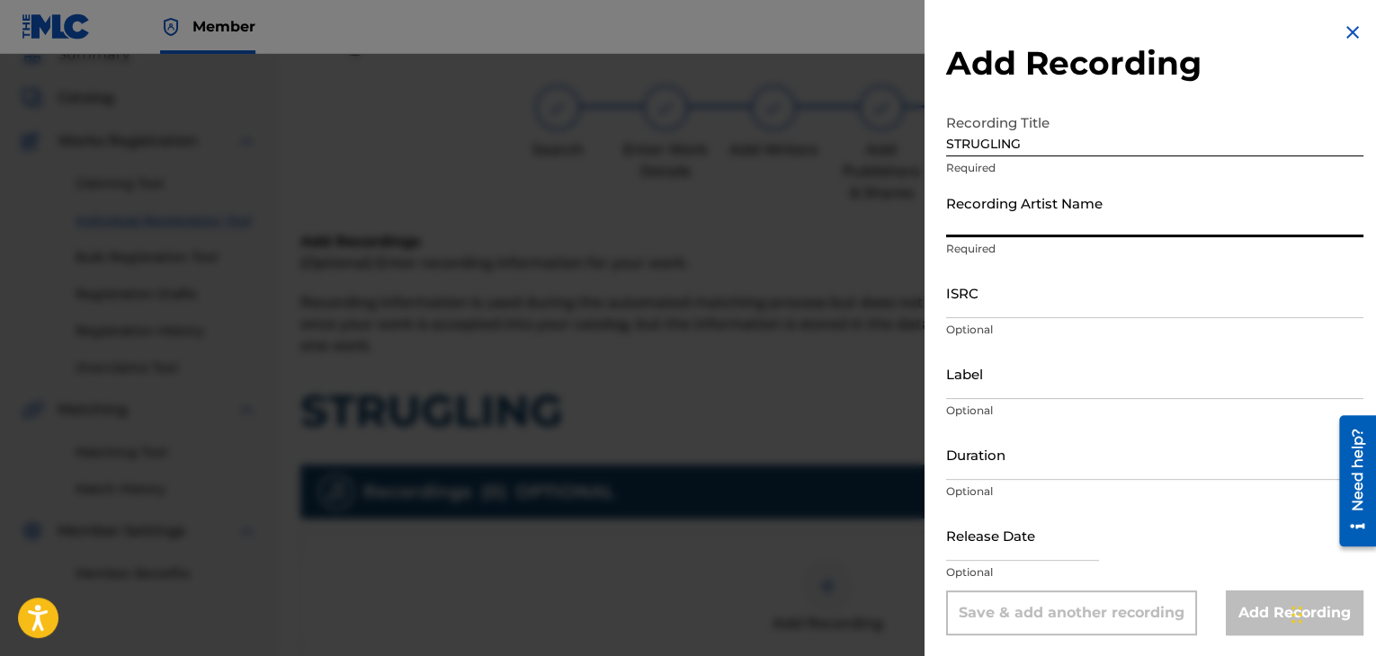
click at [1086, 221] on input "Recording Artist Name" at bounding box center [1154, 211] width 417 height 51
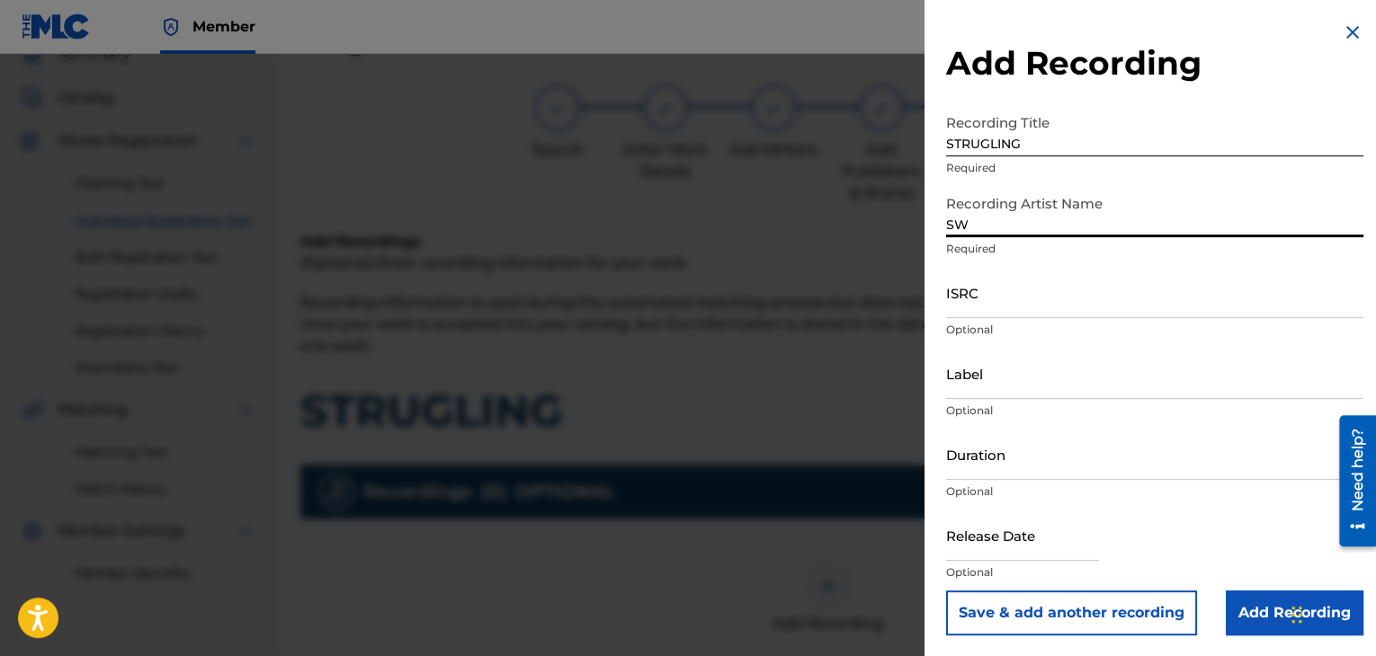
type input "SWEEPY G"
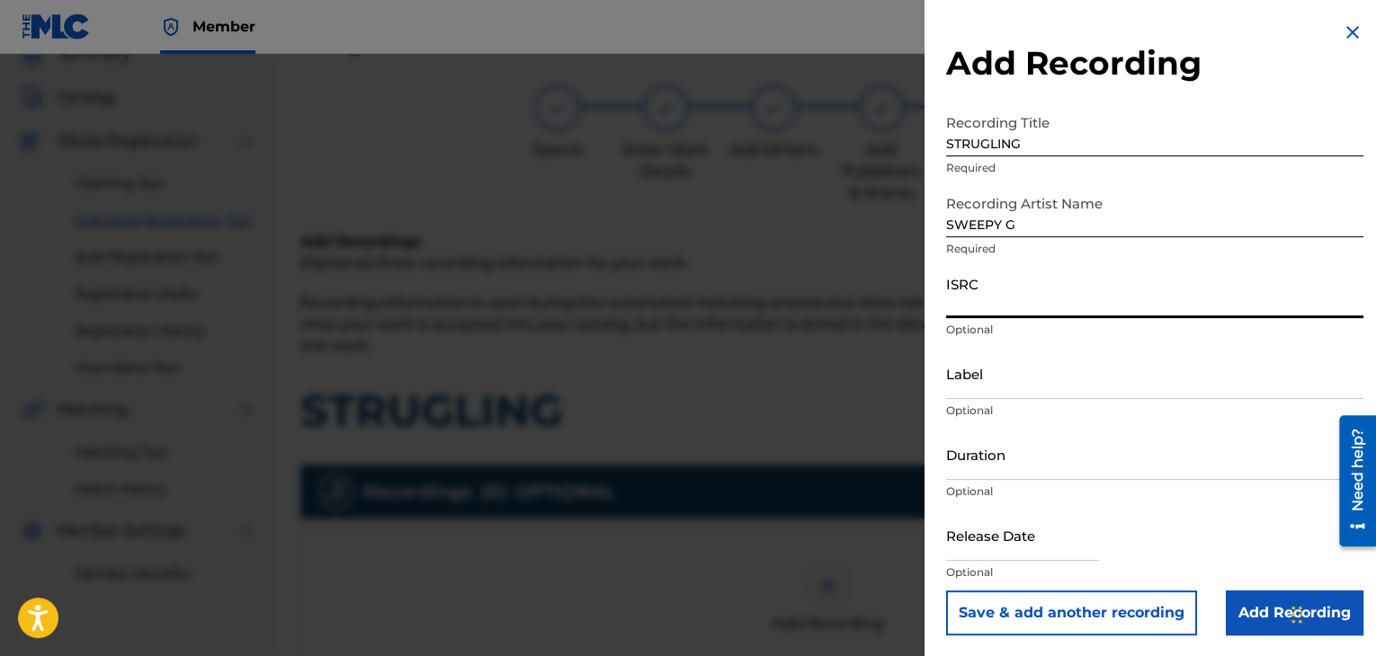
paste input "USPRZ0810029"
type input "USPRZ0810030"
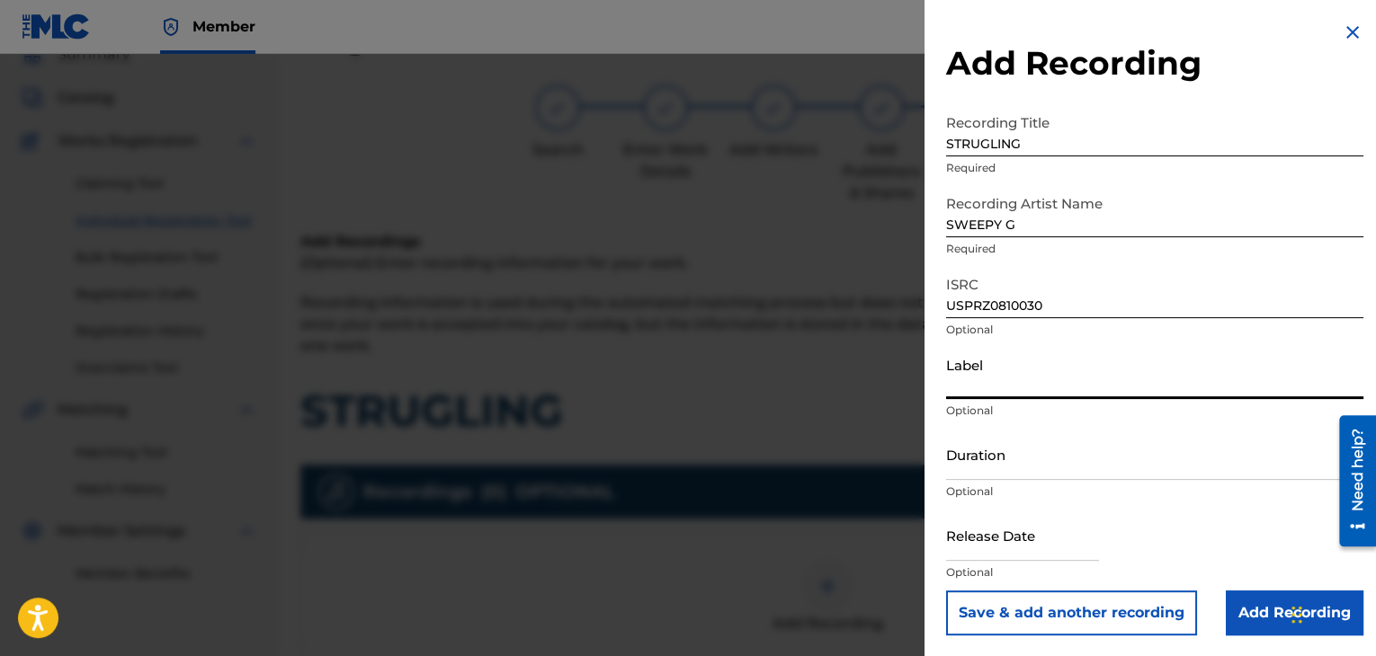
click at [1023, 392] on input "Label" at bounding box center [1154, 373] width 417 height 51
type input "Urban Kings Music Group"
click at [1042, 441] on input "Duration" at bounding box center [1154, 454] width 417 height 51
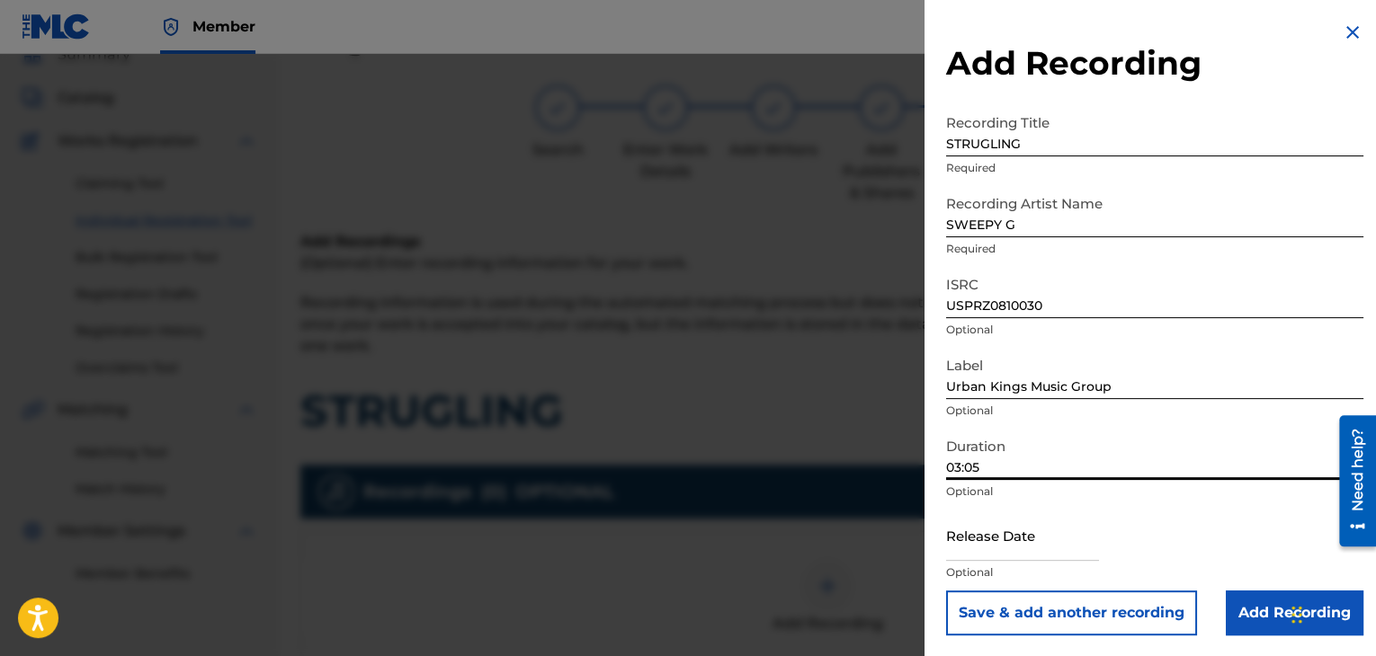
type input "03:05"
select select "7"
select select "2025"
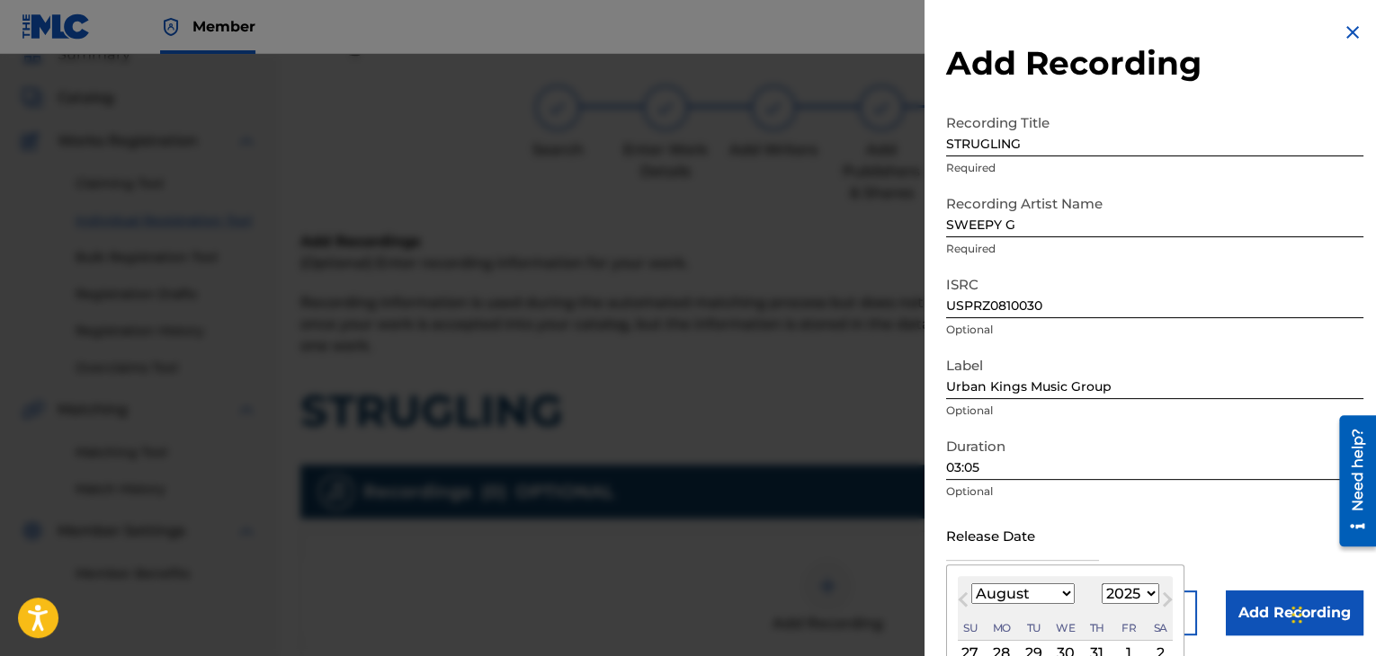
click at [1009, 551] on input "text" at bounding box center [1022, 535] width 153 height 51
click at [1061, 600] on select "January February March April May June July August September October November De…" at bounding box center [1022, 594] width 103 height 21
select select "6"
click at [971, 584] on select "January February March April May June July August September October November De…" at bounding box center [1022, 594] width 103 height 21
click at [1111, 593] on select "1899 1900 1901 1902 1903 1904 1905 1906 1907 1908 1909 1910 1911 1912 1913 1914…" at bounding box center [1130, 594] width 58 height 21
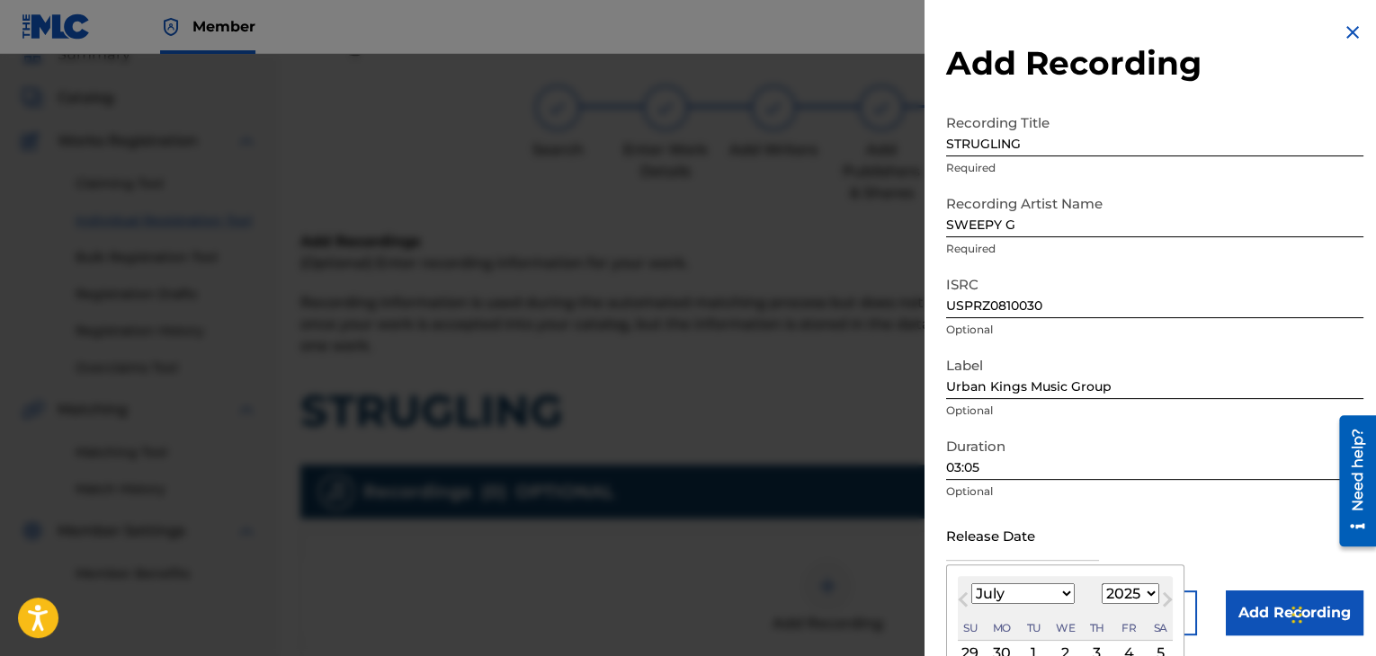
select select "2008"
click at [1101, 584] on select "1899 1900 1901 1902 1903 1904 1905 1906 1907 1908 1909 1910 1911 1912 1913 1914…" at bounding box center [1130, 594] width 58 height 21
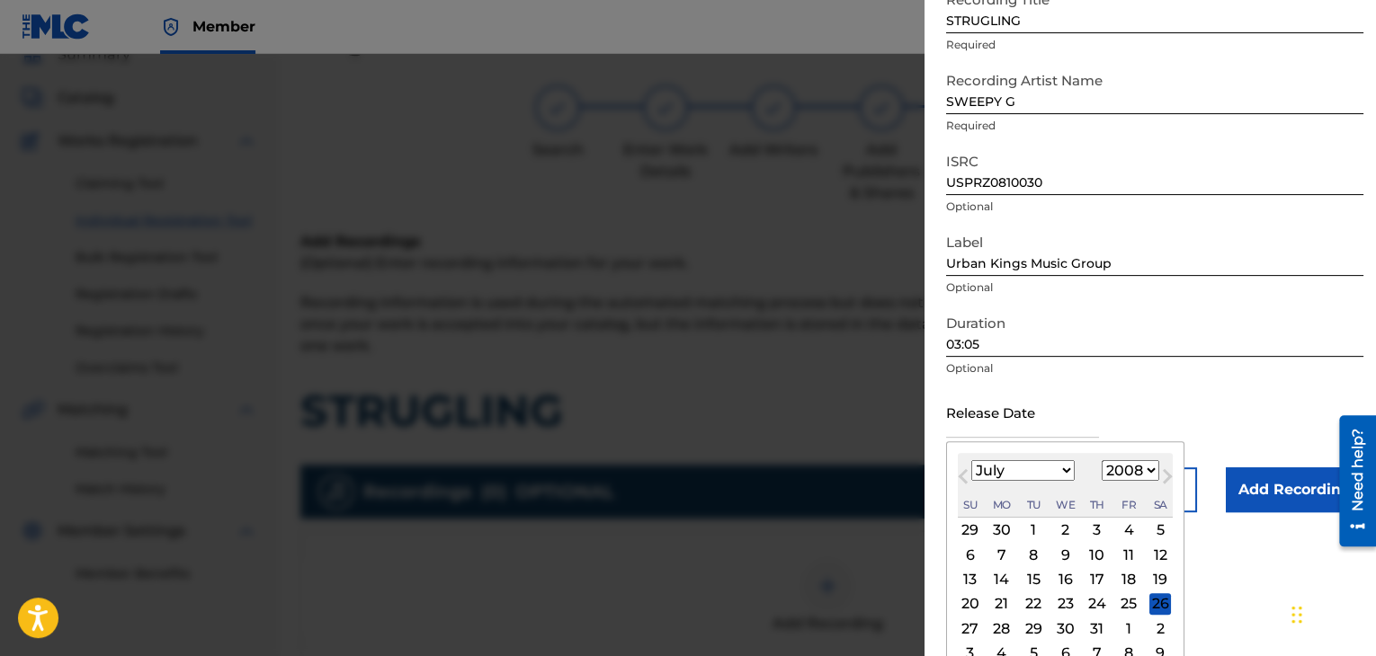
scroll to position [144, 0]
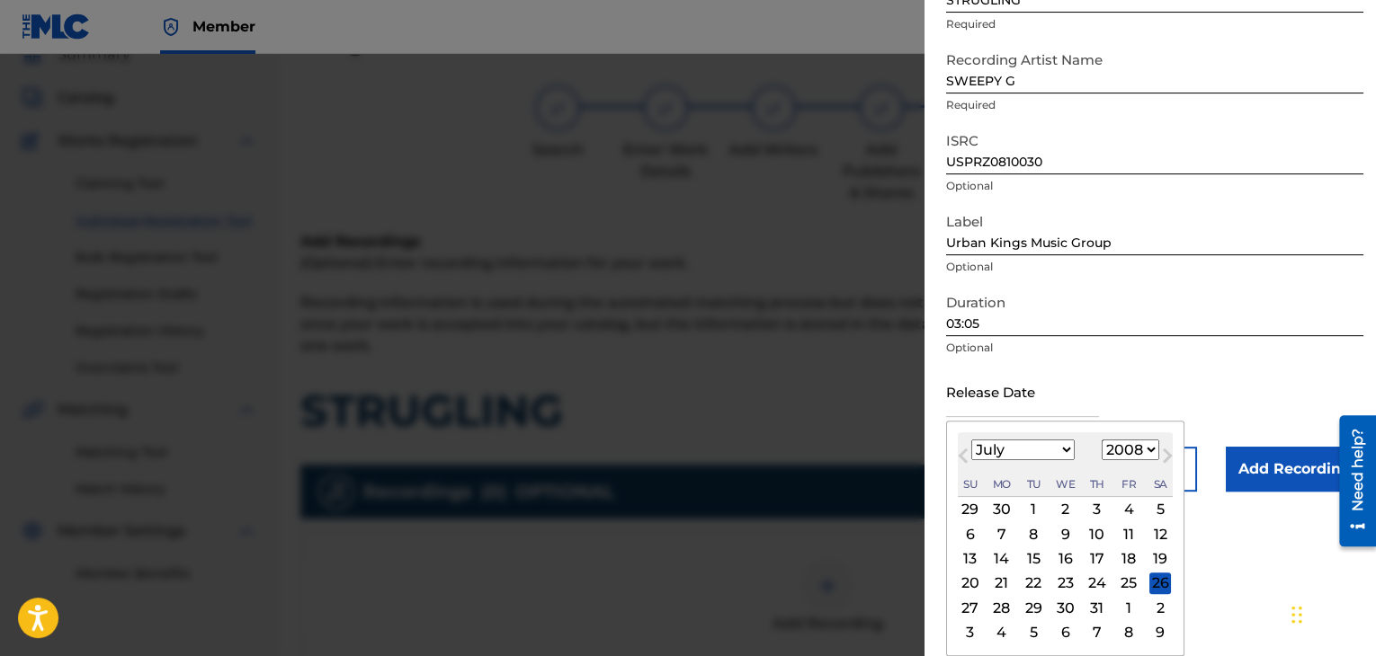
click at [1100, 519] on div "3" at bounding box center [1097, 510] width 22 height 22
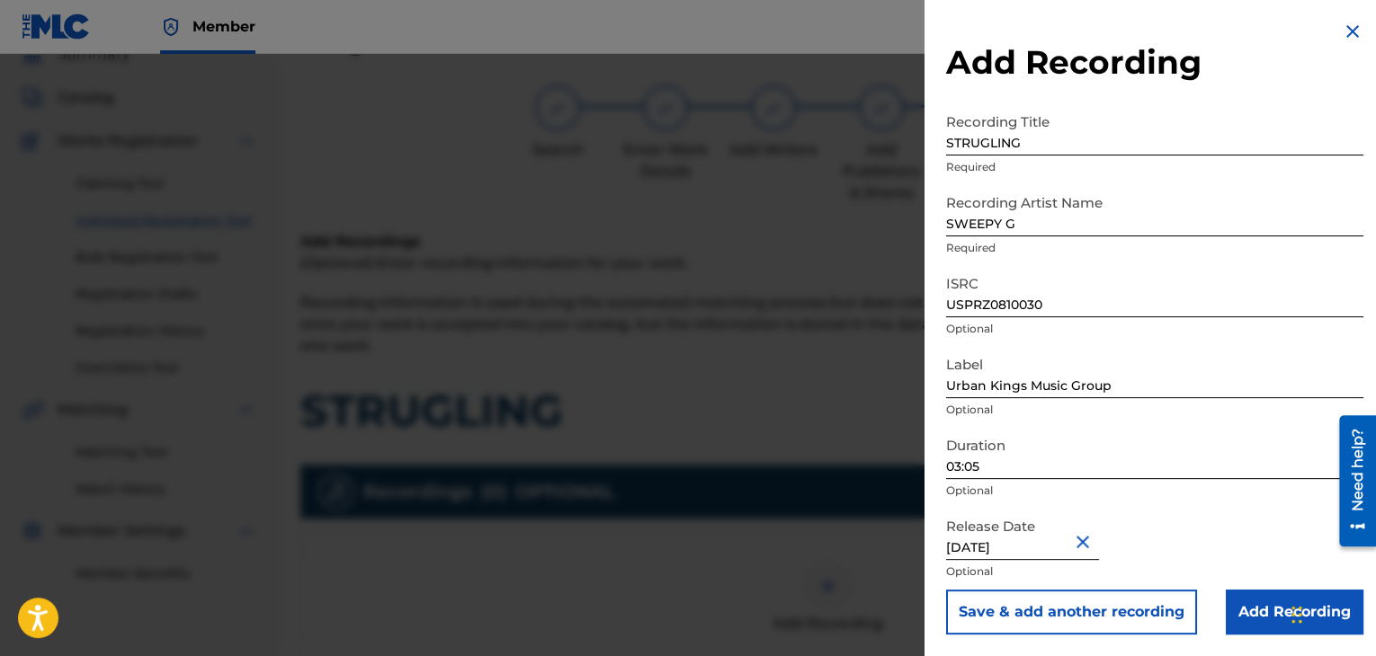
type input "[DATE]"
click at [1256, 616] on input "Add Recording" at bounding box center [1295, 612] width 138 height 45
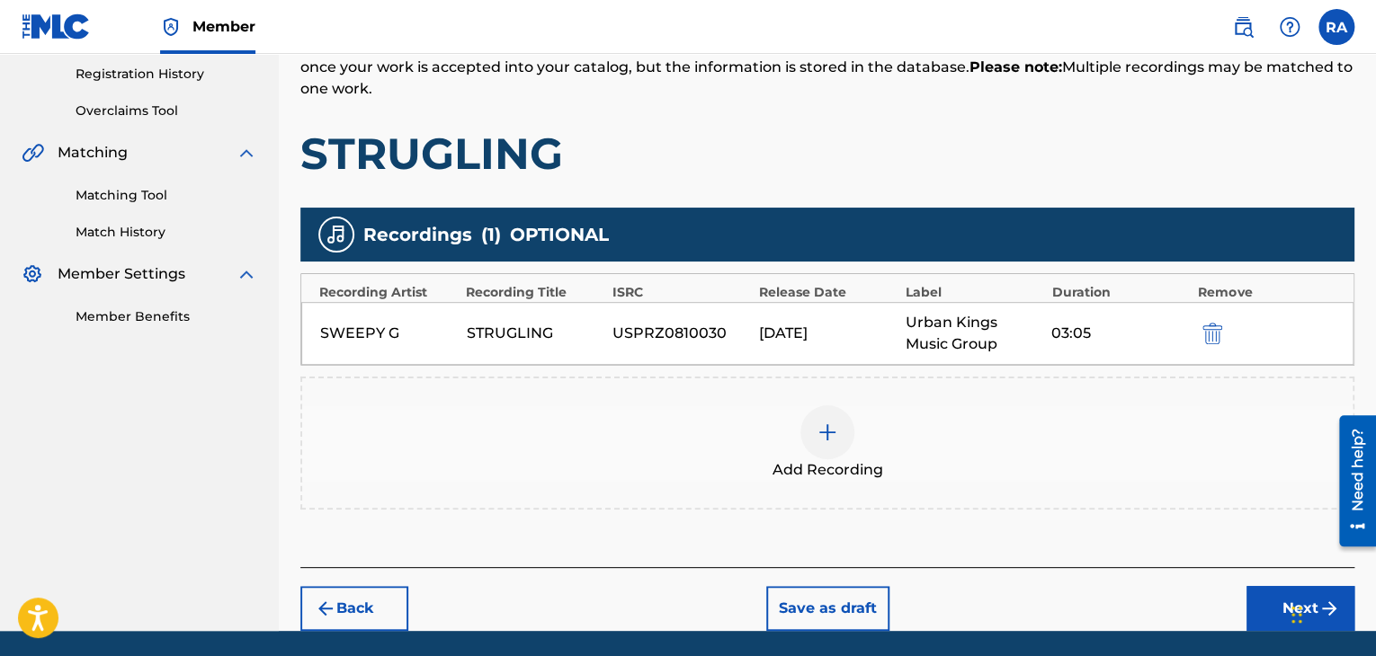
scroll to position [397, 0]
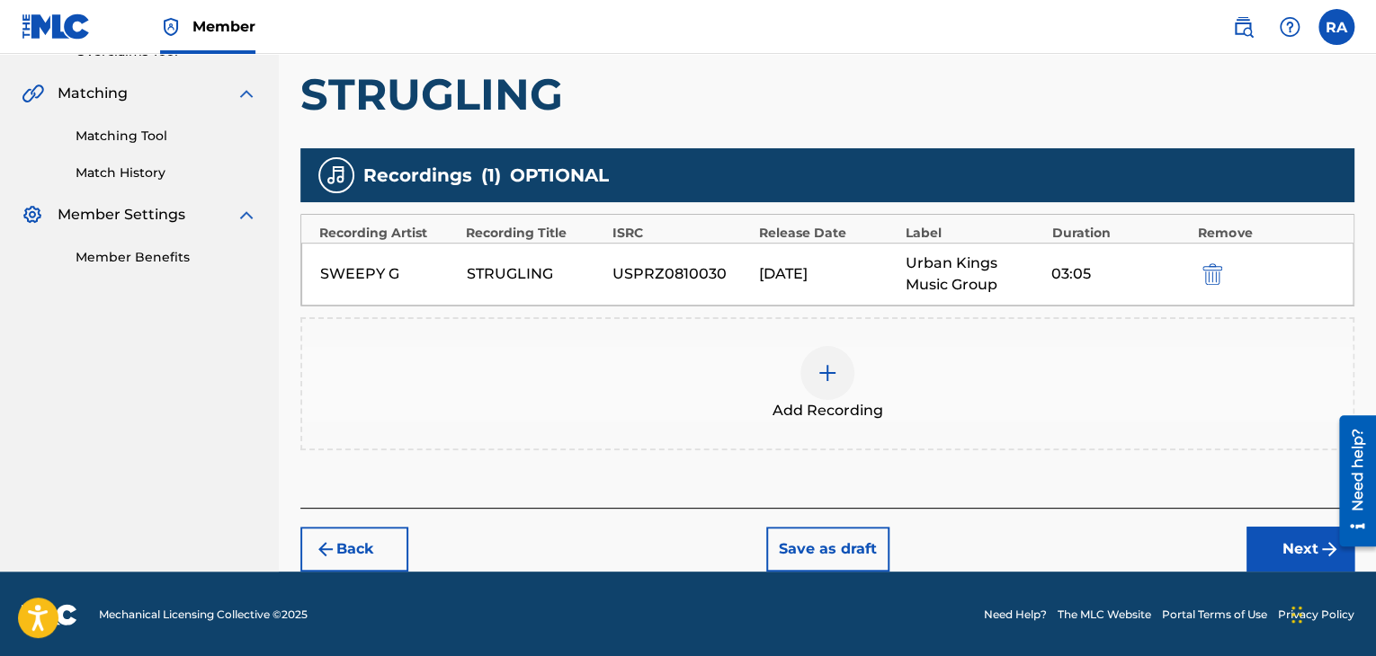
click at [1294, 556] on button "Next" at bounding box center [1300, 549] width 108 height 45
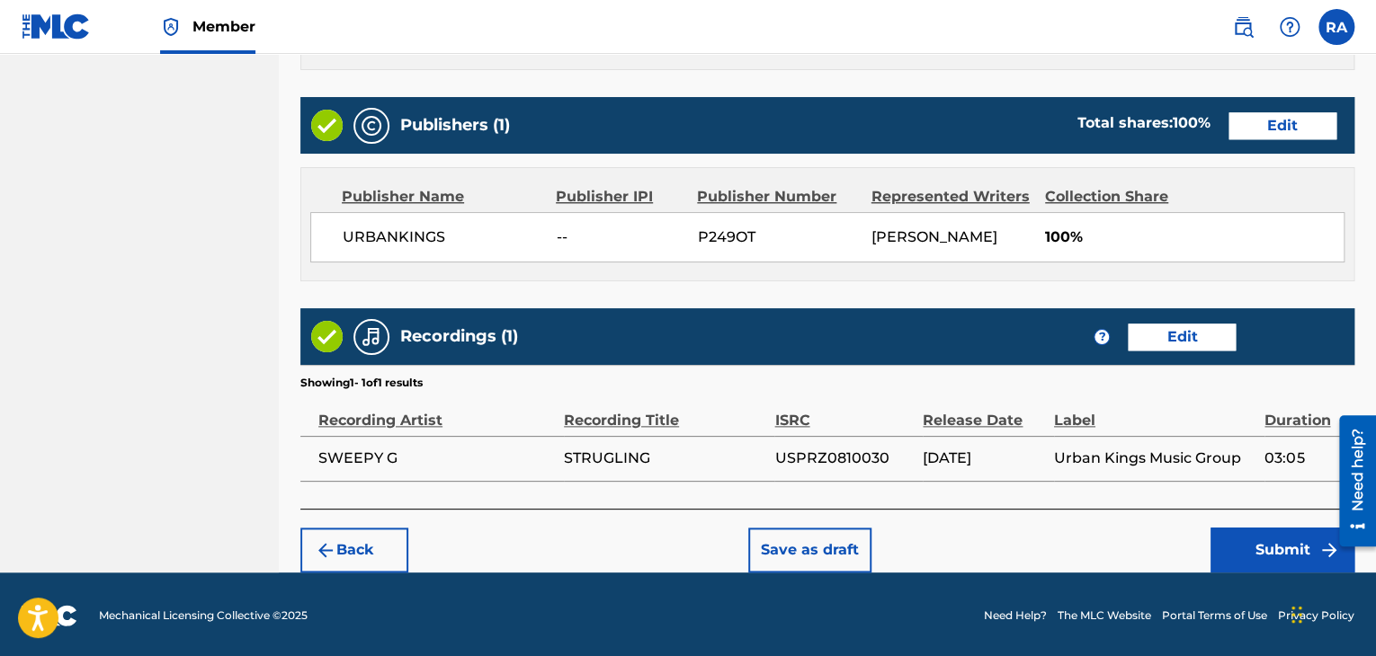
scroll to position [862, 0]
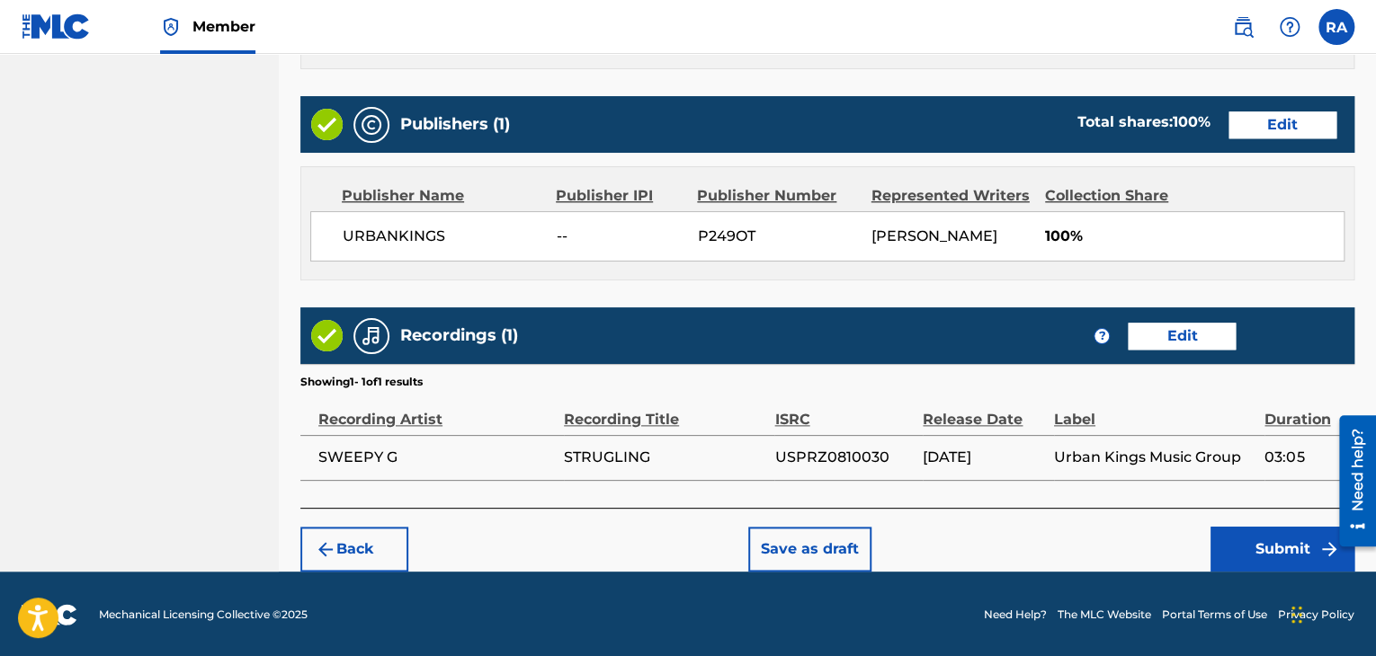
click at [1242, 537] on button "Submit" at bounding box center [1282, 549] width 144 height 45
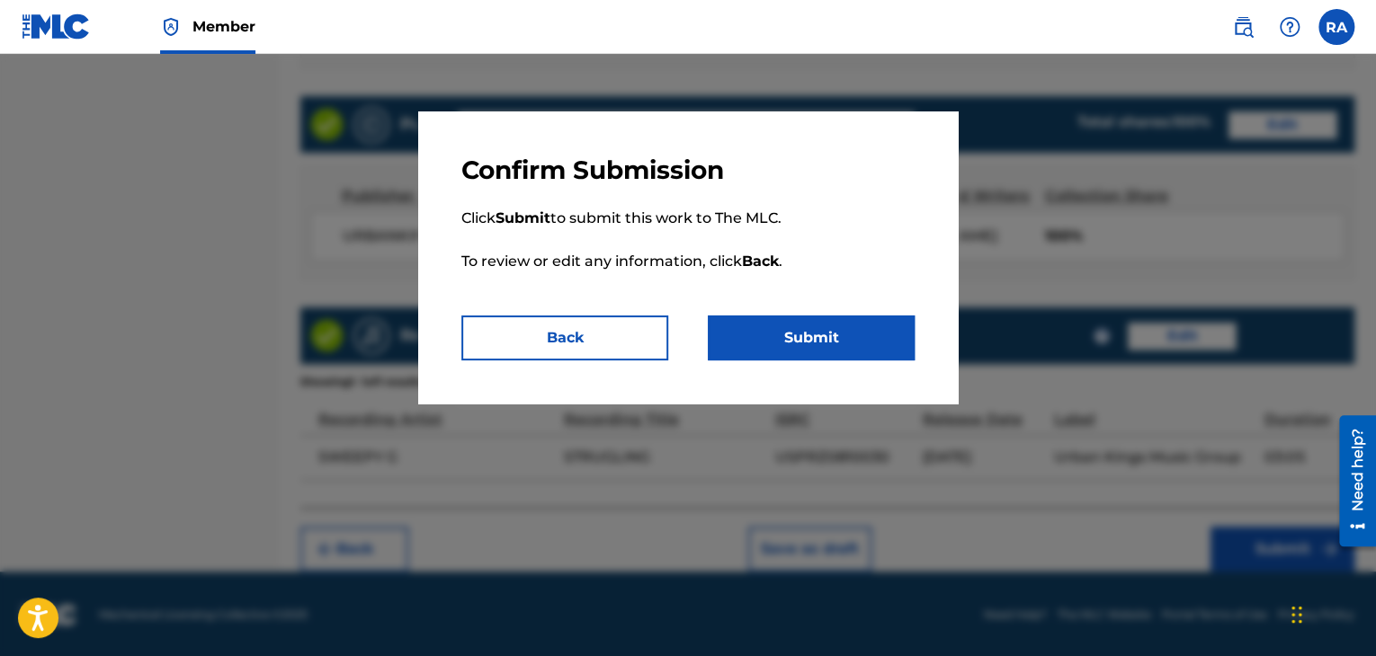
click at [756, 338] on button "Submit" at bounding box center [811, 338] width 207 height 45
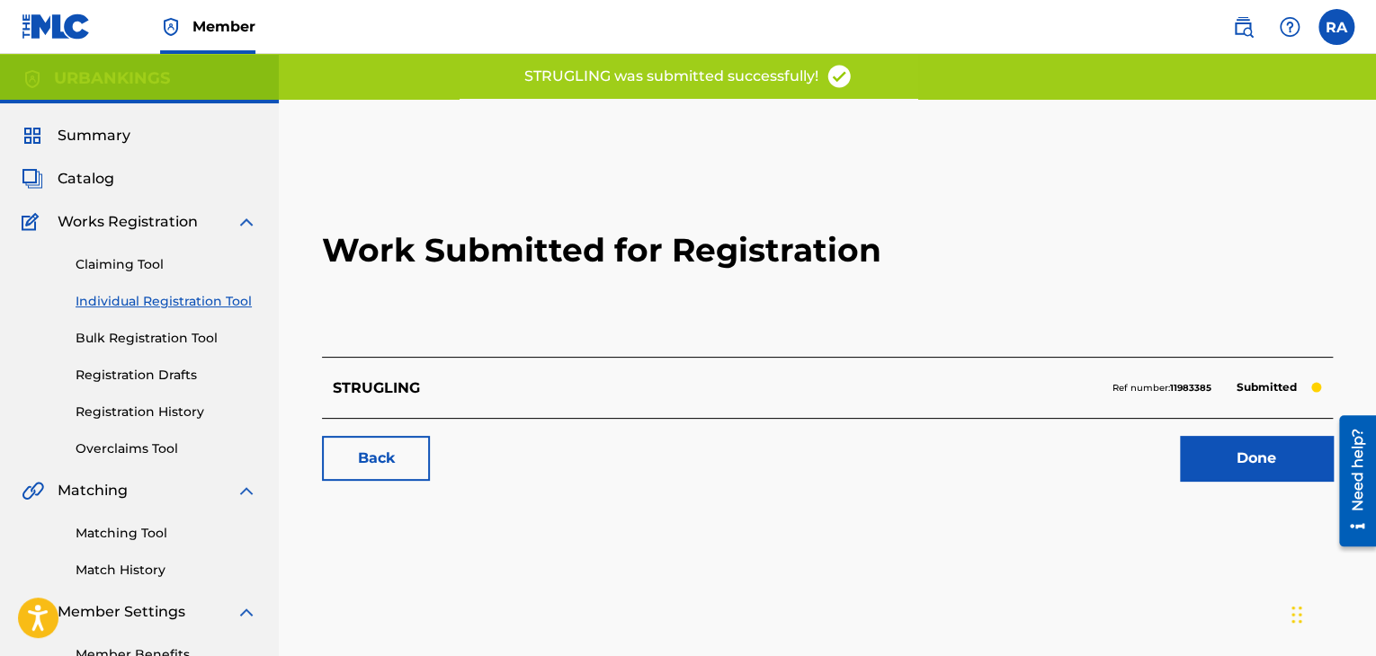
click at [1213, 470] on link "Done" at bounding box center [1256, 458] width 153 height 45
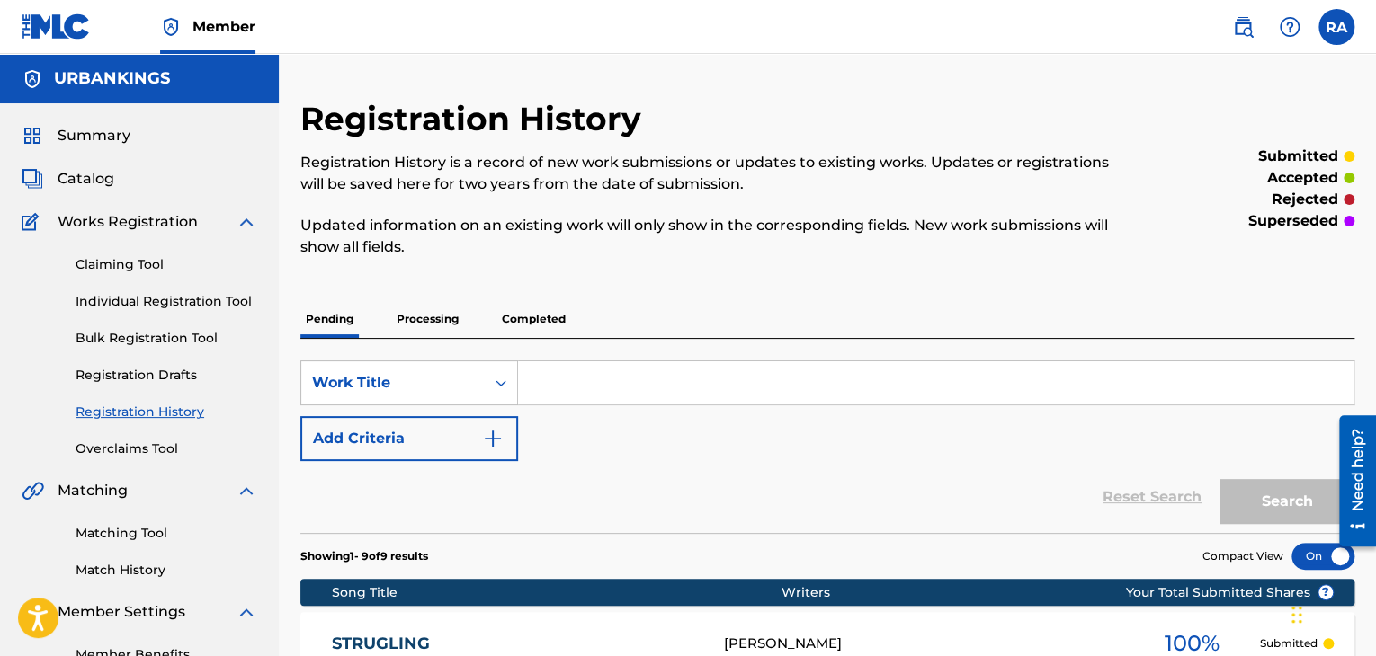
click at [129, 303] on link "Individual Registration Tool" at bounding box center [167, 301] width 182 height 19
